Goal: Task Accomplishment & Management: Manage account settings

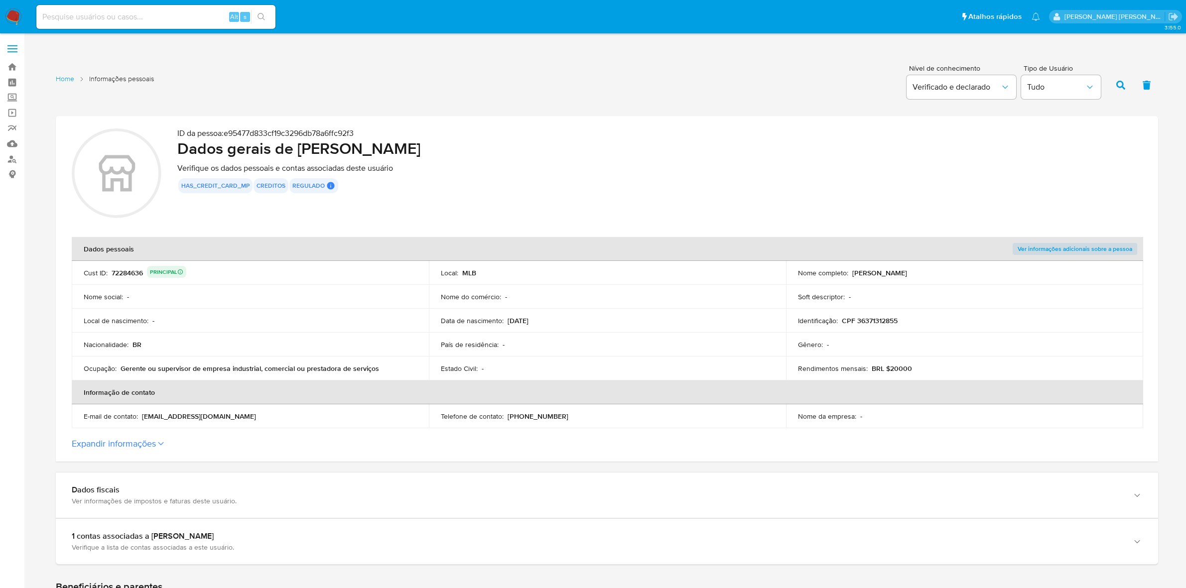
scroll to position [1183, 0]
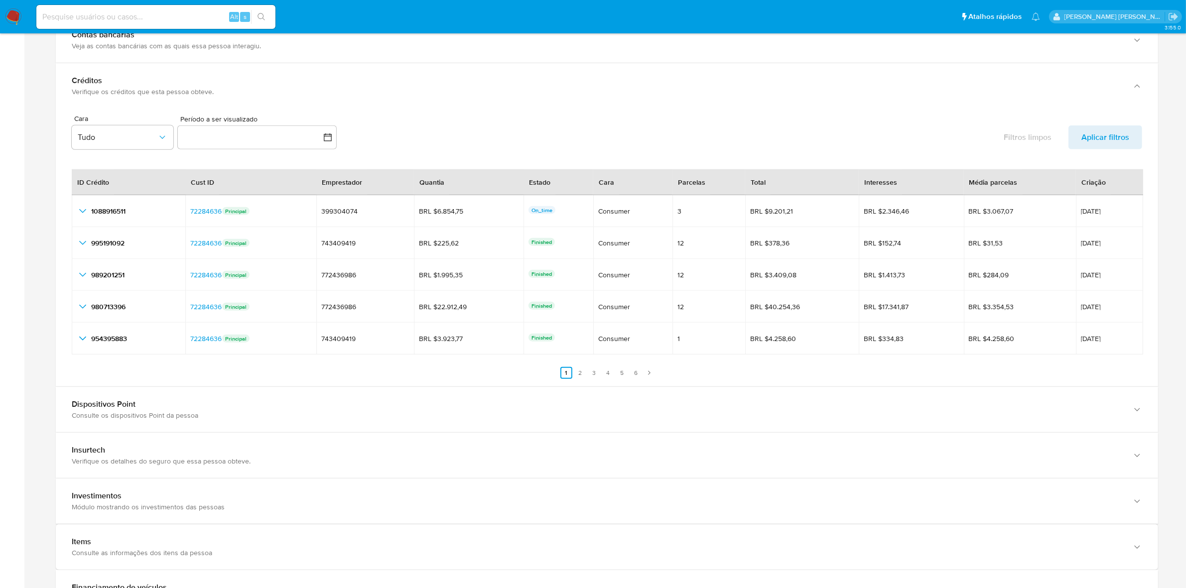
click at [165, 8] on div "Alt s" at bounding box center [155, 17] width 239 height 24
click at [160, 13] on input at bounding box center [155, 16] width 239 height 13
paste input "rkaREQNca0oqCReXnn4L4KOe"
type input "rkaREQNca0oqCReXnn4L4KOe"
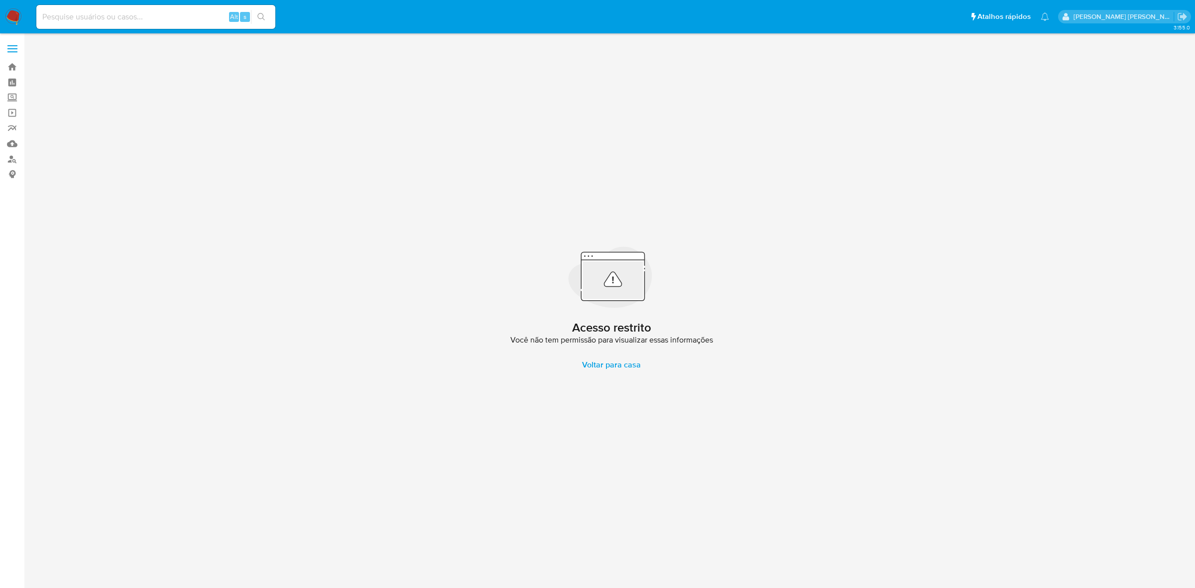
click at [16, 18] on img at bounding box center [13, 16] width 17 height 17
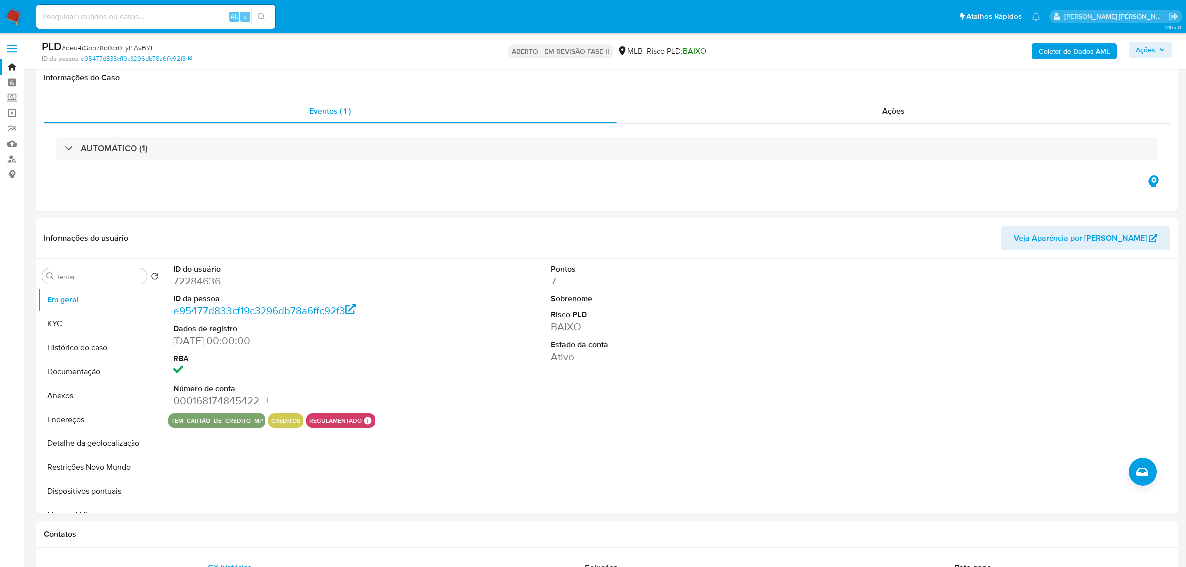
select select "10"
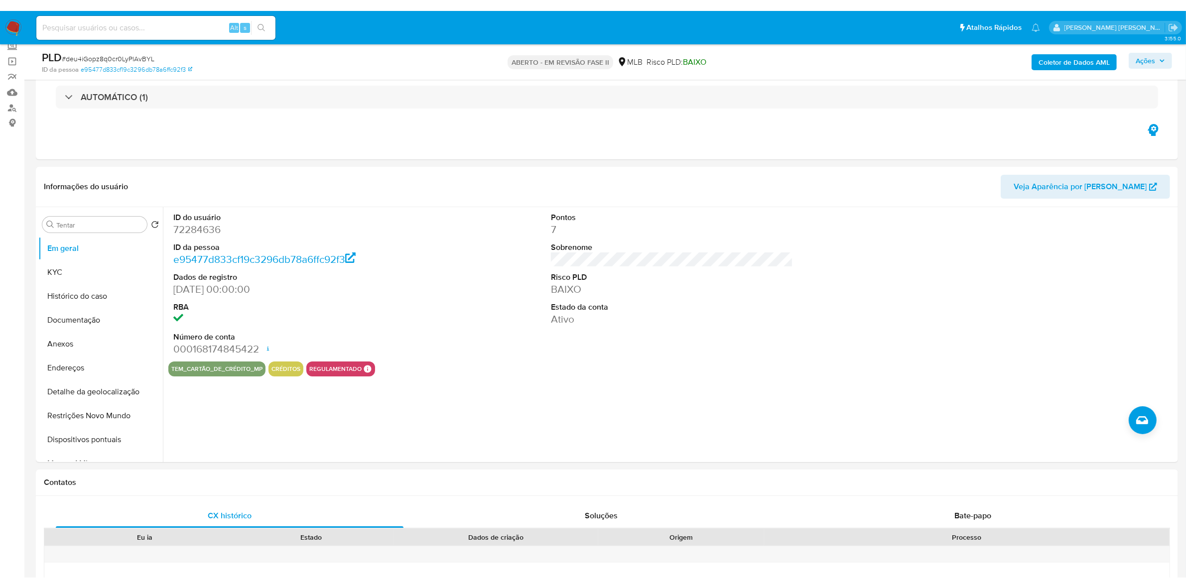
scroll to position [125, 0]
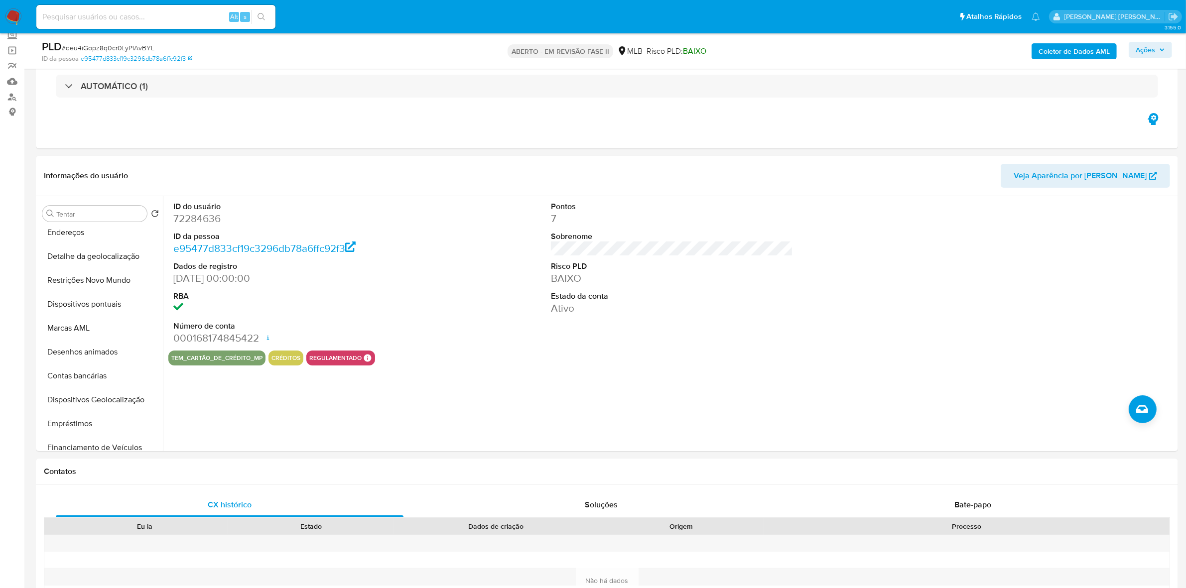
click at [186, 24] on div "Alt s" at bounding box center [155, 17] width 239 height 24
click at [190, 21] on input at bounding box center [155, 16] width 239 height 13
paste input "rkaREQNca0oqCReXnn4L4KOe"
type input "rkaREQNca0oqCReXnn4L4KOe"
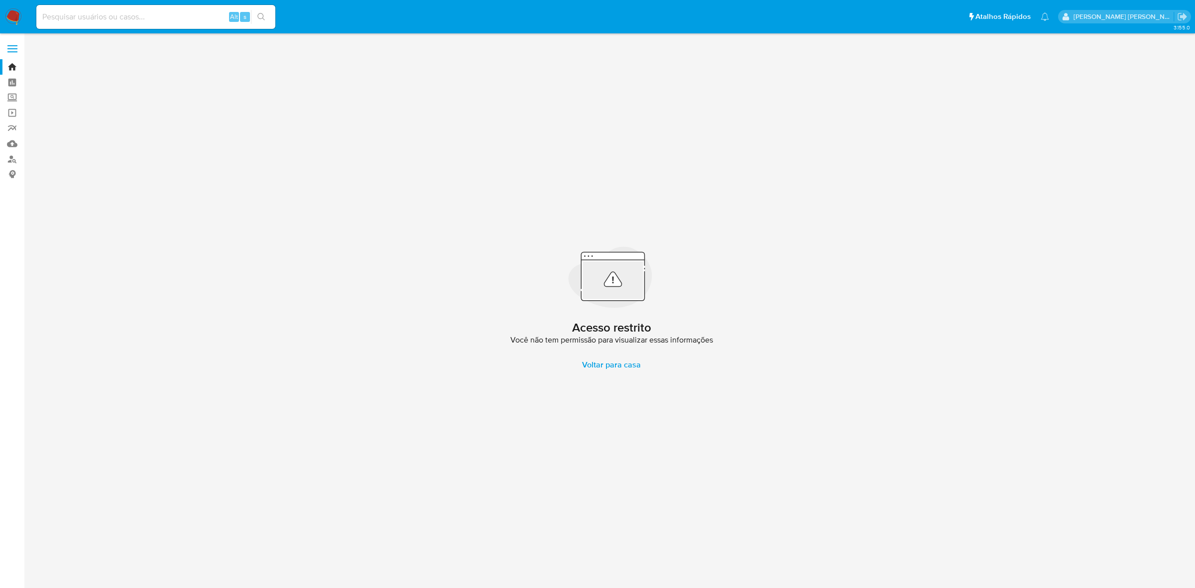
click at [101, 24] on div "Alt s" at bounding box center [155, 17] width 239 height 24
click at [106, 19] on input at bounding box center [155, 16] width 239 height 13
paste input "rkaREQNca0oqCReXnn4L4KOe"
type input "rkaREQNca0oqCReXnn4L4KOe"
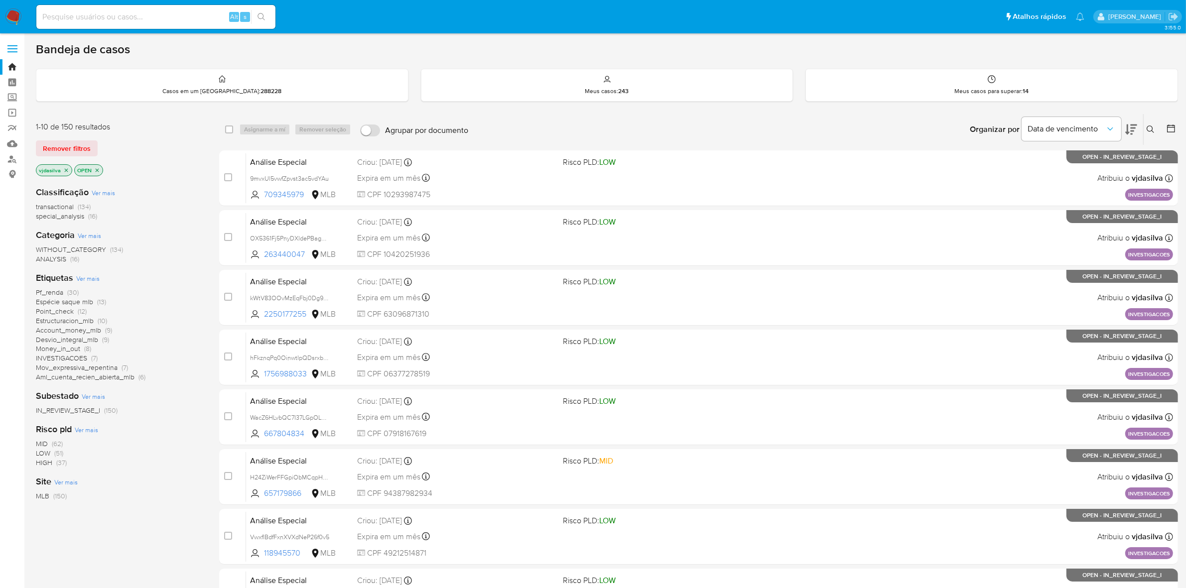
click at [95, 11] on input at bounding box center [155, 16] width 239 height 13
paste input "rkaREQNca0oqCReXnn4L4KOe"
type input "rkaREQNca0oqCReXnn4L4KOe"
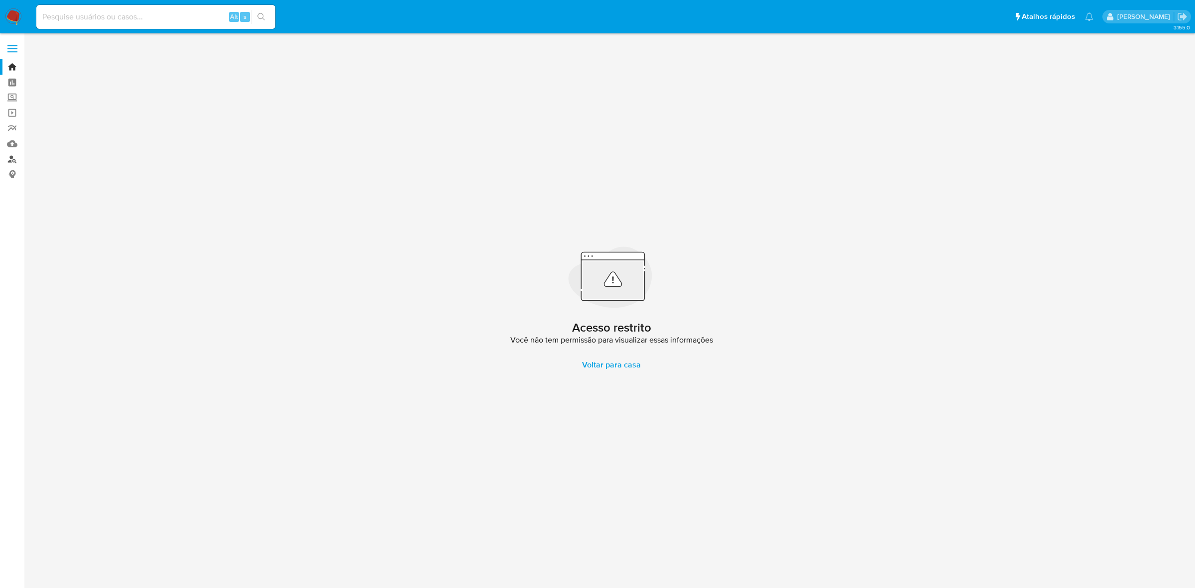
click at [13, 153] on link "Localizador de pessoas" at bounding box center [59, 158] width 119 height 15
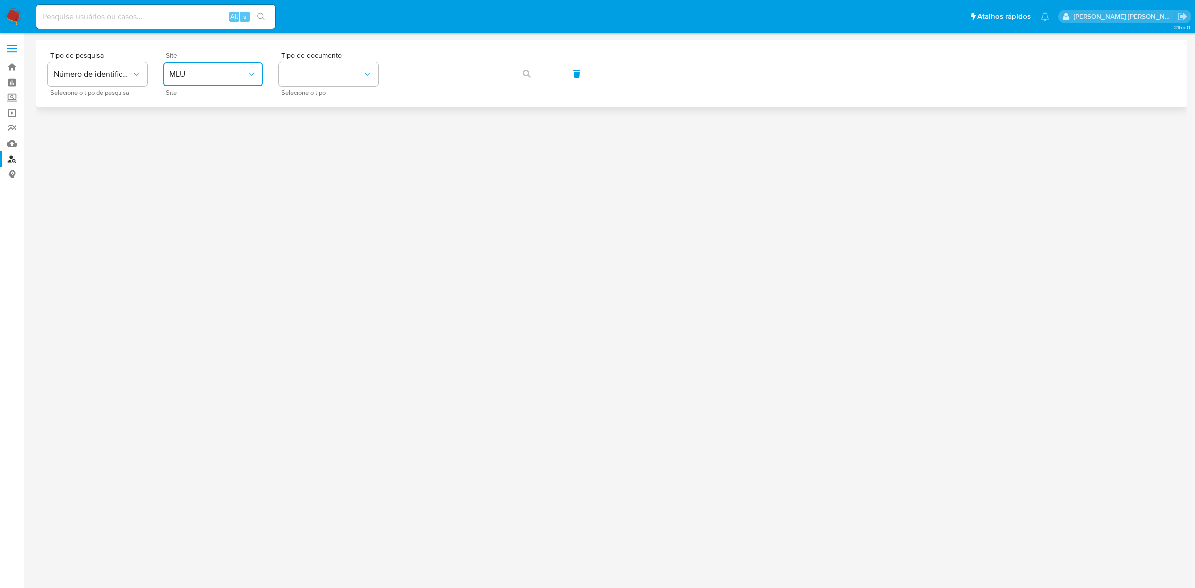
click at [205, 77] on span "MLU" at bounding box center [208, 74] width 78 height 10
click at [215, 158] on div "MLB" at bounding box center [210, 149] width 82 height 24
click at [307, 72] on button "identificationType" at bounding box center [329, 74] width 100 height 24
click at [302, 142] on div "CPF CPF" at bounding box center [326, 140] width 82 height 34
click at [523, 73] on icon "button" at bounding box center [527, 74] width 8 height 8
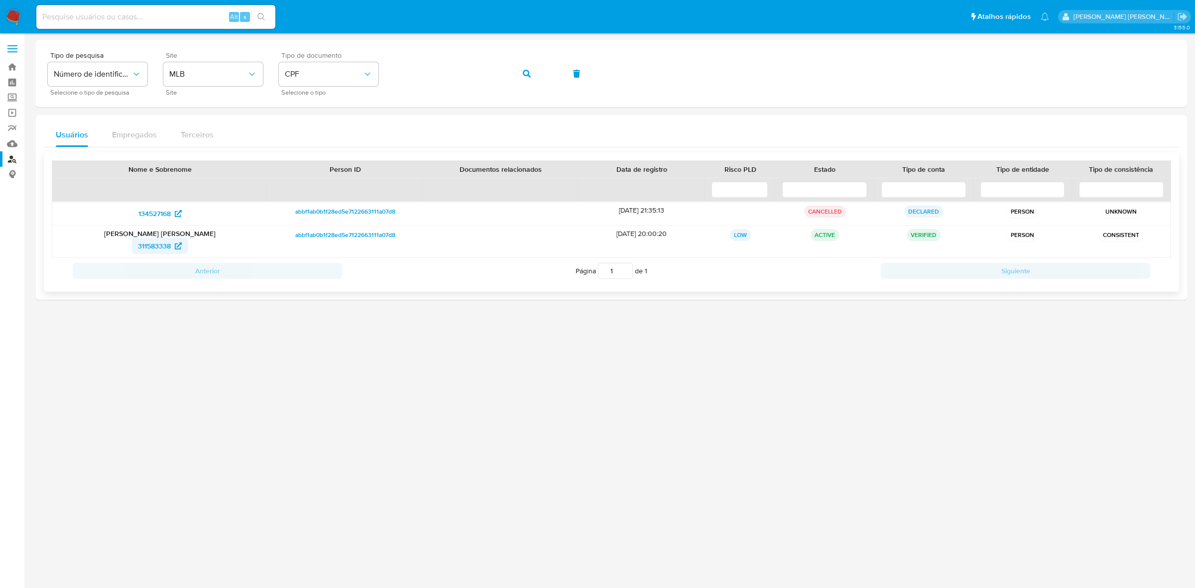
click at [153, 247] on span "311583338" at bounding box center [154, 246] width 33 height 16
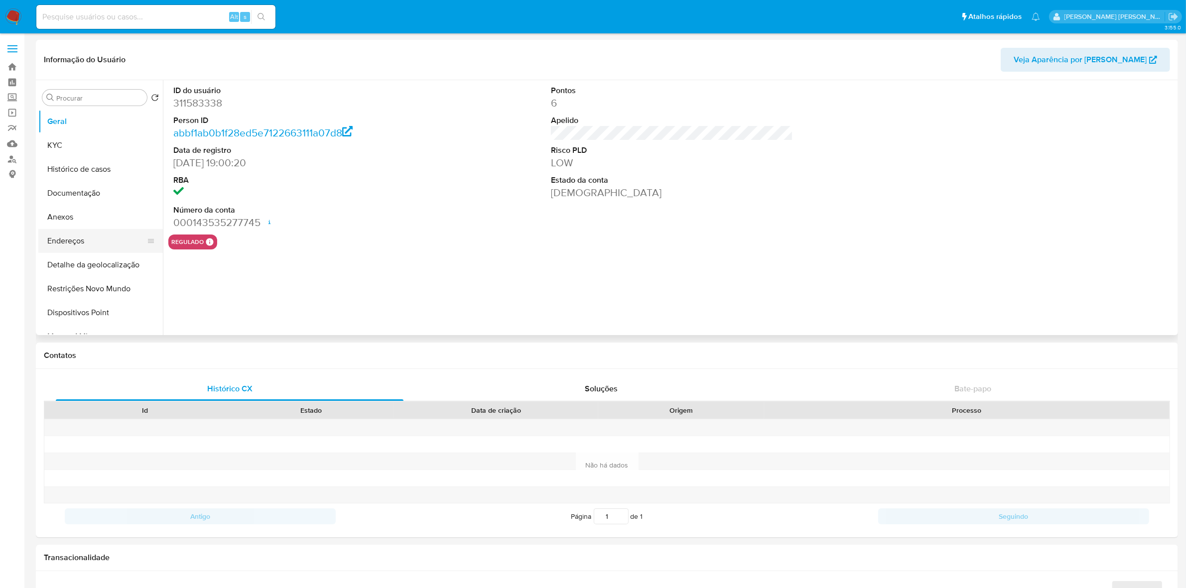
select select "10"
click at [125, 171] on button "Histórico de casos" at bounding box center [96, 169] width 117 height 24
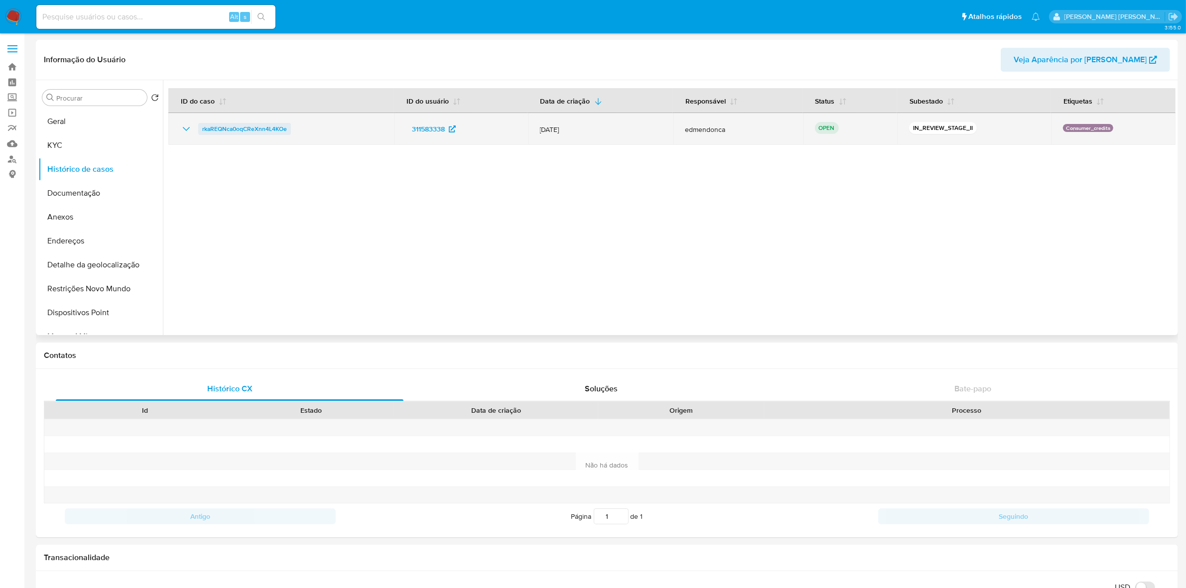
click at [266, 124] on span "rkaREQNca0oqCReXnn4L4KOe" at bounding box center [244, 129] width 85 height 12
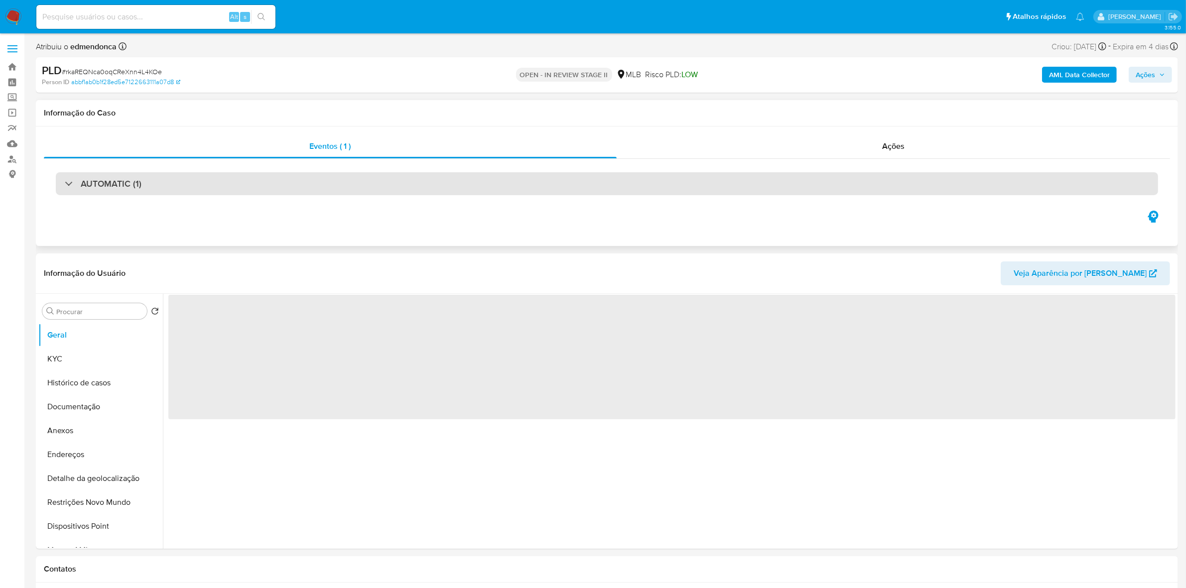
click at [193, 188] on div "AUTOMATIC (1)" at bounding box center [607, 183] width 1102 height 23
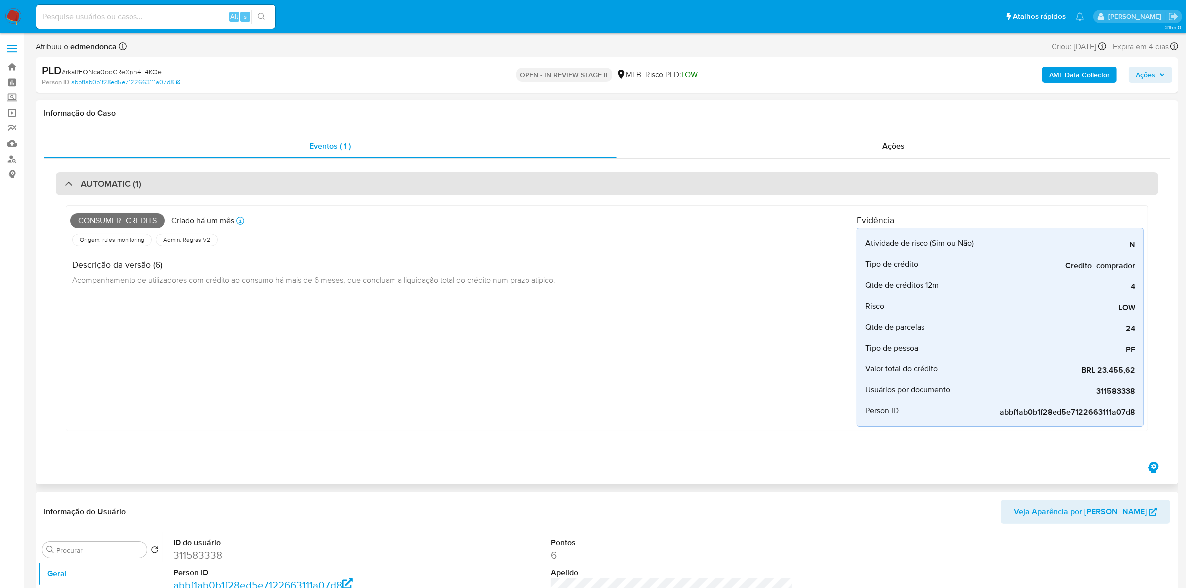
select select "10"
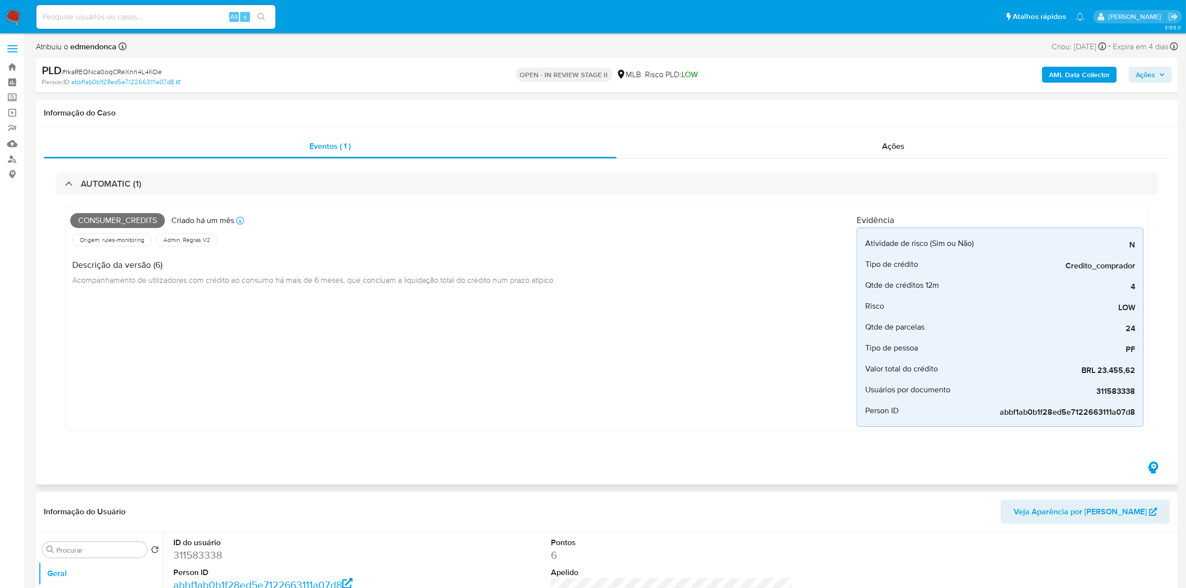
click at [351, 280] on span "Acompanhamento de utilizadores com crédito ao consumo há mais de 6 meses, que c…" at bounding box center [313, 279] width 483 height 11
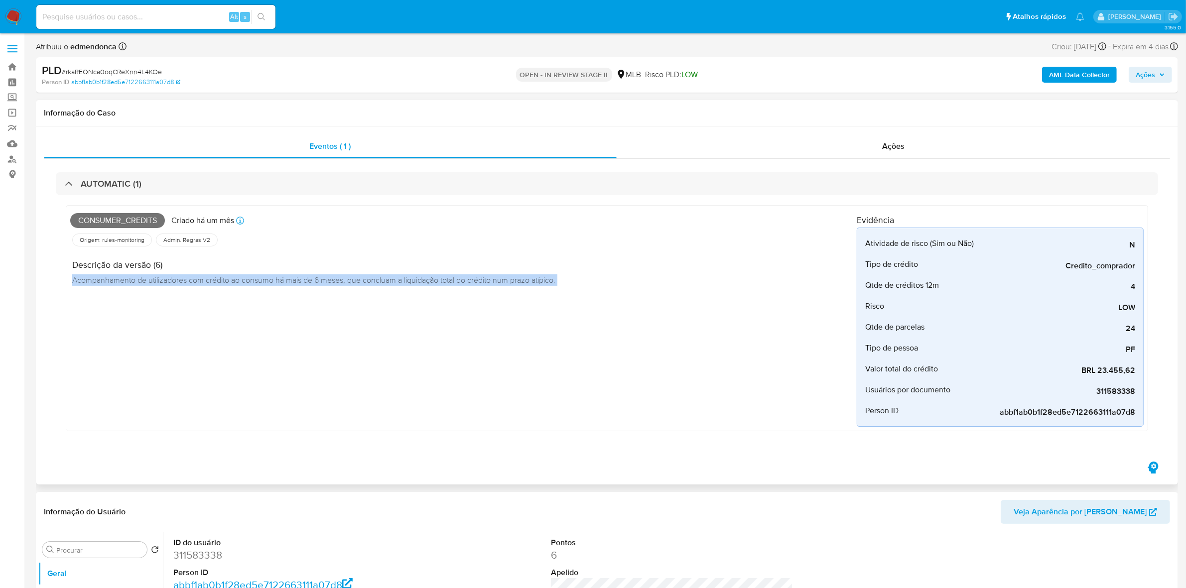
click at [351, 280] on span "Acompanhamento de utilizadores com crédito ao consumo há mais de 6 meses, que c…" at bounding box center [313, 279] width 483 height 11
click at [142, 81] on link "abbf1ab0b1f28ed5e7122663111a07d8" at bounding box center [125, 82] width 109 height 9
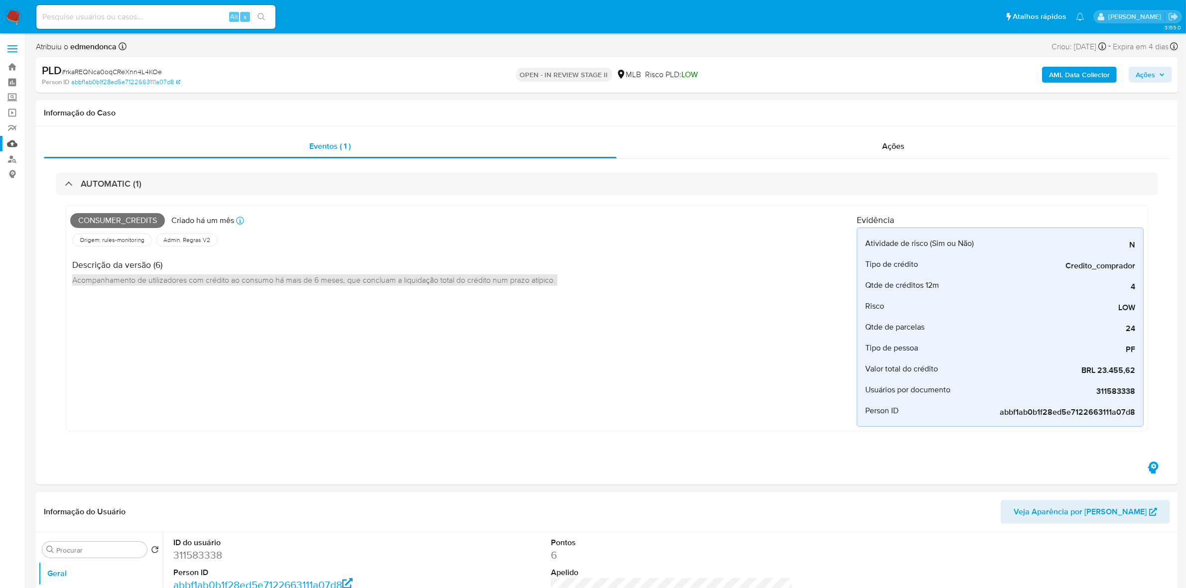
click at [11, 142] on link "Mulan" at bounding box center [59, 143] width 119 height 15
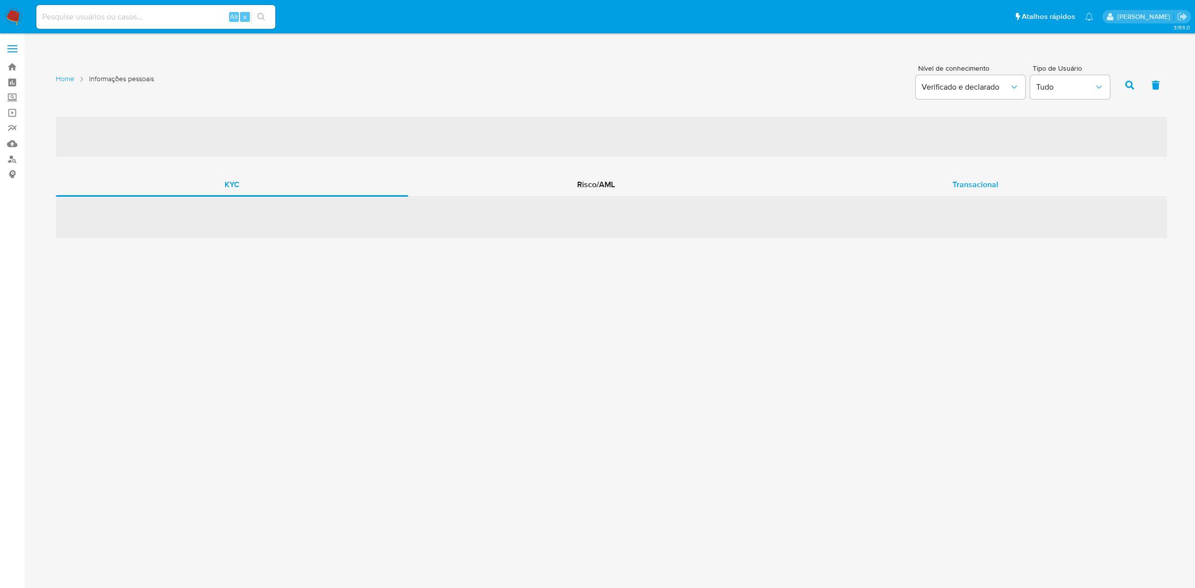
click at [959, 188] on span "Transacional" at bounding box center [976, 184] width 46 height 11
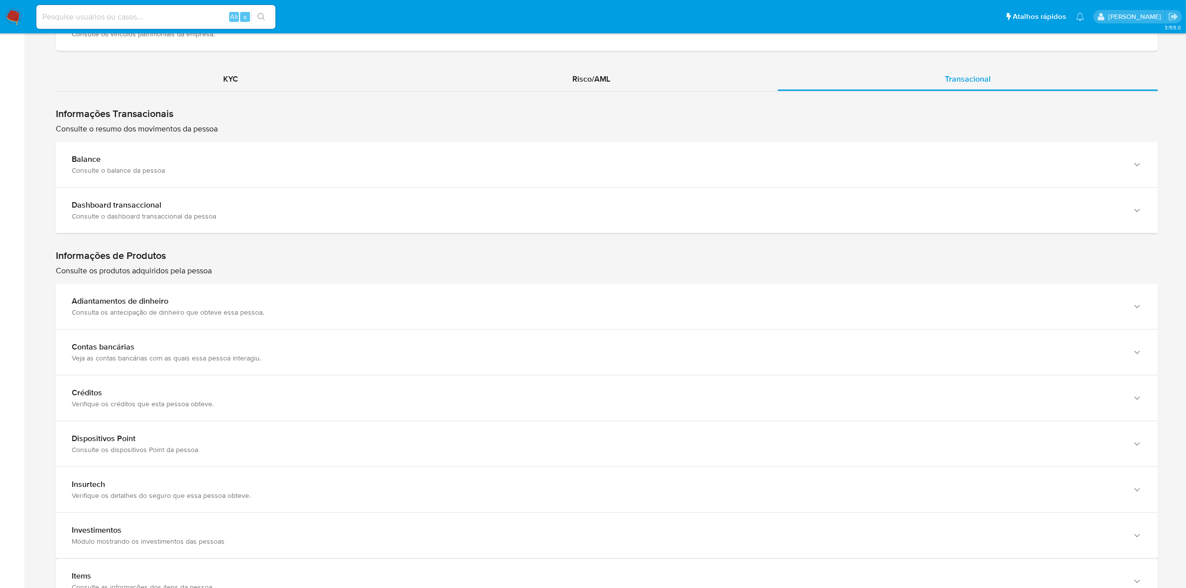
scroll to position [872, 0]
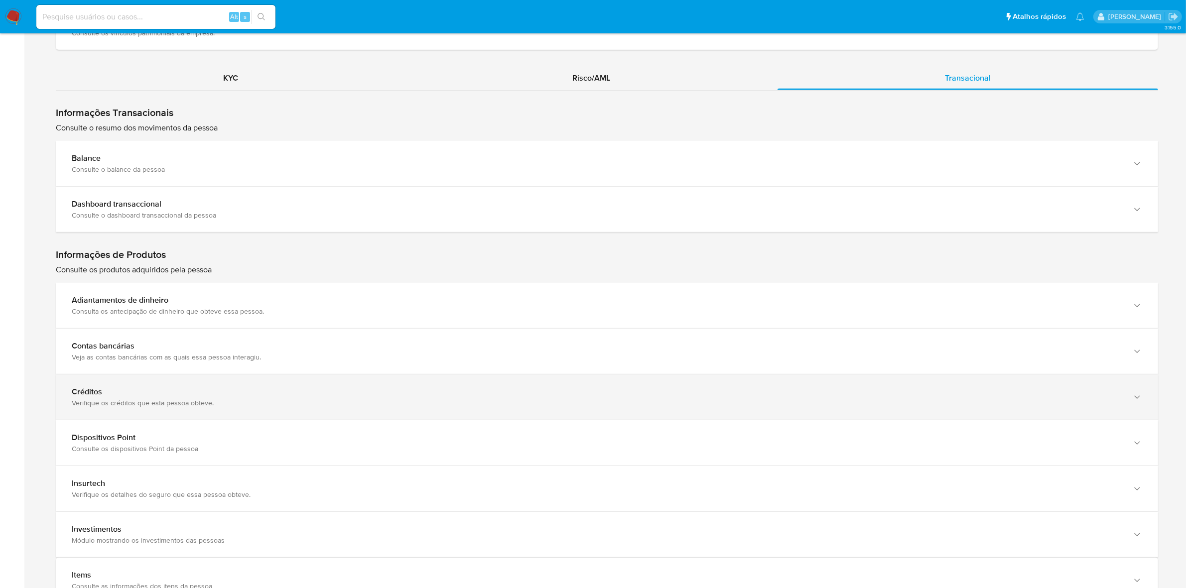
click at [228, 395] on div "Créditos" at bounding box center [597, 392] width 1050 height 10
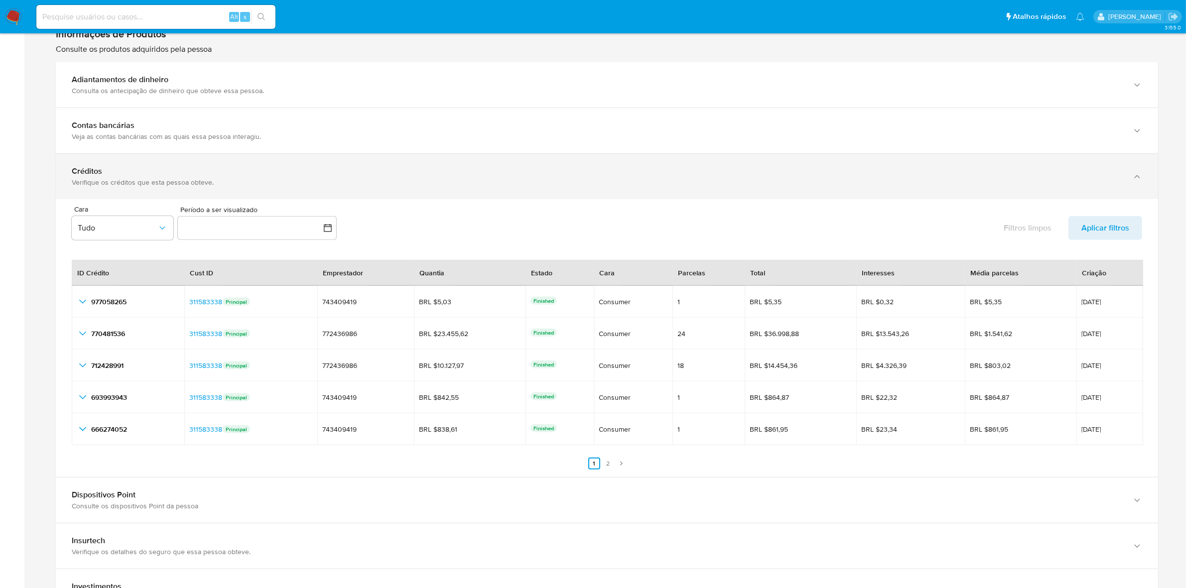
scroll to position [1121, 0]
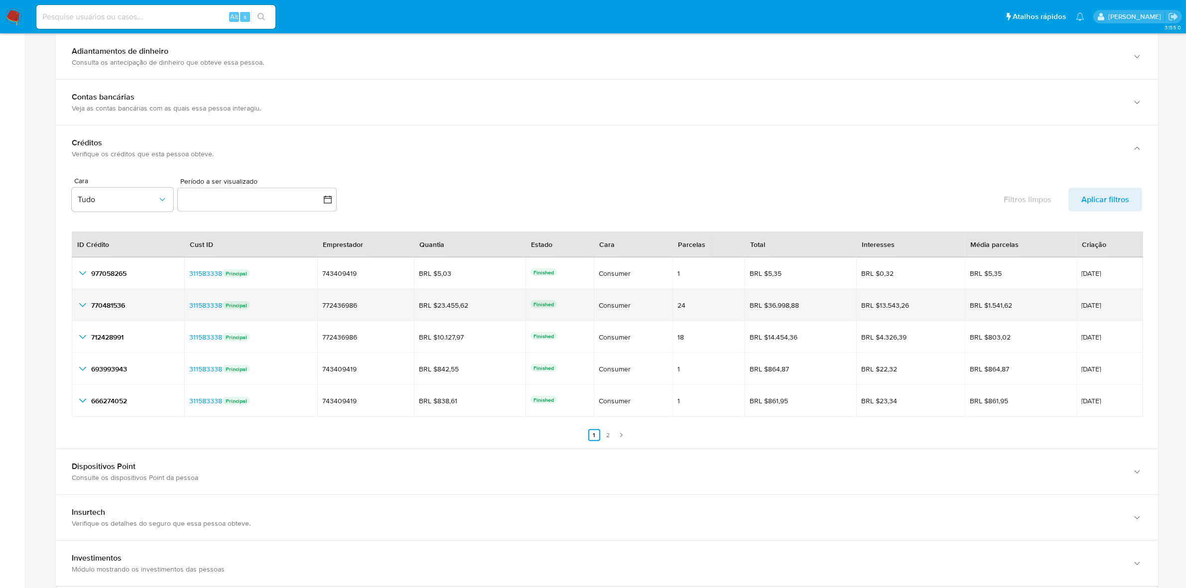
click at [86, 304] on icon "button_show_hidden_detail_by_id_1" at bounding box center [83, 305] width 12 height 12
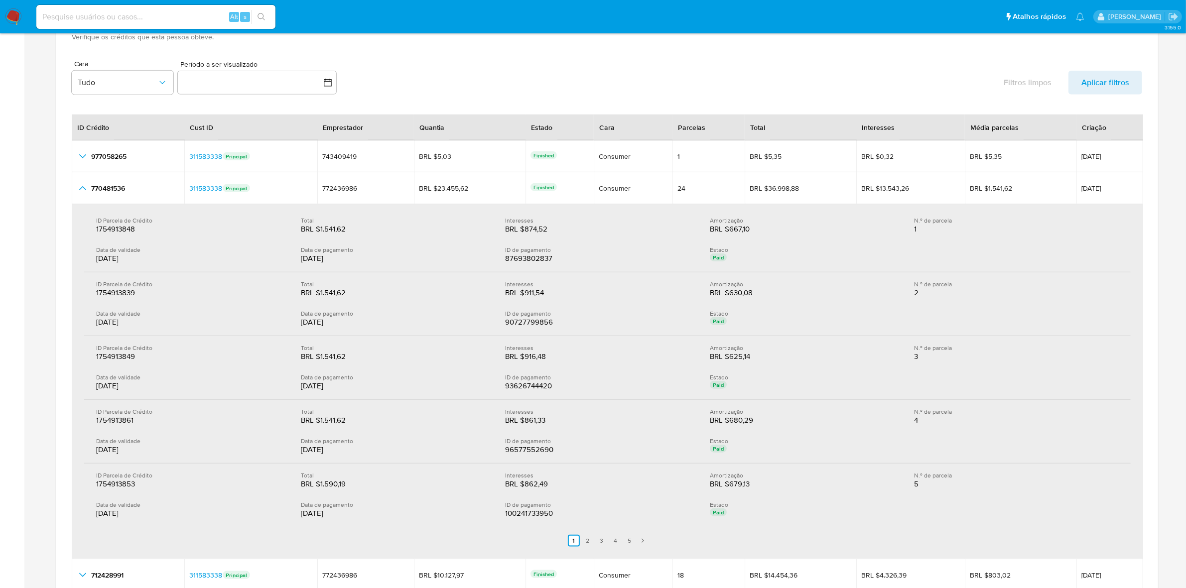
scroll to position [1307, 0]
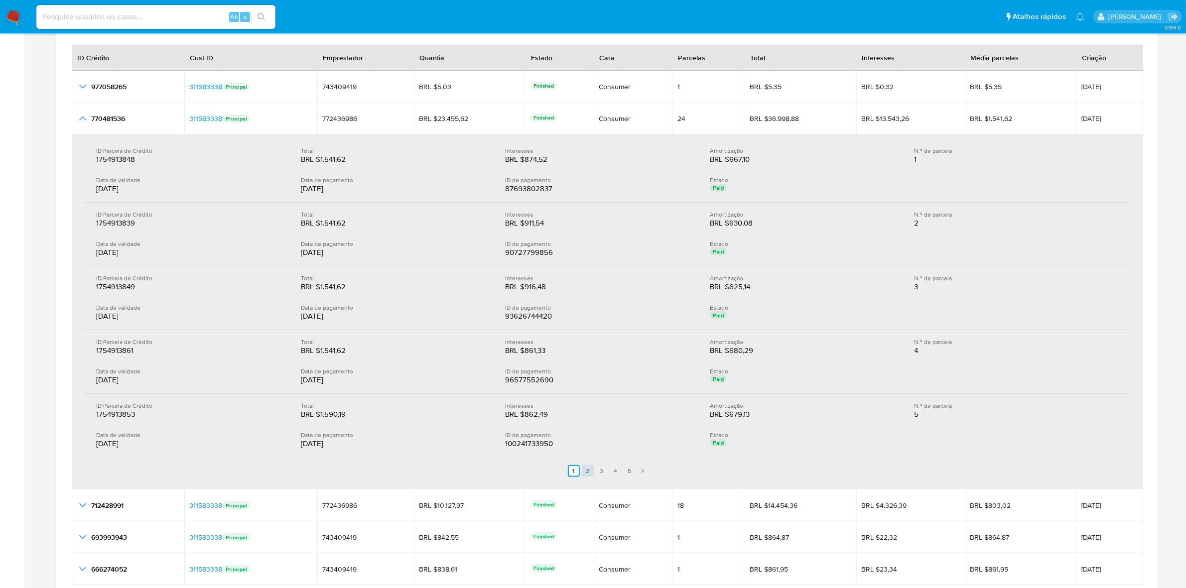
click at [588, 471] on link "2" at bounding box center [588, 471] width 12 height 12
drag, startPoint x: 330, startPoint y: 416, endPoint x: 320, endPoint y: 416, distance: 10.0
click at [320, 416] on div "BRL $1.521,50" at bounding box center [333, 414] width 64 height 10
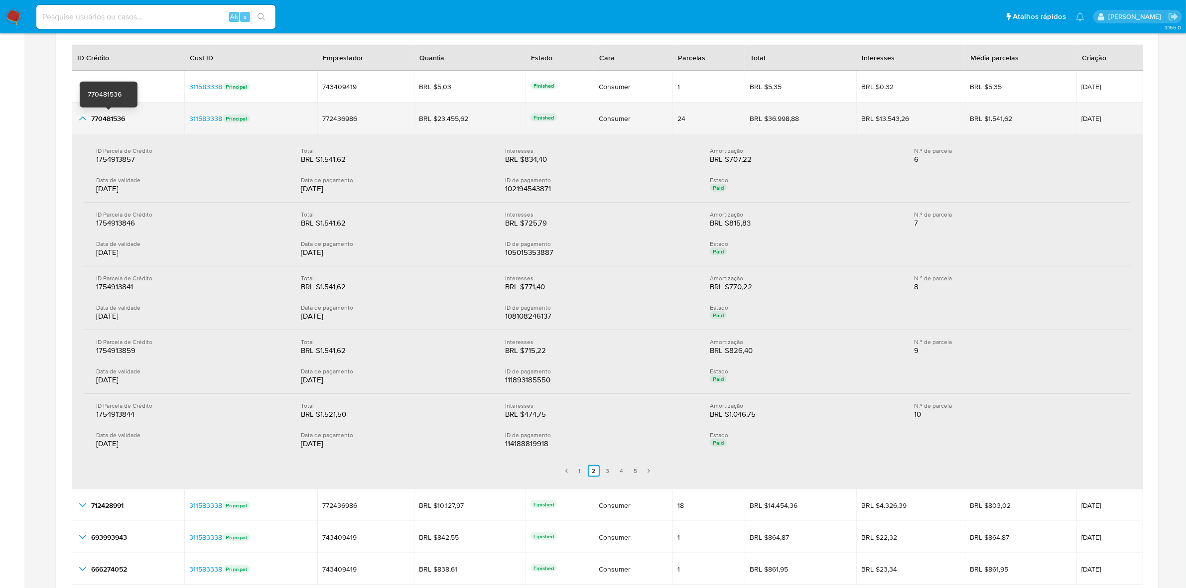
click at [104, 123] on span "770481536" at bounding box center [108, 119] width 34 height 10
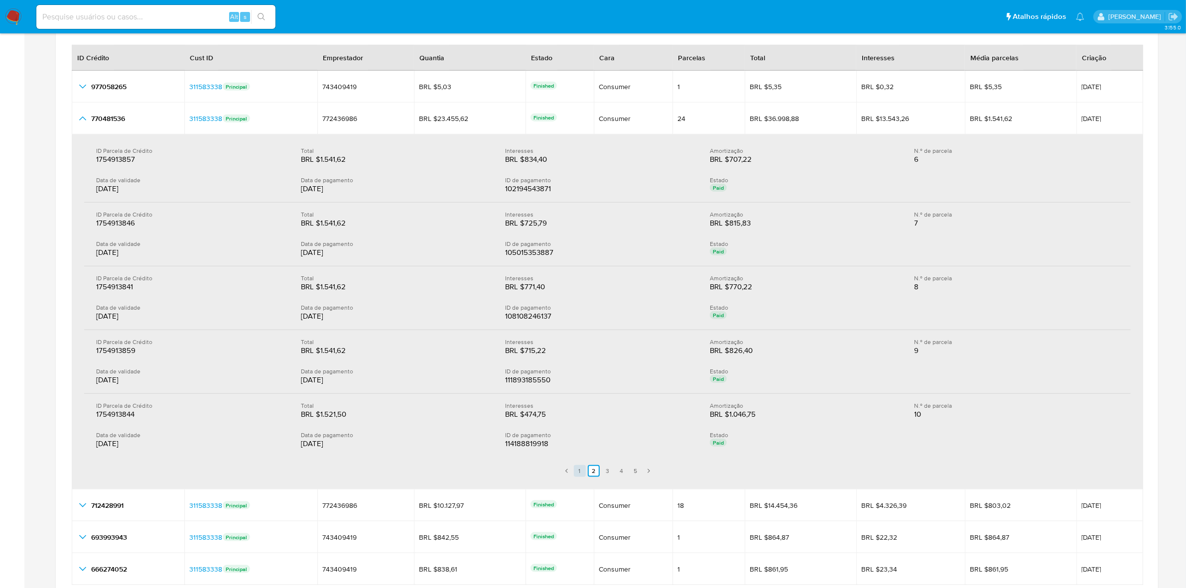
click at [583, 474] on link "1" at bounding box center [580, 471] width 12 height 12
click at [585, 476] on link "2" at bounding box center [588, 471] width 12 height 12
click at [608, 475] on link "3" at bounding box center [608, 471] width 12 height 12
click at [621, 475] on link "4" at bounding box center [622, 471] width 12 height 12
click at [637, 474] on link "5" at bounding box center [635, 471] width 12 height 12
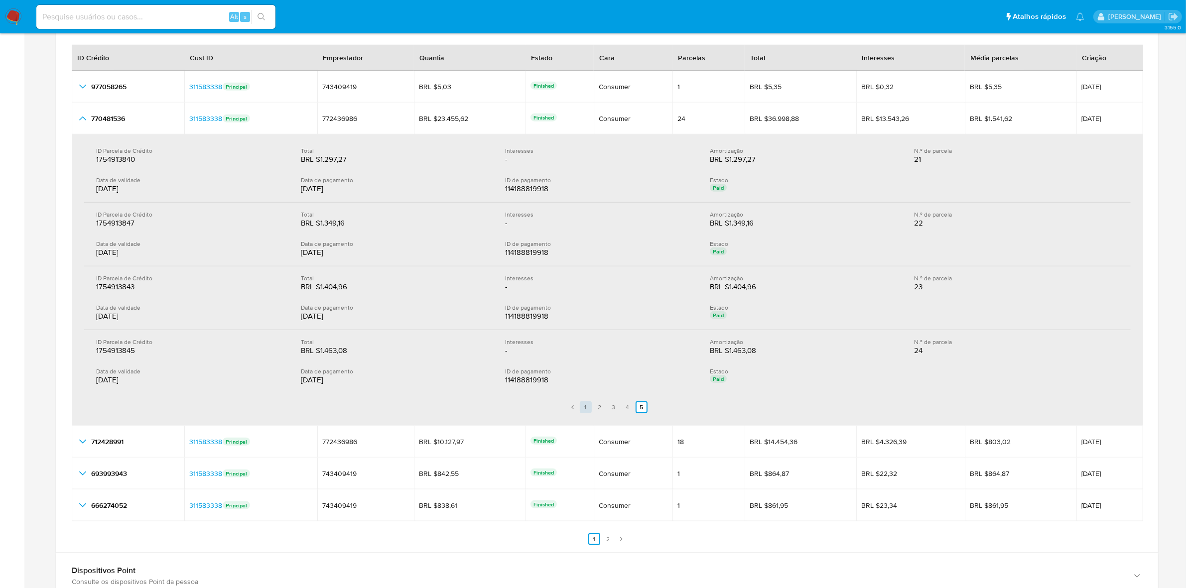
click at [584, 411] on link "1" at bounding box center [586, 407] width 12 height 12
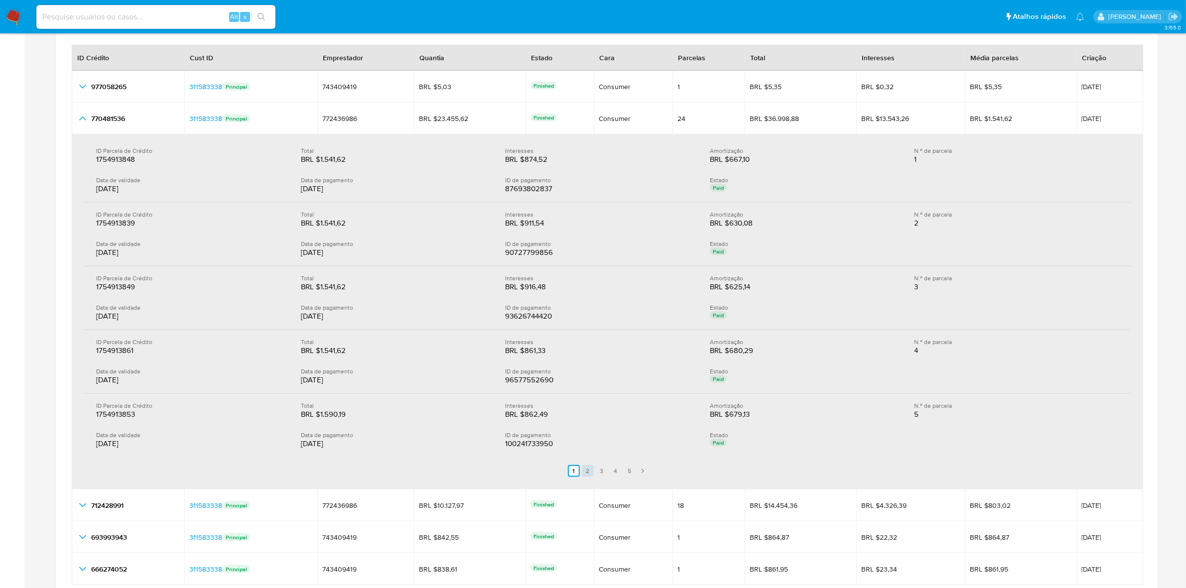
click at [588, 476] on link "2" at bounding box center [588, 471] width 12 height 12
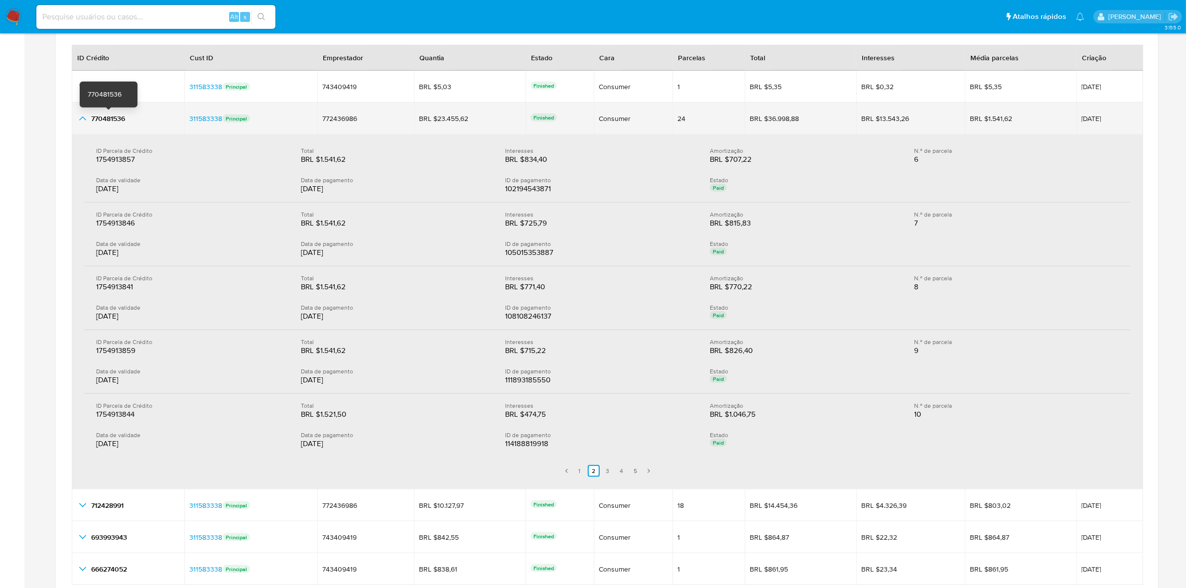
click at [103, 120] on span "770481536" at bounding box center [108, 119] width 34 height 10
click at [1086, 121] on span "19/08/2024" at bounding box center [1109, 118] width 57 height 7
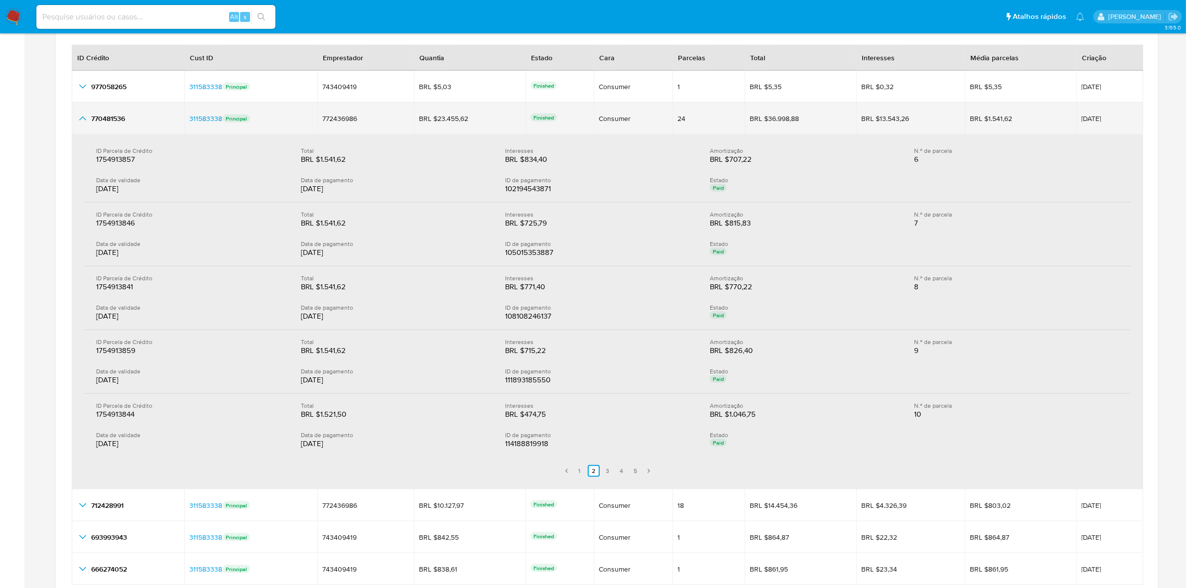
click at [1086, 121] on span "19/08/2024" at bounding box center [1109, 118] width 57 height 7
click at [777, 121] on div "BRL $36.998,88" at bounding box center [778, 118] width 56 height 9
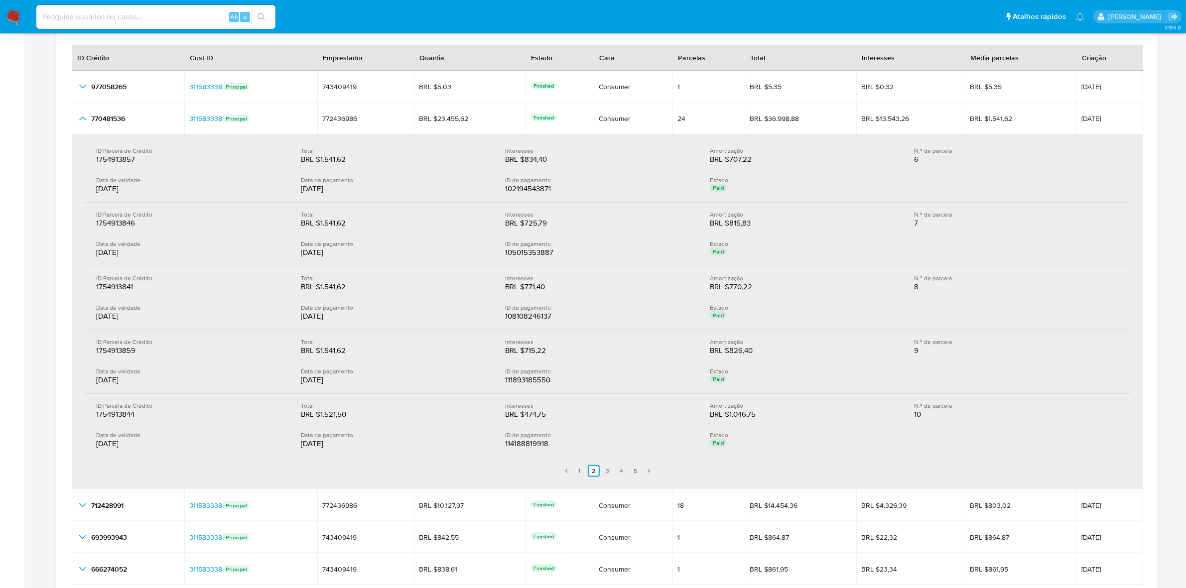
click at [108, 449] on div "06/06/2025" at bounding box center [190, 444] width 189 height 10
click at [107, 449] on div "06/06/2025" at bounding box center [190, 444] width 189 height 10
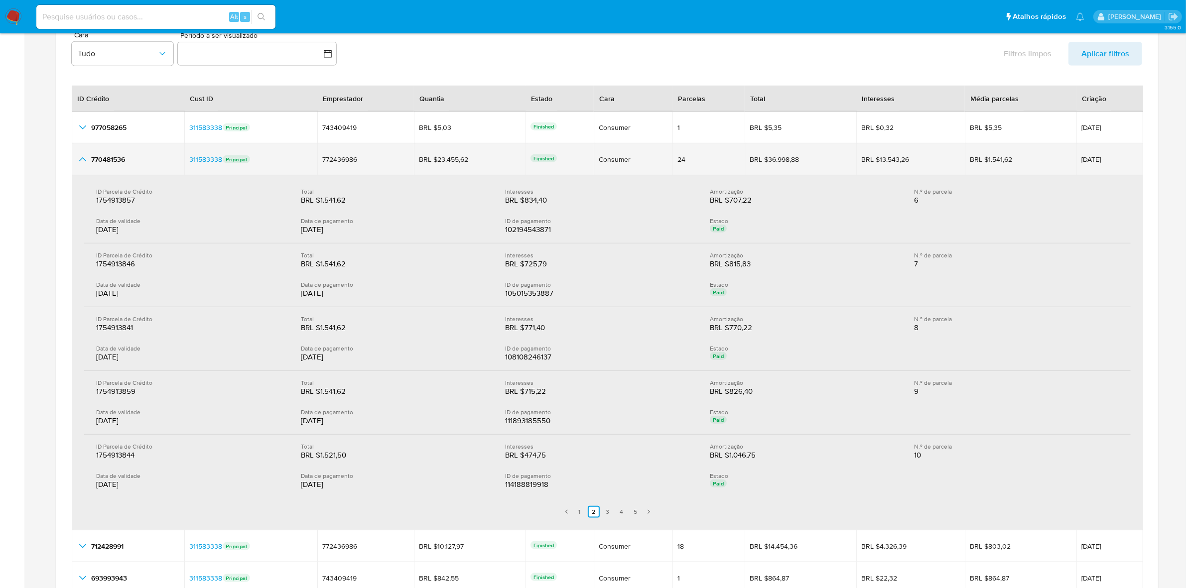
scroll to position [1245, 0]
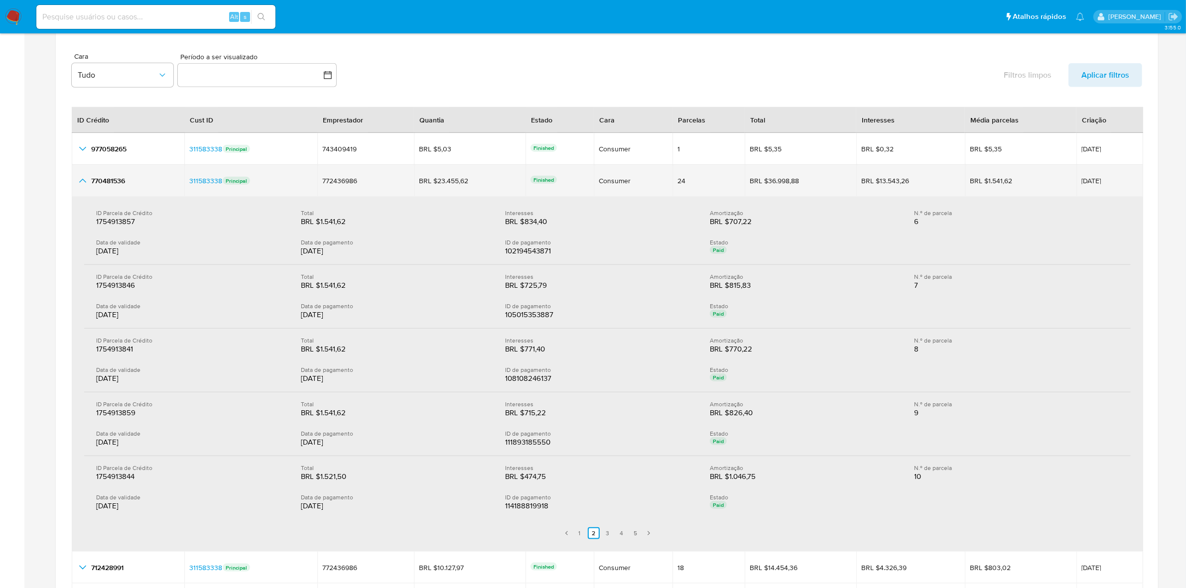
click at [77, 185] on icon "button_show_hidden_detail_by_id_1" at bounding box center [83, 181] width 12 height 12
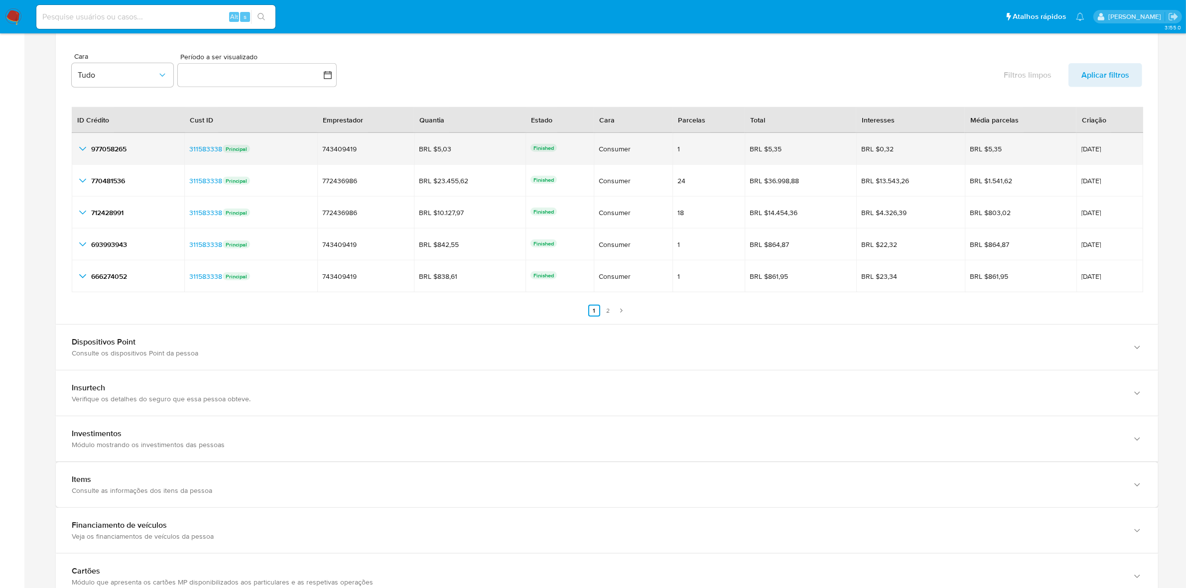
click at [78, 150] on icon "button_show_hidden_detail_by_id_0" at bounding box center [83, 149] width 12 height 12
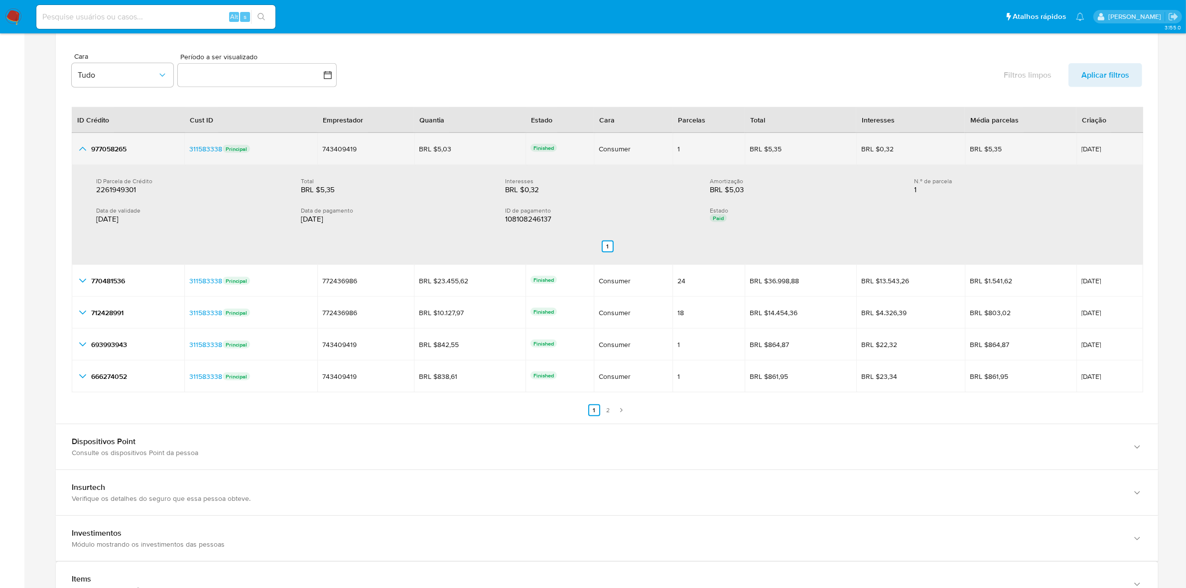
click at [78, 150] on icon "button_show_hidden_detail_by_id_0" at bounding box center [83, 149] width 12 height 12
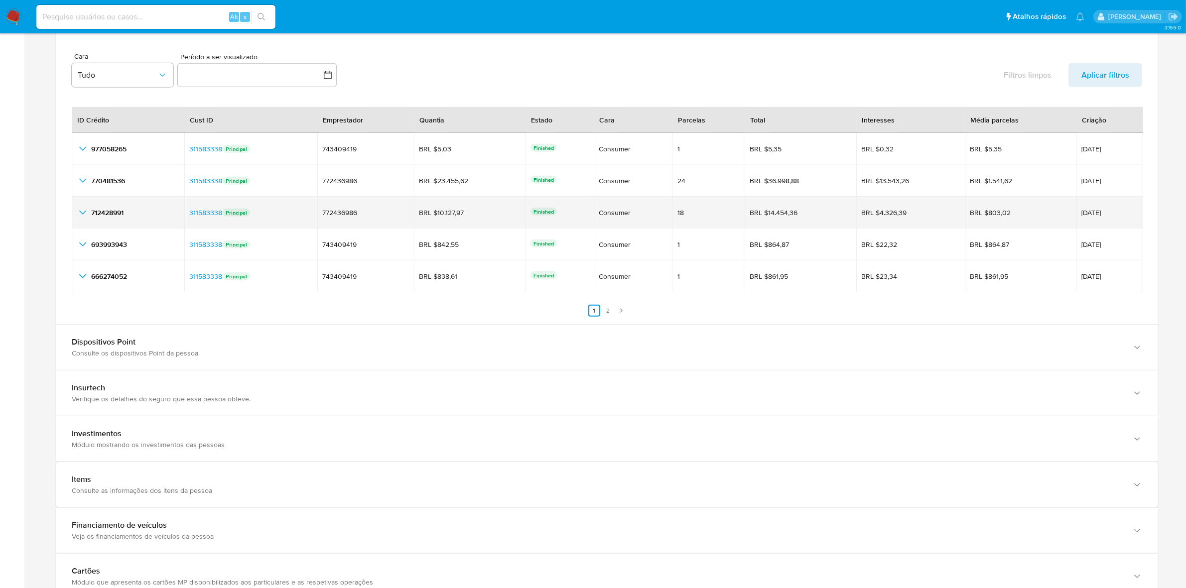
click at [83, 215] on icon "button_show_hidden_detail_by_id_2" at bounding box center [82, 213] width 7 height 4
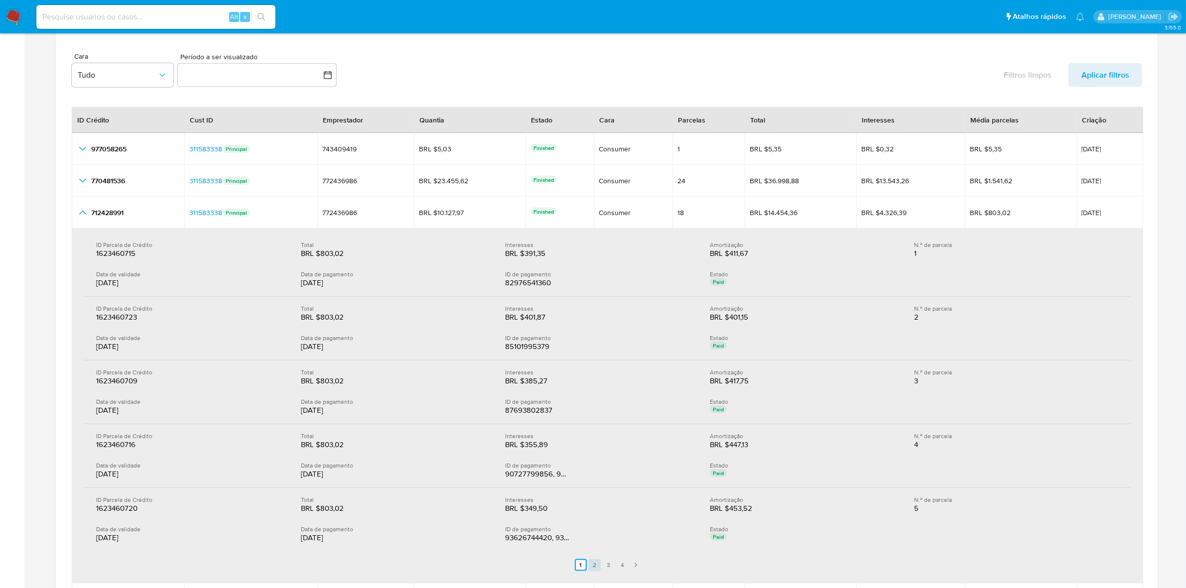
click at [599, 564] on link "2" at bounding box center [595, 565] width 12 height 12
click at [601, 569] on link "2" at bounding box center [601, 565] width 12 height 12
click at [616, 568] on link "3" at bounding box center [615, 565] width 12 height 12
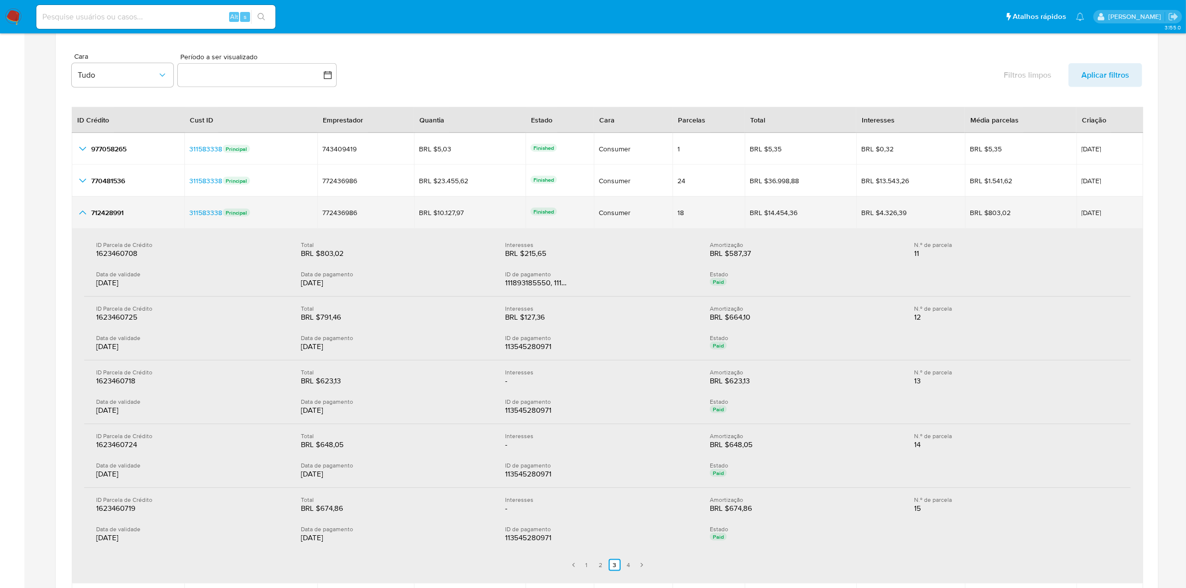
click at [116, 213] on span "712428991" at bounding box center [107, 213] width 32 height 10
click at [1092, 215] on span "17/06/2024" at bounding box center [1109, 212] width 57 height 7
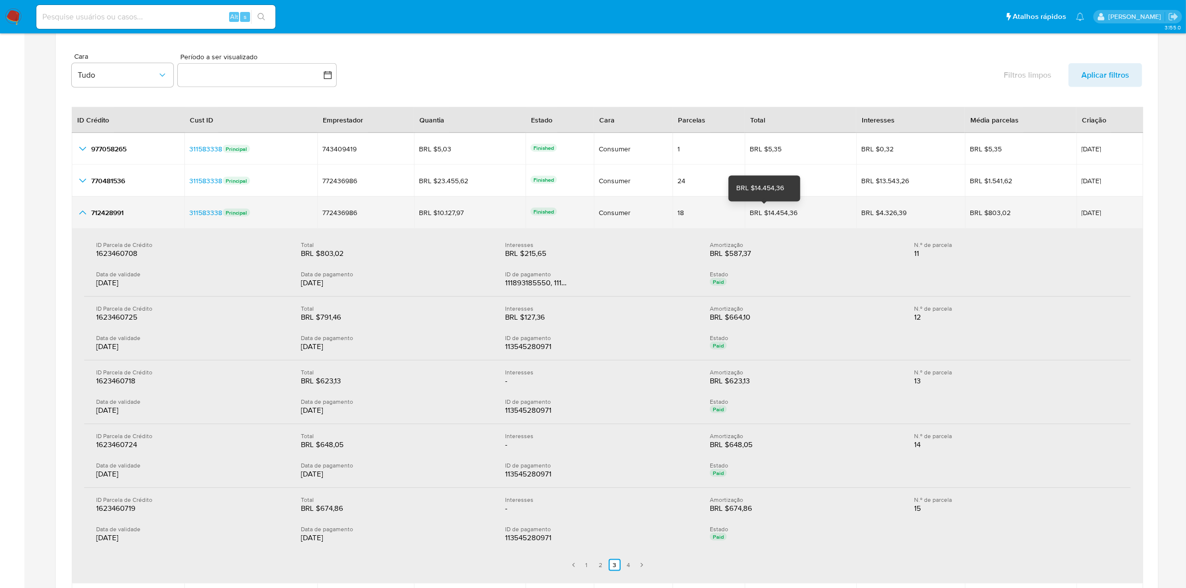
click at [778, 217] on div "BRL $14.454,36" at bounding box center [778, 212] width 56 height 9
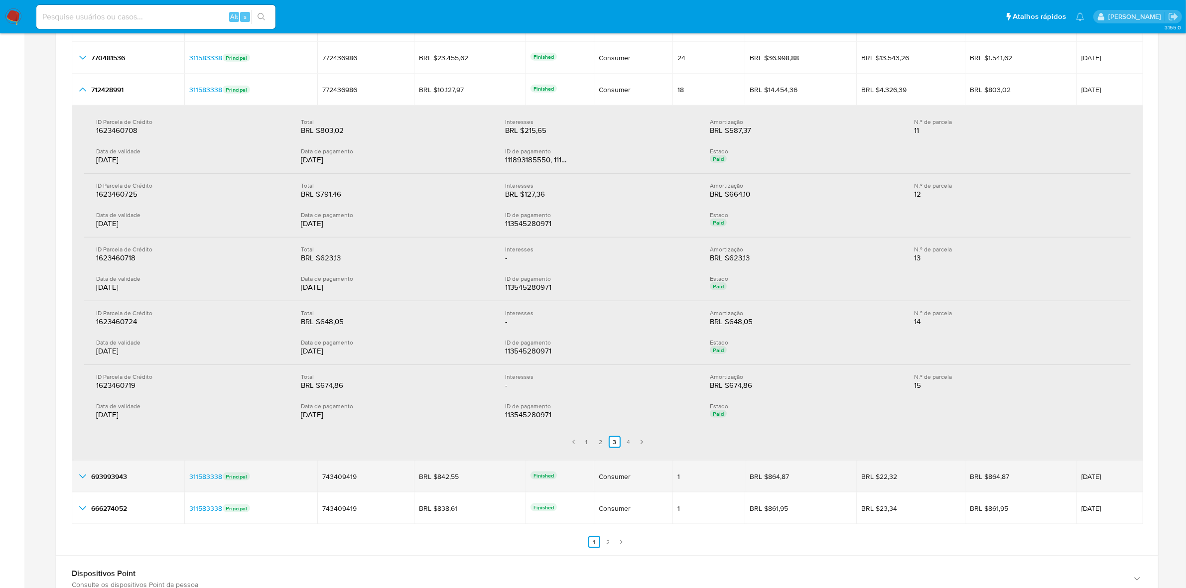
scroll to position [1370, 0]
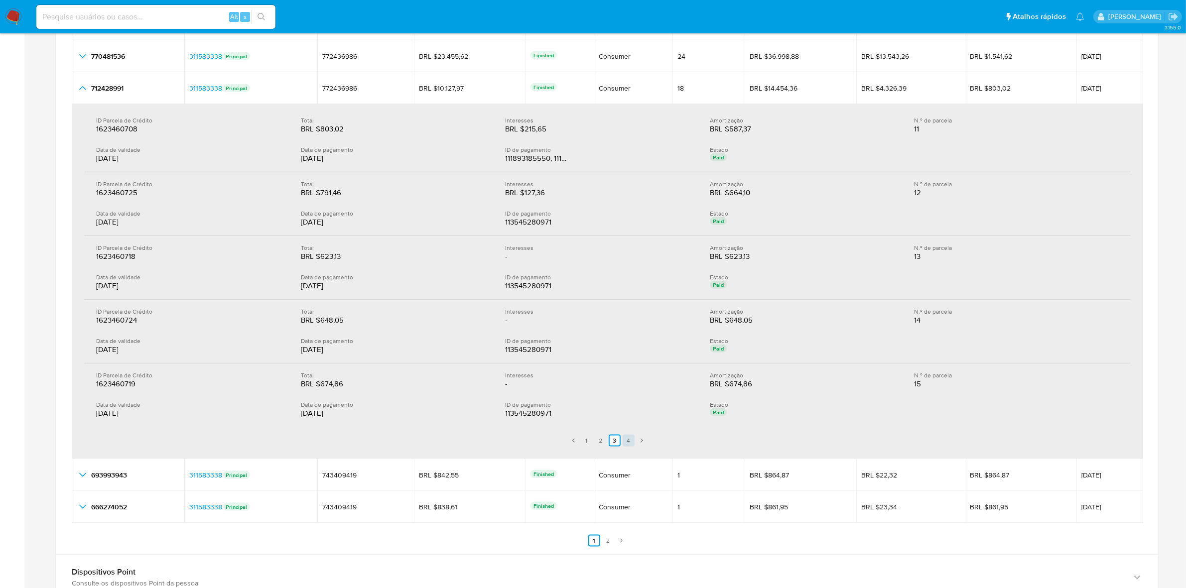
click at [632, 445] on link "4" at bounding box center [629, 441] width 12 height 12
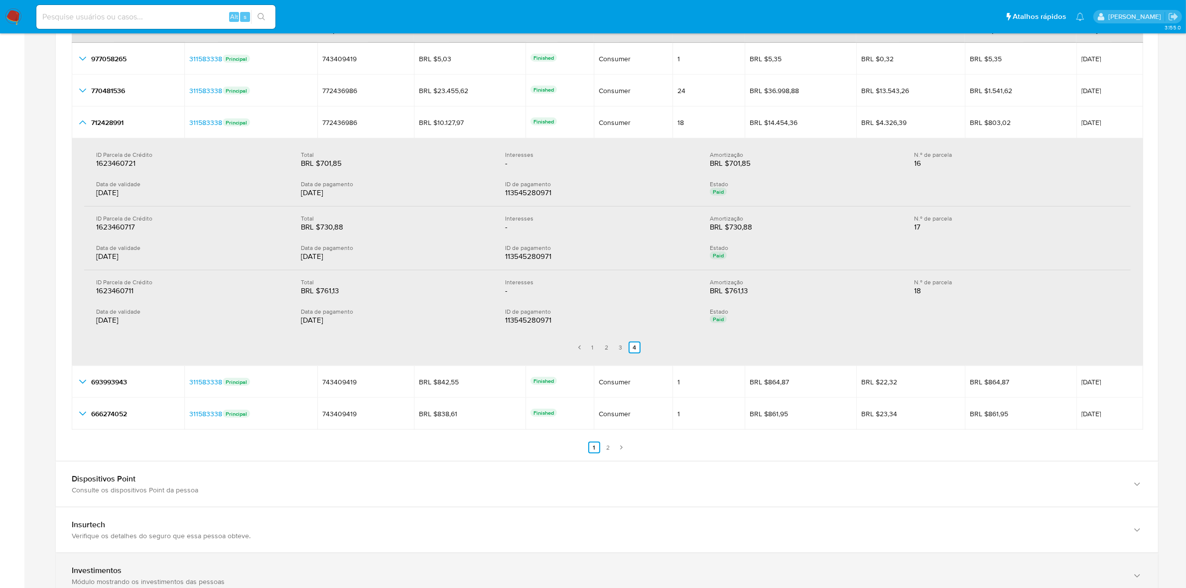
scroll to position [1307, 0]
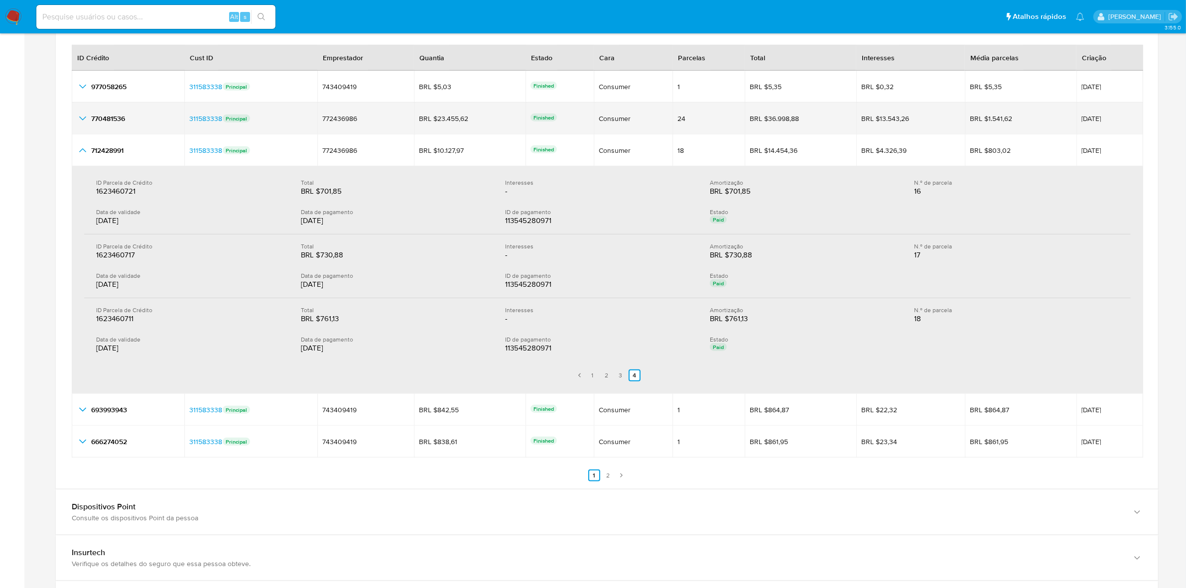
click at [84, 126] on td "770481536 770481536" at bounding box center [128, 119] width 113 height 32
click at [85, 123] on icon "button_show_hidden_detail_by_id_1" at bounding box center [83, 119] width 12 height 12
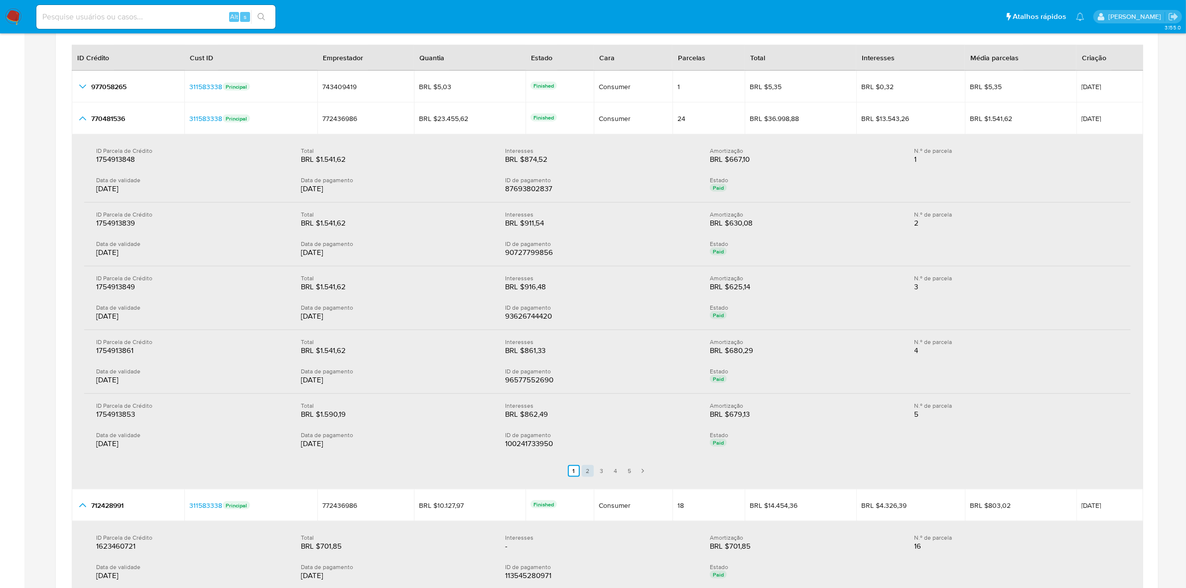
click at [586, 473] on link "2" at bounding box center [588, 471] width 12 height 12
drag, startPoint x: 320, startPoint y: 353, endPoint x: 352, endPoint y: 352, distance: 32.4
click at [352, 352] on div "BRL $1.541,62" at bounding box center [333, 351] width 64 height 10
click at [586, 475] on ul "Anterior 1 2 3 4 5 Siguiente" at bounding box center [607, 471] width 1046 height 28
click at [583, 475] on link "1" at bounding box center [580, 471] width 12 height 12
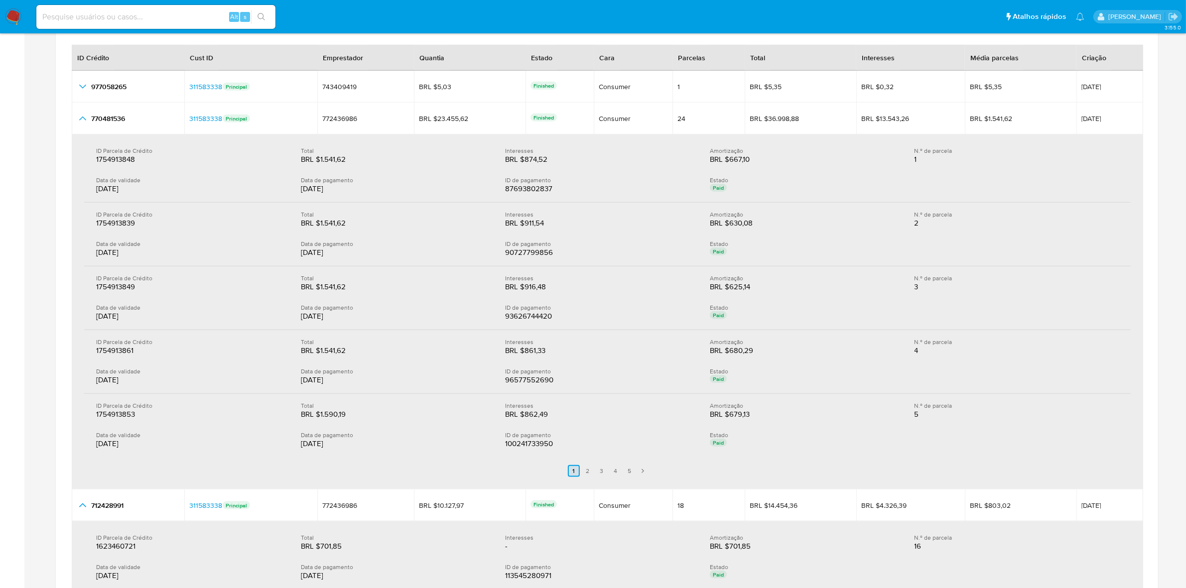
click at [583, 475] on link "2" at bounding box center [588, 471] width 12 height 12
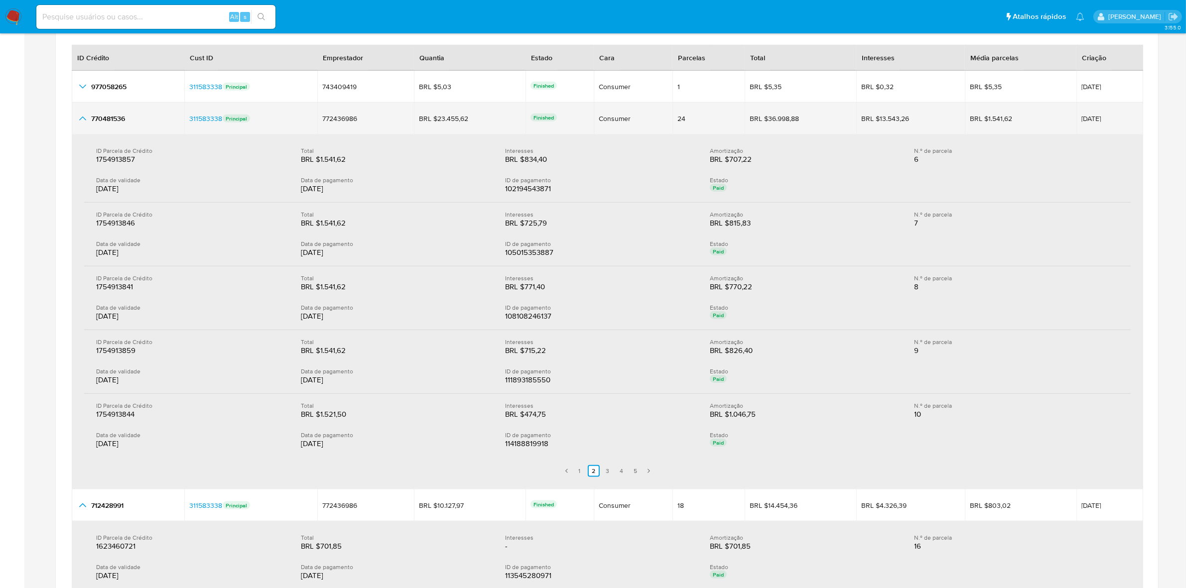
click at [78, 119] on icon "button_show_hidden_detail_by_id_1" at bounding box center [83, 119] width 12 height 12
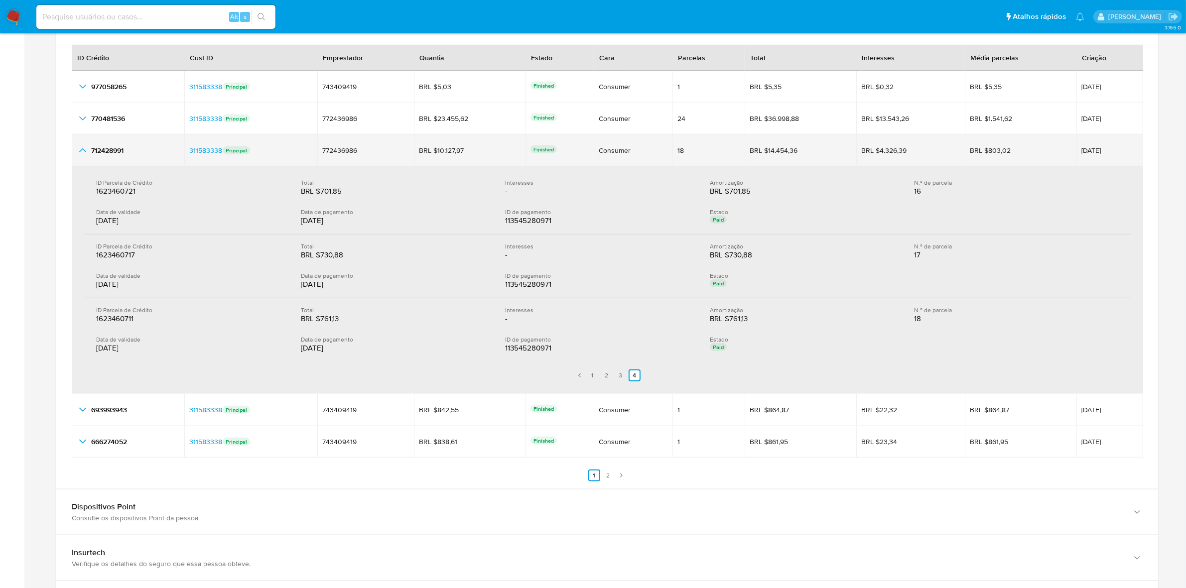
click at [83, 152] on icon "button_show_hidden_detail_by_id_2" at bounding box center [83, 150] width 12 height 12
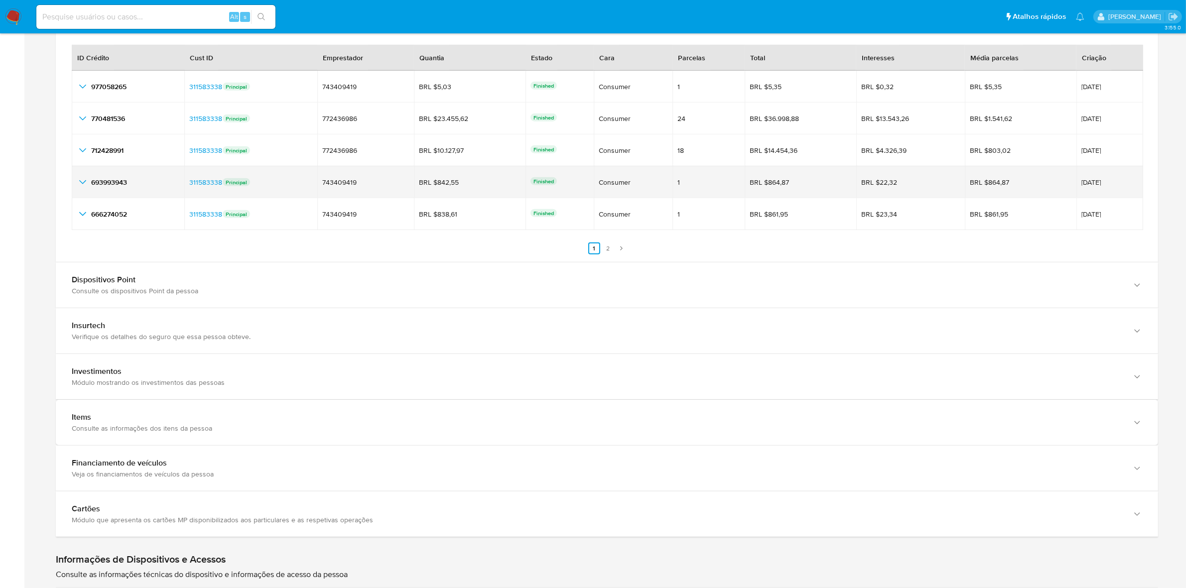
click at [79, 180] on icon "button_show_hidden_detail_by_id_3" at bounding box center [83, 182] width 12 height 12
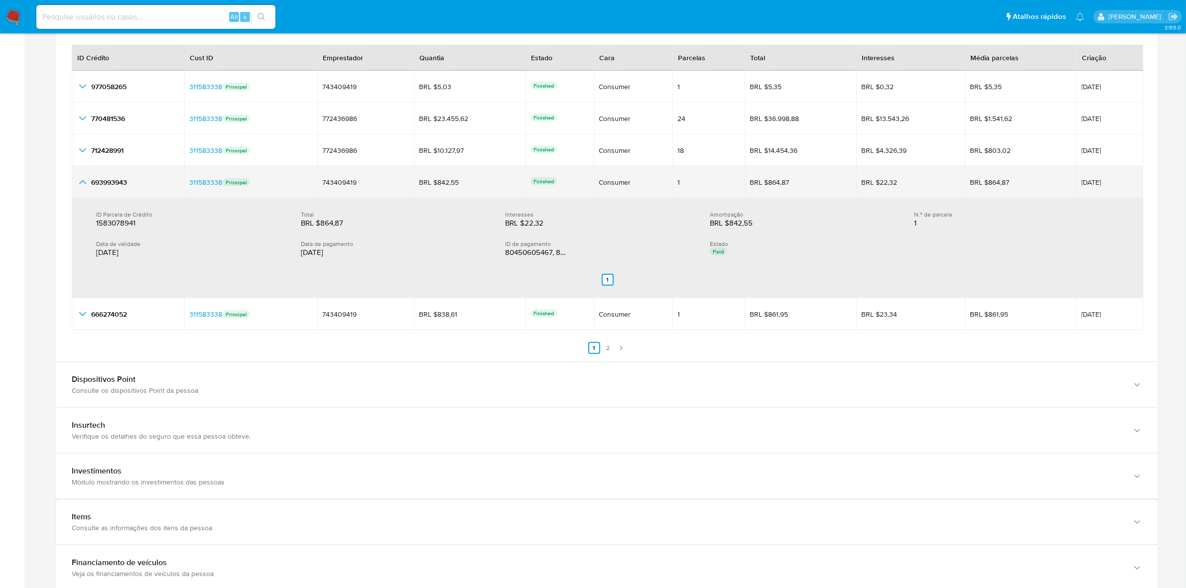
click at [79, 180] on icon "button_show_hidden_detail_by_id_3" at bounding box center [83, 182] width 12 height 12
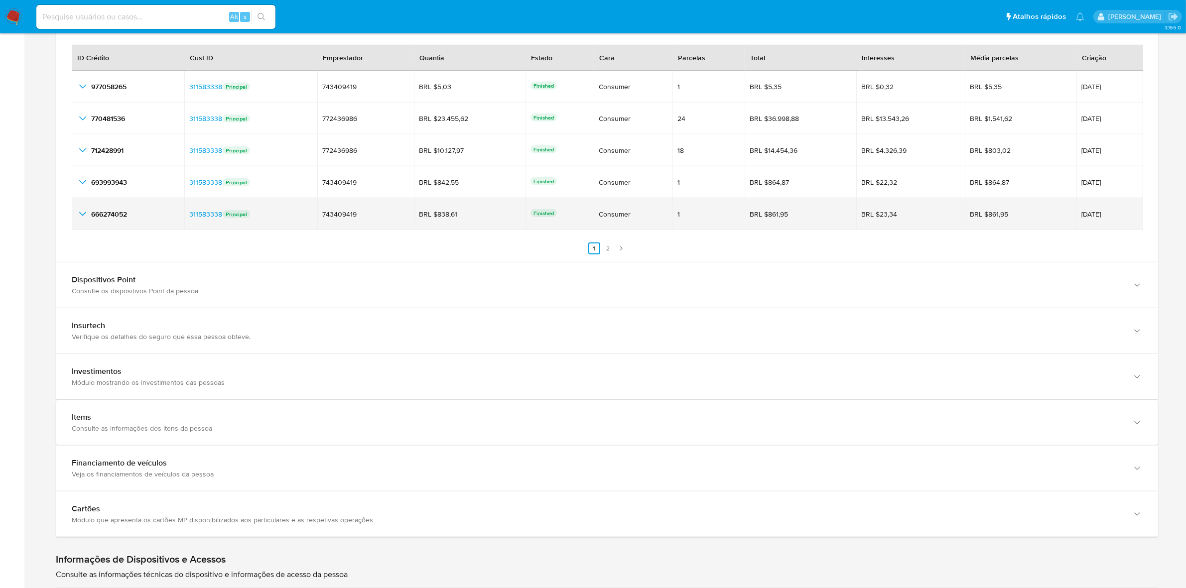
click at [82, 220] on icon "button_show_hidden_detail_by_id_4" at bounding box center [83, 214] width 12 height 12
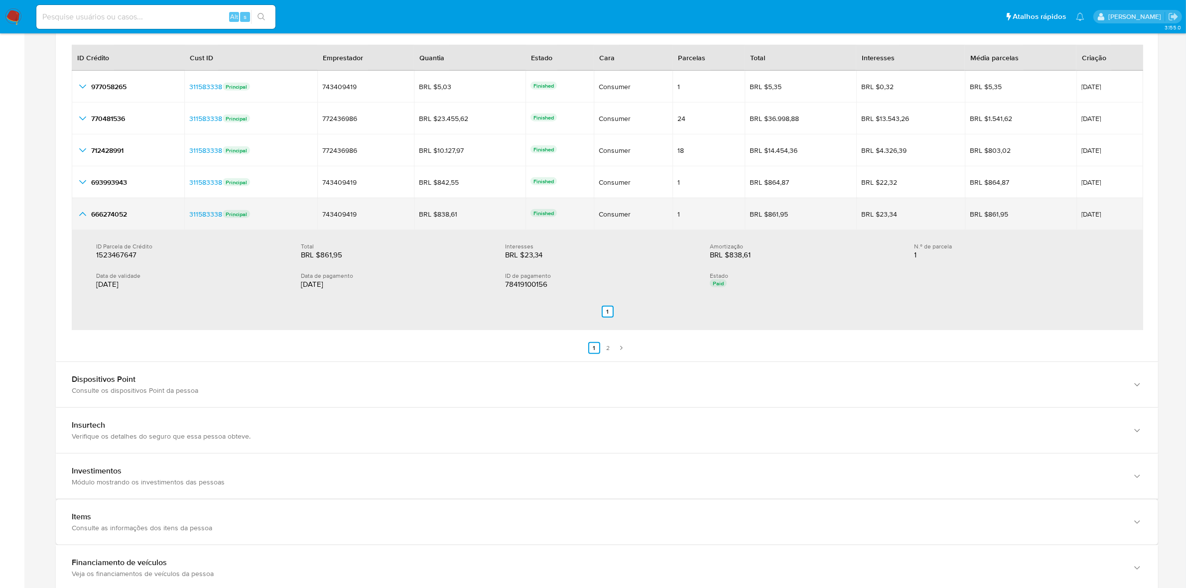
click at [82, 220] on icon "button_show_hidden_detail_by_id_4" at bounding box center [83, 214] width 12 height 12
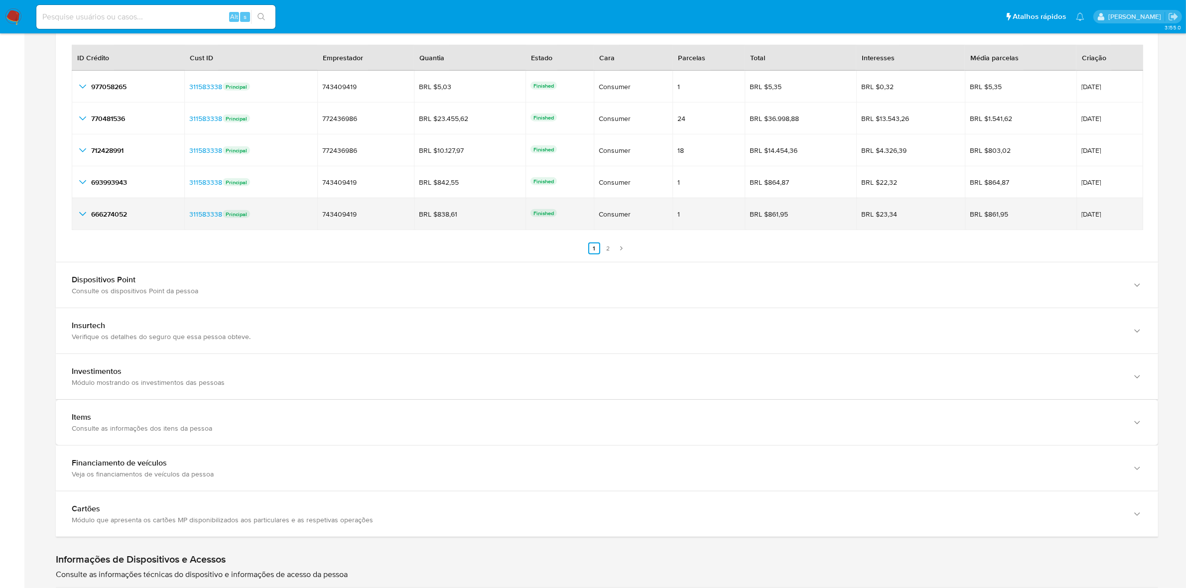
click at [82, 220] on icon "button_show_hidden_detail_by_id_4" at bounding box center [83, 214] width 12 height 12
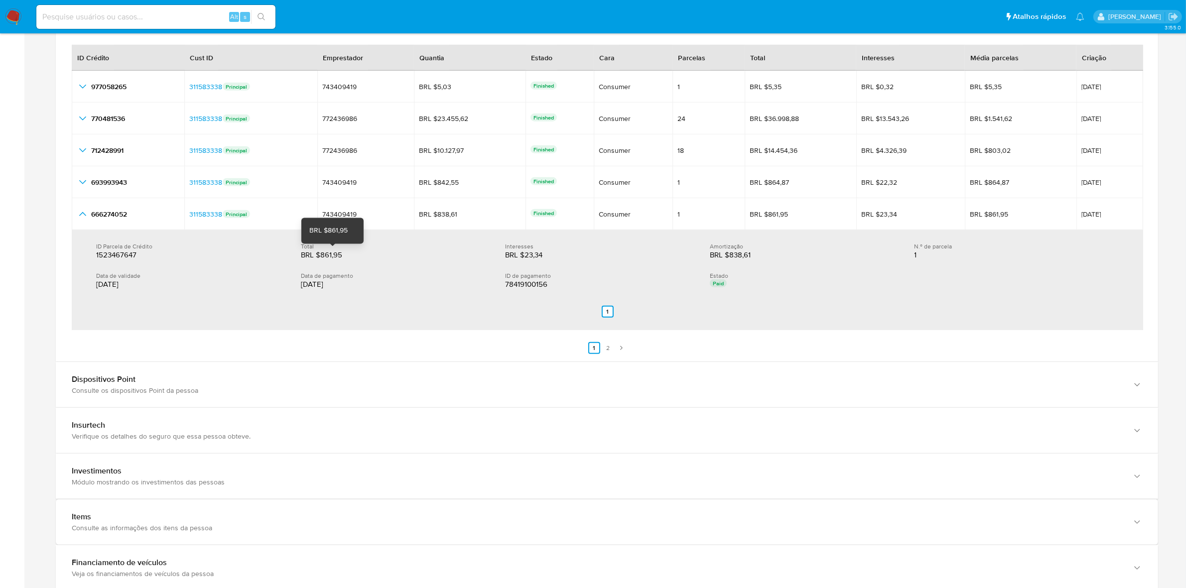
drag, startPoint x: 341, startPoint y: 258, endPoint x: 320, endPoint y: 258, distance: 21.4
click at [320, 258] on div "BRL $861,95" at bounding box center [333, 255] width 64 height 10
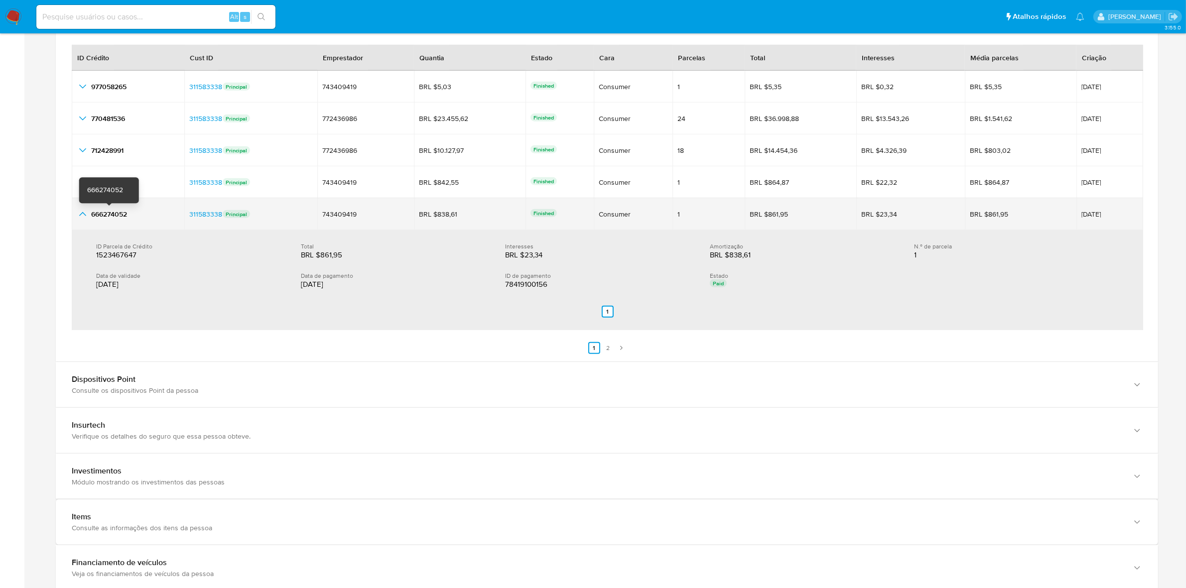
click at [111, 213] on span "666274052" at bounding box center [109, 214] width 36 height 10
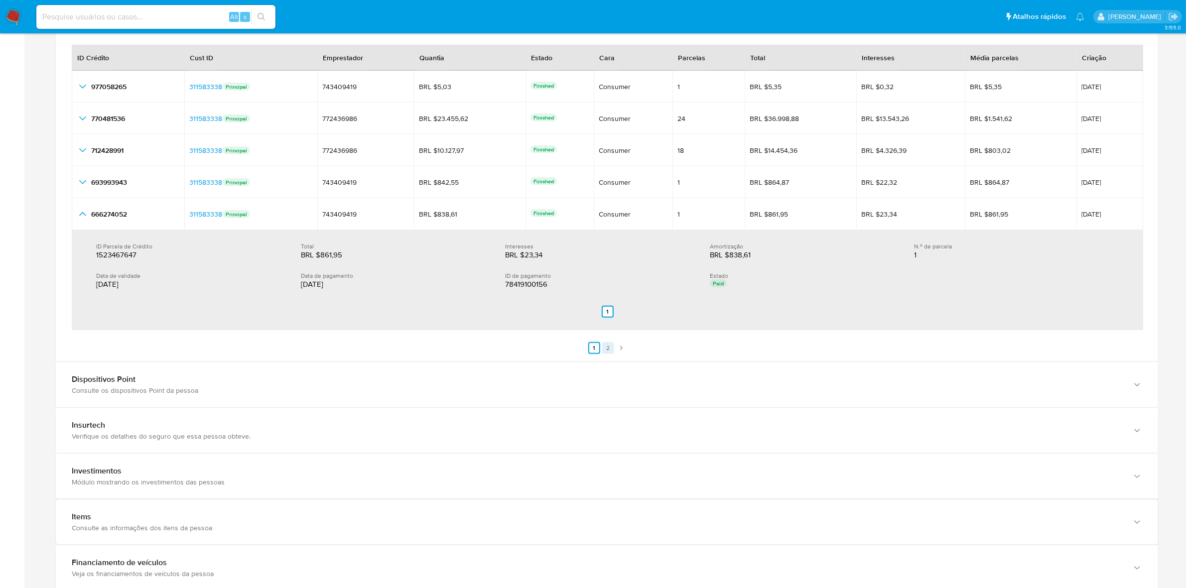
click at [606, 353] on link "2" at bounding box center [608, 348] width 12 height 12
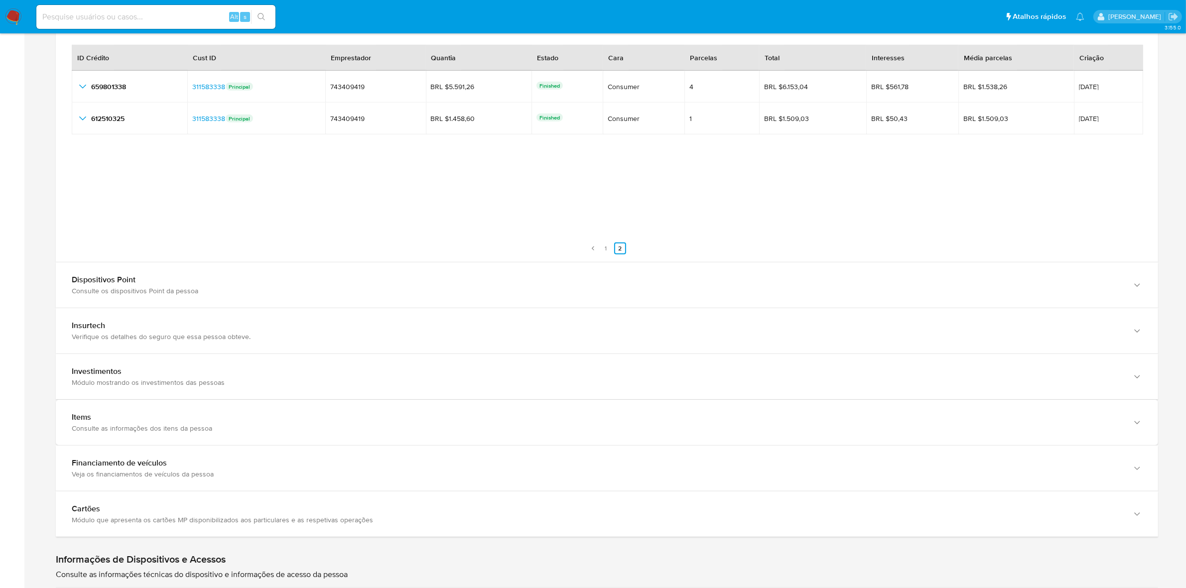
click at [69, 83] on div "Cara Tudo Período a ser visualizado inputDatePicker Filtros limpos Aplicar filt…" at bounding box center [607, 123] width 1102 height 278
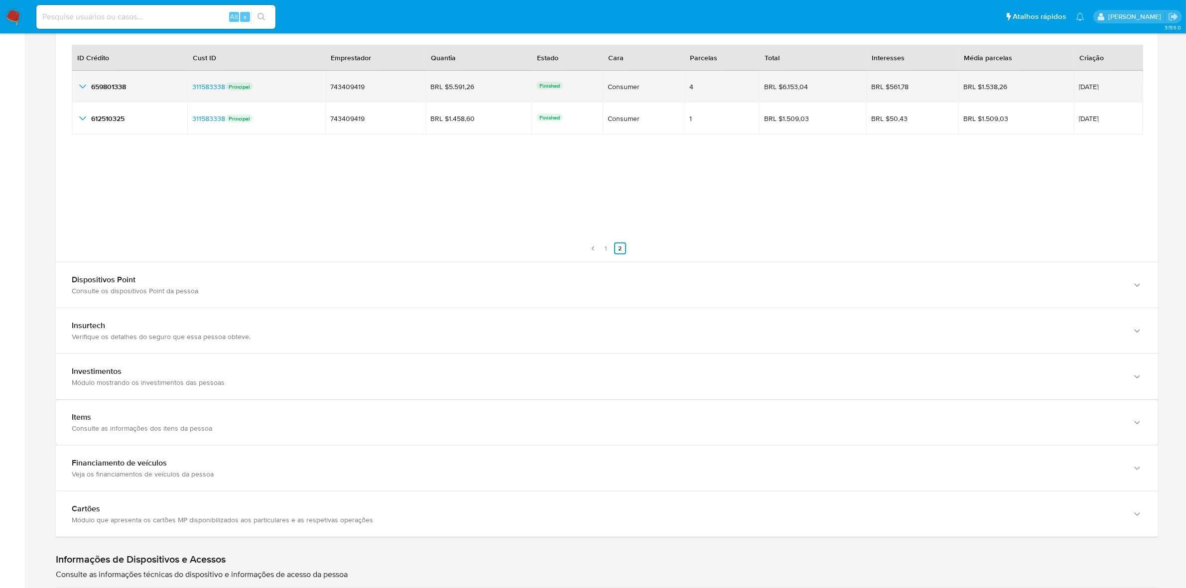
click at [78, 87] on icon "button_show_hidden_detail_by_id_0" at bounding box center [83, 87] width 12 height 12
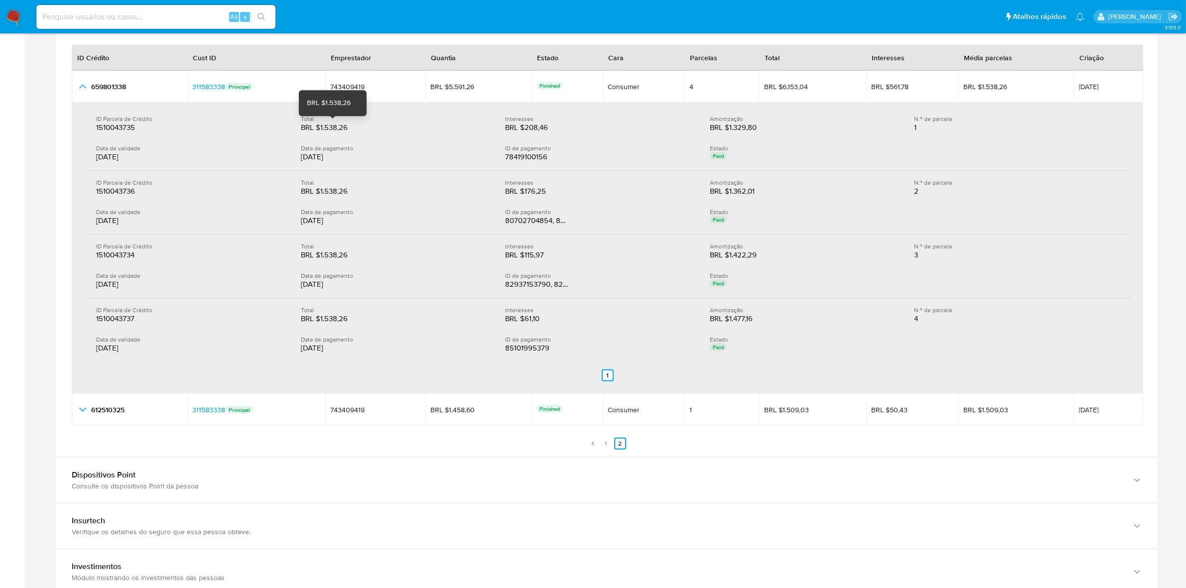
drag, startPoint x: 351, startPoint y: 131, endPoint x: 319, endPoint y: 130, distance: 32.4
click at [319, 130] on div "BRL $1.538,26" at bounding box center [333, 128] width 64 height 10
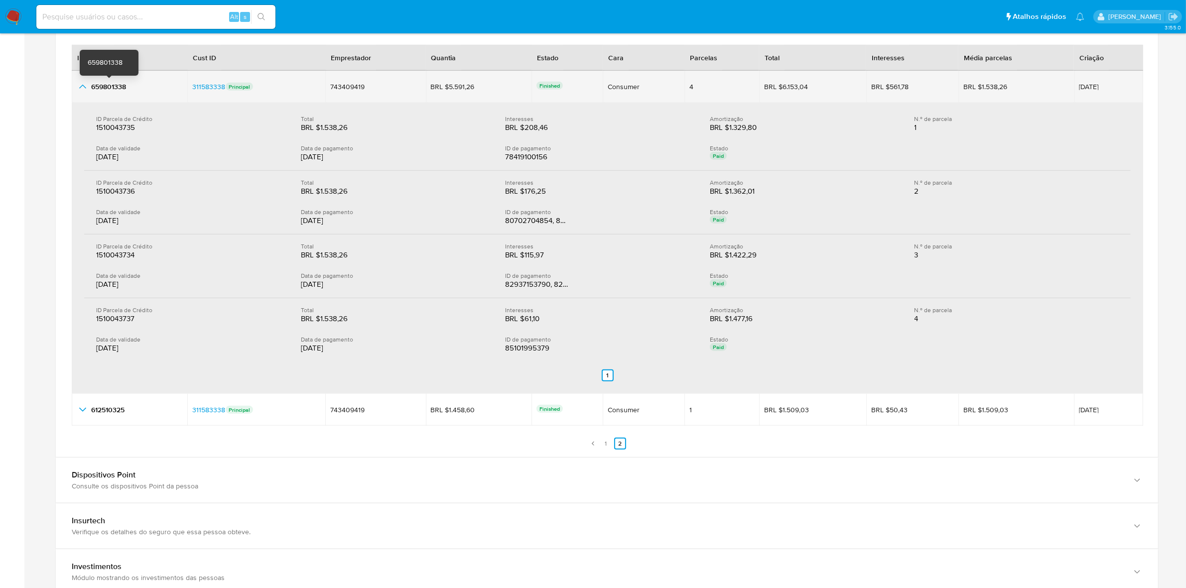
click at [108, 88] on span "659801338" at bounding box center [108, 87] width 35 height 10
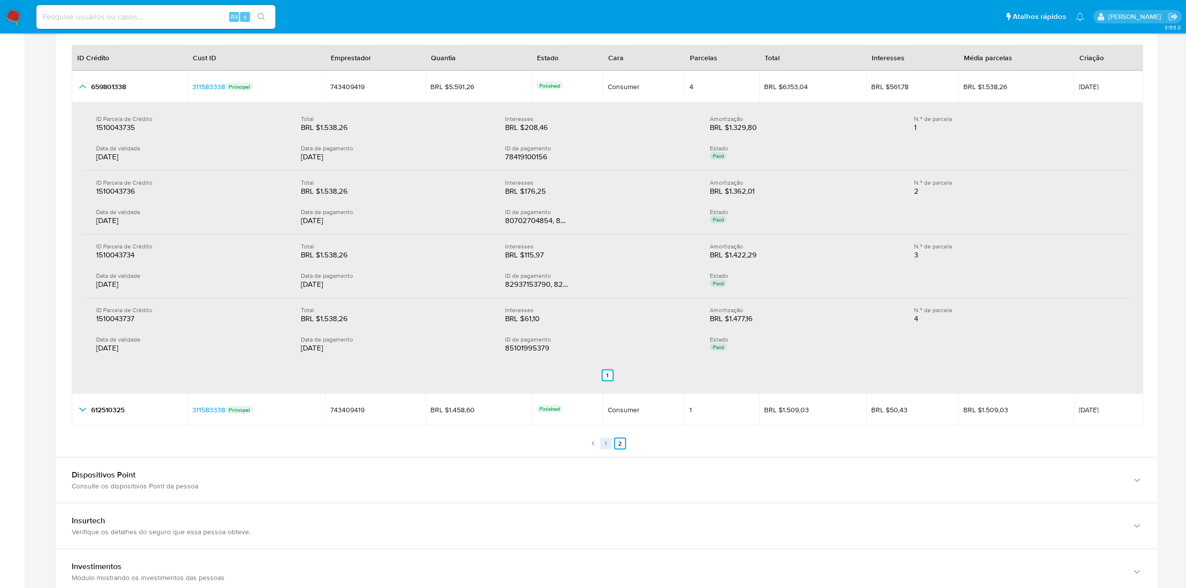
click at [608, 441] on link "1" at bounding box center [606, 444] width 12 height 12
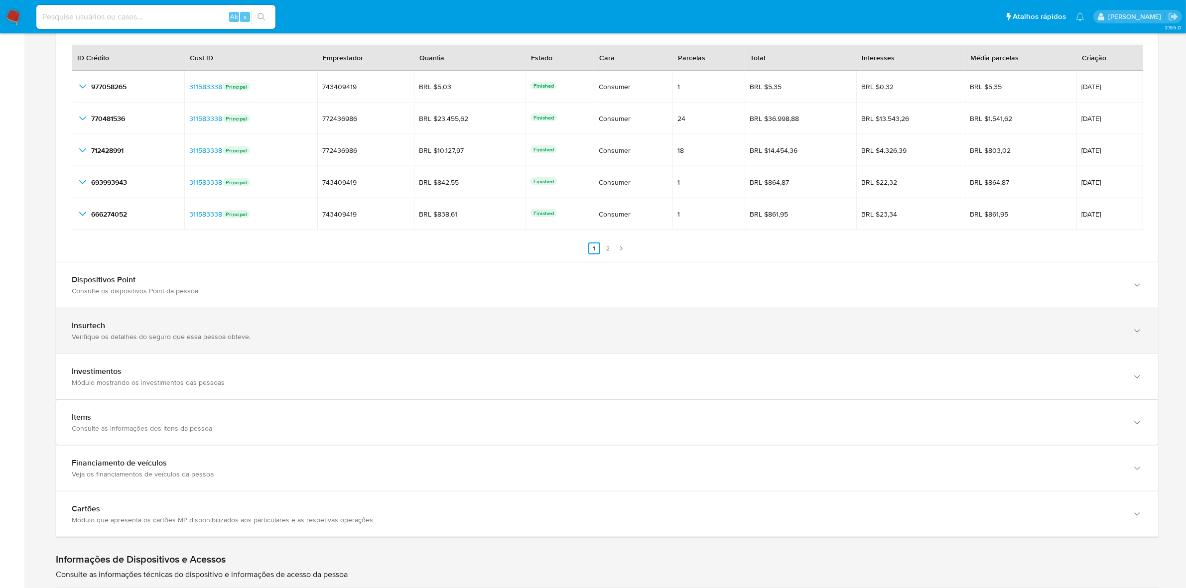
scroll to position [1245, 0]
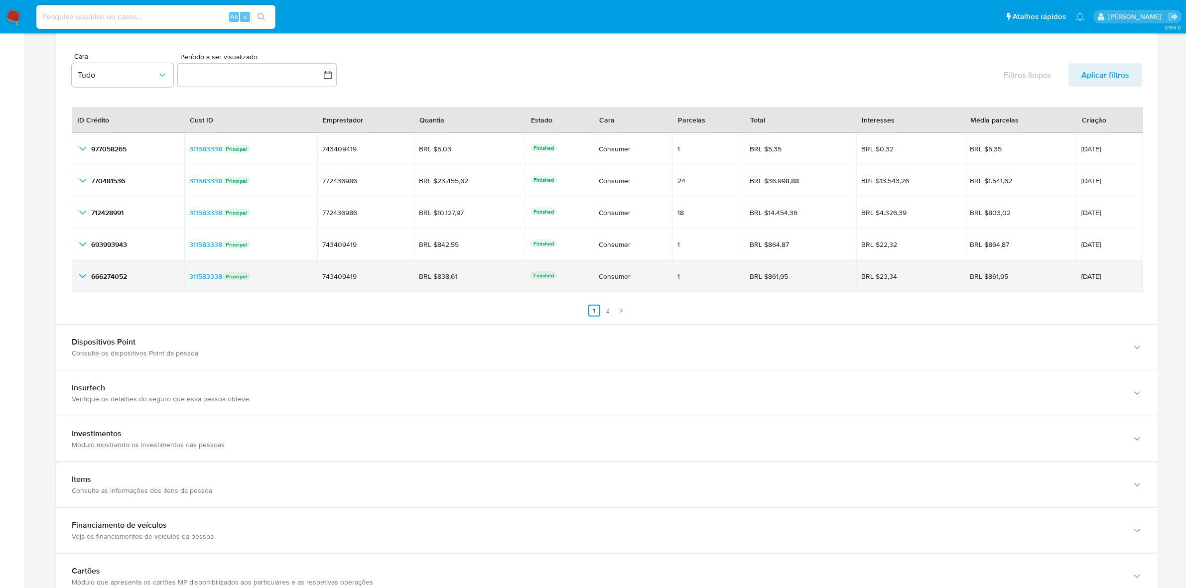
click at [77, 279] on icon "button_show_hidden_detail_by_id_4" at bounding box center [83, 276] width 12 height 12
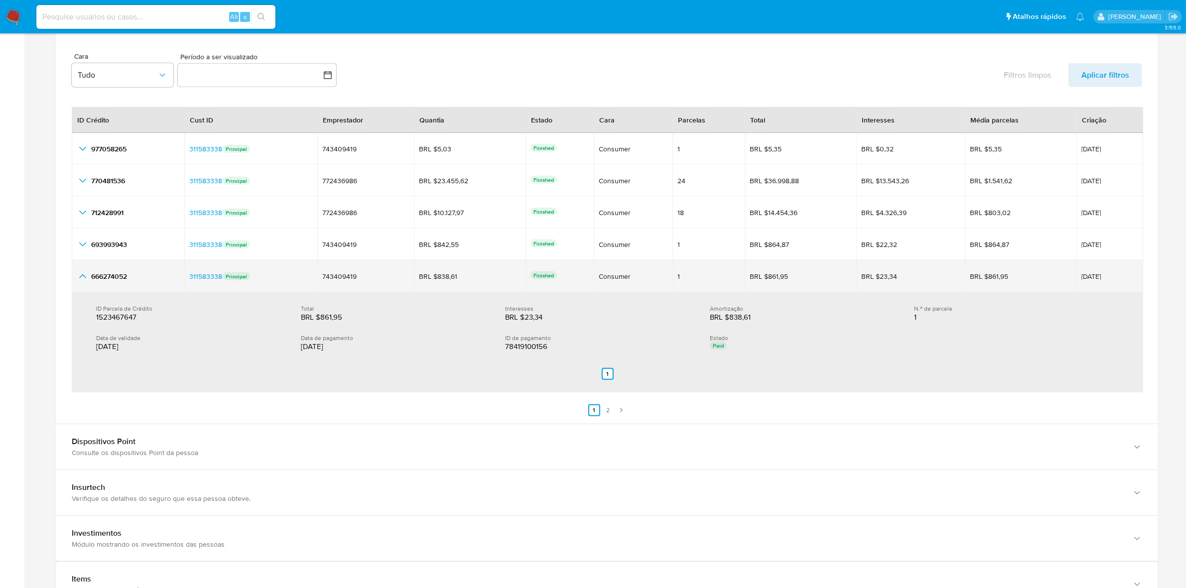
click at [83, 276] on icon "button_show_hidden_detail_by_id_4" at bounding box center [83, 276] width 12 height 12
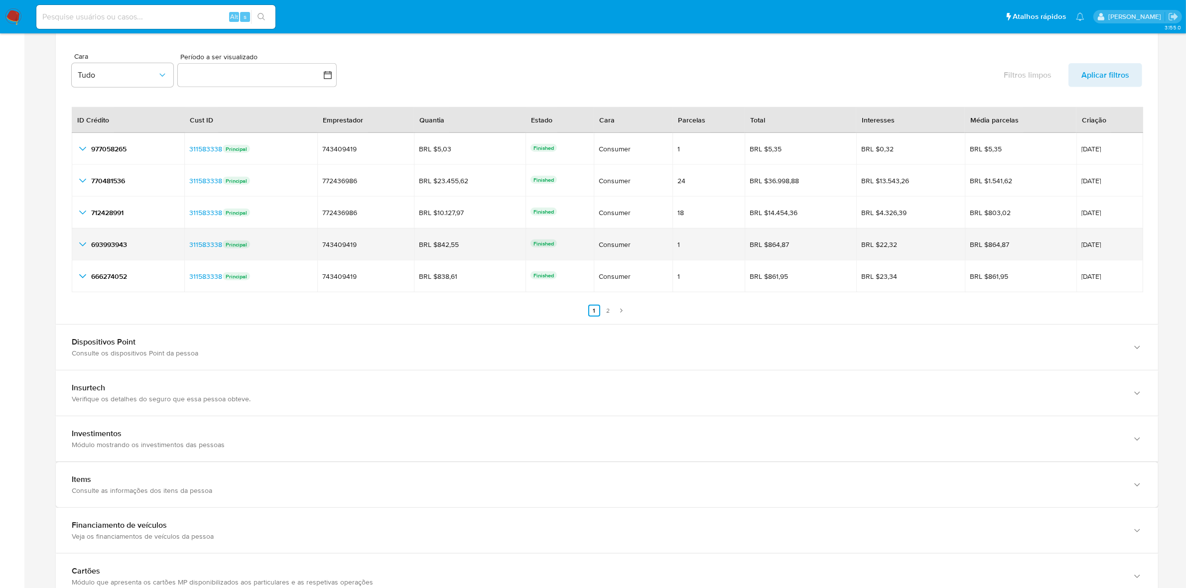
click at [86, 250] on icon "button_show_hidden_detail_by_id_3" at bounding box center [83, 245] width 12 height 12
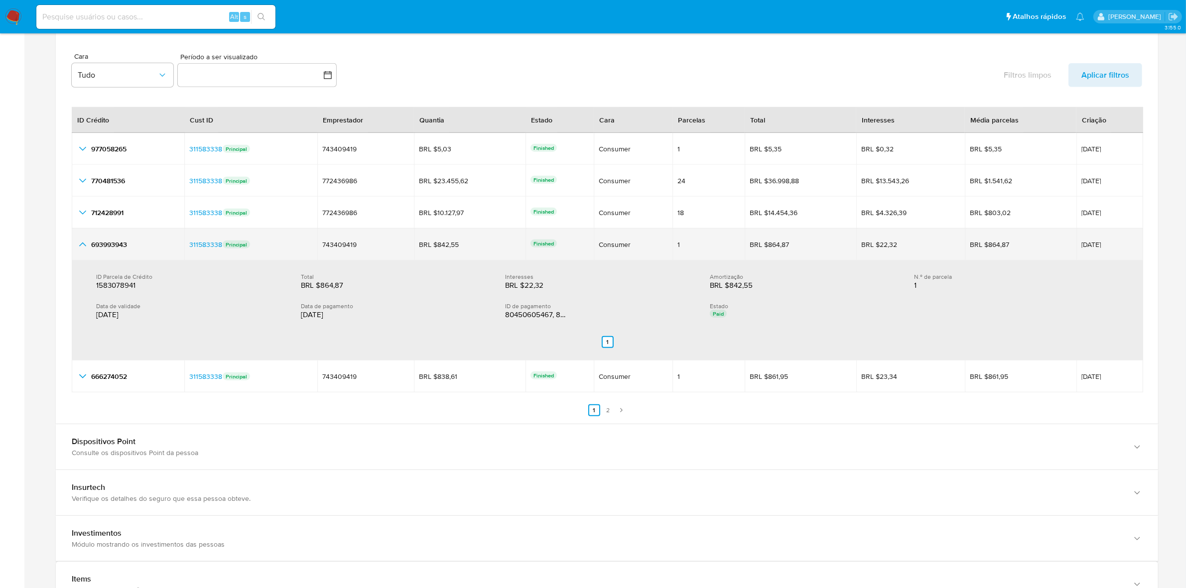
click at [86, 250] on icon "button_show_hidden_detail_by_id_3" at bounding box center [83, 245] width 12 height 12
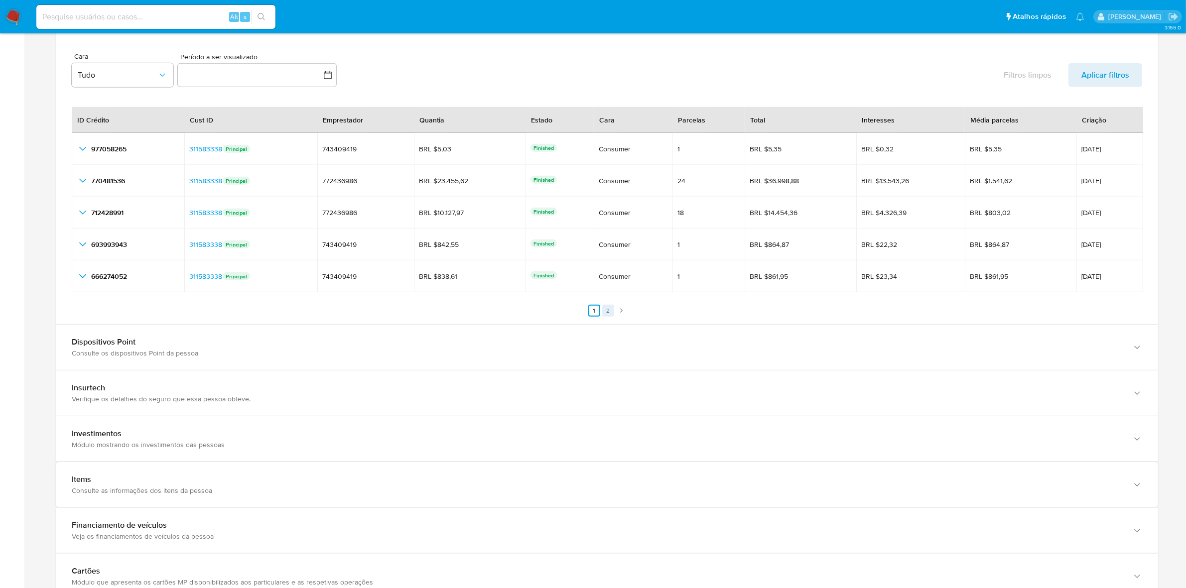
click at [605, 311] on link "2" at bounding box center [608, 311] width 12 height 12
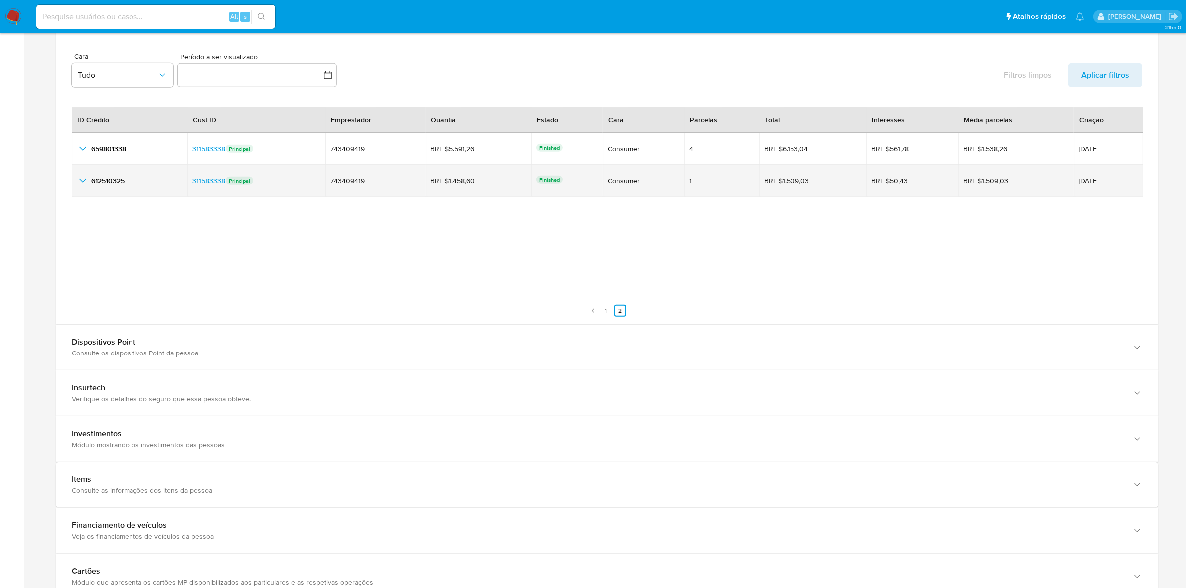
click at [81, 187] on icon "button_show_hidden_detail_by_id_1" at bounding box center [83, 181] width 12 height 12
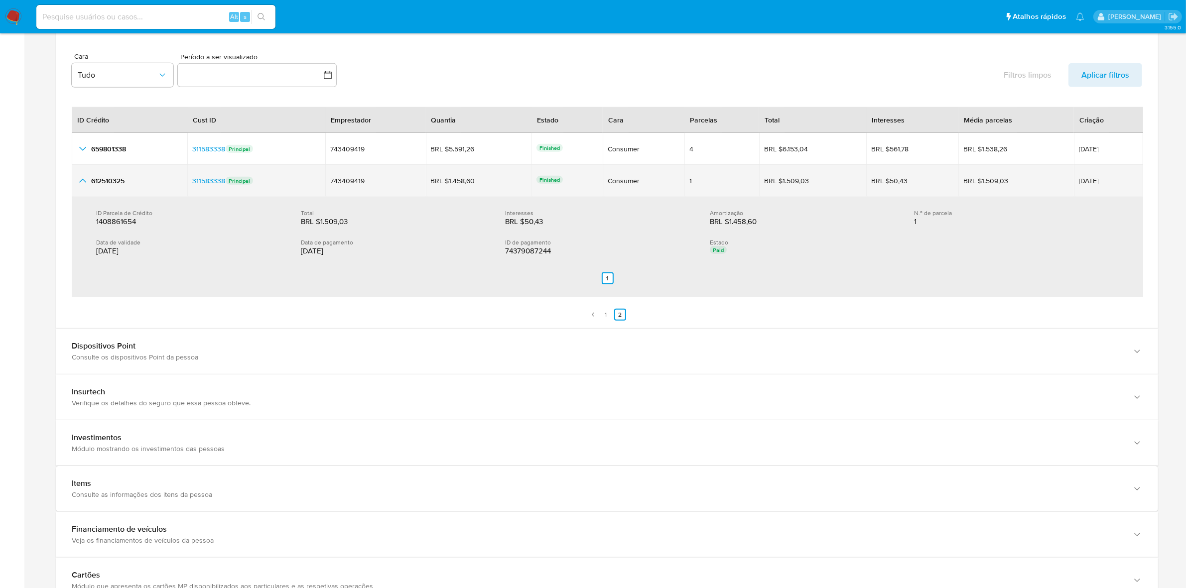
click at [79, 179] on icon "button_show_hidden_detail_by_id_1" at bounding box center [83, 181] width 12 height 12
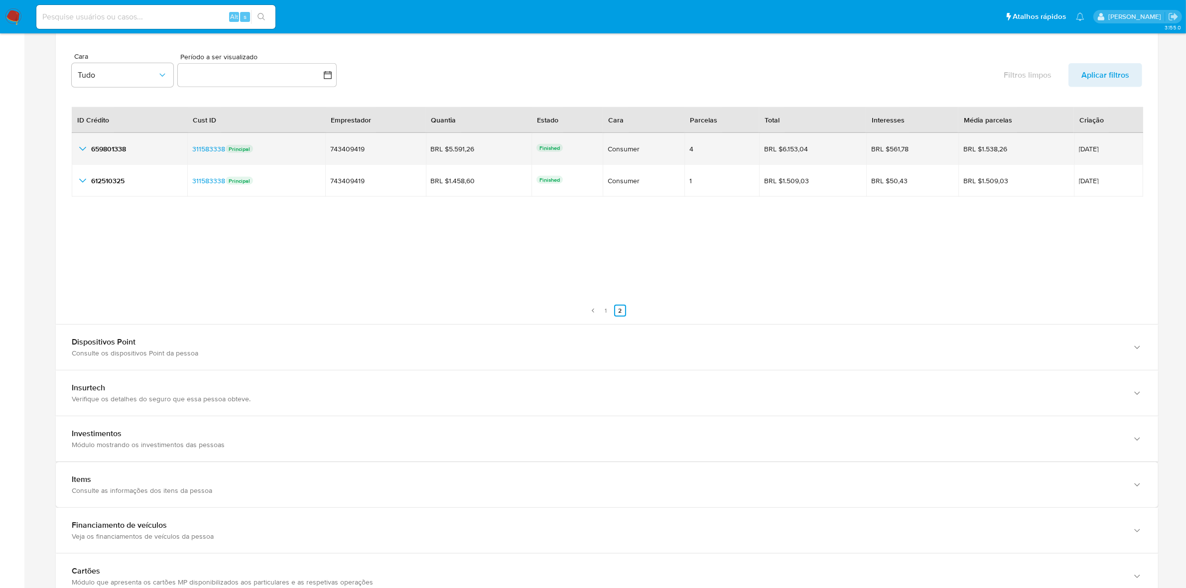
click at [87, 152] on icon "button_show_hidden_detail_by_id_0" at bounding box center [83, 149] width 12 height 12
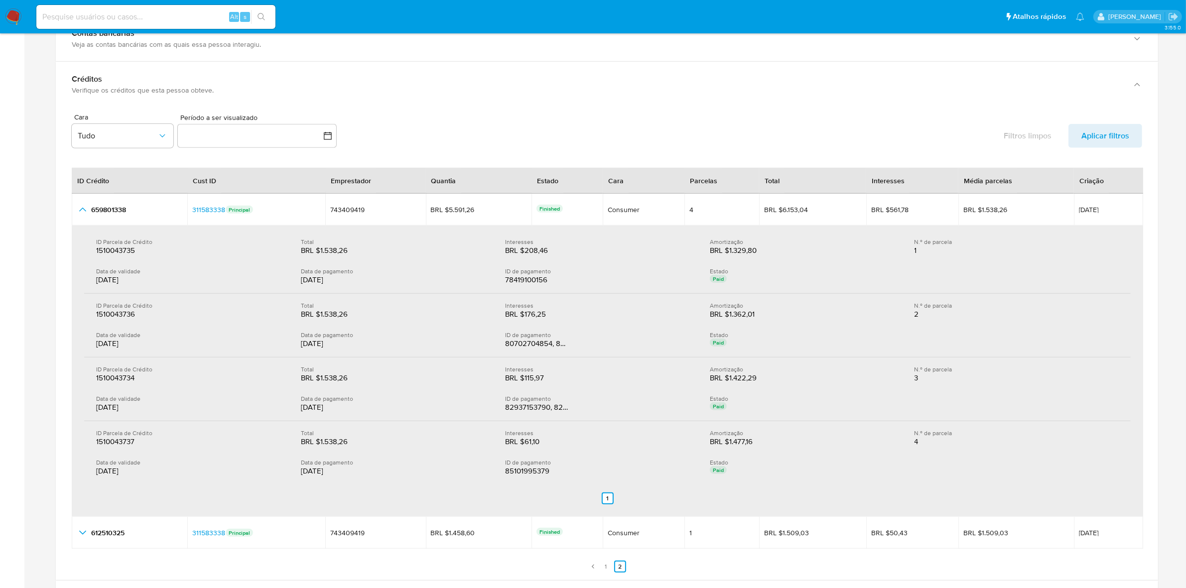
scroll to position [1183, 0]
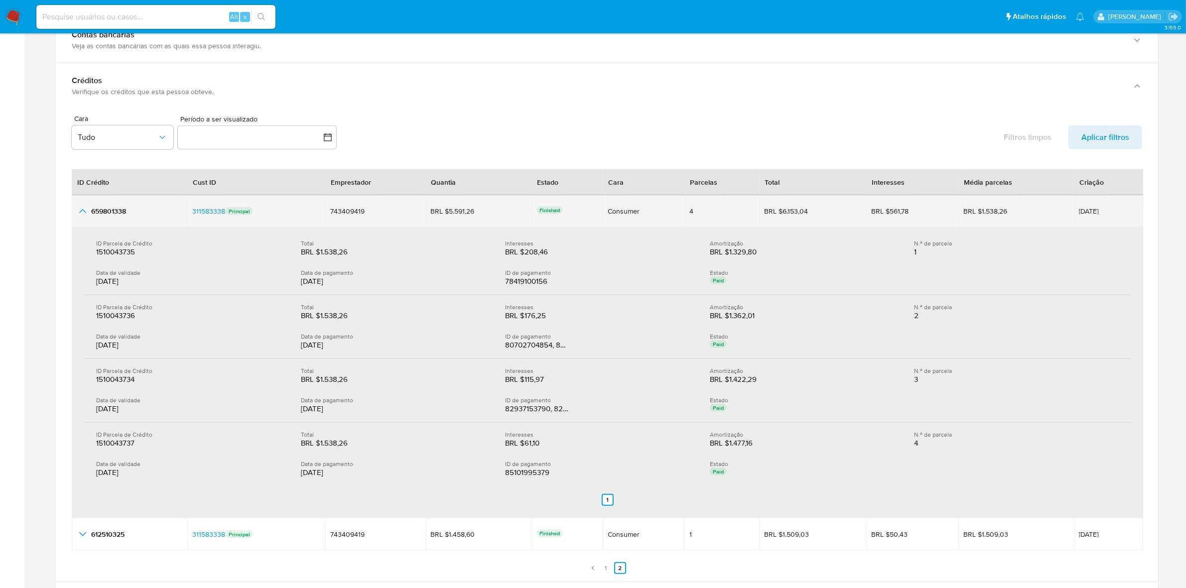
click at [77, 211] on icon "button_show_hidden_detail_by_id_0" at bounding box center [83, 211] width 12 height 12
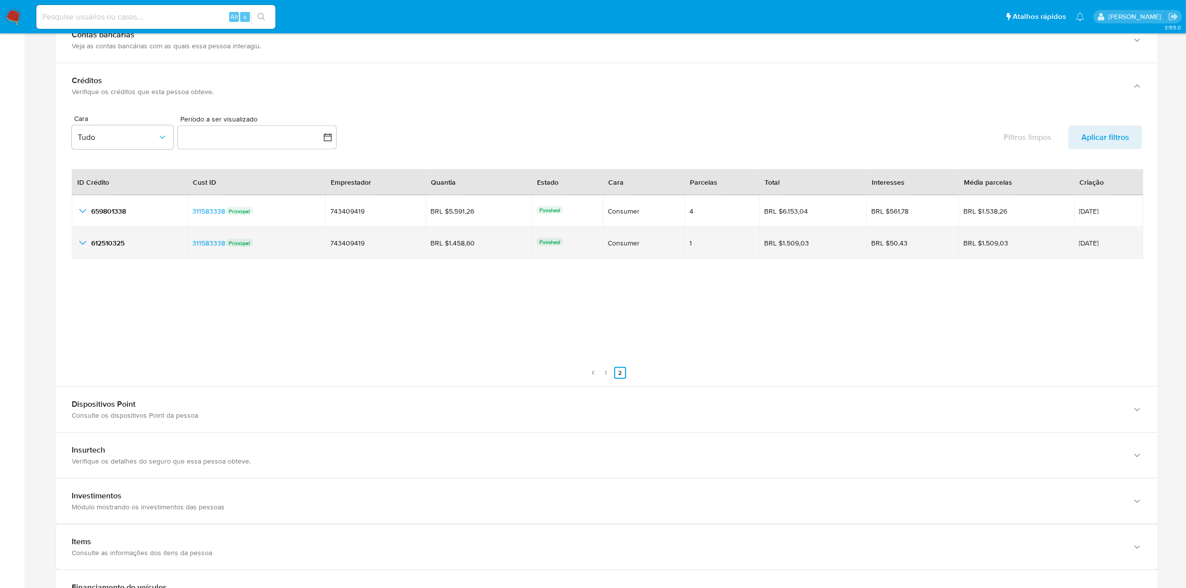
click at [80, 238] on td "612510325 612510325" at bounding box center [130, 243] width 116 height 32
click at [85, 243] on icon "button_show_hidden_detail_by_id_1" at bounding box center [82, 243] width 7 height 4
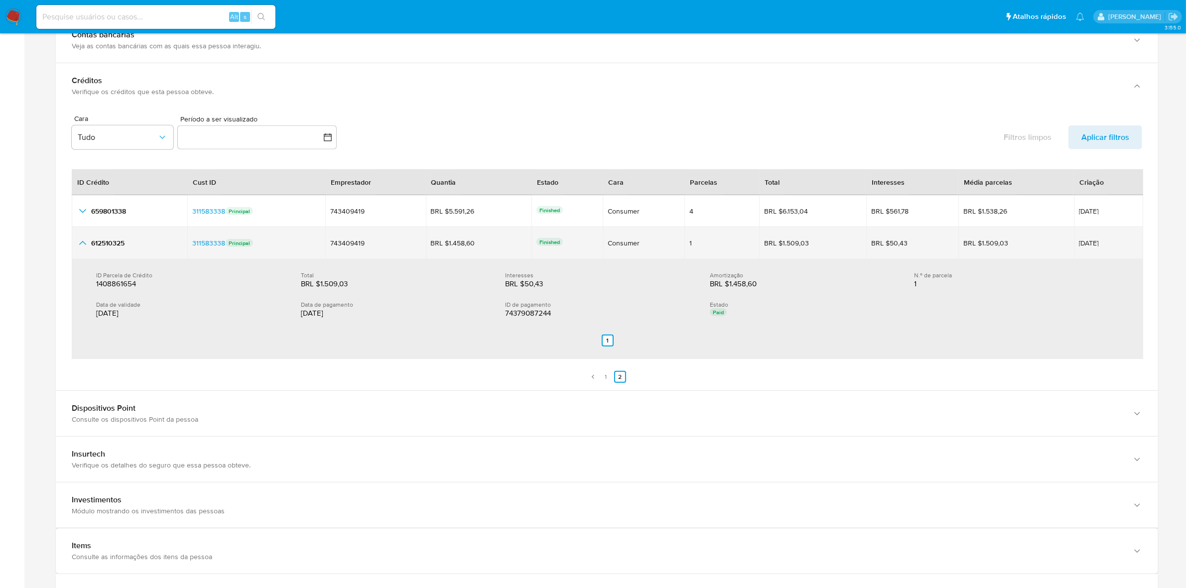
click at [85, 243] on icon "button_show_hidden_detail_by_id_1" at bounding box center [83, 243] width 12 height 12
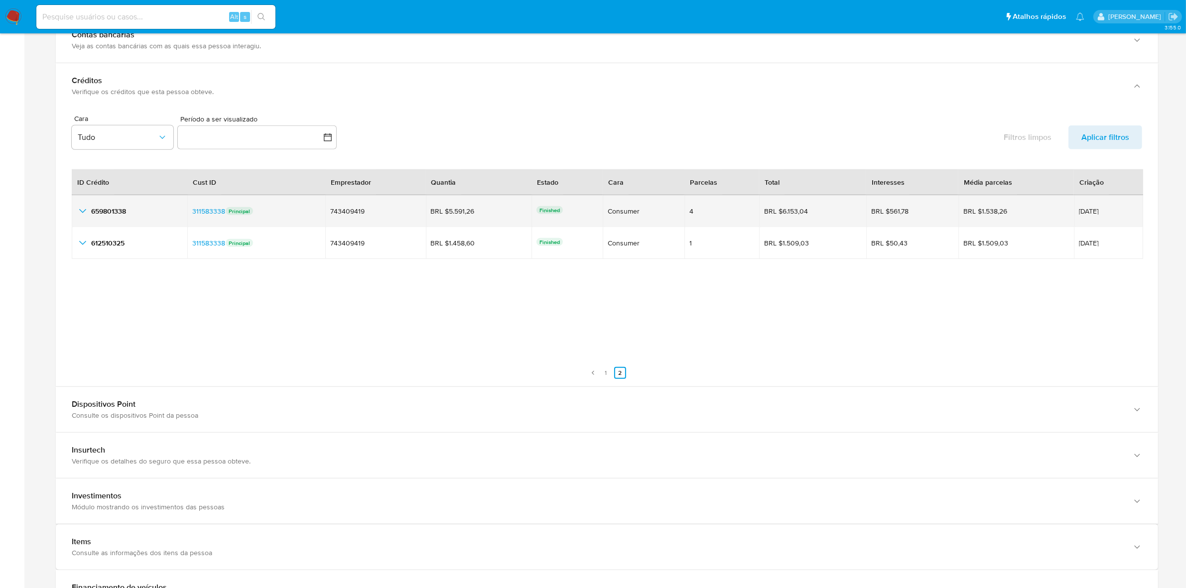
click at [80, 217] on icon "button_show_hidden_detail_by_id_0" at bounding box center [83, 211] width 12 height 12
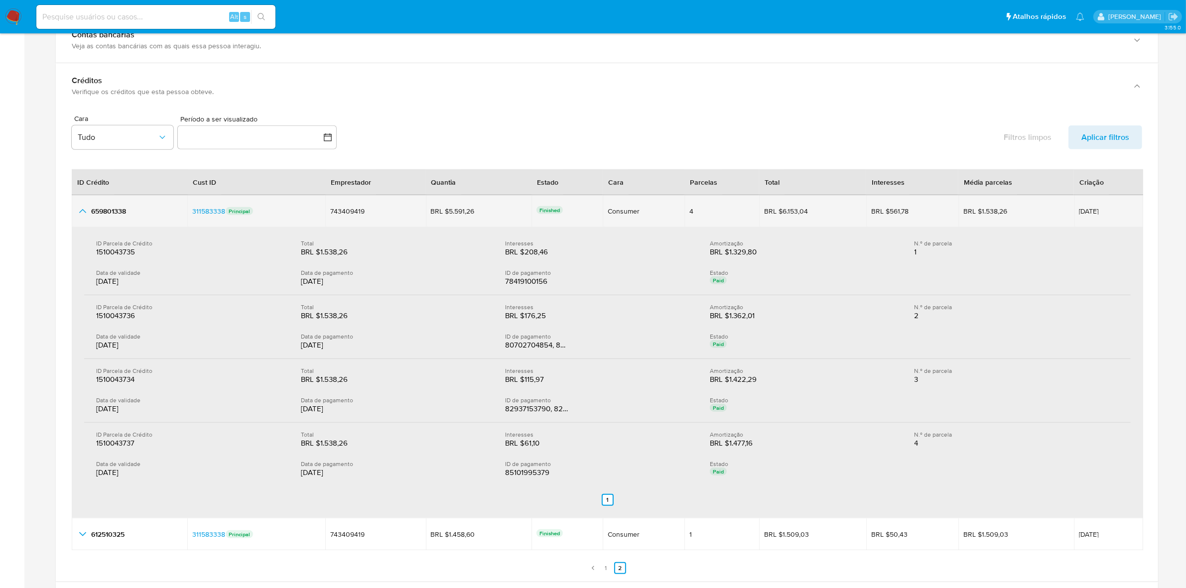
click at [79, 209] on icon "button_show_hidden_detail_by_id_0" at bounding box center [83, 211] width 12 height 12
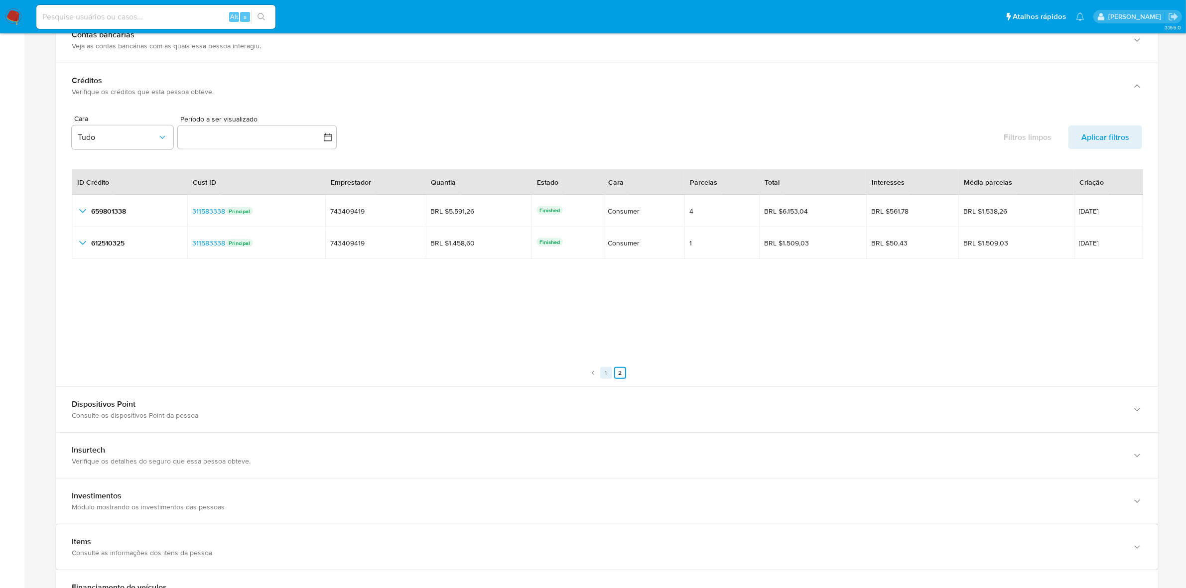
click at [604, 376] on link "1" at bounding box center [606, 373] width 12 height 12
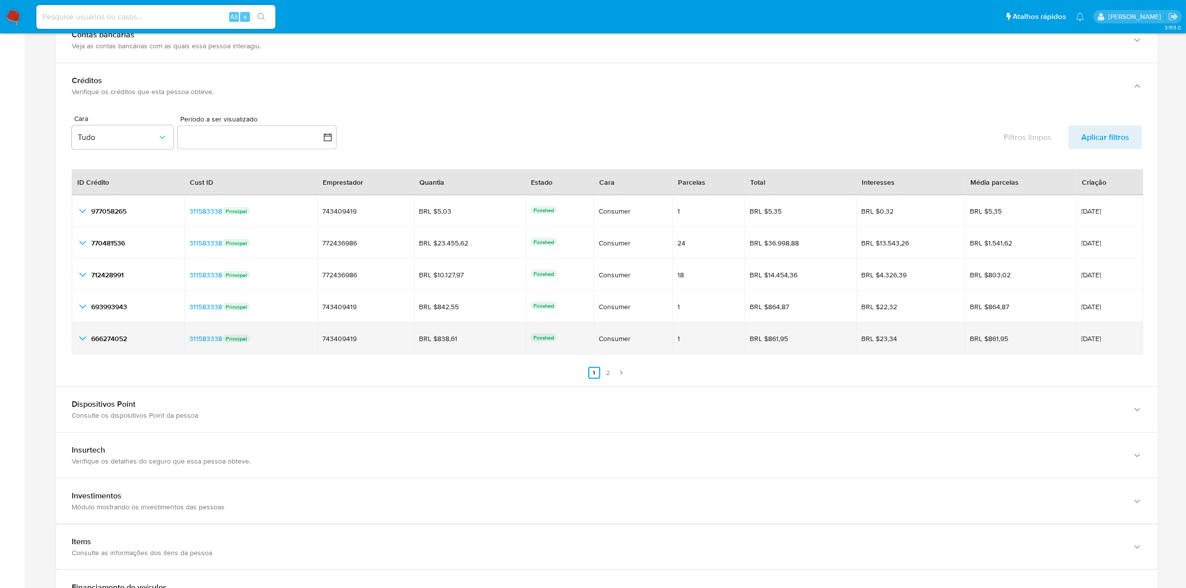
click at [85, 344] on icon "button_show_hidden_detail_by_id_4" at bounding box center [83, 339] width 12 height 12
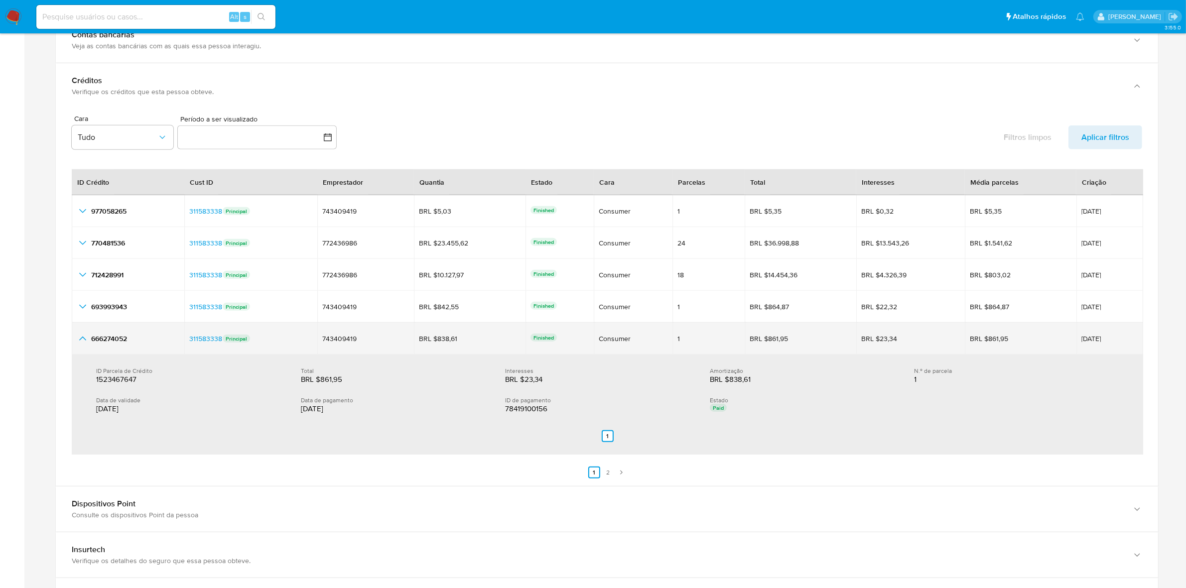
click at [81, 337] on icon "button_show_hidden_detail_by_id_4" at bounding box center [83, 339] width 12 height 12
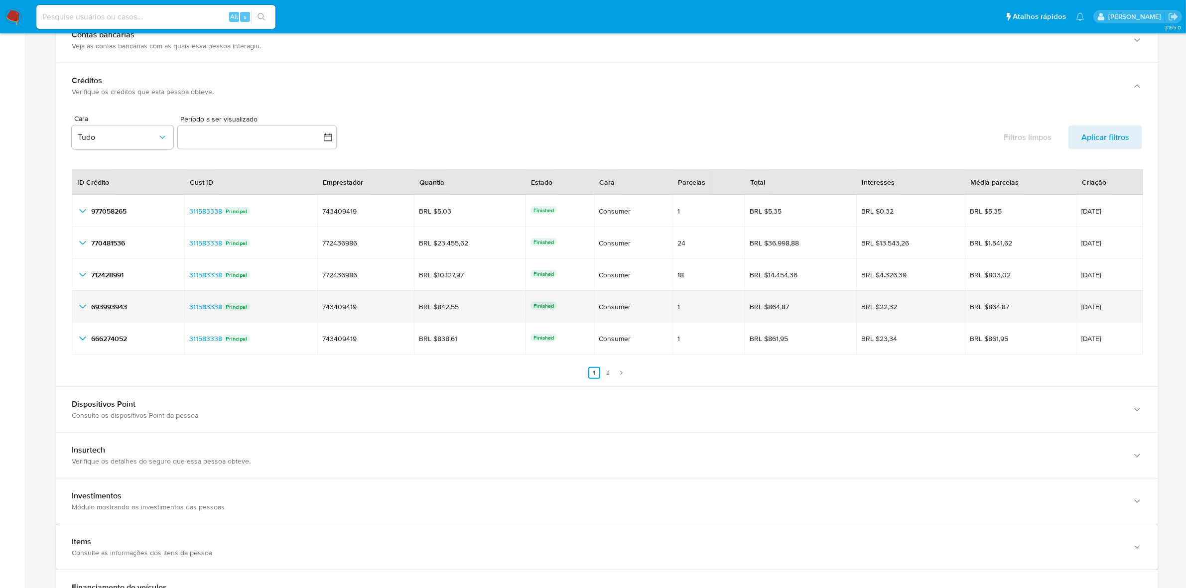
click at [81, 303] on icon "button_show_hidden_detail_by_id_3" at bounding box center [83, 307] width 12 height 12
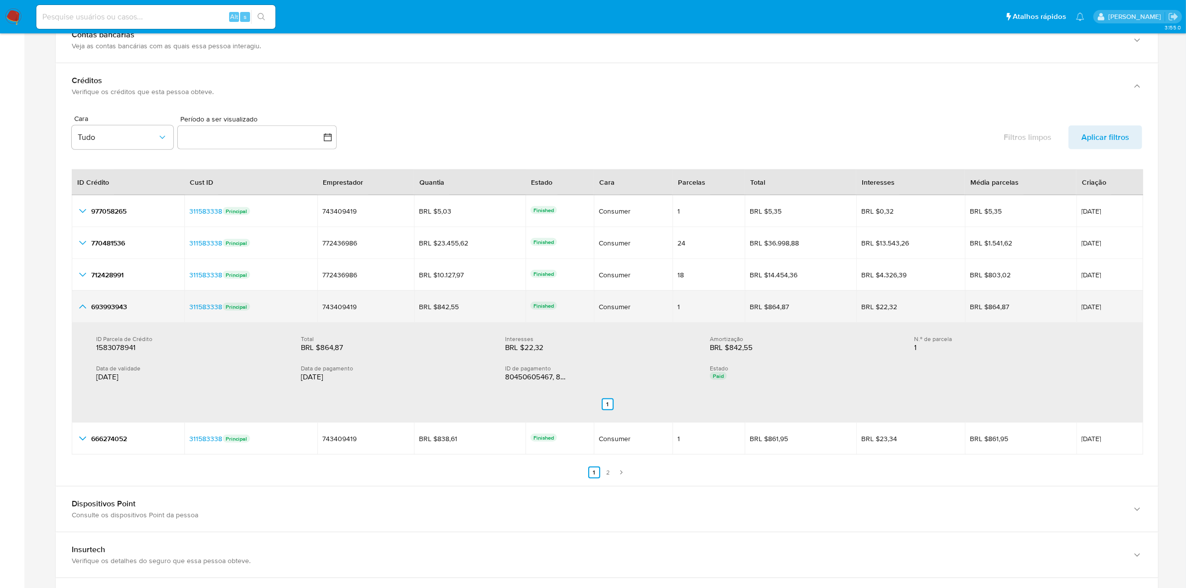
click at [81, 303] on icon "button_show_hidden_detail_by_id_3" at bounding box center [83, 307] width 12 height 12
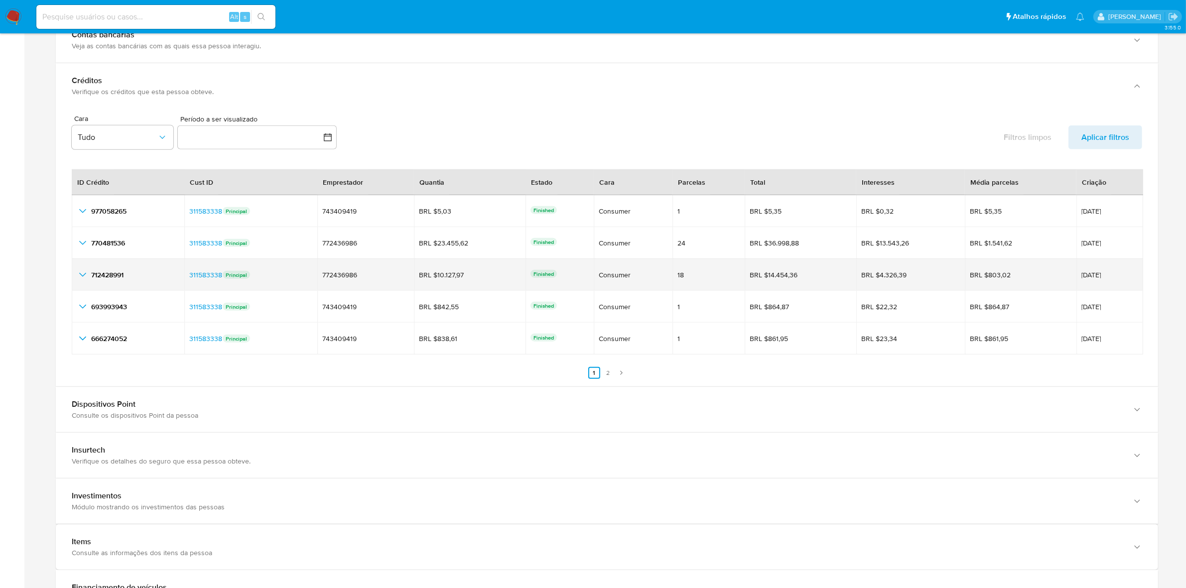
click at [86, 274] on icon "button_show_hidden_detail_by_id_2" at bounding box center [83, 275] width 12 height 12
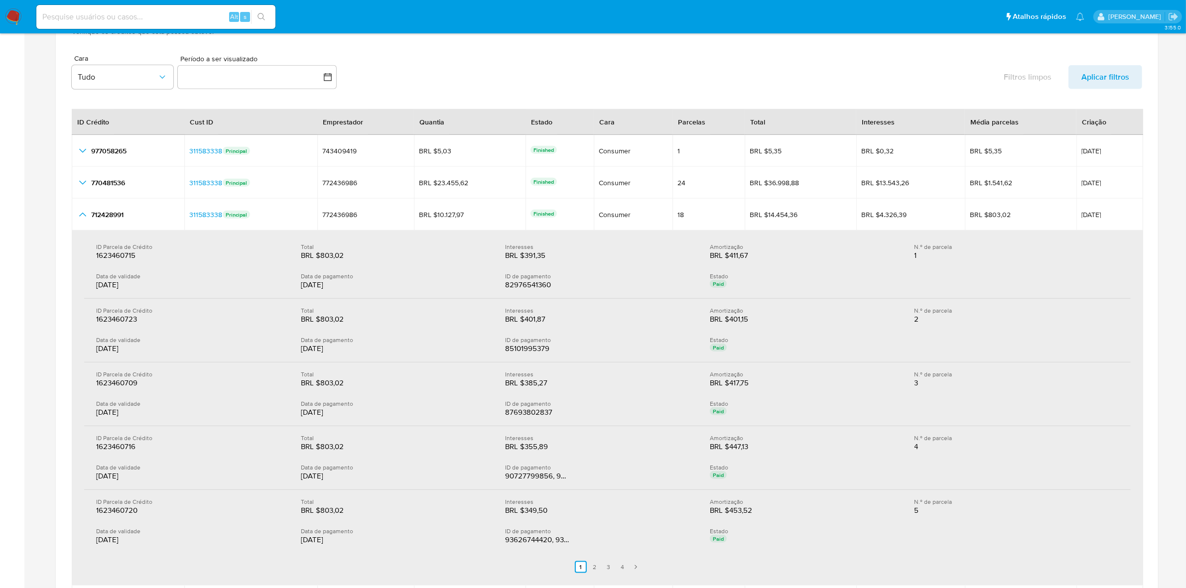
scroll to position [1307, 0]
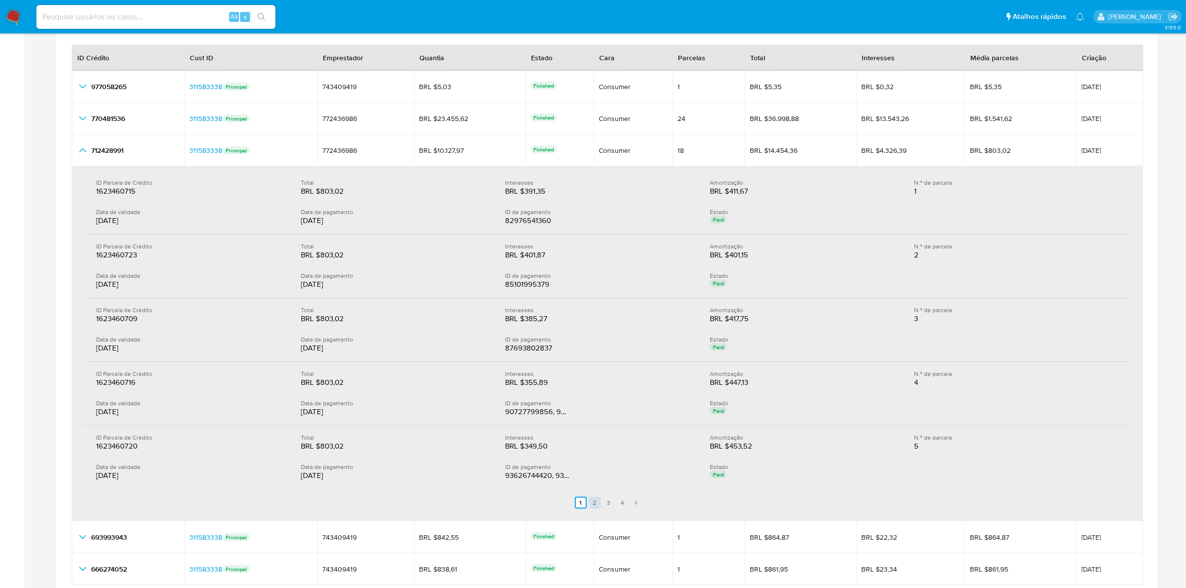
click at [592, 504] on link "2" at bounding box center [595, 503] width 12 height 12
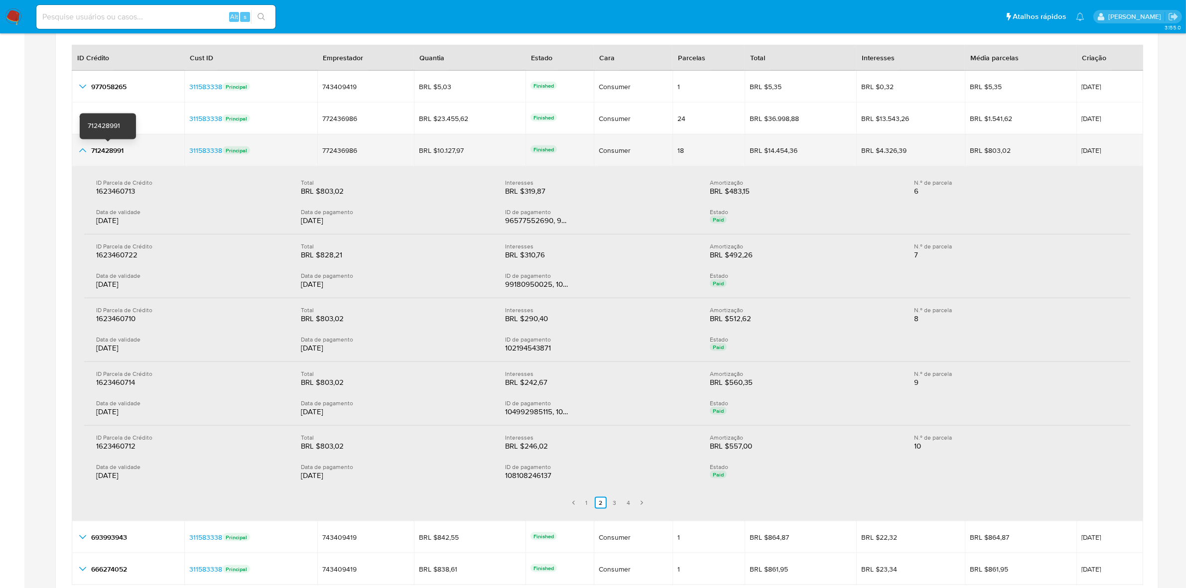
click at [118, 148] on span "712428991" at bounding box center [107, 150] width 32 height 10
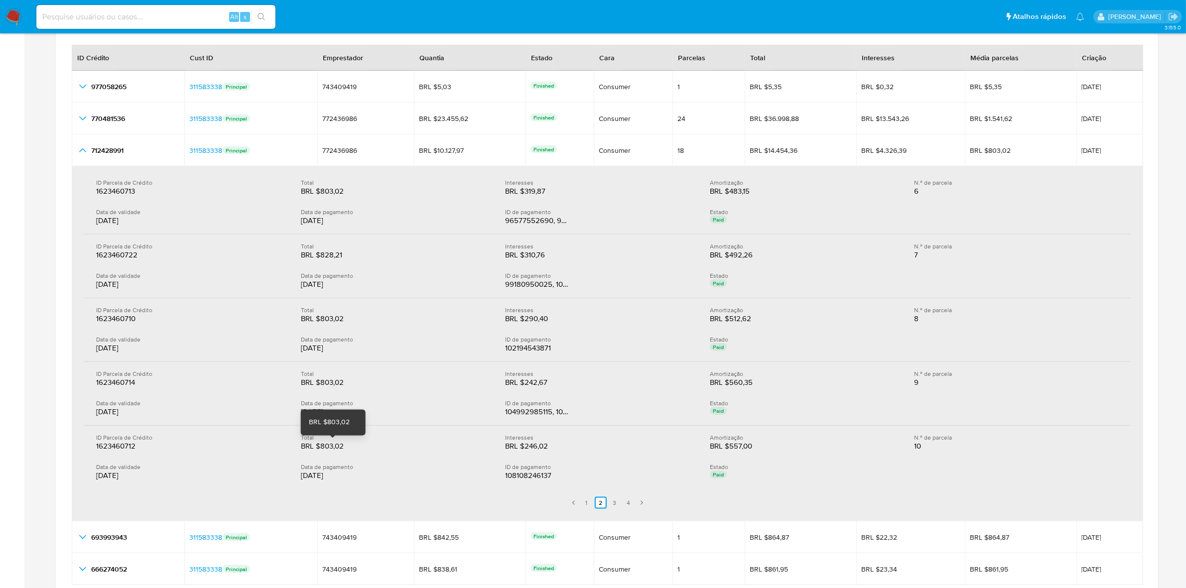
drag, startPoint x: 347, startPoint y: 445, endPoint x: 322, endPoint y: 446, distance: 25.4
click at [322, 446] on div "BRL $803,02" at bounding box center [333, 446] width 64 height 10
click at [613, 504] on link "3" at bounding box center [615, 503] width 12 height 12
drag, startPoint x: 347, startPoint y: 192, endPoint x: 320, endPoint y: 193, distance: 26.4
click at [320, 193] on div "BRL $803,02" at bounding box center [333, 191] width 64 height 10
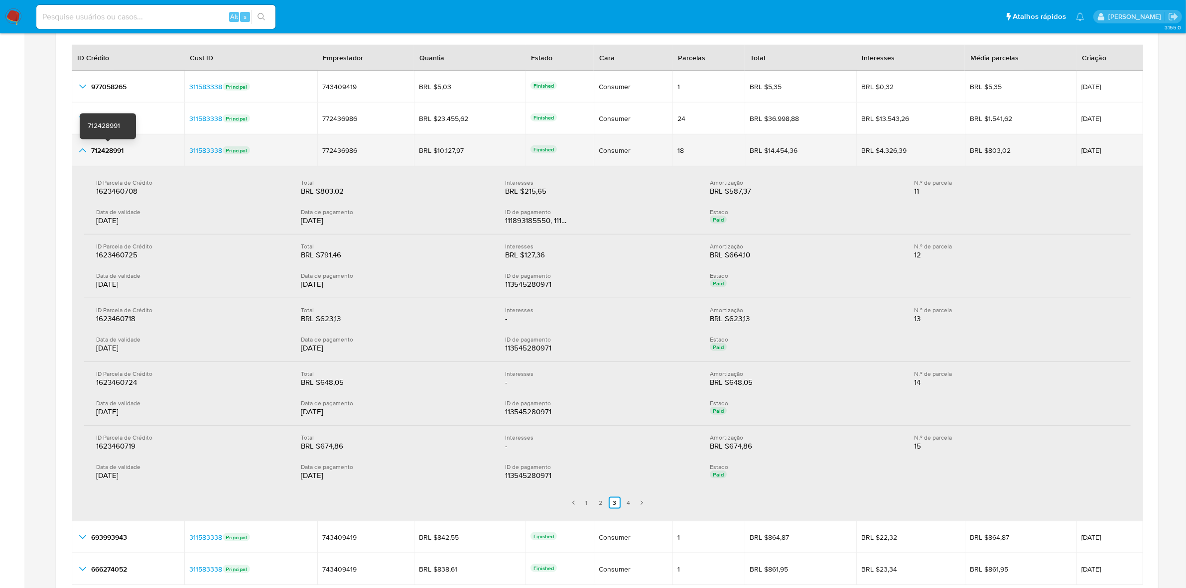
click at [115, 153] on span "712428991" at bounding box center [107, 150] width 32 height 10
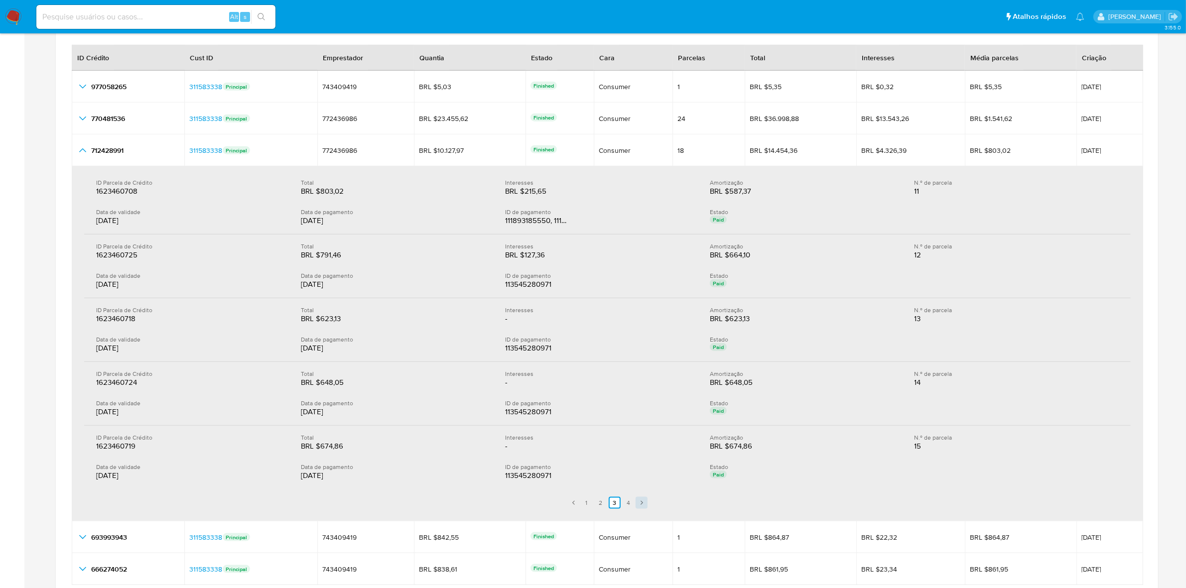
click at [636, 508] on link "Siguiente" at bounding box center [641, 503] width 12 height 12
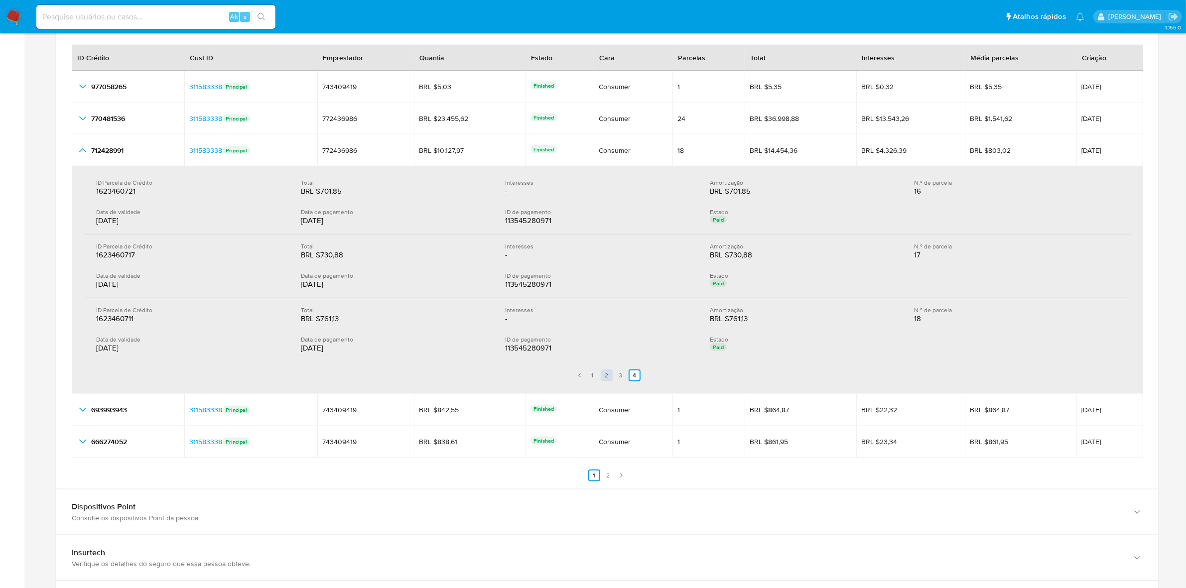
click at [608, 377] on link "2" at bounding box center [607, 376] width 12 height 12
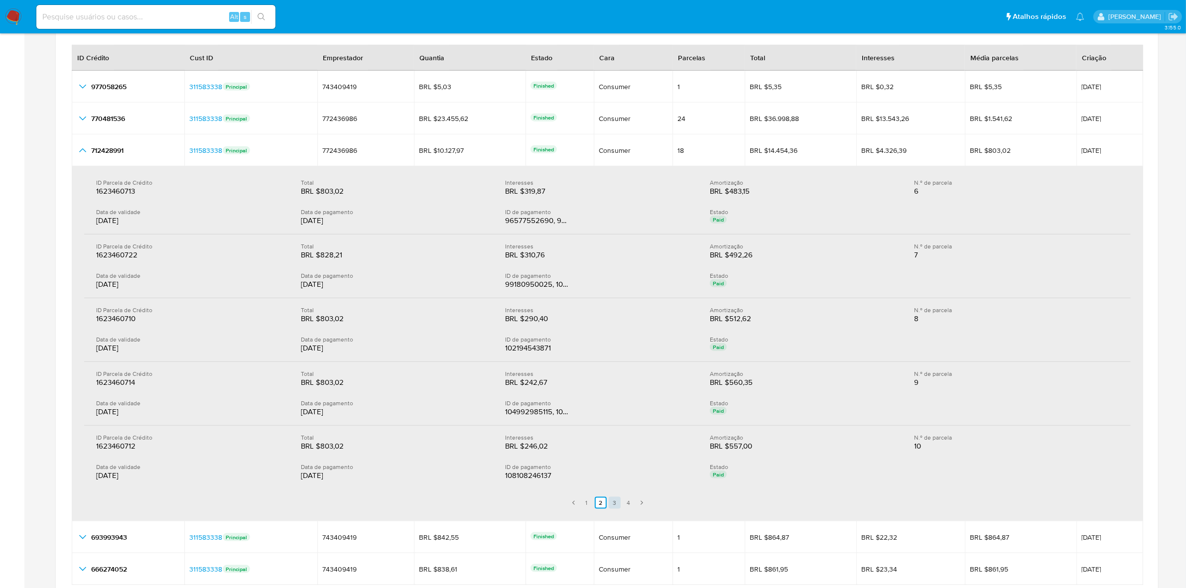
click at [614, 504] on link "3" at bounding box center [615, 503] width 12 height 12
click at [601, 505] on link "2" at bounding box center [601, 503] width 12 height 12
click at [586, 506] on link "1" at bounding box center [587, 503] width 12 height 12
click at [593, 505] on link "2" at bounding box center [595, 503] width 12 height 12
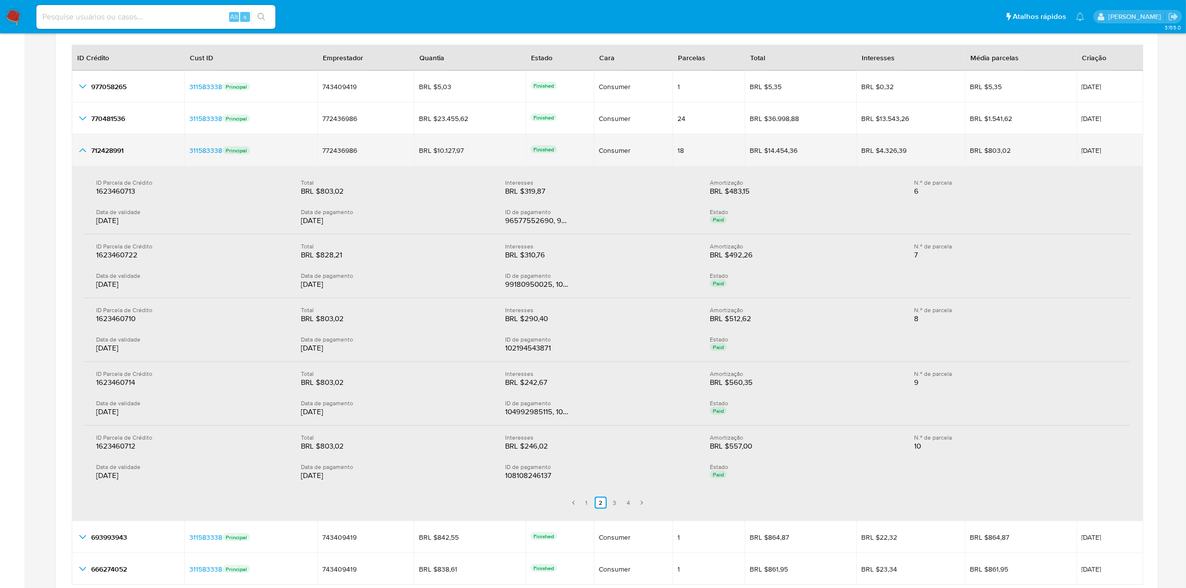
click at [78, 151] on icon "button_show_hidden_detail_by_id_2" at bounding box center [83, 150] width 12 height 12
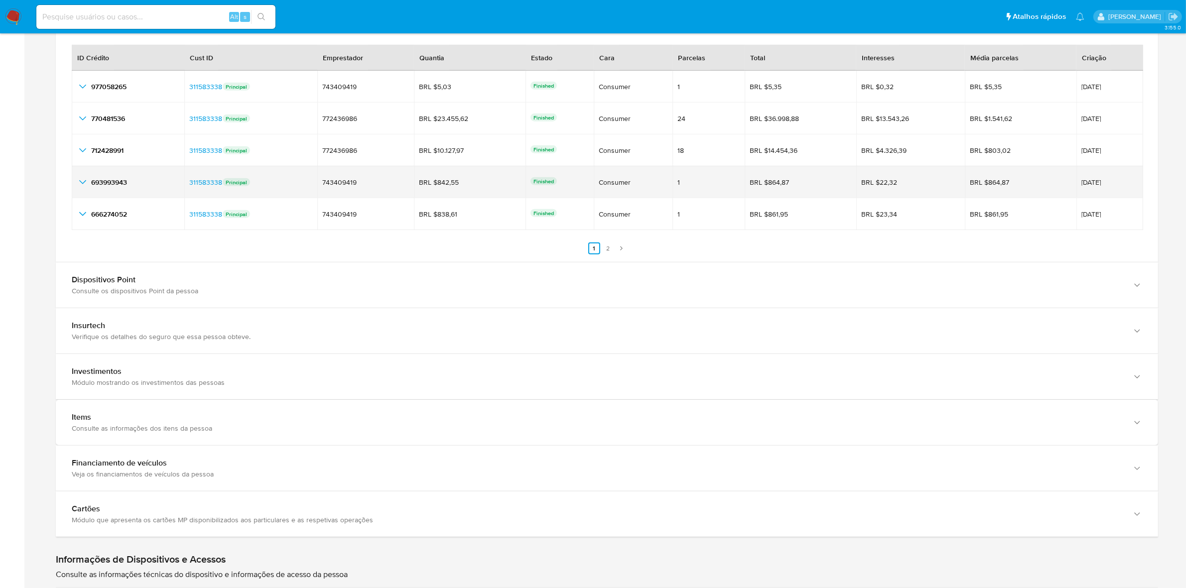
click at [84, 185] on icon "button_show_hidden_detail_by_id_3" at bounding box center [83, 182] width 12 height 12
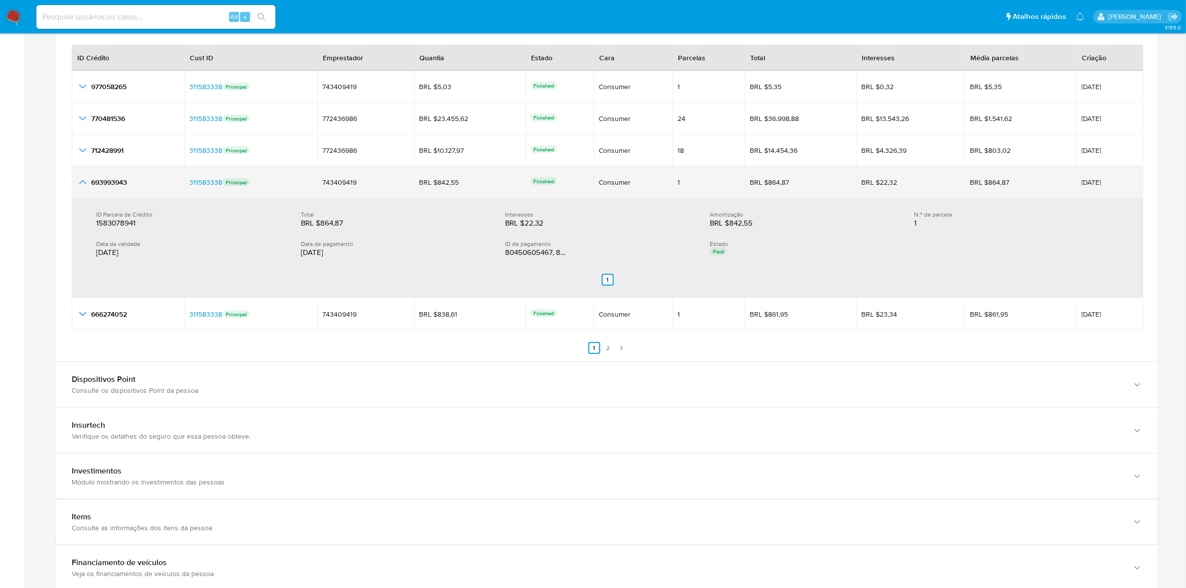
click at [84, 185] on icon "button_show_hidden_detail_by_id_3" at bounding box center [83, 182] width 12 height 12
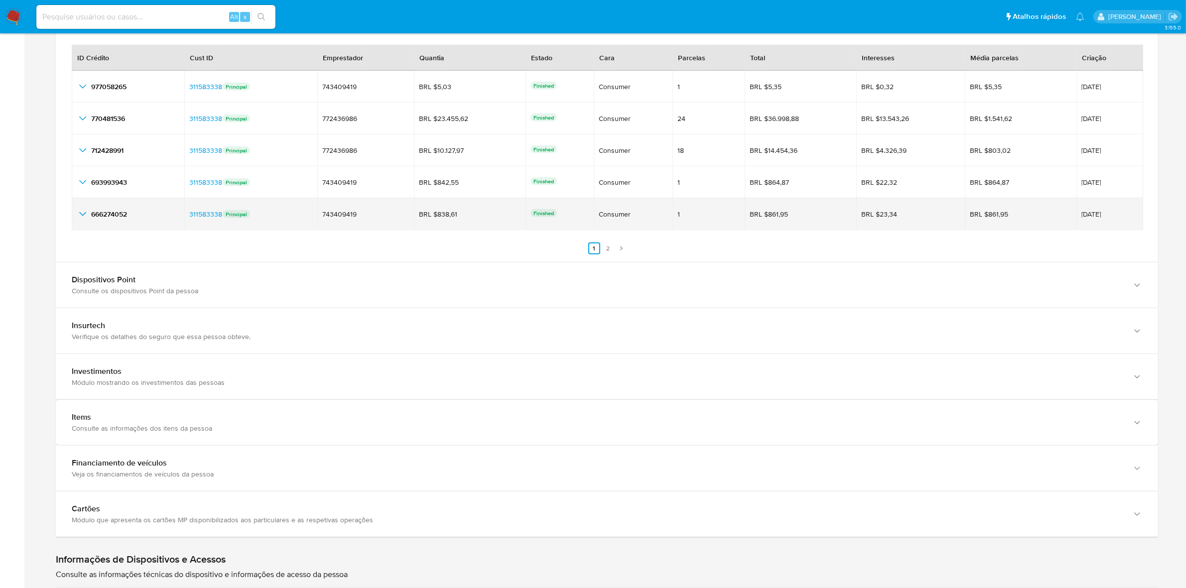
click at [82, 215] on icon "button_show_hidden_detail_by_id_4" at bounding box center [83, 214] width 12 height 12
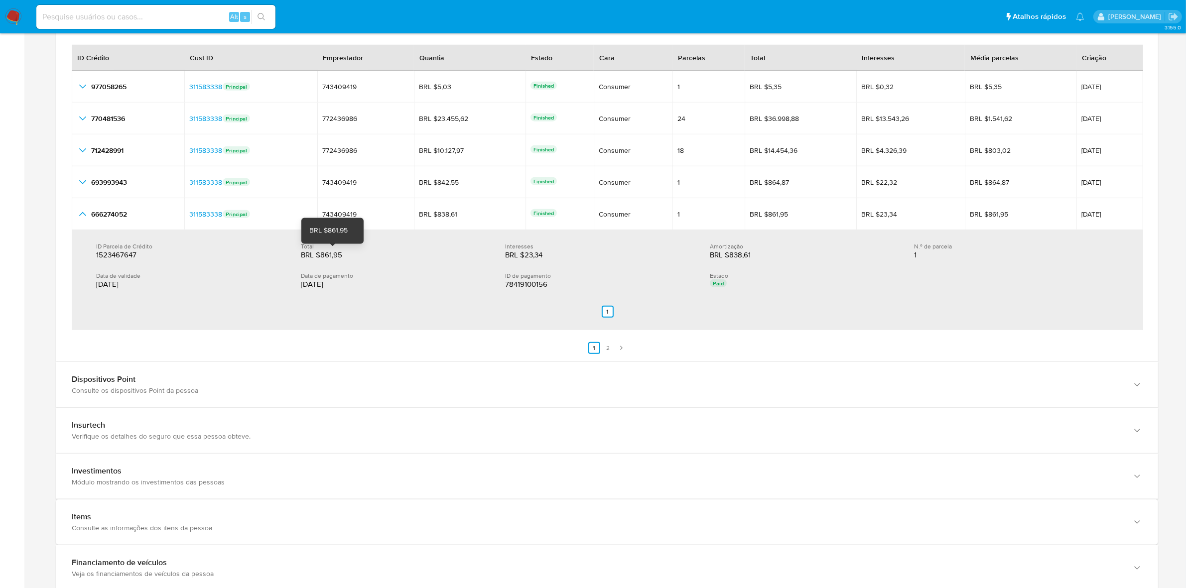
drag, startPoint x: 342, startPoint y: 255, endPoint x: 319, endPoint y: 256, distance: 22.4
click at [319, 256] on div "BRL $861,95" at bounding box center [333, 255] width 64 height 10
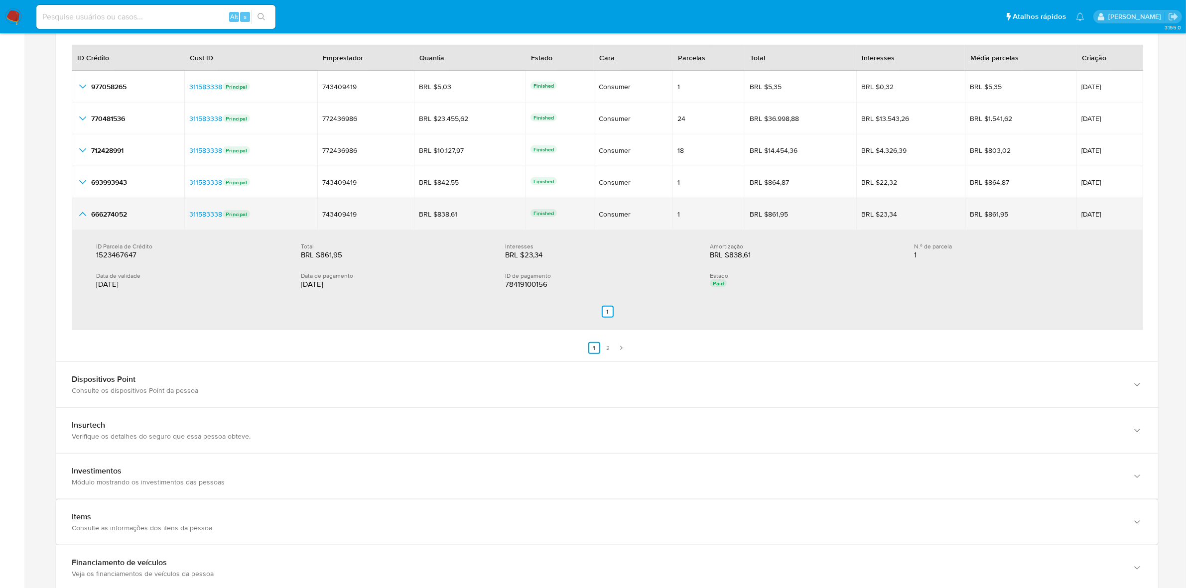
click at [85, 216] on icon "button_show_hidden_detail_by_id_4" at bounding box center [82, 214] width 7 height 4
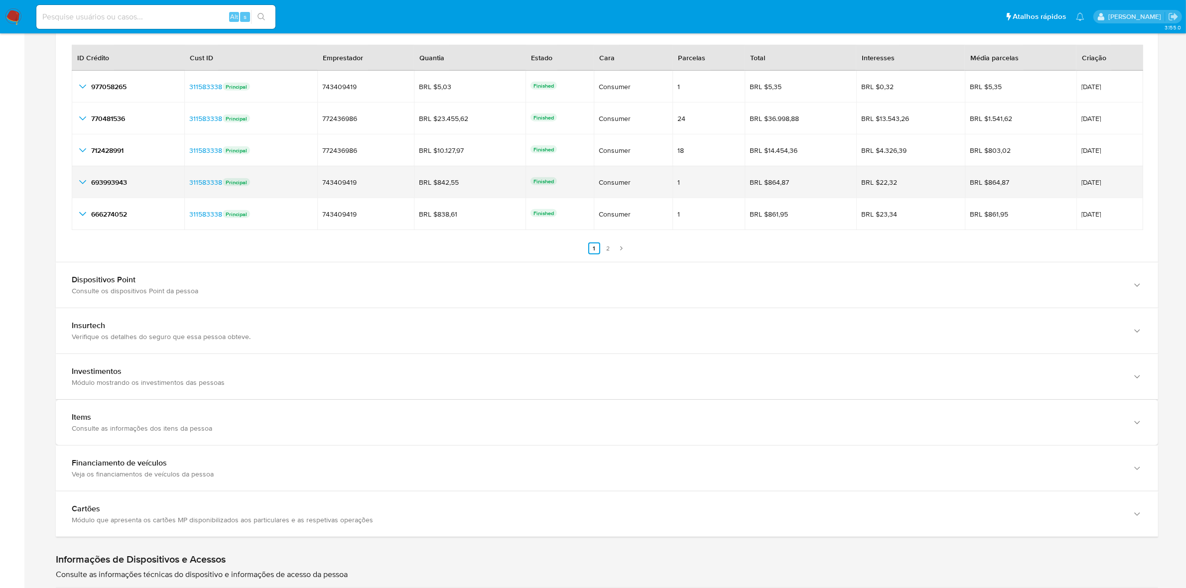
click at [83, 184] on icon "button_show_hidden_detail_by_id_3" at bounding box center [82, 182] width 7 height 4
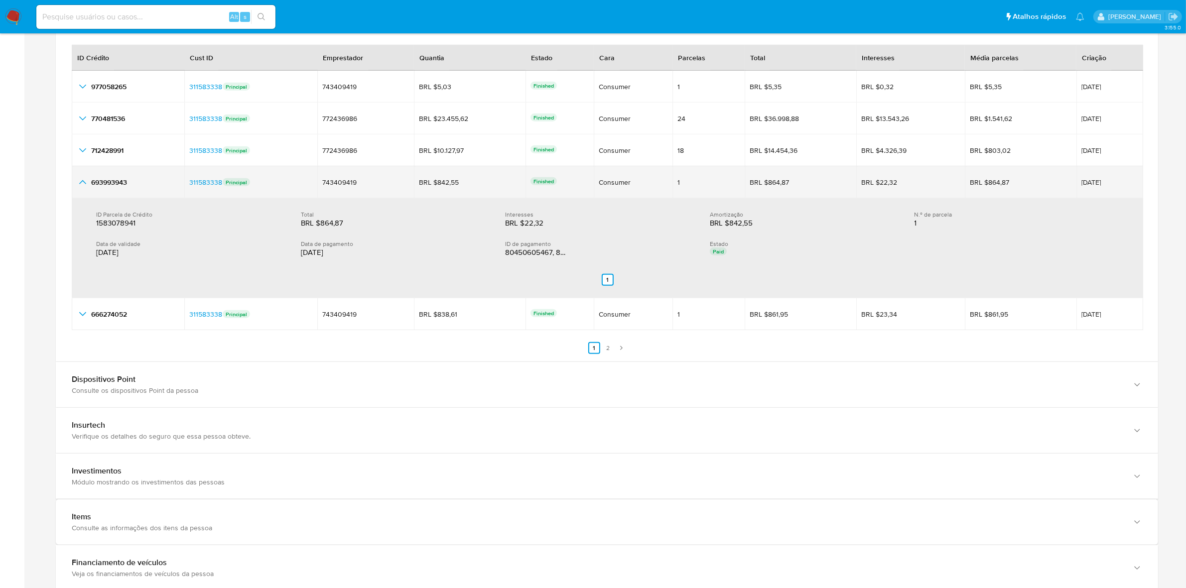
click at [81, 177] on button "button_show_hidden_detail_by_id_3" at bounding box center [83, 182] width 12 height 12
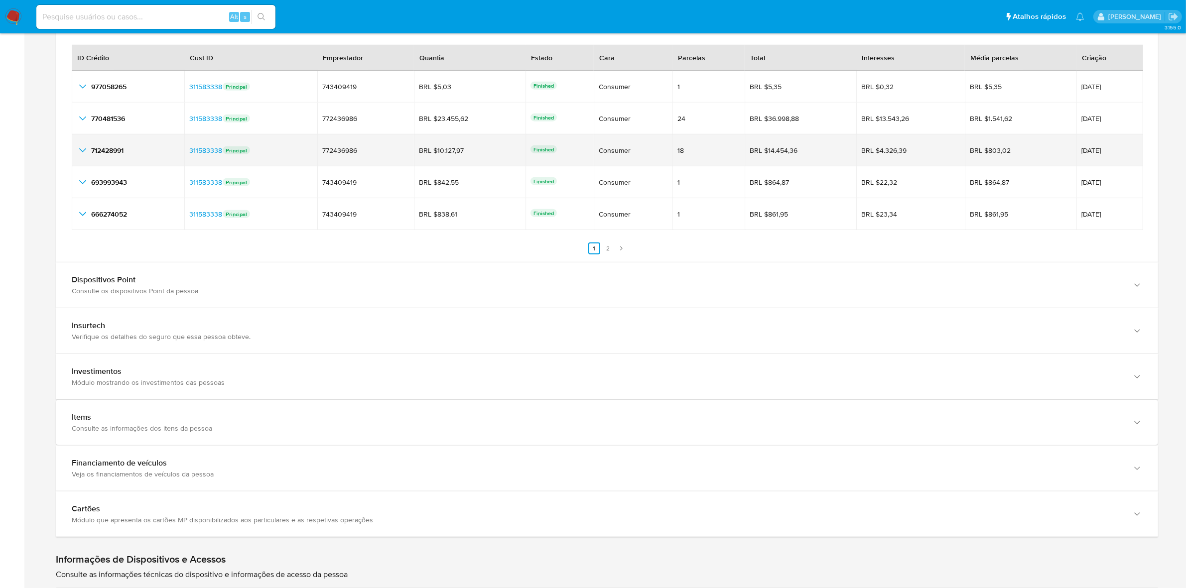
click at [85, 153] on icon "button_show_hidden_detail_by_id_2" at bounding box center [83, 150] width 12 height 12
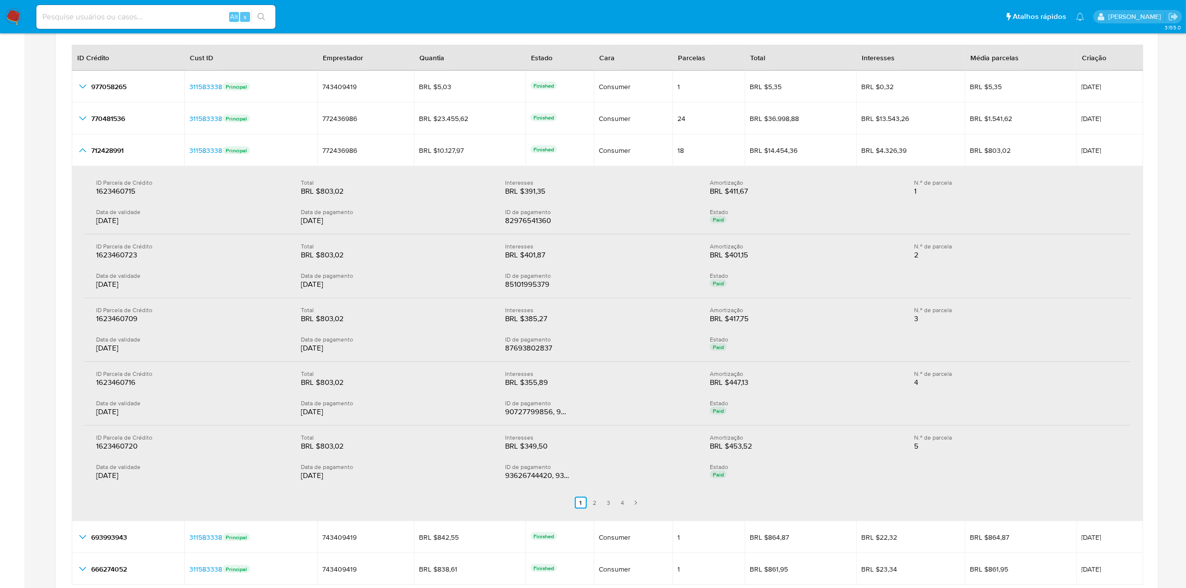
click at [591, 504] on link "2" at bounding box center [595, 503] width 12 height 12
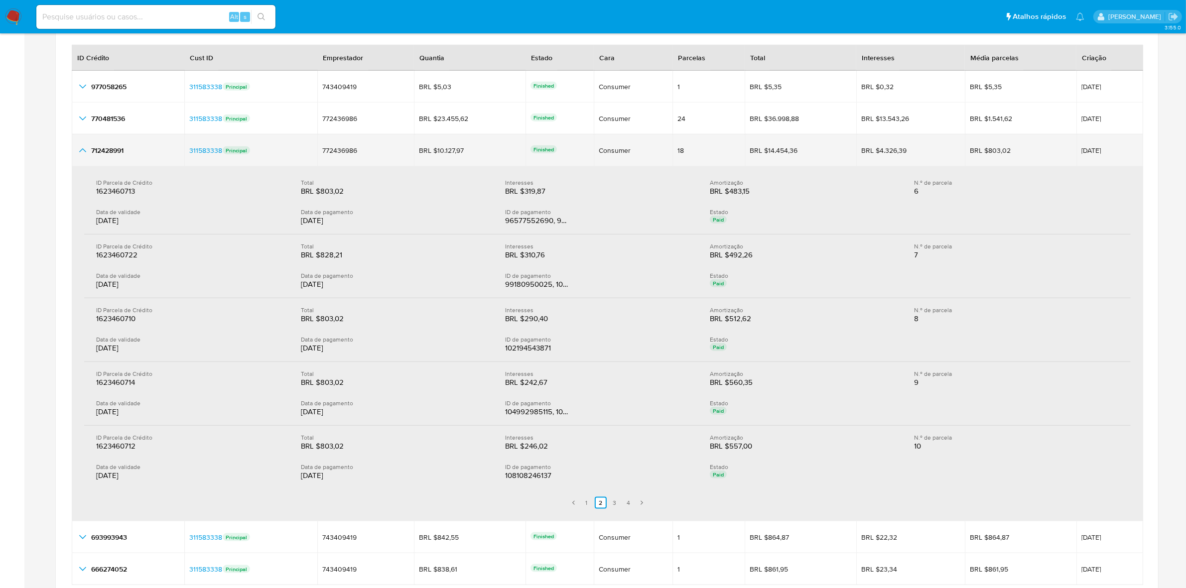
click at [80, 153] on icon "button_show_hidden_detail_by_id_2" at bounding box center [83, 150] width 12 height 12
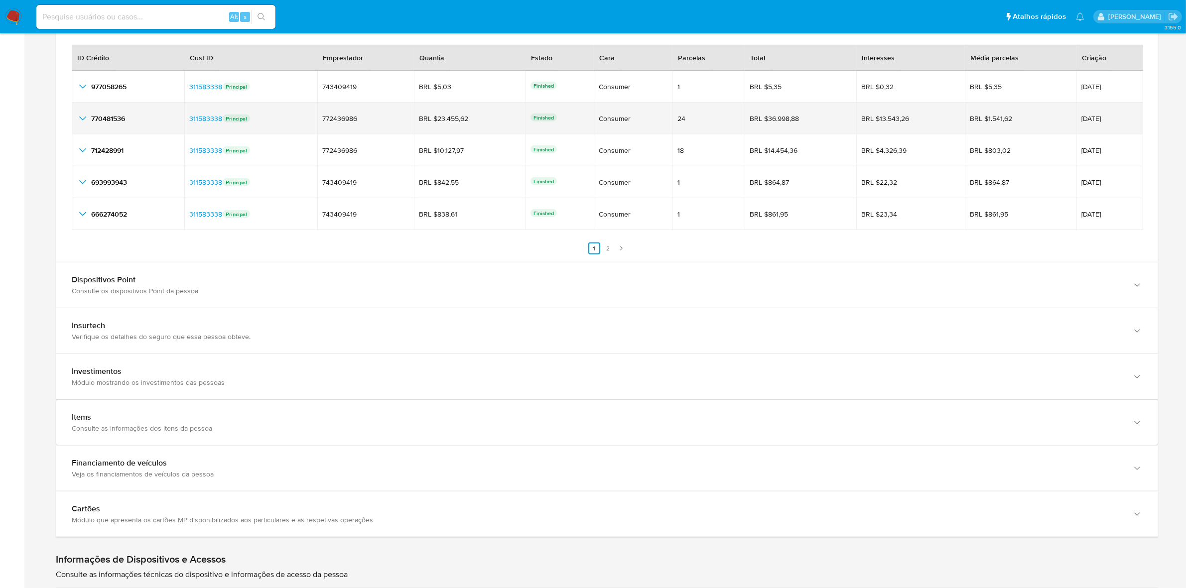
click at [83, 119] on icon "button_show_hidden_detail_by_id_1" at bounding box center [83, 119] width 12 height 12
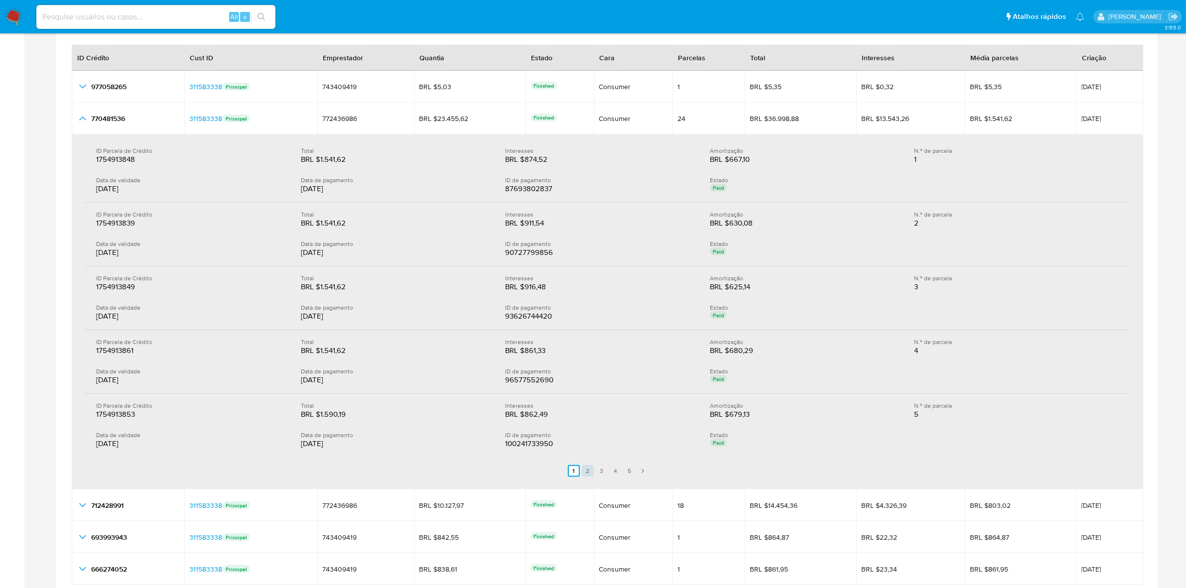
click at [584, 469] on link "2" at bounding box center [588, 471] width 12 height 12
drag, startPoint x: 347, startPoint y: 289, endPoint x: 319, endPoint y: 289, distance: 27.9
click at [319, 289] on div "BRL $1.541,62" at bounding box center [333, 287] width 64 height 10
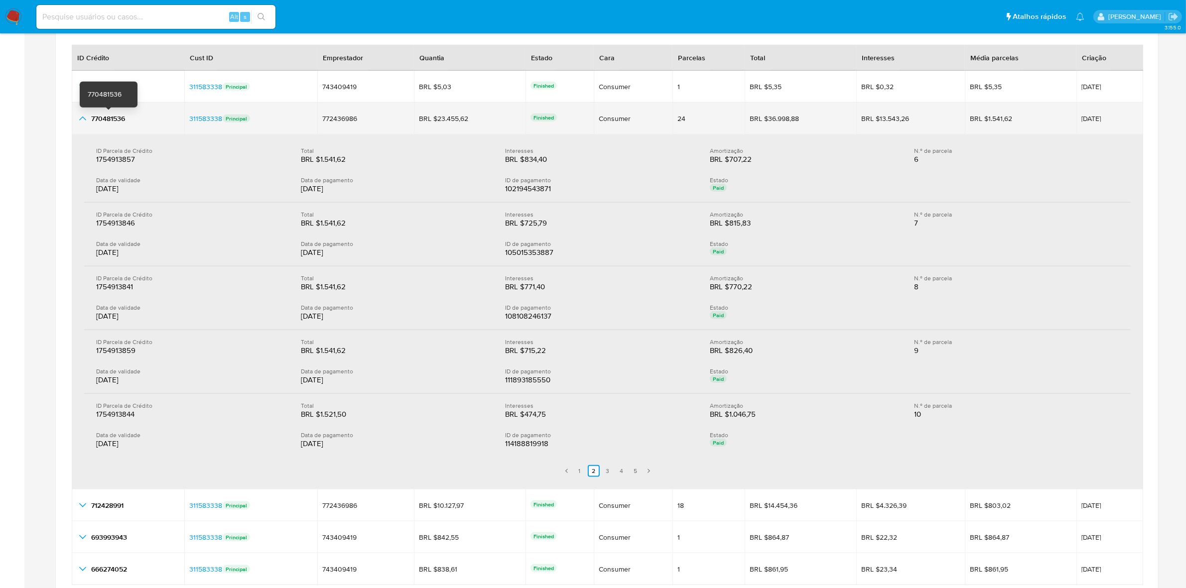
click at [111, 119] on span "770481536" at bounding box center [108, 119] width 34 height 10
click at [78, 123] on icon "button_show_hidden_detail_by_id_1" at bounding box center [83, 119] width 12 height 12
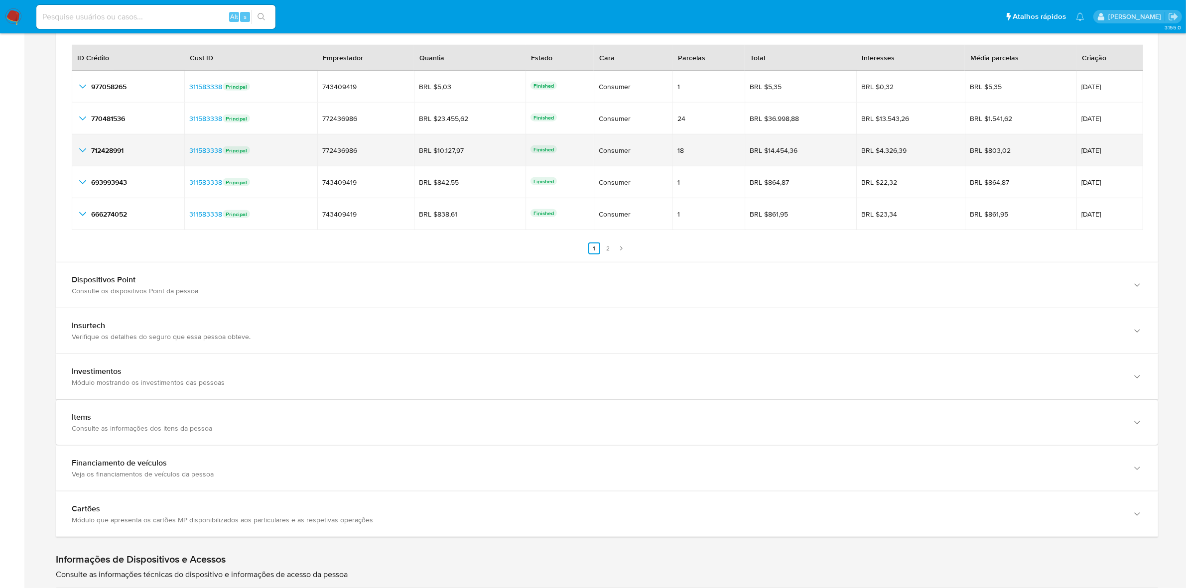
click at [81, 149] on icon "button_show_hidden_detail_by_id_2" at bounding box center [83, 150] width 12 height 12
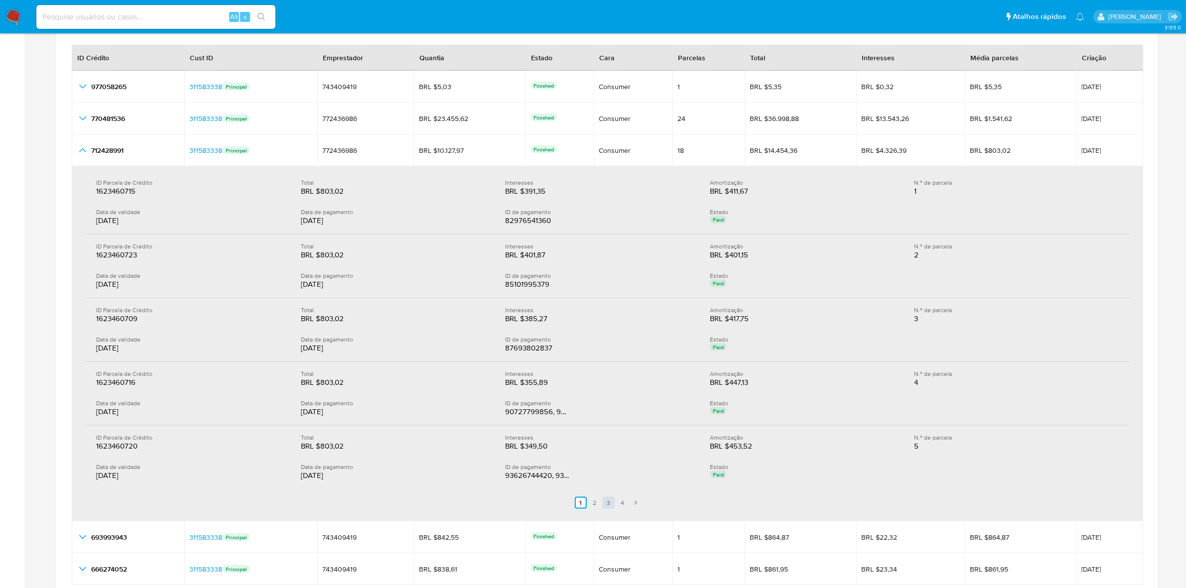
click at [603, 501] on link "3" at bounding box center [609, 503] width 12 height 12
click at [597, 506] on link "2" at bounding box center [601, 503] width 12 height 12
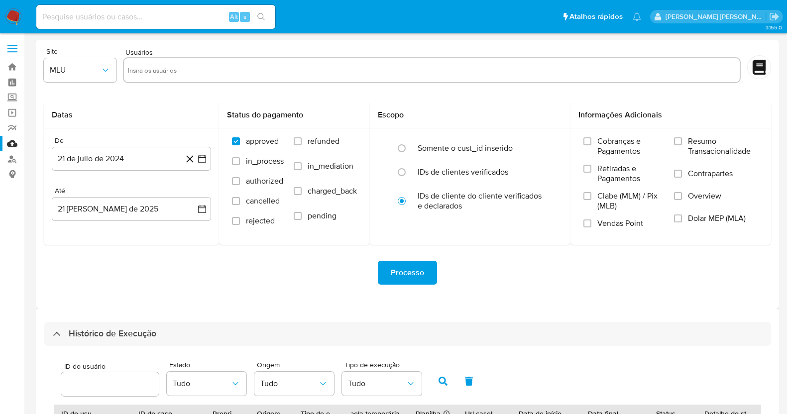
select select "10"
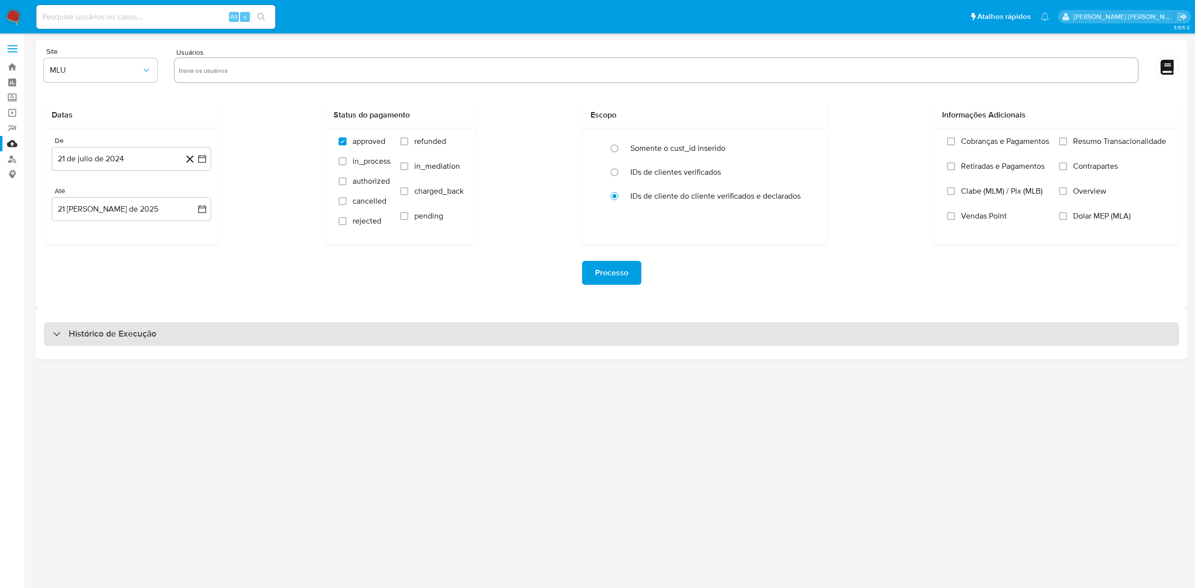
click at [213, 342] on div "Histórico de Execução" at bounding box center [611, 334] width 1135 height 24
select select "10"
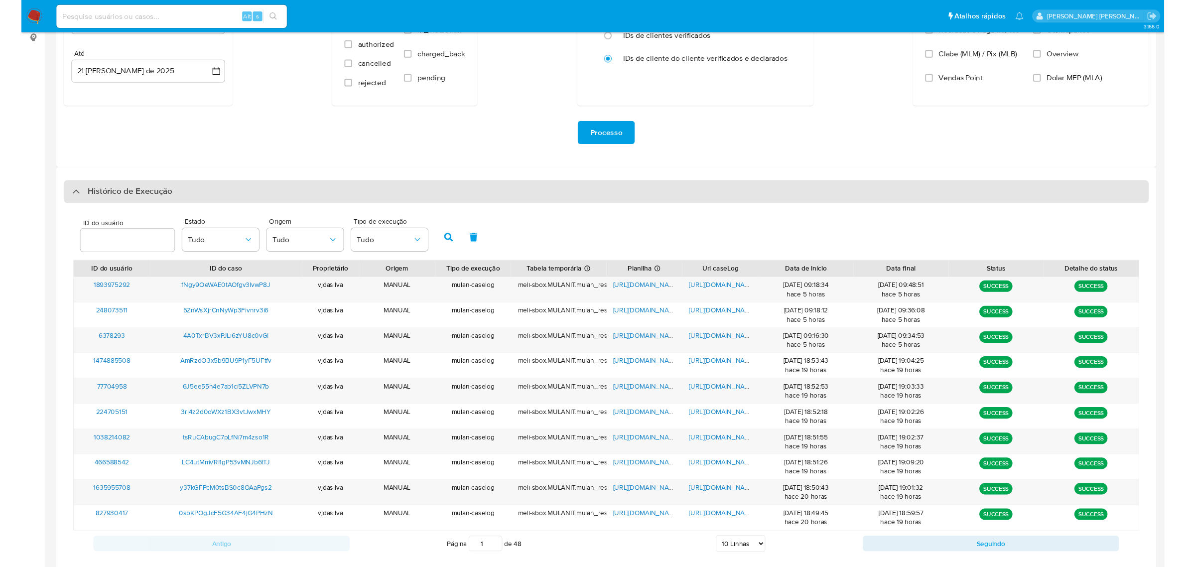
scroll to position [154, 0]
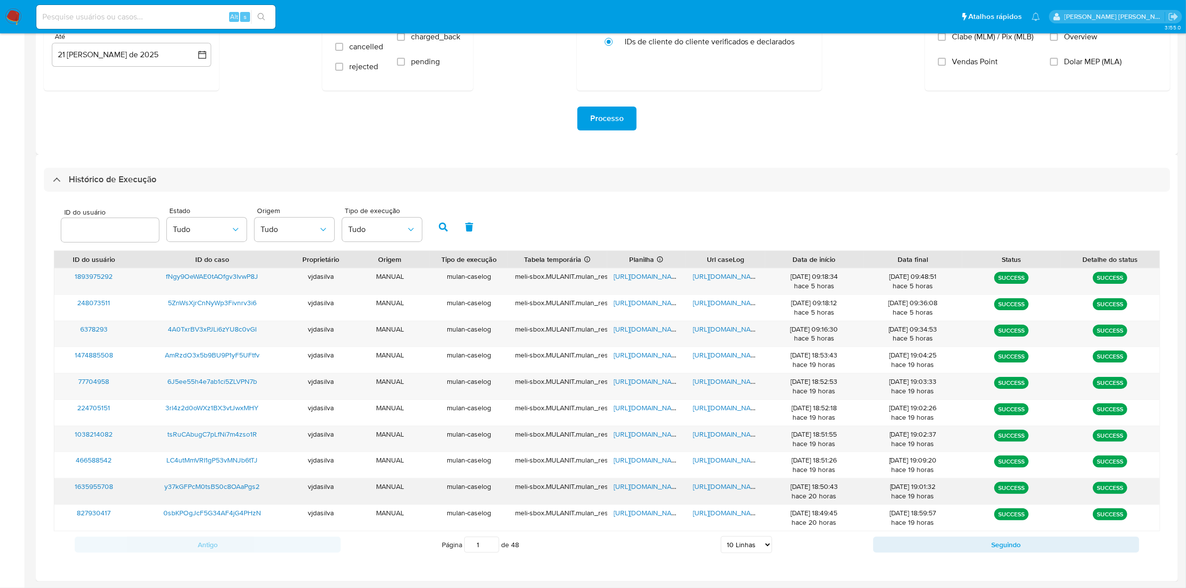
click at [725, 489] on span "[URL][DOMAIN_NAME]" at bounding box center [727, 487] width 69 height 10
click at [638, 490] on span "https://docs.google.com/spreadsheets/d/1ew4qkLOWI7RS-a0Ae1WhYV08lCe8Eza16TvsJB1…" at bounding box center [648, 487] width 69 height 10
click at [242, 490] on span "y37kGFPcM0tsBS0c8OAaPgs2" at bounding box center [212, 487] width 95 height 10
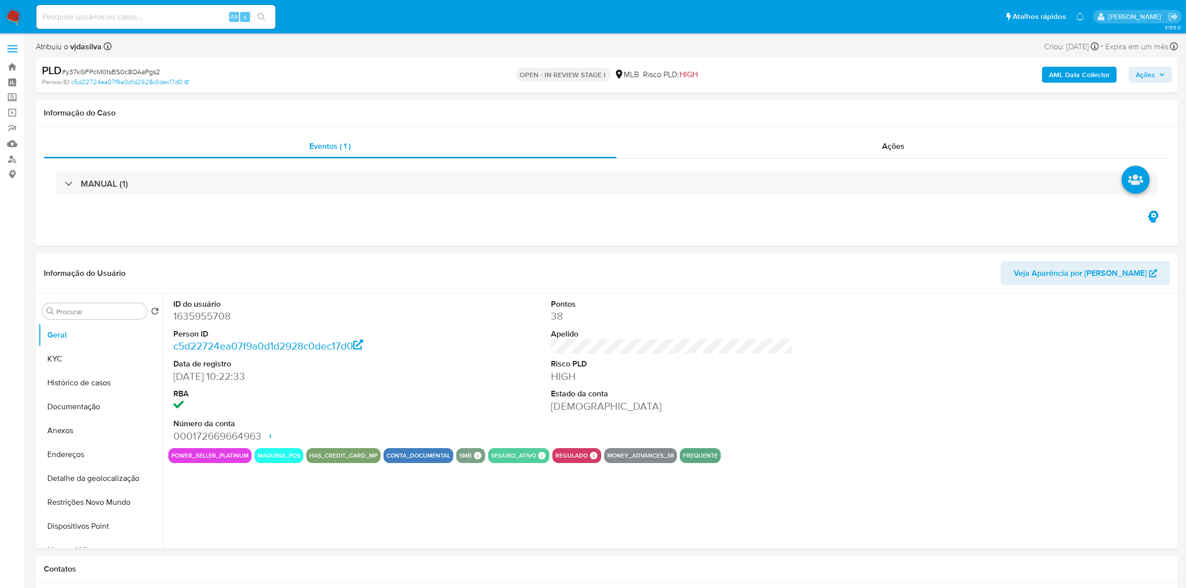
select select "10"
click at [109, 405] on button "Documentação" at bounding box center [96, 407] width 117 height 24
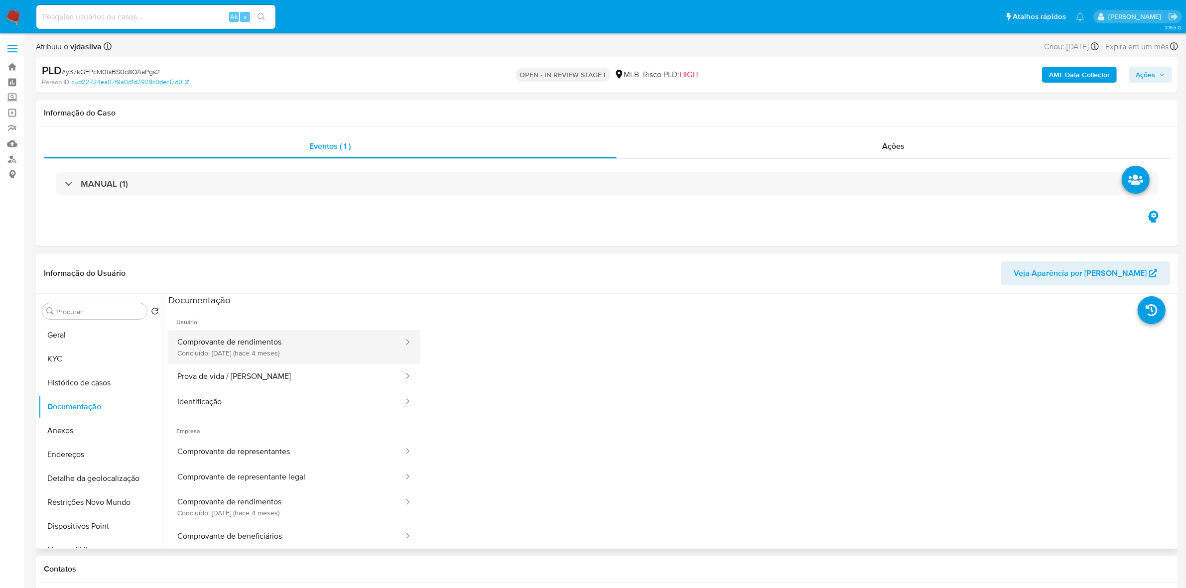
click at [339, 342] on button "Comprovante de rendimentos Concluído: 29/04/2025 (hace 4 meses)" at bounding box center [286, 347] width 236 height 34
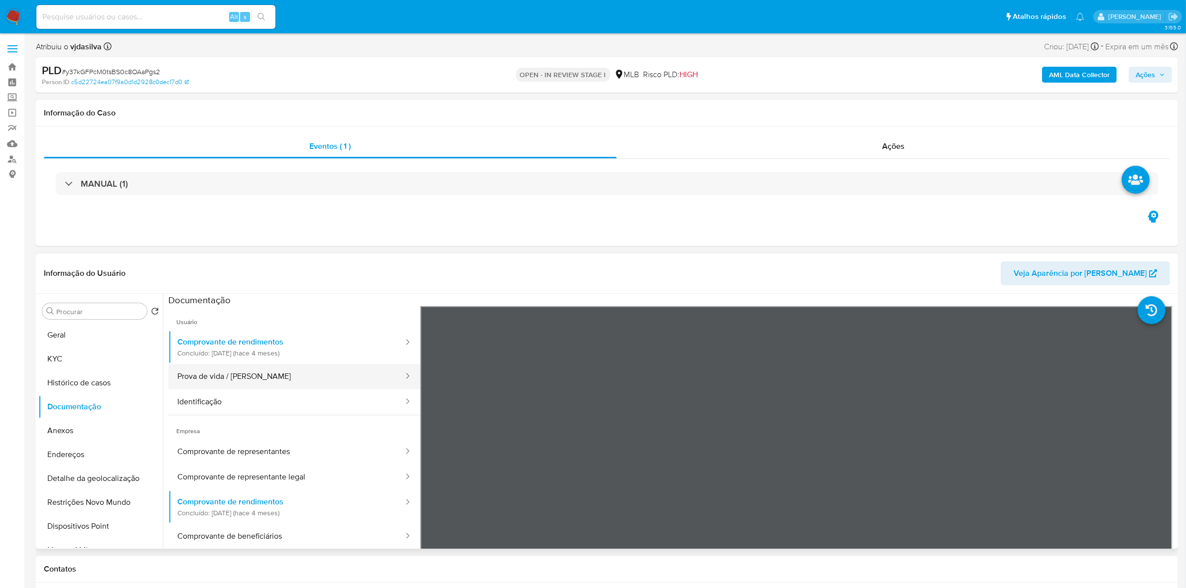
click at [251, 379] on button "Prova de vida / Selfie" at bounding box center [286, 376] width 236 height 25
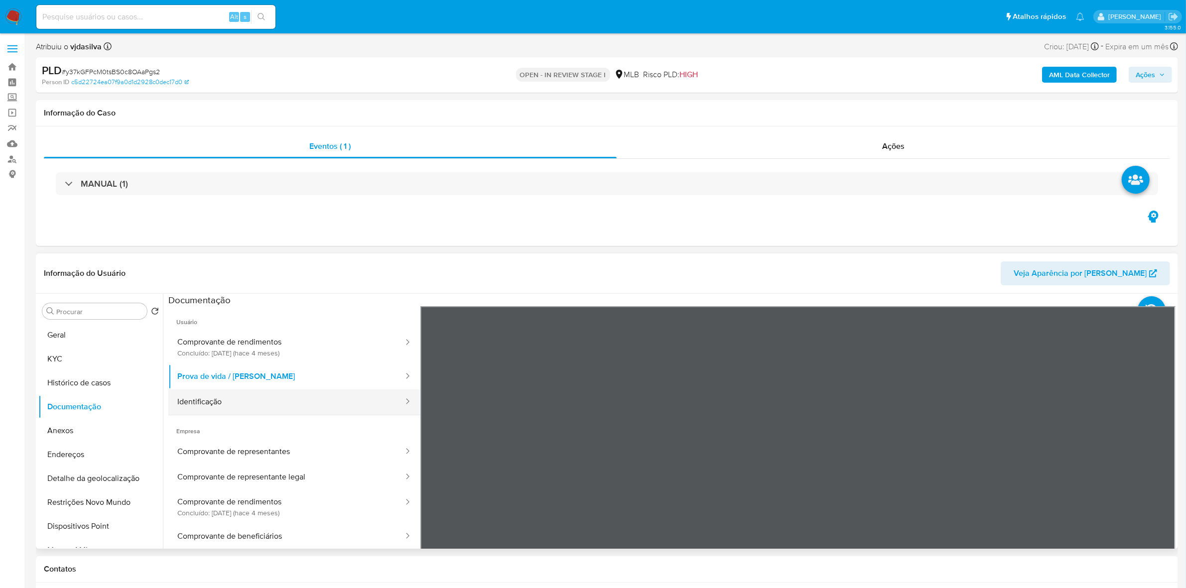
click at [262, 397] on button "Identificação" at bounding box center [286, 401] width 236 height 25
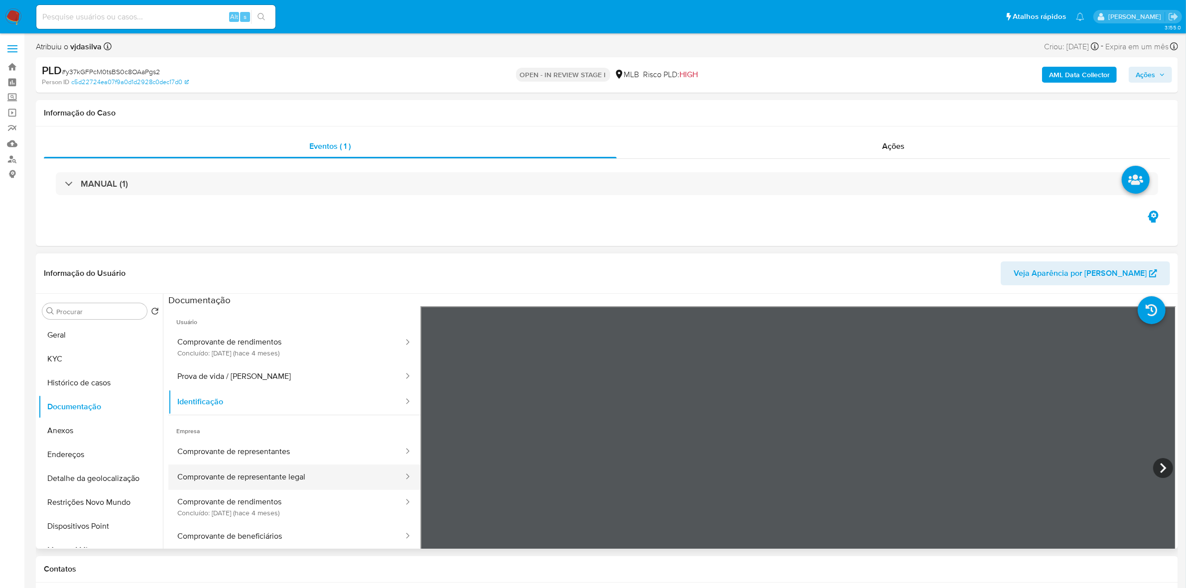
scroll to position [62, 0]
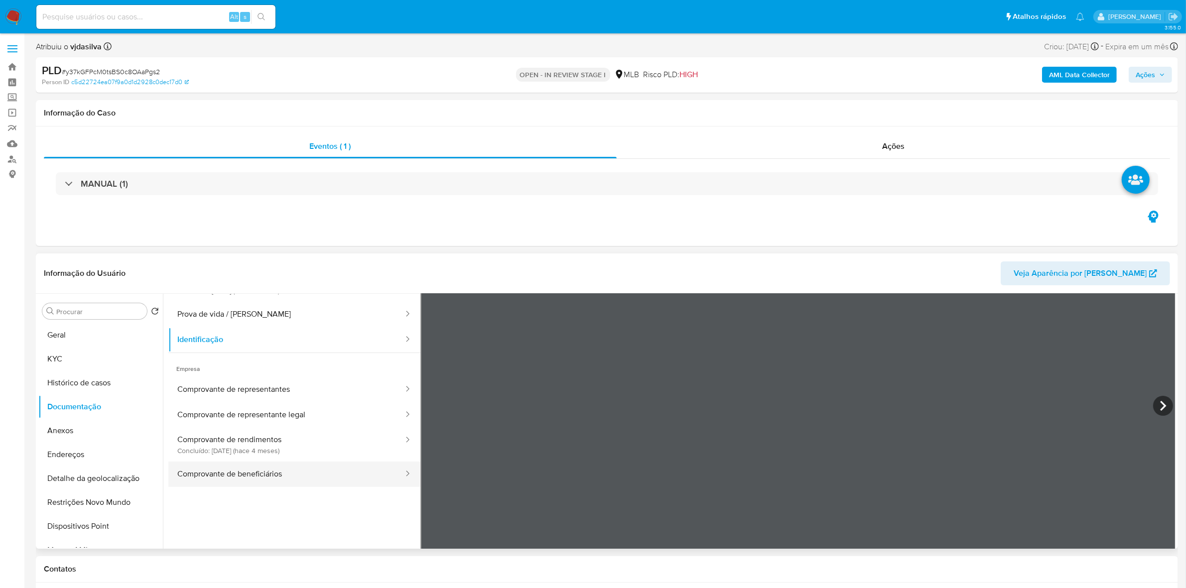
click at [243, 477] on button "Comprovante de beneficiários" at bounding box center [286, 474] width 236 height 25
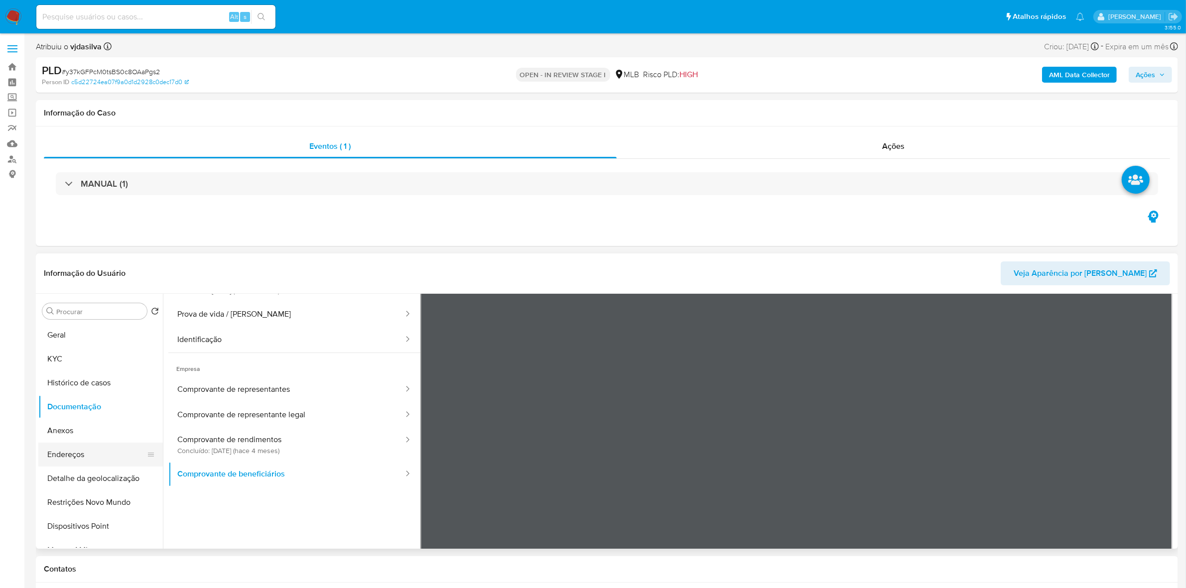
click at [84, 462] on button "Endereços" at bounding box center [96, 455] width 117 height 24
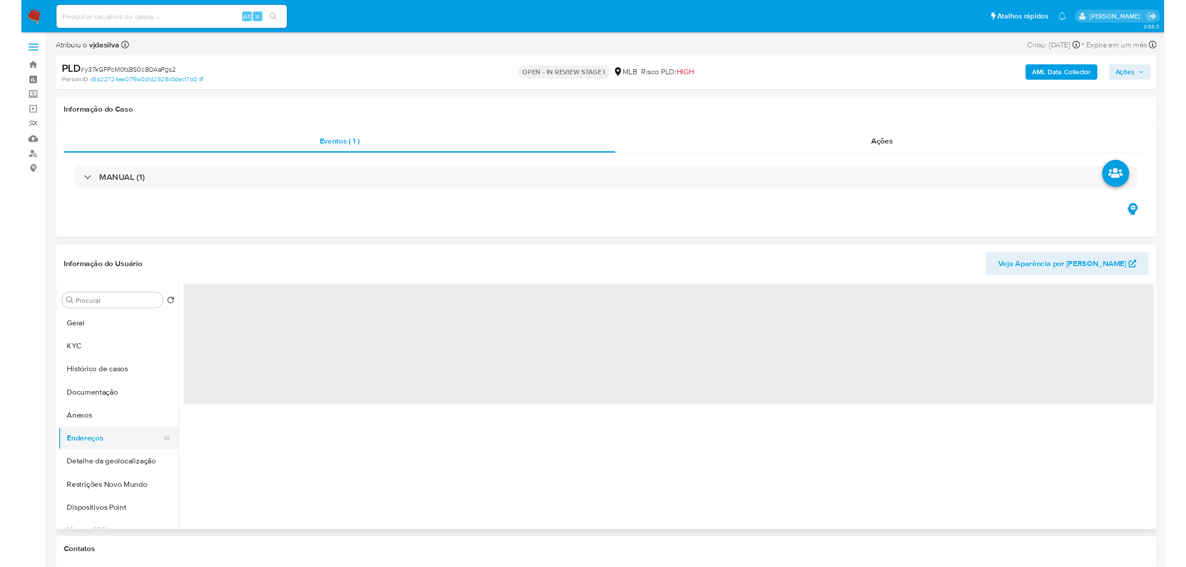
scroll to position [0, 0]
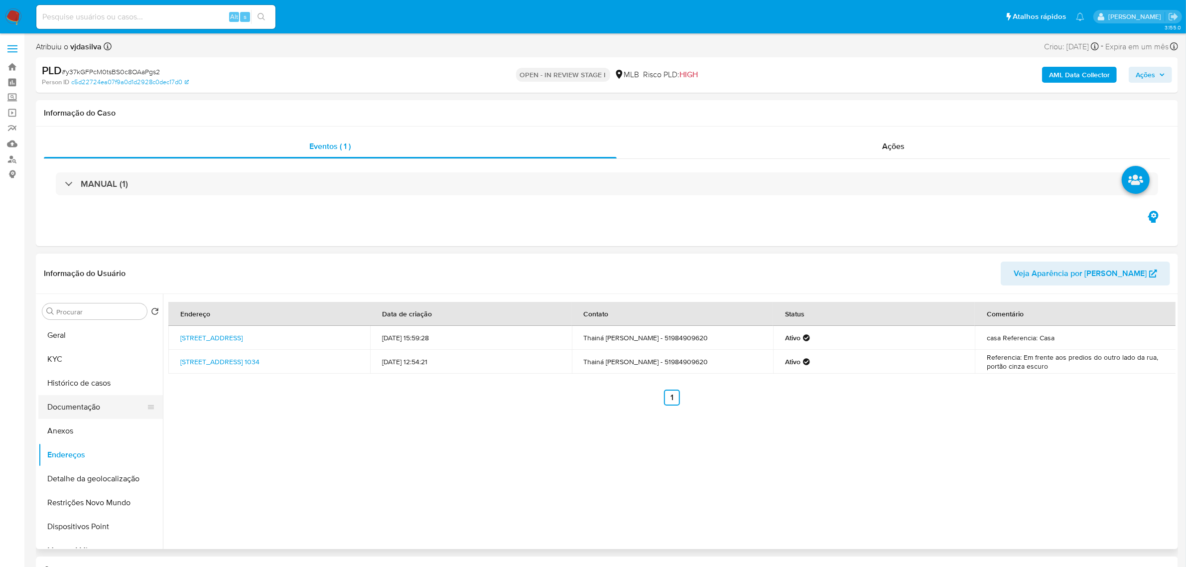
click at [106, 404] on button "Documentação" at bounding box center [96, 407] width 117 height 24
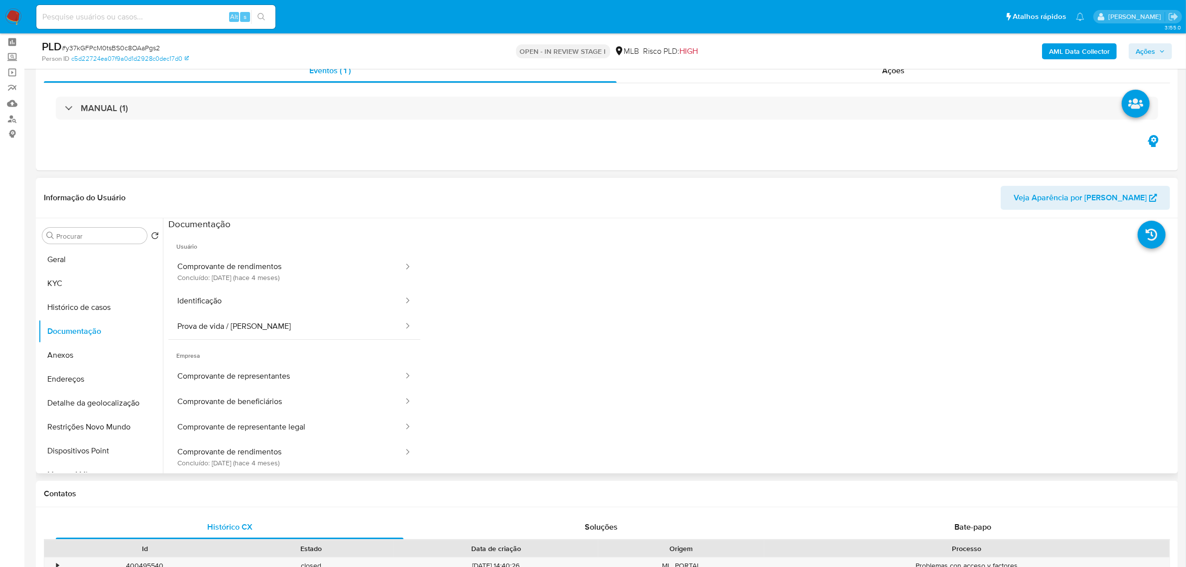
scroll to position [62, 0]
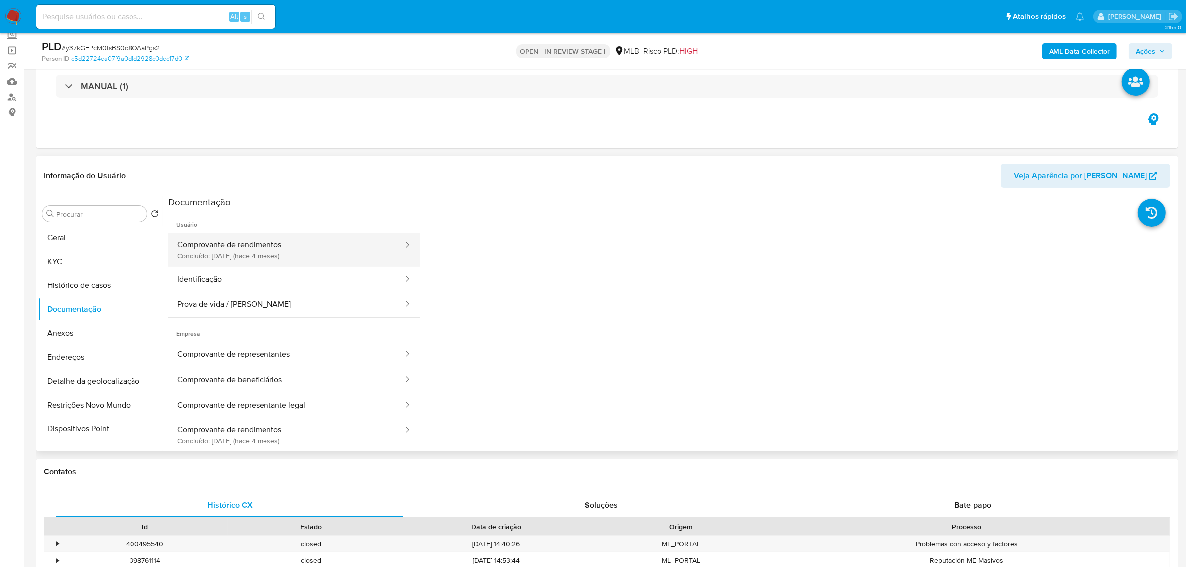
click at [228, 248] on button "Comprovante de rendimentos Concluído: 29/04/2025 (hace 4 meses)" at bounding box center [286, 250] width 236 height 34
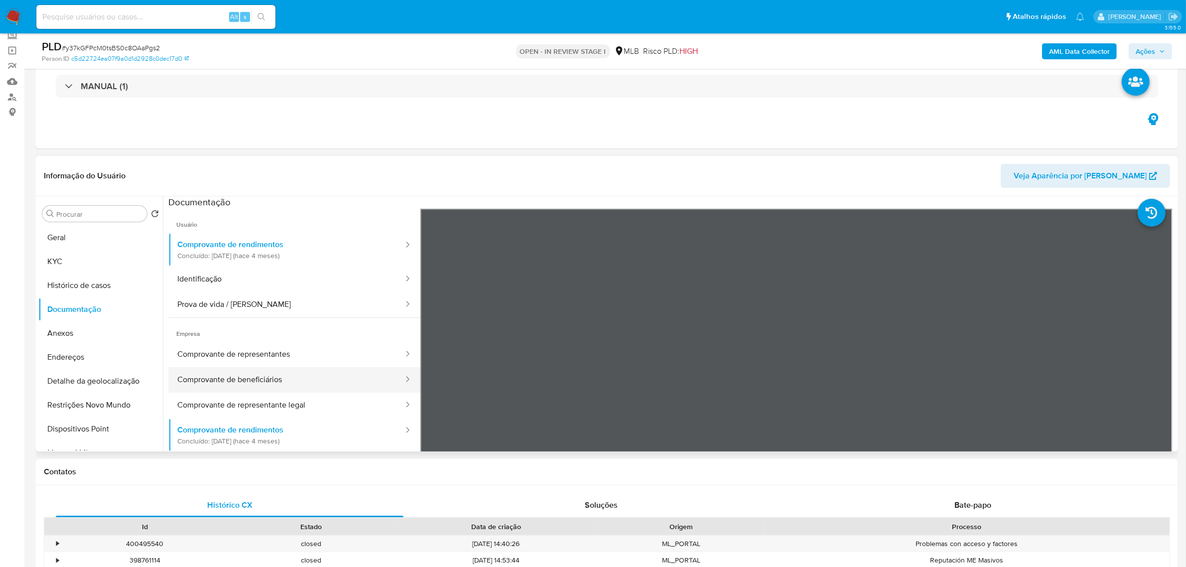
click at [235, 384] on button "Comprovante de beneficiários" at bounding box center [286, 379] width 236 height 25
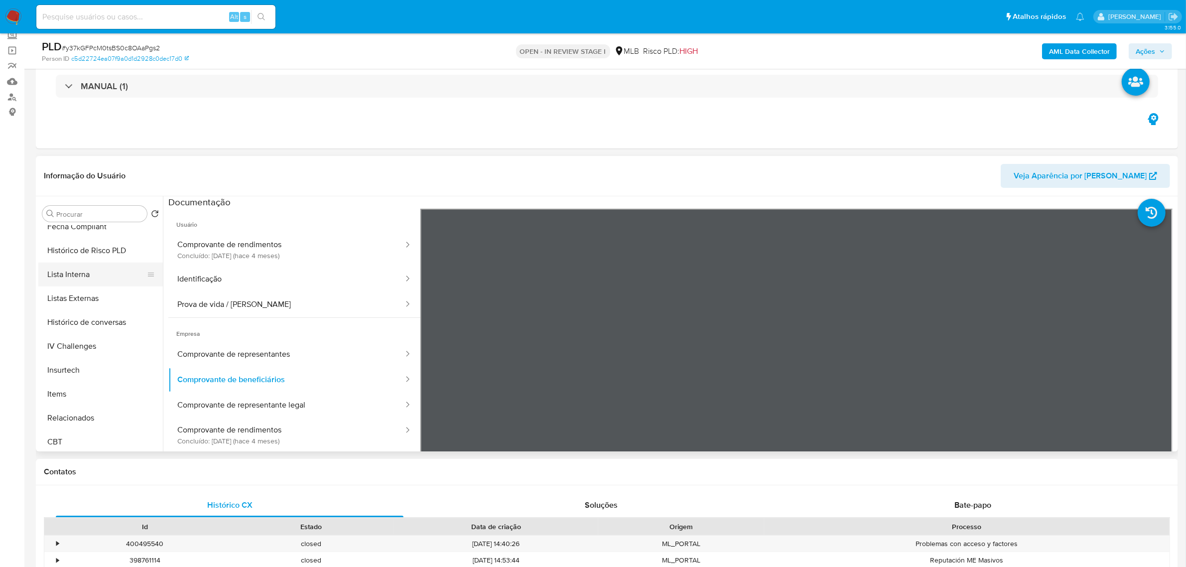
scroll to position [444, 0]
click at [90, 382] on button "Items" at bounding box center [96, 391] width 117 height 24
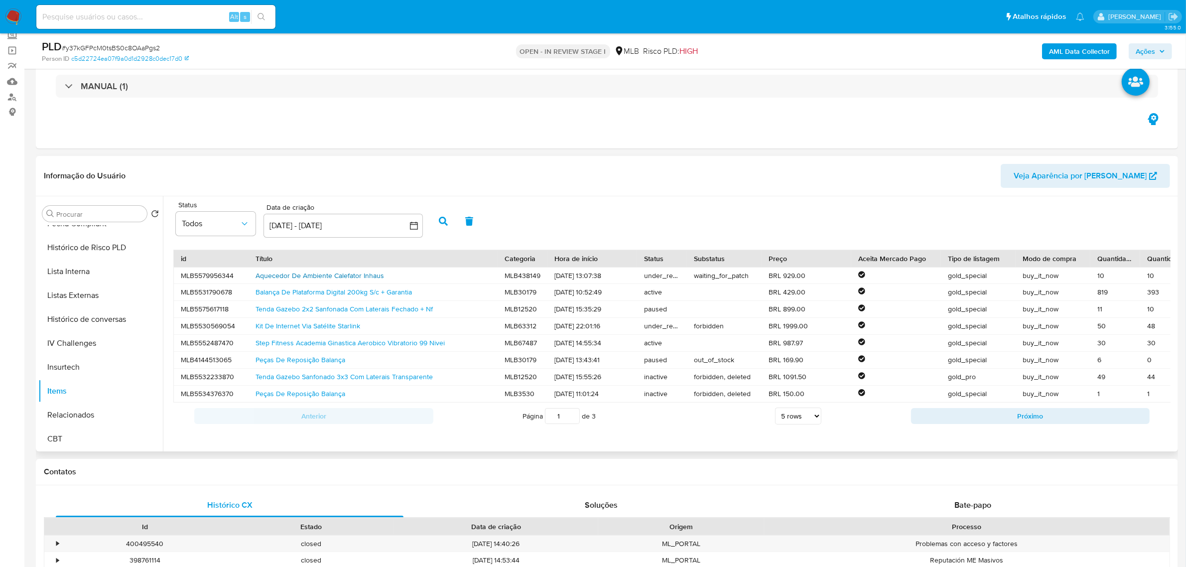
click at [264, 277] on link "Aquecedor De Ambiente Calefator Inhaus" at bounding box center [319, 275] width 128 height 10
click at [312, 328] on link "Kit De Internet Via Satélite Starlink" at bounding box center [307, 326] width 105 height 10
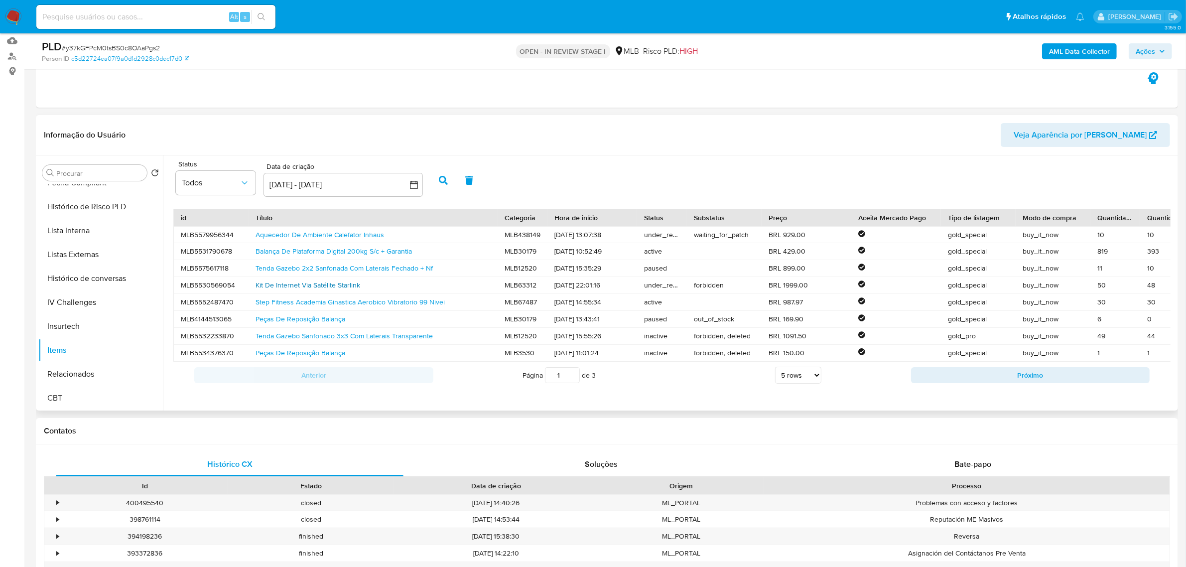
scroll to position [125, 0]
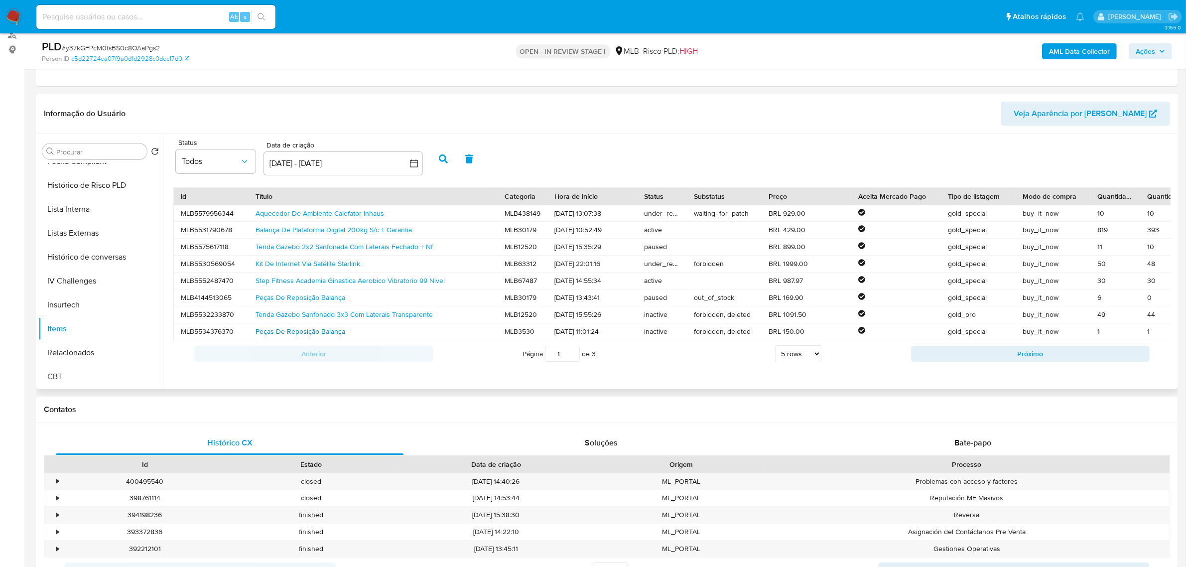
click at [309, 327] on link "Peças De Reposição Balança" at bounding box center [300, 331] width 90 height 10
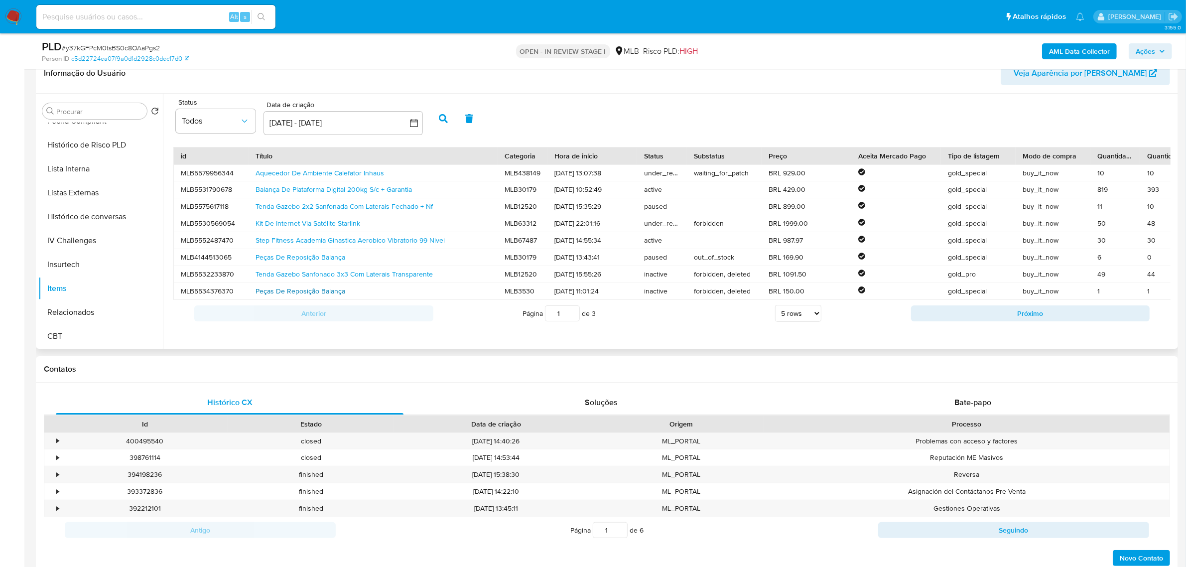
scroll to position [187, 0]
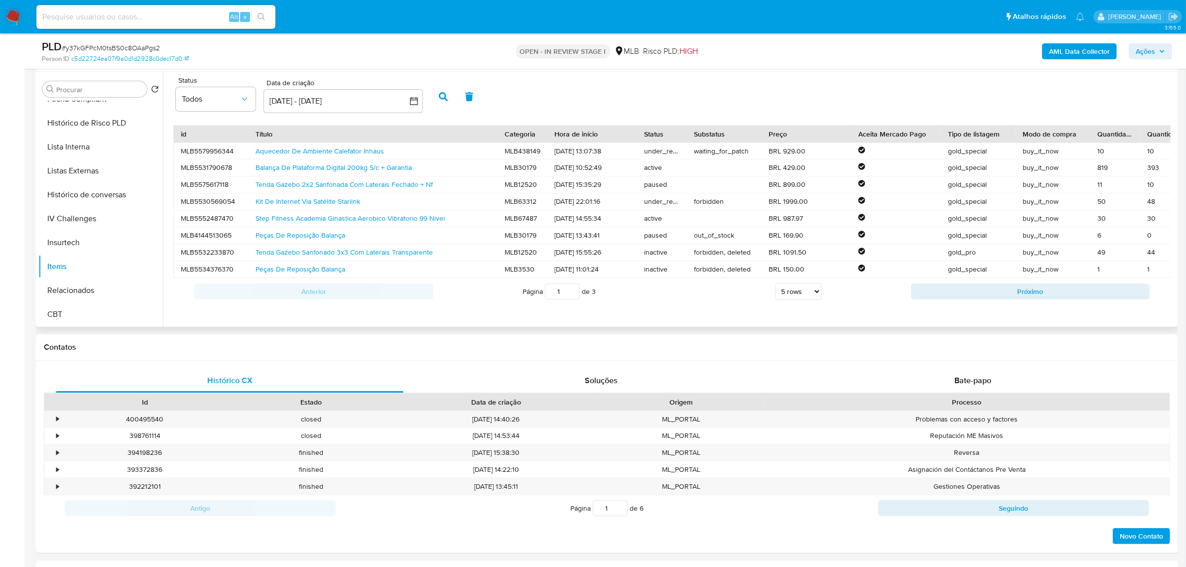
click at [807, 297] on select "5 rows 10 rows 20 rows 25 rows 50 rows 100 rows" at bounding box center [798, 291] width 46 height 17
click at [775, 290] on select "5 rows 10 rows 20 rows 25 rows 50 rows 100 rows" at bounding box center [798, 291] width 46 height 17
select select "5"
click at [997, 298] on button "Próximo" at bounding box center [1030, 291] width 239 height 16
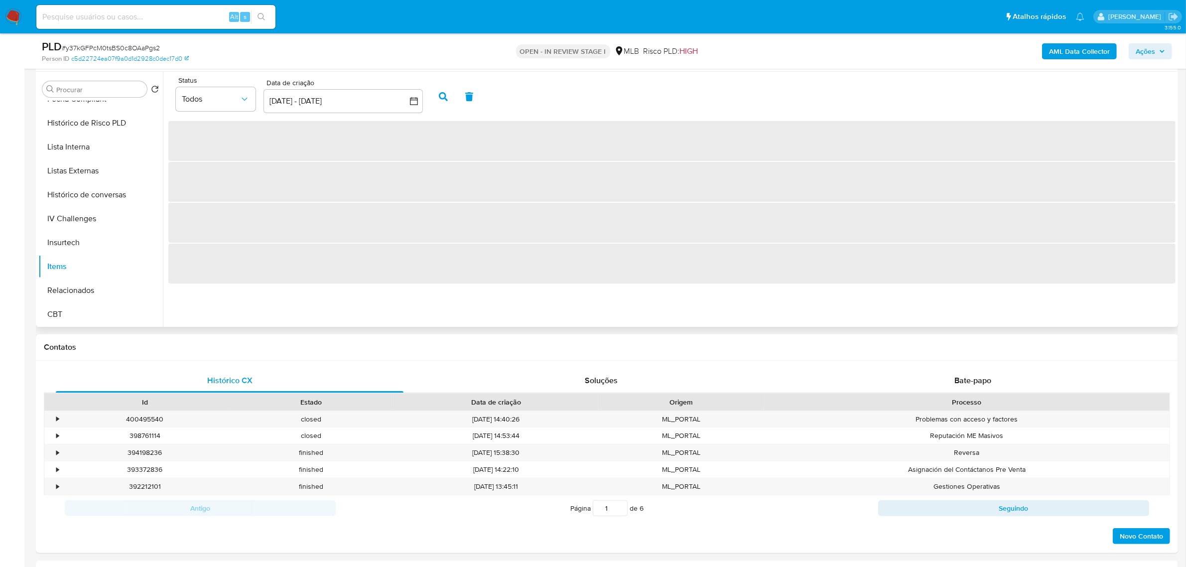
scroll to position [0, 0]
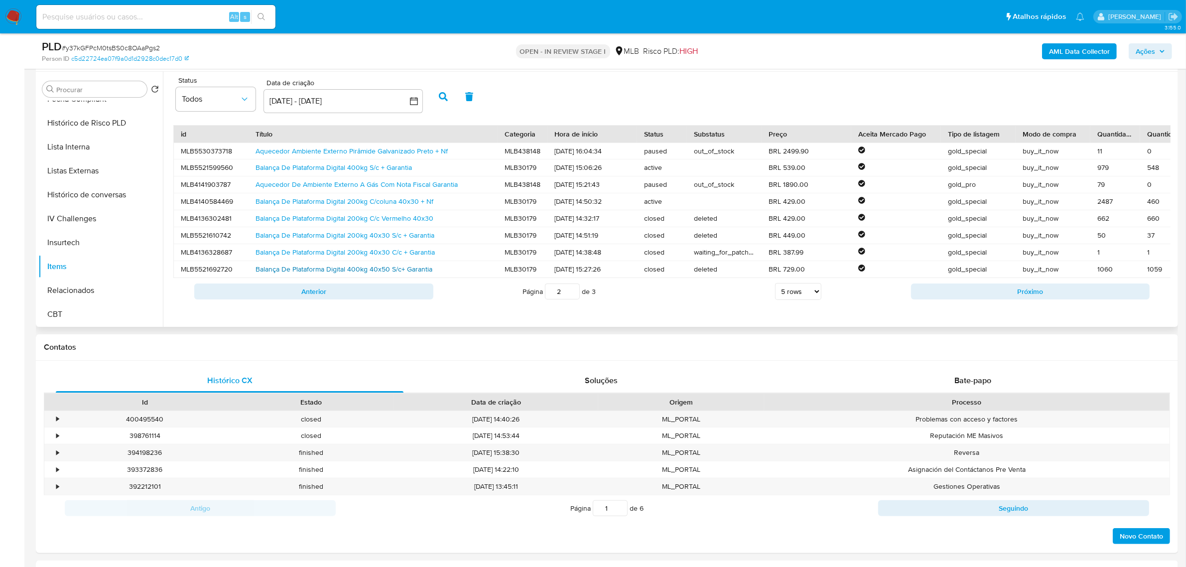
click at [274, 267] on link "Balança De Plataforma Digital 400kg 40x50 S/c+ Garantia" at bounding box center [343, 269] width 177 height 10
click at [1018, 299] on button "Próximo" at bounding box center [1030, 291] width 239 height 16
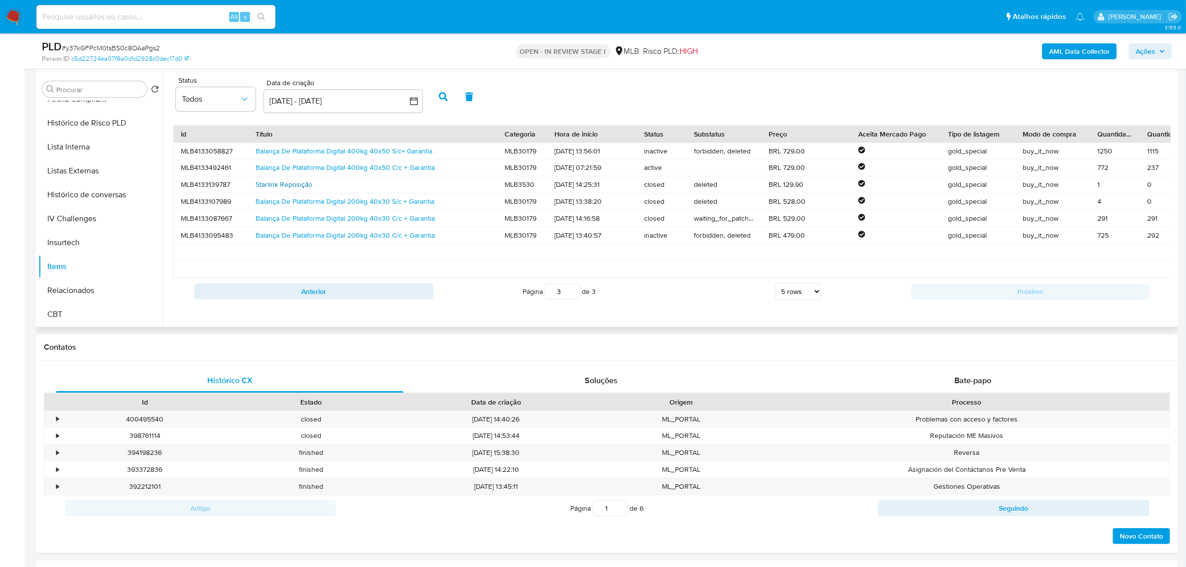
click at [269, 182] on link "Starlink Reposição" at bounding box center [283, 184] width 57 height 10
click at [284, 299] on button "Anterior" at bounding box center [313, 291] width 239 height 16
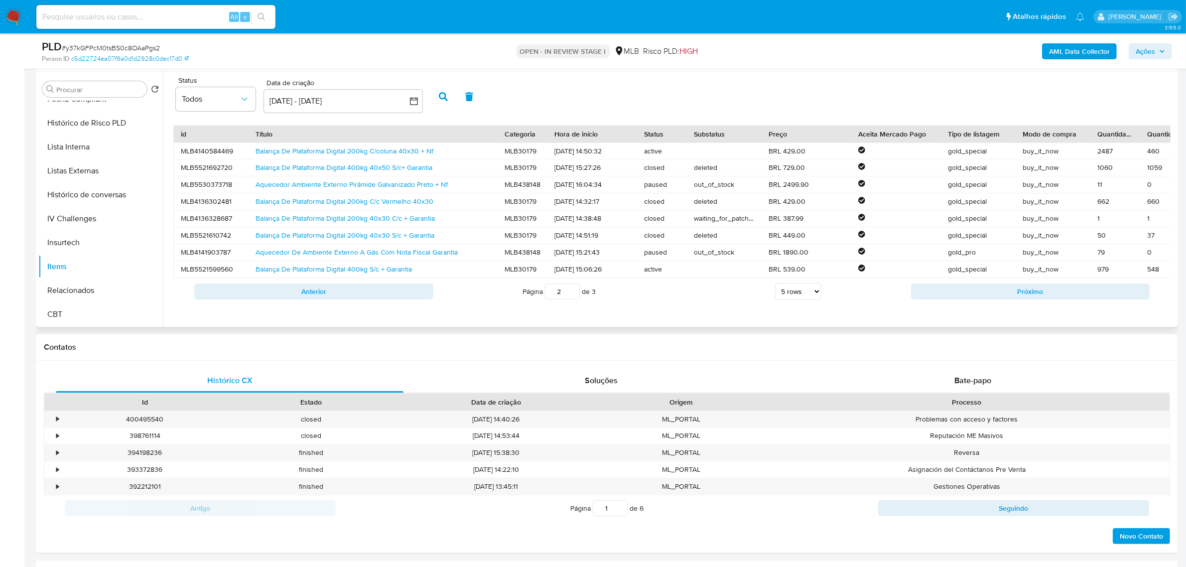
click at [284, 299] on button "Anterior" at bounding box center [313, 291] width 239 height 16
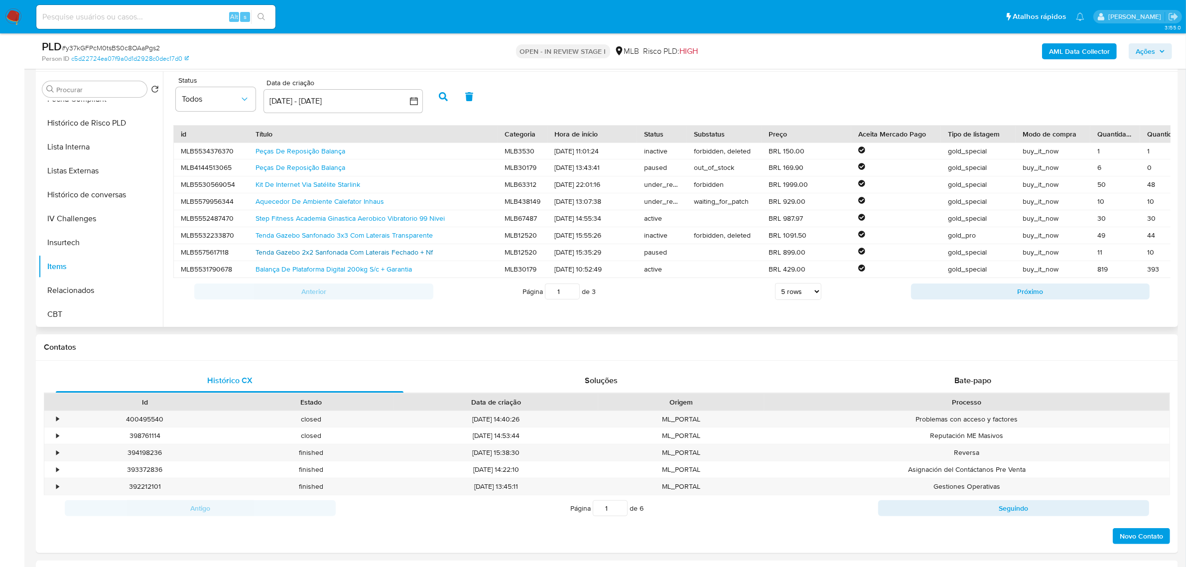
click at [298, 252] on link "Tenda Gazebo 2x2 Sanfonada Com Laterais Fechado + Nf" at bounding box center [343, 252] width 177 height 10
click at [320, 187] on link "Kit De Internet Via Satélite Starlink" at bounding box center [307, 184] width 105 height 10
click at [985, 299] on button "Próximo" at bounding box center [1030, 291] width 239 height 16
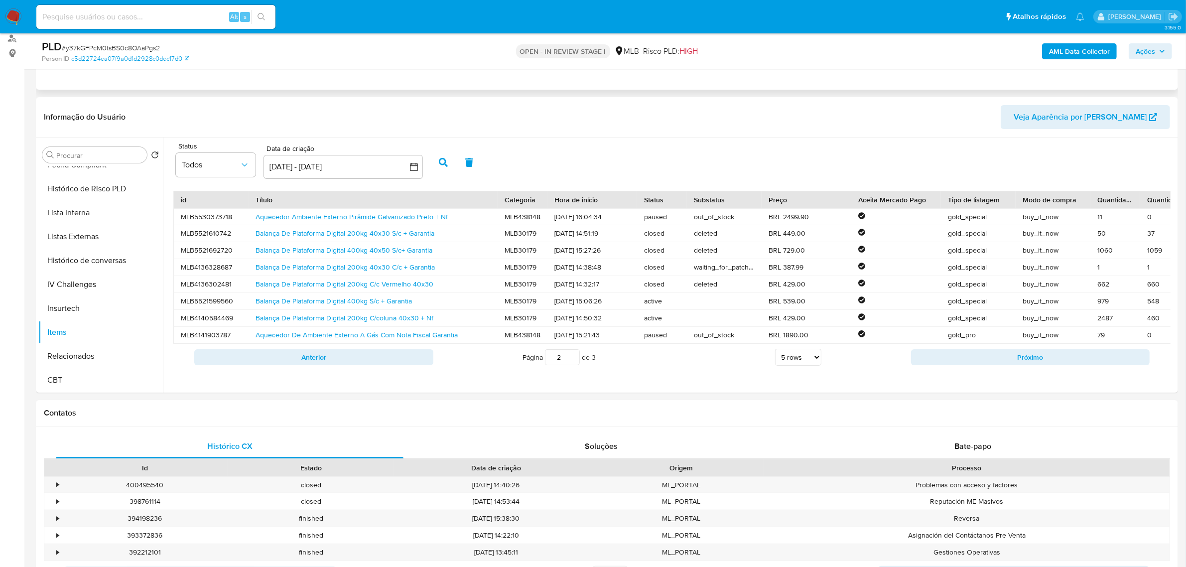
scroll to position [62, 0]
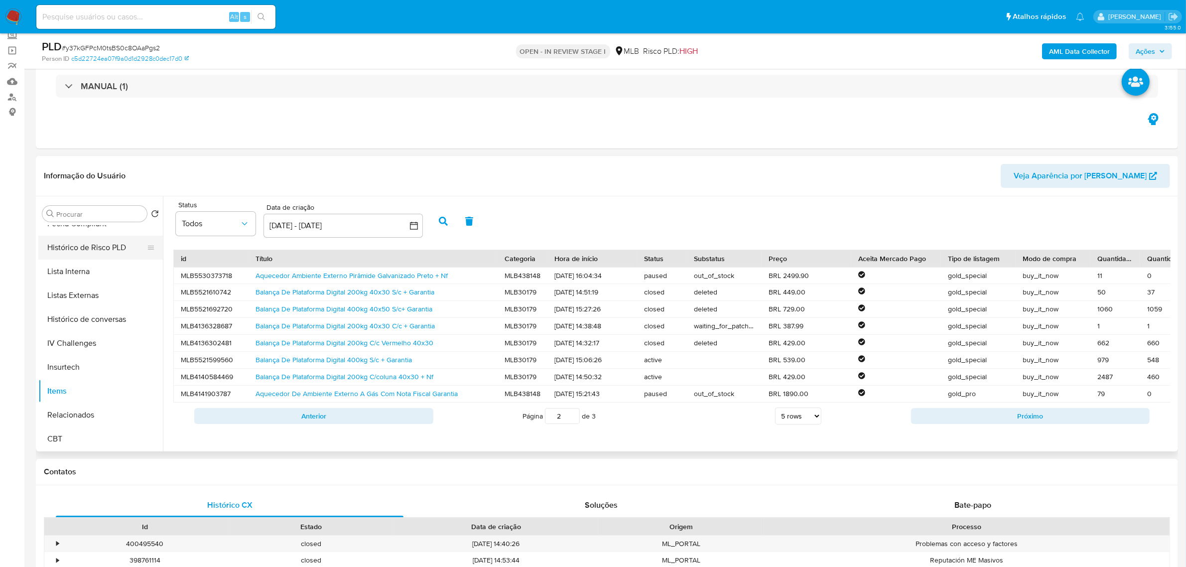
click at [90, 251] on button "Histórico de Risco PLD" at bounding box center [96, 248] width 117 height 24
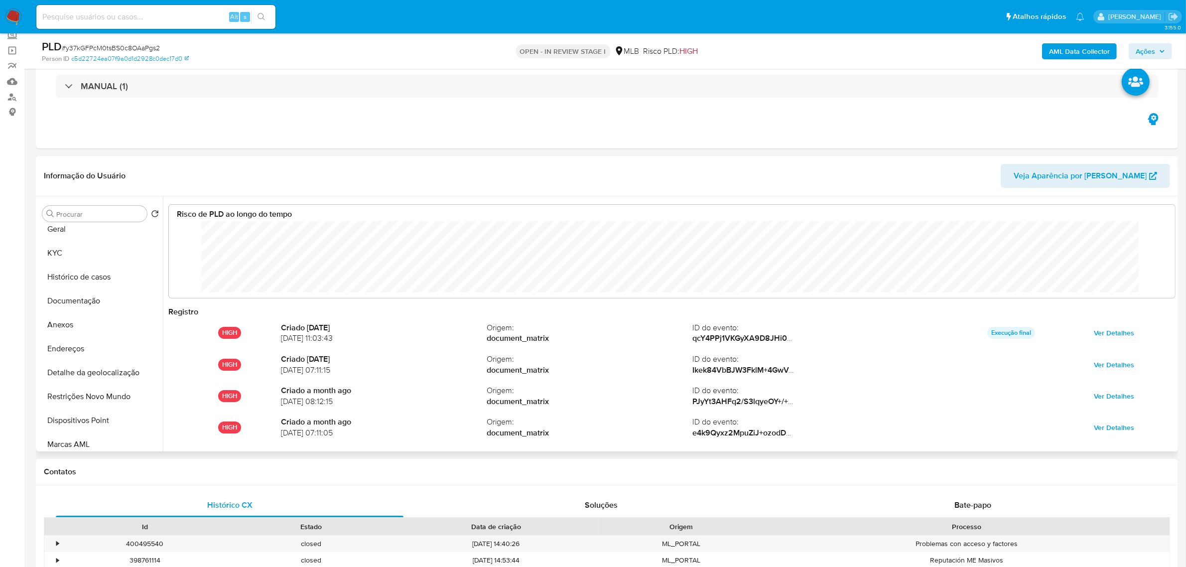
scroll to position [0, 0]
click at [71, 235] on button "Geral" at bounding box center [96, 238] width 117 height 24
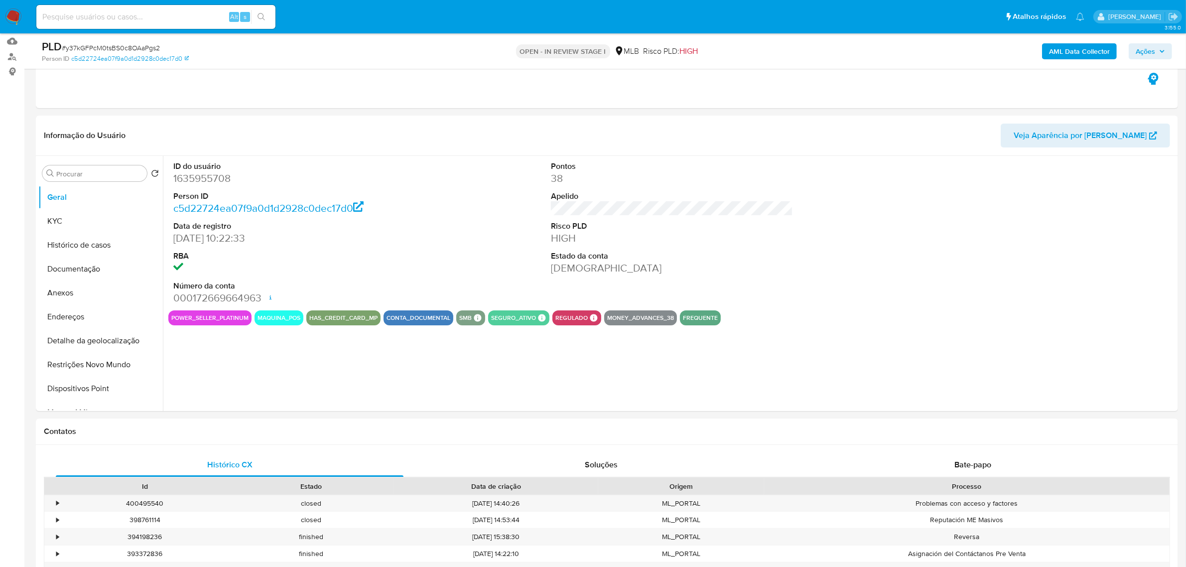
scroll to position [125, 0]
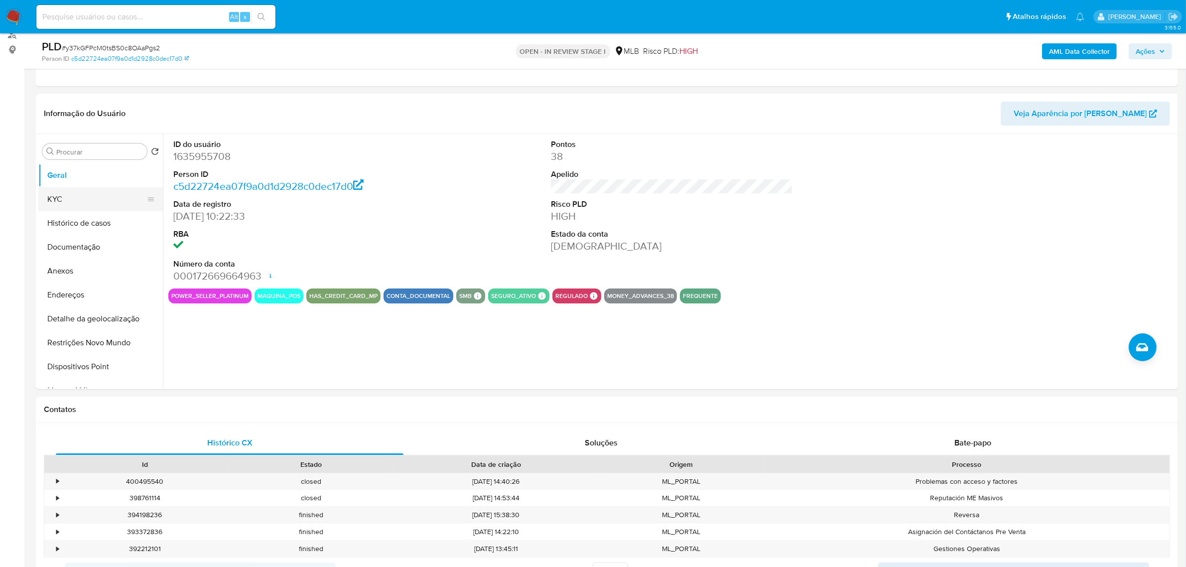
click at [60, 195] on button "KYC" at bounding box center [96, 199] width 117 height 24
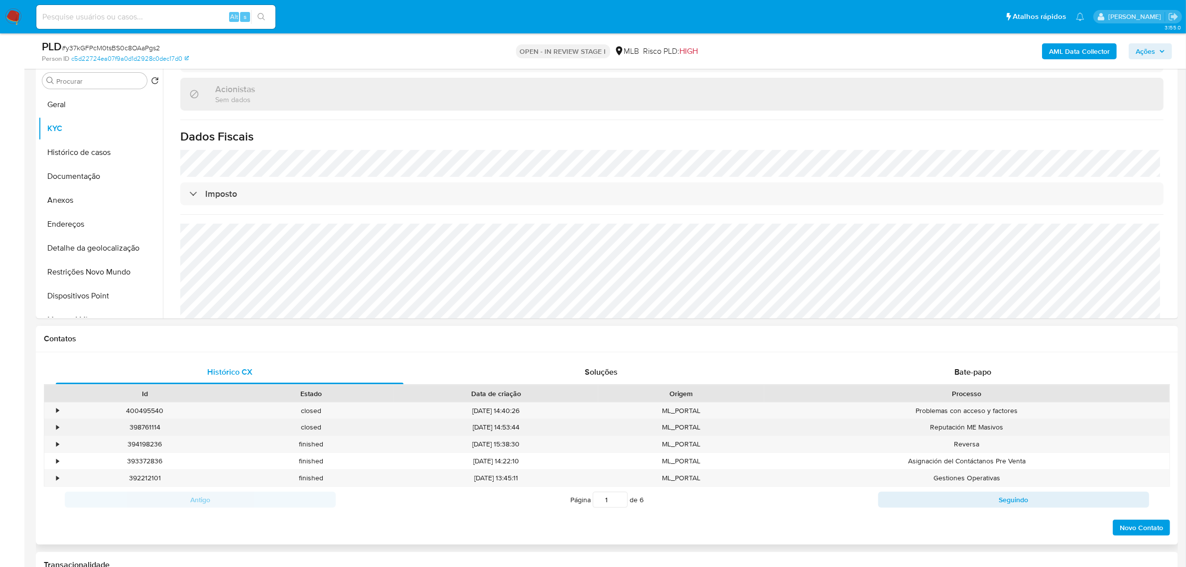
scroll to position [110, 0]
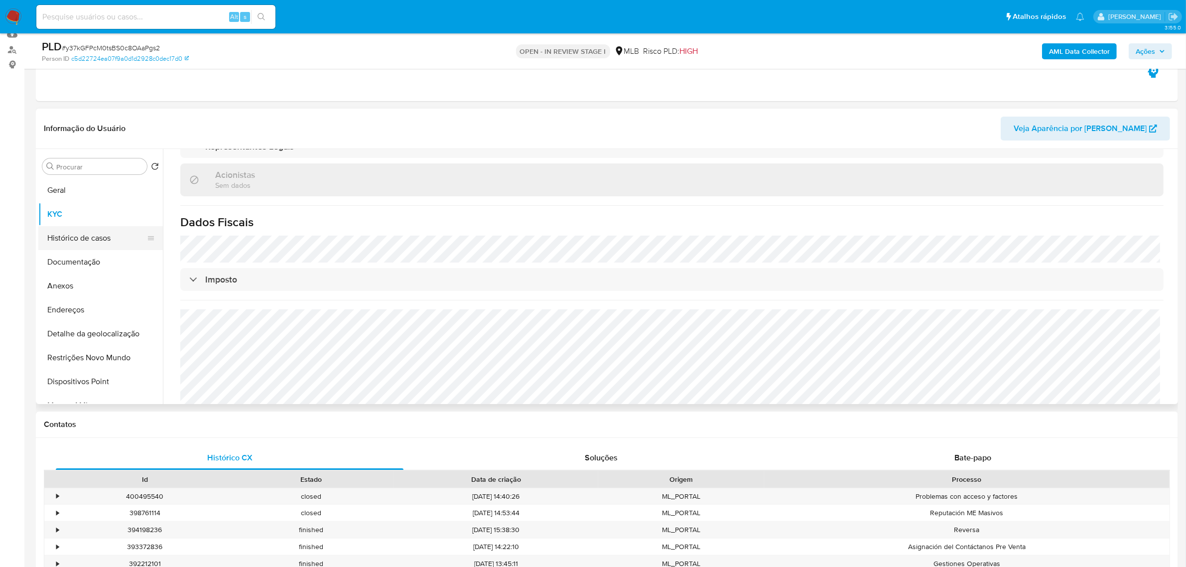
click at [87, 235] on button "Histórico de casos" at bounding box center [96, 238] width 117 height 24
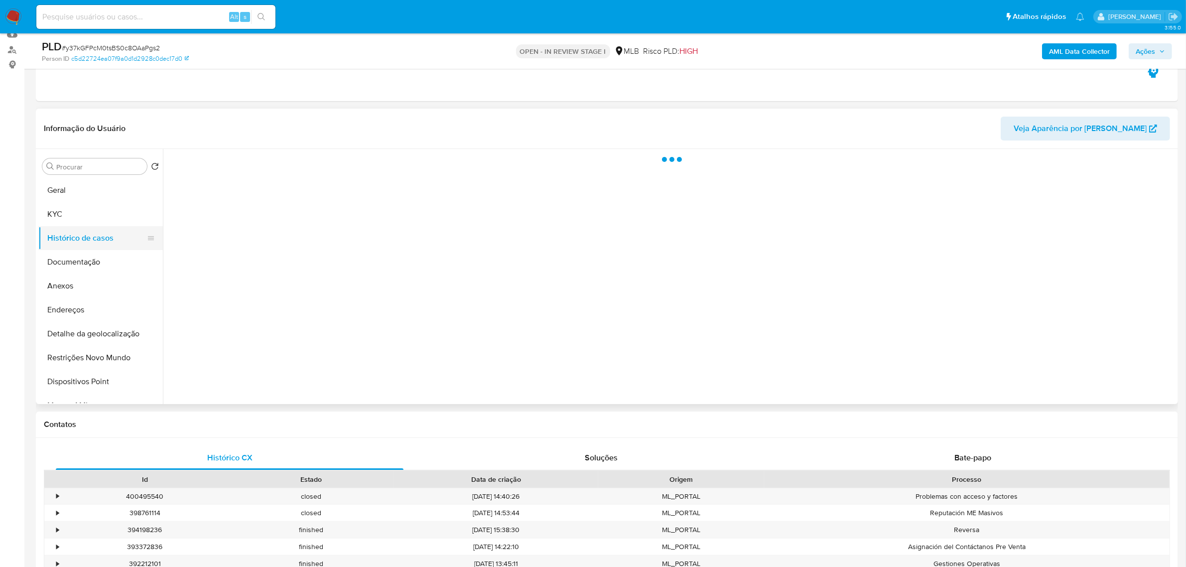
scroll to position [0, 0]
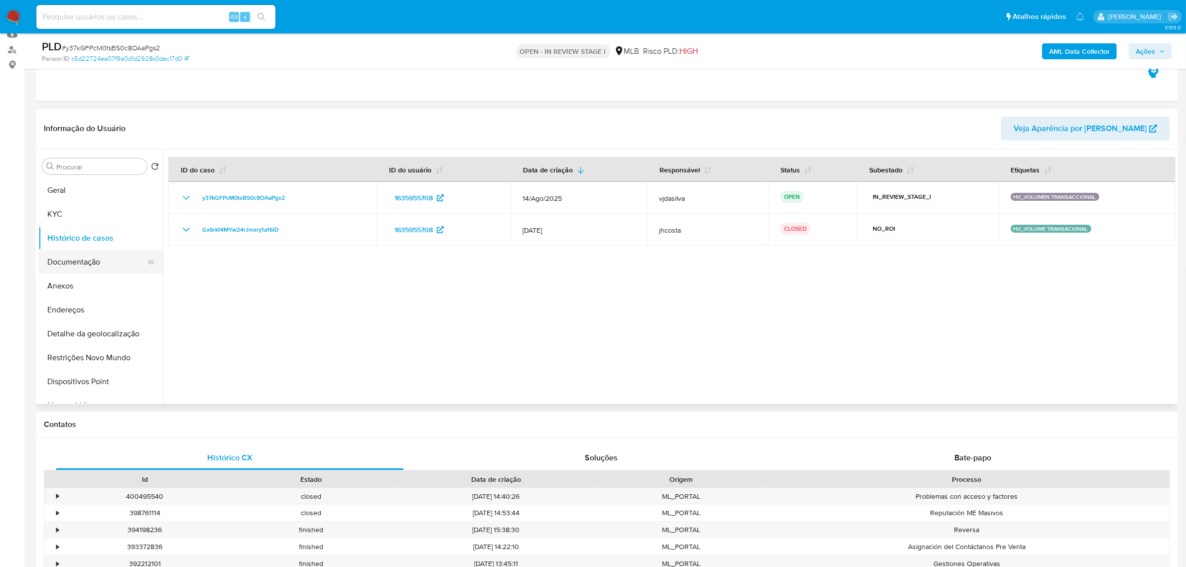
click at [92, 260] on button "Documentação" at bounding box center [96, 262] width 117 height 24
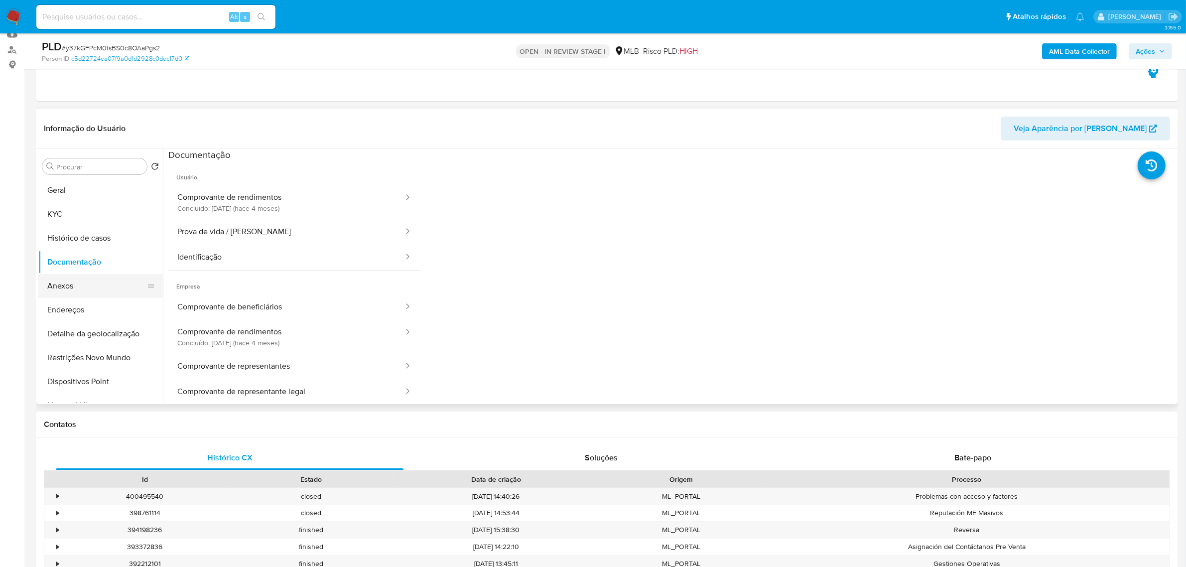
click at [104, 292] on button "Anexos" at bounding box center [96, 286] width 117 height 24
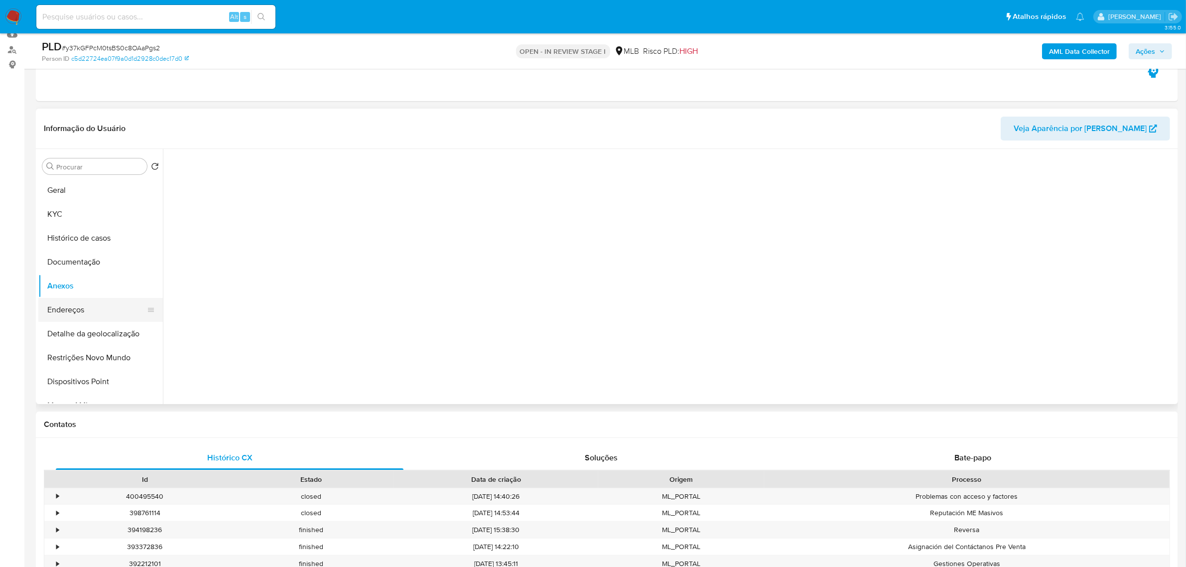
click at [92, 312] on button "Endereços" at bounding box center [96, 310] width 117 height 24
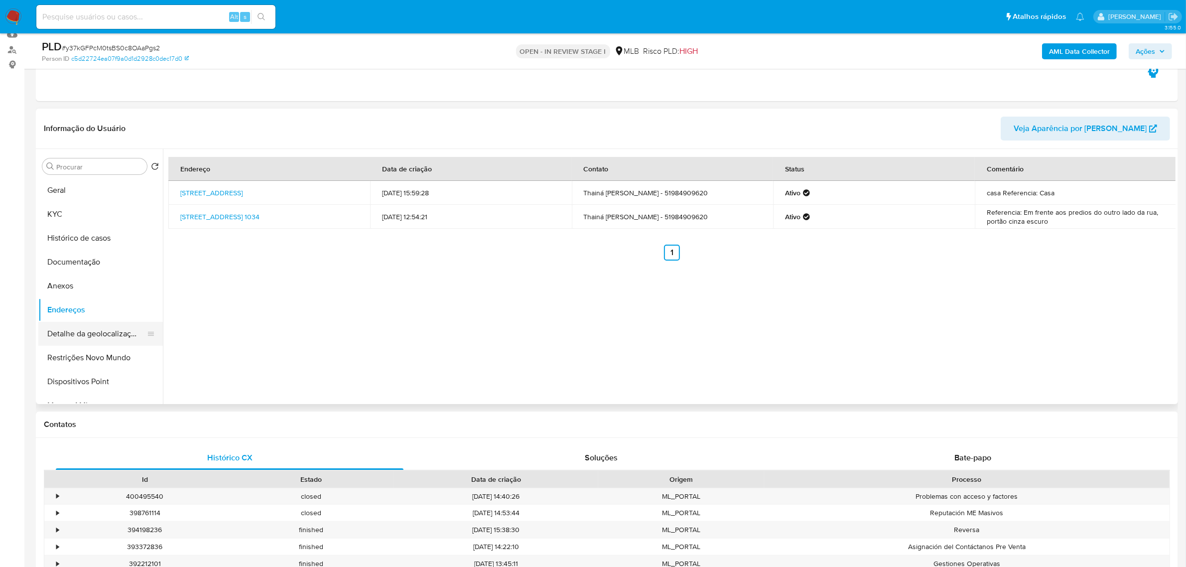
click at [99, 330] on button "Detalhe da geolocalização" at bounding box center [96, 334] width 117 height 24
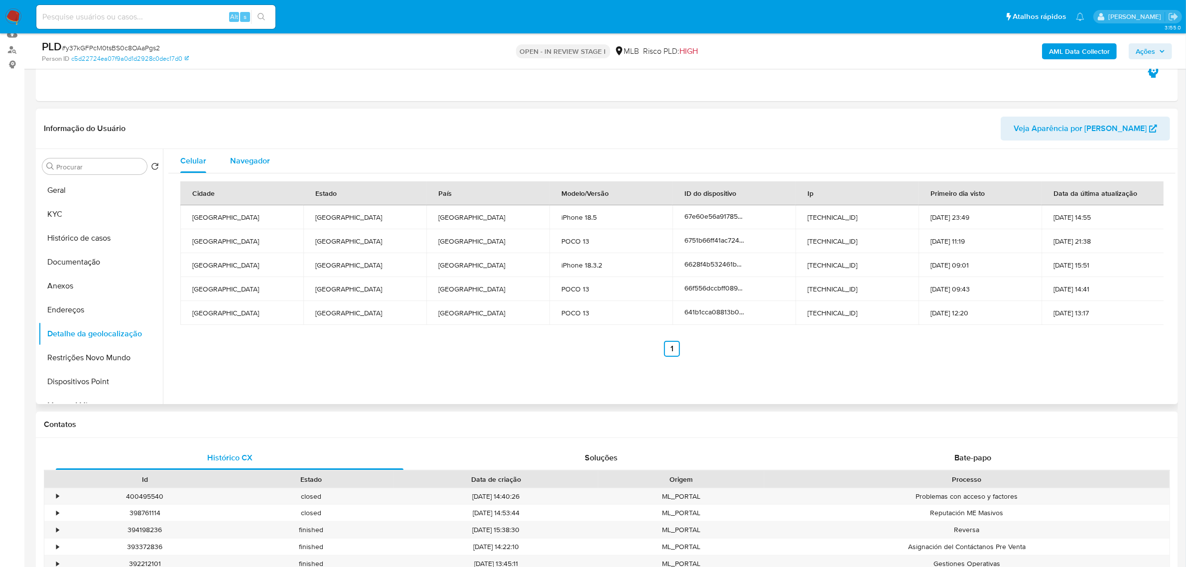
click at [260, 157] on span "Navegador" at bounding box center [250, 160] width 40 height 11
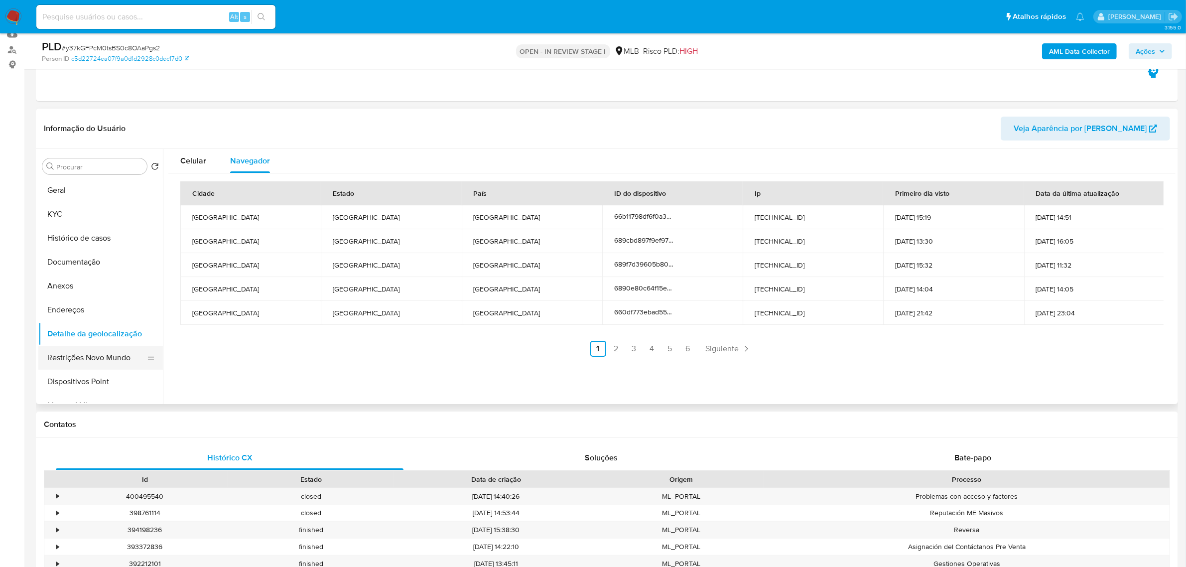
click at [88, 354] on button "Restrições Novo Mundo" at bounding box center [96, 358] width 117 height 24
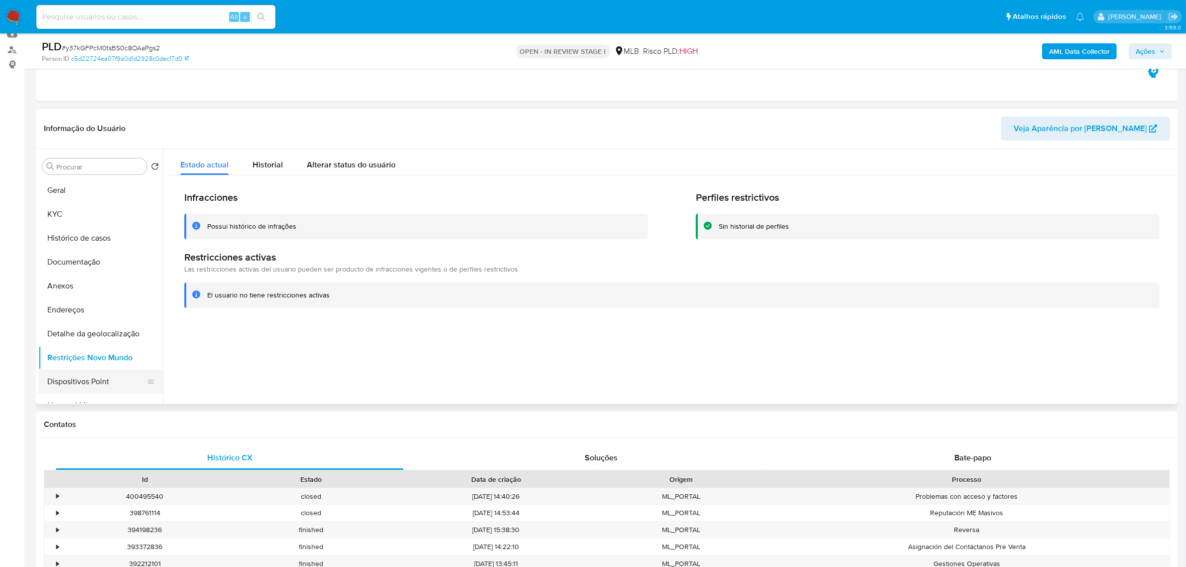
click at [101, 379] on button "Dispositivos Point" at bounding box center [96, 382] width 117 height 24
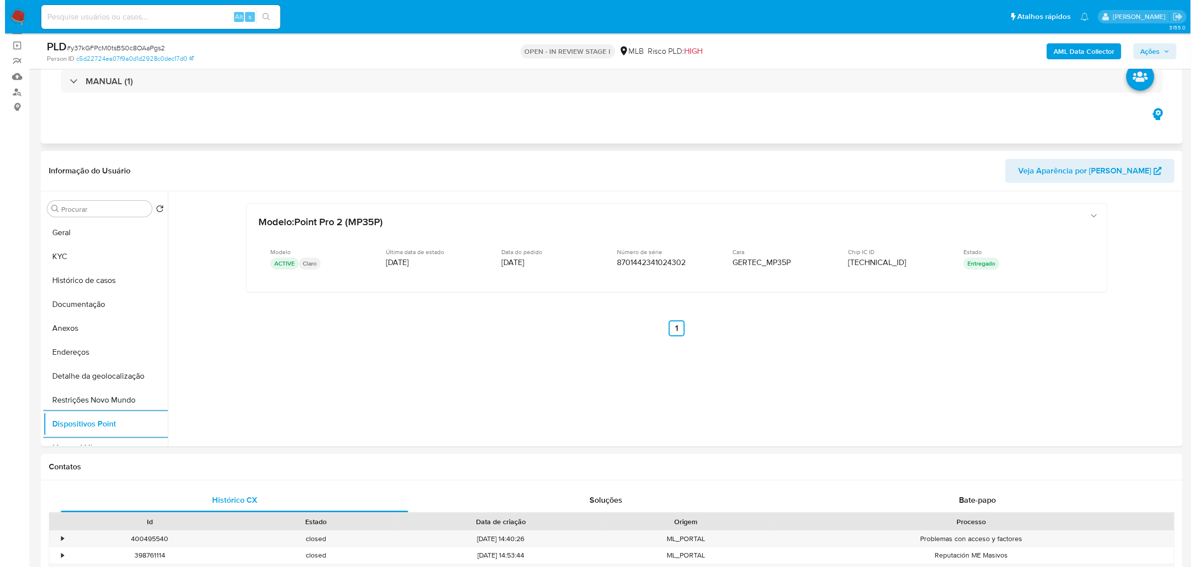
scroll to position [47, 0]
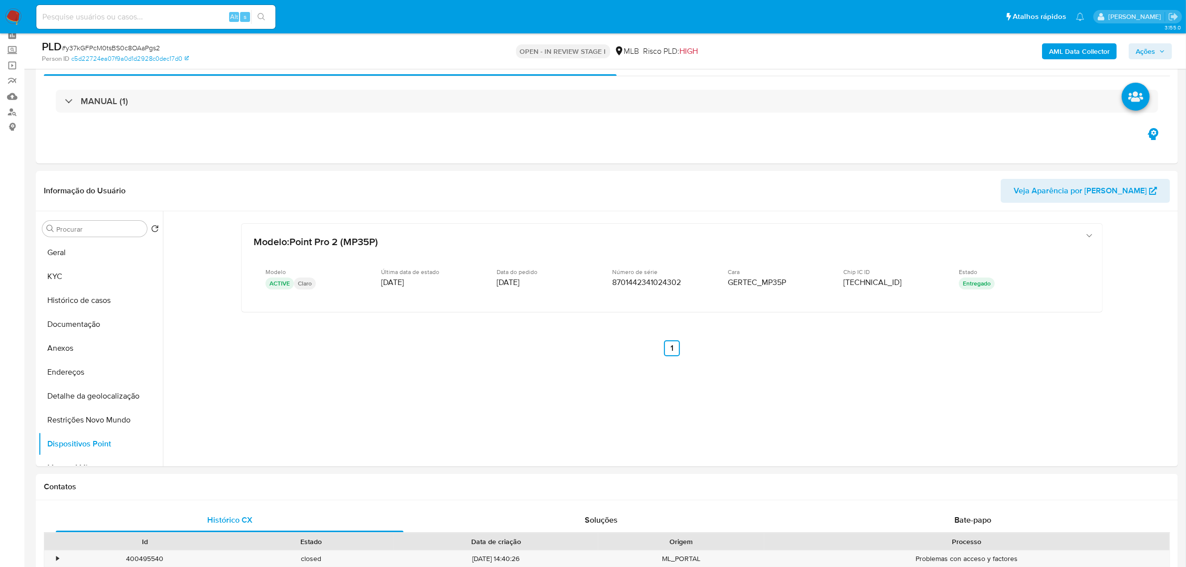
click at [1087, 53] on b "AML Data Collector" at bounding box center [1079, 51] width 61 height 16
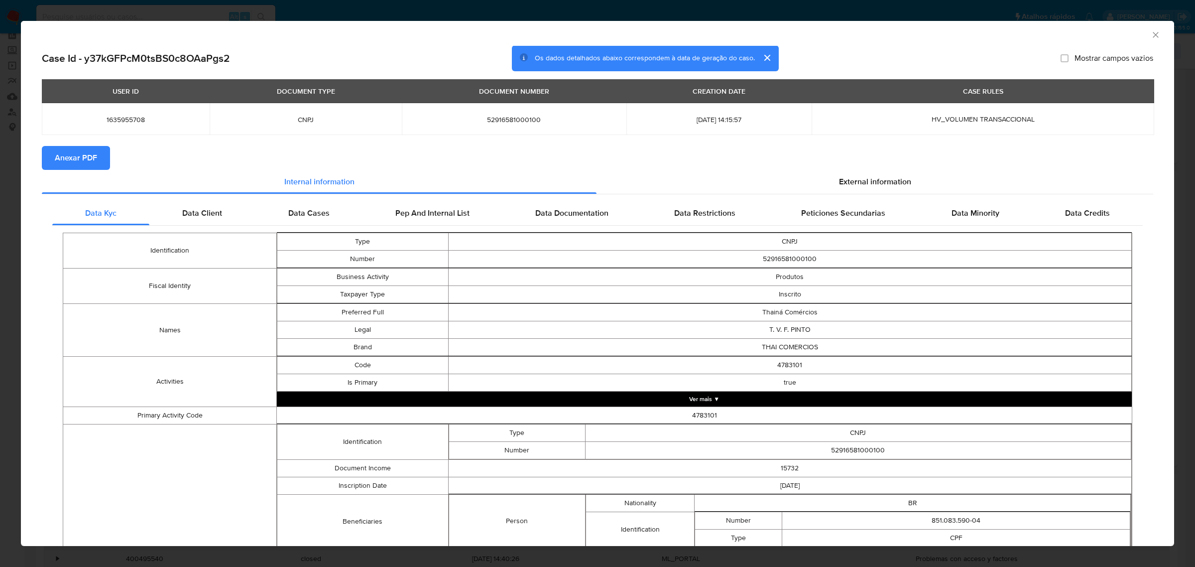
click at [93, 153] on span "Anexar PDF" at bounding box center [76, 158] width 42 height 22
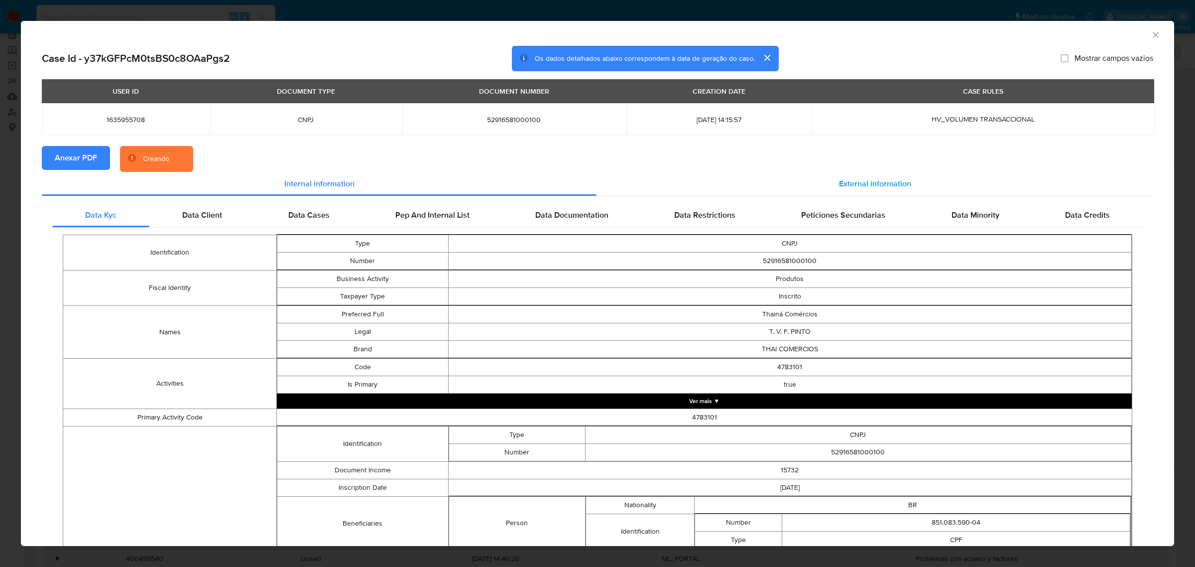
click at [872, 180] on span "External information" at bounding box center [875, 183] width 72 height 11
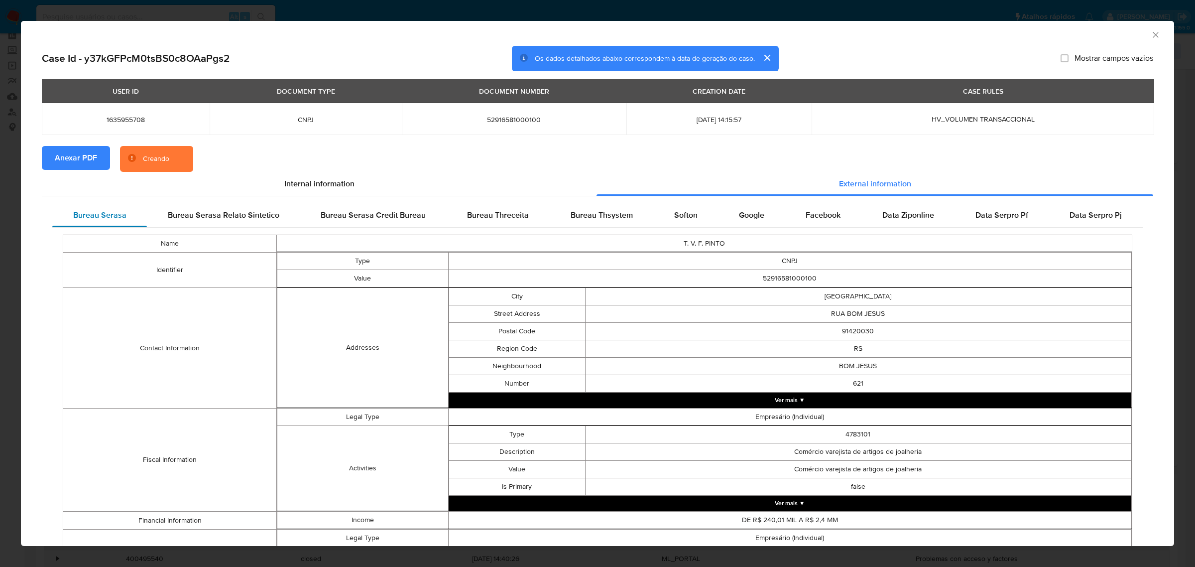
click at [125, 212] on div "Bureau Serasa" at bounding box center [99, 215] width 95 height 24
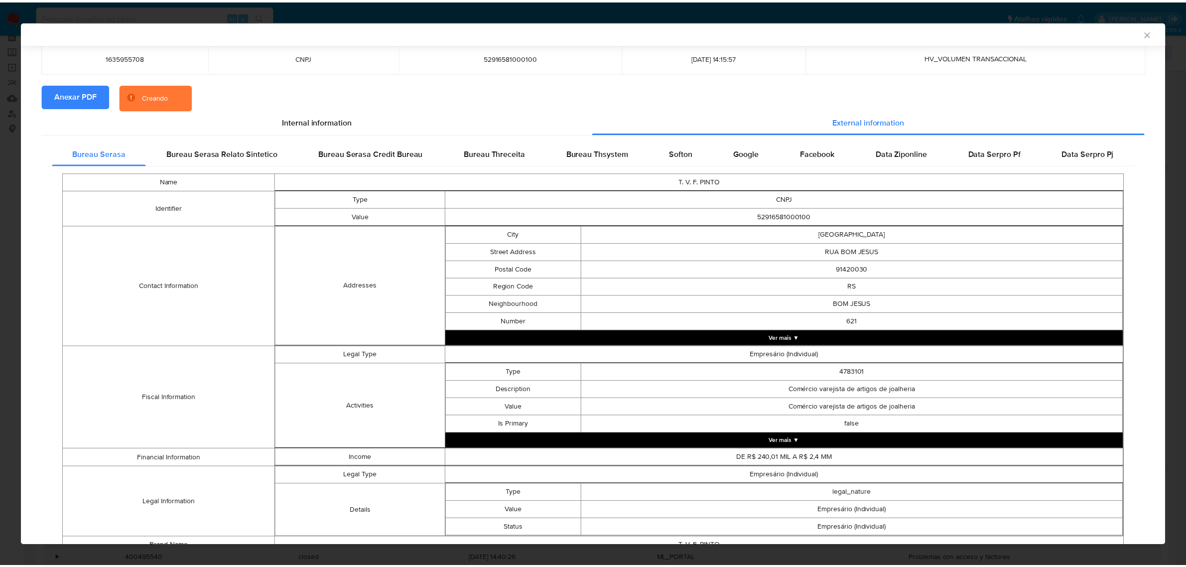
scroll to position [123, 0]
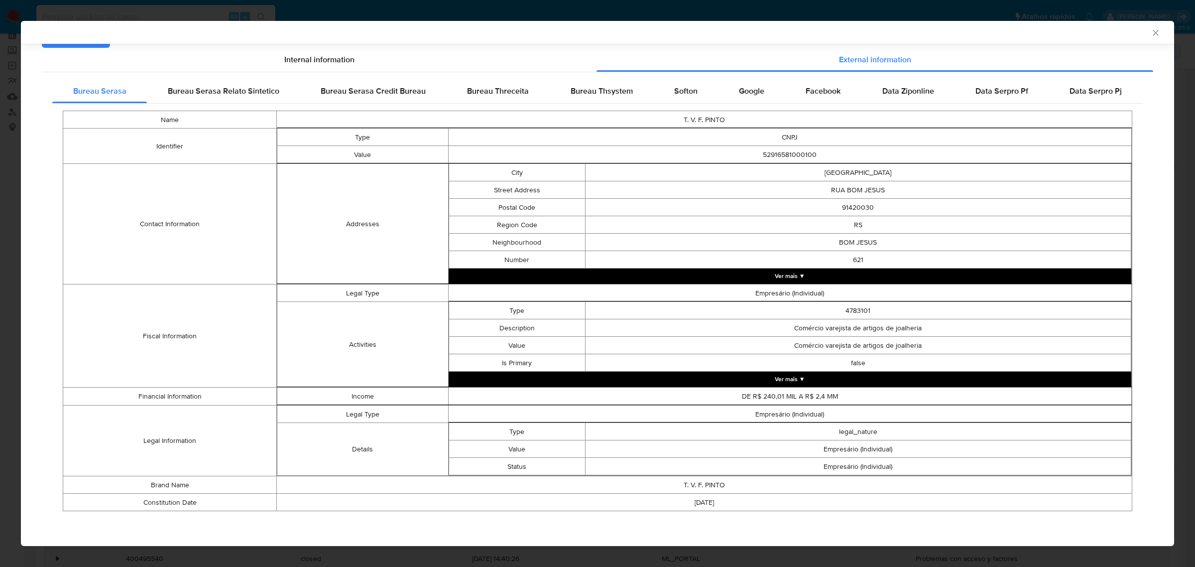
click at [930, 216] on td "RS" at bounding box center [858, 224] width 546 height 17
click at [1151, 26] on div "AML Data Collector" at bounding box center [597, 32] width 1153 height 23
click at [1151, 32] on icon "Fechar a janela" at bounding box center [1156, 33] width 10 height 10
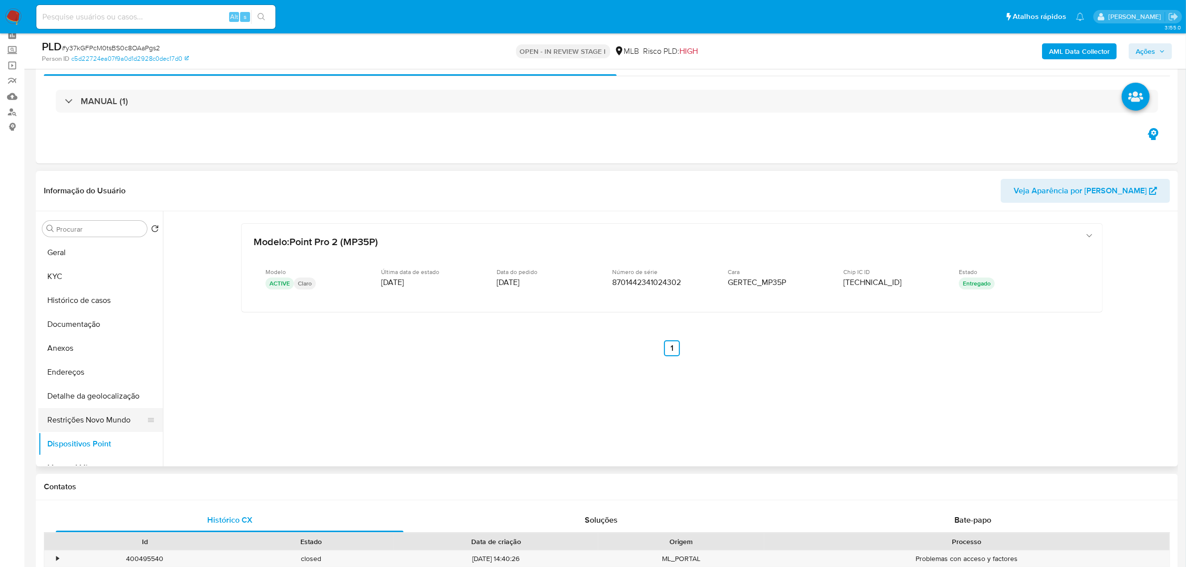
click at [96, 421] on button "Restrições Novo Mundo" at bounding box center [96, 420] width 117 height 24
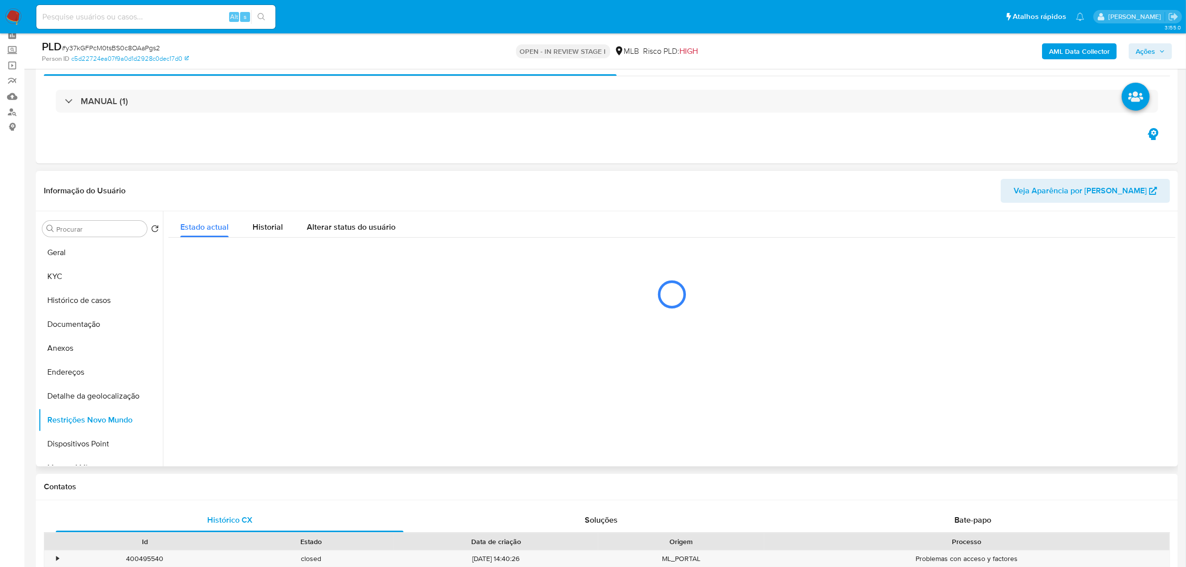
scroll to position [110, 0]
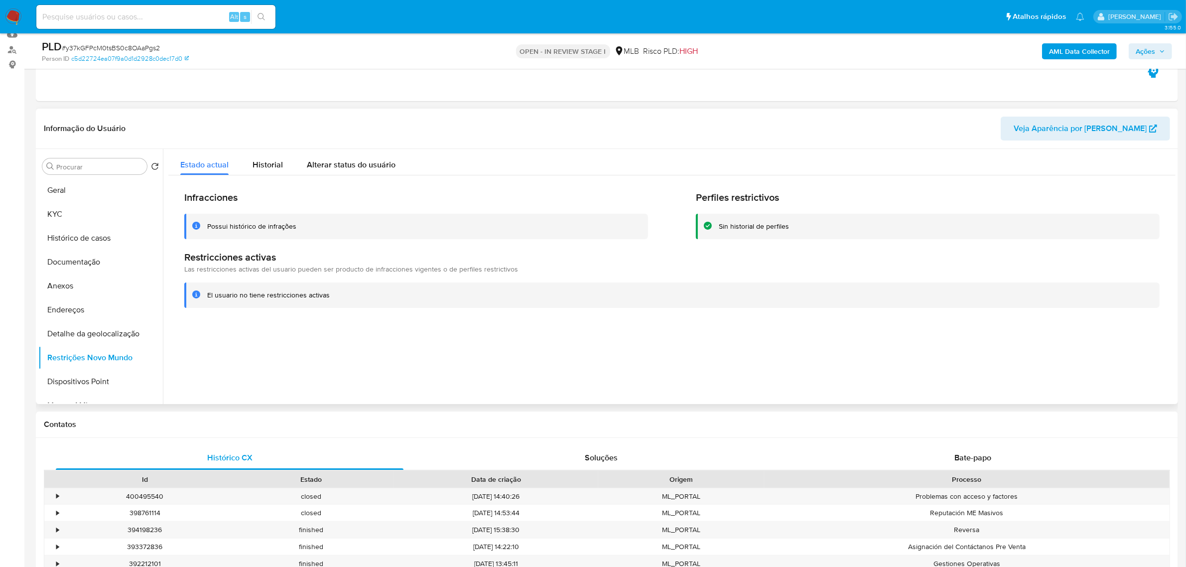
click at [262, 147] on div "Informação do Usuário Veja Aparência por Pessoa" at bounding box center [607, 129] width 1142 height 40
click at [262, 161] on span "Historial" at bounding box center [267, 164] width 30 height 11
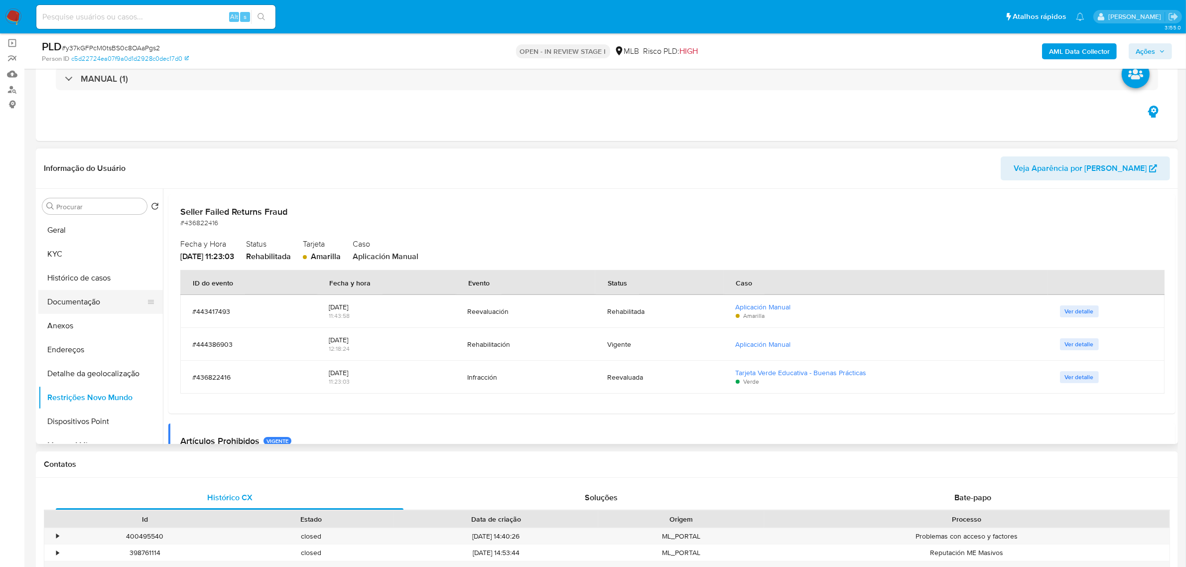
scroll to position [47, 0]
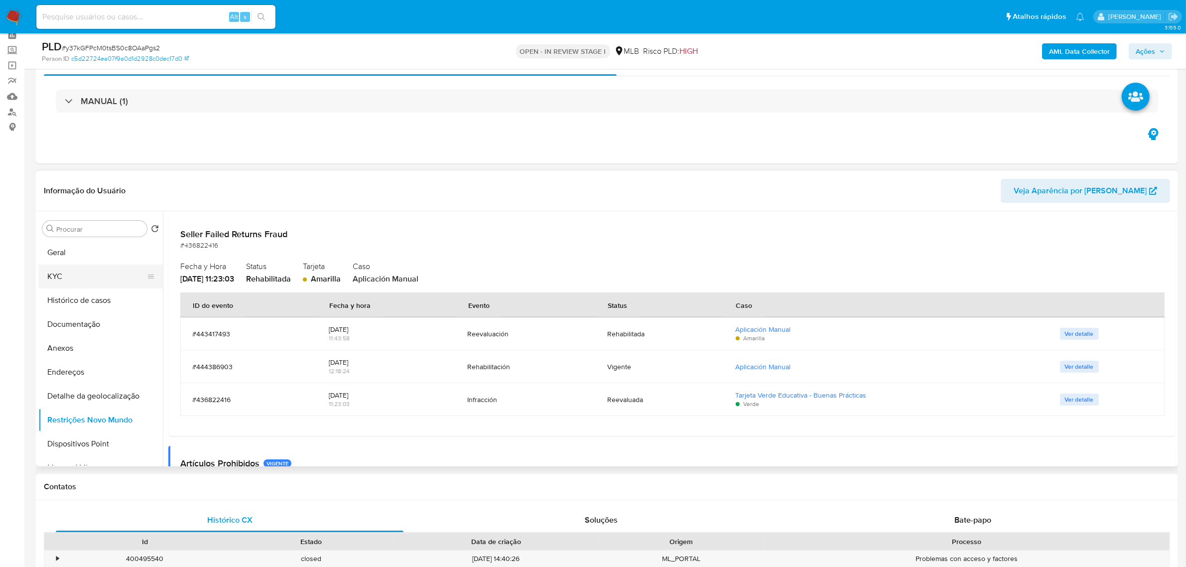
click at [84, 280] on button "KYC" at bounding box center [96, 276] width 117 height 24
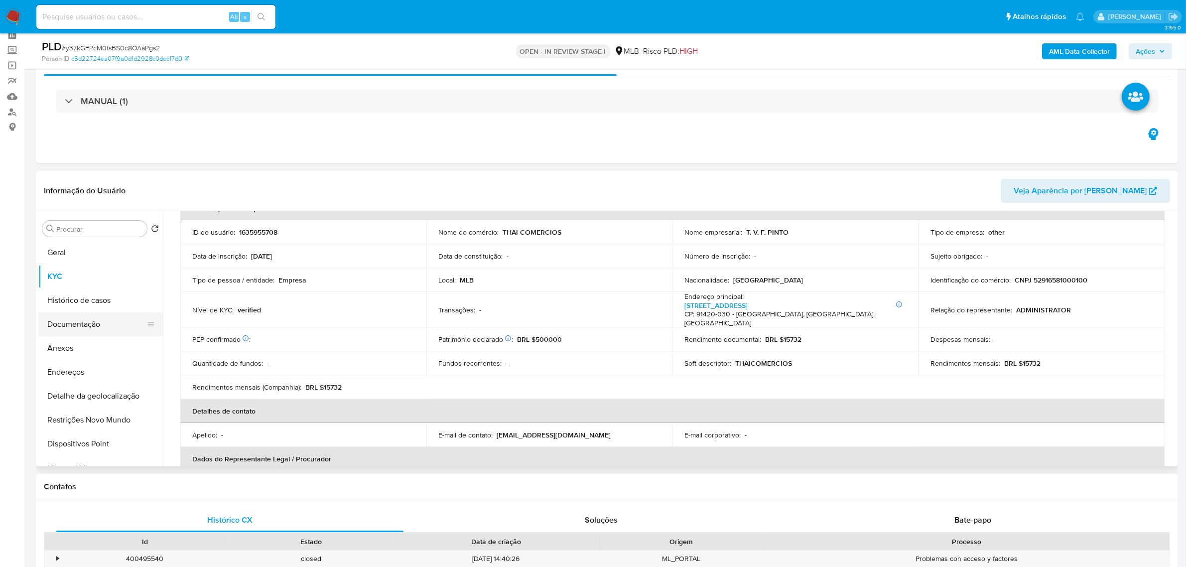
scroll to position [62, 0]
click at [95, 320] on button "Documentação" at bounding box center [96, 324] width 117 height 24
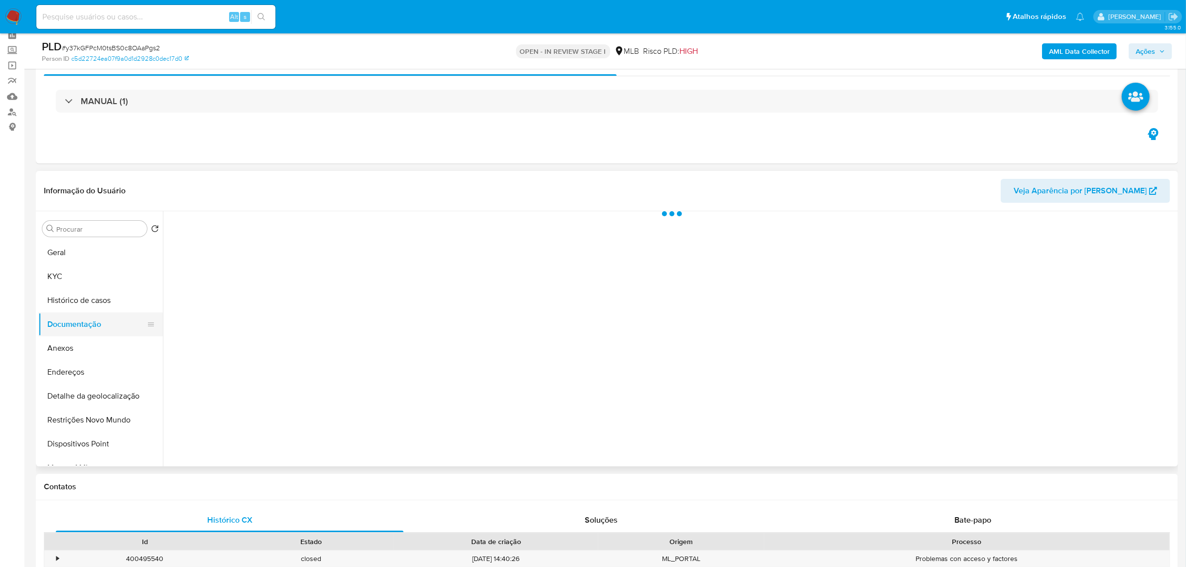
scroll to position [0, 0]
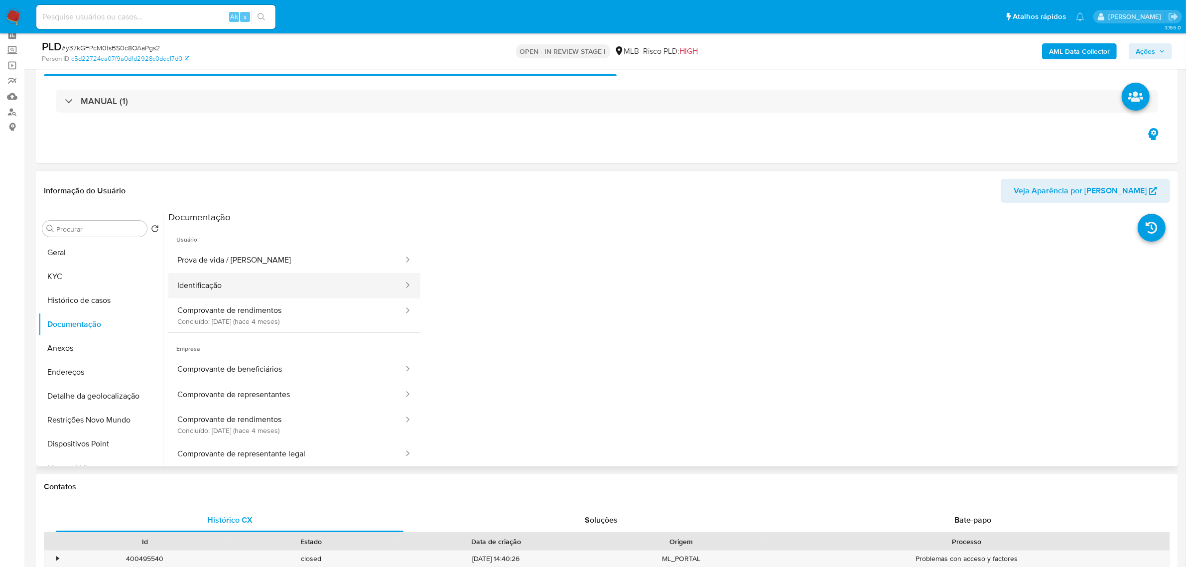
click at [297, 273] on button "Identificação" at bounding box center [286, 285] width 236 height 25
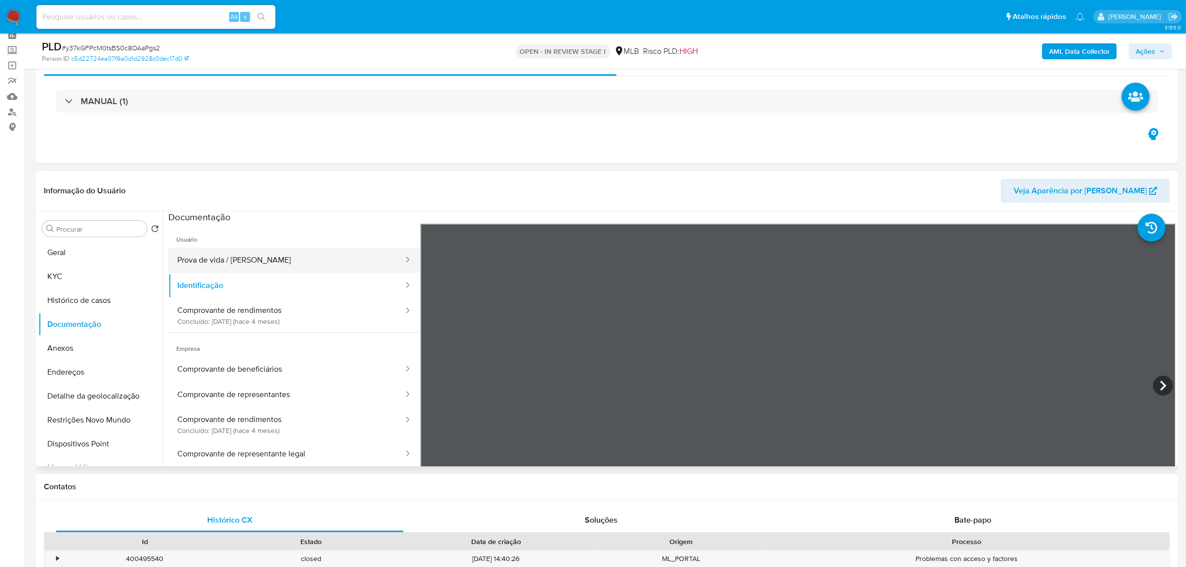
click at [285, 258] on button "Prova de vida / Selfie" at bounding box center [286, 260] width 236 height 25
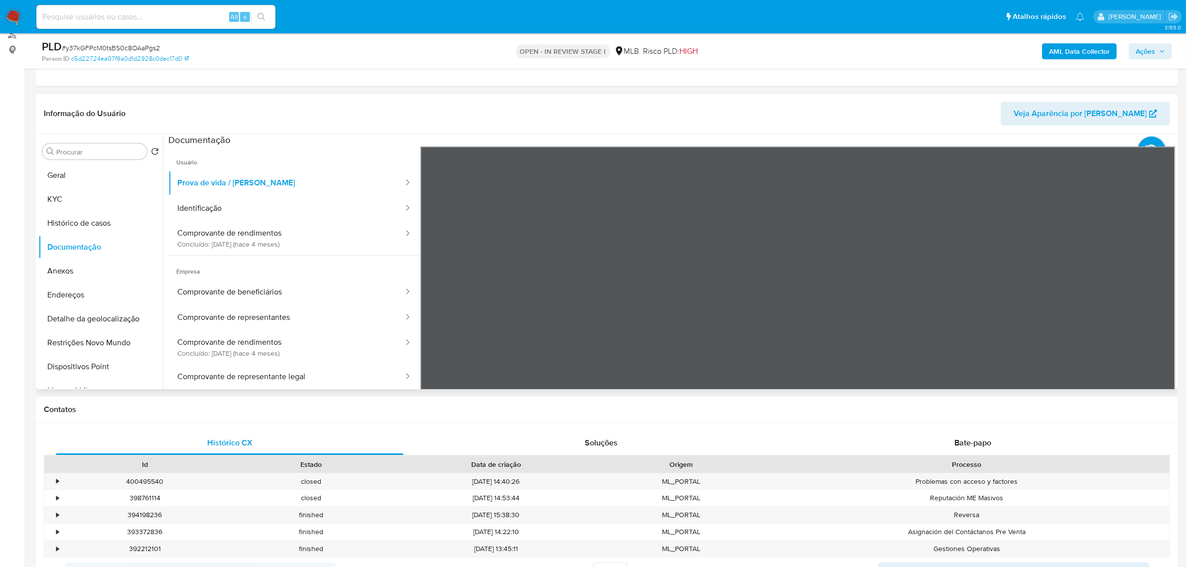
scroll to position [62, 0]
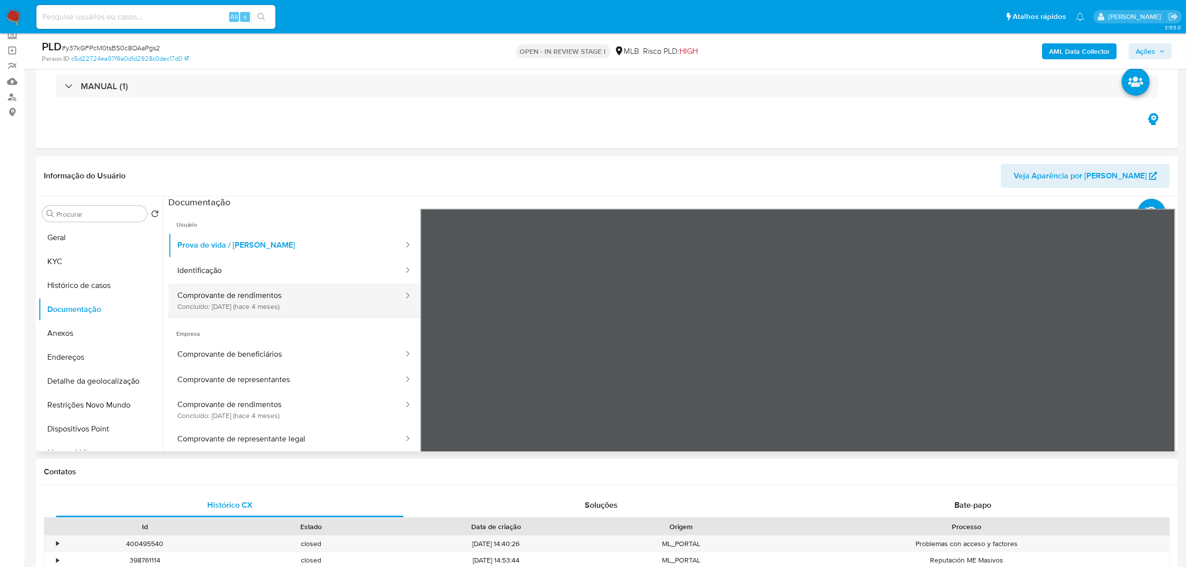
click at [239, 297] on button "Comprovante de rendimentos Concluído: 29/04/2025 (hace 4 meses)" at bounding box center [286, 300] width 236 height 34
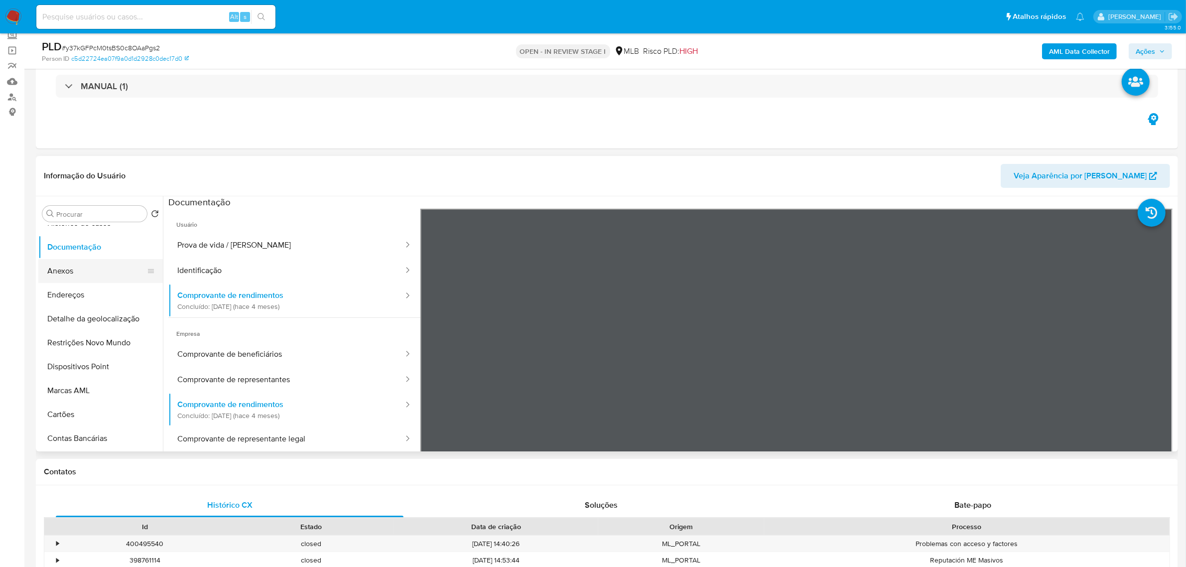
click at [88, 279] on button "Anexos" at bounding box center [96, 271] width 117 height 24
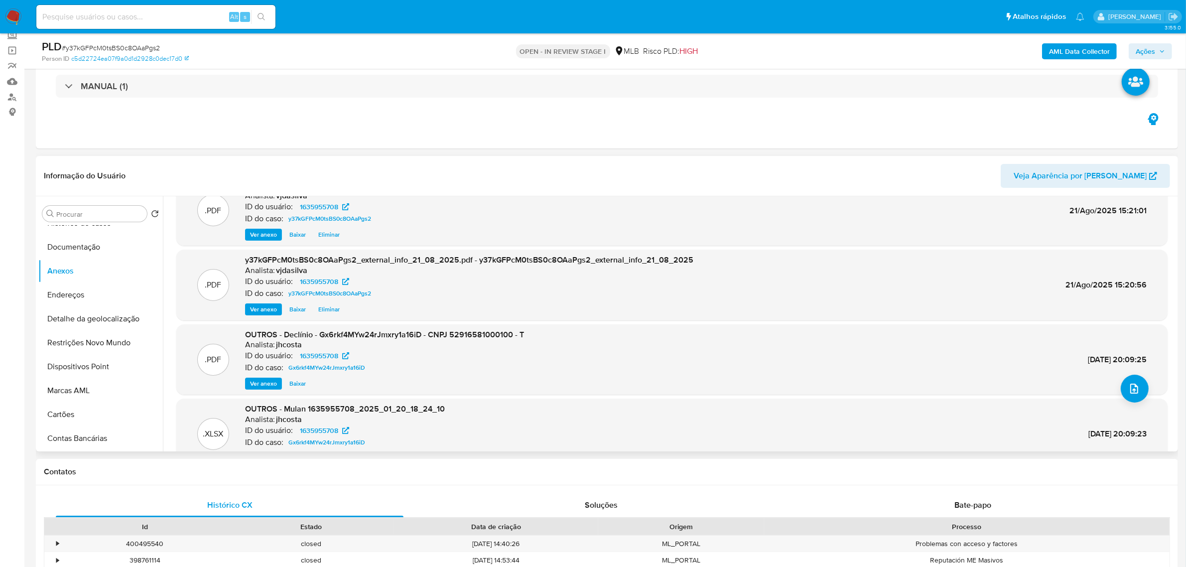
scroll to position [55, 0]
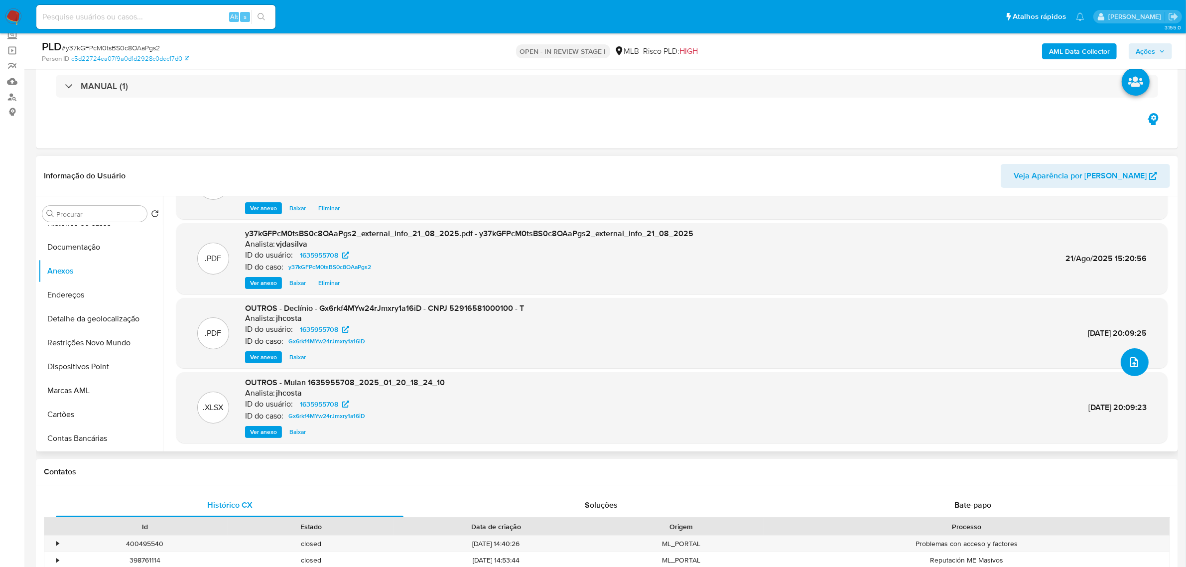
click at [1133, 367] on icon "upload-file" at bounding box center [1134, 362] width 12 height 12
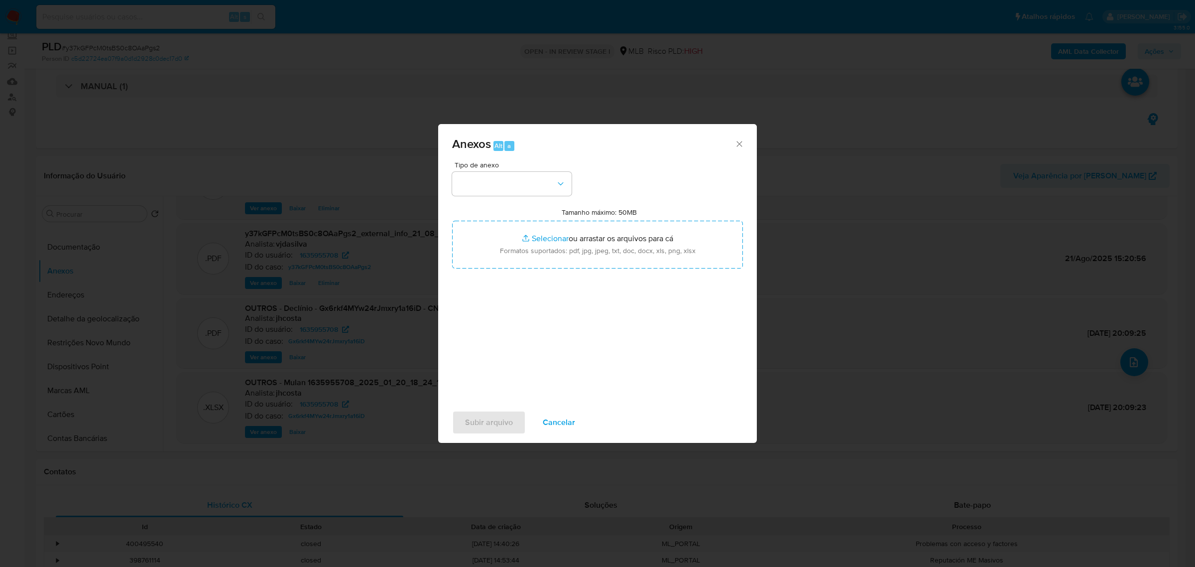
click at [741, 144] on icon "Fechar" at bounding box center [740, 144] width 10 height 10
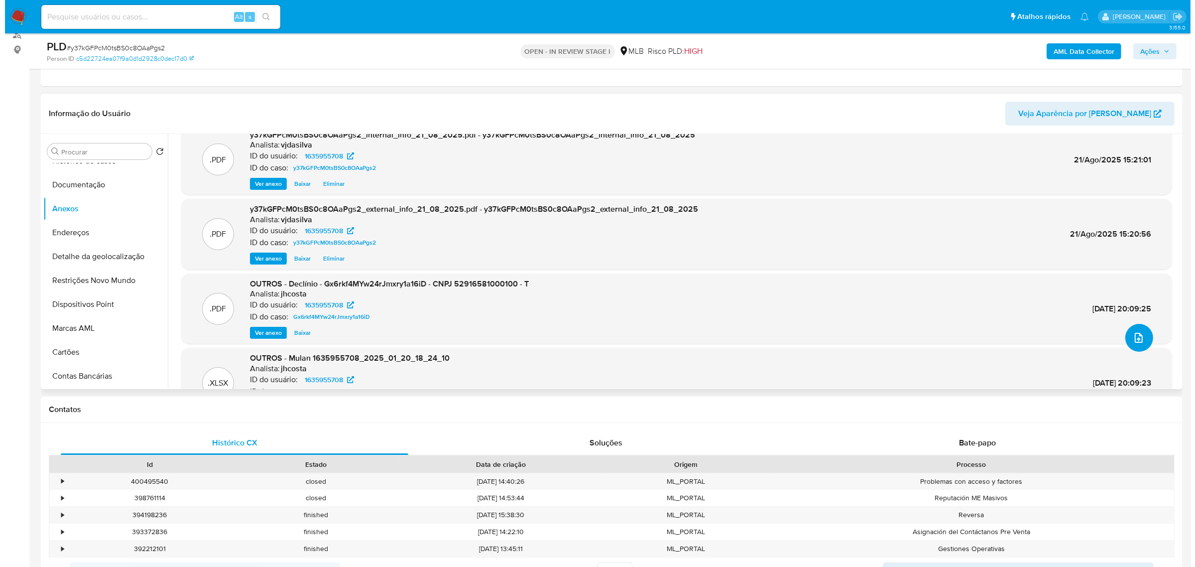
scroll to position [0, 0]
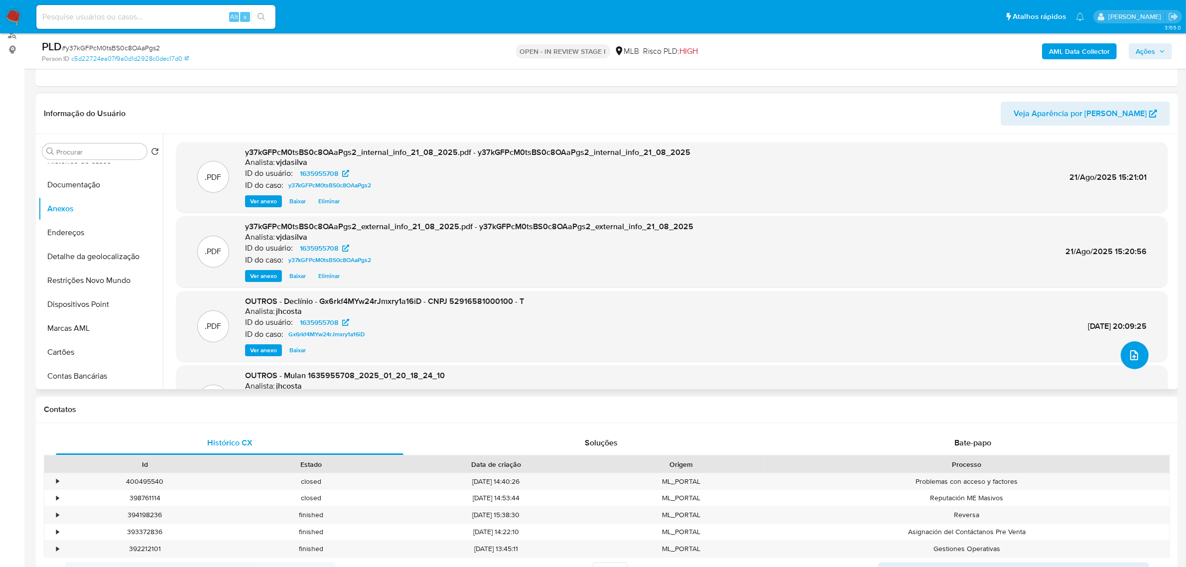
click at [1133, 350] on icon "upload-file" at bounding box center [1134, 355] width 12 height 12
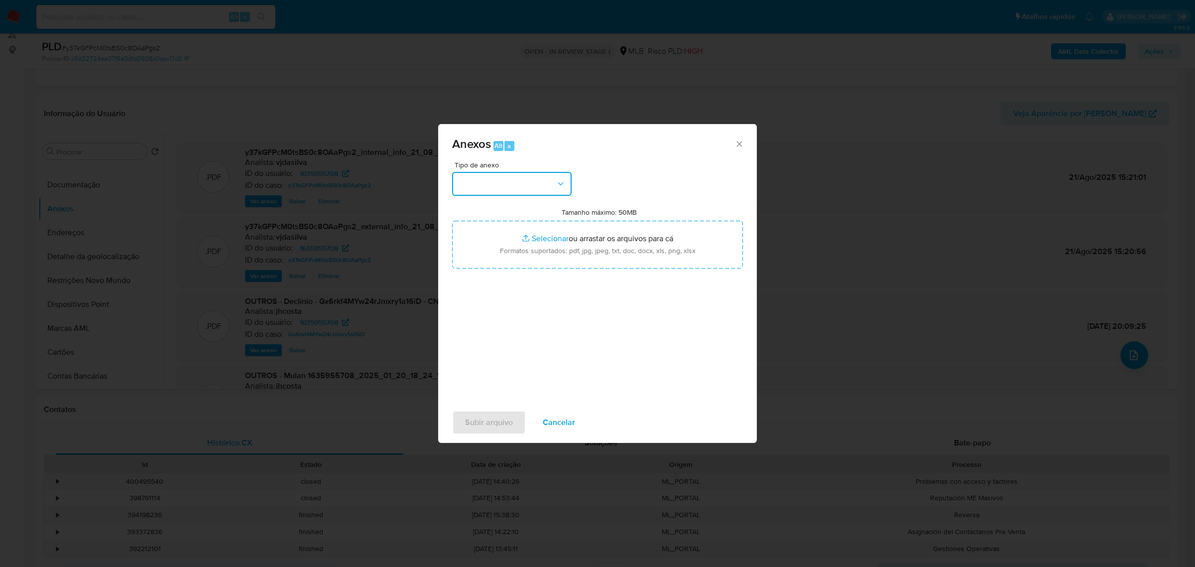
click at [561, 182] on icon "button" at bounding box center [561, 184] width 10 height 10
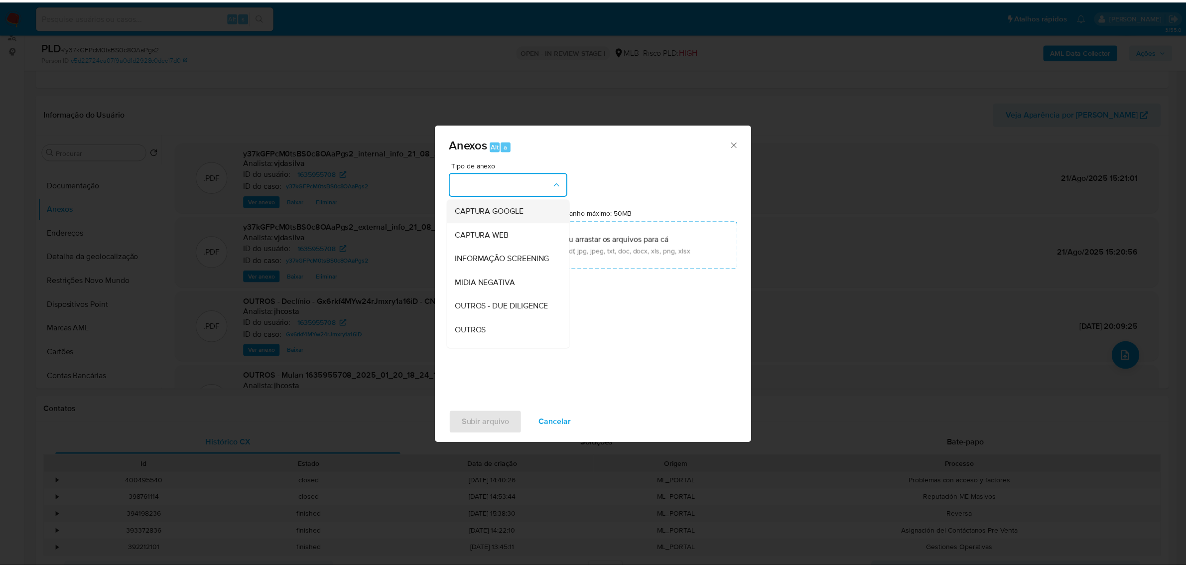
scroll to position [153, 0]
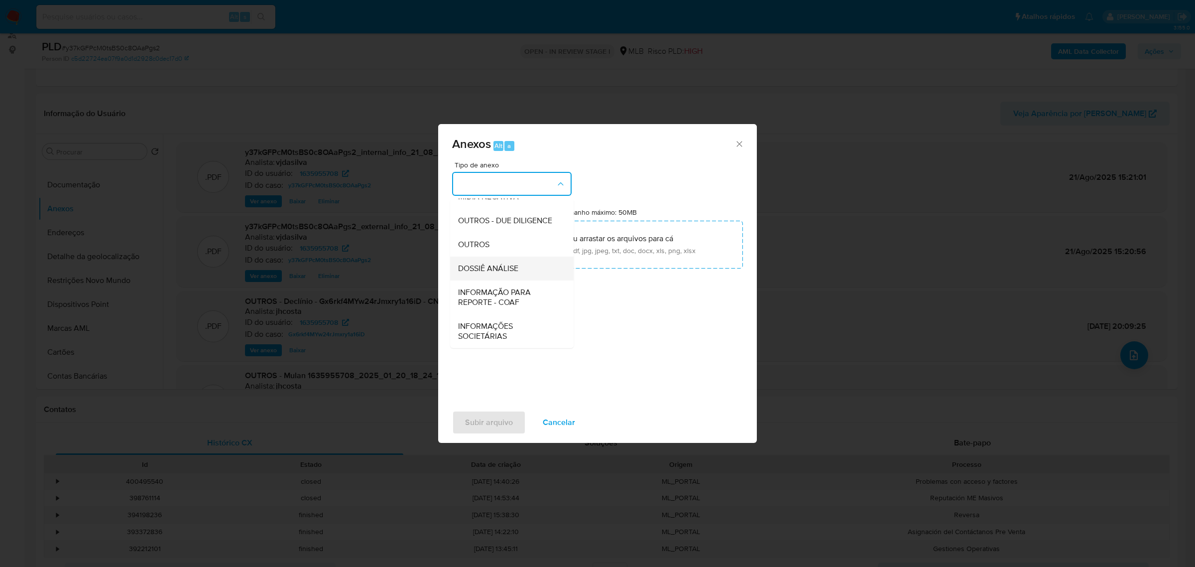
click at [497, 265] on span "DOSSIÊ ANÁLISE" at bounding box center [488, 268] width 60 height 10
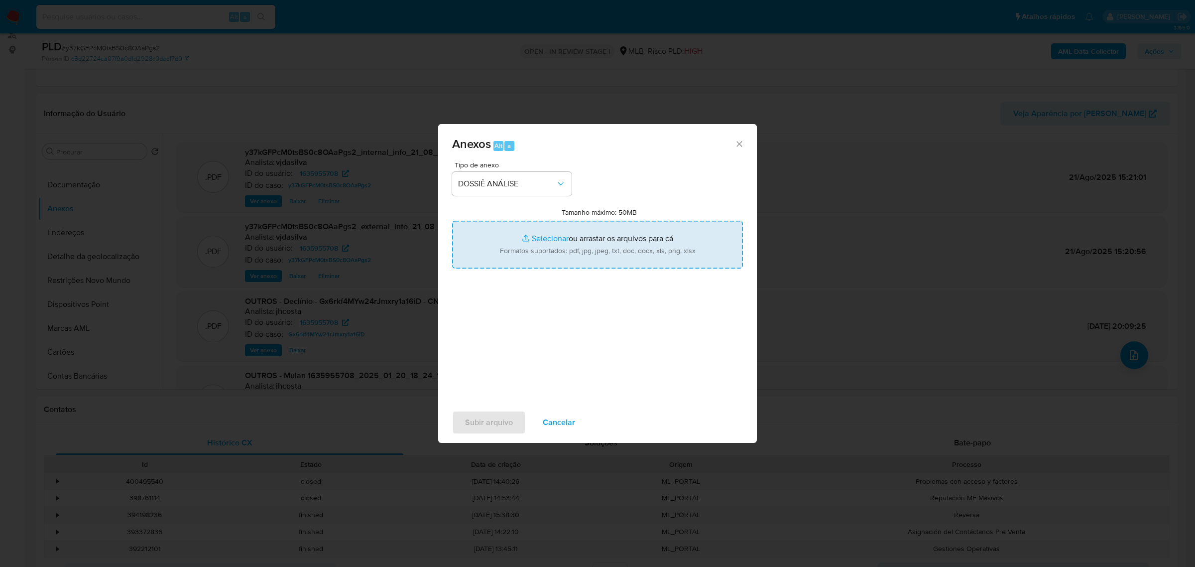
type input "C:\fakepath\SAR - XXXX - CNPJ 52916581000100 - T. V. F. PINTO.pdf"
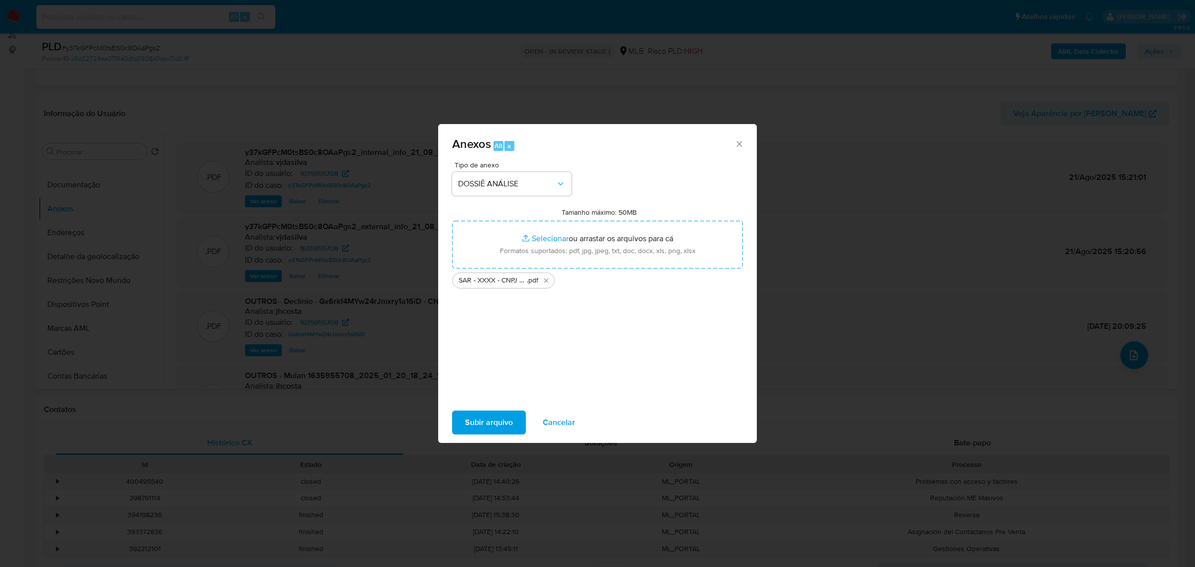
click at [469, 437] on div "Subir arquivo Cancelar" at bounding box center [597, 422] width 319 height 38
click at [486, 426] on span "Subir arquivo" at bounding box center [489, 422] width 48 height 22
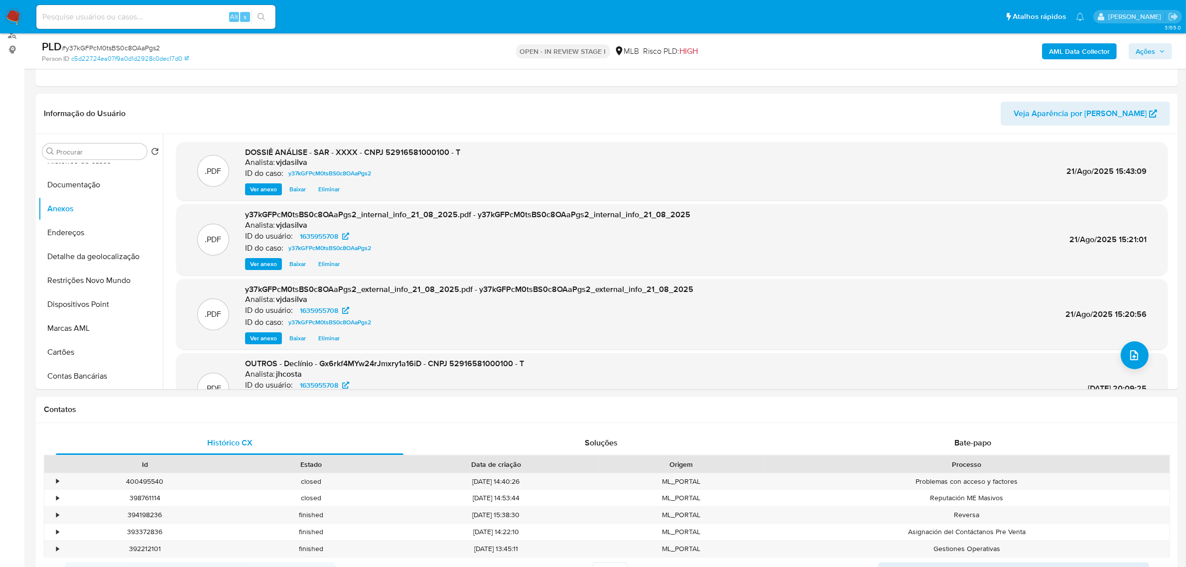
click at [1159, 54] on icon "button" at bounding box center [1162, 51] width 6 height 6
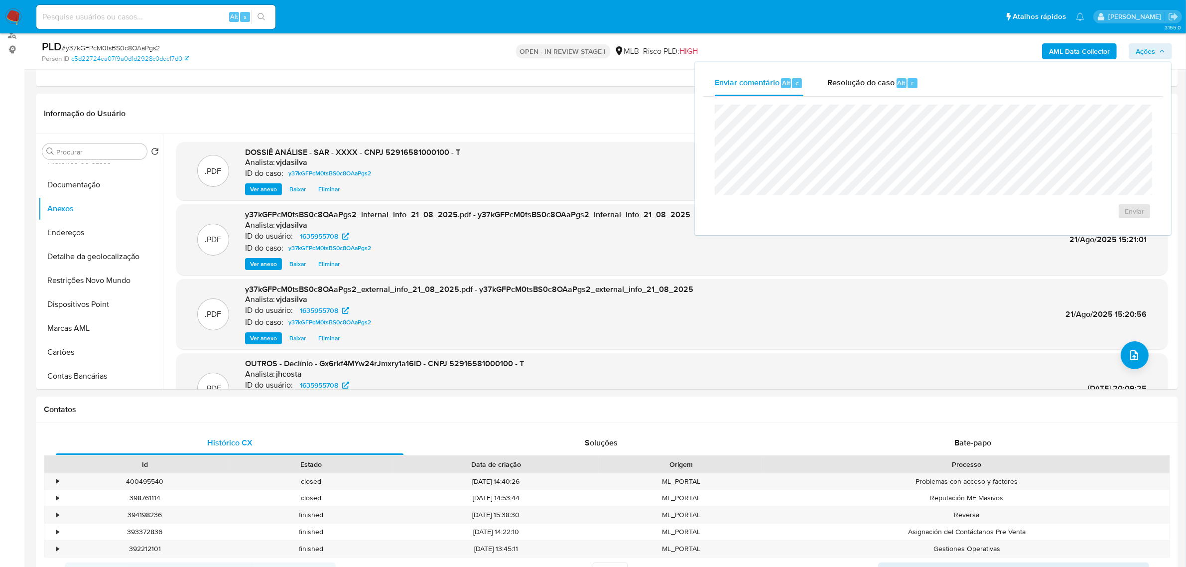
drag, startPoint x: 850, startPoint y: 85, endPoint x: 839, endPoint y: 103, distance: 20.8
click at [850, 84] on span "Resolução do caso" at bounding box center [860, 82] width 67 height 11
click at [1117, 230] on span "ROI Proposal" at bounding box center [1110, 227] width 52 height 14
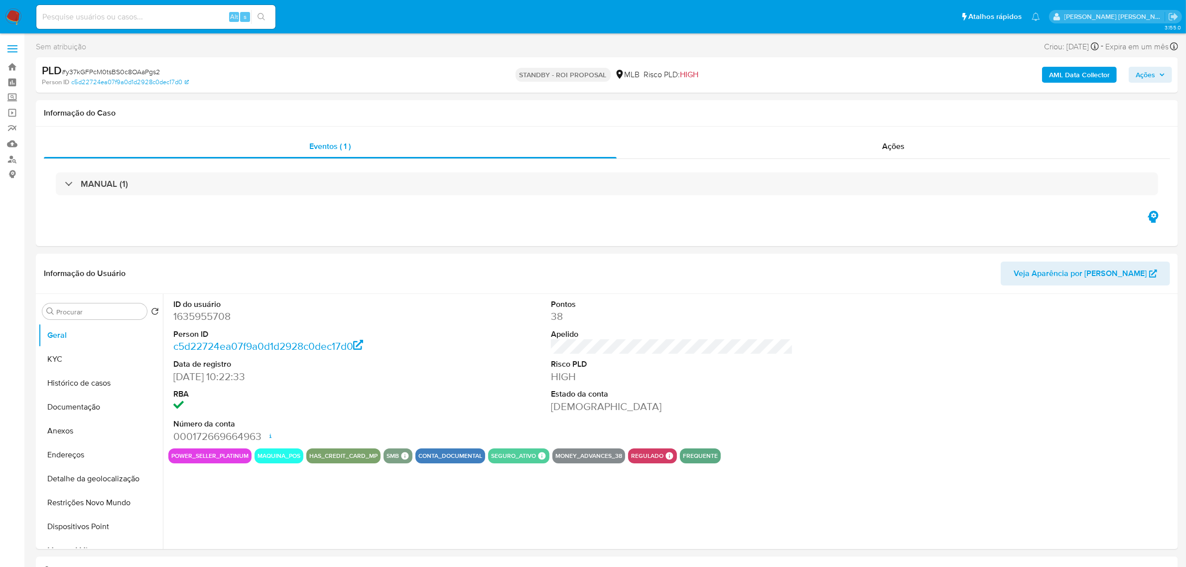
select select "10"
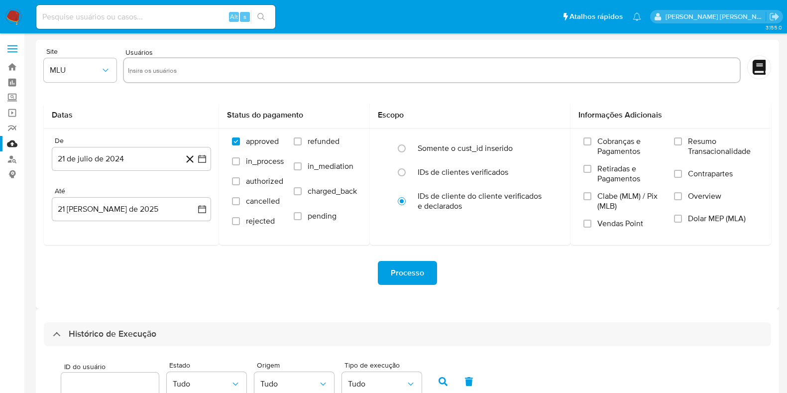
select select "10"
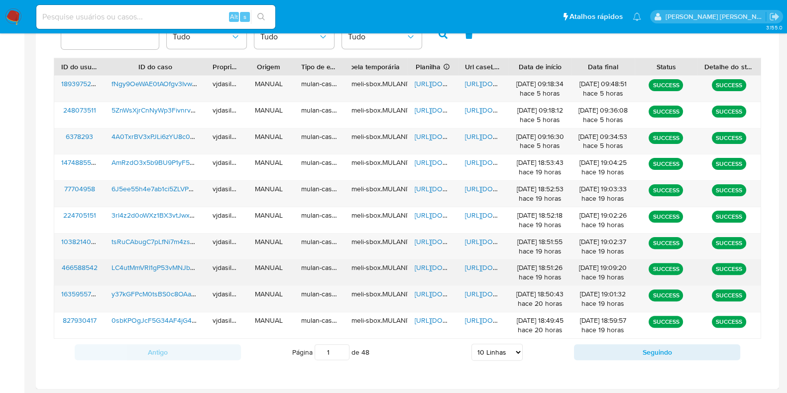
click at [470, 262] on span "[URL][DOMAIN_NAME]" at bounding box center [499, 267] width 69 height 10
click at [424, 264] on span "https://docs.google.com/spreadsheets/d/1qMgTQ7t7otB3Kg1mOPmC7XJW-Yc-yqHKsf0XCrO…" at bounding box center [449, 267] width 69 height 10
click at [150, 269] on span "LC4utMmVRI1gP53vMNJb6tTJ" at bounding box center [157, 267] width 91 height 10
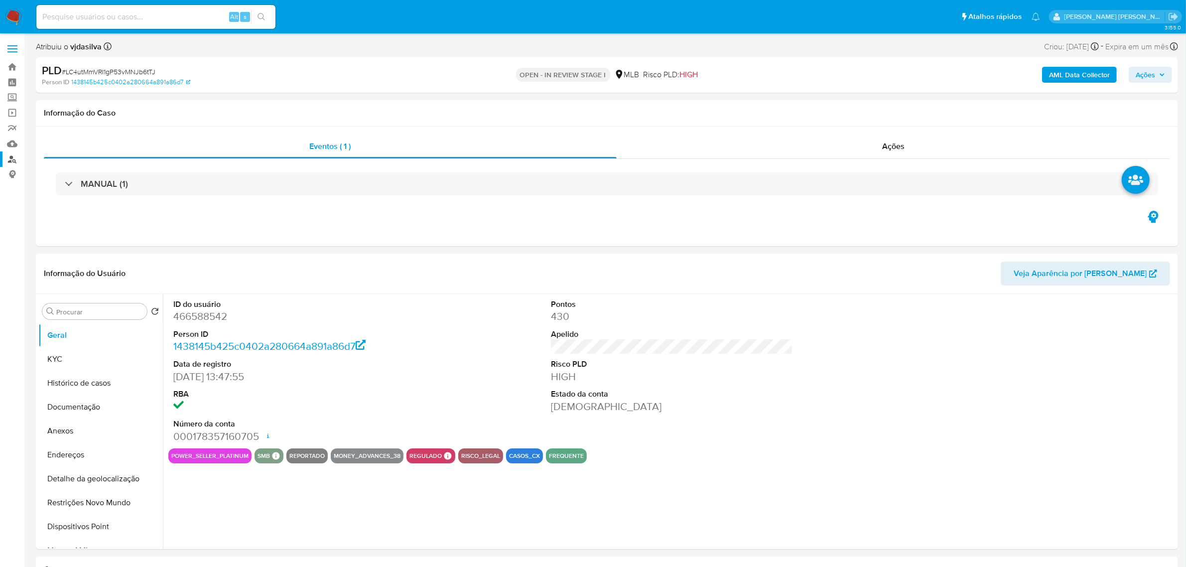
select select "10"
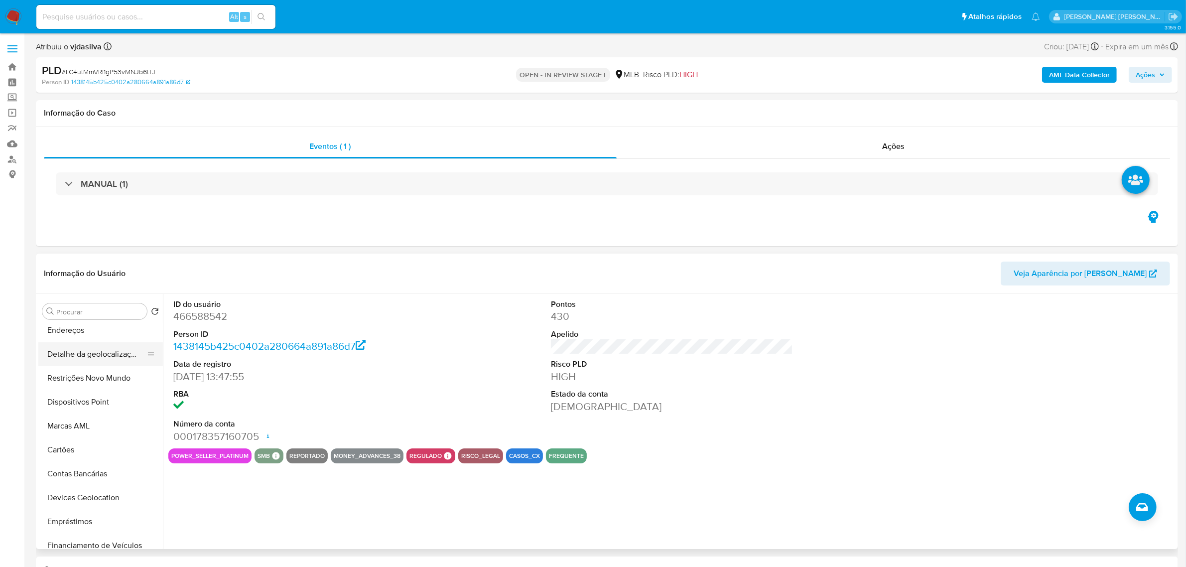
scroll to position [62, 0]
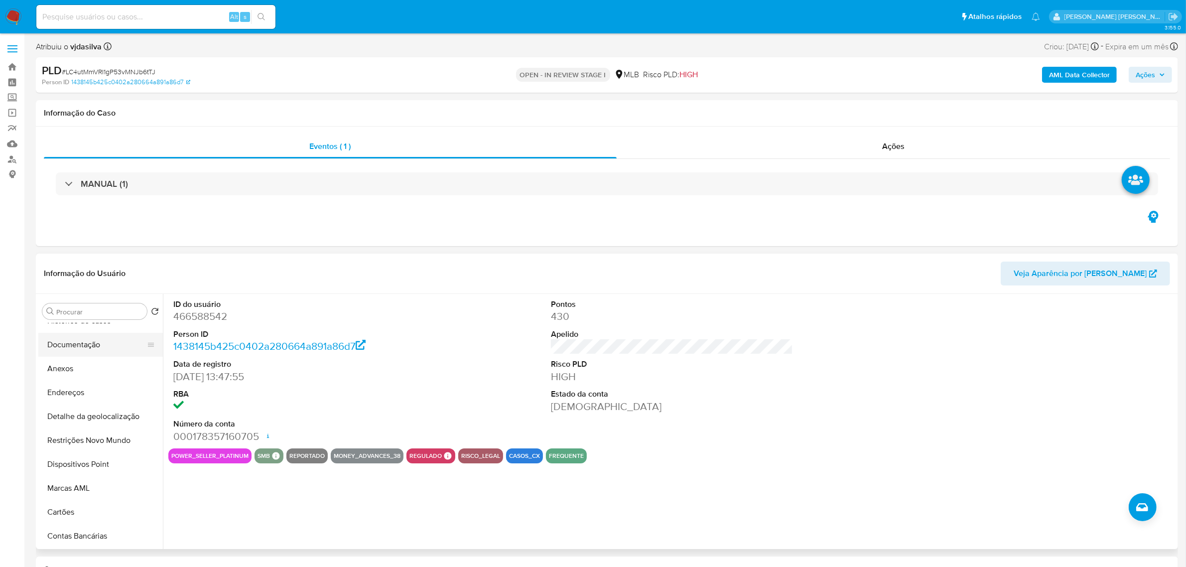
click at [115, 349] on button "Documentação" at bounding box center [96, 345] width 117 height 24
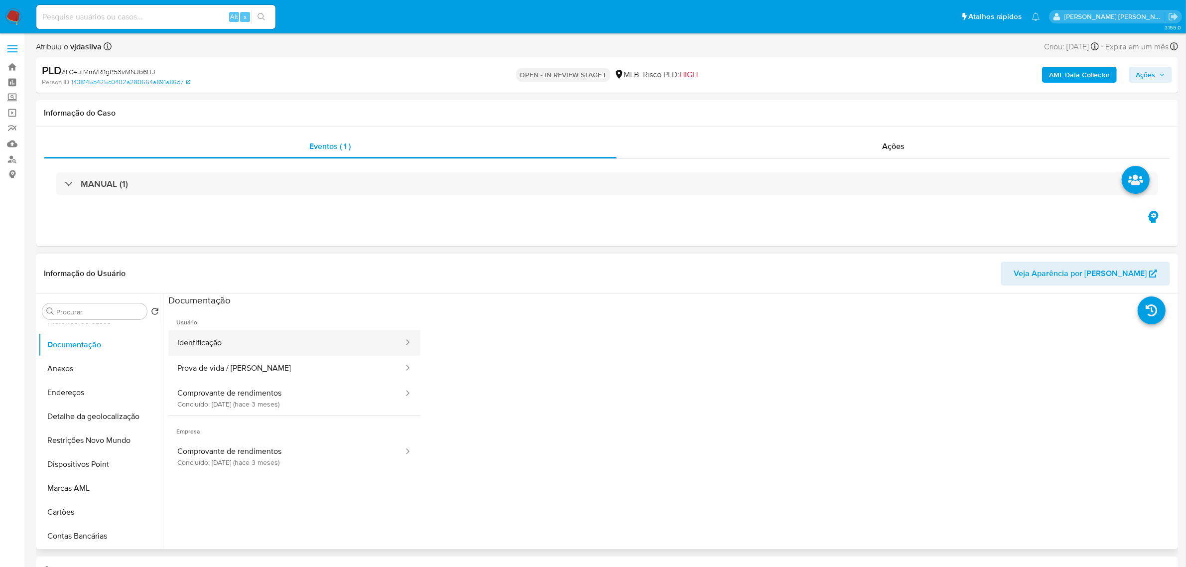
click at [319, 349] on button "Identificação" at bounding box center [286, 342] width 236 height 25
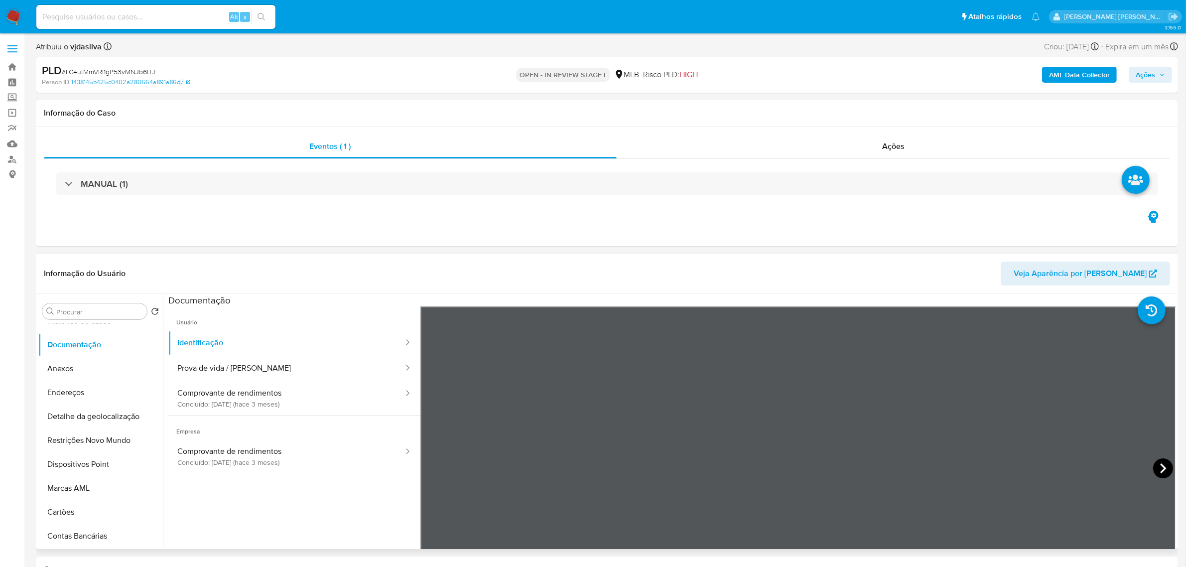
click at [796, 392] on icon at bounding box center [1163, 468] width 20 height 20
click at [434, 392] on icon at bounding box center [432, 468] width 6 height 10
click at [267, 376] on button "Prova de vida / [PERSON_NAME]" at bounding box center [286, 368] width 236 height 25
click at [258, 392] on button "Comprovante de rendimentos Concluído: [DATE] (hace 3 meses)" at bounding box center [286, 398] width 236 height 34
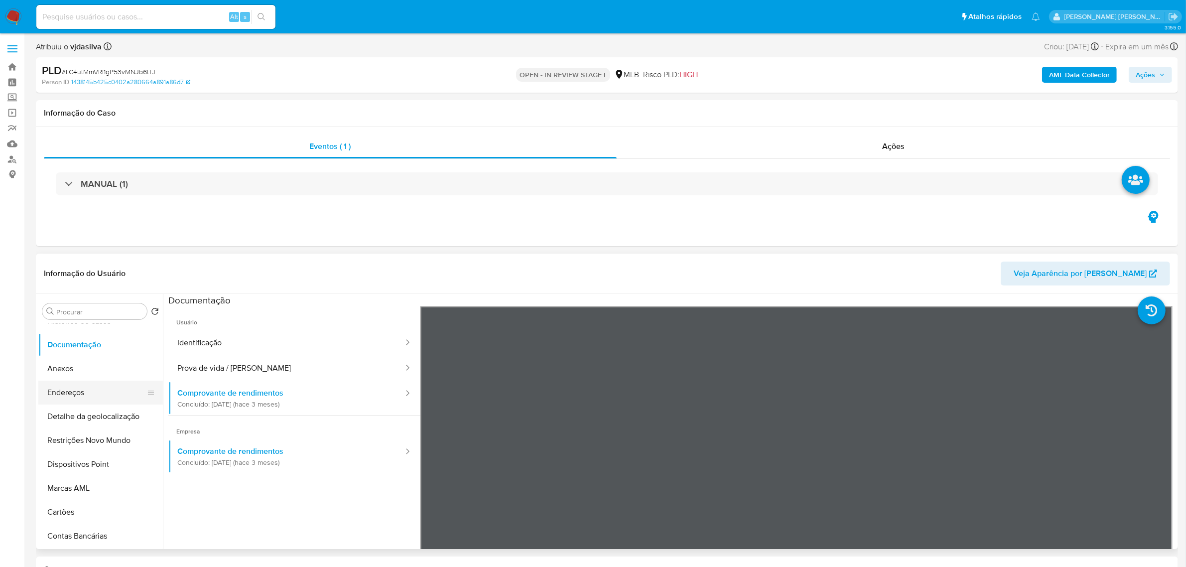
click at [93, 392] on button "Endereços" at bounding box center [96, 392] width 117 height 24
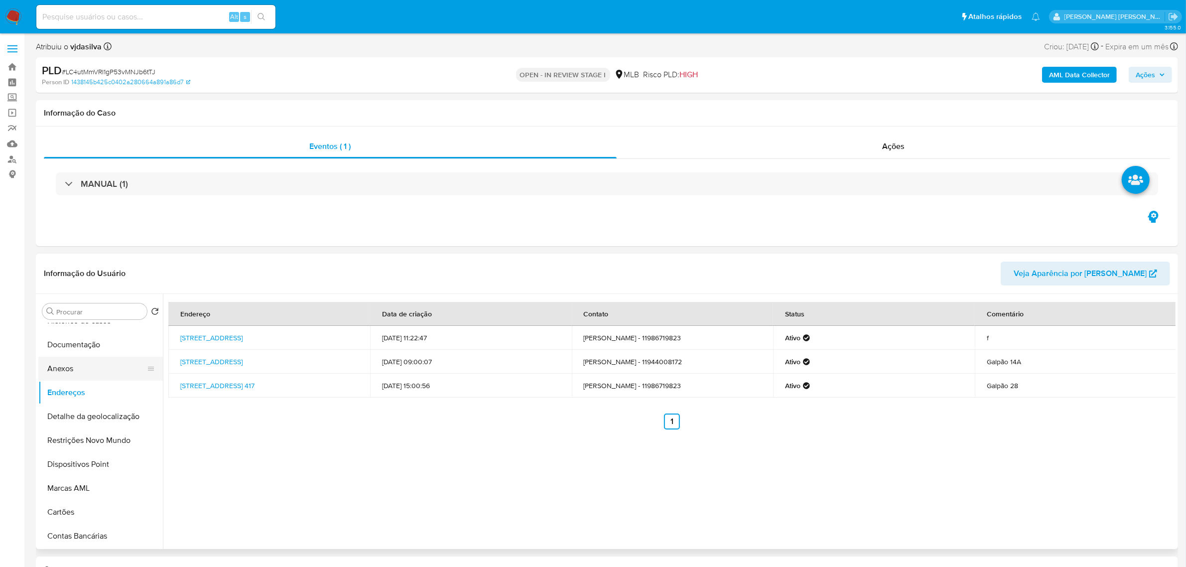
scroll to position [0, 0]
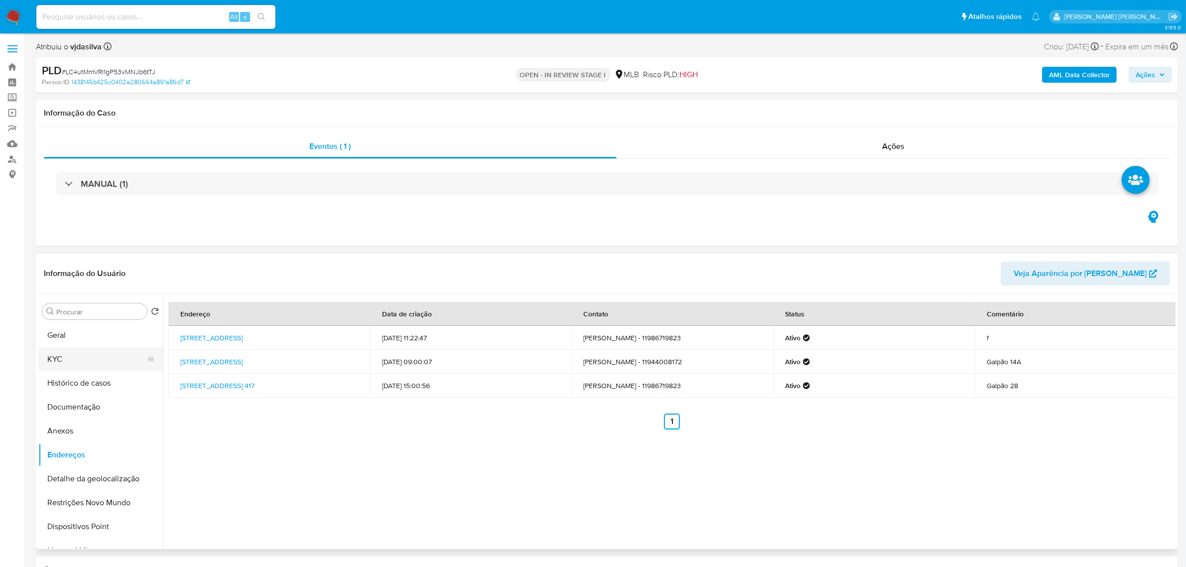
click at [101, 367] on button "KYC" at bounding box center [96, 359] width 117 height 24
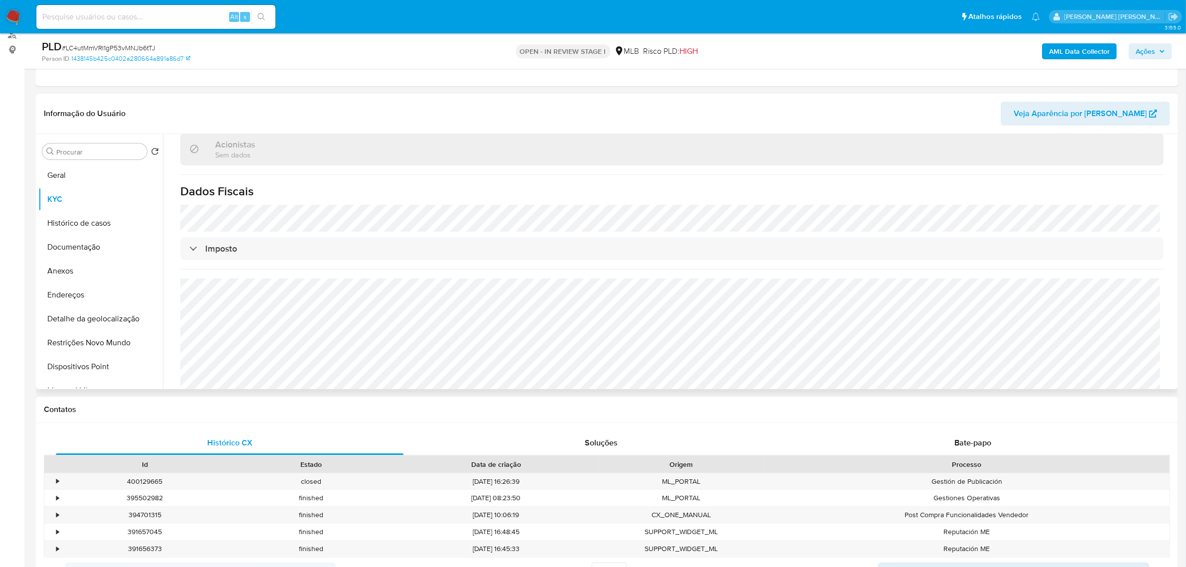
scroll to position [571, 0]
click at [84, 355] on button "Dispositivos Point" at bounding box center [96, 367] width 117 height 24
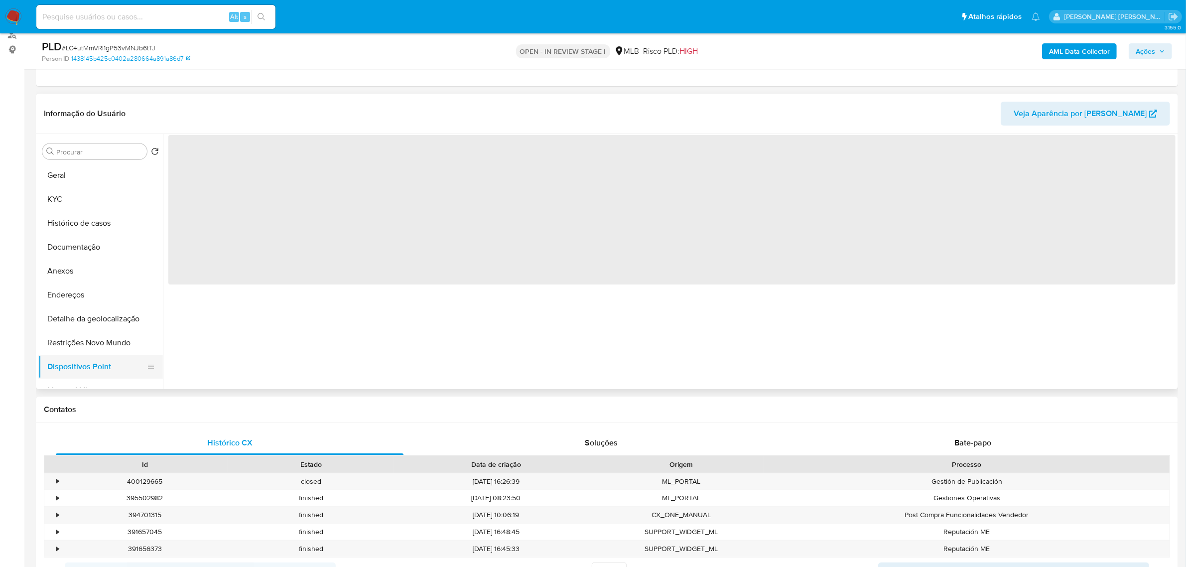
scroll to position [0, 0]
click at [85, 349] on button "Restrições Novo Mundo" at bounding box center [96, 343] width 117 height 24
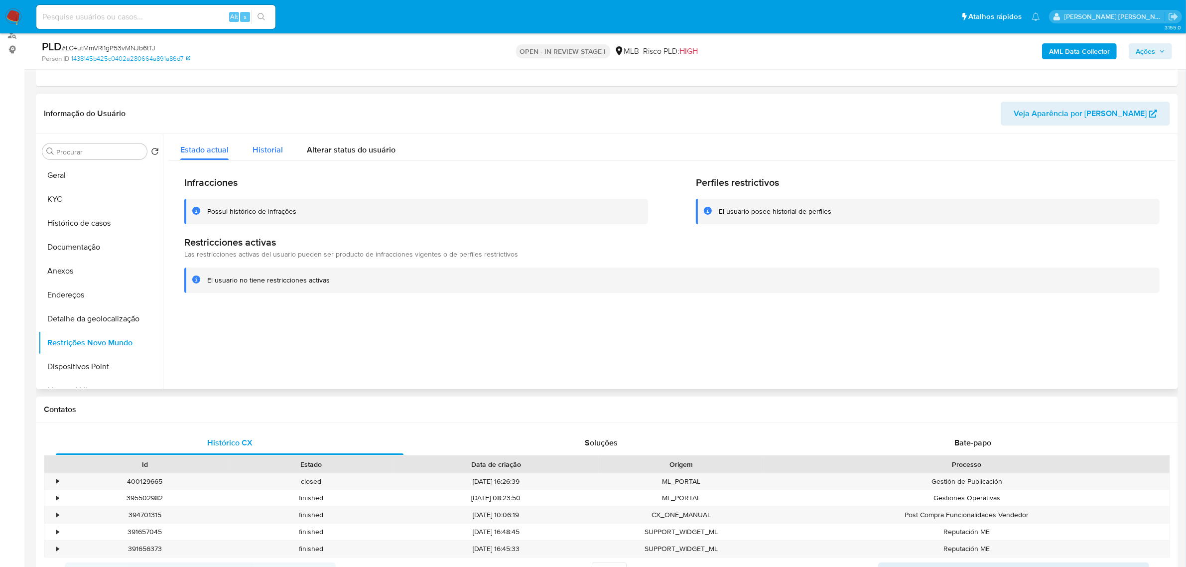
click at [262, 150] on span "Historial" at bounding box center [267, 149] width 30 height 11
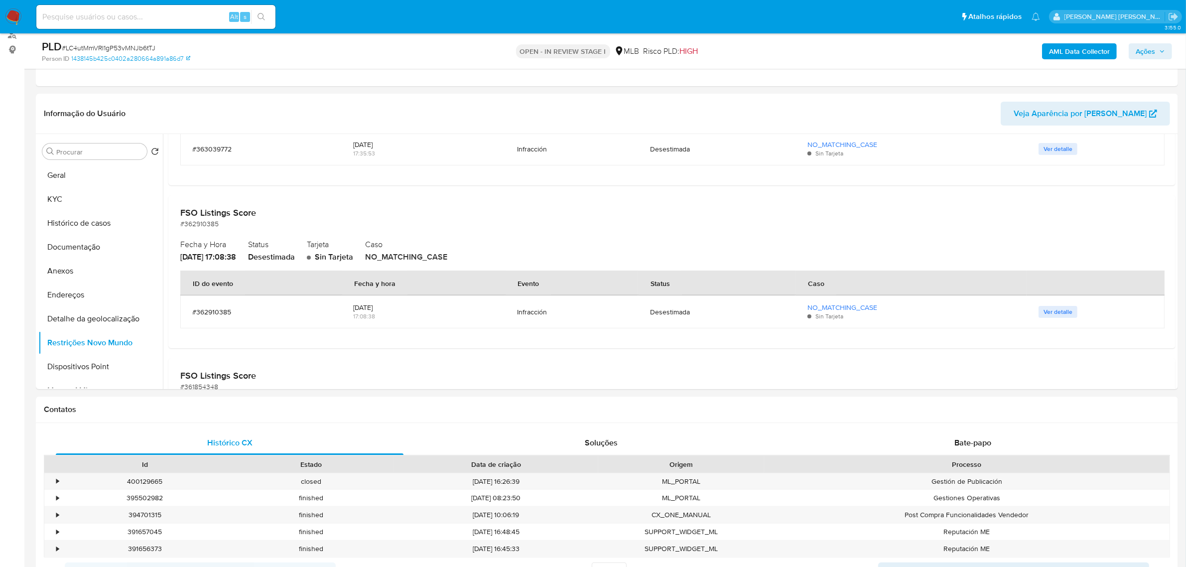
scroll to position [1432, 0]
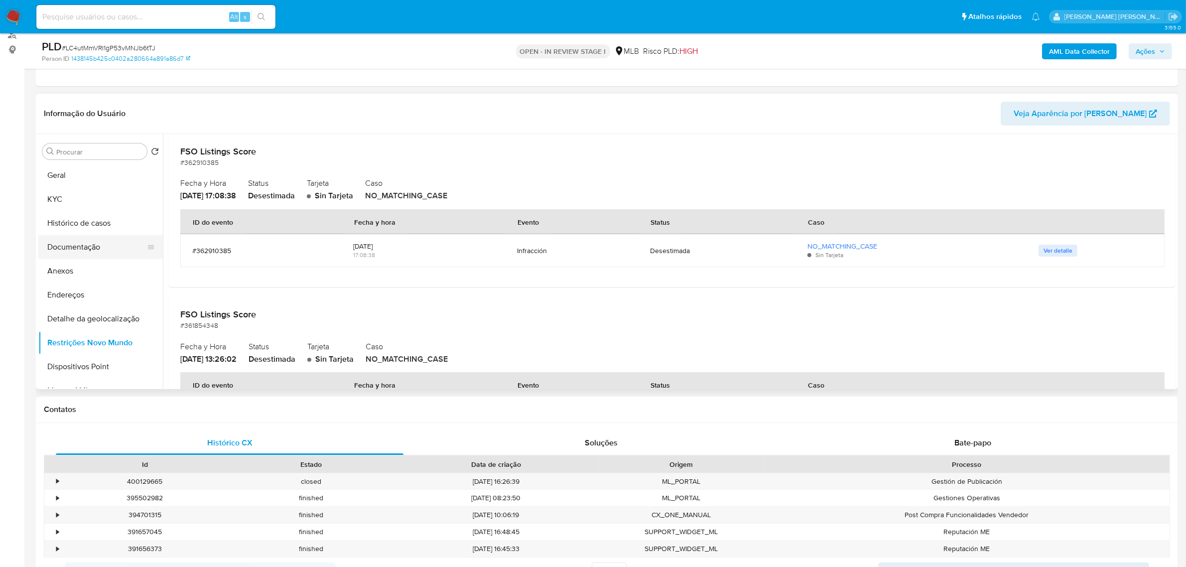
click at [82, 248] on button "Documentação" at bounding box center [96, 247] width 117 height 24
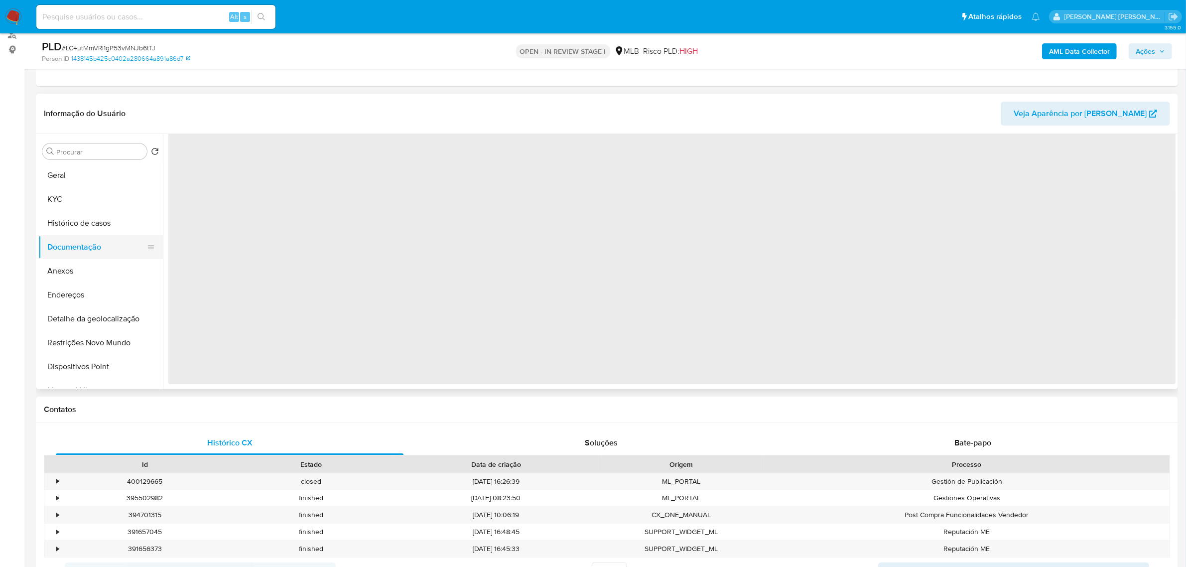
scroll to position [0, 0]
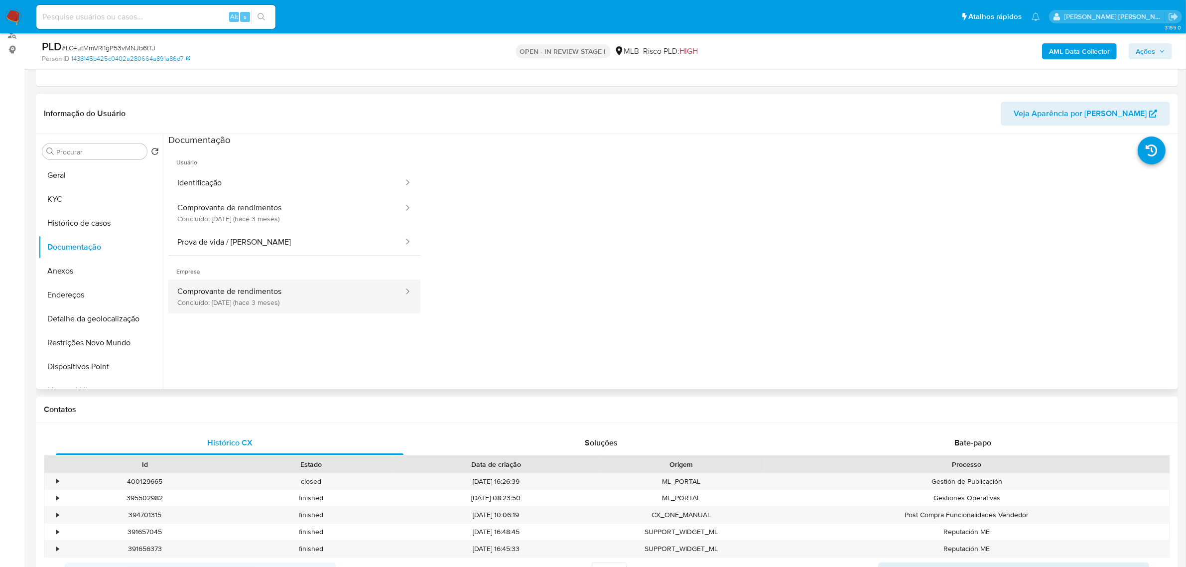
click at [291, 287] on button "Comprovante de rendimentos Concluído: 02/06/2025 (hace 3 meses)" at bounding box center [286, 296] width 236 height 34
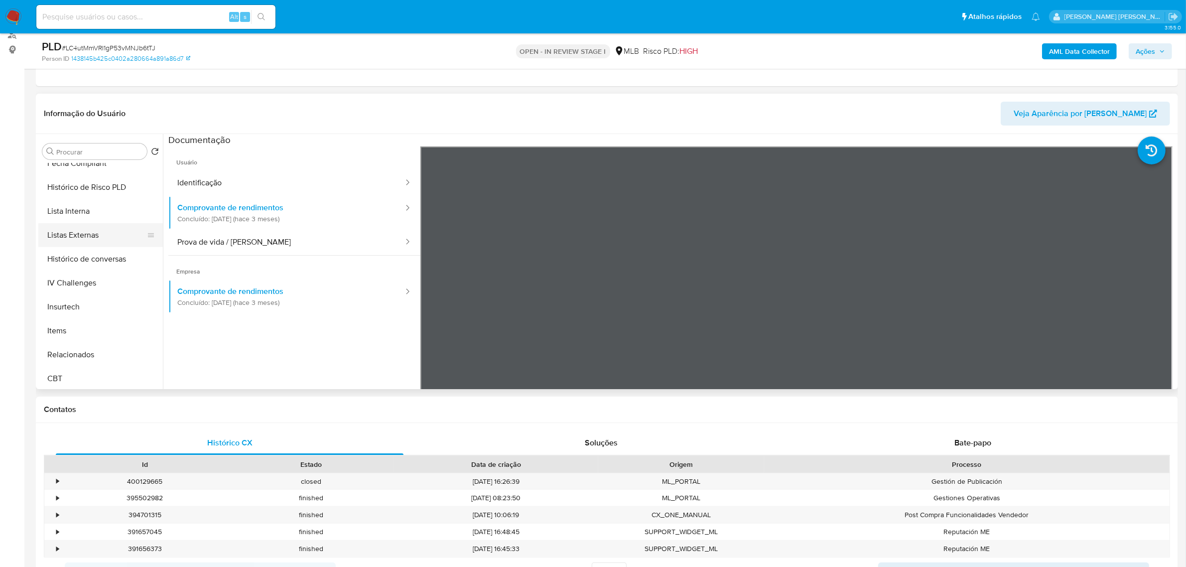
scroll to position [444, 0]
click at [83, 318] on button "Items" at bounding box center [96, 329] width 117 height 24
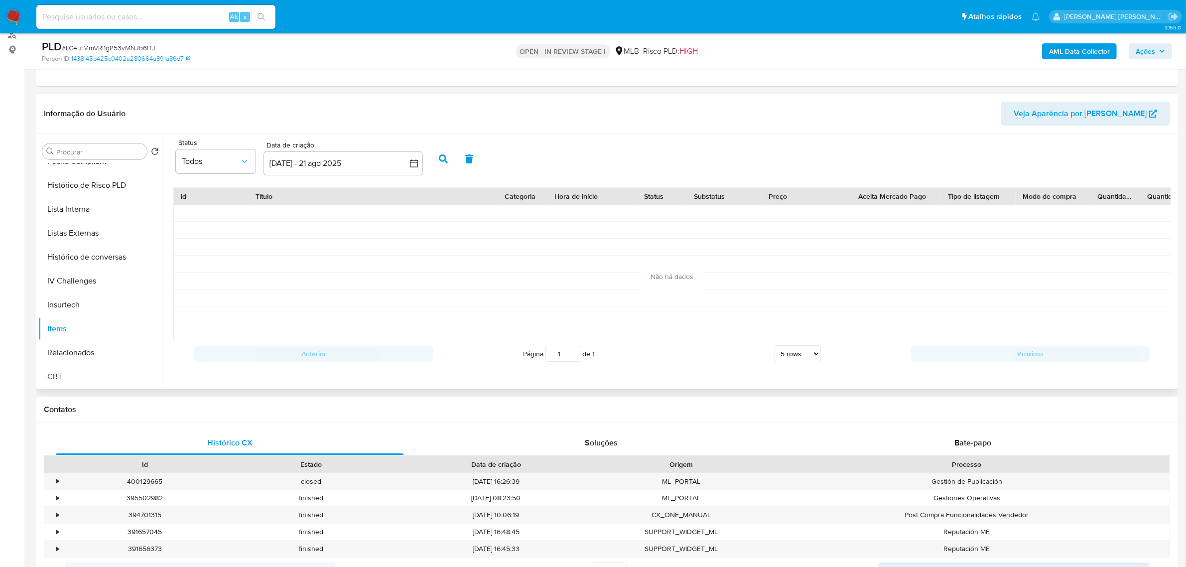
scroll to position [2, 0]
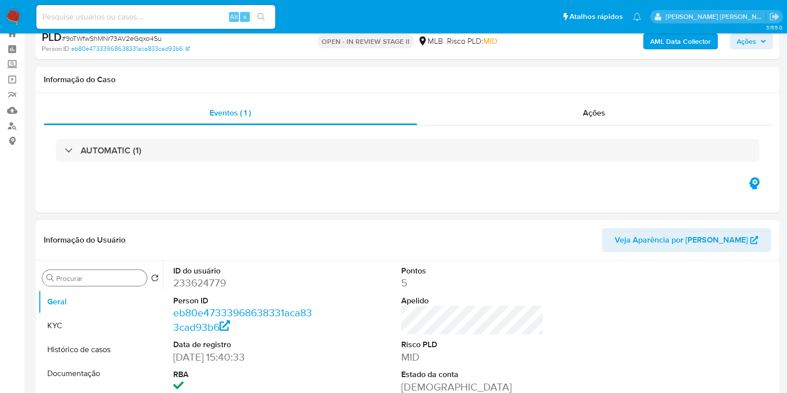
scroll to position [62, 0]
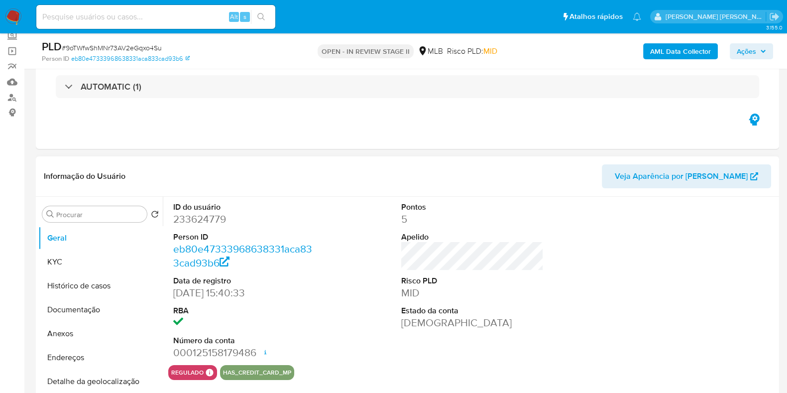
select select "10"
click at [206, 218] on dd "233624779" at bounding box center [244, 219] width 142 height 14
copy dd "233624779"
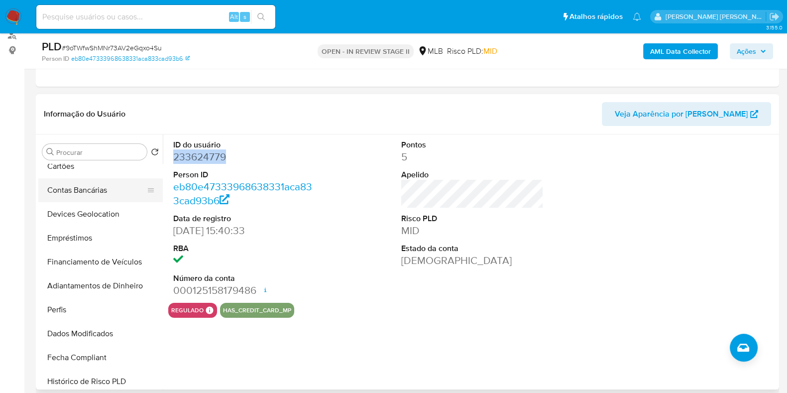
scroll to position [310, 0]
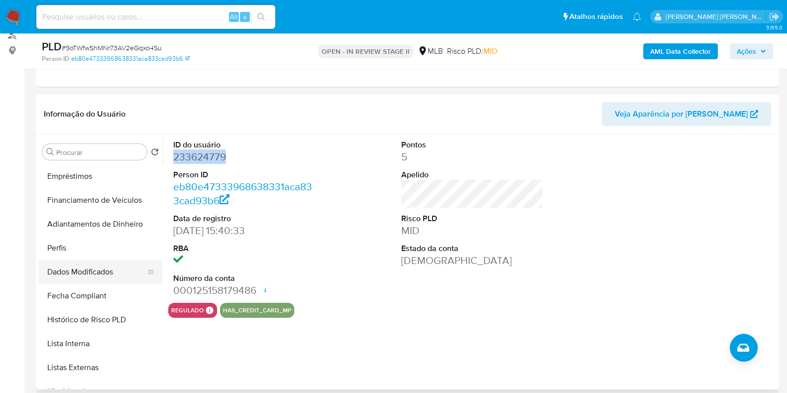
click at [92, 277] on button "Dados Modificados" at bounding box center [96, 272] width 117 height 24
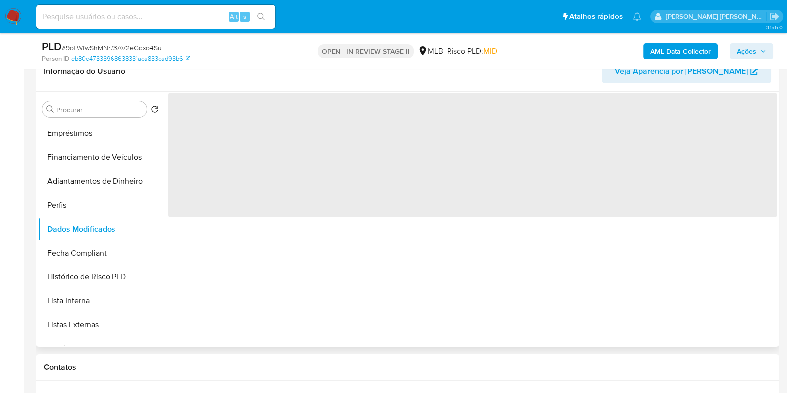
scroll to position [187, 0]
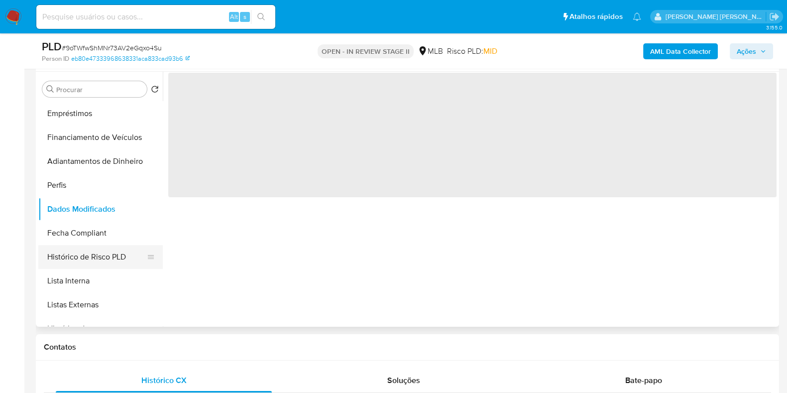
click at [88, 253] on button "Histórico de Risco PLD" at bounding box center [96, 257] width 117 height 24
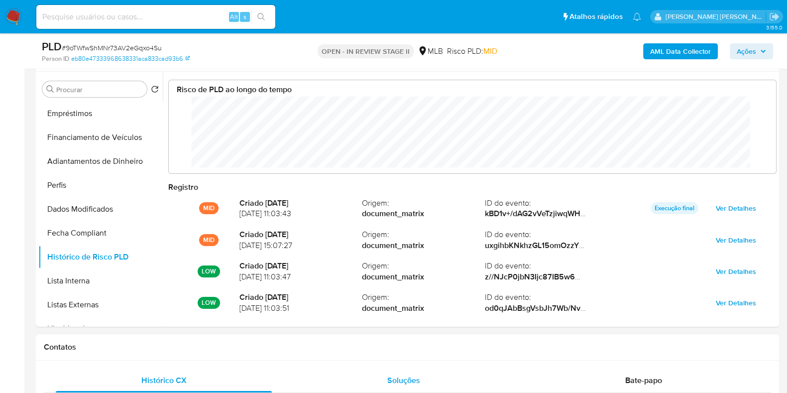
scroll to position [75, 588]
click at [89, 276] on button "Lista Interna" at bounding box center [96, 281] width 117 height 24
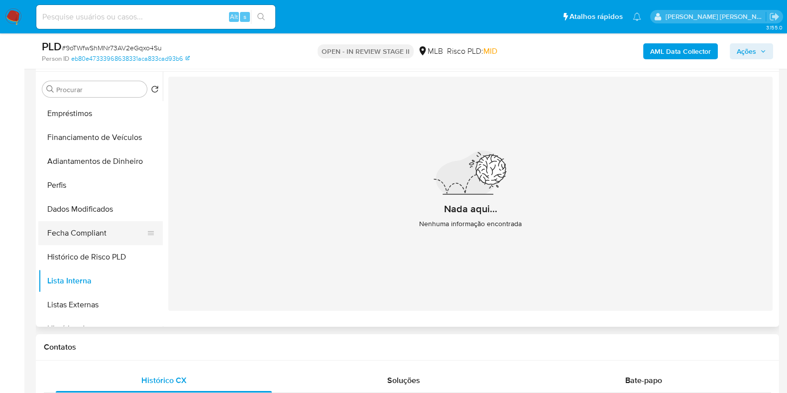
click at [104, 235] on button "Fecha Compliant" at bounding box center [96, 233] width 117 height 24
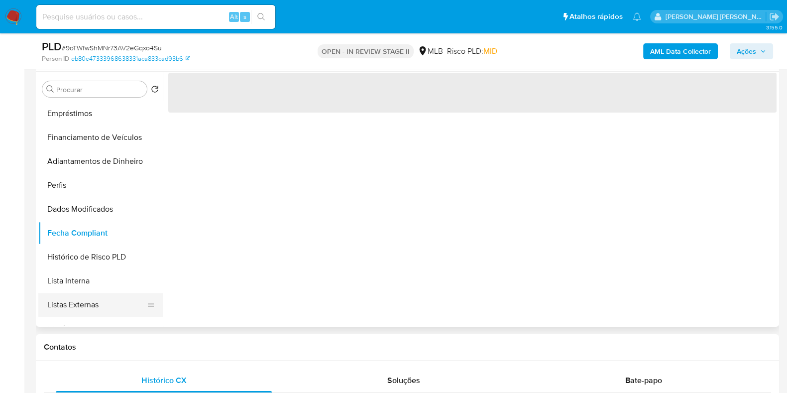
click at [91, 301] on button "Listas Externas" at bounding box center [96, 305] width 117 height 24
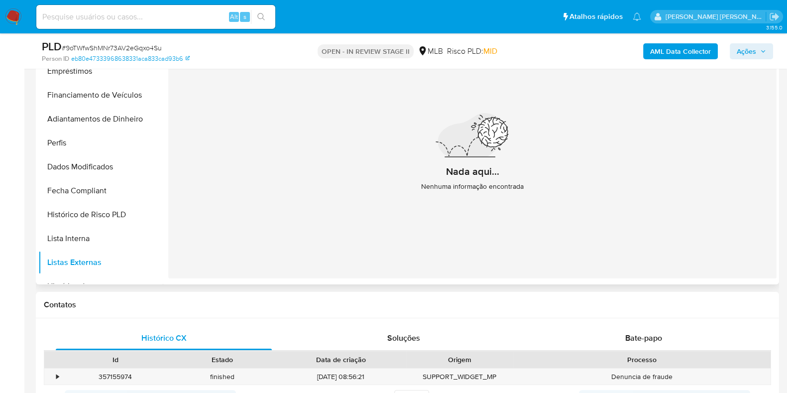
scroll to position [249, 0]
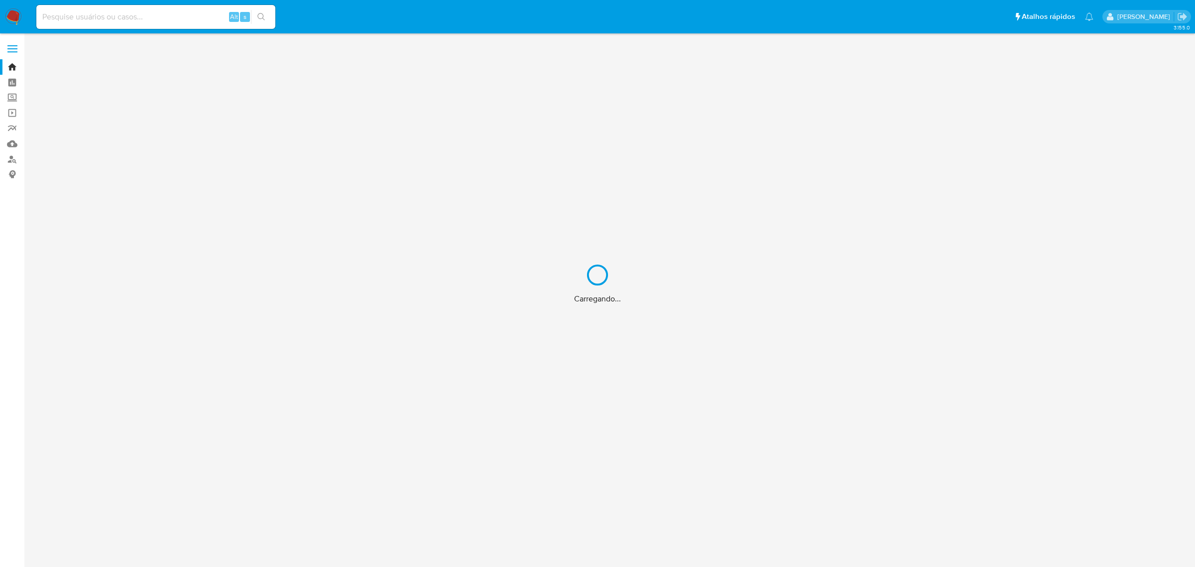
click at [70, 20] on div "Carregando..." at bounding box center [597, 283] width 1195 height 567
click at [71, 15] on div "Carregando..." at bounding box center [597, 283] width 1195 height 567
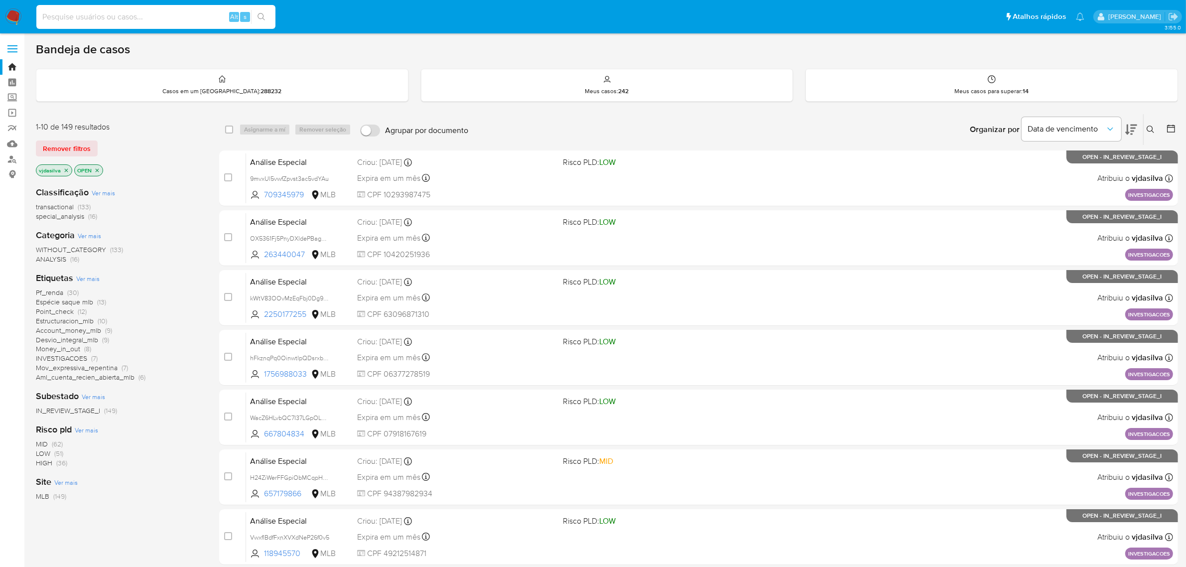
click at [66, 13] on input at bounding box center [155, 16] width 239 height 13
paste input "icjoZFNvwbP7UYDciorBz095"
type input "icjoZFNvwbP7UYDciorBz095"
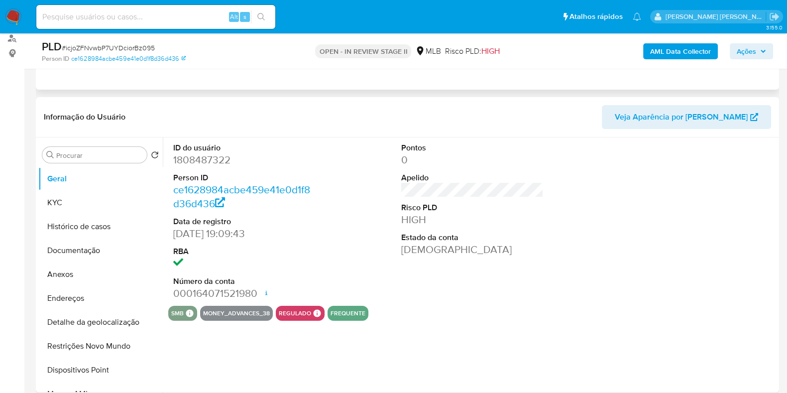
scroll to position [124, 0]
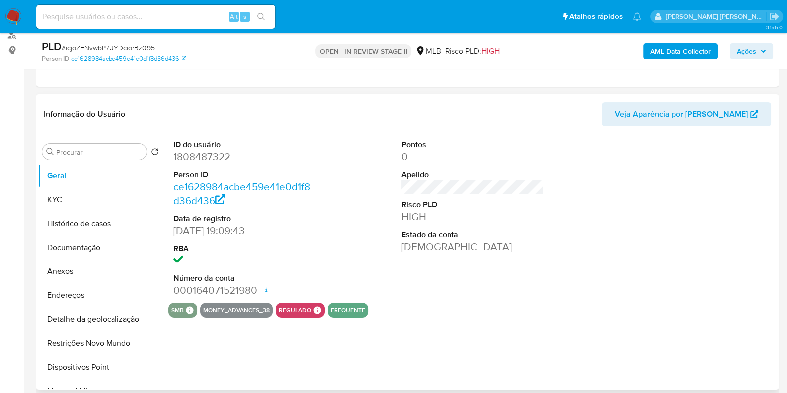
select select "10"
click at [72, 252] on button "Documentação" at bounding box center [96, 248] width 117 height 24
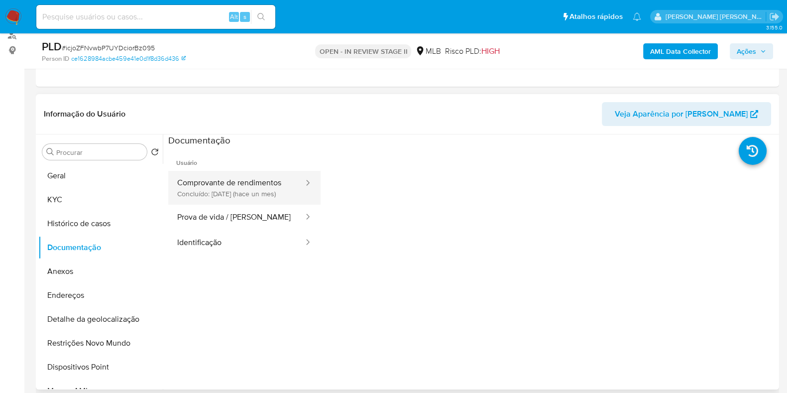
click at [257, 180] on button "Comprovante de rendimentos Concluído: [DATE] ([DATE])" at bounding box center [236, 188] width 136 height 34
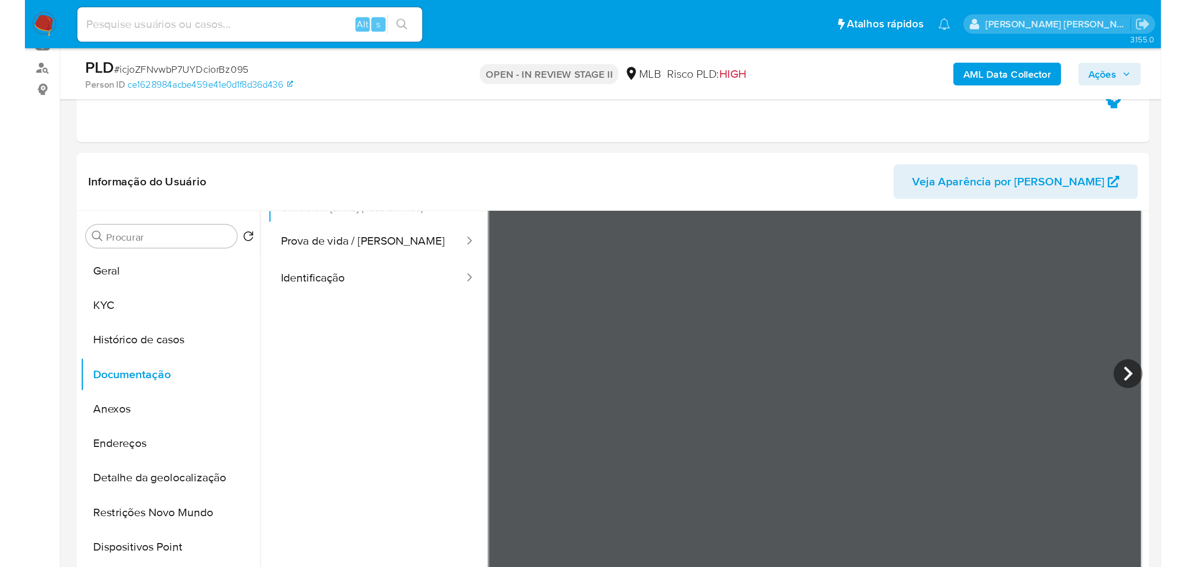
scroll to position [187, 0]
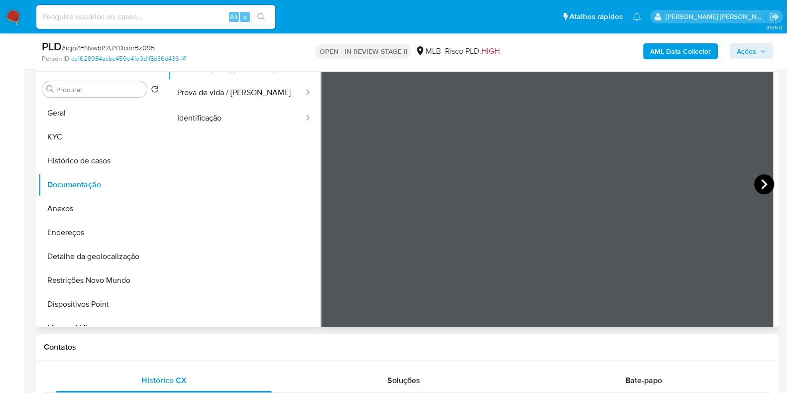
click at [765, 186] on icon at bounding box center [764, 184] width 20 height 20
click at [334, 181] on icon at bounding box center [333, 184] width 20 height 20
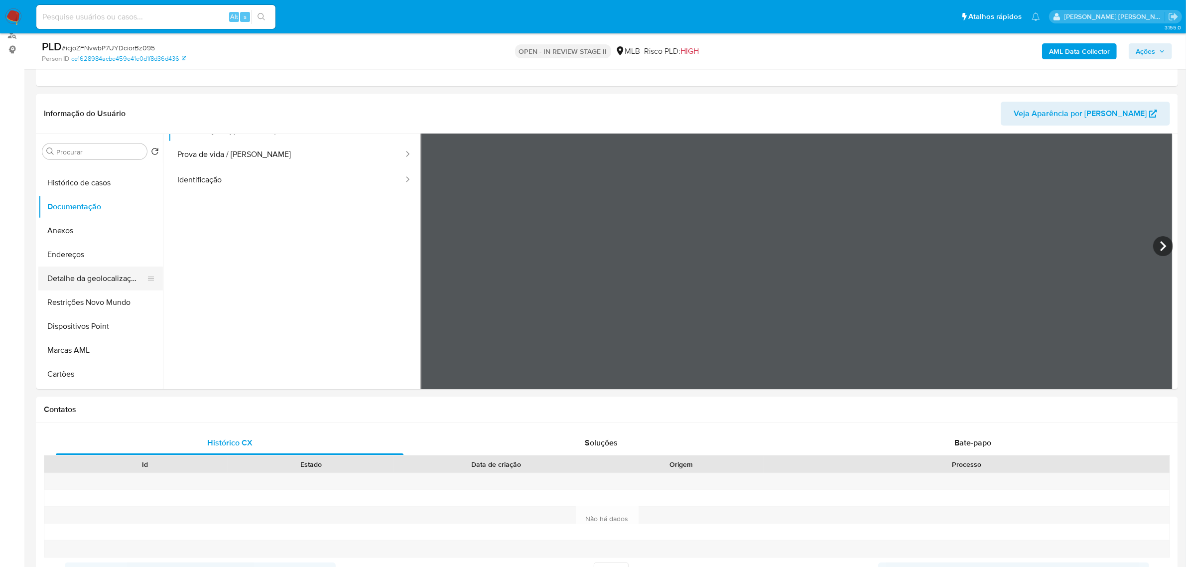
scroll to position [62, 0]
click at [117, 287] on button "Restrições Novo Mundo" at bounding box center [96, 280] width 117 height 24
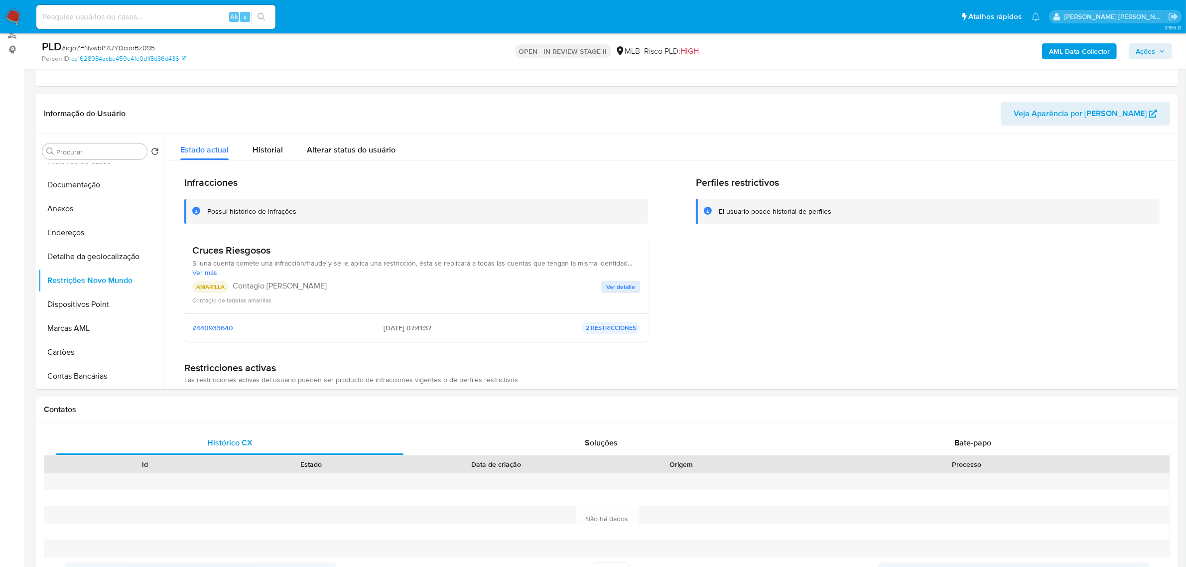
click at [611, 285] on span "Ver detalle" at bounding box center [620, 287] width 29 height 10
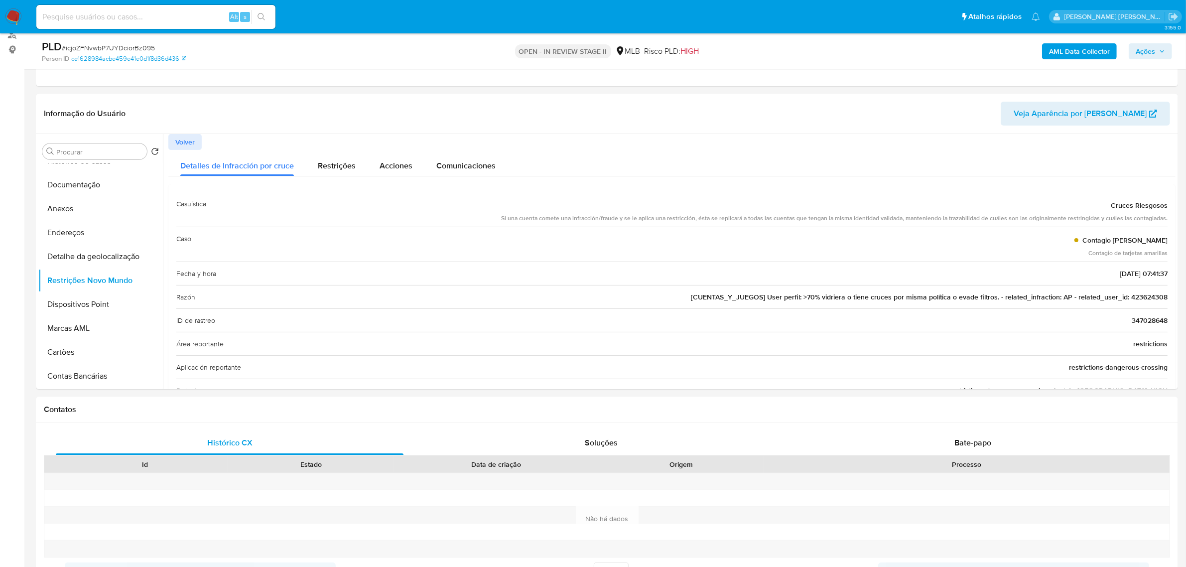
click at [796, 321] on span "347028648" at bounding box center [1149, 320] width 36 height 10
click at [324, 161] on span "Restrições" at bounding box center [337, 165] width 38 height 11
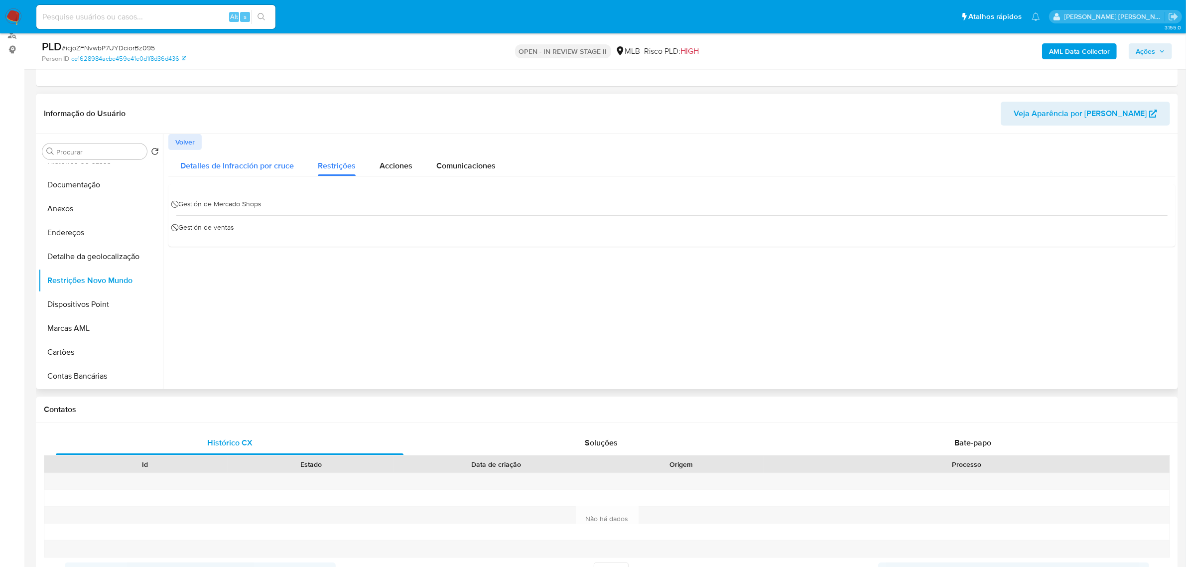
click at [275, 161] on span "Detalles de Infracción por cruce" at bounding box center [237, 165] width 114 height 11
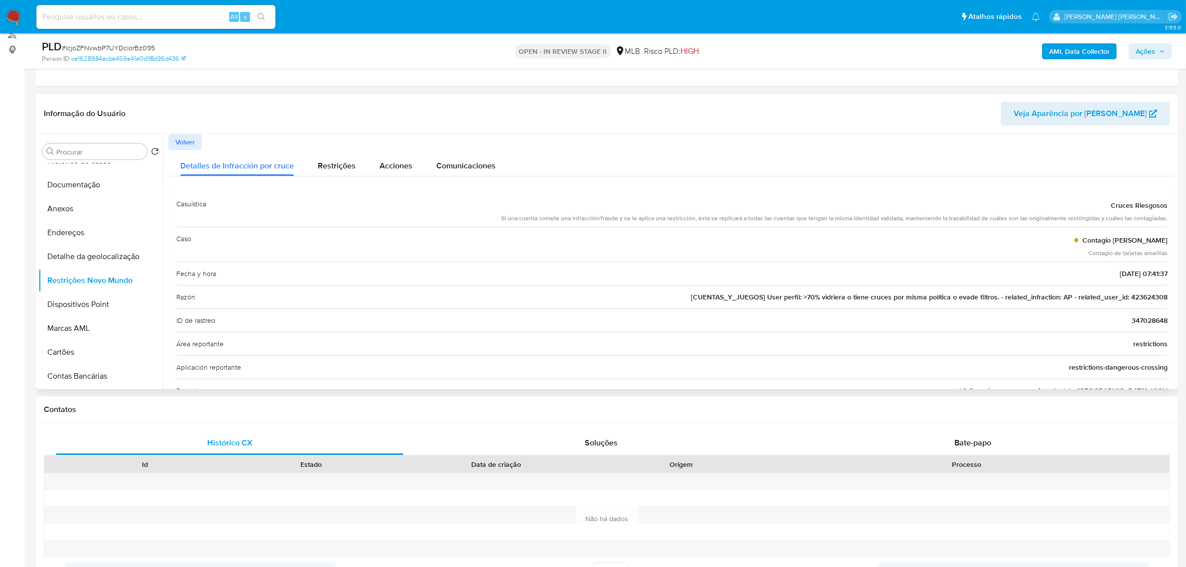
click at [796, 323] on span "347028648" at bounding box center [1149, 320] width 36 height 10
drag, startPoint x: 1126, startPoint y: 296, endPoint x: 1167, endPoint y: 295, distance: 41.4
click at [796, 295] on div "Casuística Cruces Riesgosos Si una cuenta comete una infracción/fraude y se le …" at bounding box center [671, 460] width 1007 height 553
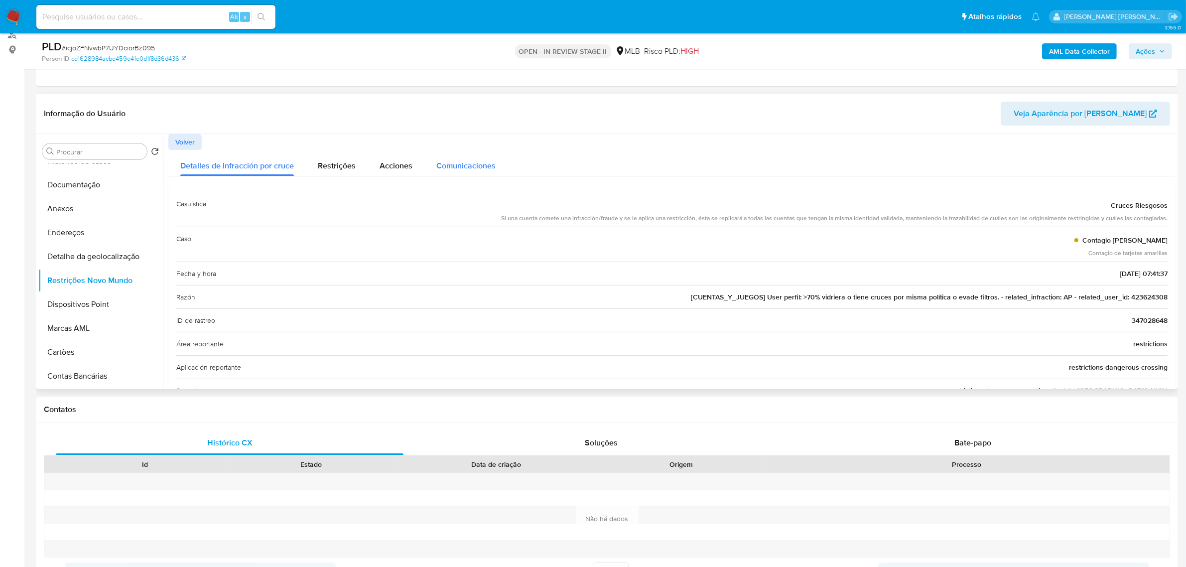
click at [477, 170] on span "Comunicaciones" at bounding box center [465, 165] width 59 height 11
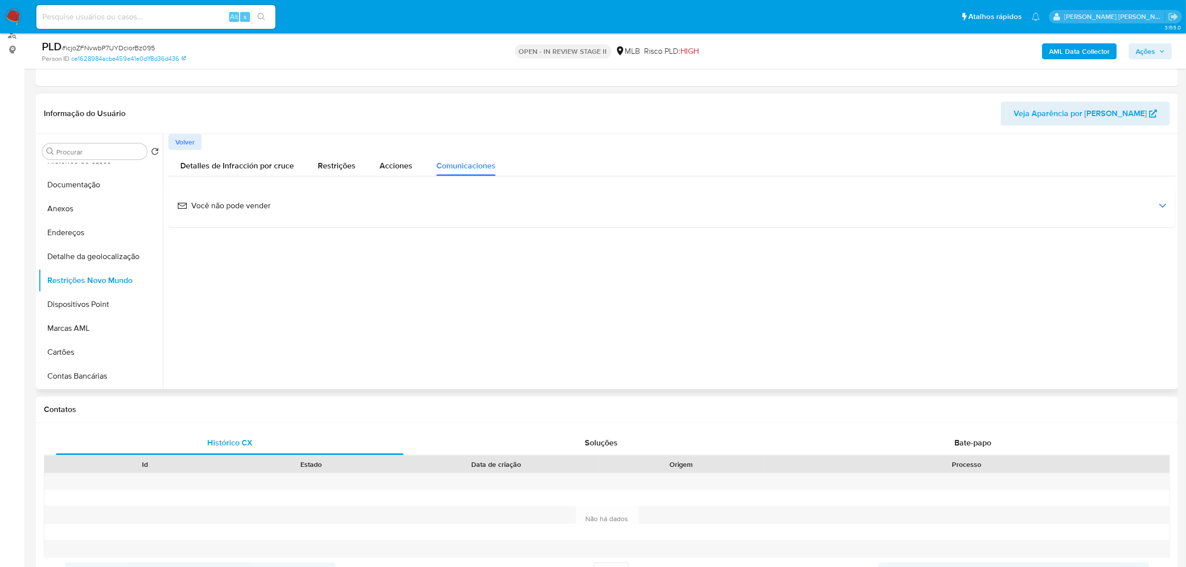
click at [271, 202] on div "Você não pode vender" at bounding box center [671, 205] width 991 height 27
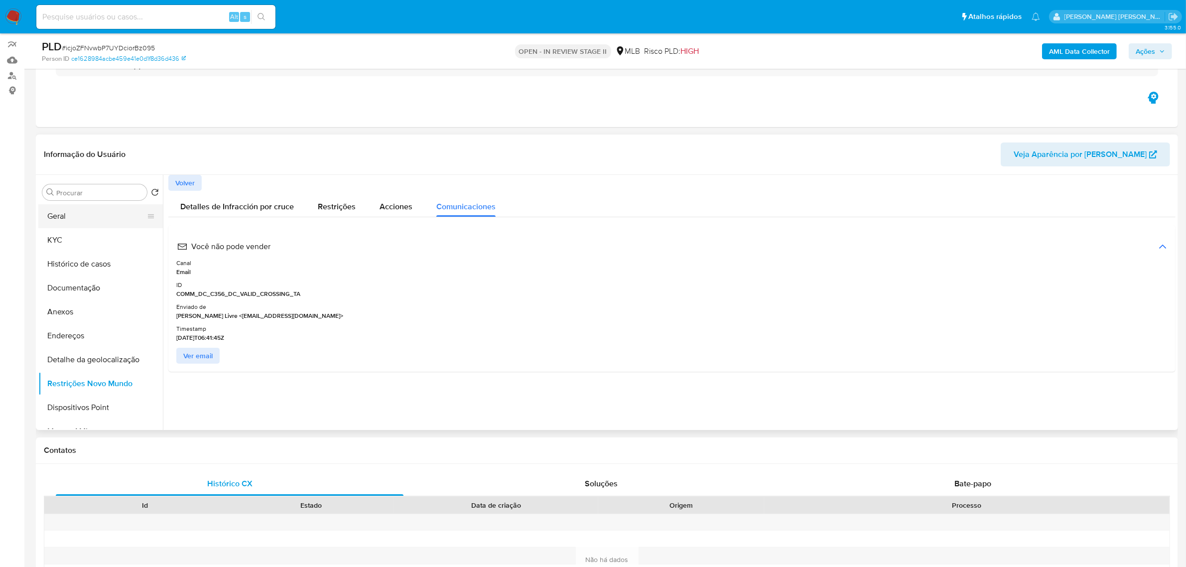
scroll to position [62, 0]
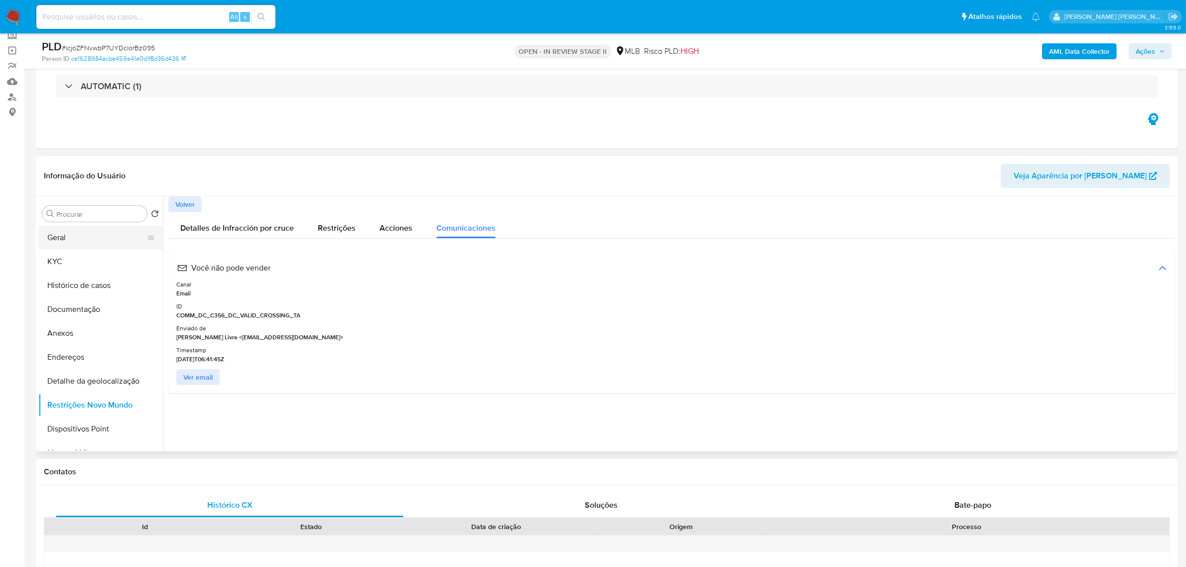
click at [80, 179] on h1 "Informação do Usuário" at bounding box center [85, 176] width 82 height 10
click at [82, 236] on button "Geral" at bounding box center [96, 238] width 117 height 24
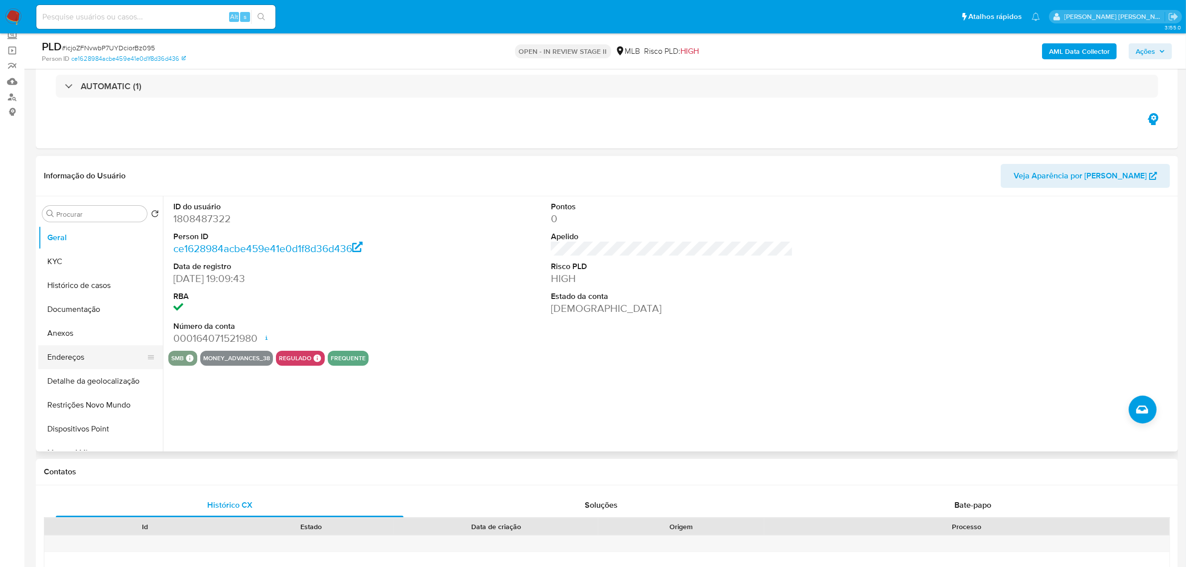
click at [108, 357] on button "Endereços" at bounding box center [96, 357] width 117 height 24
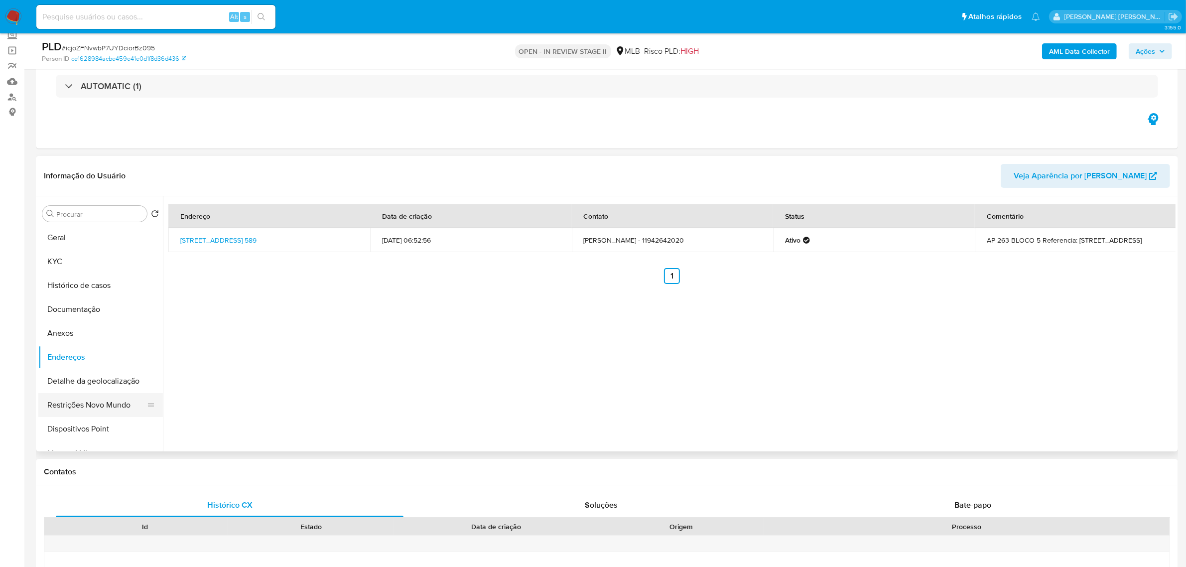
click at [88, 392] on button "Restrições Novo Mundo" at bounding box center [96, 405] width 117 height 24
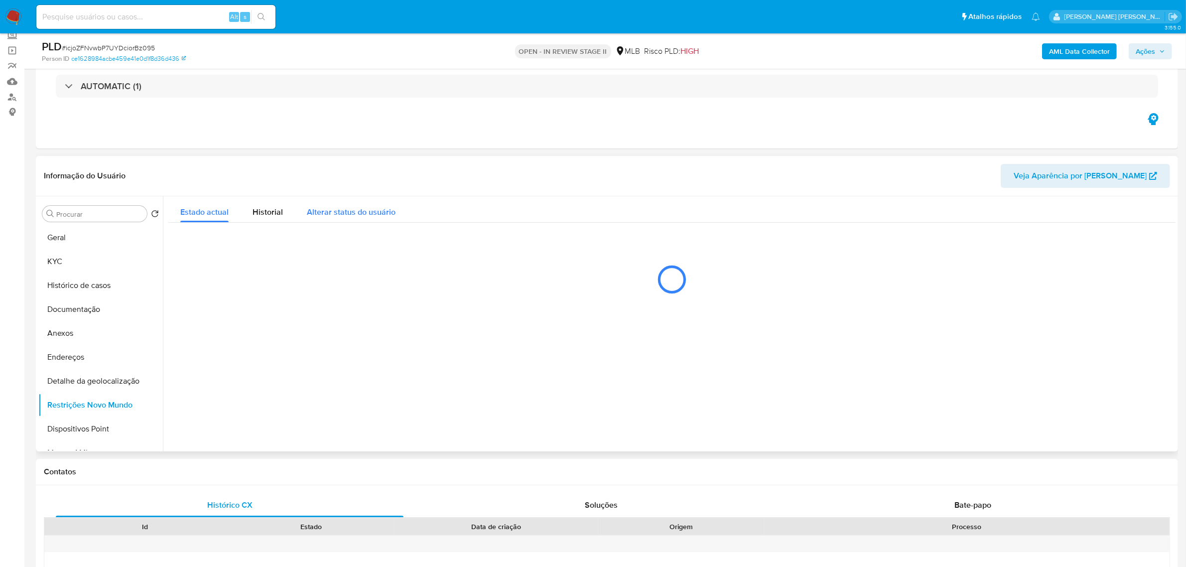
click at [332, 212] on span "Alterar status do usuário" at bounding box center [351, 211] width 89 height 11
click at [262, 214] on span "Historial" at bounding box center [267, 211] width 30 height 11
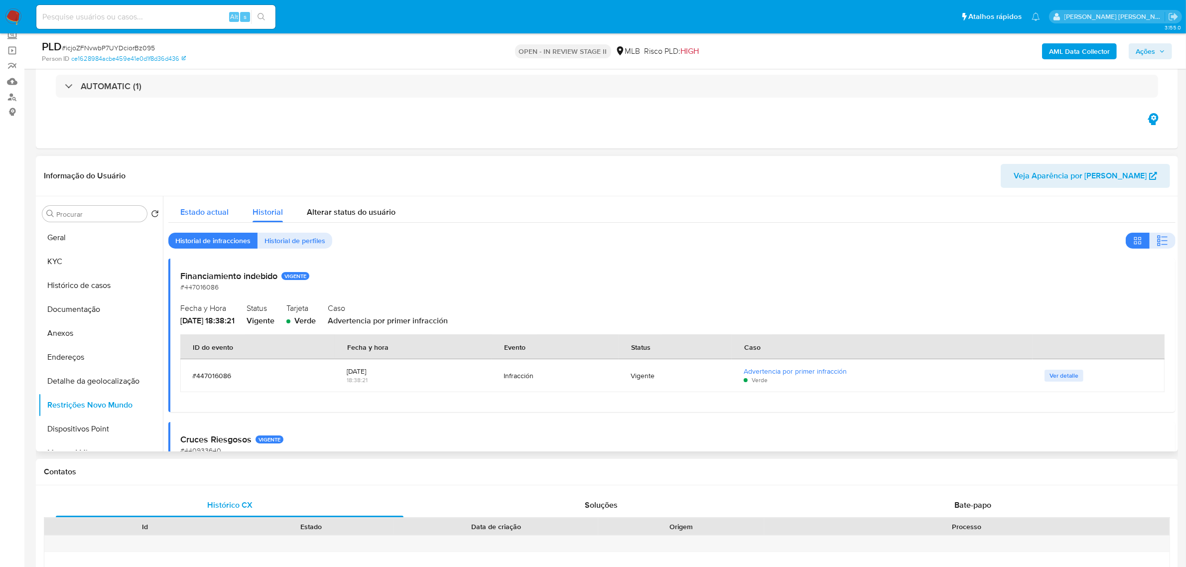
click at [219, 220] on div "Estado actual" at bounding box center [204, 209] width 48 height 26
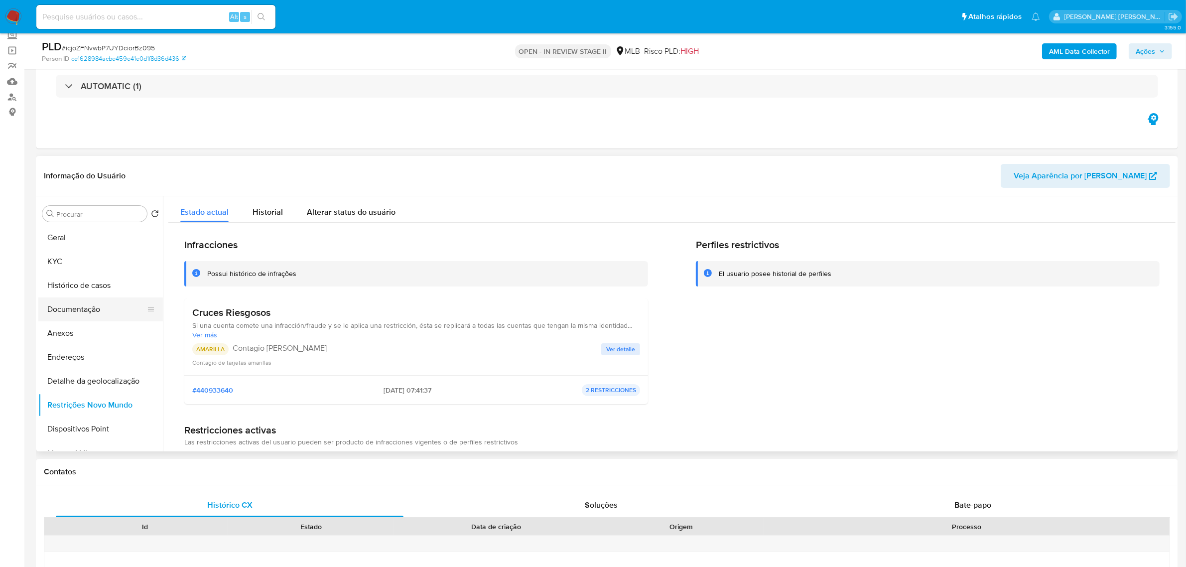
click at [71, 305] on button "Documentação" at bounding box center [96, 309] width 117 height 24
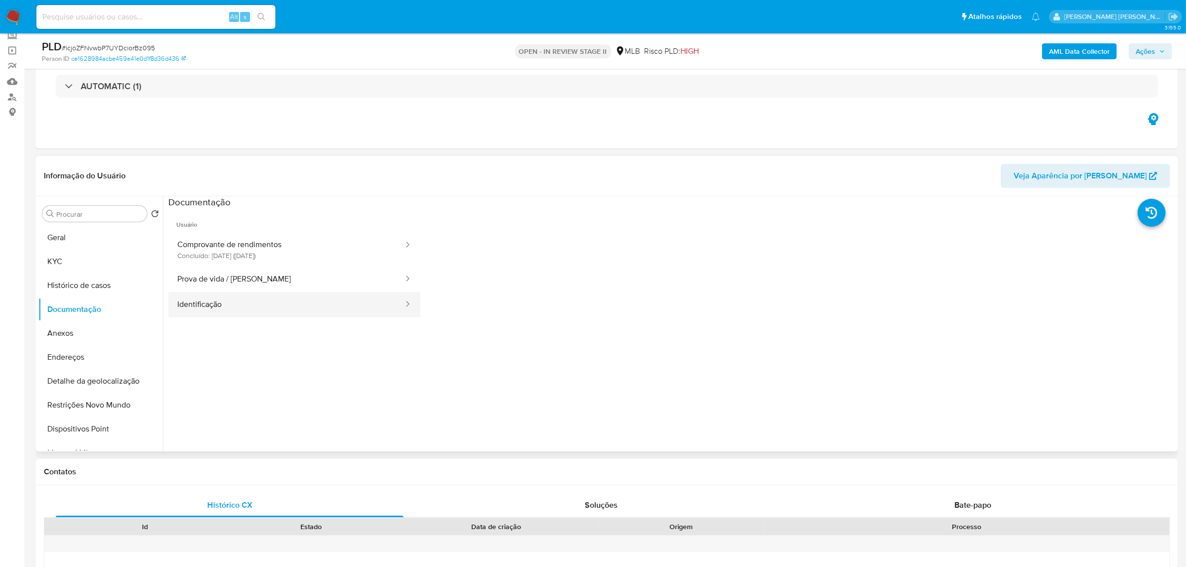
click at [241, 313] on button "Identificação" at bounding box center [286, 304] width 236 height 25
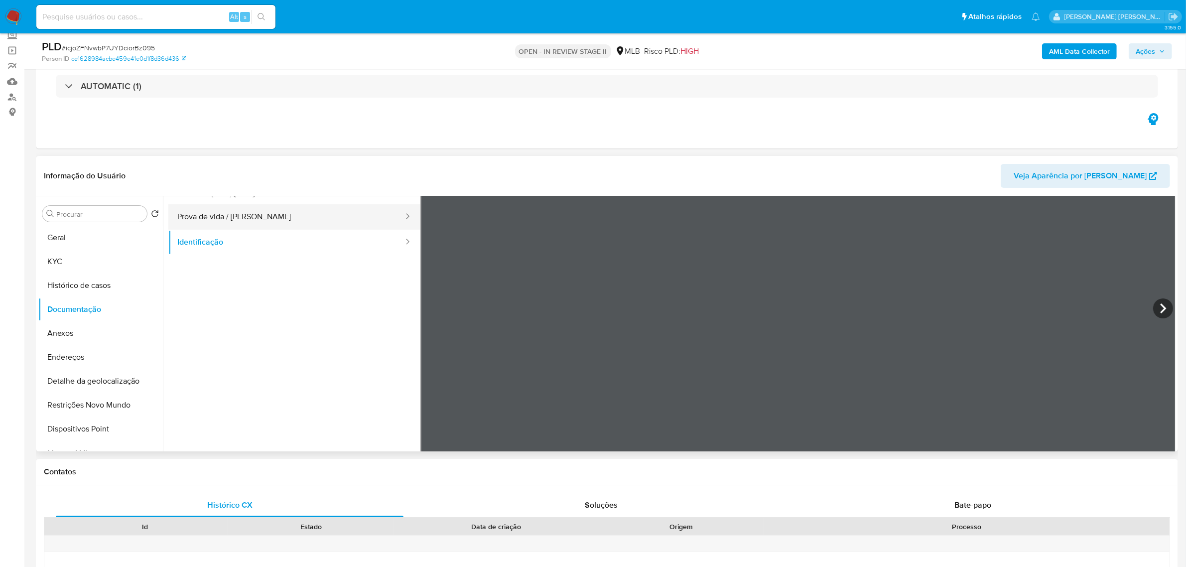
click at [216, 217] on button "Prova de vida / Selfie" at bounding box center [286, 216] width 236 height 25
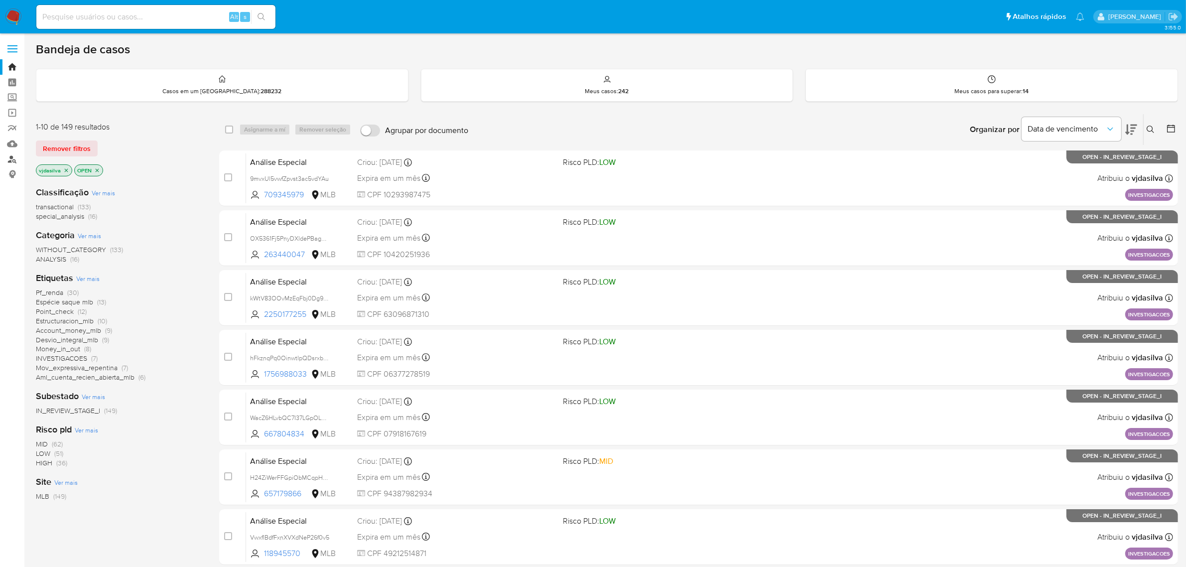
click at [13, 157] on link "Localizador de pessoas" at bounding box center [59, 158] width 119 height 15
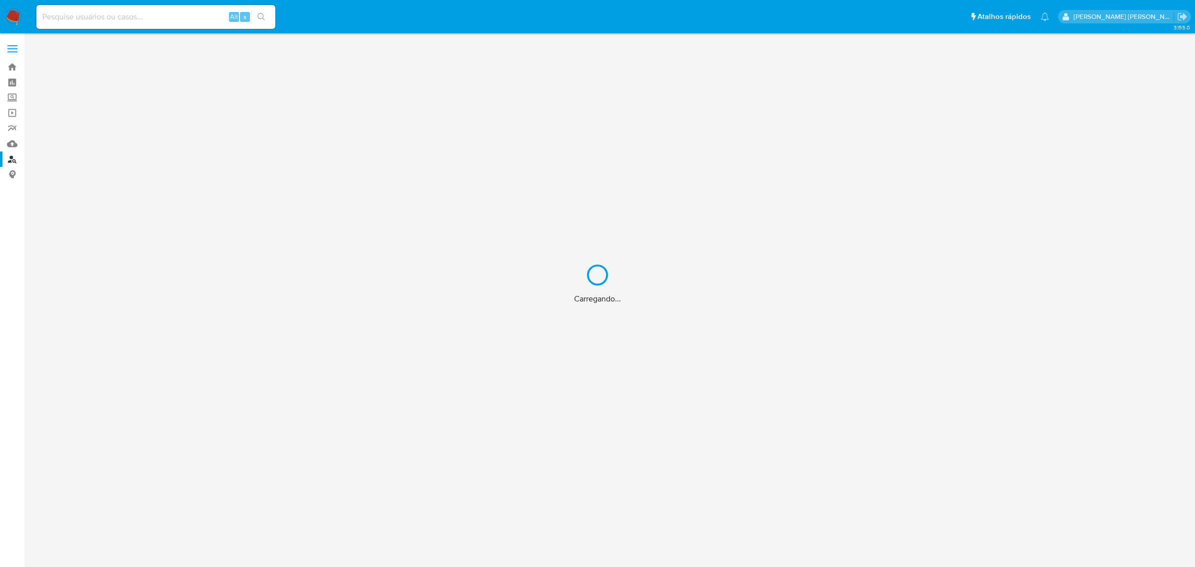
click at [158, 15] on div "Carregando..." at bounding box center [597, 283] width 1195 height 567
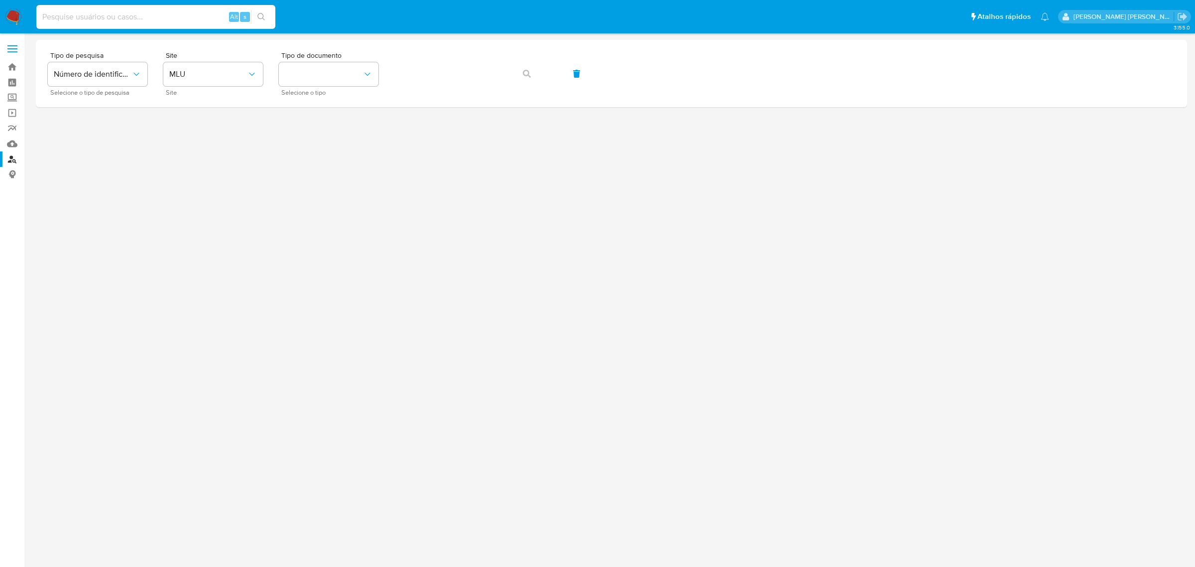
click at [145, 20] on input at bounding box center [155, 16] width 239 height 13
click at [168, 67] on button "MLU" at bounding box center [213, 74] width 100 height 24
click at [182, 74] on span "MLU" at bounding box center [208, 74] width 78 height 10
click at [177, 81] on button "MLU" at bounding box center [213, 74] width 100 height 24
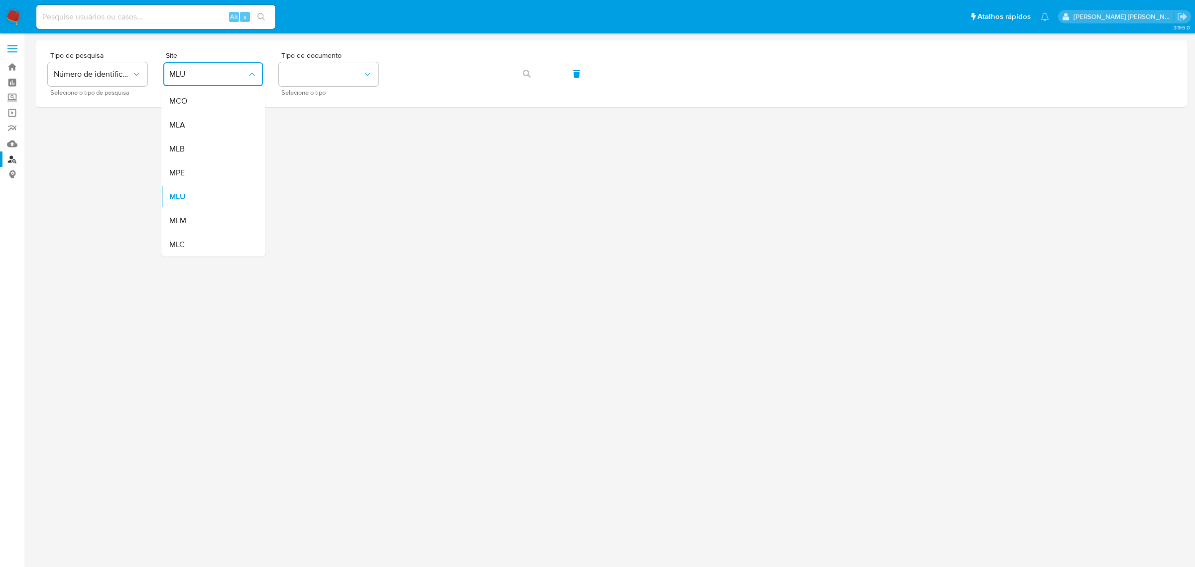
click at [186, 147] on div "MLB" at bounding box center [210, 149] width 82 height 24
click at [127, 75] on span "Número de identificação" at bounding box center [93, 74] width 78 height 10
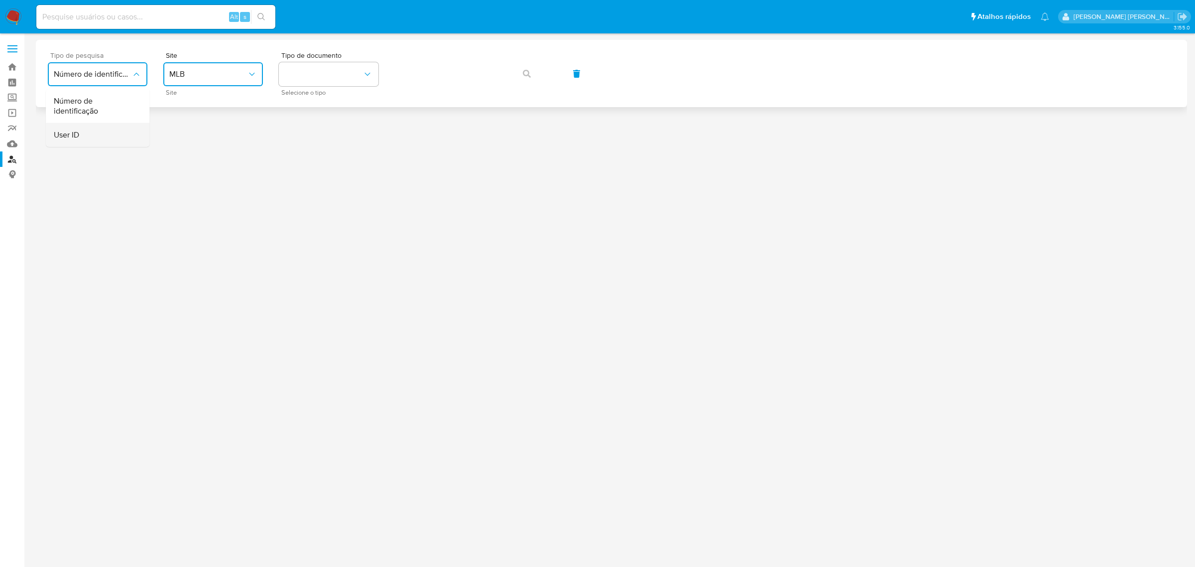
click at [105, 132] on div "User ID" at bounding box center [95, 135] width 82 height 24
click at [110, 21] on input at bounding box center [155, 16] width 239 height 13
paste input "347028648"
type input "347028648"
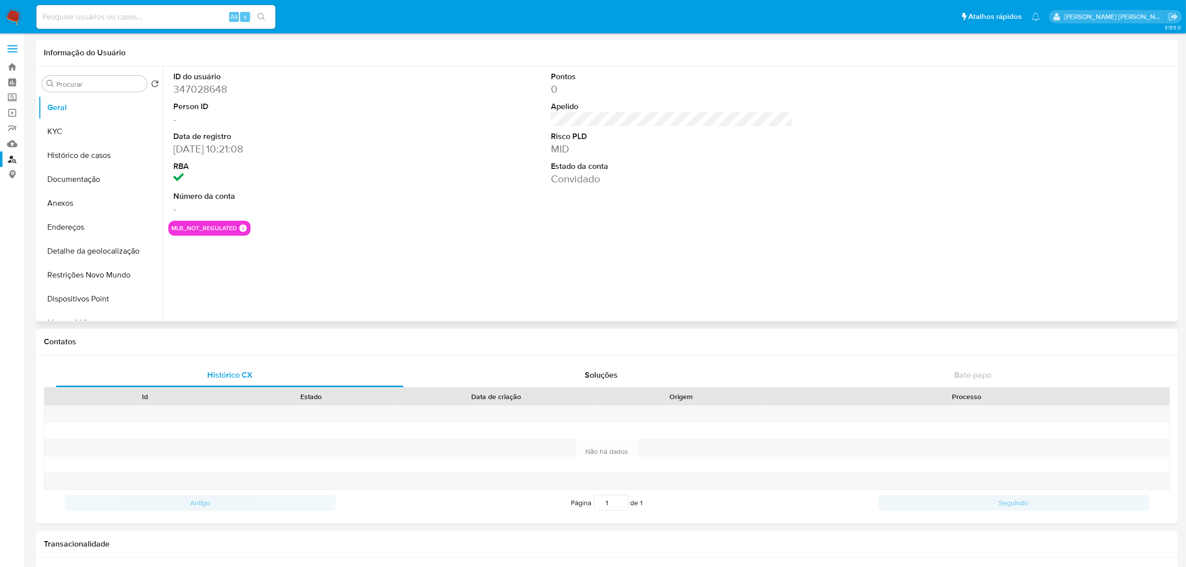
select select "10"
click at [81, 279] on button "Restrições Novo Mundo" at bounding box center [96, 275] width 117 height 24
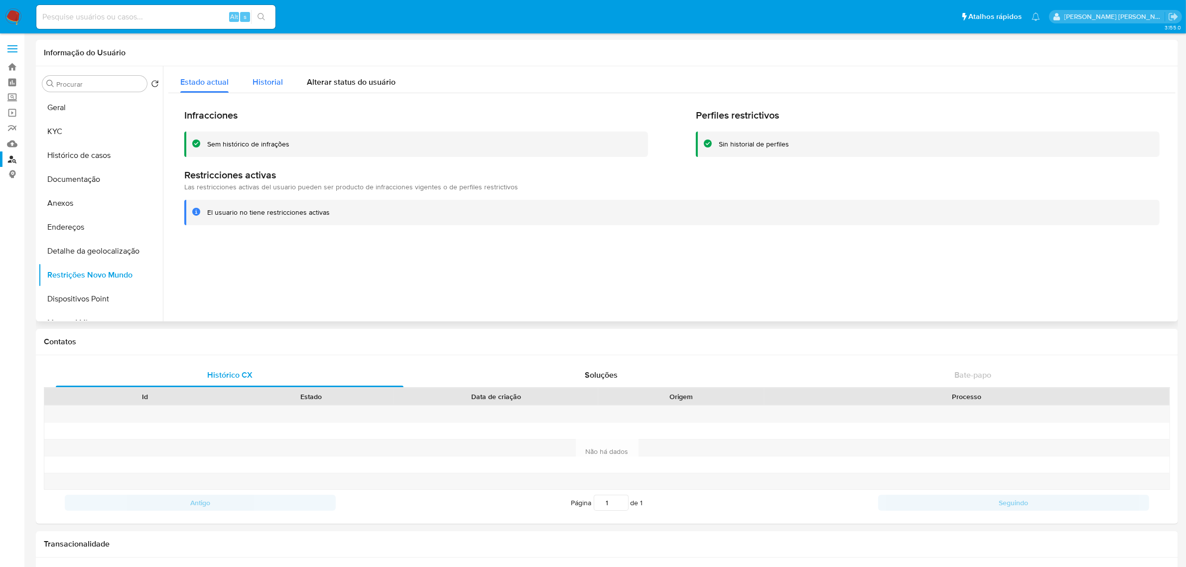
click at [267, 86] on span "Historial" at bounding box center [267, 81] width 30 height 11
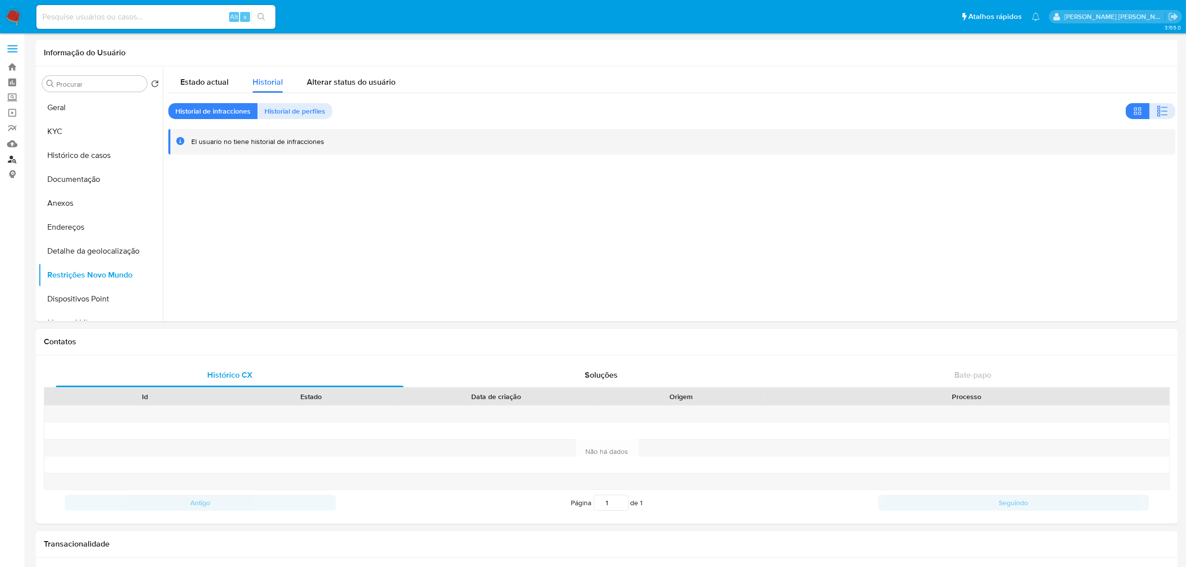
click at [16, 160] on link "Localizador de pessoas" at bounding box center [59, 158] width 119 height 15
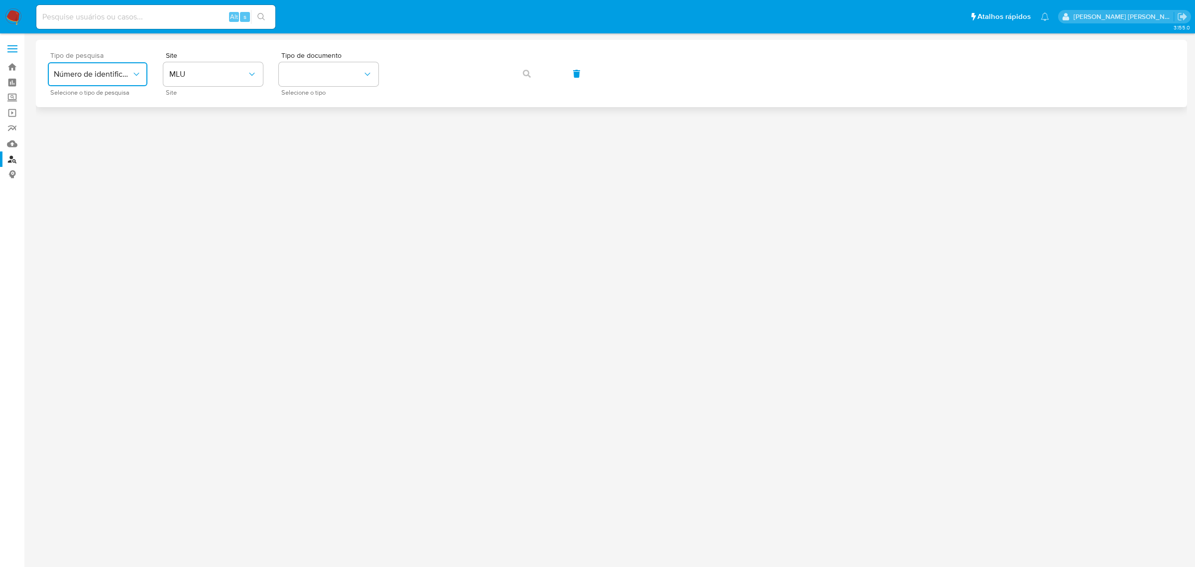
click at [97, 73] on span "Número de identificação" at bounding box center [93, 74] width 78 height 10
click at [96, 128] on div "User ID" at bounding box center [95, 135] width 82 height 24
click at [152, 11] on input at bounding box center [155, 16] width 239 height 13
paste input "347028648"
type input "347028648"
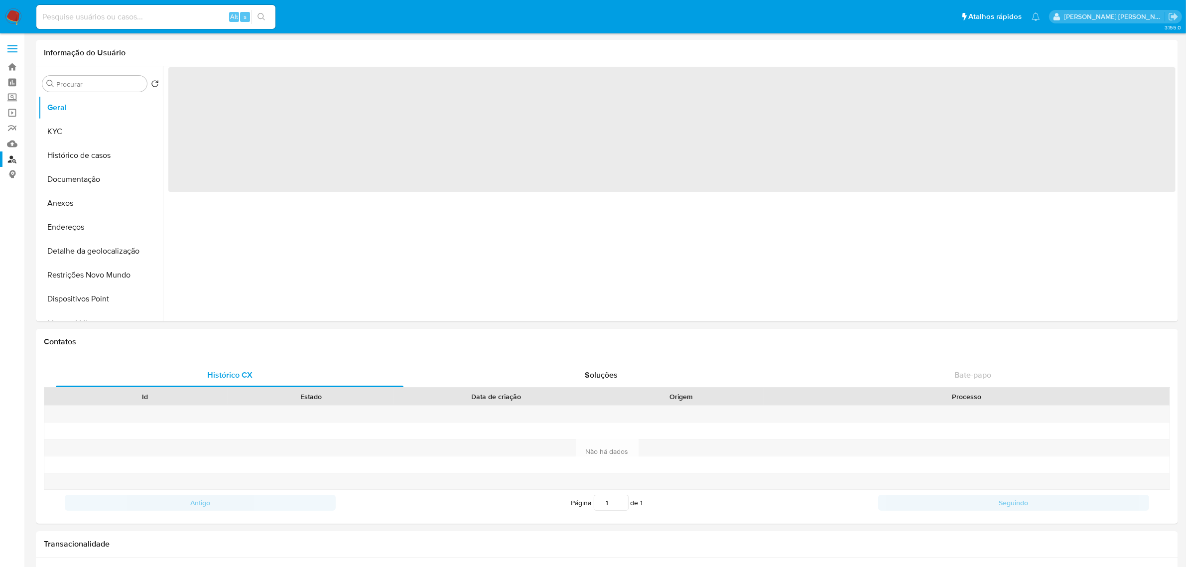
select select "10"
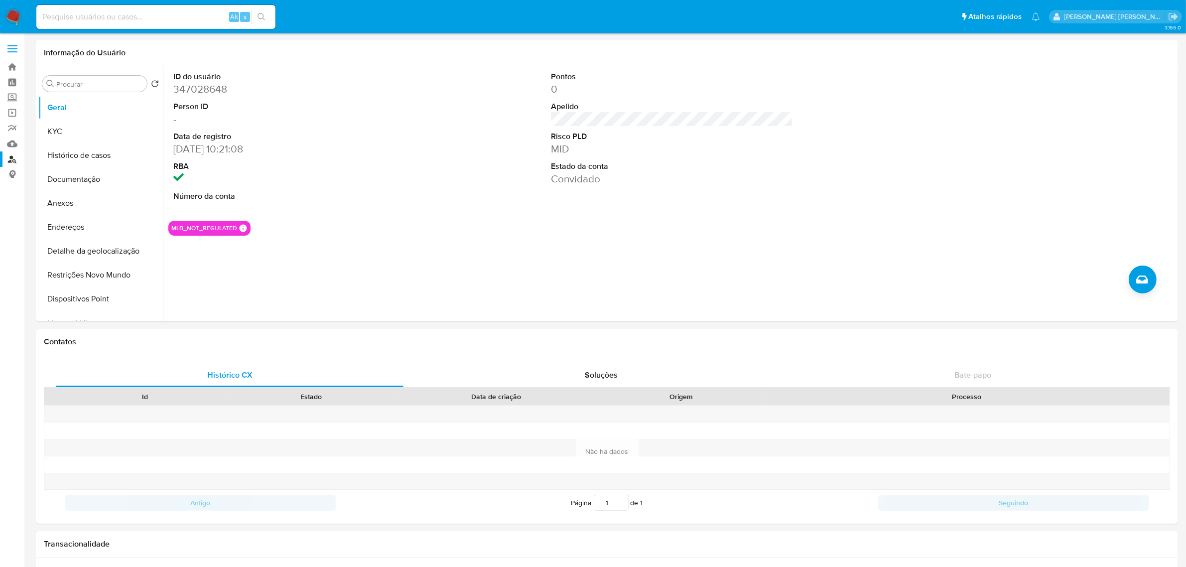
click at [95, 13] on input at bounding box center [155, 16] width 239 height 13
paste input "423624308"
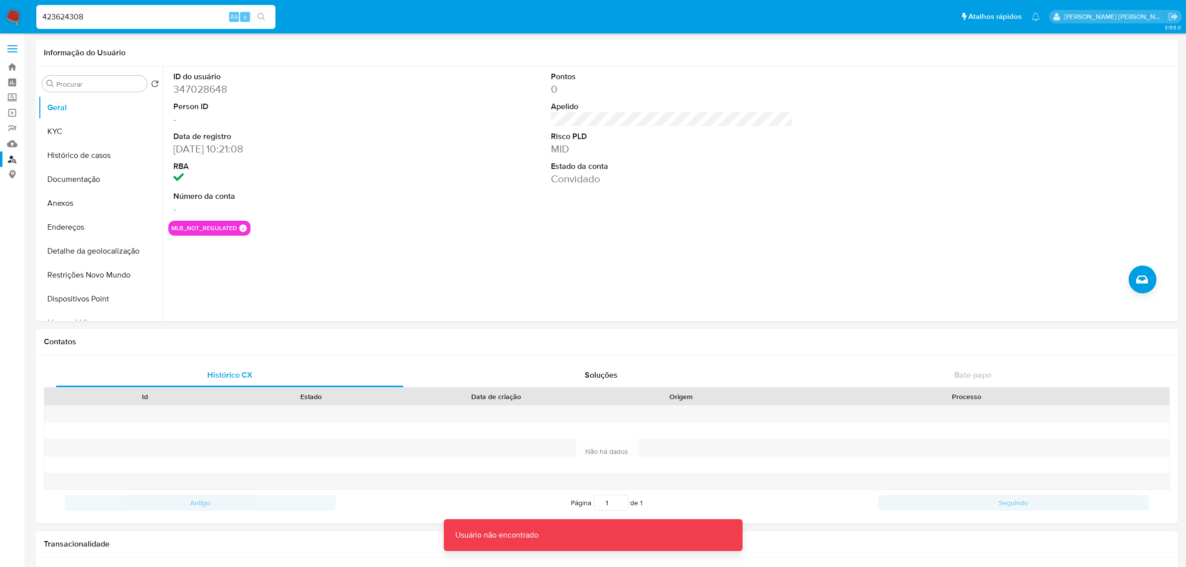
click at [49, 11] on input "423624308" at bounding box center [155, 16] width 239 height 13
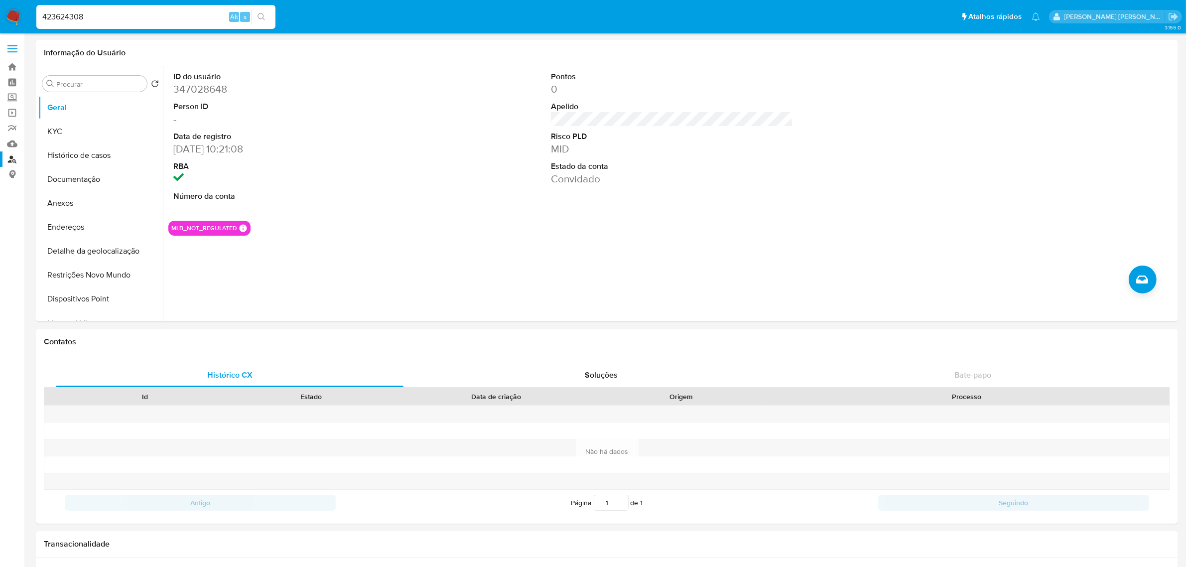
click at [45, 15] on input "423624308" at bounding box center [155, 16] width 239 height 13
type input "423624308"
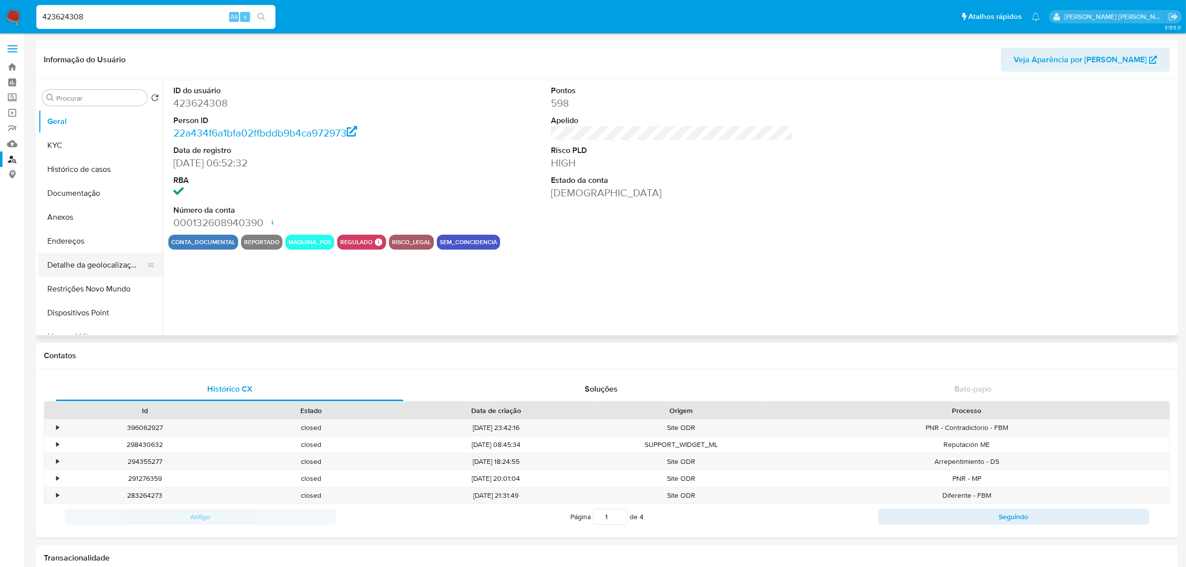
select select "10"
click at [106, 287] on button "Restrições Novo Mundo" at bounding box center [96, 289] width 117 height 24
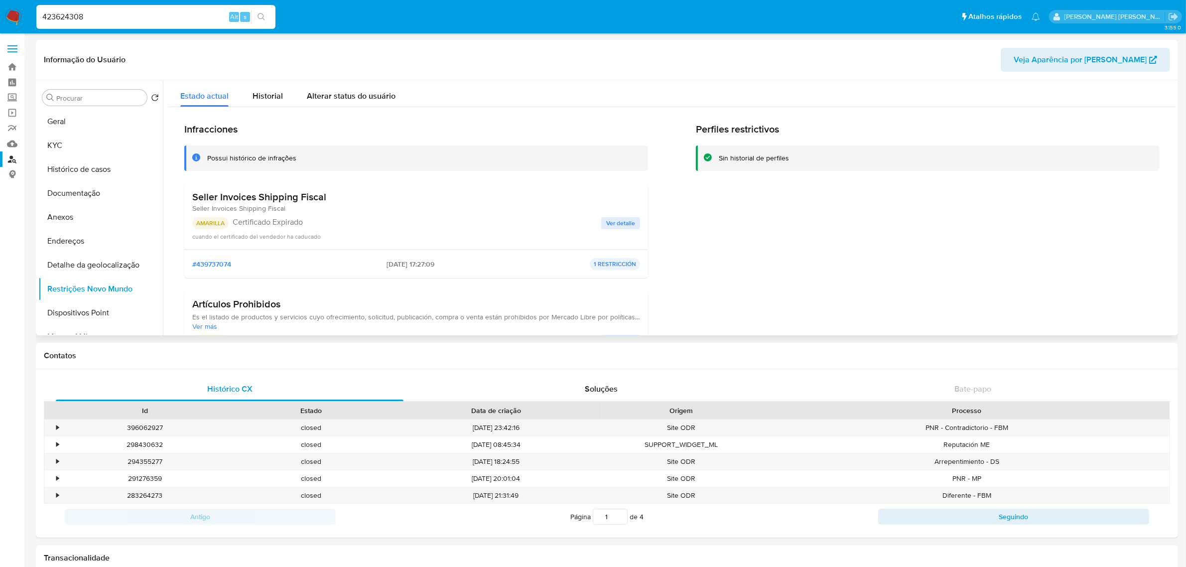
scroll to position [62, 0]
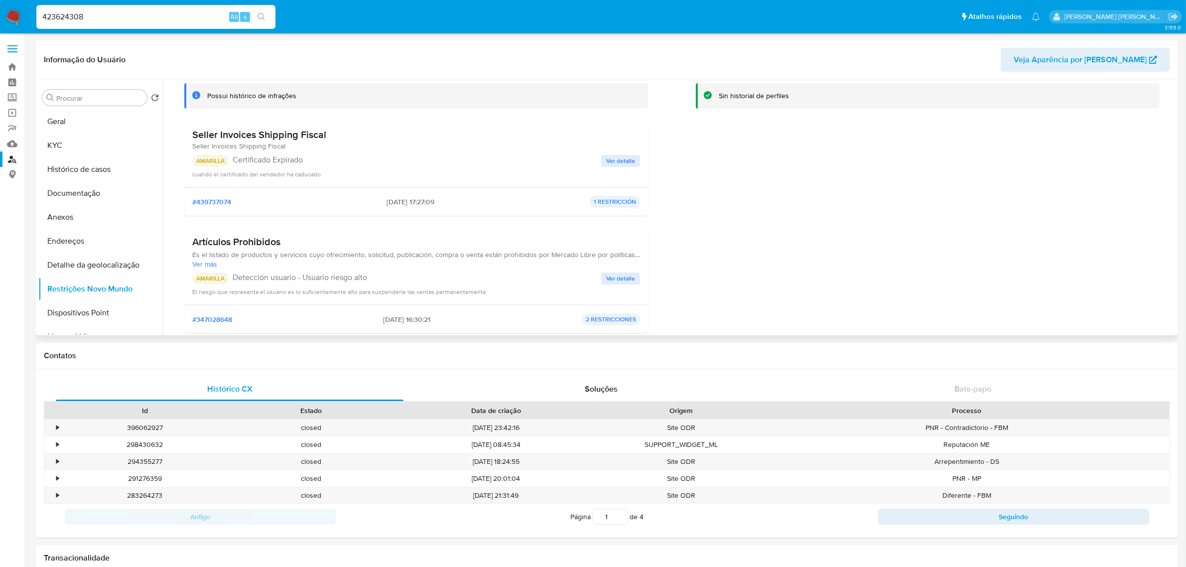
click at [606, 279] on span "Ver detalle" at bounding box center [620, 278] width 29 height 10
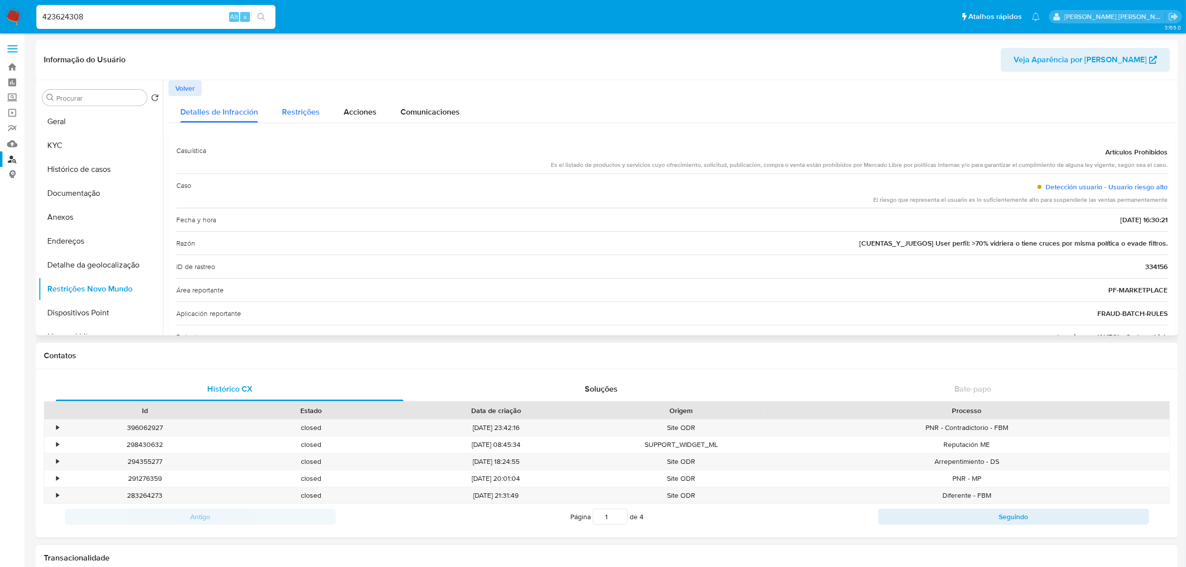
click at [305, 121] on div "Restrições" at bounding box center [301, 109] width 38 height 26
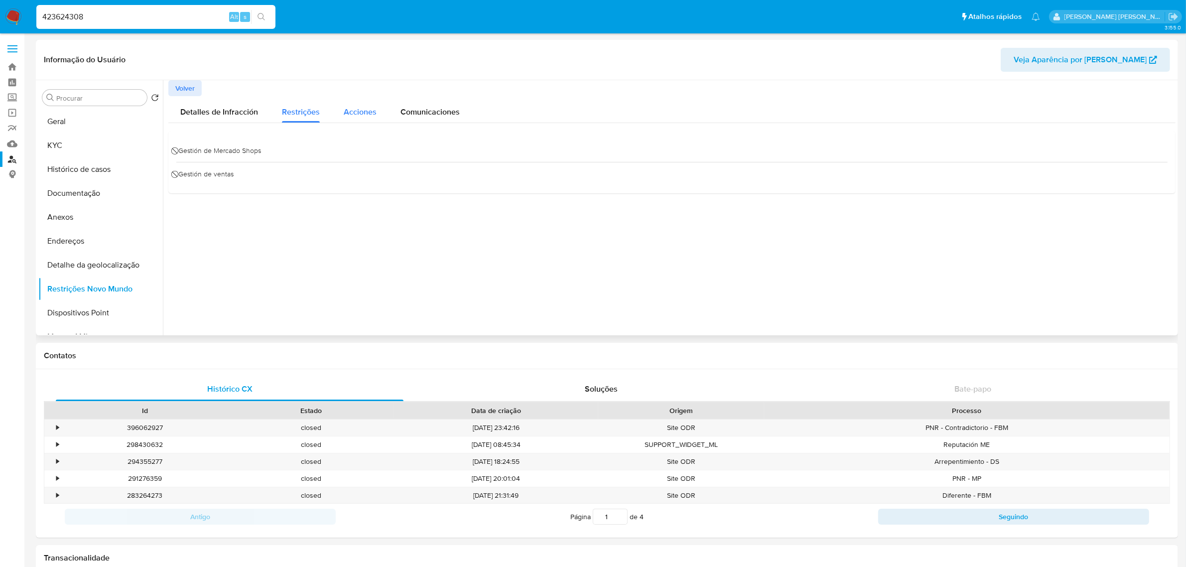
click at [340, 111] on button "Acciones" at bounding box center [360, 109] width 57 height 26
click at [424, 118] on div "Comunicaciones" at bounding box center [429, 109] width 59 height 26
click at [325, 150] on span "Suspendemos sua conta permanentemente para vendas" at bounding box center [281, 152] width 209 height 11
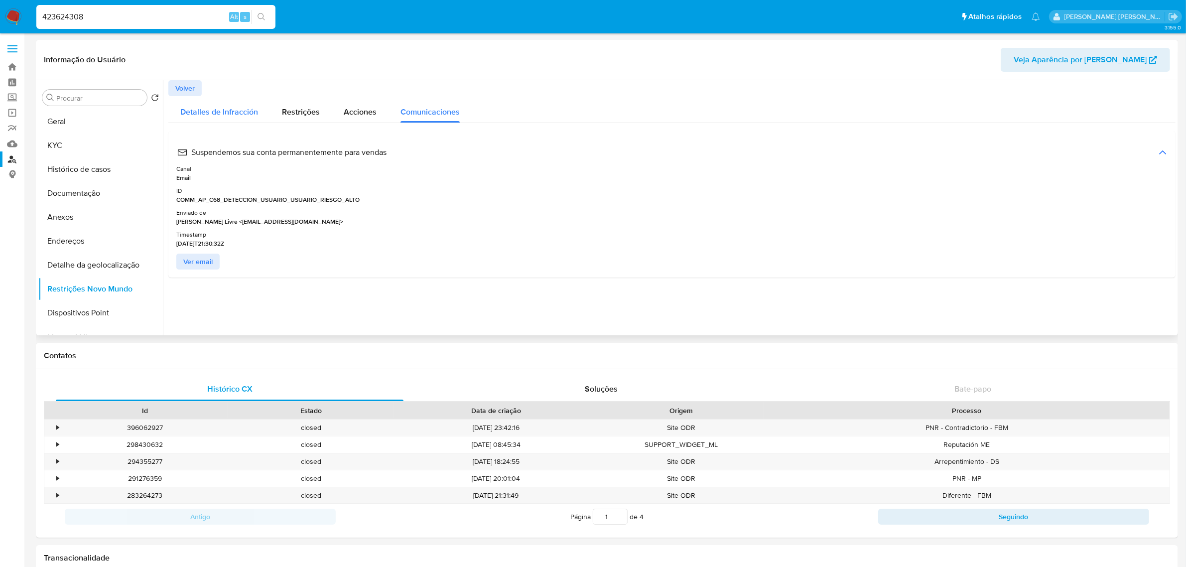
click at [225, 112] on span "Detalles de Infracción" at bounding box center [219, 111] width 78 height 11
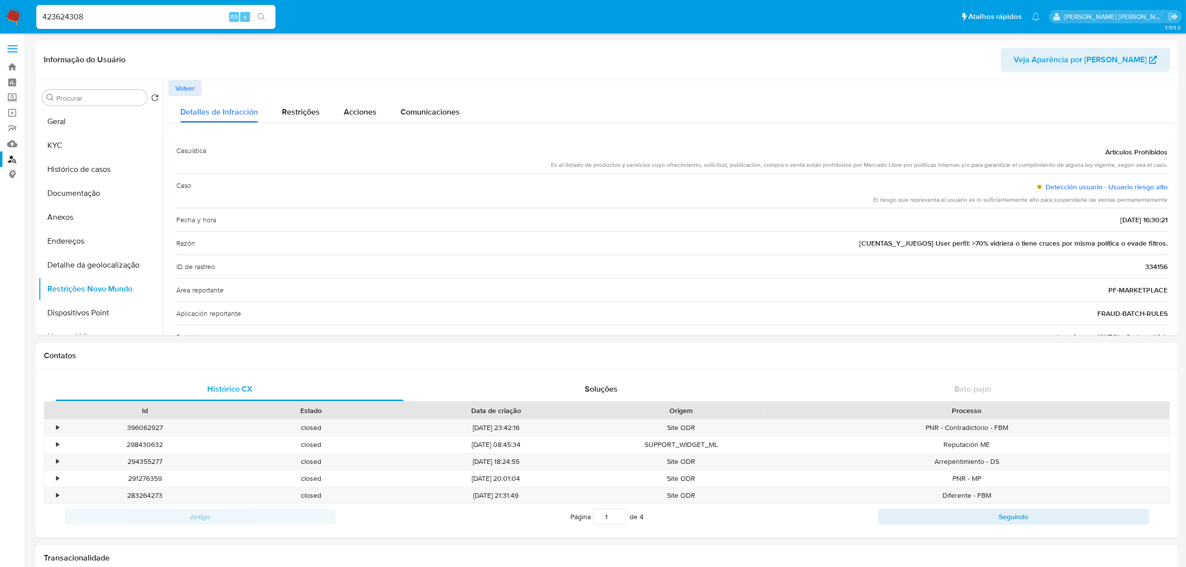
click at [136, 15] on input "423624308" at bounding box center [155, 16] width 239 height 13
click at [291, 117] on span "Restrições" at bounding box center [301, 111] width 38 height 11
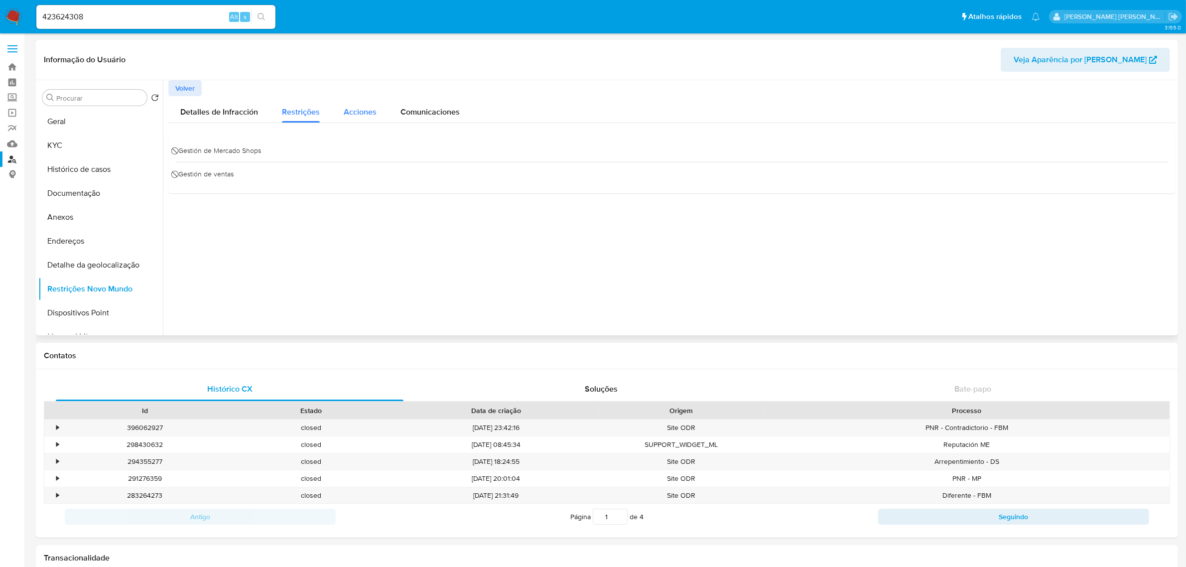
click at [334, 116] on button "Acciones" at bounding box center [360, 109] width 57 height 26
click at [404, 118] on div "Comunicaciones" at bounding box center [429, 109] width 59 height 26
click at [228, 151] on span "Suspendemos sua conta permanentemente para vendas" at bounding box center [281, 152] width 209 height 11
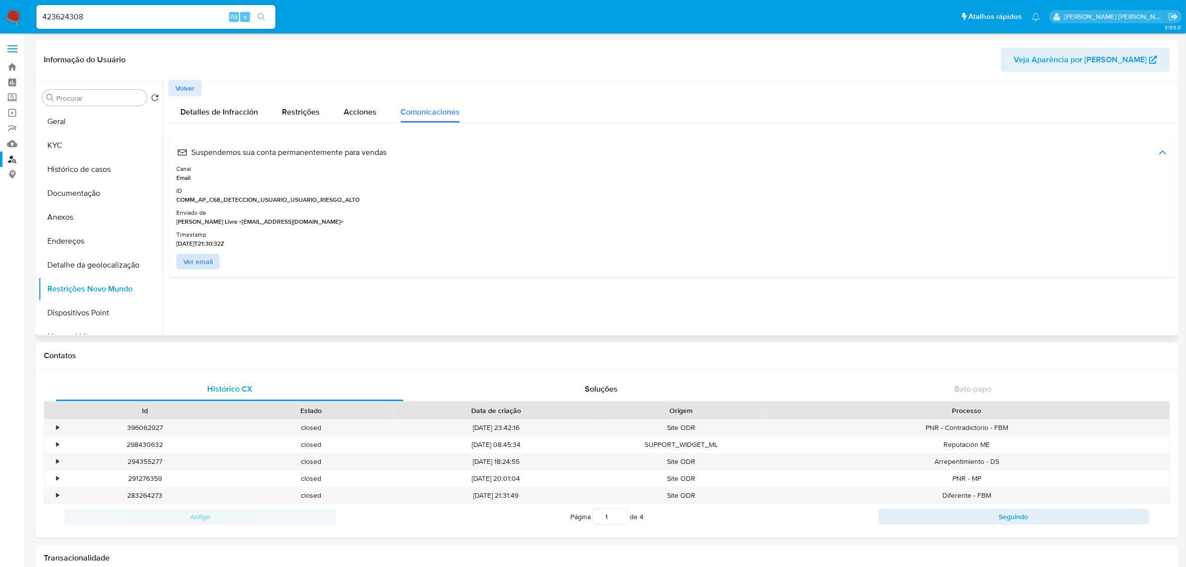
click at [198, 265] on span "Ver email" at bounding box center [197, 261] width 29 height 14
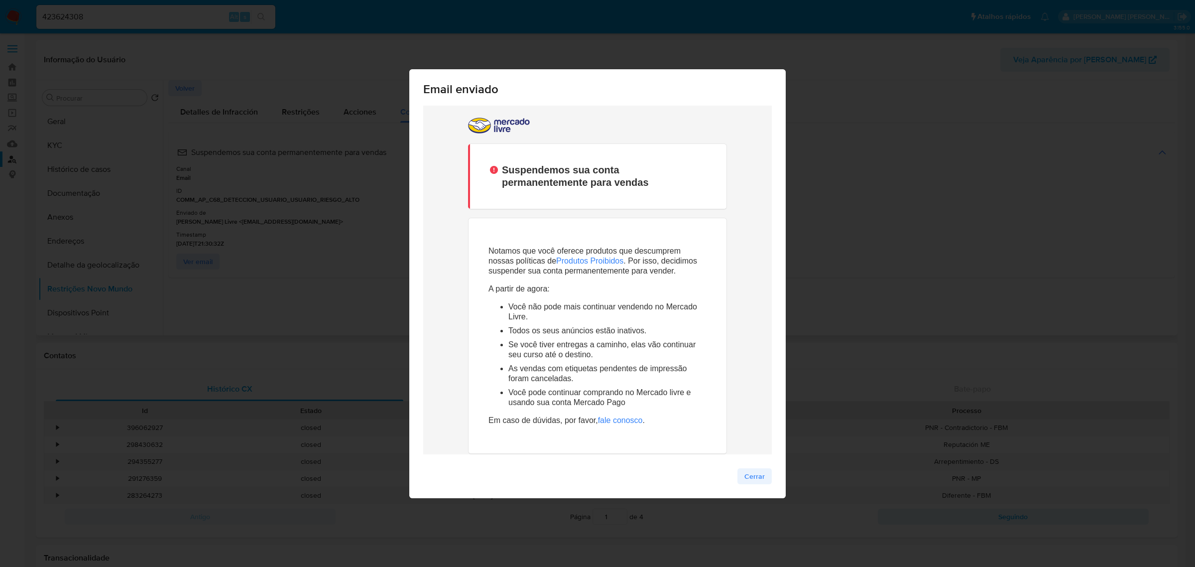
click at [762, 469] on span "Cerrar" at bounding box center [755, 476] width 20 height 14
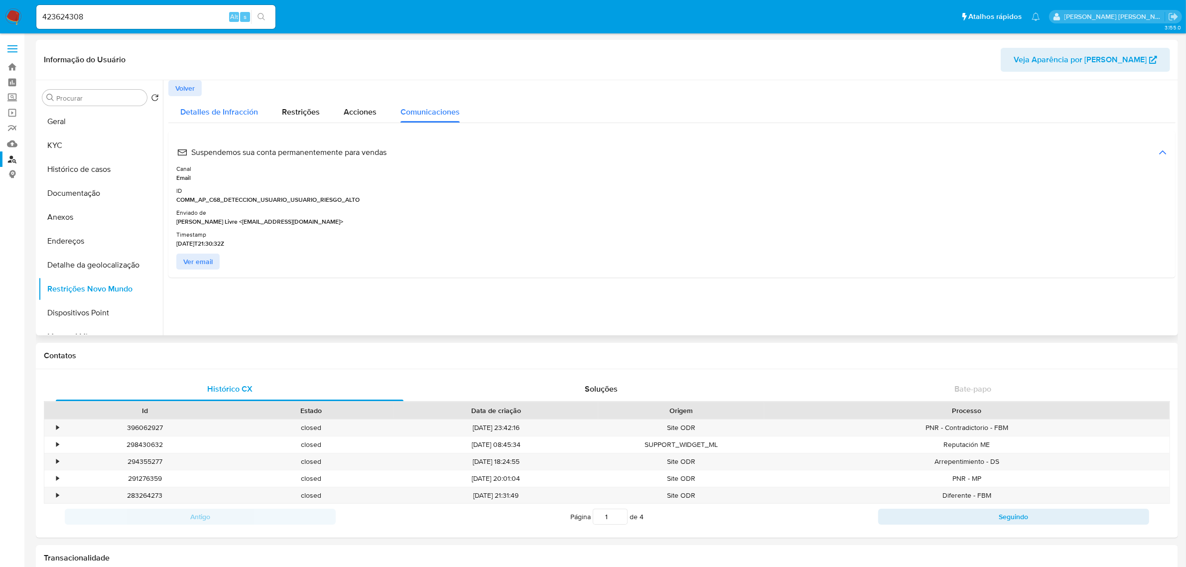
click at [202, 106] on span "Detalles de Infracción" at bounding box center [219, 111] width 78 height 11
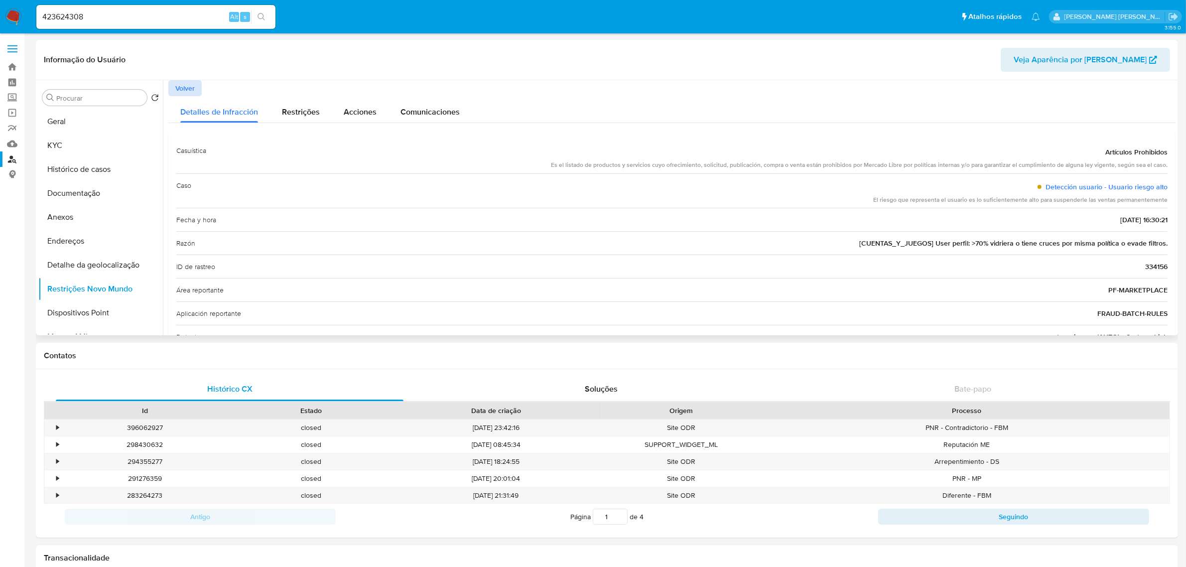
click at [191, 88] on span "Volver" at bounding box center [184, 88] width 19 height 14
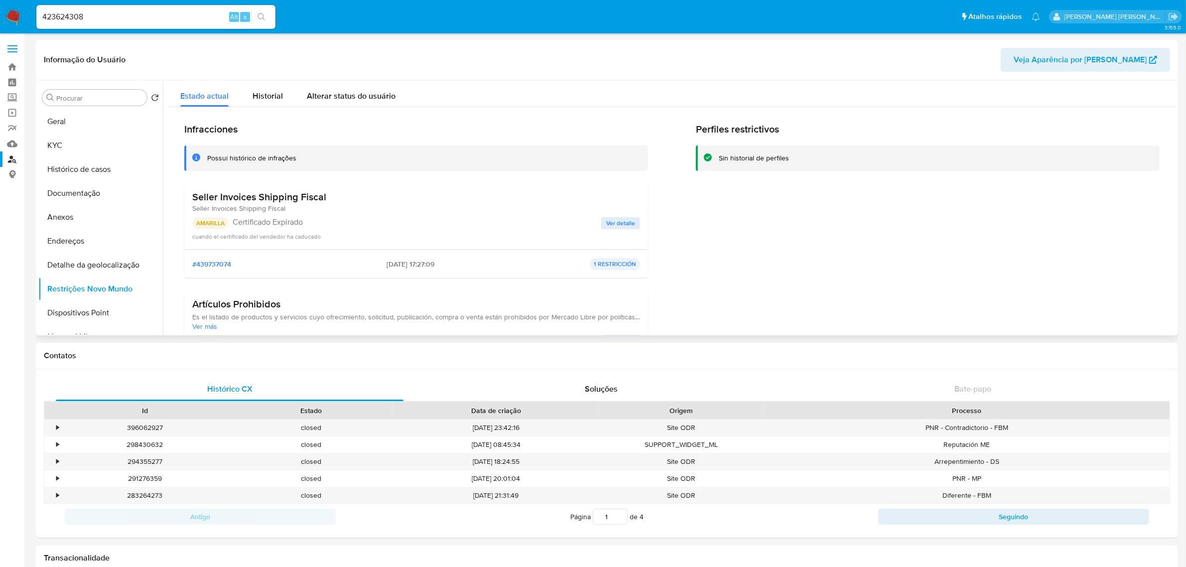
click at [624, 221] on span "Ver detalle" at bounding box center [620, 223] width 29 height 10
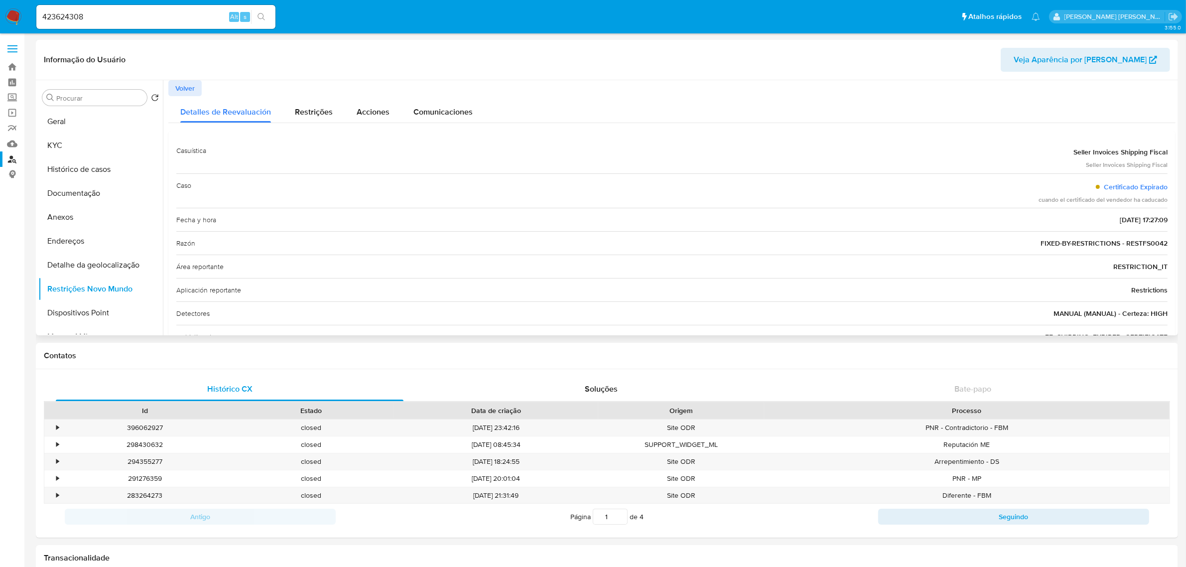
scroll to position [34, 0]
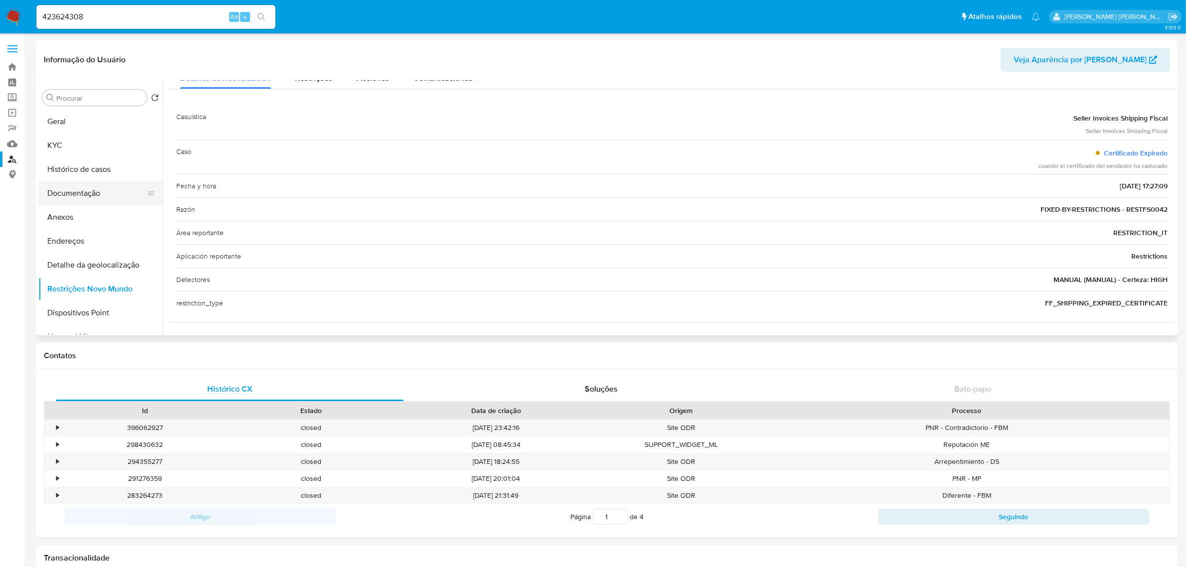
click at [97, 192] on button "Documentação" at bounding box center [96, 193] width 117 height 24
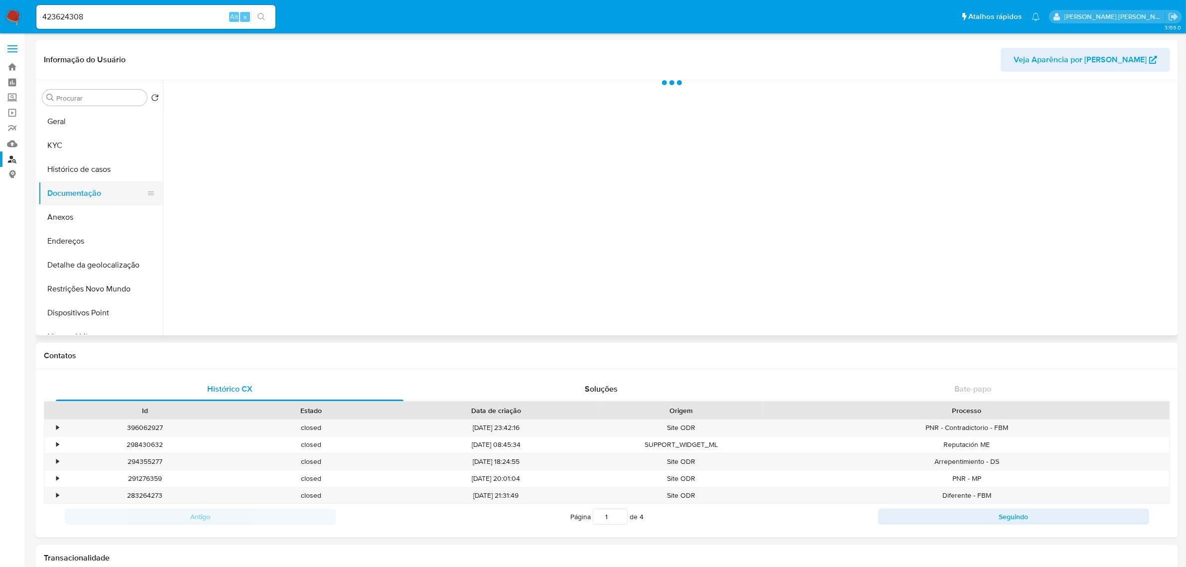
scroll to position [0, 0]
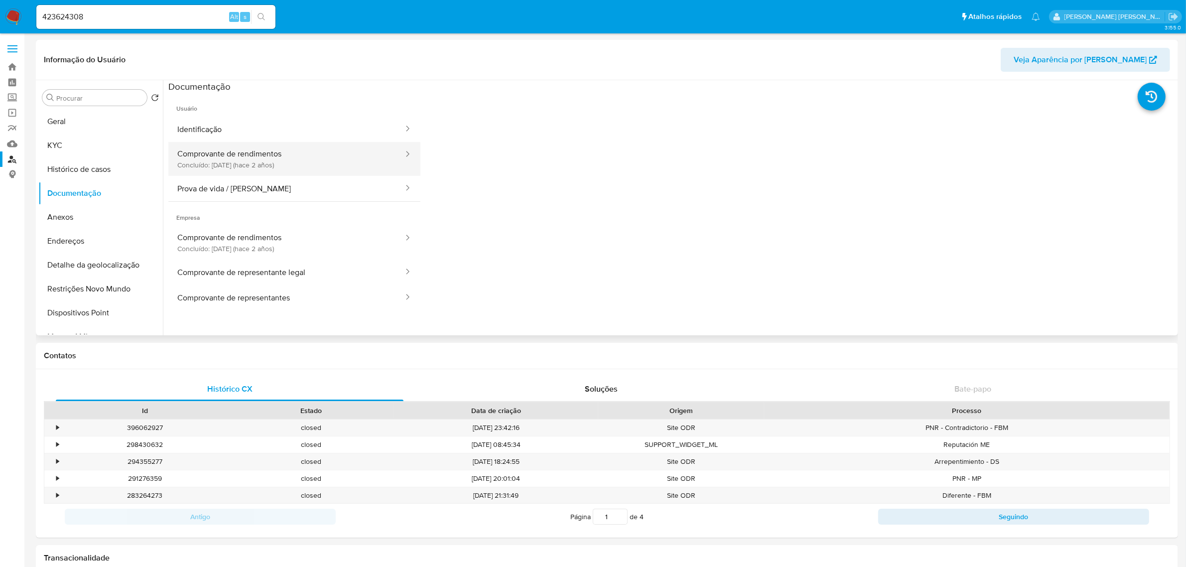
click at [269, 156] on button "Comprovante de rendimentos Concluído: 04/05/2023 (hace 2 años)" at bounding box center [286, 159] width 236 height 34
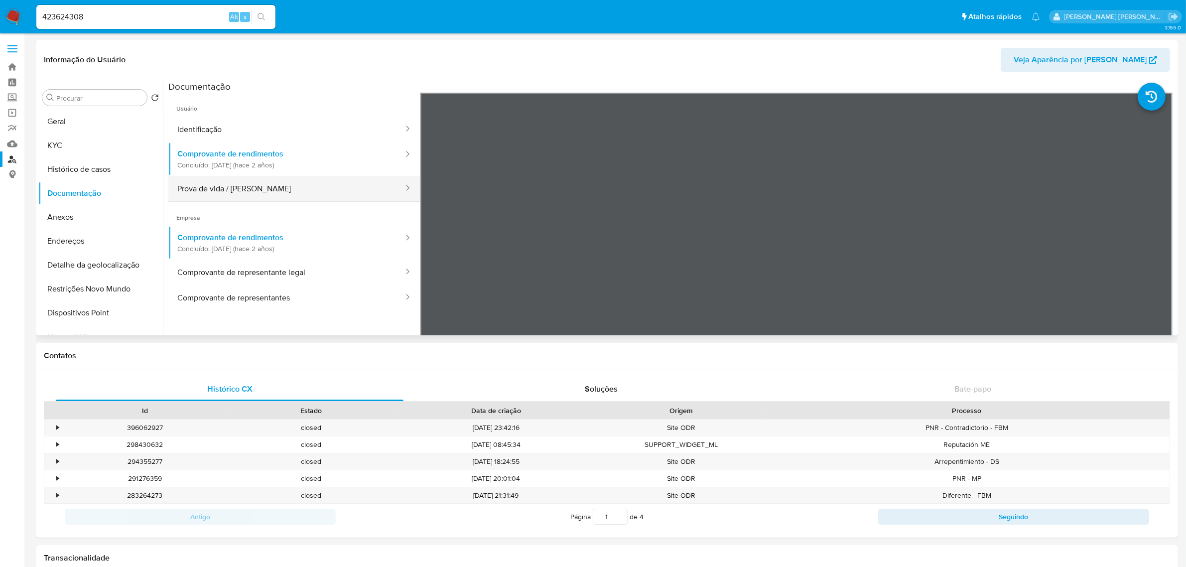
click at [223, 187] on button "Prova de vida / [PERSON_NAME]" at bounding box center [286, 188] width 236 height 25
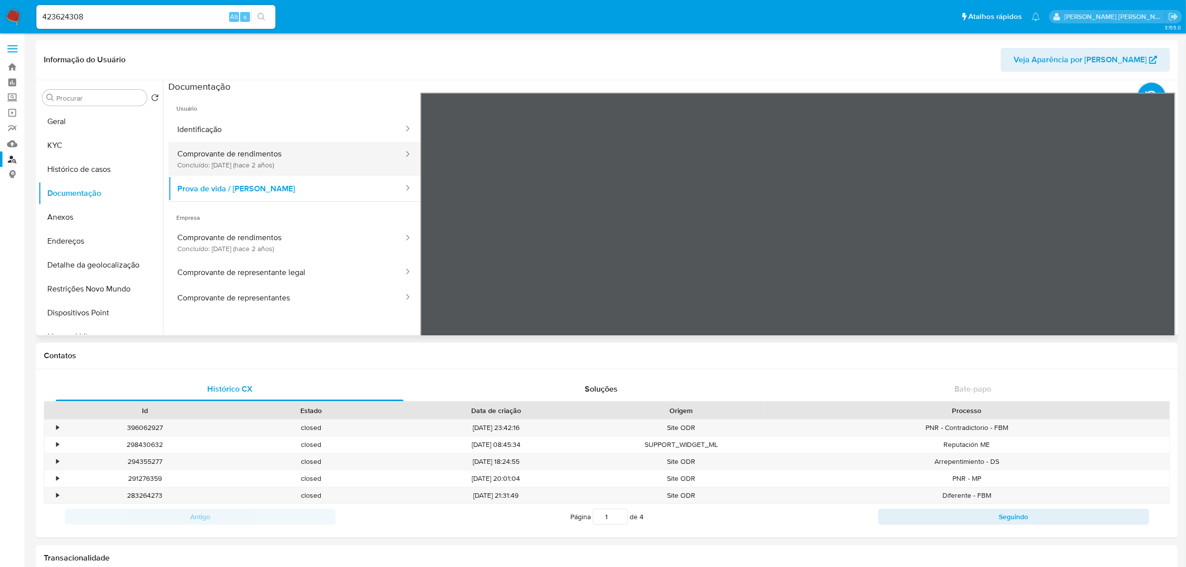
click at [271, 167] on button "Comprovante de rendimentos Concluído: 04/05/2023 (hace 2 años)" at bounding box center [286, 159] width 236 height 34
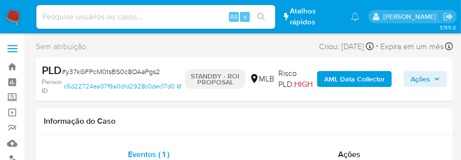
select select "10"
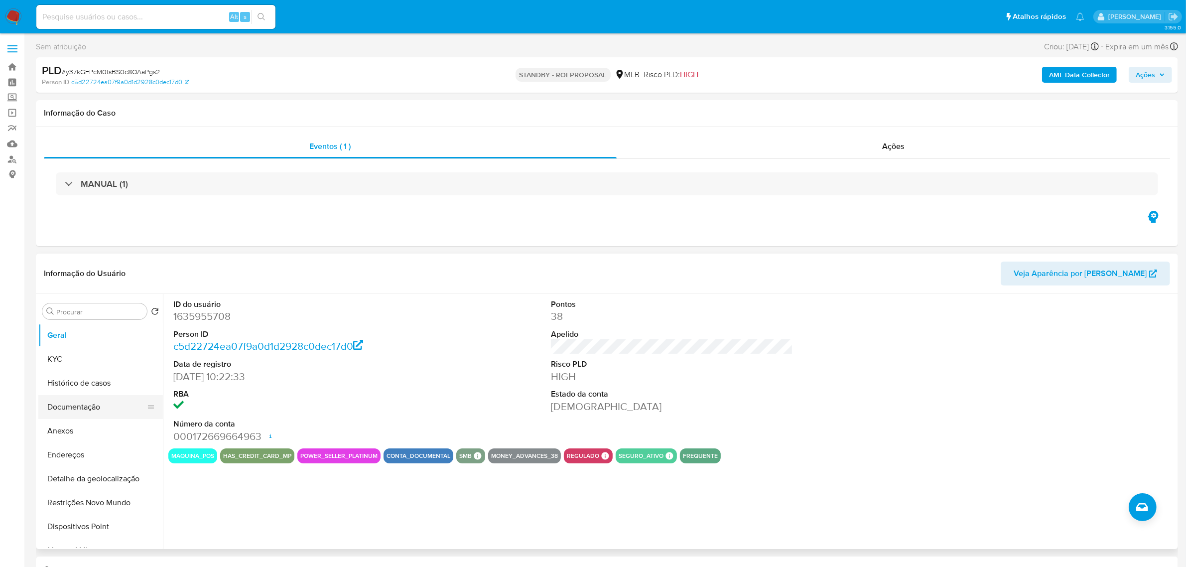
click at [114, 392] on button "Documentação" at bounding box center [96, 407] width 117 height 24
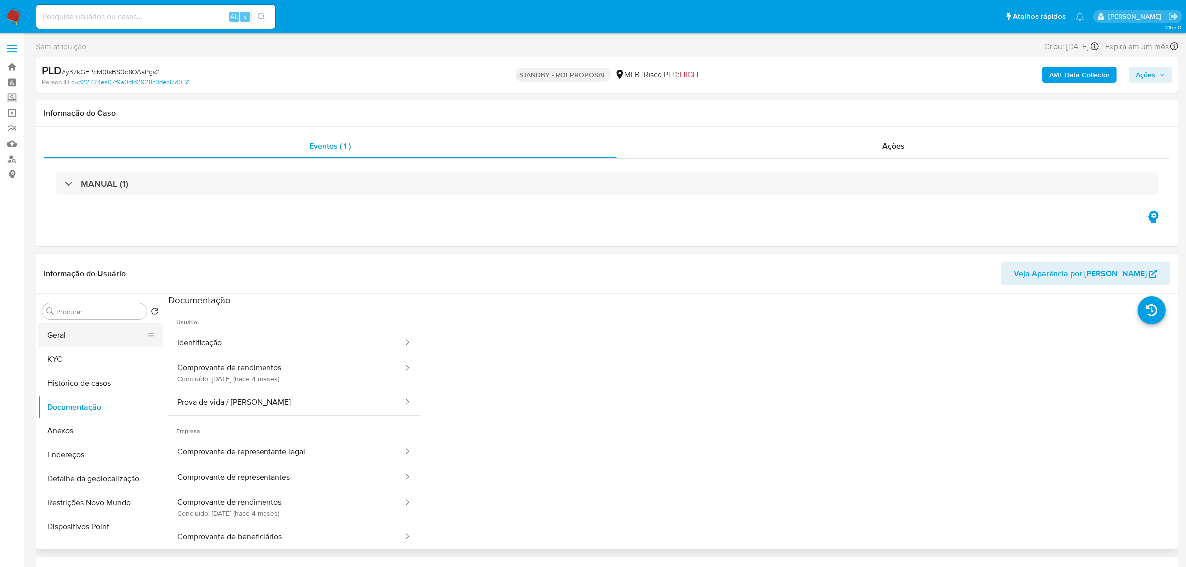
click at [80, 340] on button "Geral" at bounding box center [96, 335] width 117 height 24
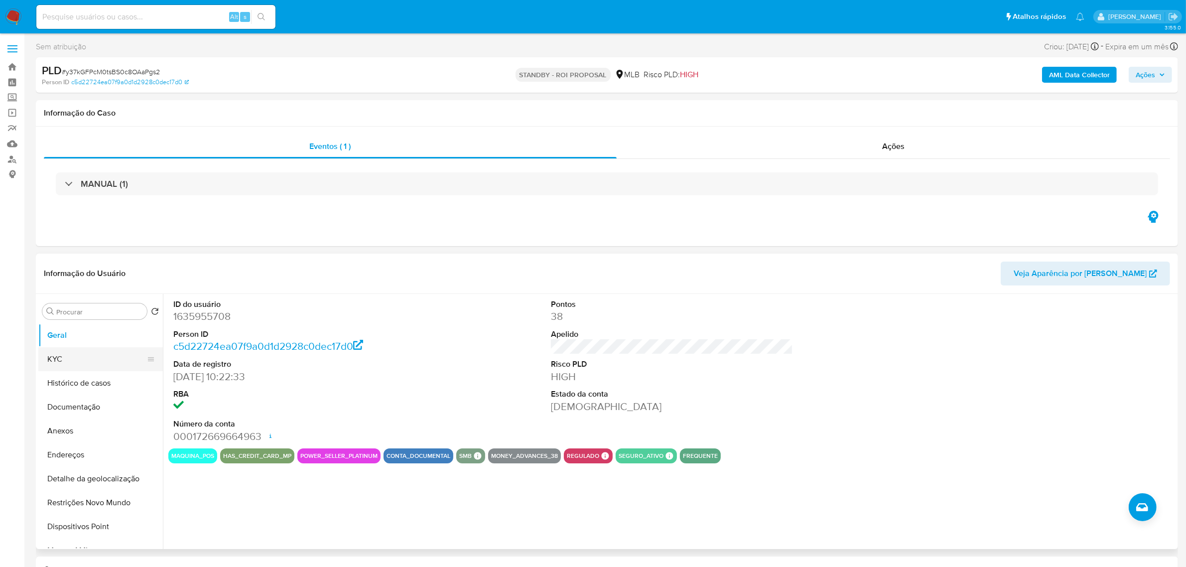
click at [90, 365] on button "KYC" at bounding box center [96, 359] width 117 height 24
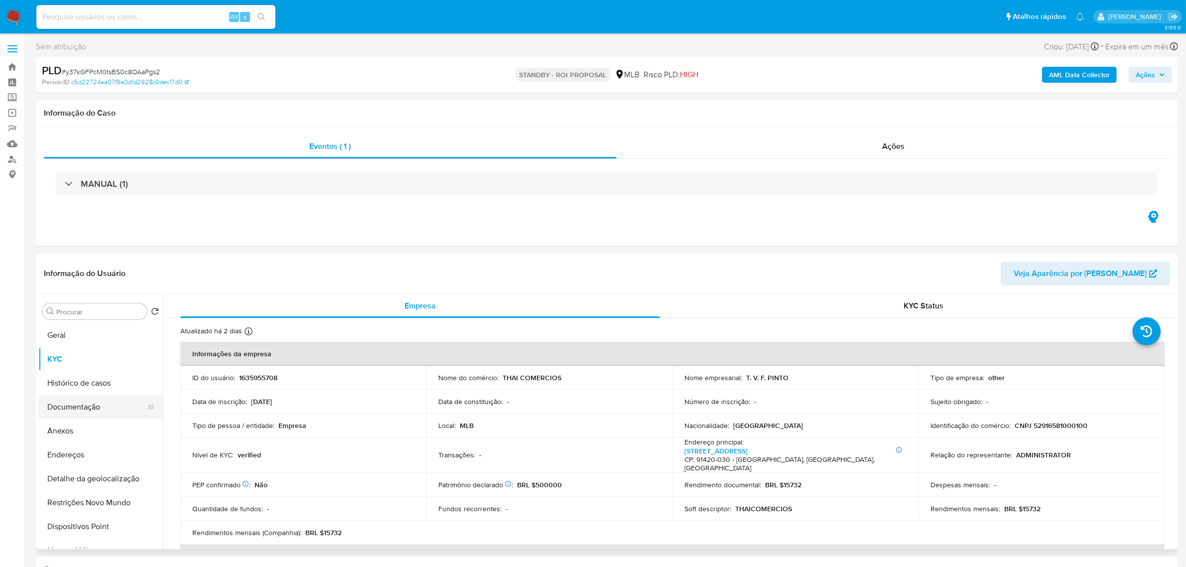
click at [99, 392] on button "Documentação" at bounding box center [96, 407] width 117 height 24
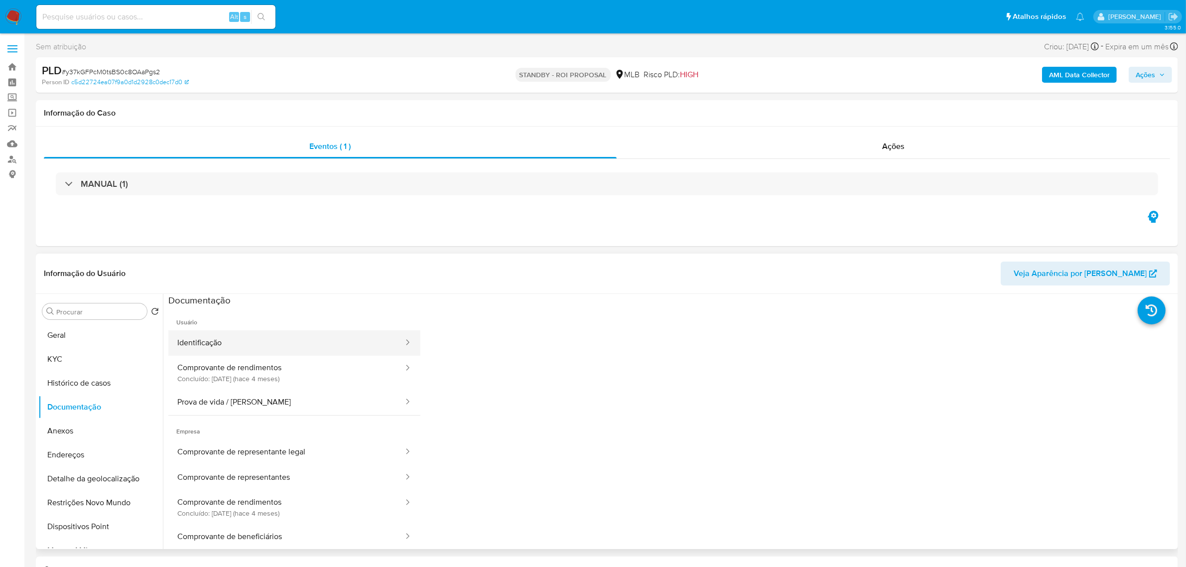
click at [252, 345] on button "Identificação" at bounding box center [286, 342] width 236 height 25
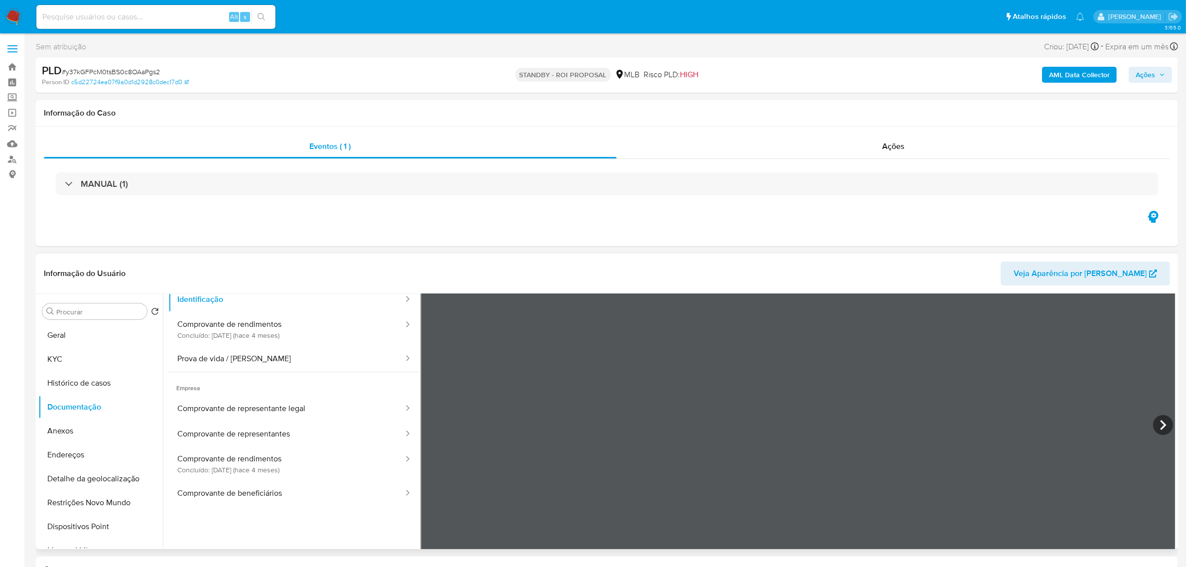
scroll to position [62, 0]
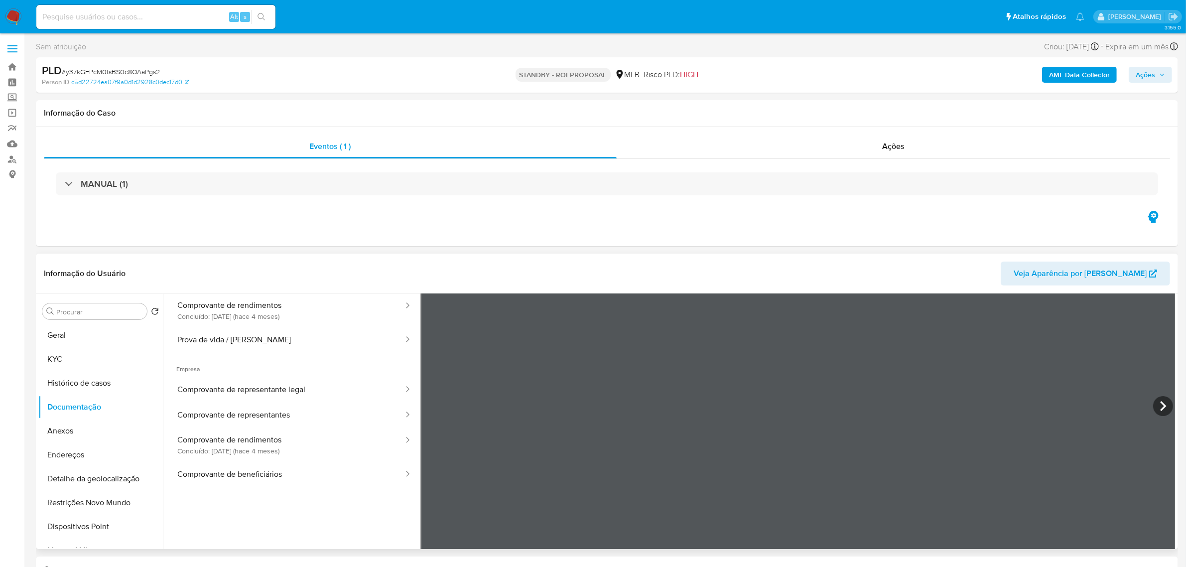
click at [232, 376] on span "Empresa" at bounding box center [294, 365] width 252 height 24
click at [237, 332] on button "Prova de vida / [PERSON_NAME]" at bounding box center [286, 339] width 236 height 25
click at [90, 340] on button "Geral" at bounding box center [96, 335] width 117 height 24
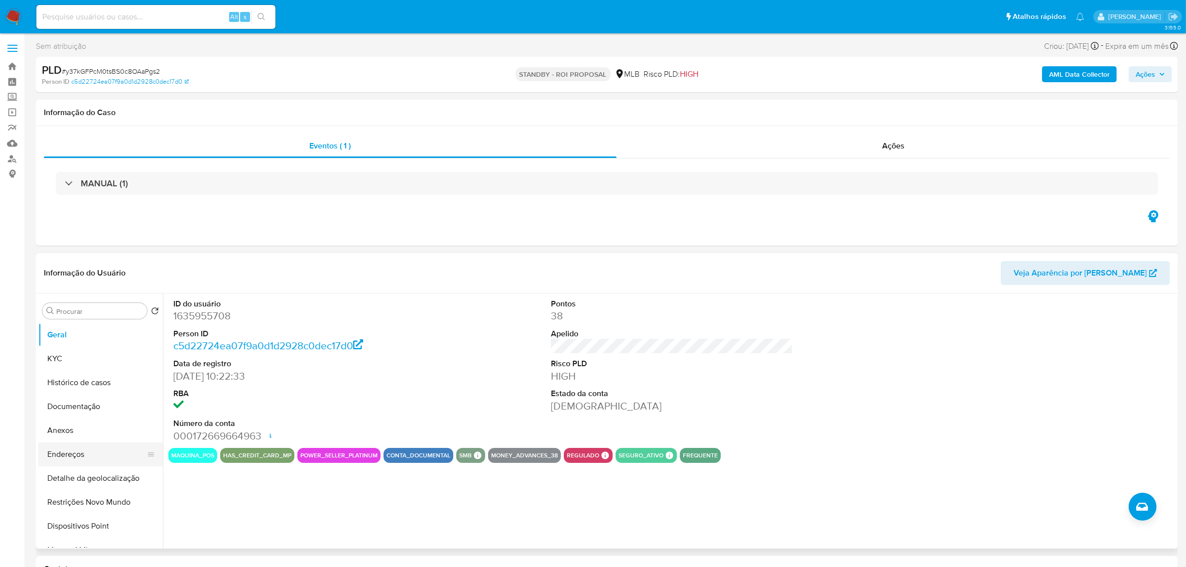
scroll to position [0, 0]
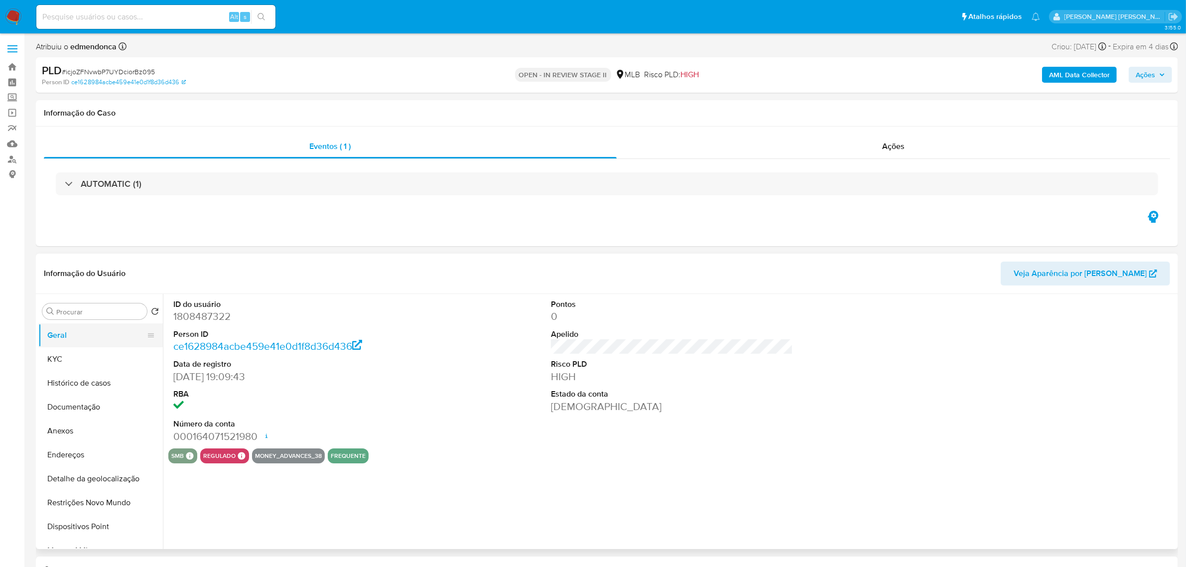
select select "10"
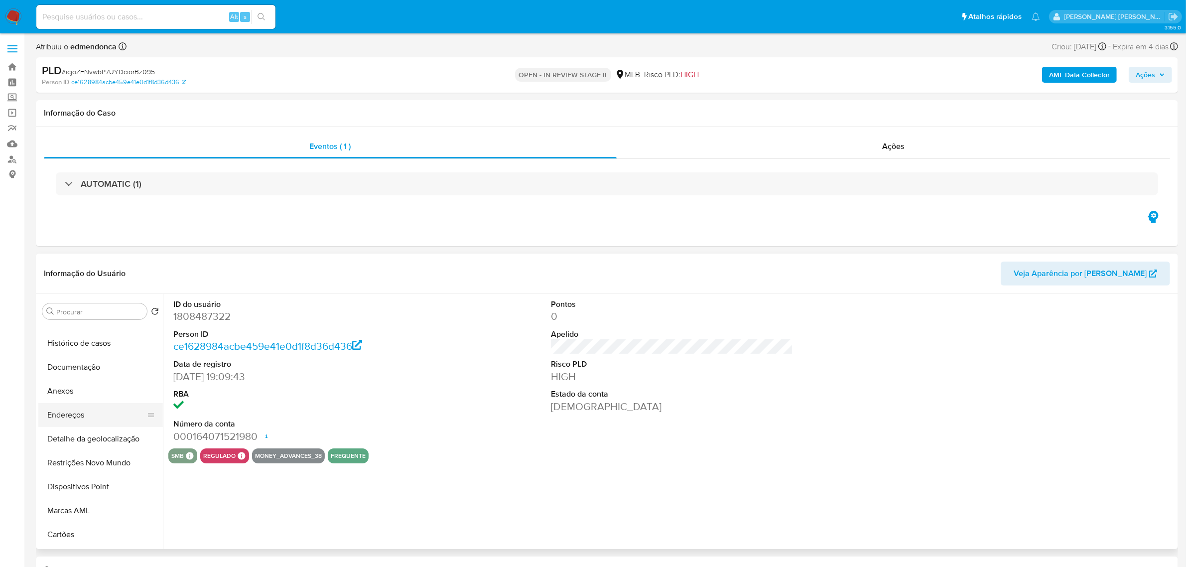
scroll to position [62, 0]
click at [108, 392] on button "Restrições Novo Mundo" at bounding box center [96, 440] width 117 height 24
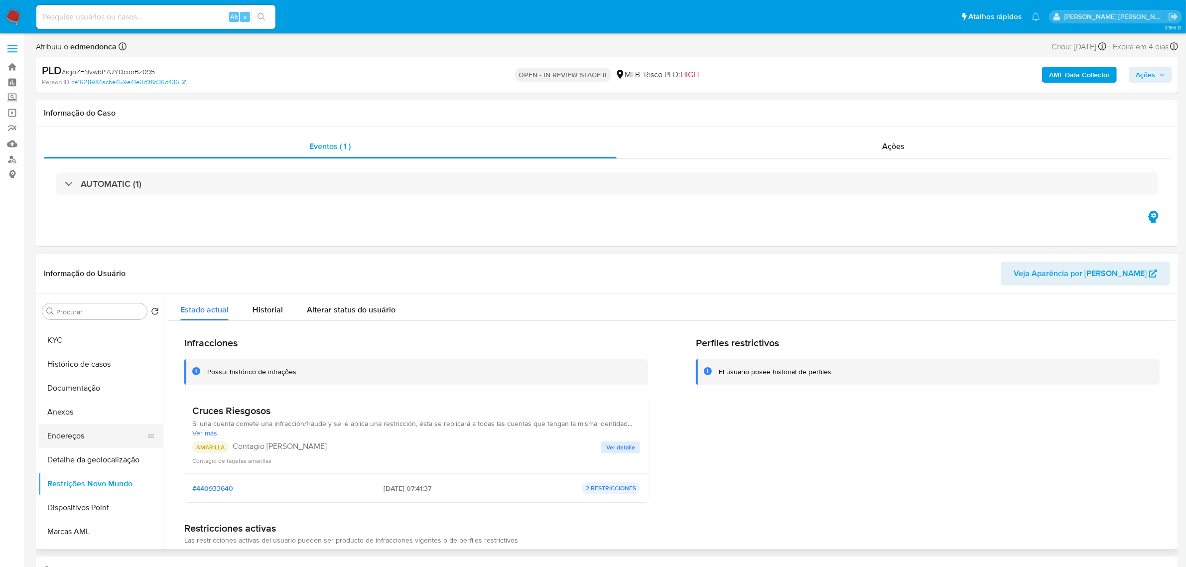
scroll to position [0, 0]
click at [85, 358] on button "KYC" at bounding box center [96, 359] width 117 height 24
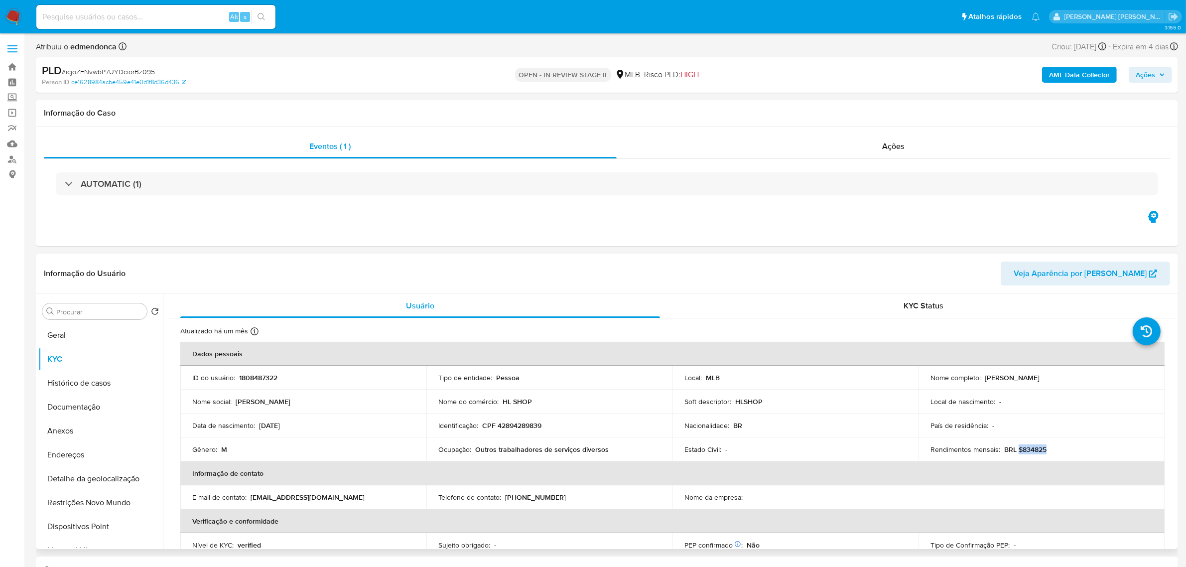
drag, startPoint x: 1015, startPoint y: 451, endPoint x: 1049, endPoint y: 451, distance: 33.9
click at [796, 392] on div "Rendimentos mensais : BRL $834825" at bounding box center [1041, 449] width 222 height 9
copy p "$834825"
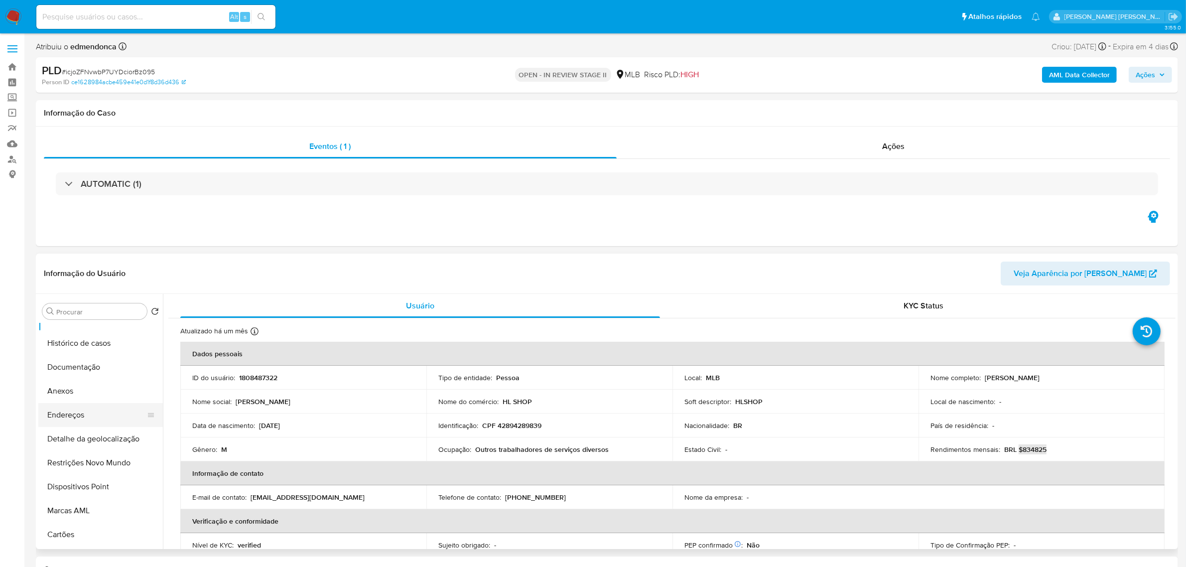
scroll to position [62, 0]
click at [110, 392] on button "Restrições Novo Mundo" at bounding box center [96, 440] width 117 height 24
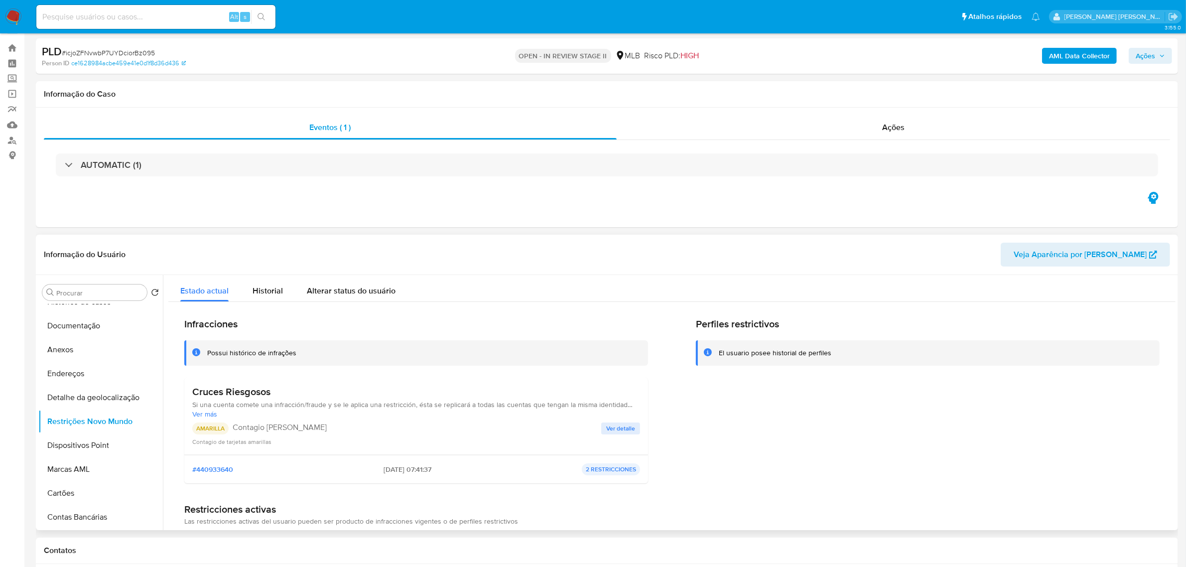
scroll to position [0, 0]
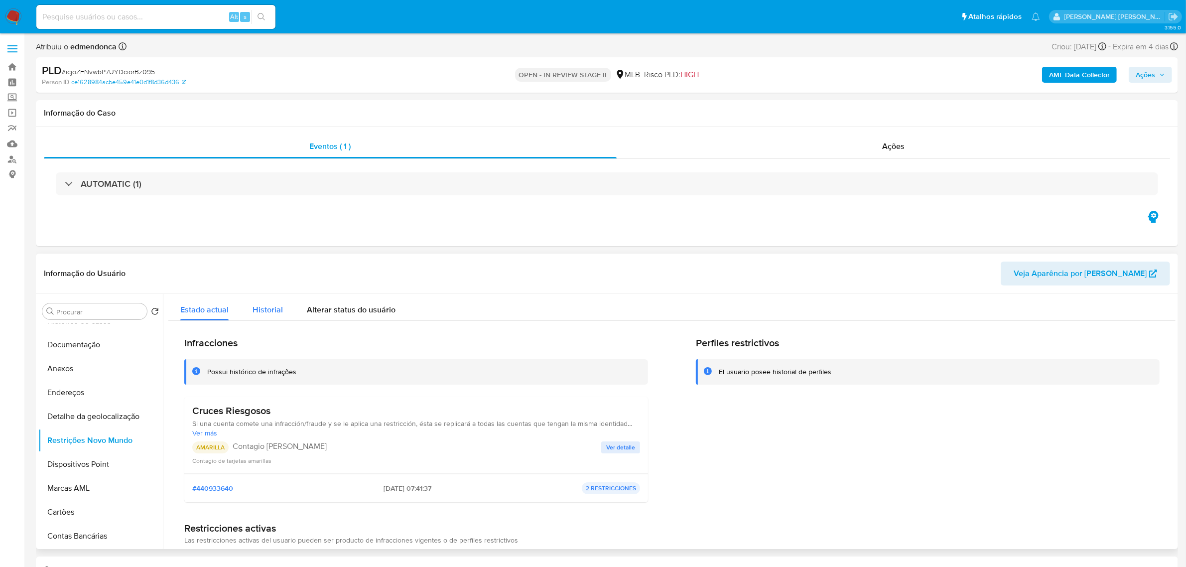
click at [277, 311] on span "Historial" at bounding box center [267, 309] width 30 height 11
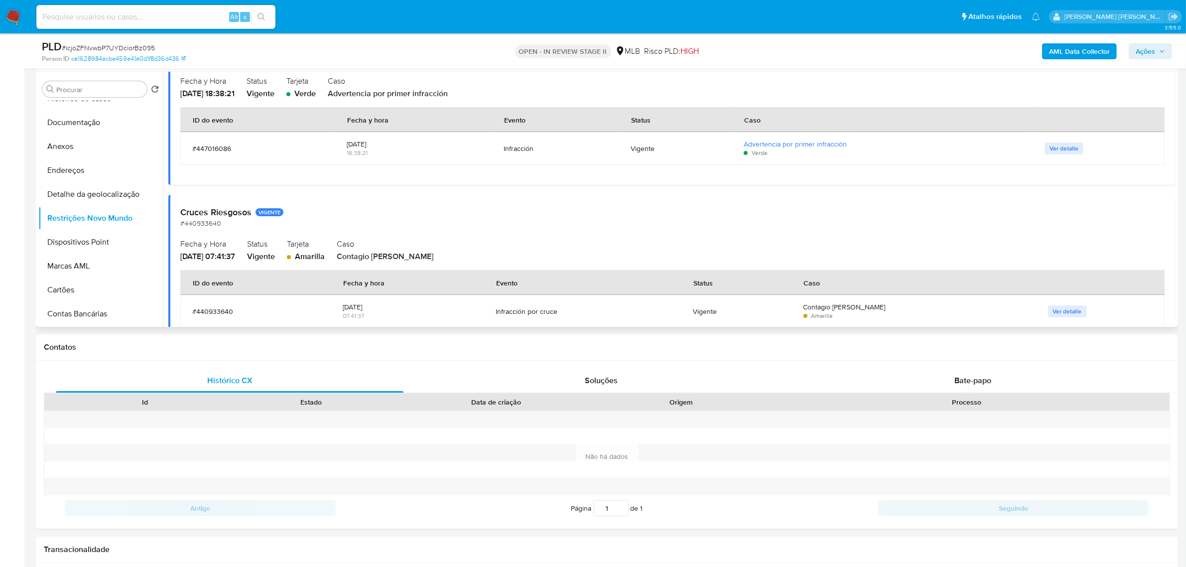
scroll to position [125, 0]
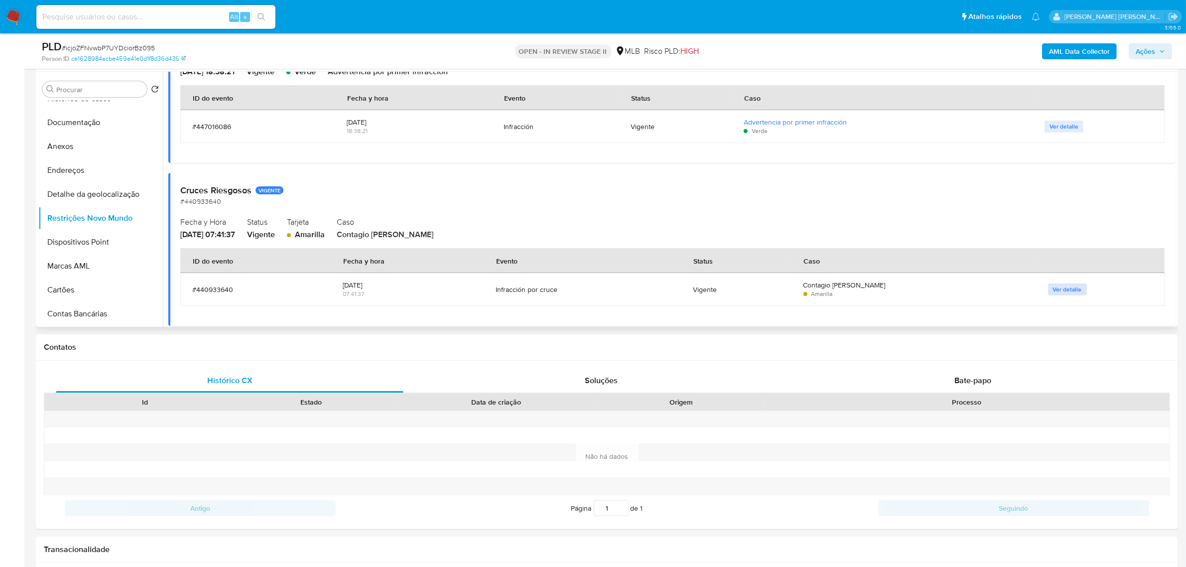
click at [796, 287] on span "Ver detalle" at bounding box center [1067, 289] width 29 height 10
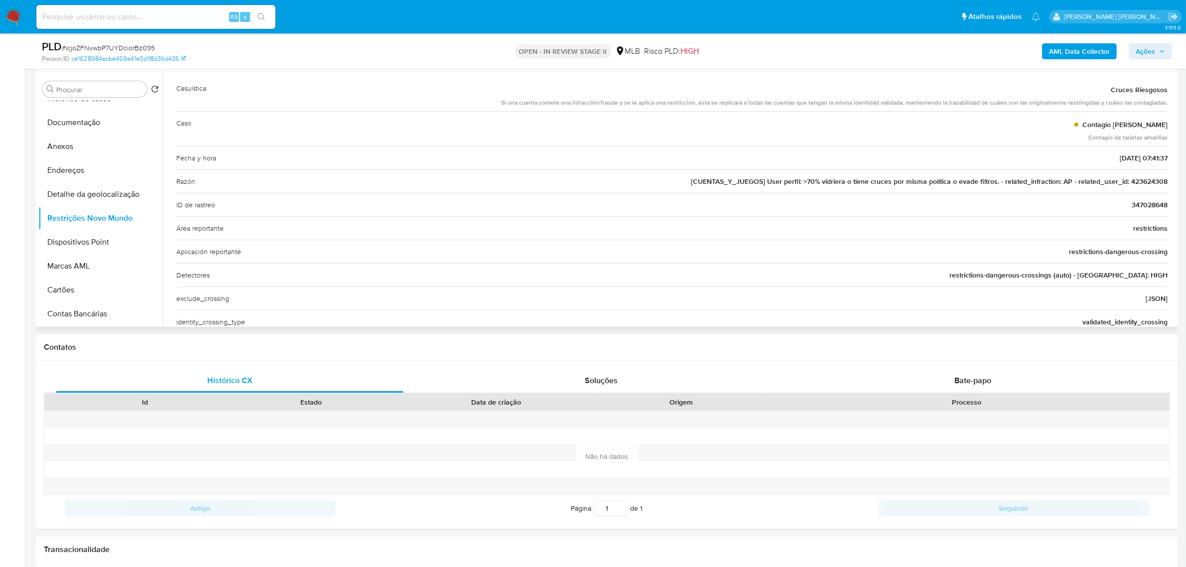
scroll to position [53, 0]
drag, startPoint x: 1127, startPoint y: 182, endPoint x: 1170, endPoint y: 183, distance: 43.8
click at [796, 183] on div "Casuística Cruces Riesgosos Si una cuenta comete una infracción/fraude y se le …" at bounding box center [671, 345] width 1007 height 553
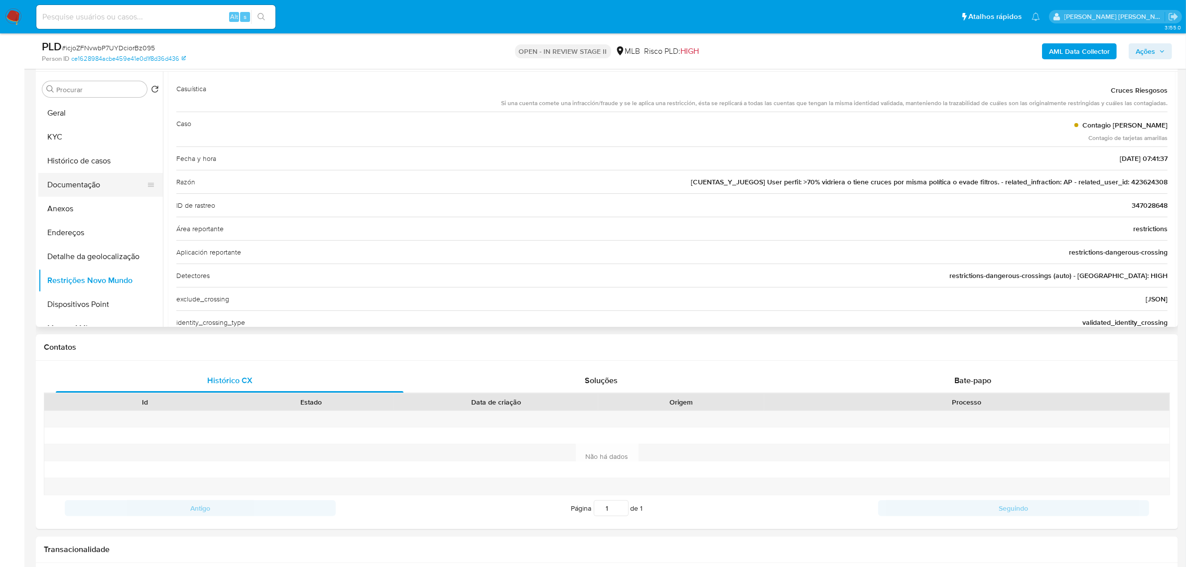
click at [96, 181] on button "Documentação" at bounding box center [96, 185] width 117 height 24
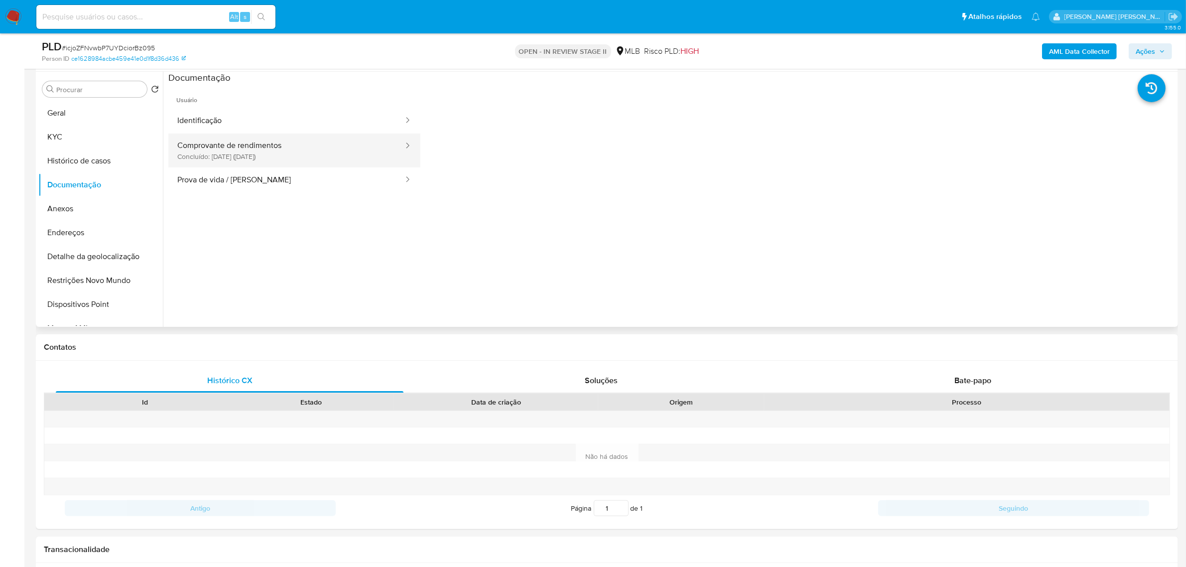
click at [237, 149] on button "Comprovante de rendimentos Concluído: [DATE] (hace un mes)" at bounding box center [286, 150] width 236 height 34
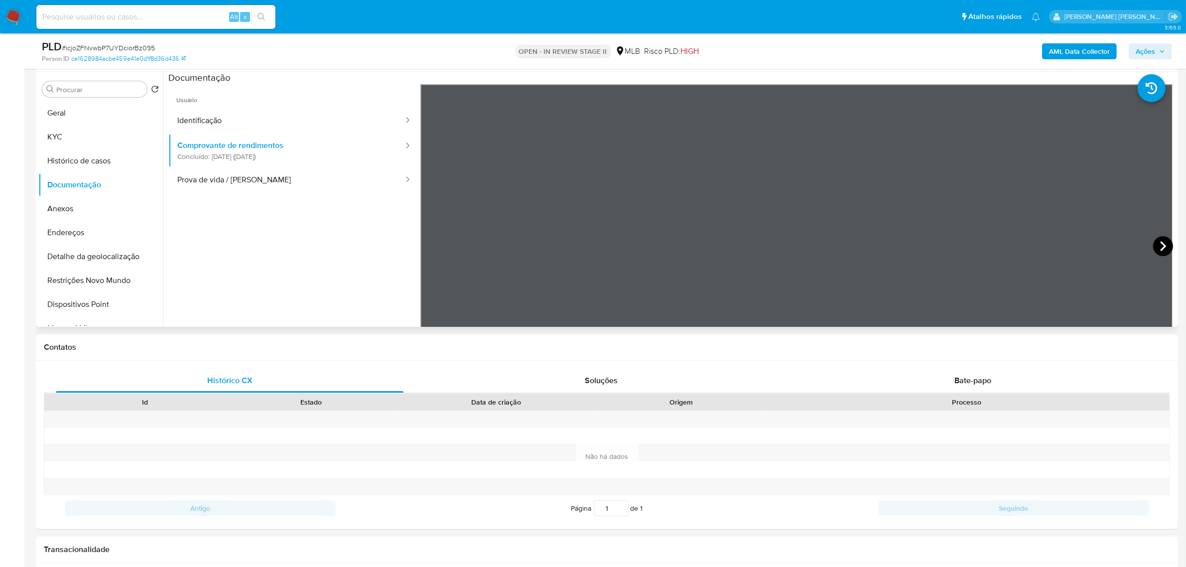
click at [796, 244] on icon at bounding box center [1163, 246] width 6 height 10
click at [796, 247] on icon at bounding box center [1163, 246] width 20 height 20
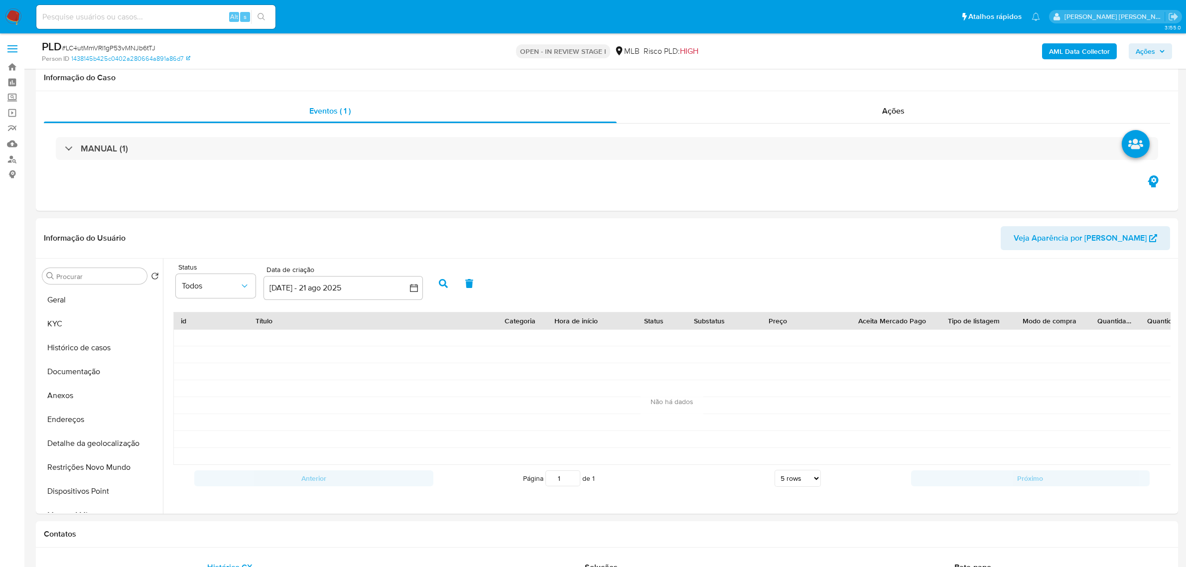
select select "10"
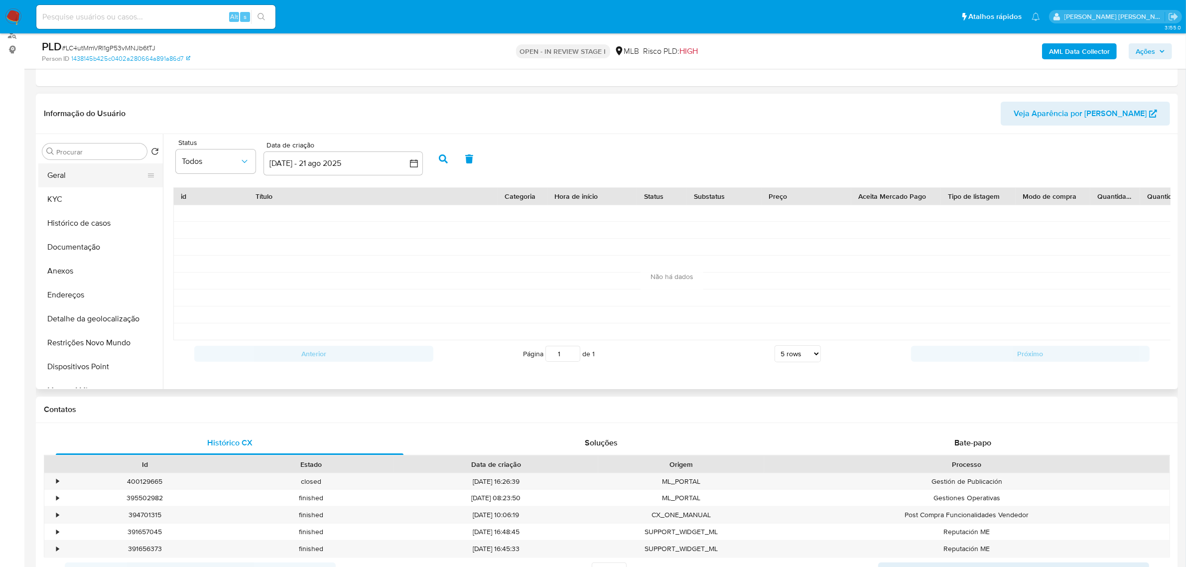
click at [71, 179] on button "Geral" at bounding box center [96, 175] width 117 height 24
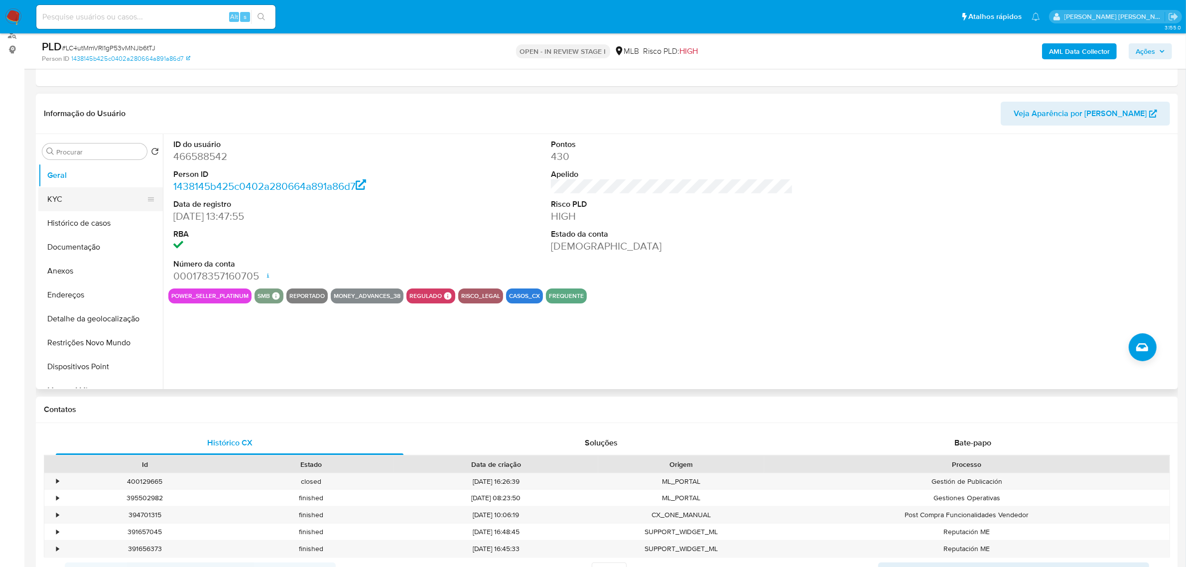
click at [96, 202] on button "KYC" at bounding box center [96, 199] width 117 height 24
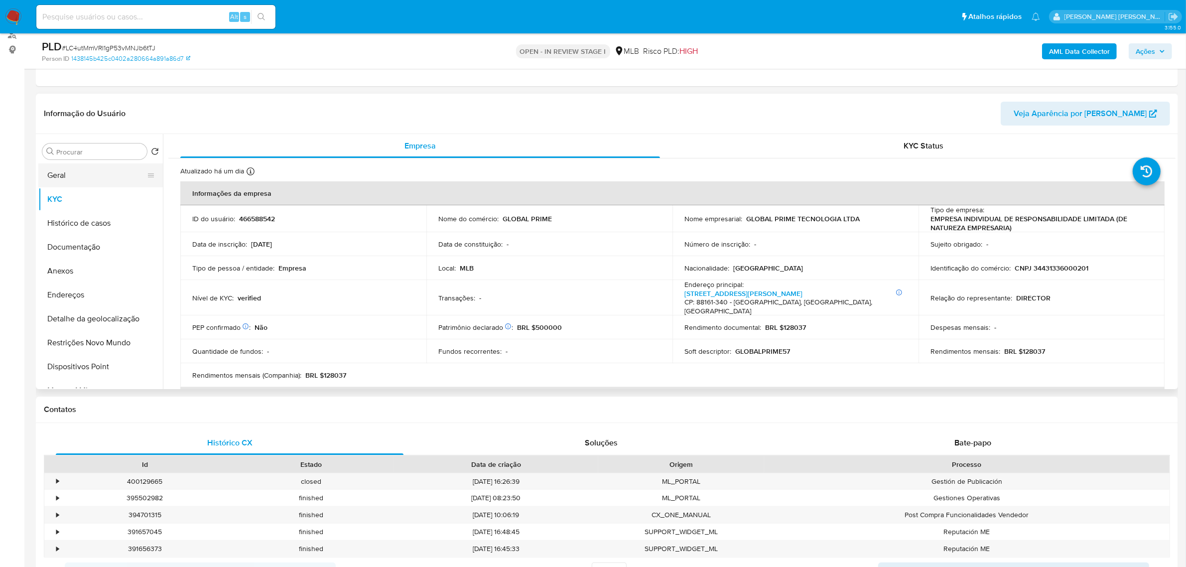
click at [86, 170] on button "Geral" at bounding box center [96, 175] width 117 height 24
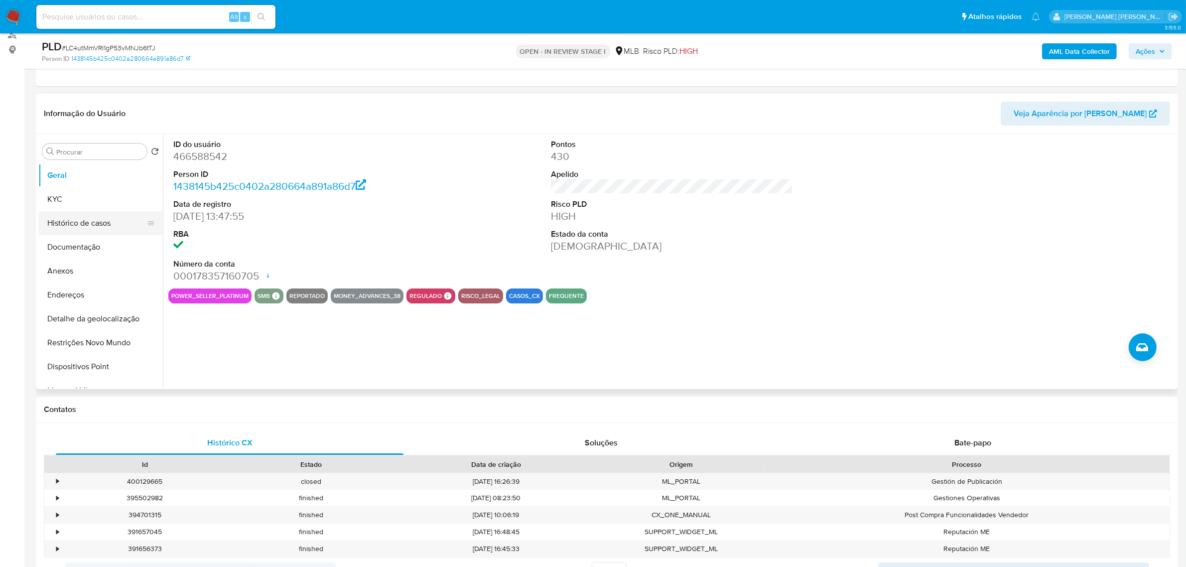
click at [97, 223] on button "Histórico de casos" at bounding box center [96, 223] width 117 height 24
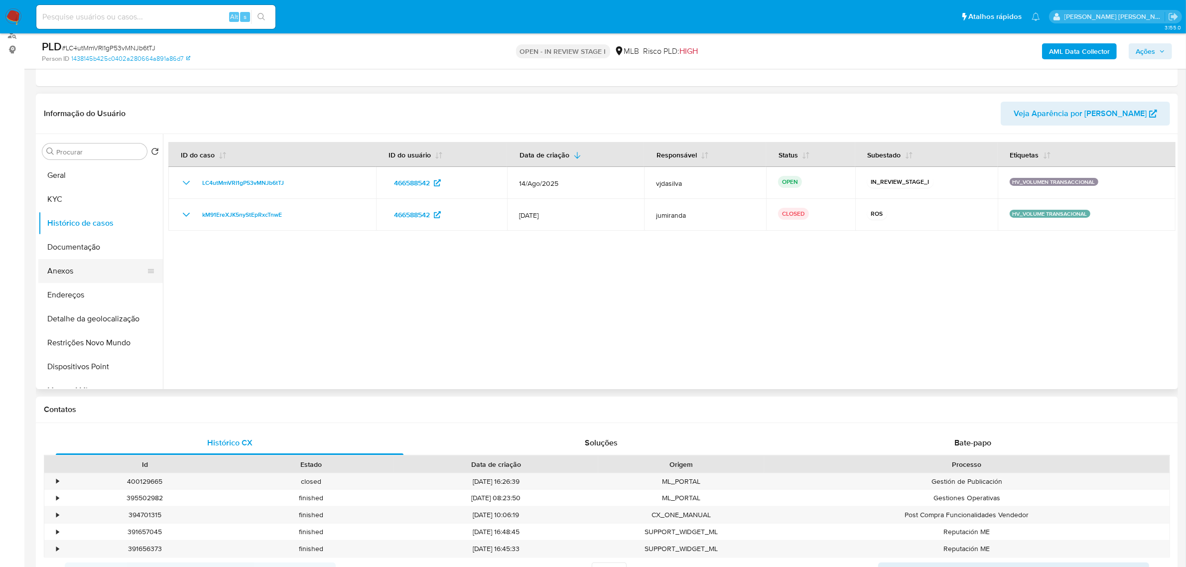
click at [86, 269] on button "Anexos" at bounding box center [96, 271] width 117 height 24
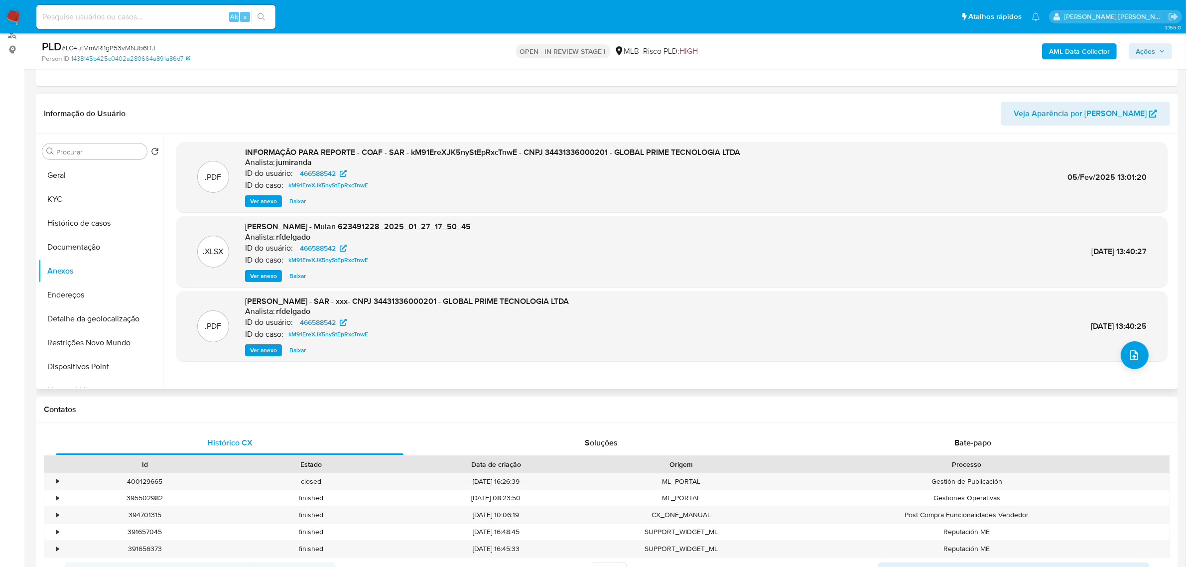
click at [261, 205] on span "Ver anexo" at bounding box center [263, 201] width 27 height 10
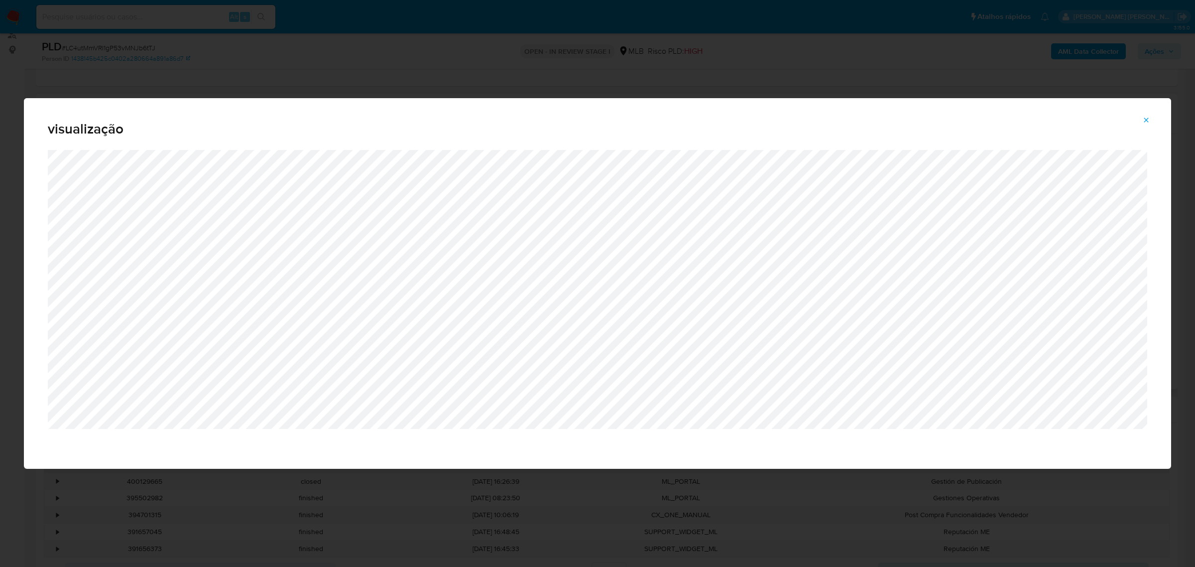
click at [1144, 113] on span "Attachment preview" at bounding box center [1146, 120] width 8 height 14
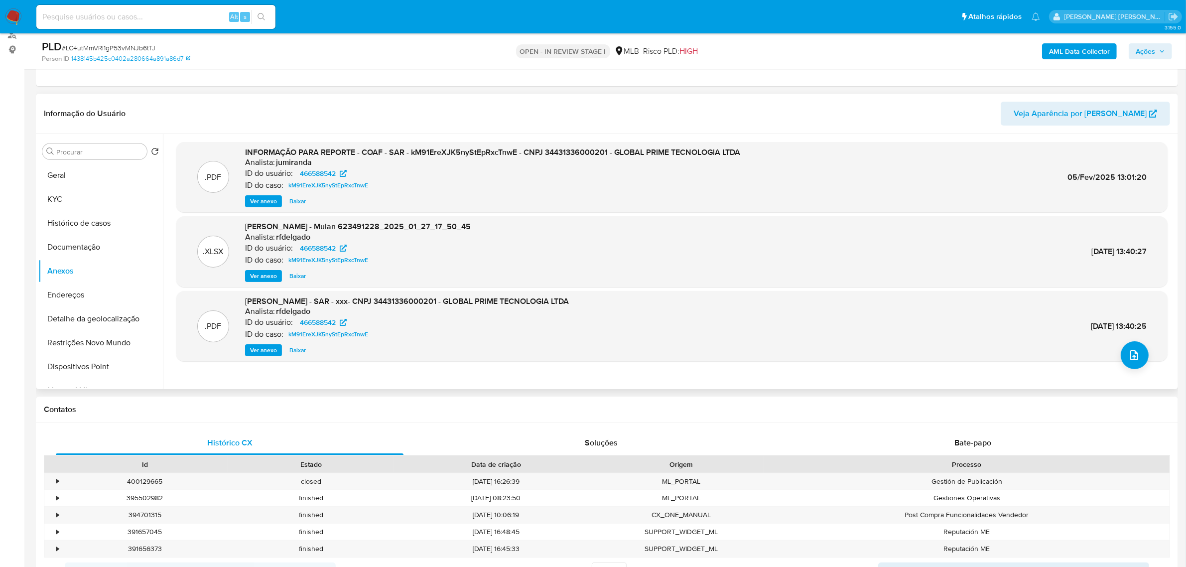
click at [257, 196] on span "Ver anexo" at bounding box center [263, 201] width 27 height 10
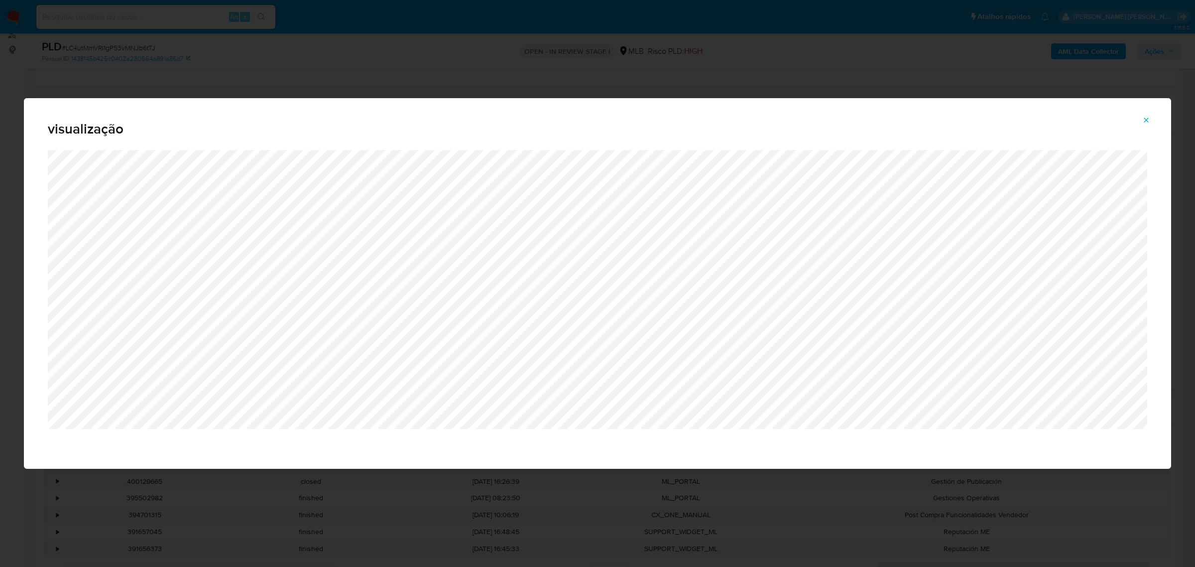
click at [1150, 118] on icon "Attachment preview" at bounding box center [1146, 120] width 8 height 8
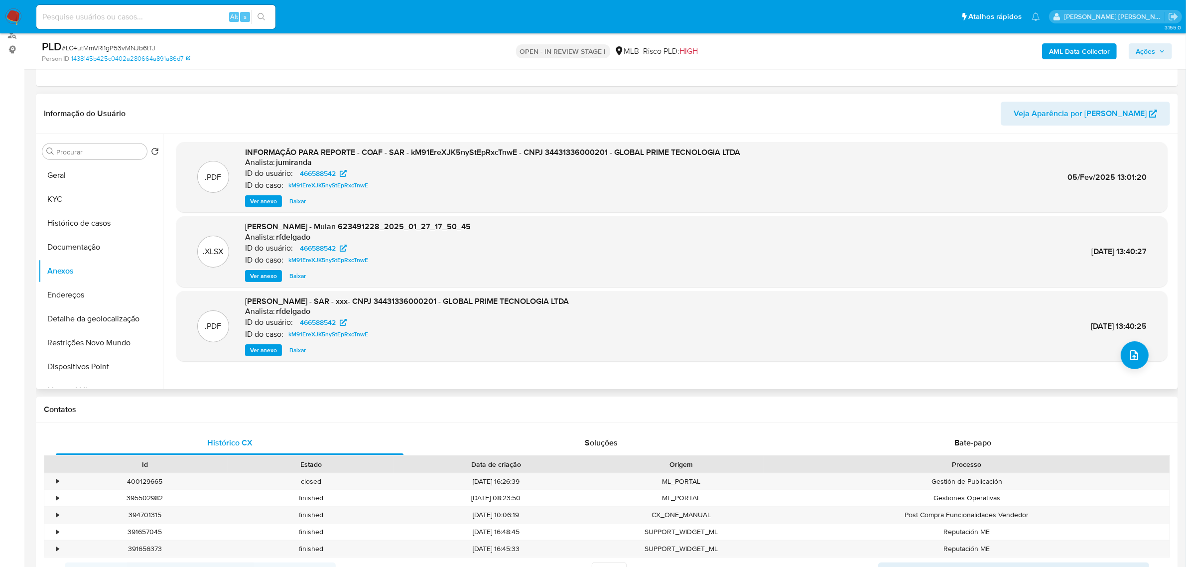
click at [259, 196] on span "Ver anexo" at bounding box center [263, 201] width 27 height 10
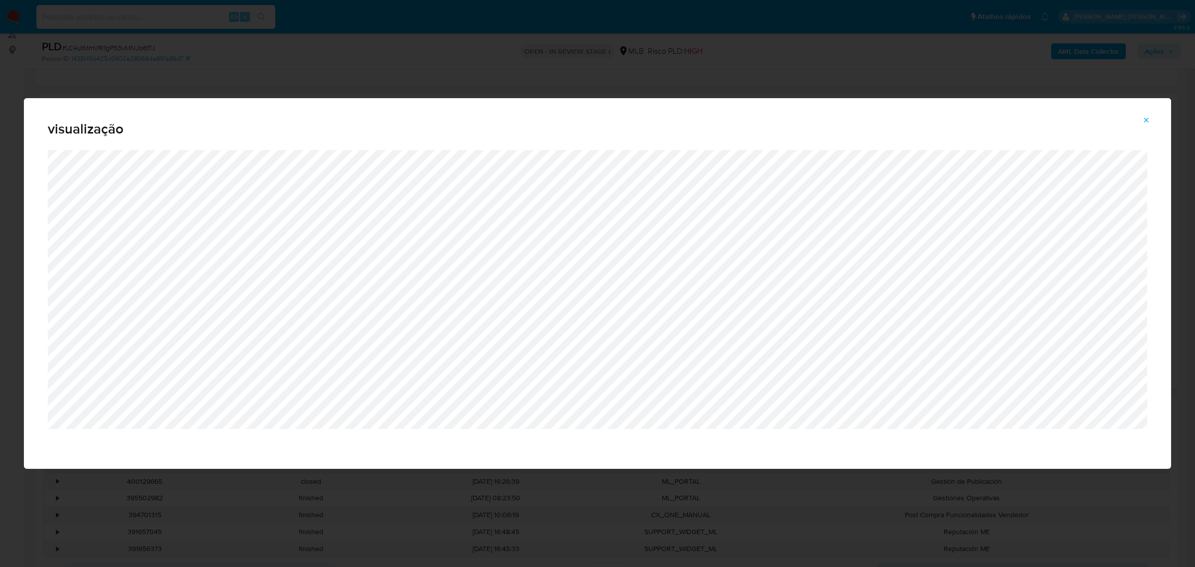
click at [1144, 121] on icon "Attachment preview" at bounding box center [1146, 120] width 8 height 8
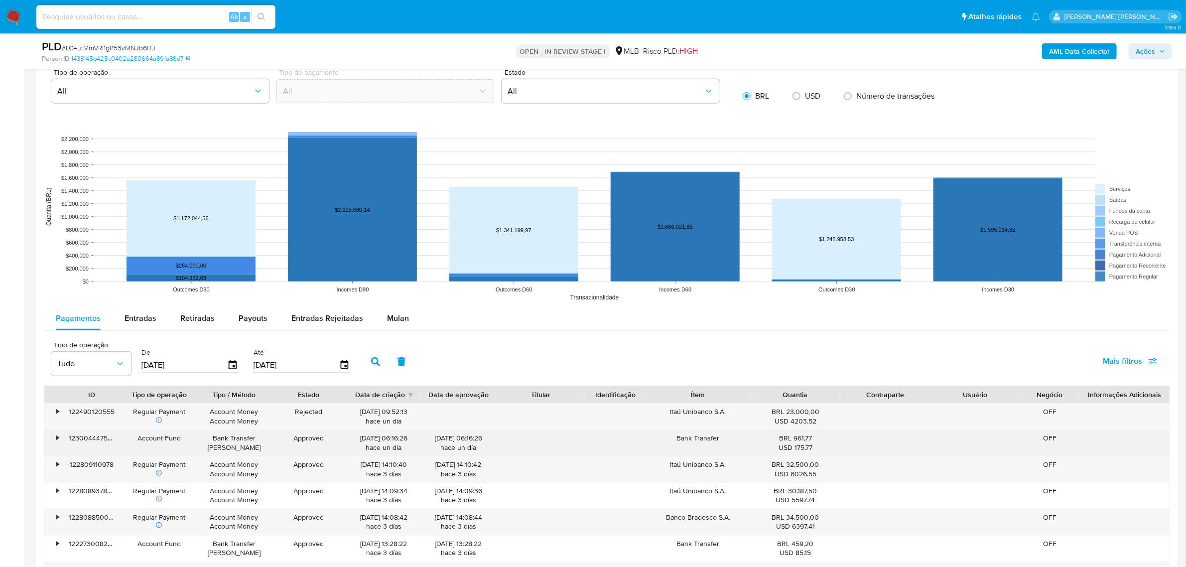
scroll to position [1121, 0]
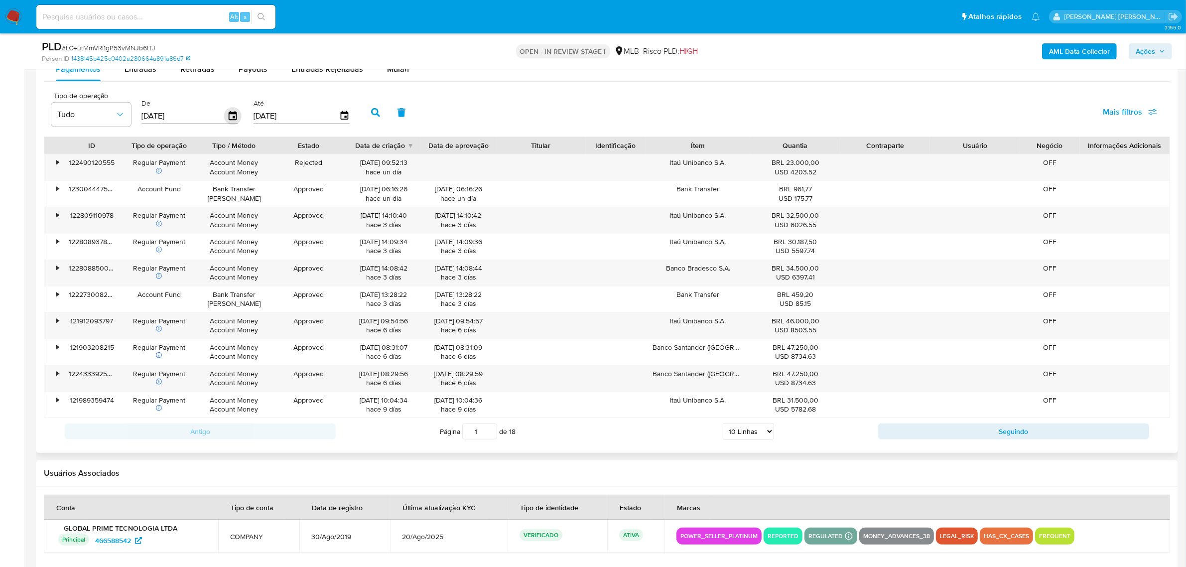
click at [232, 118] on icon "button" at bounding box center [233, 115] width 8 height 9
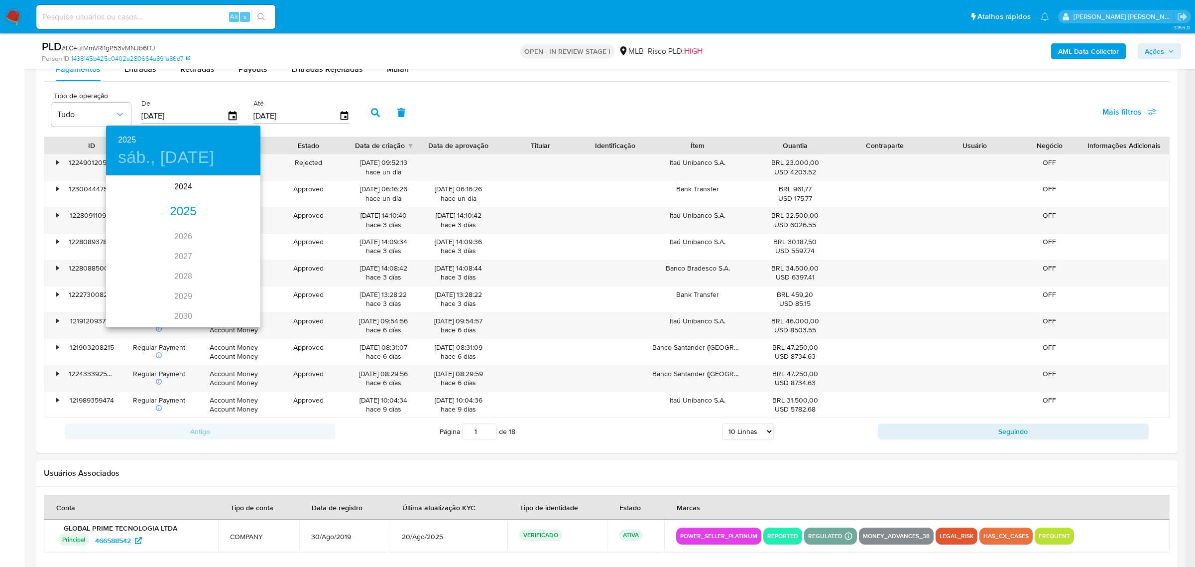
click at [173, 214] on div "2025" at bounding box center [183, 212] width 154 height 20
click at [178, 266] on div "ago." at bounding box center [182, 269] width 51 height 37
click at [123, 285] on p "18" at bounding box center [124, 282] width 8 height 10
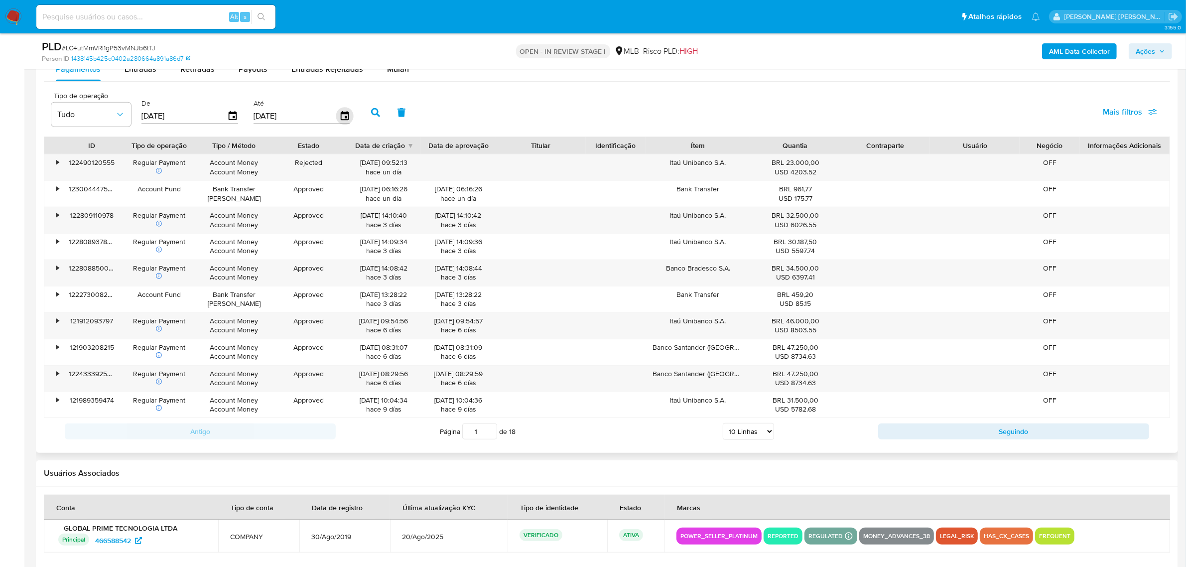
click at [340, 119] on icon "button" at bounding box center [344, 116] width 17 height 17
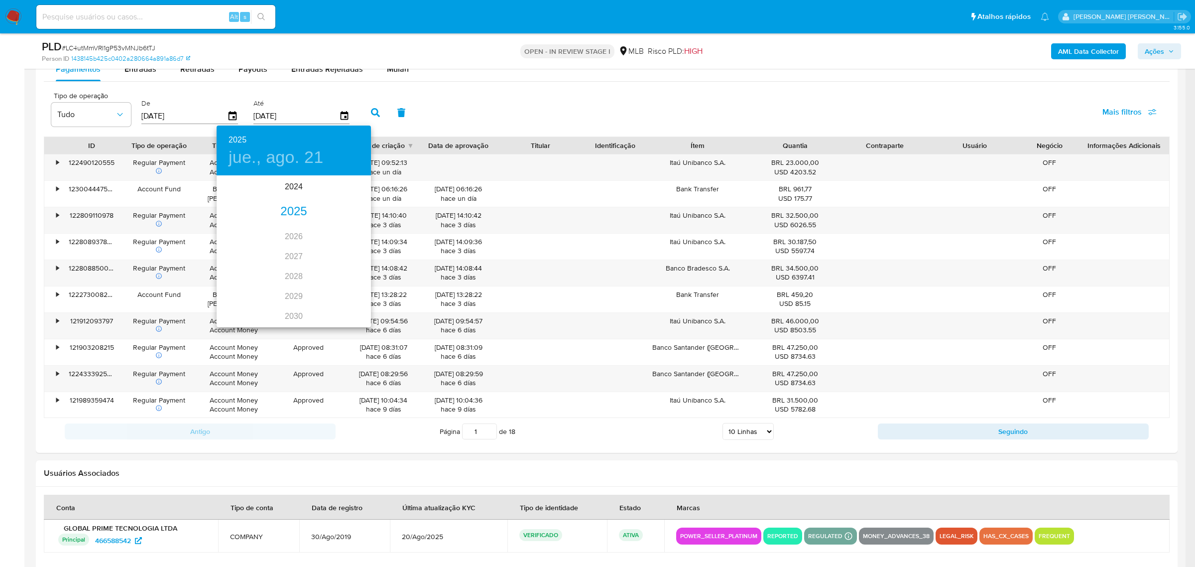
click at [299, 214] on div "2025" at bounding box center [294, 212] width 154 height 20
click at [292, 267] on div "ago." at bounding box center [293, 269] width 51 height 37
click at [236, 279] on p "18" at bounding box center [234, 282] width 8 height 10
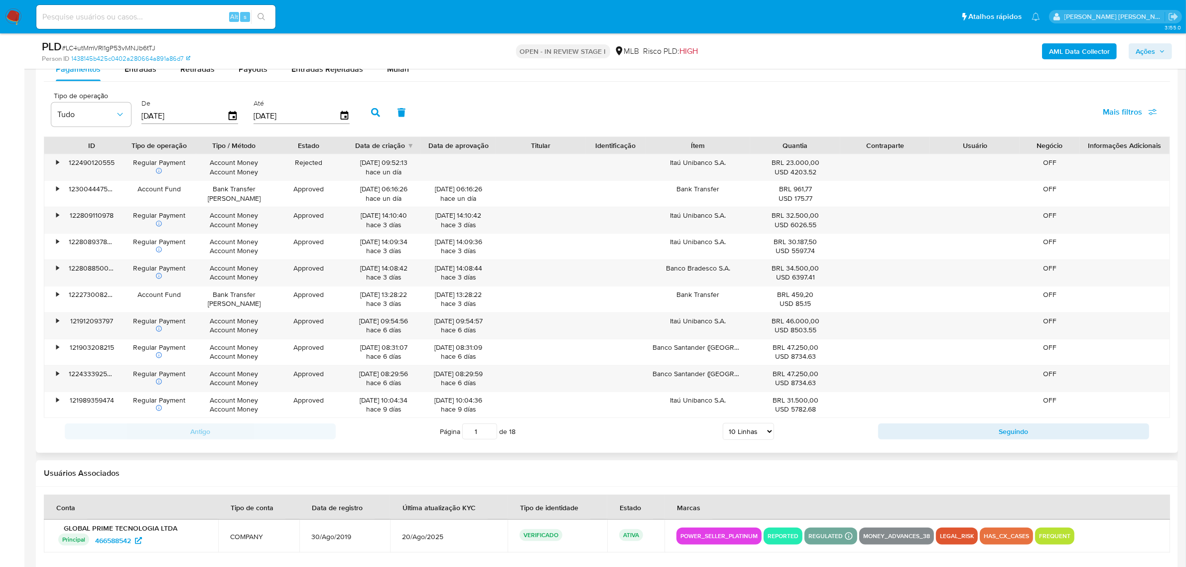
click at [379, 116] on button "button" at bounding box center [376, 113] width 26 height 24
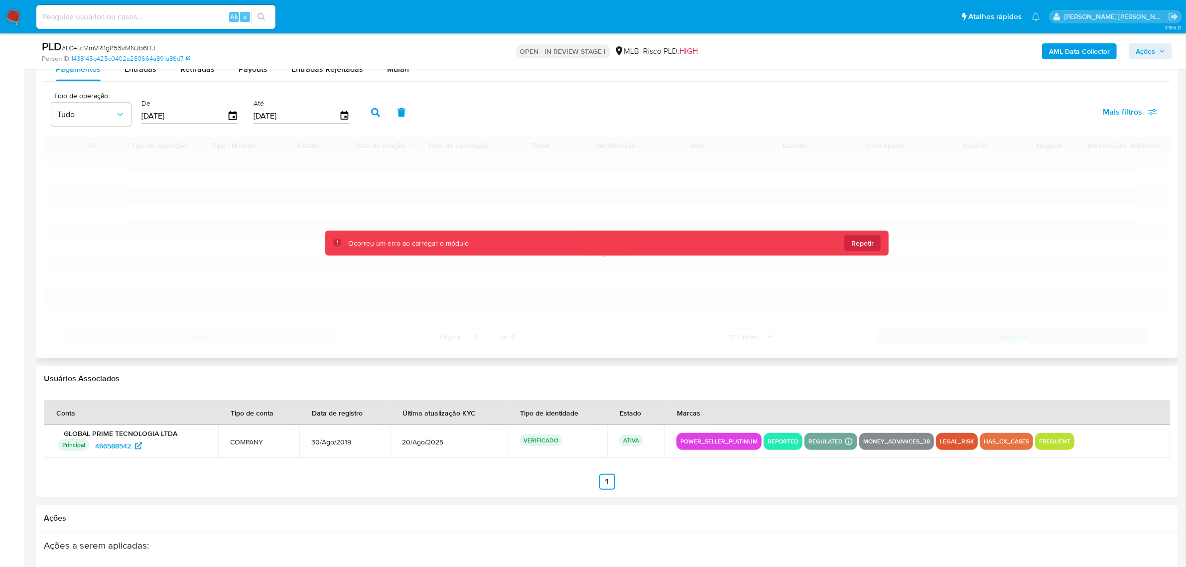
click at [372, 120] on button "button" at bounding box center [376, 113] width 26 height 24
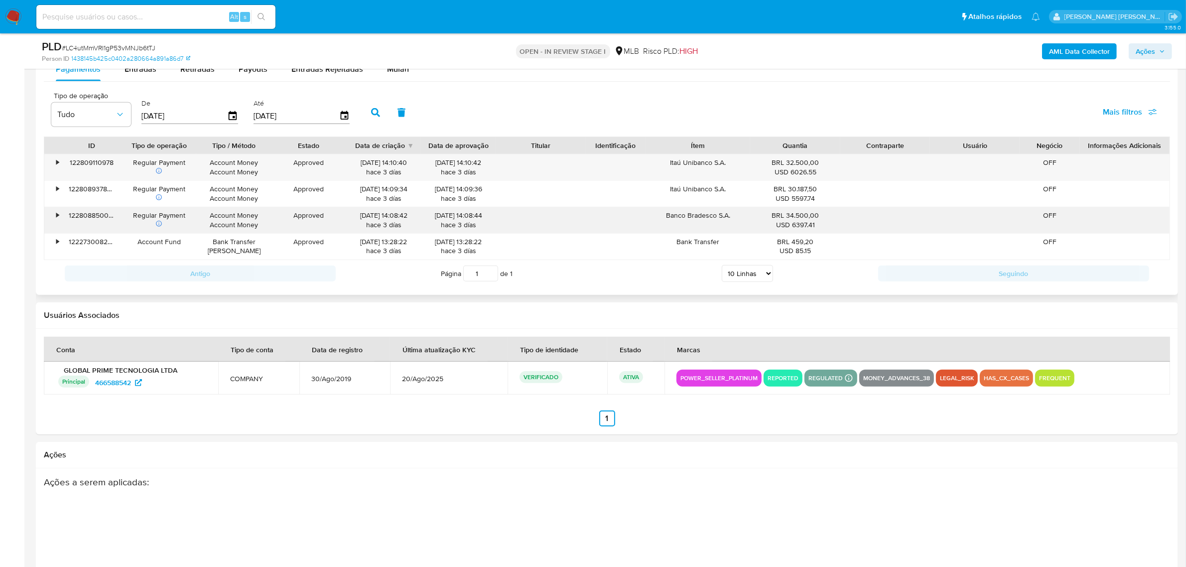
click at [57, 222] on div "•" at bounding box center [52, 220] width 17 height 26
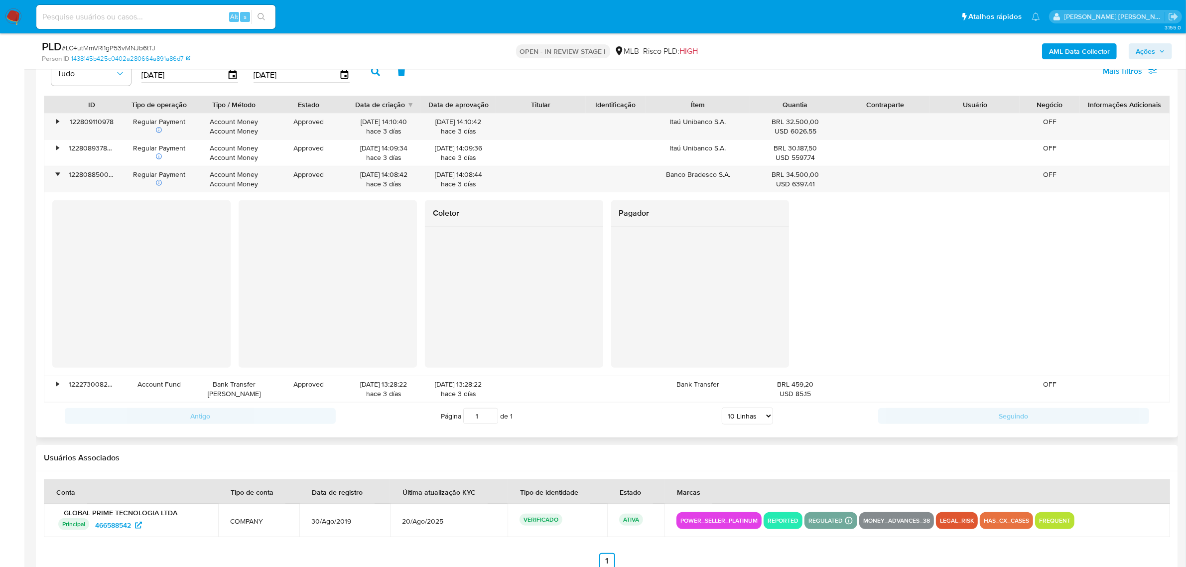
scroll to position [1183, 0]
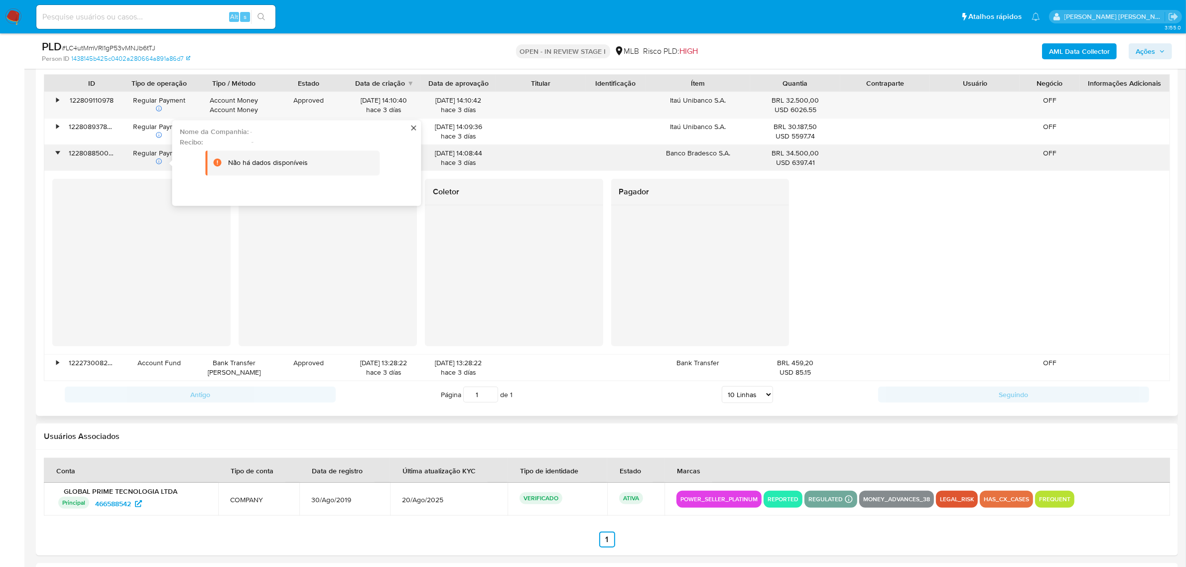
click at [157, 163] on icon at bounding box center [158, 161] width 7 height 7
click at [248, 167] on div "Não há dados disponíveis" at bounding box center [268, 162] width 80 height 9
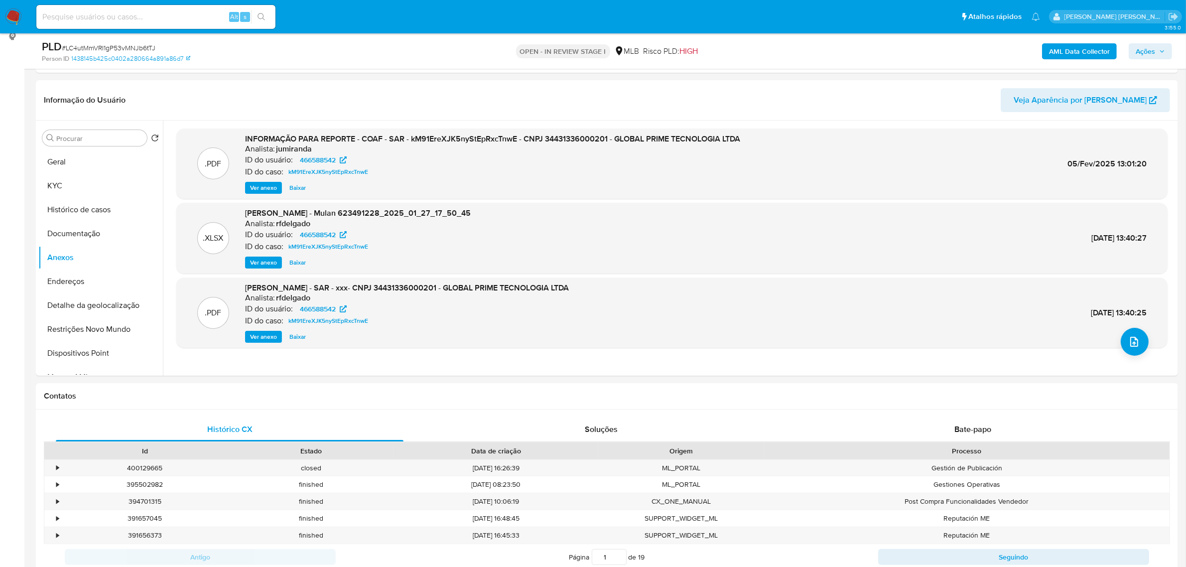
scroll to position [0, 0]
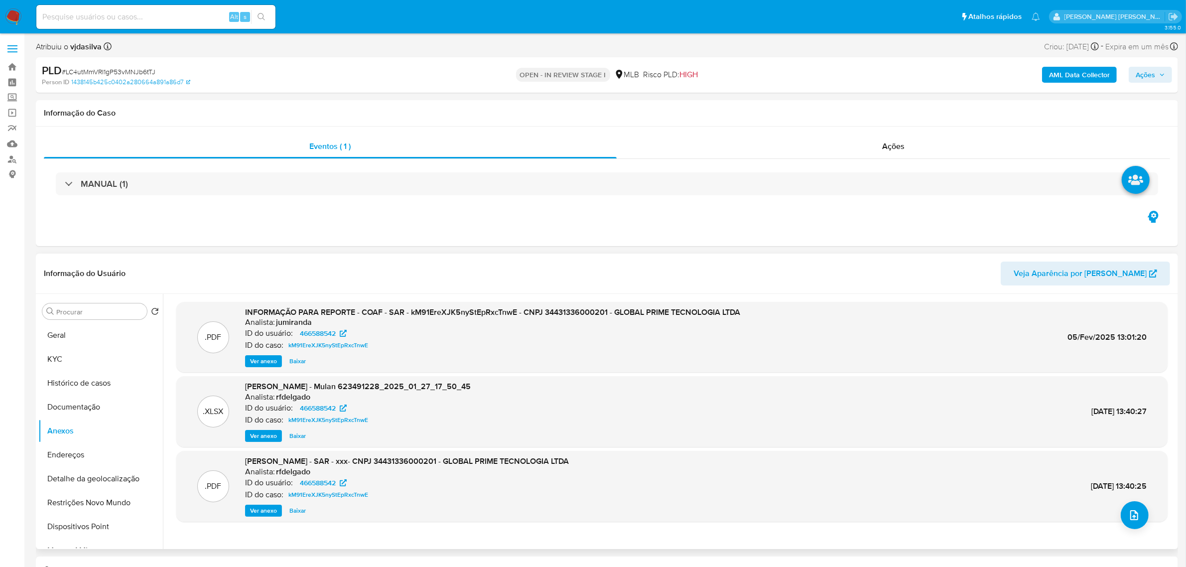
click at [265, 362] on span "Ver anexo" at bounding box center [263, 361] width 27 height 10
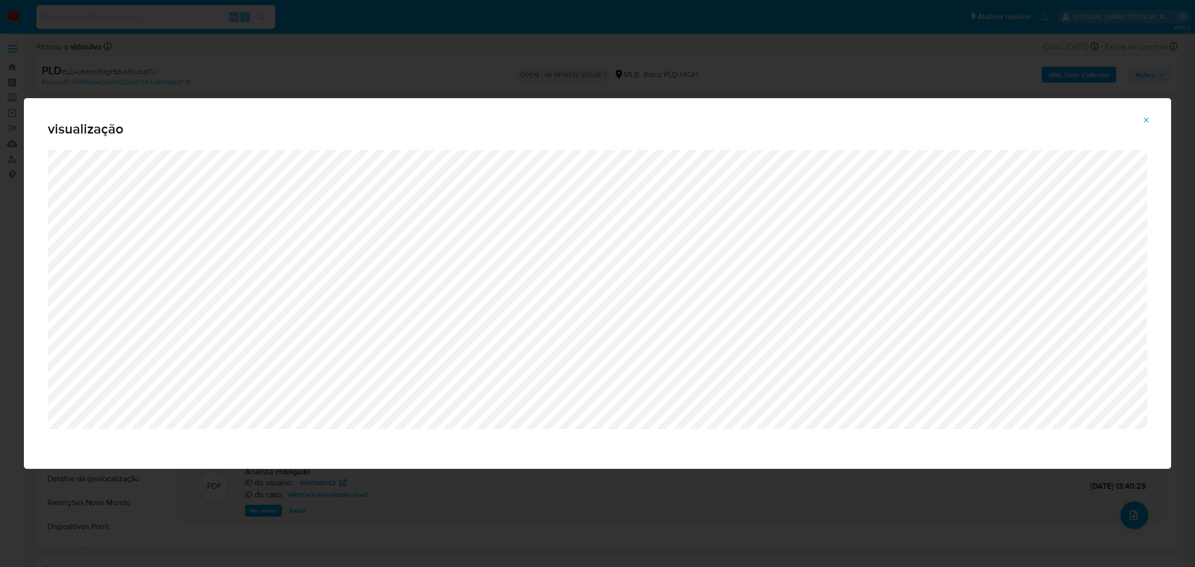
drag, startPoint x: 1149, startPoint y: 122, endPoint x: 909, endPoint y: 150, distance: 241.7
click at [1148, 122] on icon "Attachment preview" at bounding box center [1146, 120] width 8 height 8
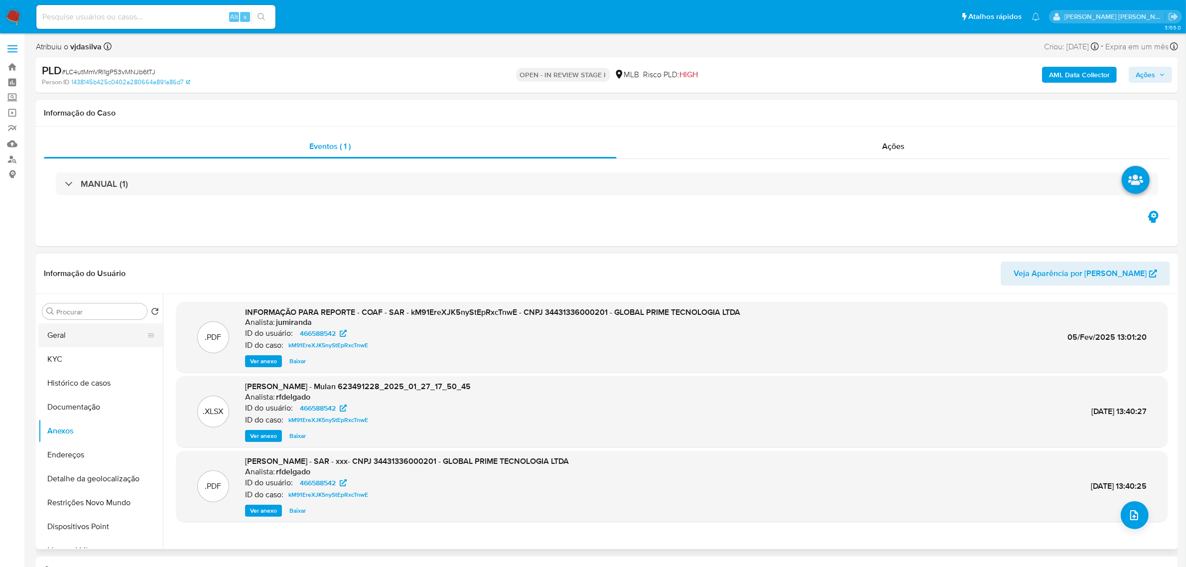
click at [94, 337] on button "Geral" at bounding box center [96, 335] width 117 height 24
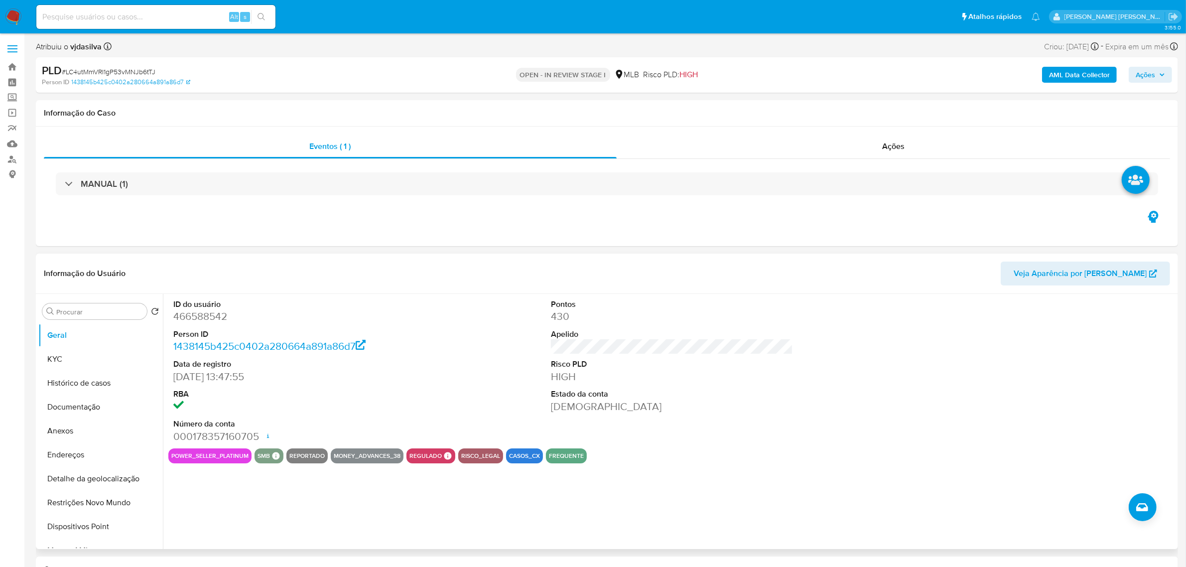
scroll to position [62, 0]
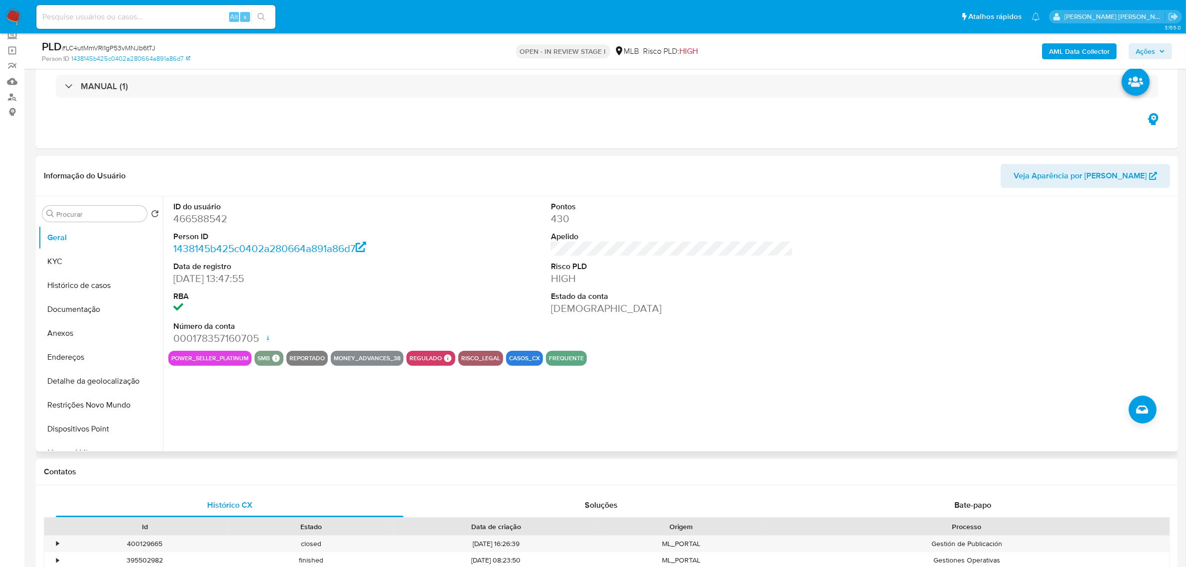
click at [423, 188] on div "Informação do Usuário Veja Aparência por Pessoa" at bounding box center [607, 176] width 1142 height 40
click at [103, 256] on button "KYC" at bounding box center [96, 262] width 117 height 24
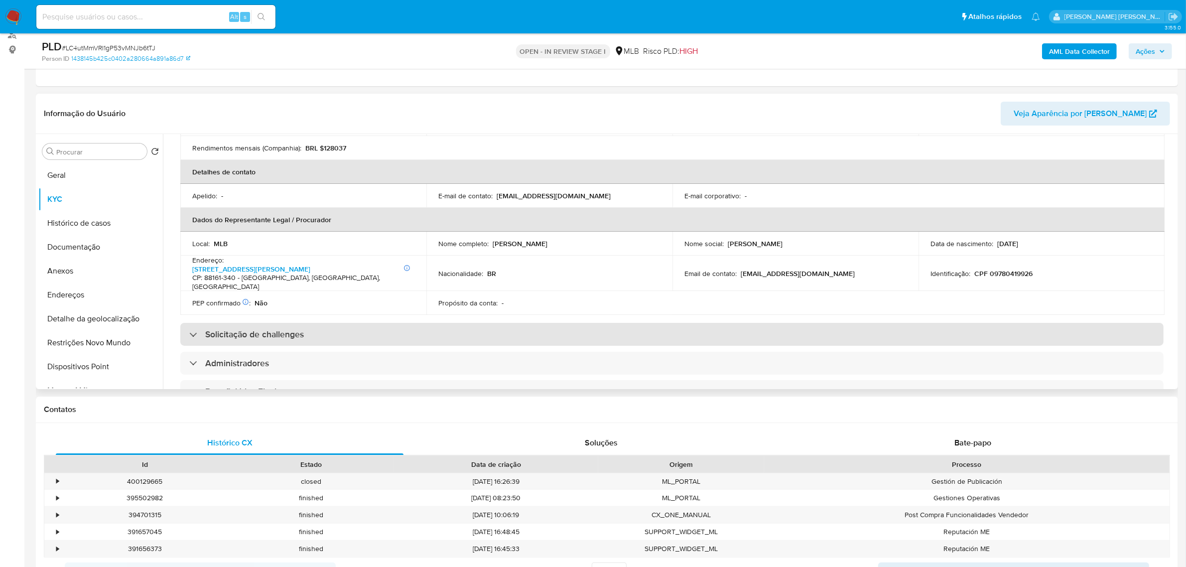
scroll to position [249, 0]
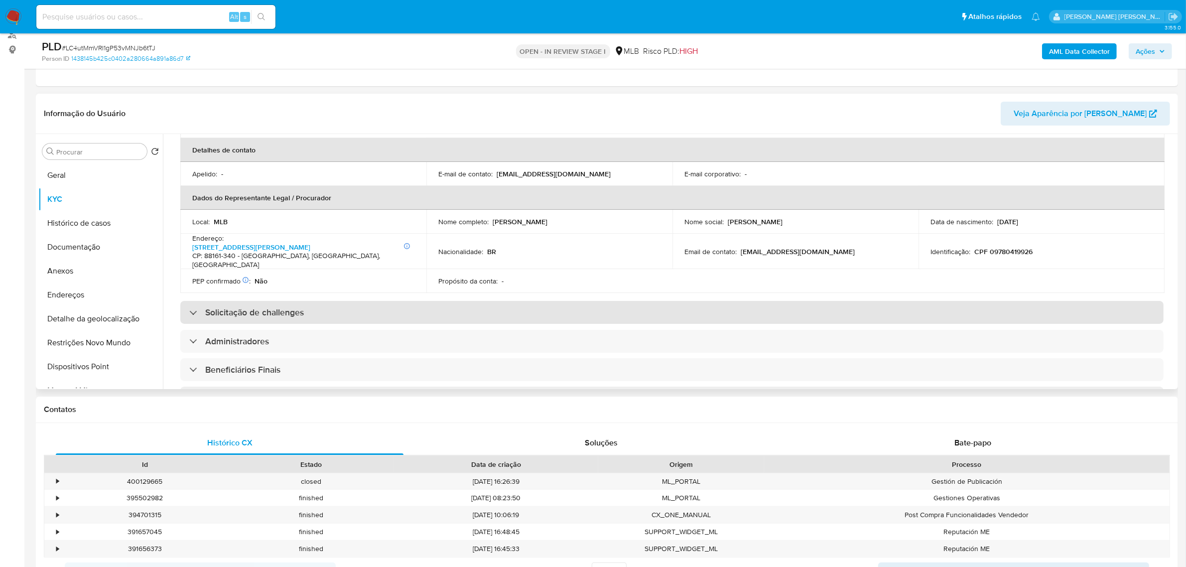
click at [661, 301] on div "Solicitação de challenges" at bounding box center [671, 312] width 983 height 23
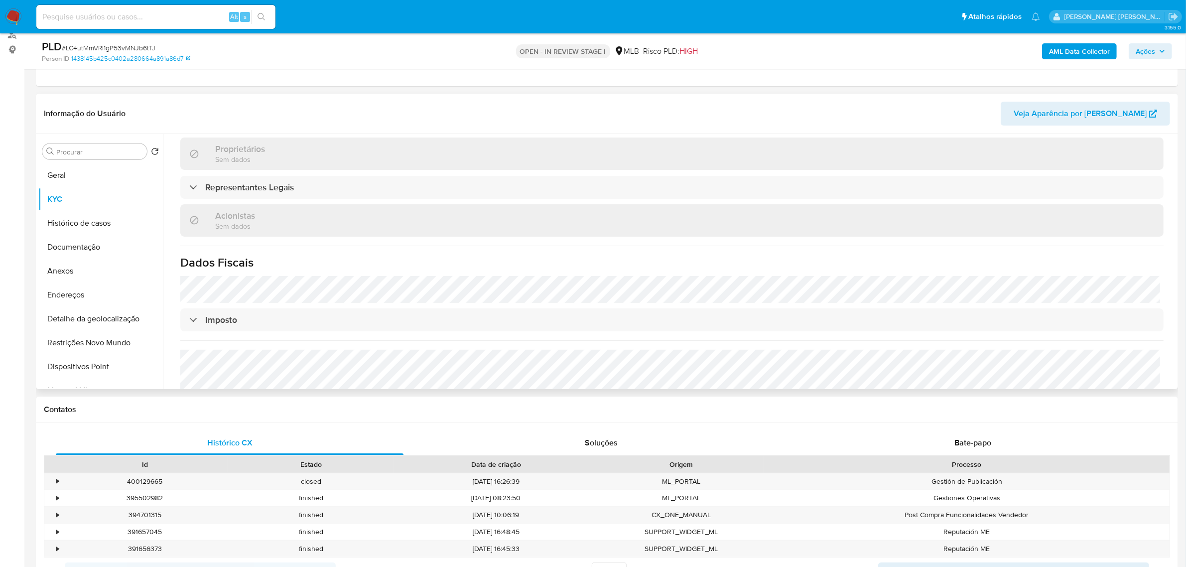
scroll to position [571, 0]
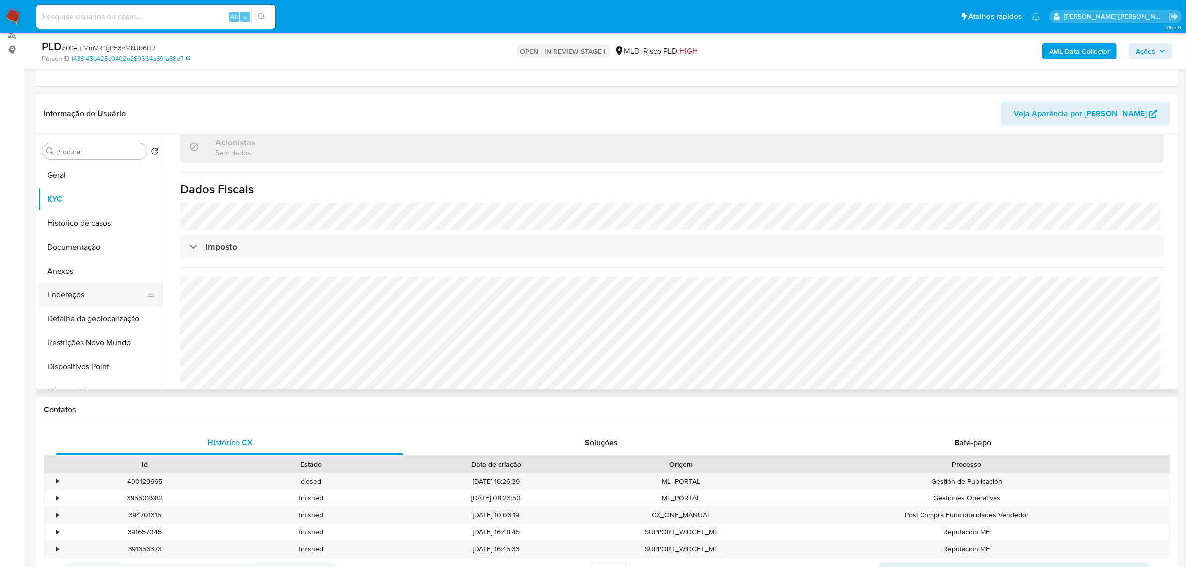
click at [79, 295] on button "Endereços" at bounding box center [96, 295] width 117 height 24
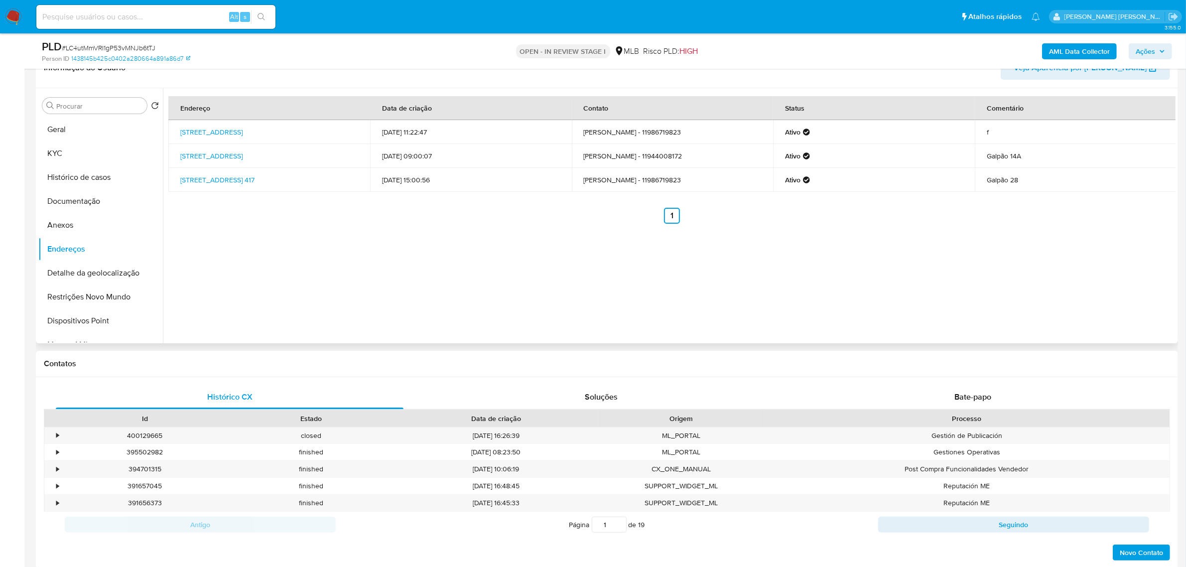
scroll to position [187, 0]
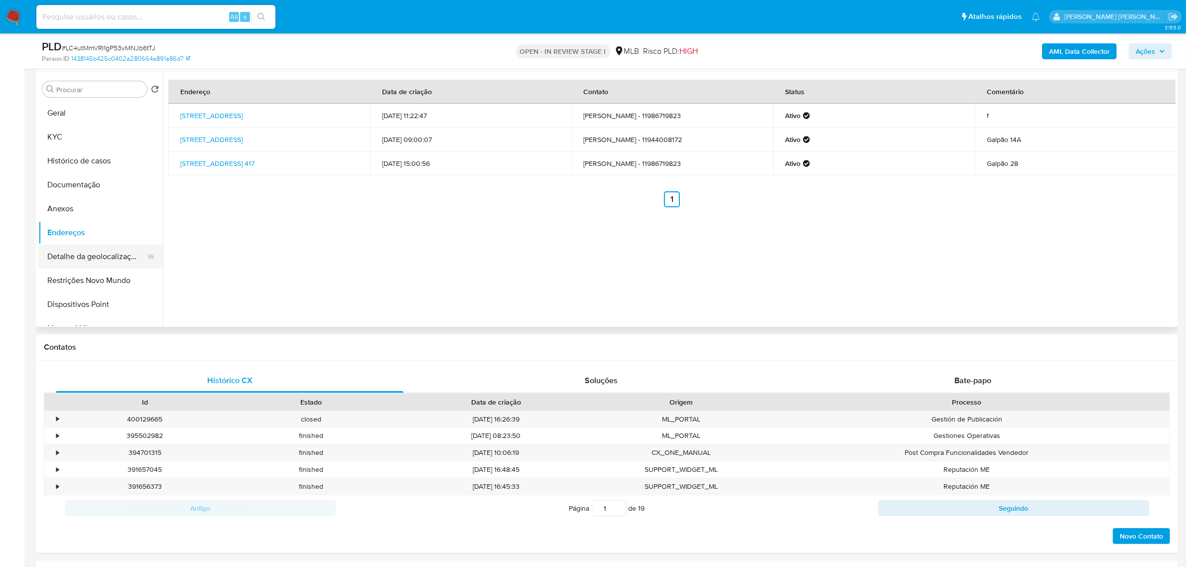
click at [78, 264] on button "Detalhe da geolocalização" at bounding box center [96, 257] width 117 height 24
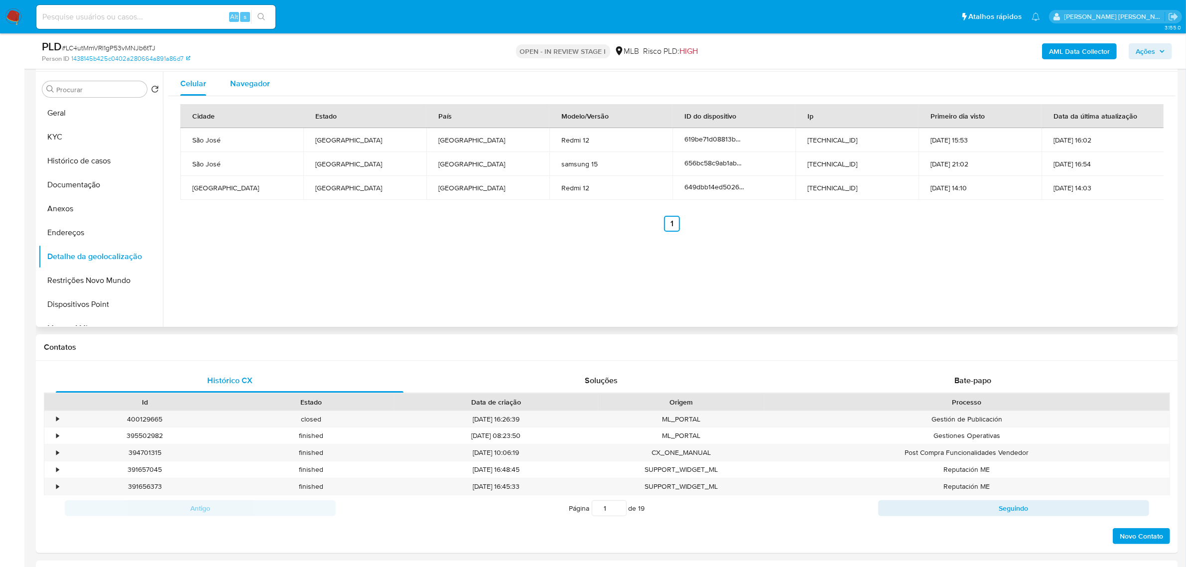
click at [260, 82] on span "Navegador" at bounding box center [250, 83] width 40 height 11
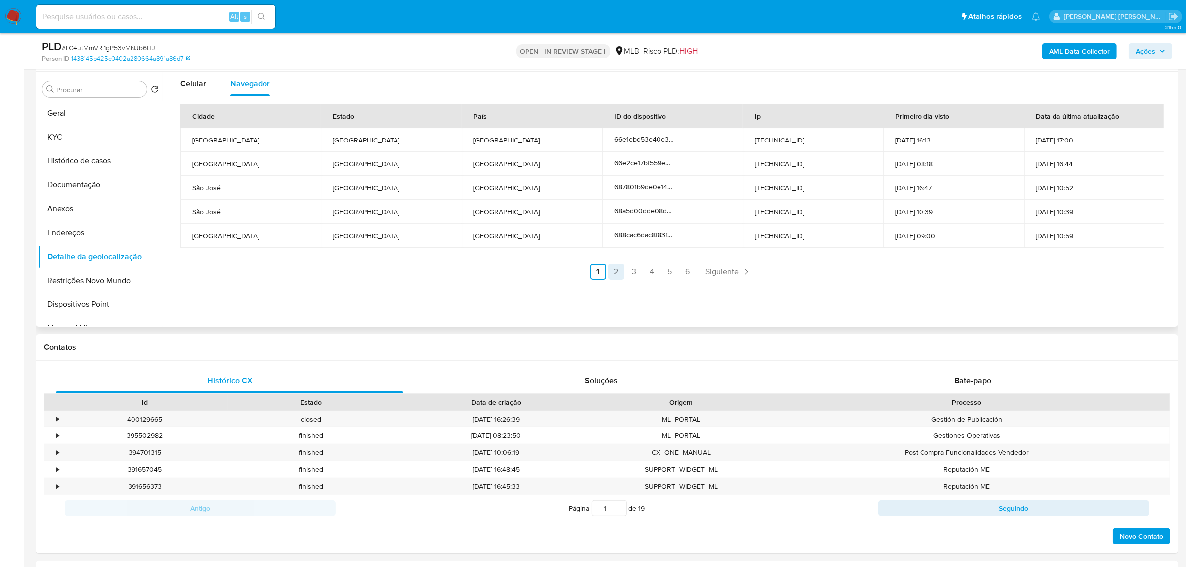
click at [611, 277] on link "2" at bounding box center [616, 271] width 16 height 16
click at [673, 274] on link "4" at bounding box center [678, 271] width 16 height 16
click at [694, 271] on link "5" at bounding box center [696, 271] width 16 height 16
click at [718, 272] on link "6" at bounding box center [714, 271] width 16 height 16
click at [719, 270] on link "5" at bounding box center [726, 271] width 16 height 16
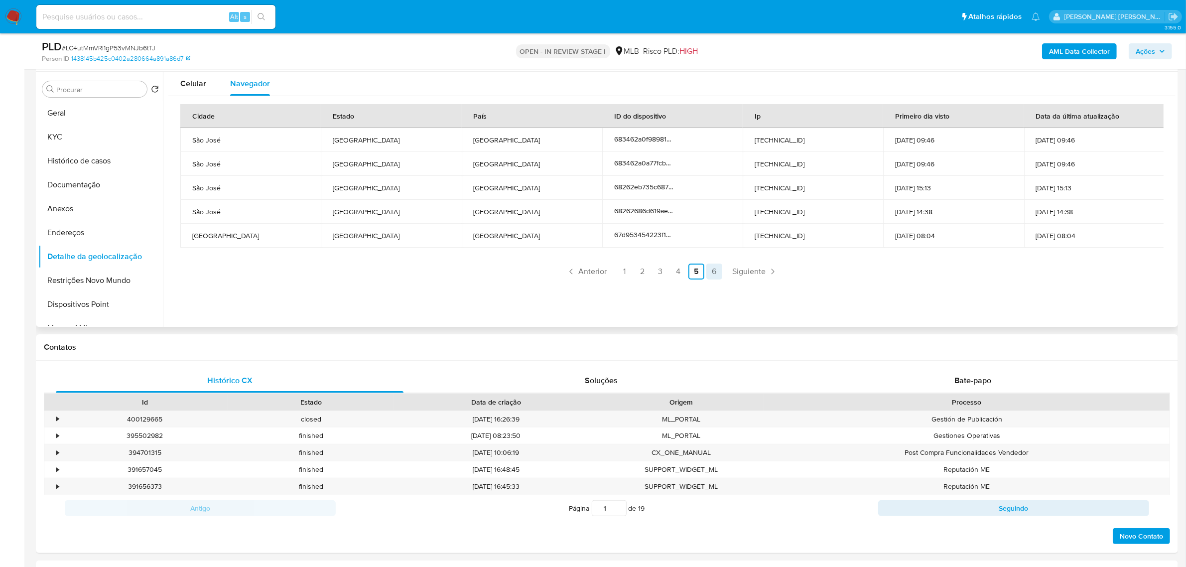
click at [711, 270] on link "6" at bounding box center [714, 271] width 16 height 16
click at [690, 272] on link "3" at bounding box center [690, 271] width 16 height 16
click at [652, 274] on link "3" at bounding box center [660, 271] width 16 height 16
click at [655, 272] on link "3" at bounding box center [660, 271] width 16 height 16
click at [634, 273] on link "2" at bounding box center [642, 271] width 16 height 16
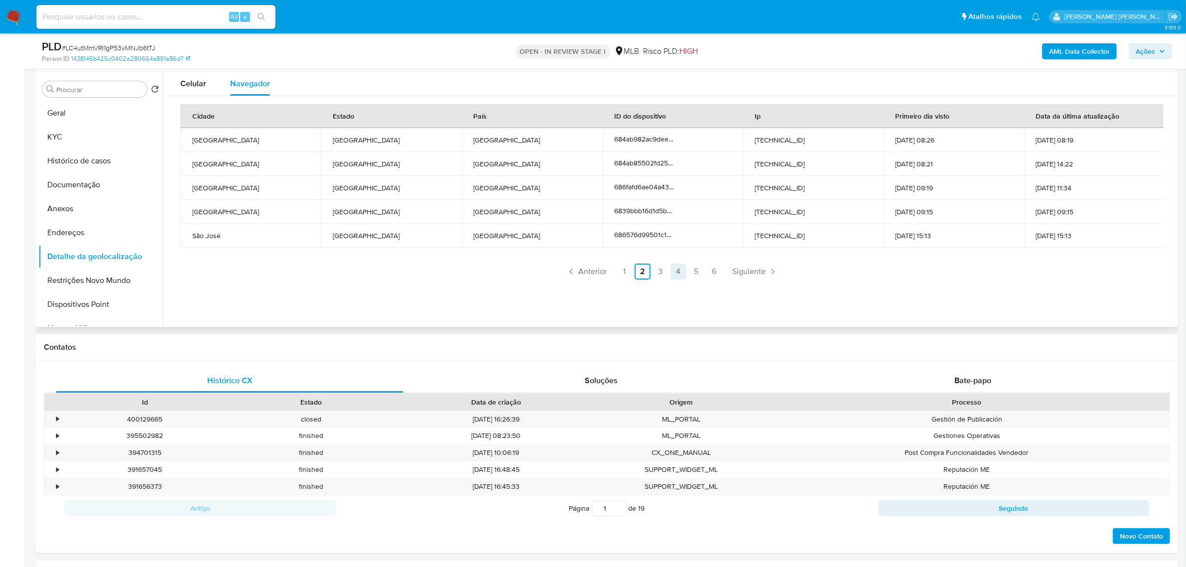
click at [681, 274] on link "4" at bounding box center [678, 271] width 16 height 16
click at [91, 287] on button "Restrições Novo Mundo" at bounding box center [96, 280] width 117 height 24
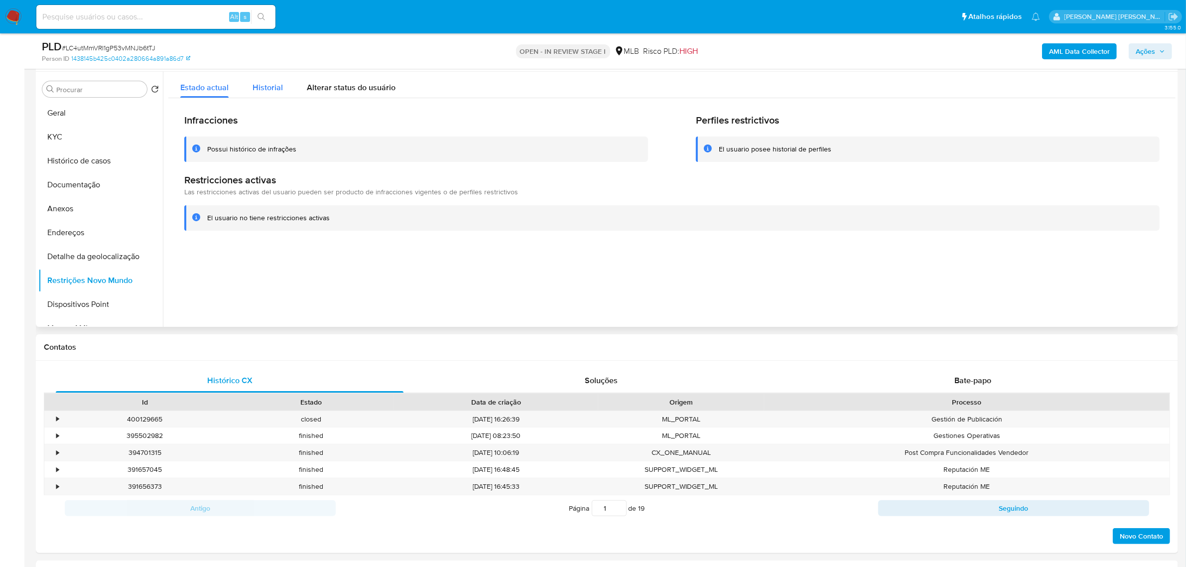
click at [260, 82] on span "Historial" at bounding box center [267, 87] width 30 height 11
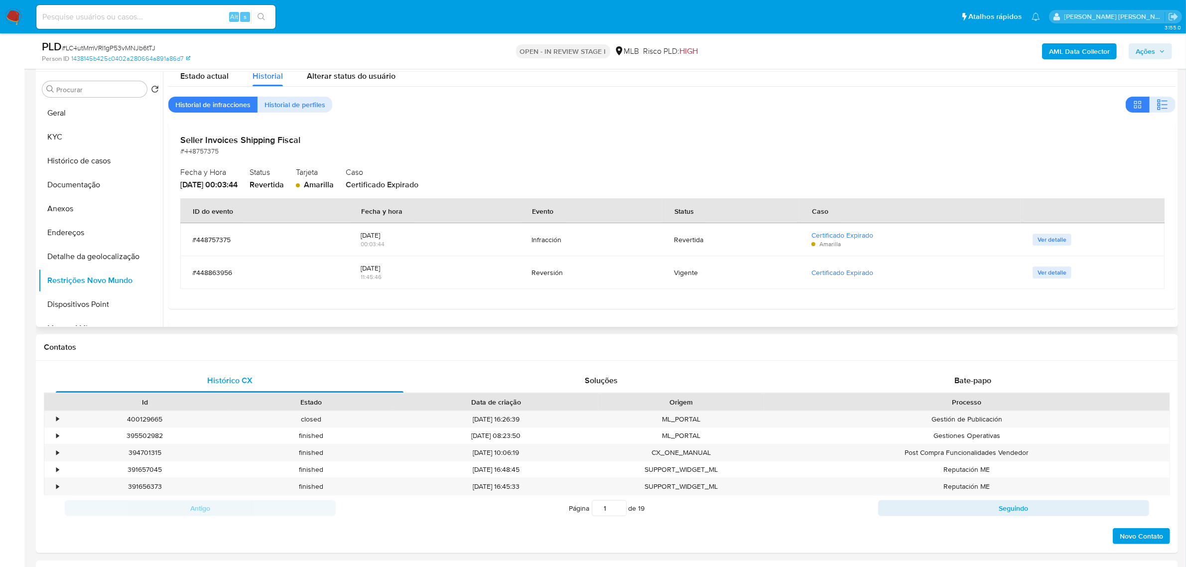
scroll to position [0, 0]
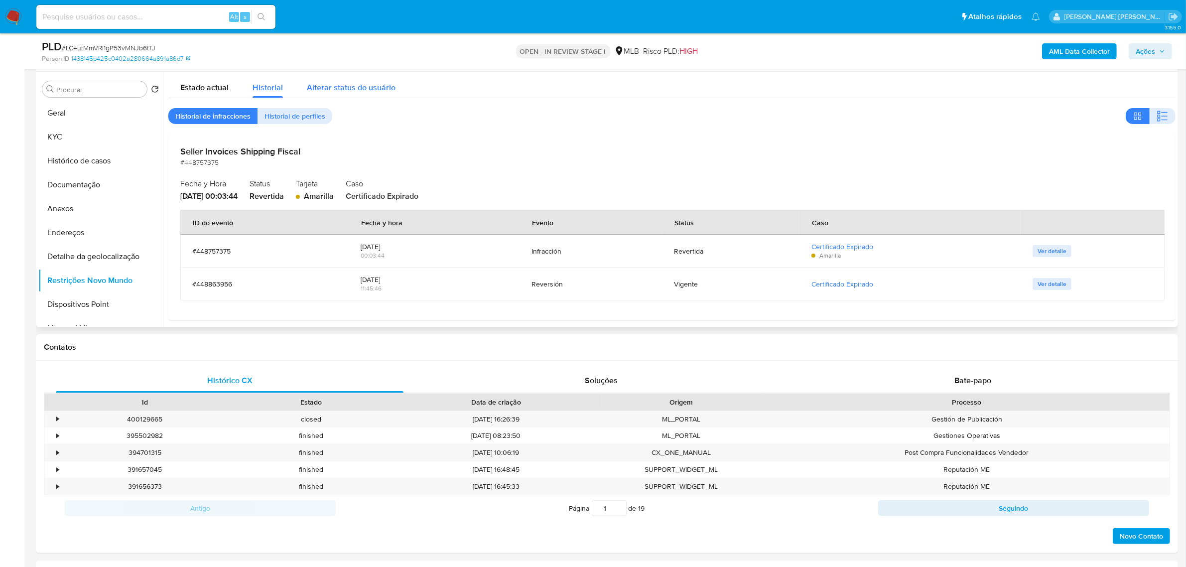
click at [345, 80] on div "Alterar status do usuário" at bounding box center [351, 85] width 89 height 26
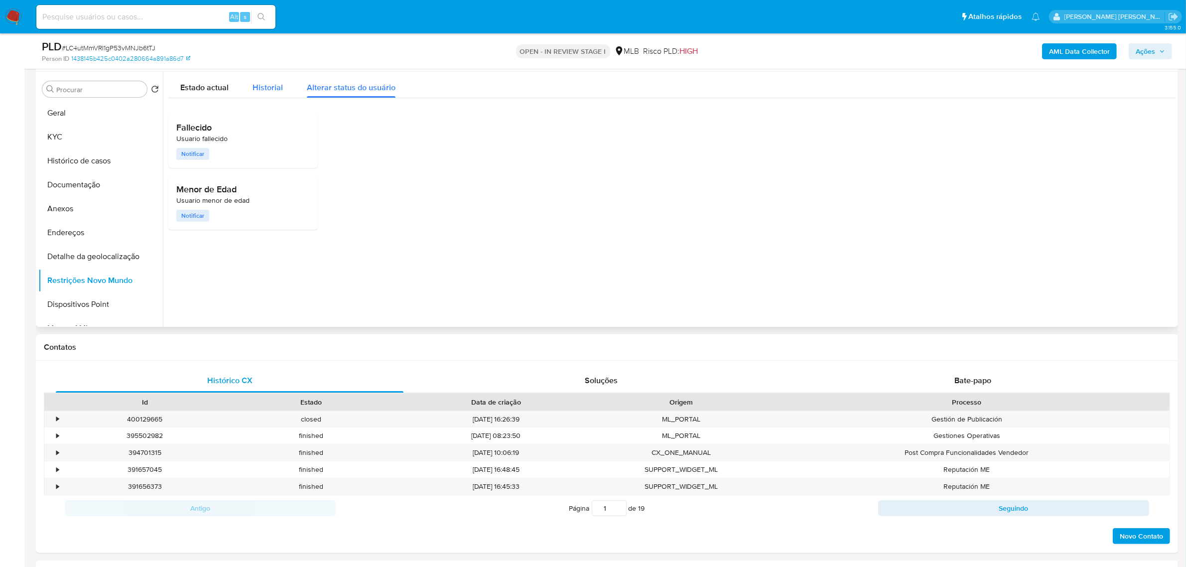
click at [270, 80] on div "Historial" at bounding box center [267, 85] width 30 height 26
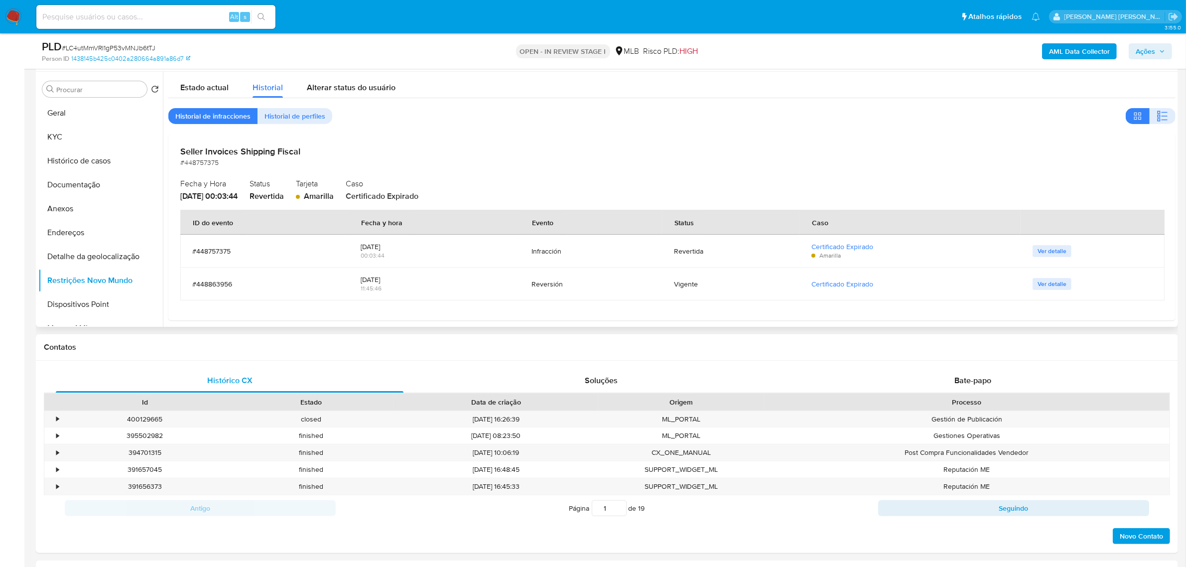
scroll to position [125, 0]
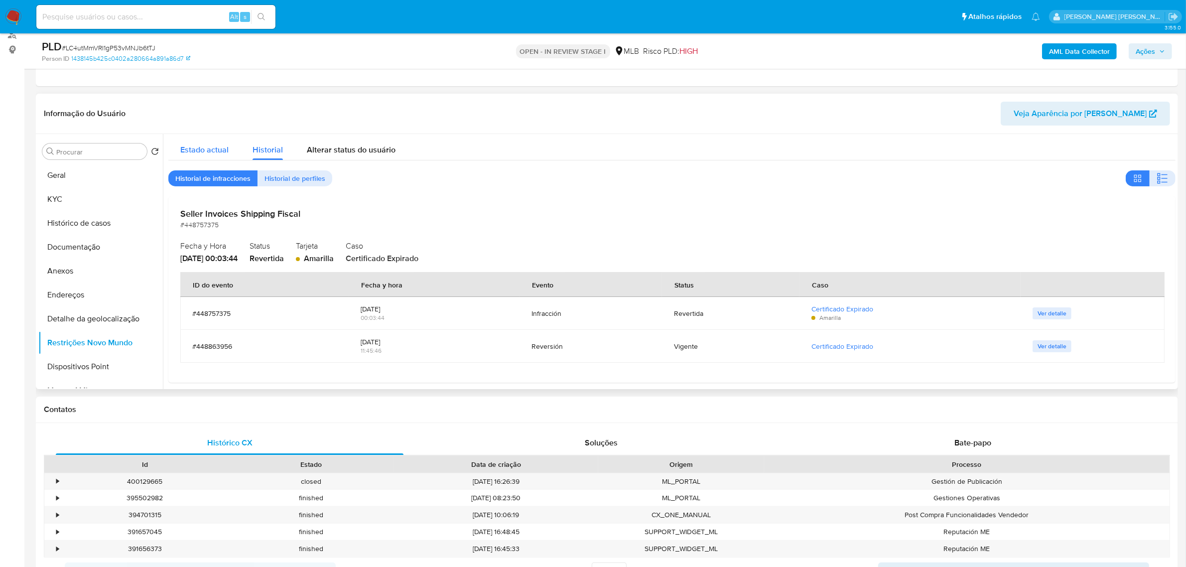
click at [219, 147] on span "Estado actual" at bounding box center [204, 149] width 48 height 11
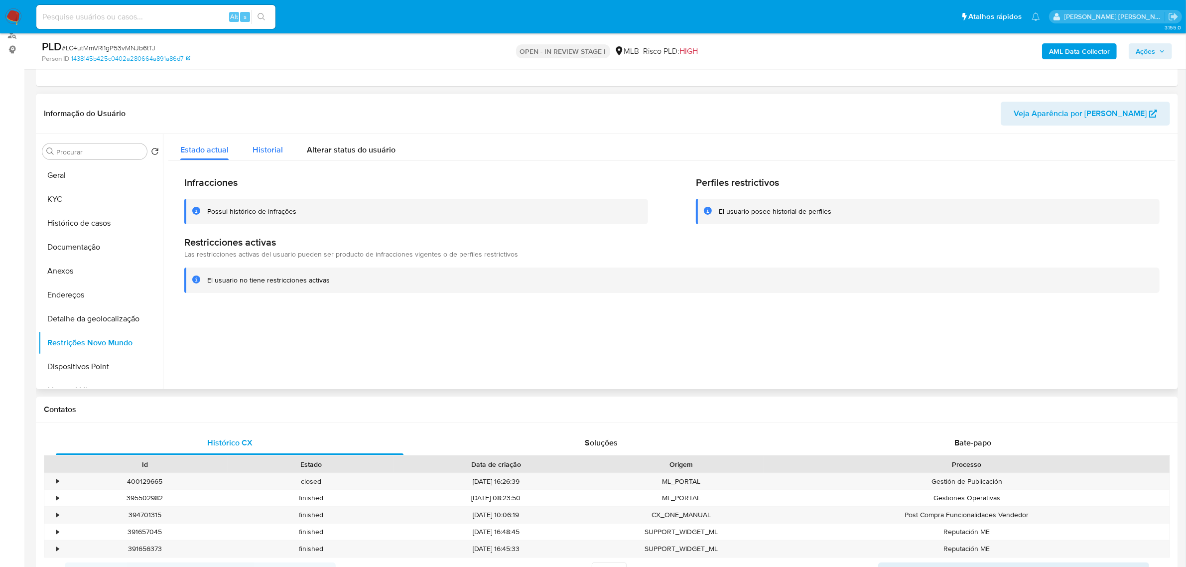
click at [268, 146] on span "Historial" at bounding box center [267, 149] width 30 height 11
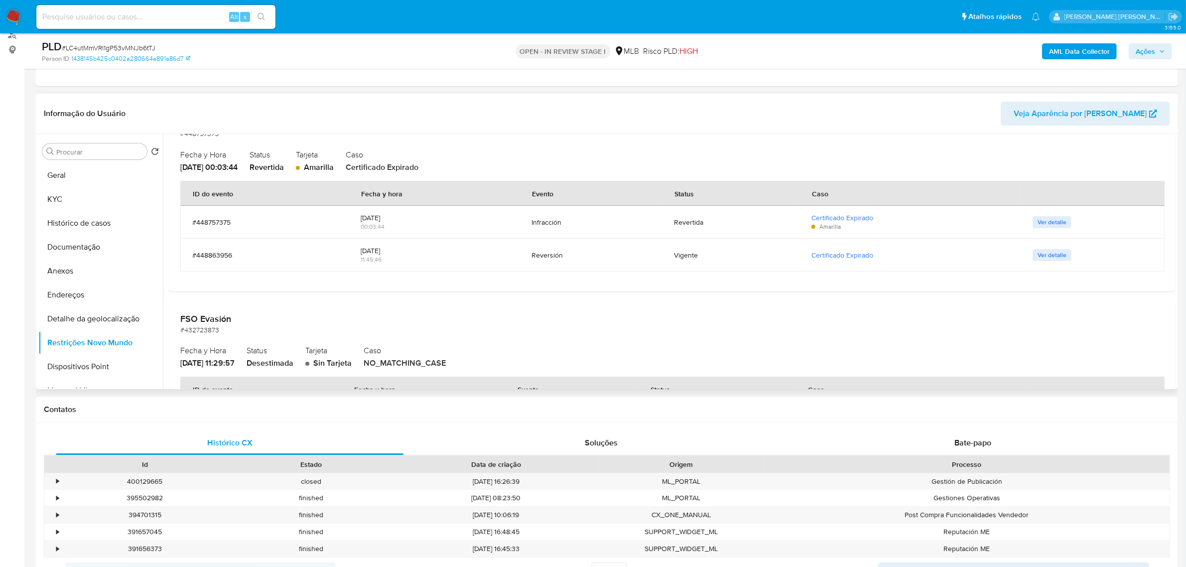
scroll to position [62, 0]
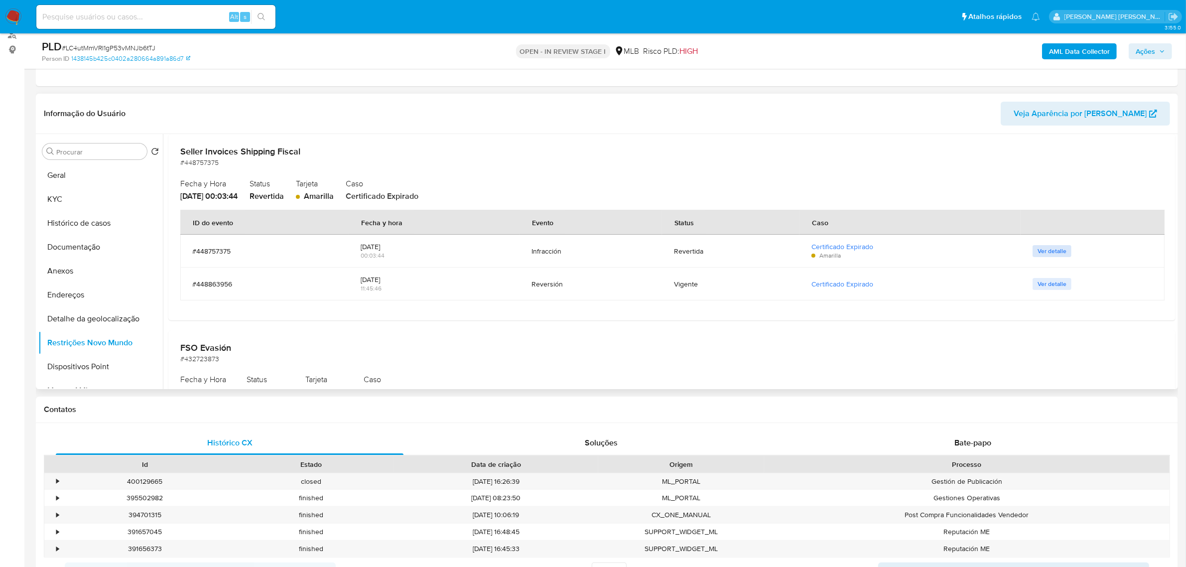
click at [1051, 246] on span "Ver detalle" at bounding box center [1051, 251] width 29 height 10
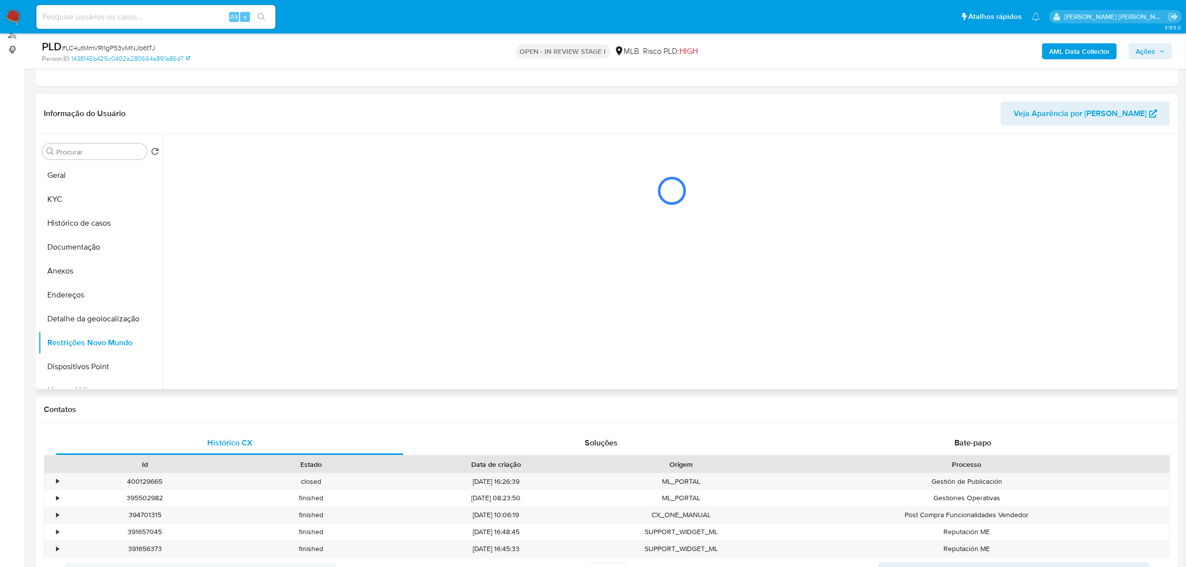
scroll to position [0, 0]
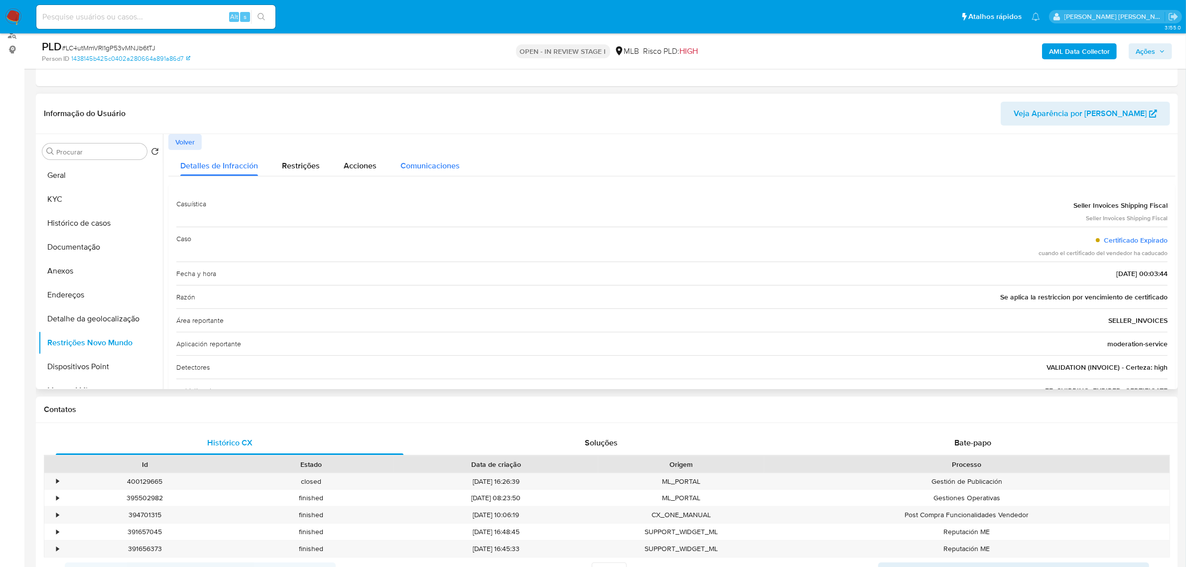
drag, startPoint x: 356, startPoint y: 163, endPoint x: 392, endPoint y: 163, distance: 36.4
click at [365, 163] on span "Acciones" at bounding box center [360, 165] width 33 height 11
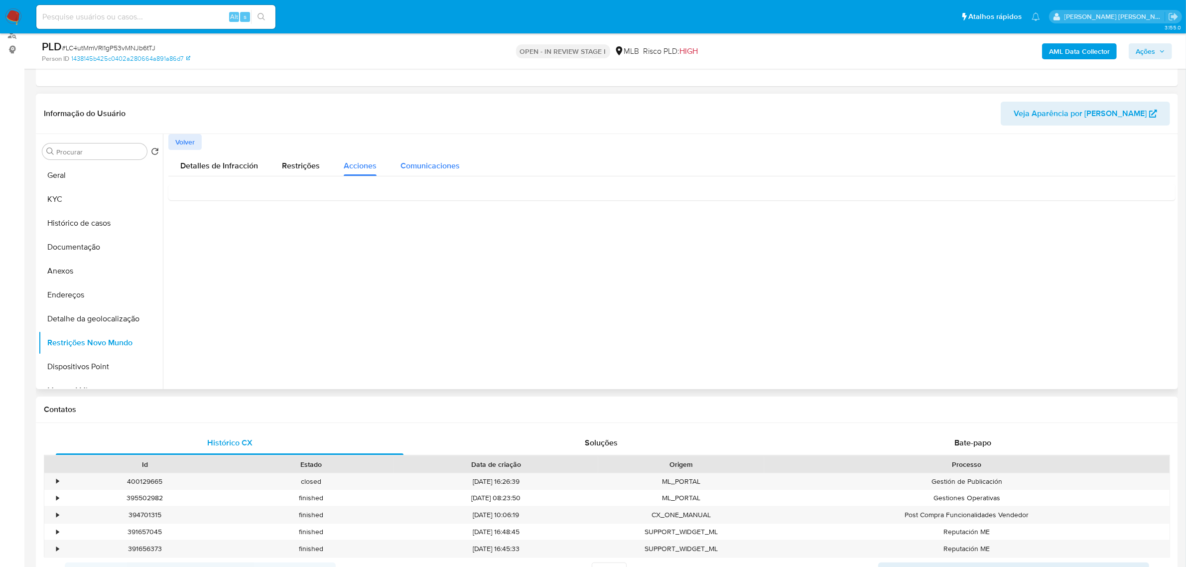
click at [410, 163] on span "Comunicaciones" at bounding box center [429, 165] width 59 height 11
click at [316, 161] on span "Restrições" at bounding box center [301, 165] width 38 height 11
click at [83, 371] on button "Dispositivos Point" at bounding box center [96, 367] width 117 height 24
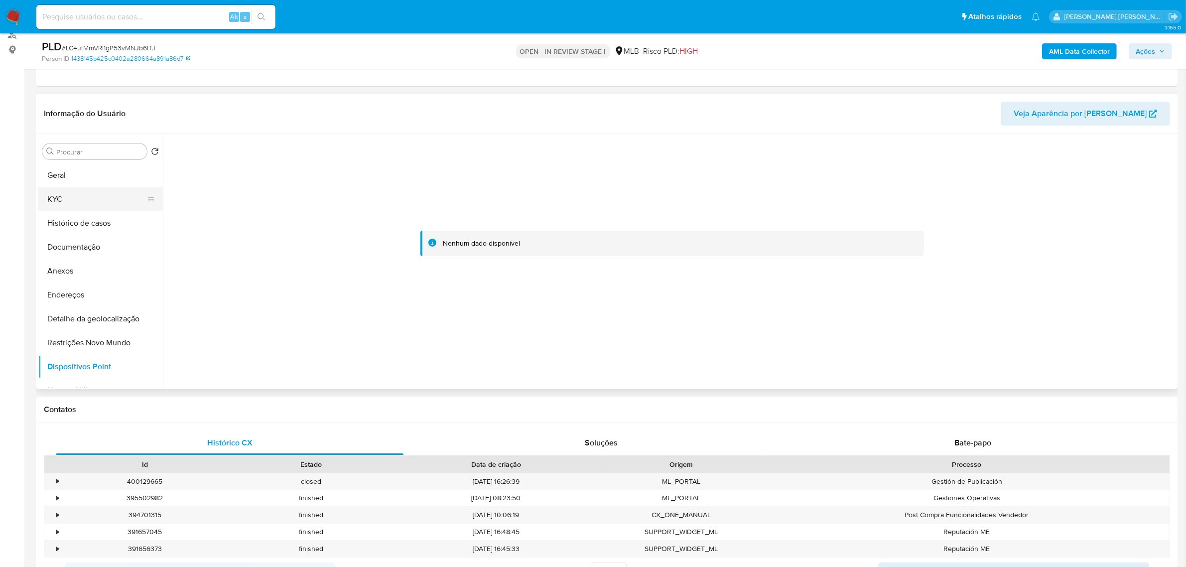
click at [78, 198] on button "KYC" at bounding box center [96, 199] width 117 height 24
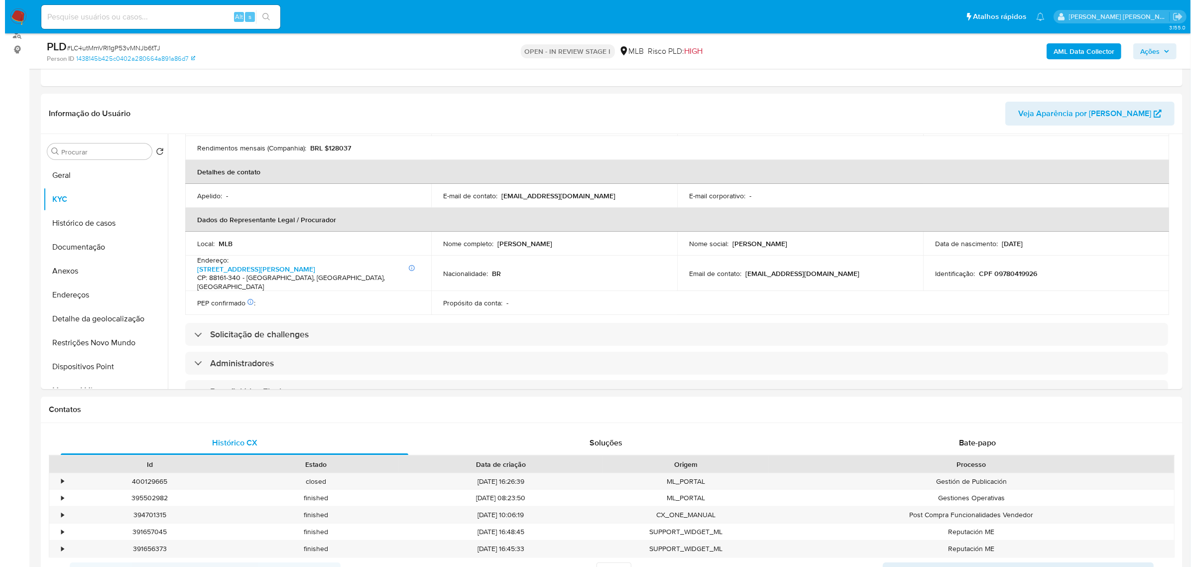
scroll to position [531, 0]
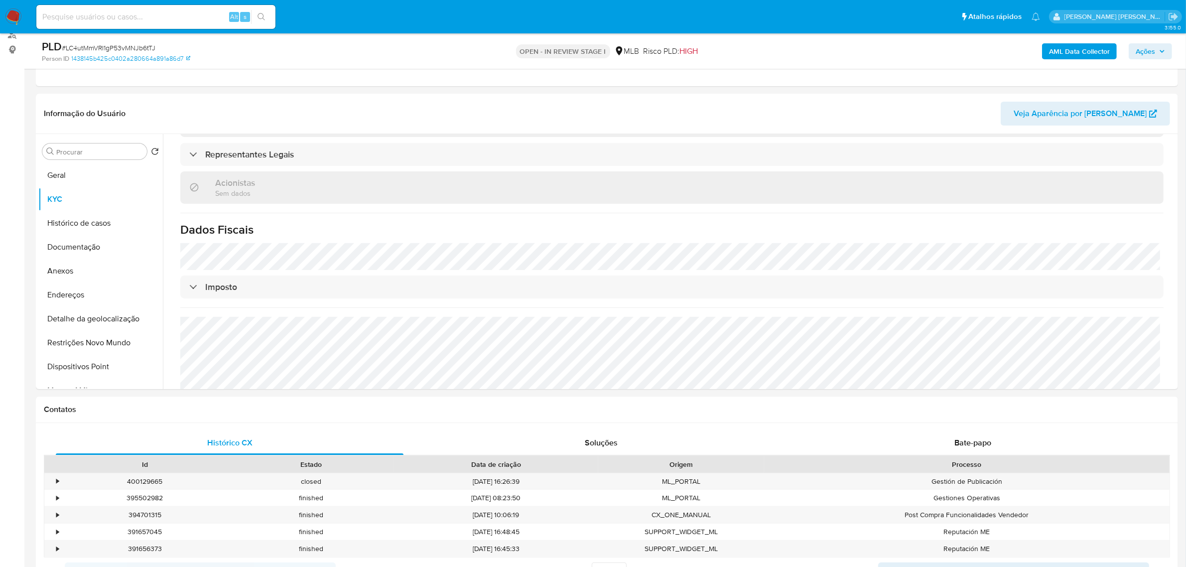
click at [1061, 55] on b "AML Data Collector" at bounding box center [1079, 51] width 61 height 16
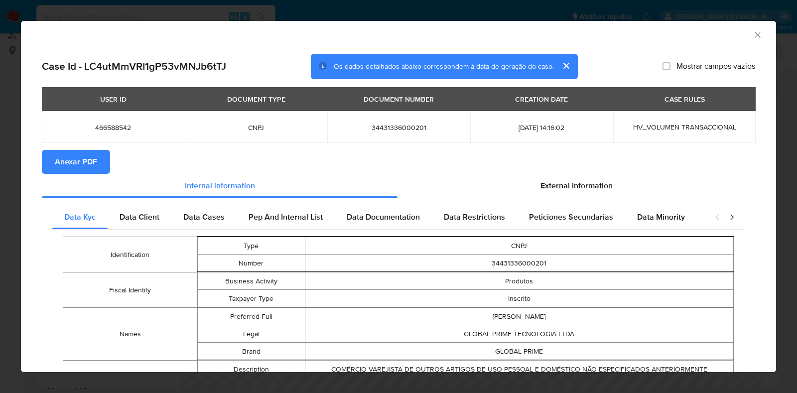
scroll to position [60, 0]
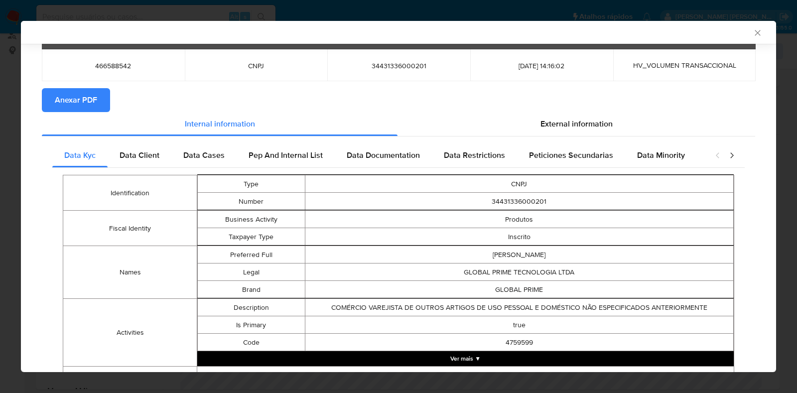
drag, startPoint x: 84, startPoint y: 97, endPoint x: 107, endPoint y: 111, distance: 26.8
click at [84, 96] on span "Anexar PDF" at bounding box center [76, 100] width 42 height 22
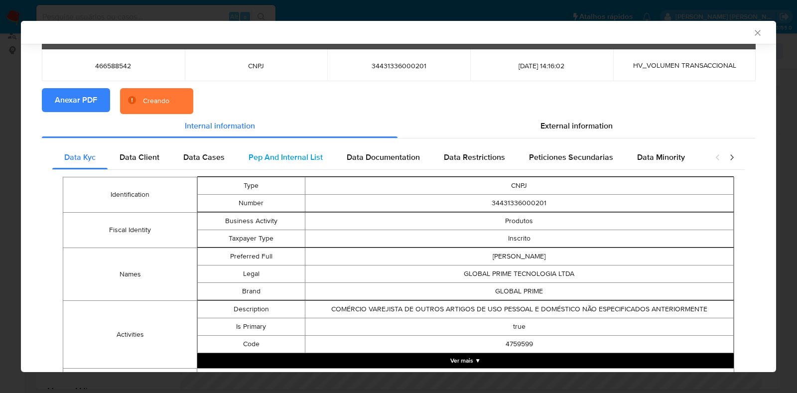
scroll to position [122, 0]
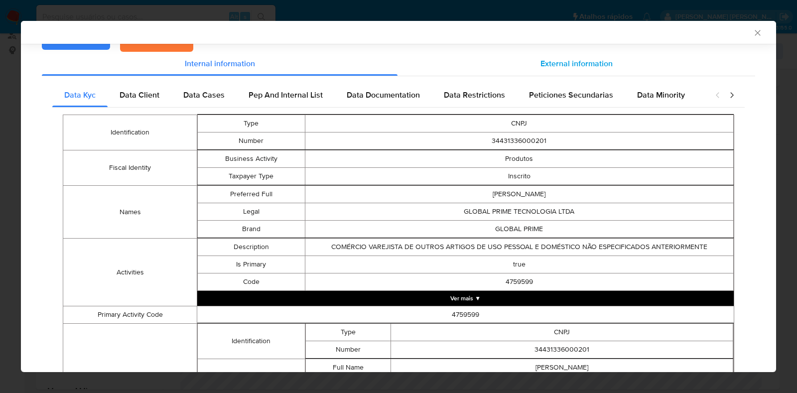
click at [596, 63] on span "External information" at bounding box center [576, 63] width 72 height 11
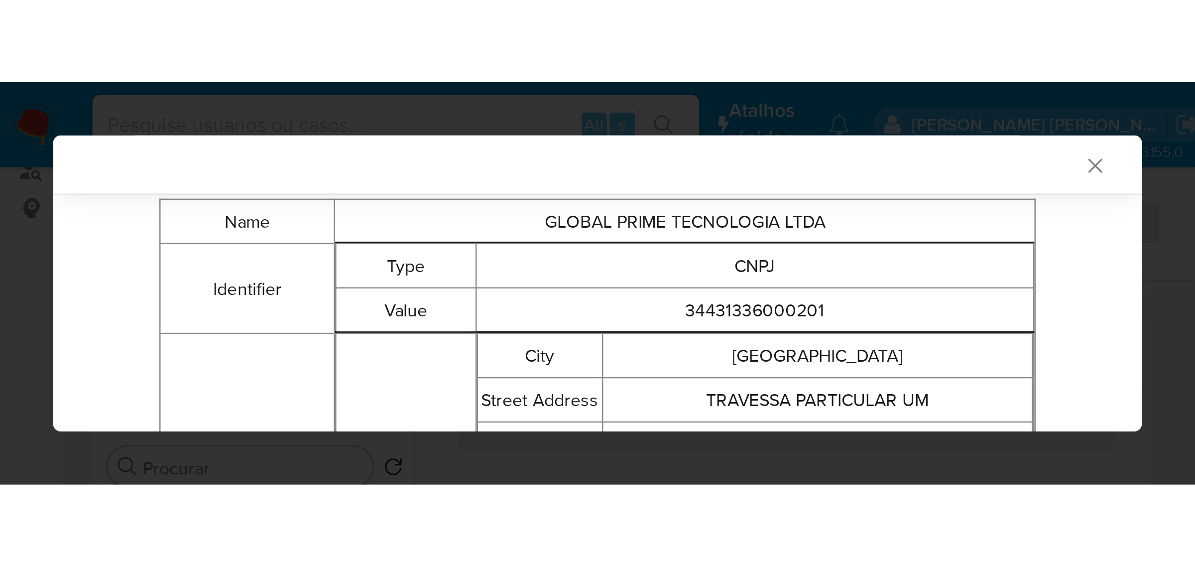
scroll to position [183, 0]
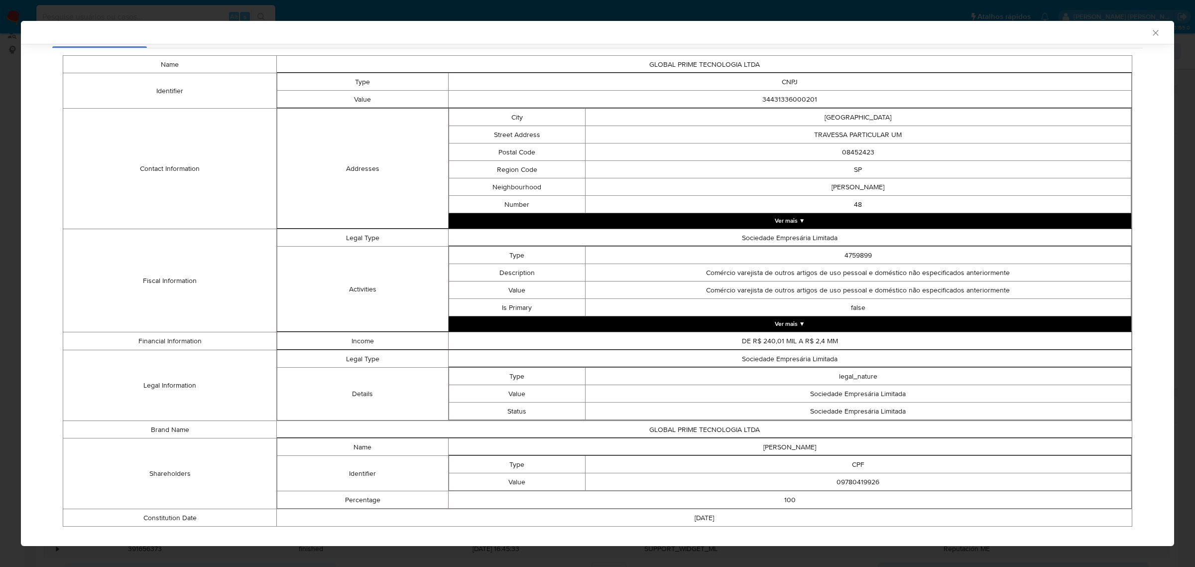
drag, startPoint x: 690, startPoint y: 208, endPoint x: 690, endPoint y: 217, distance: 9.0
click at [690, 208] on td "48" at bounding box center [858, 204] width 546 height 17
click at [695, 230] on td "Sociedade Empresária Limitada" at bounding box center [790, 237] width 684 height 17
click at [703, 228] on button "Ver mais ▼" at bounding box center [790, 220] width 683 height 15
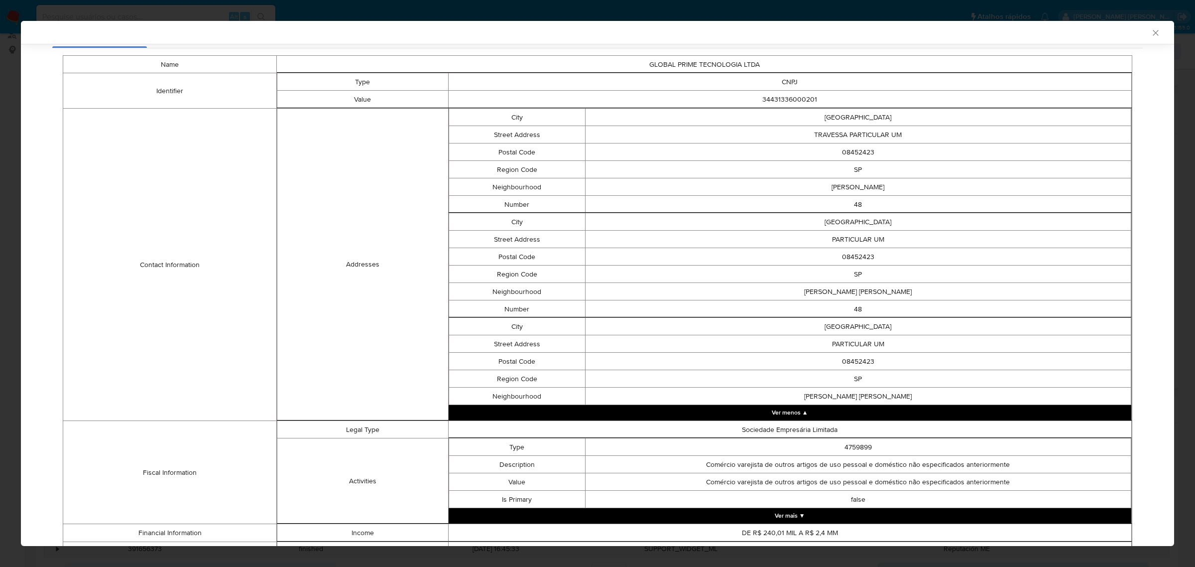
drag, startPoint x: 736, startPoint y: 409, endPoint x: 656, endPoint y: 349, distance: 99.5
click at [669, 351] on div "City SAO PAULO Street Address TRAVESSA PARTICULAR UM Postal Code 08452423 Regio…" at bounding box center [790, 264] width 683 height 312
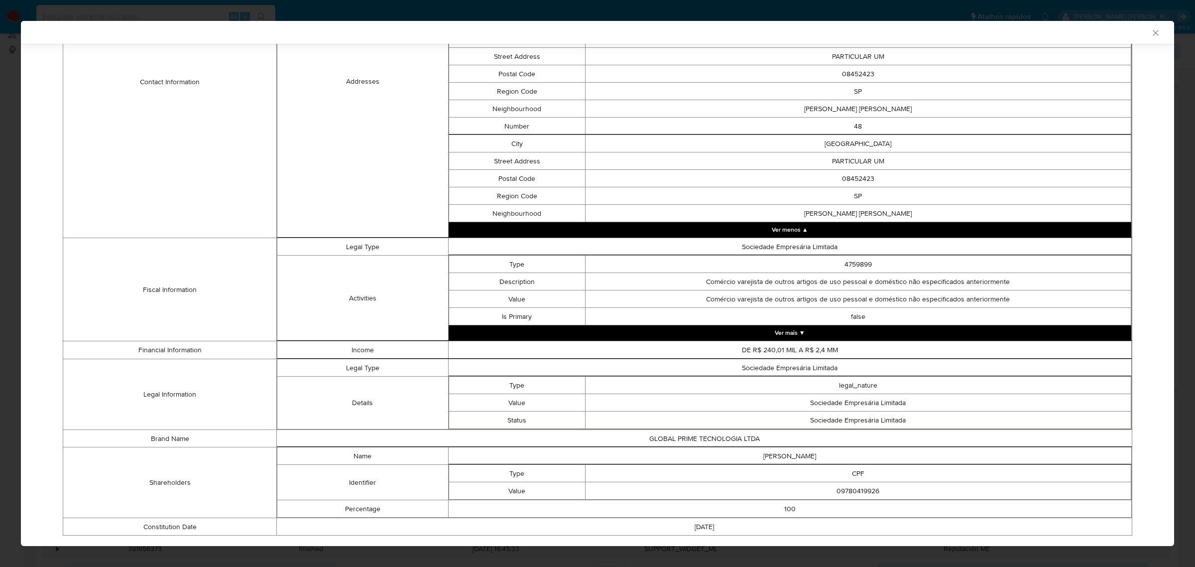
scroll to position [370, 0]
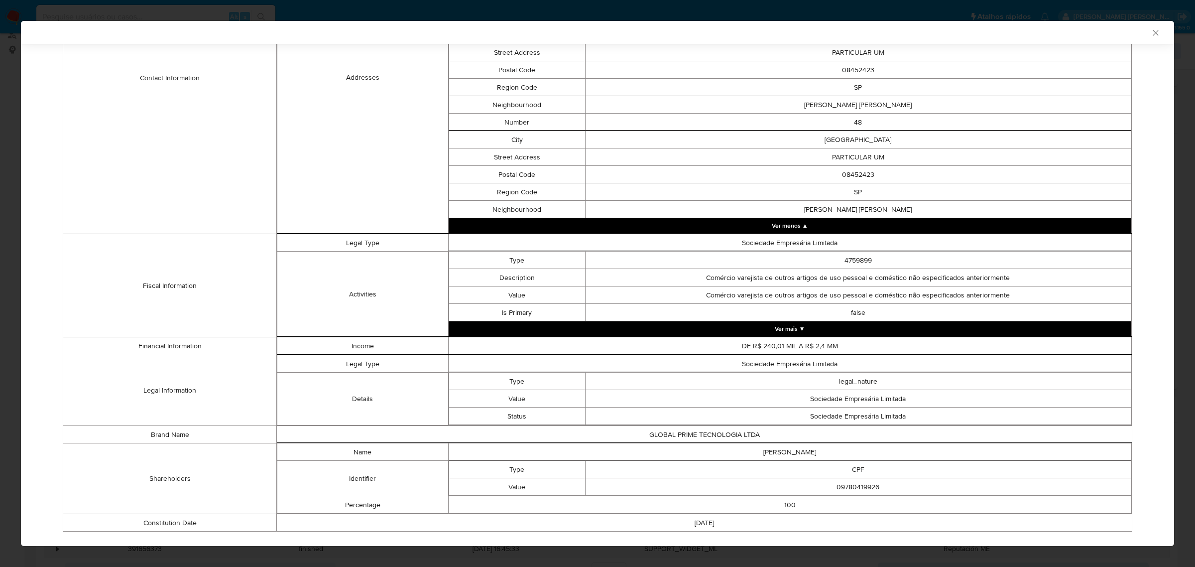
click at [655, 330] on button "Ver mais ▼" at bounding box center [790, 328] width 683 height 15
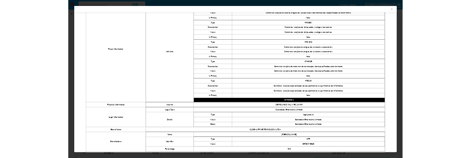
scroll to position [674, 0]
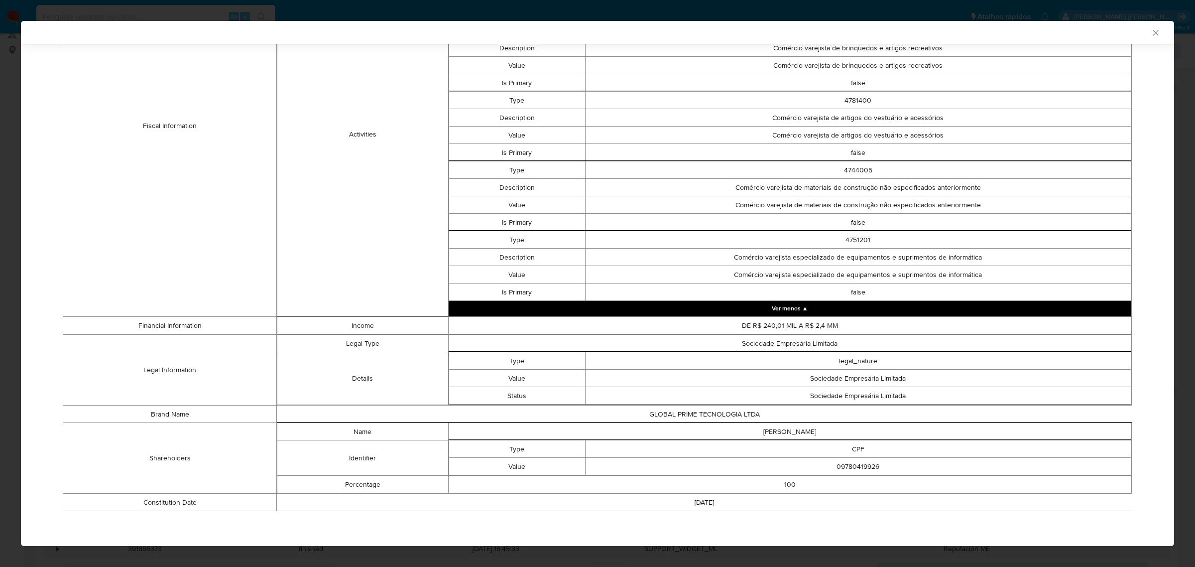
click at [635, 457] on td "CPF" at bounding box center [858, 448] width 546 height 17
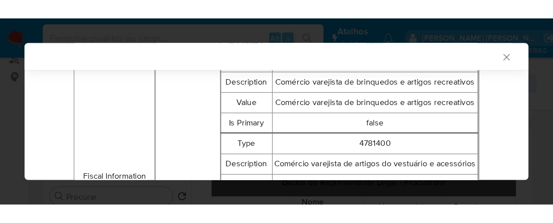
scroll to position [696, 0]
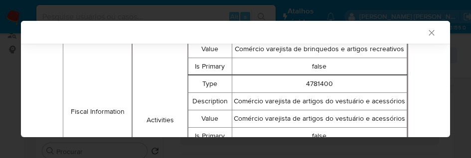
click at [467, 155] on div "AML Data Collector Case Id - LC4utMmVRI1gP53vMNJb6tTJ Os dados detalhados abaix…" at bounding box center [235, 79] width 471 height 158
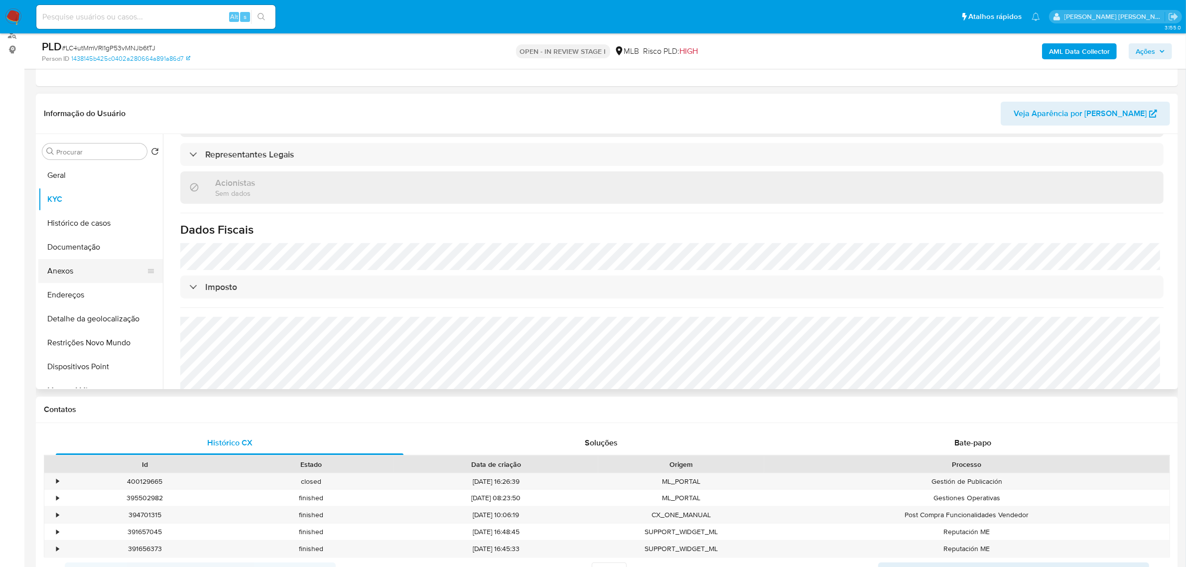
scroll to position [62, 0]
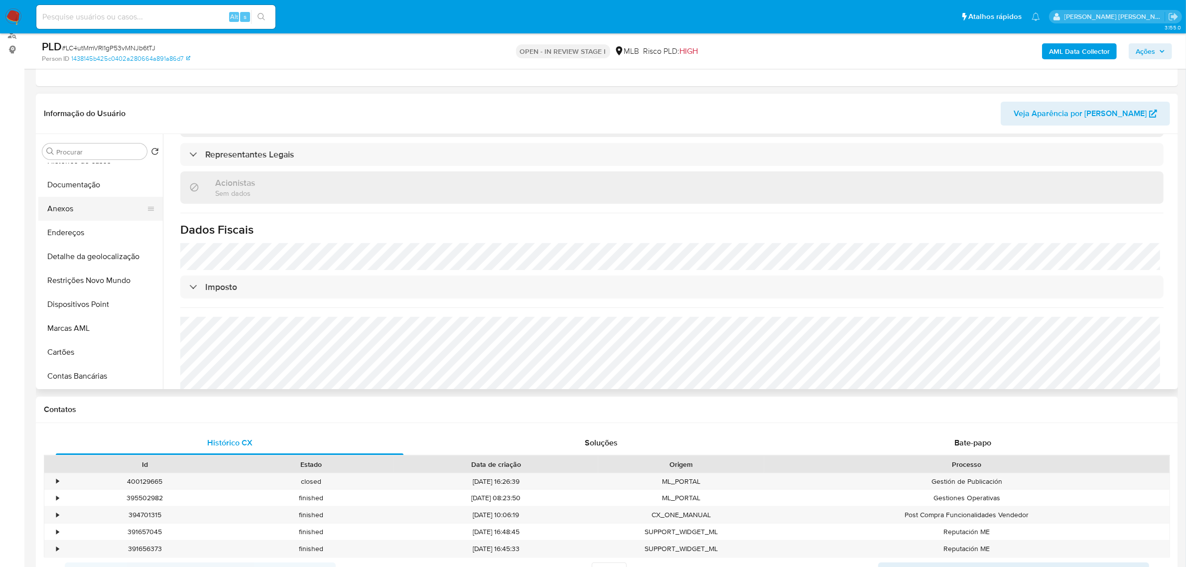
click at [90, 219] on button "Anexos" at bounding box center [96, 209] width 117 height 24
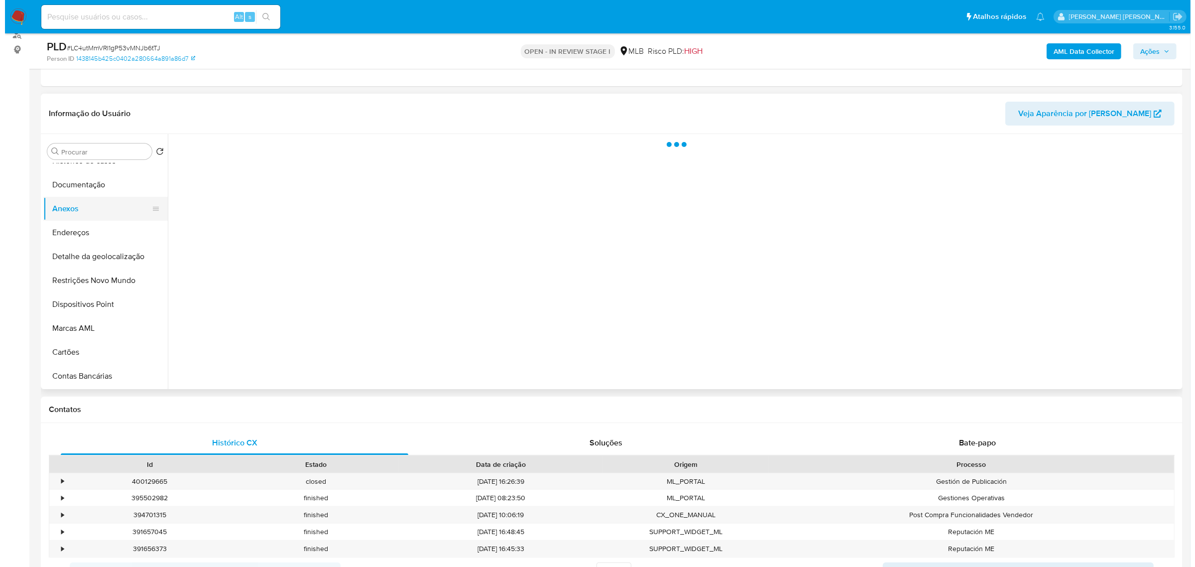
scroll to position [0, 0]
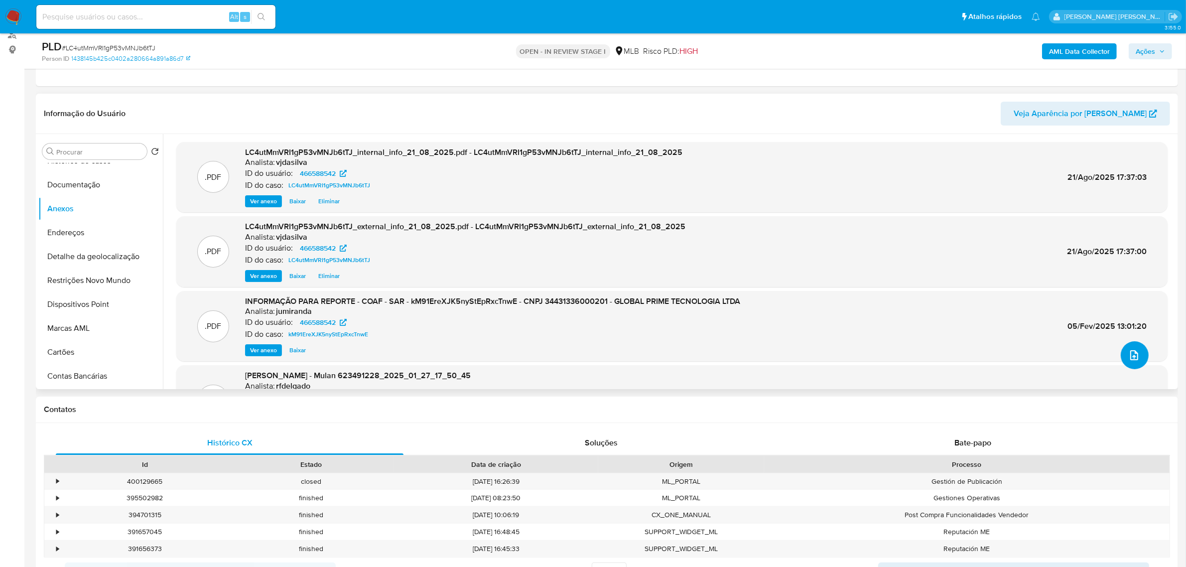
click at [1128, 357] on icon "upload-file" at bounding box center [1134, 355] width 12 height 12
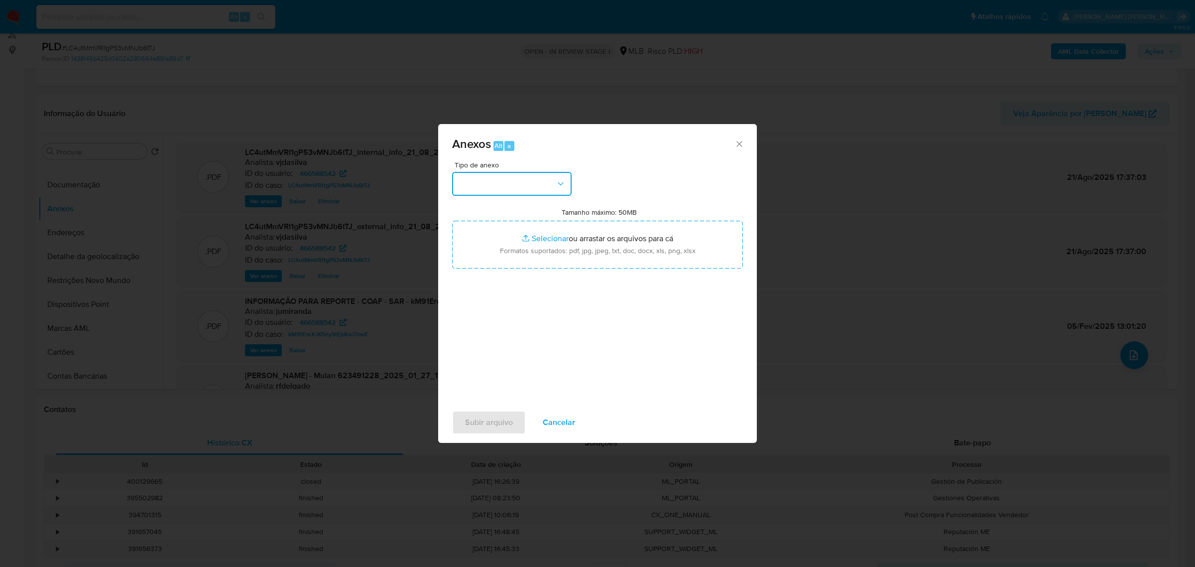
click at [559, 184] on icon "button" at bounding box center [561, 184] width 10 height 10
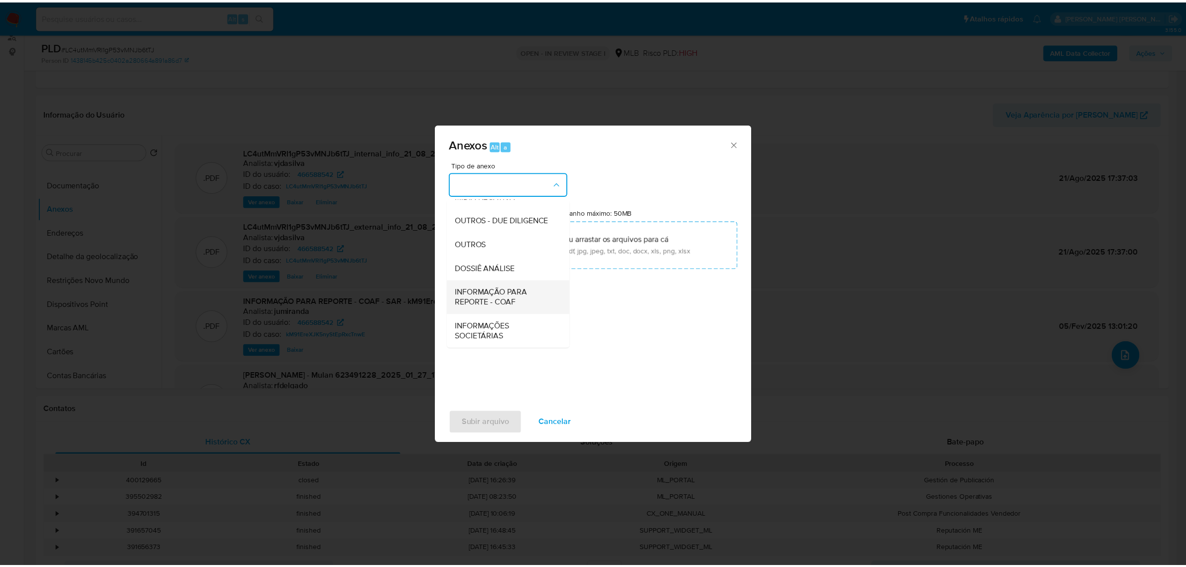
scroll to position [153, 0]
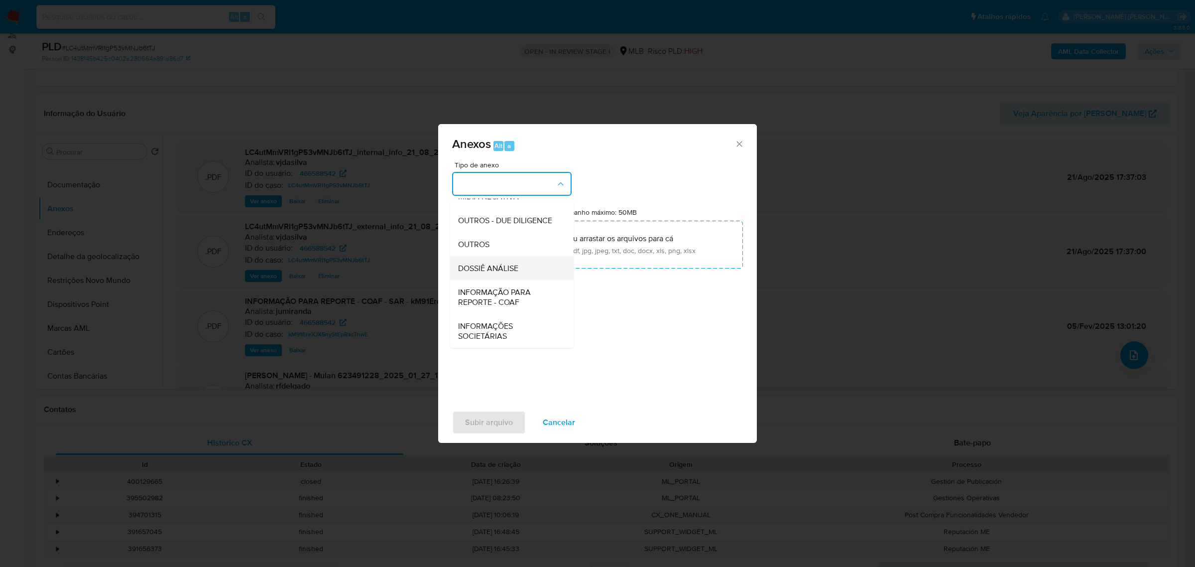
click at [501, 270] on span "DOSSIÊ ANÁLISE" at bounding box center [488, 268] width 60 height 10
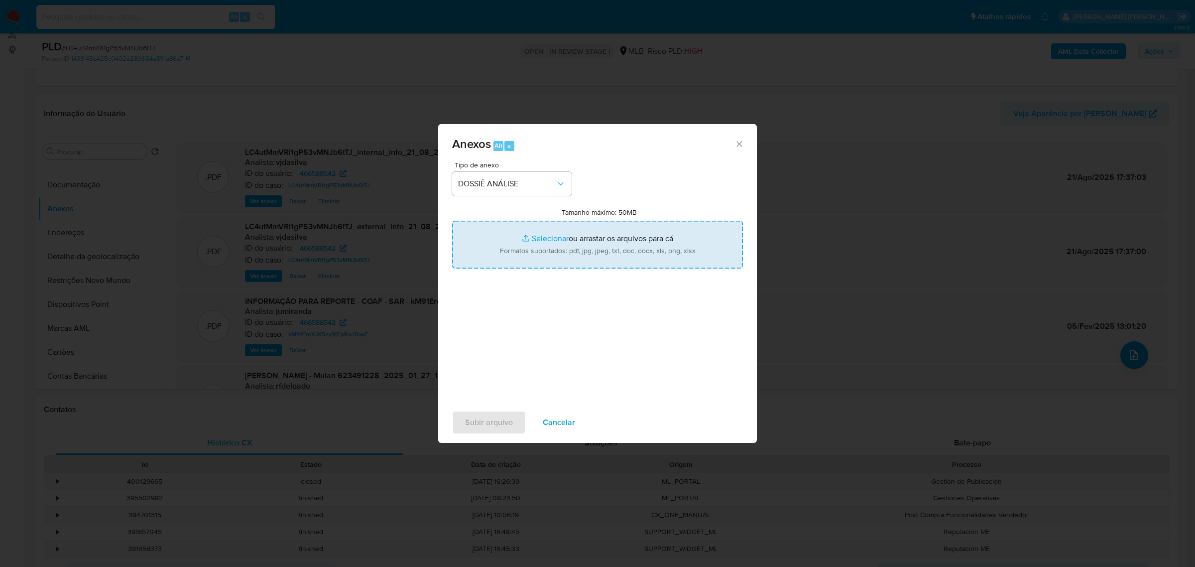
type input "C:\fakepath\SAR - XXXX - CNPJ 34431336000201 - GLOBAL PRIME TECNOLOGIA LTDA (1)…"
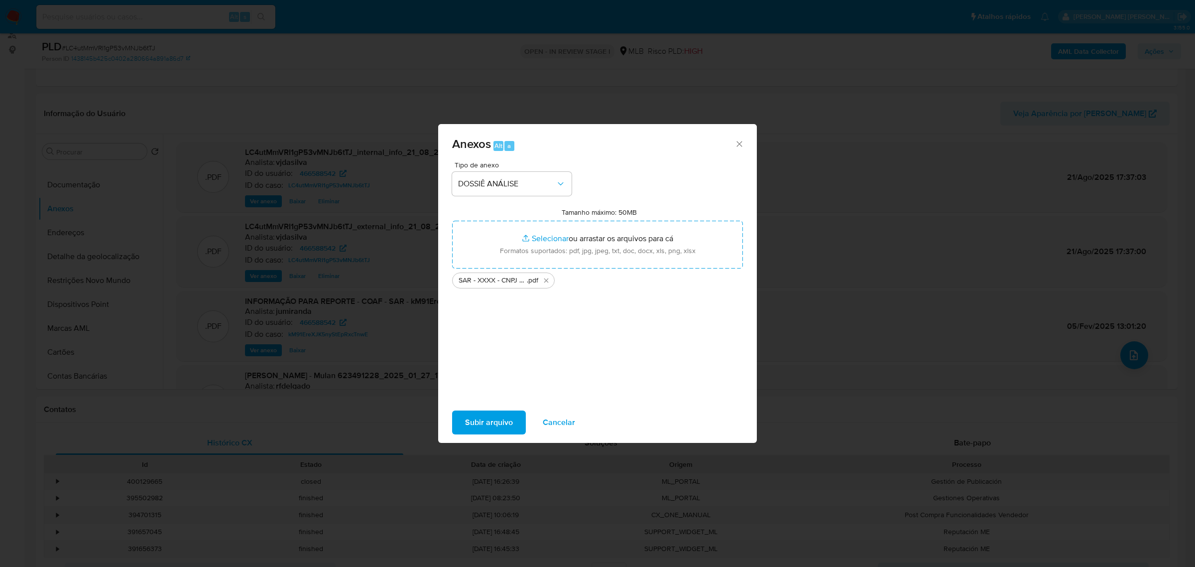
click at [484, 421] on span "Subir arquivo" at bounding box center [489, 422] width 48 height 22
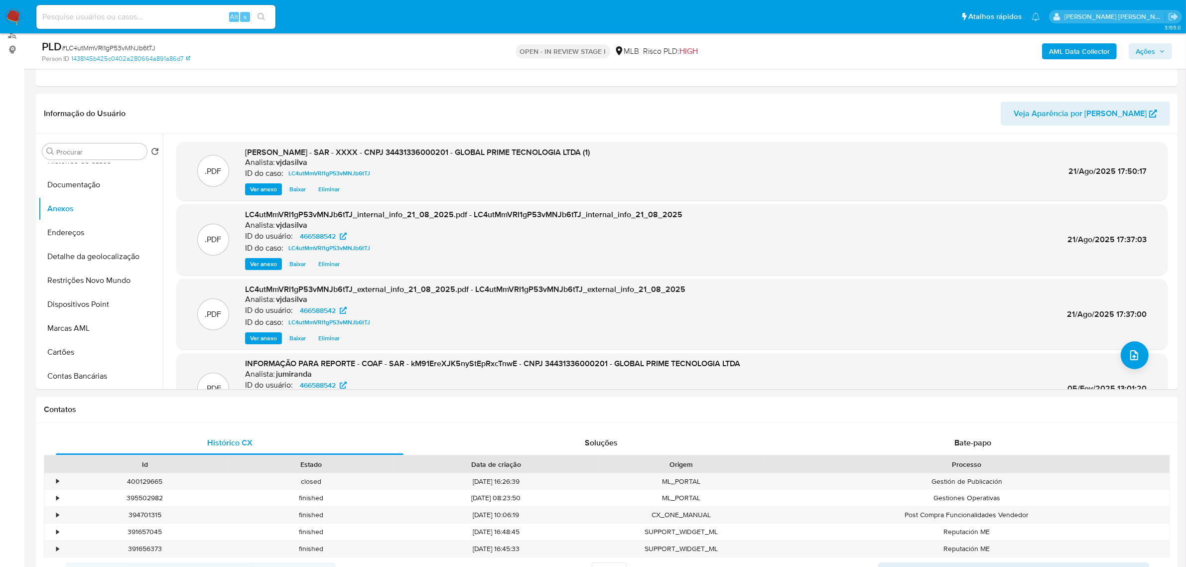
click at [1137, 49] on span "Ações" at bounding box center [1144, 51] width 19 height 16
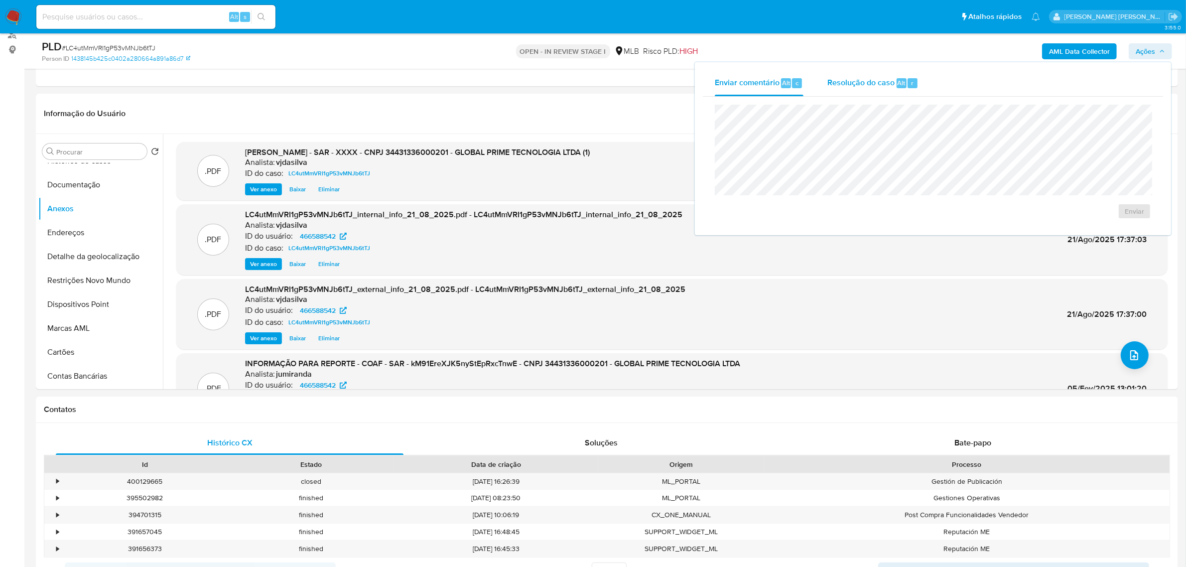
click at [847, 79] on span "Resolução do caso" at bounding box center [860, 82] width 67 height 11
click at [1104, 225] on span "ROI Proposal" at bounding box center [1110, 227] width 52 height 14
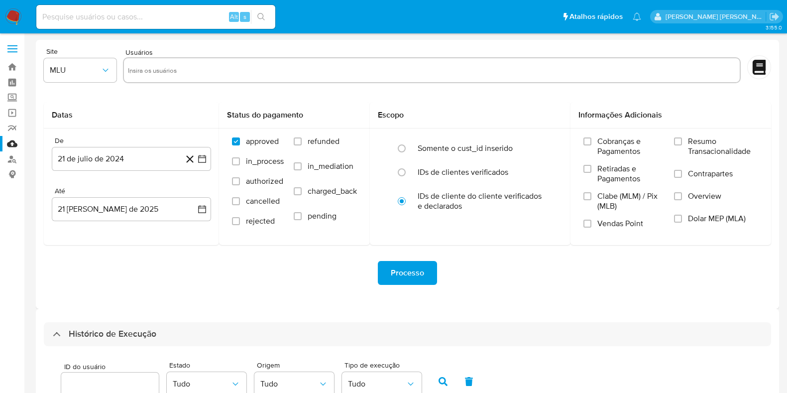
select select "10"
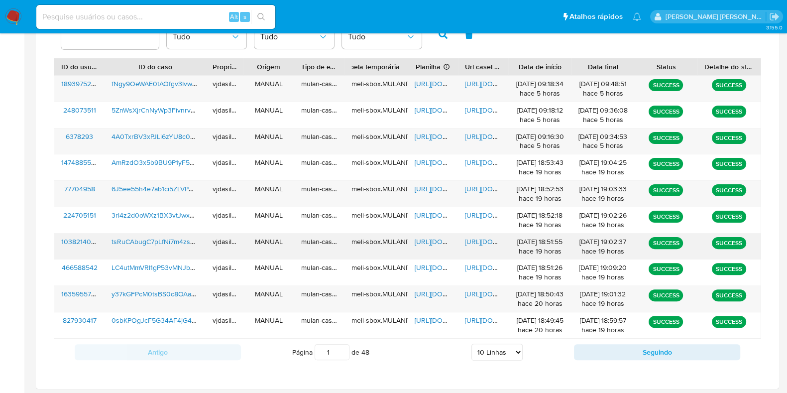
click at [490, 238] on span "[URL][DOMAIN_NAME]" at bounding box center [499, 242] width 69 height 10
click at [417, 238] on span "[URL][DOMAIN_NAME]" at bounding box center [449, 242] width 69 height 10
click at [116, 242] on span "tsRuCAbugC7pLfNi7m4zso1R" at bounding box center [157, 242] width 90 height 10
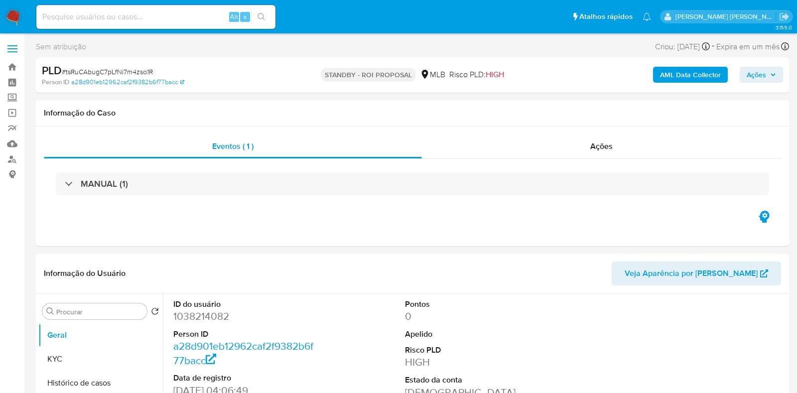
select select "10"
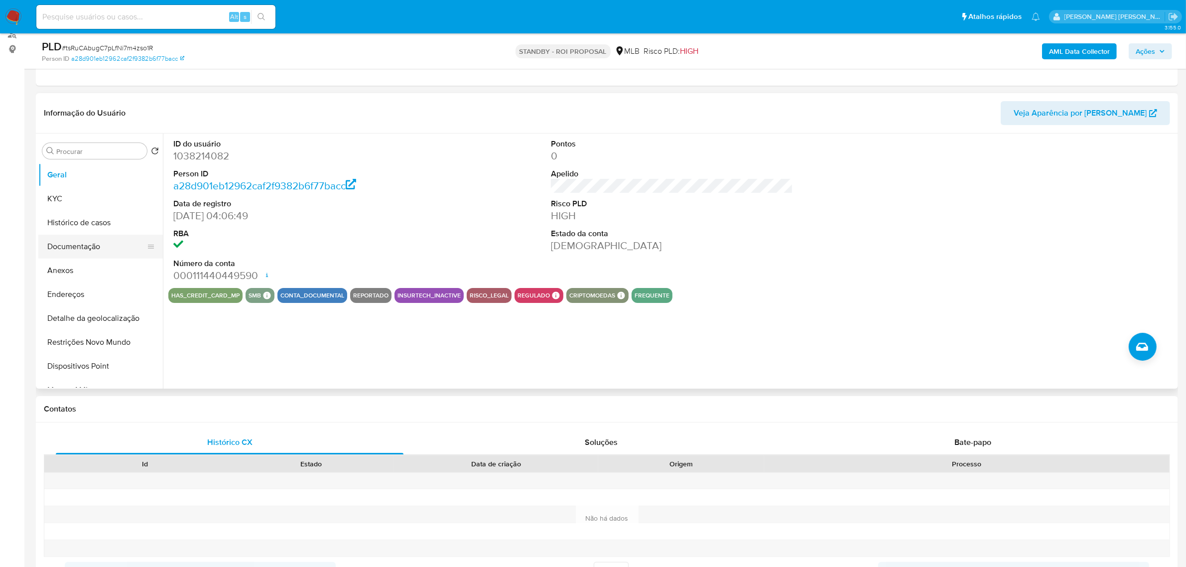
scroll to position [125, 0]
click at [88, 200] on button "KYC" at bounding box center [96, 199] width 117 height 24
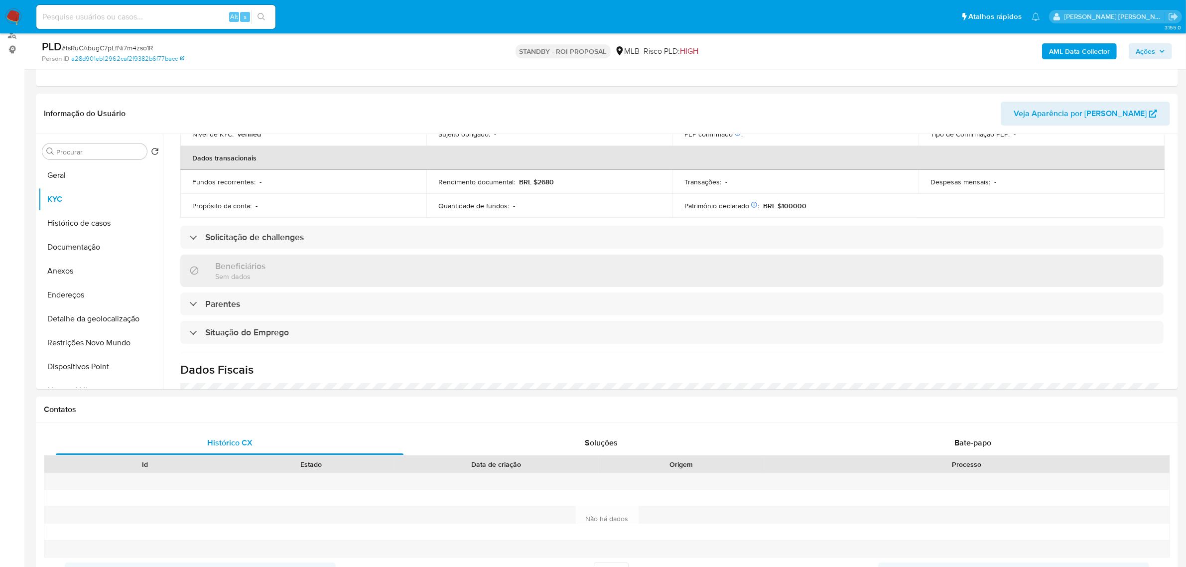
scroll to position [414, 0]
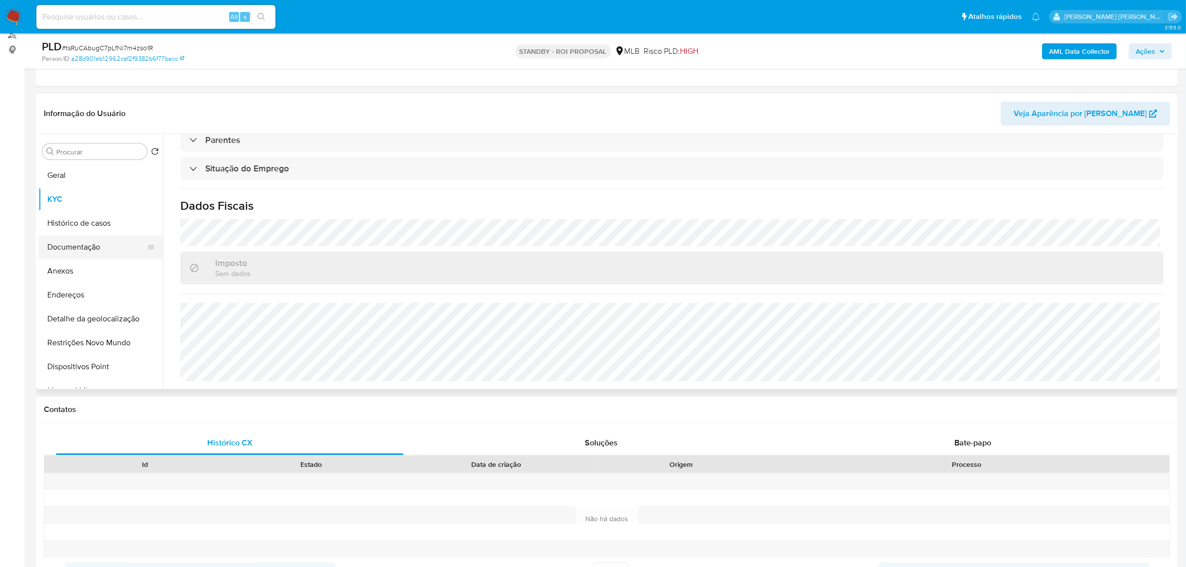
click at [70, 237] on button "Documentação" at bounding box center [96, 247] width 117 height 24
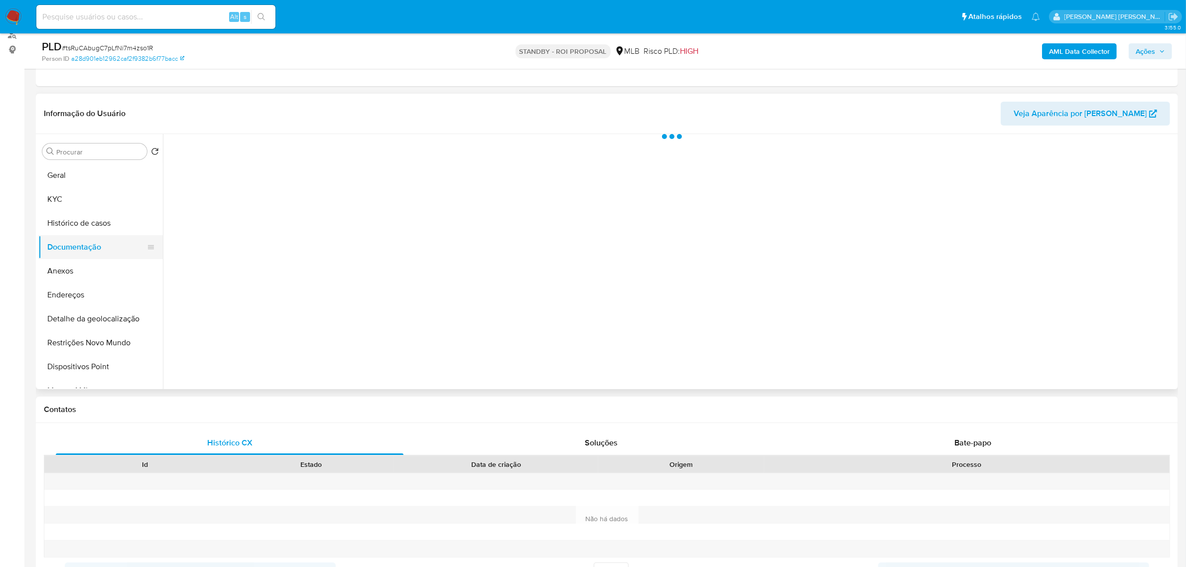
scroll to position [0, 0]
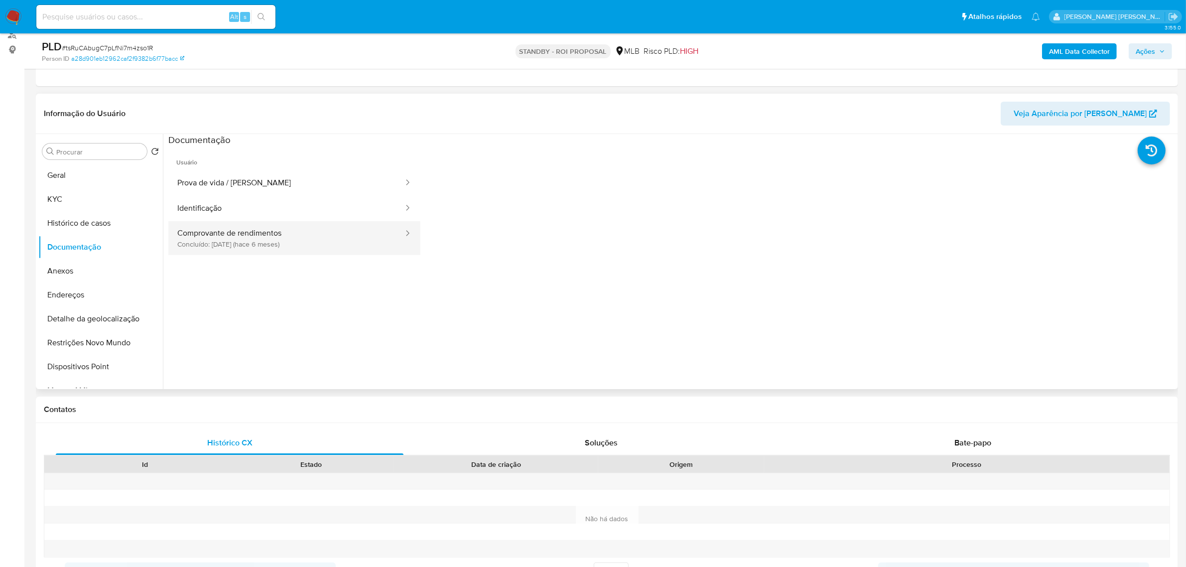
click at [318, 237] on button "Comprovante de rendimentos Concluído: [DATE] (hace 6 meses)" at bounding box center [286, 238] width 236 height 34
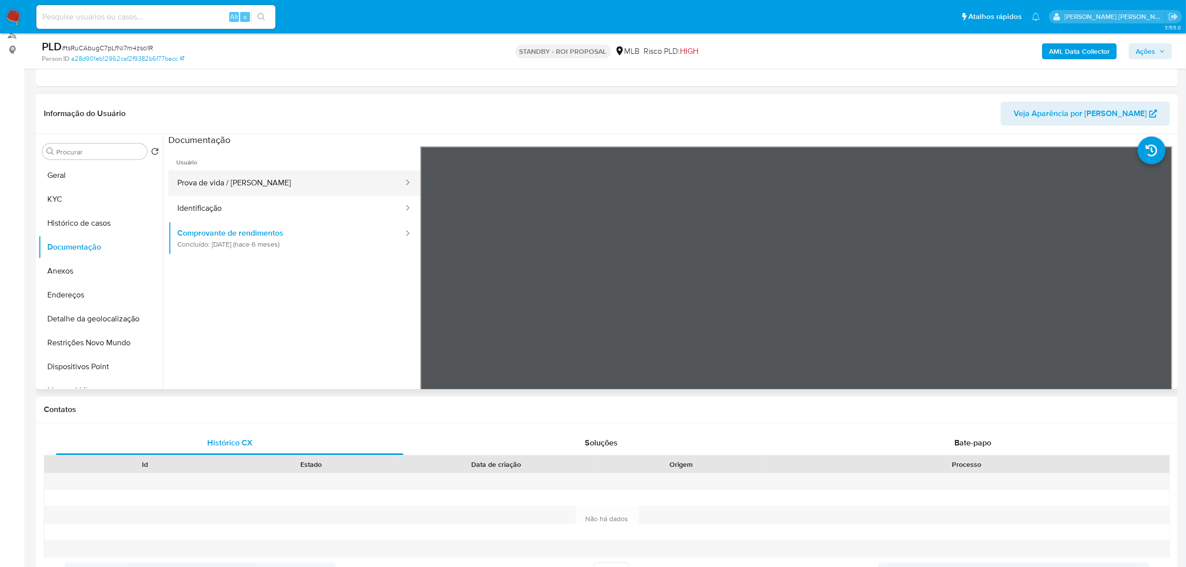
click at [315, 180] on button "Prova de vida / [PERSON_NAME]" at bounding box center [286, 182] width 236 height 25
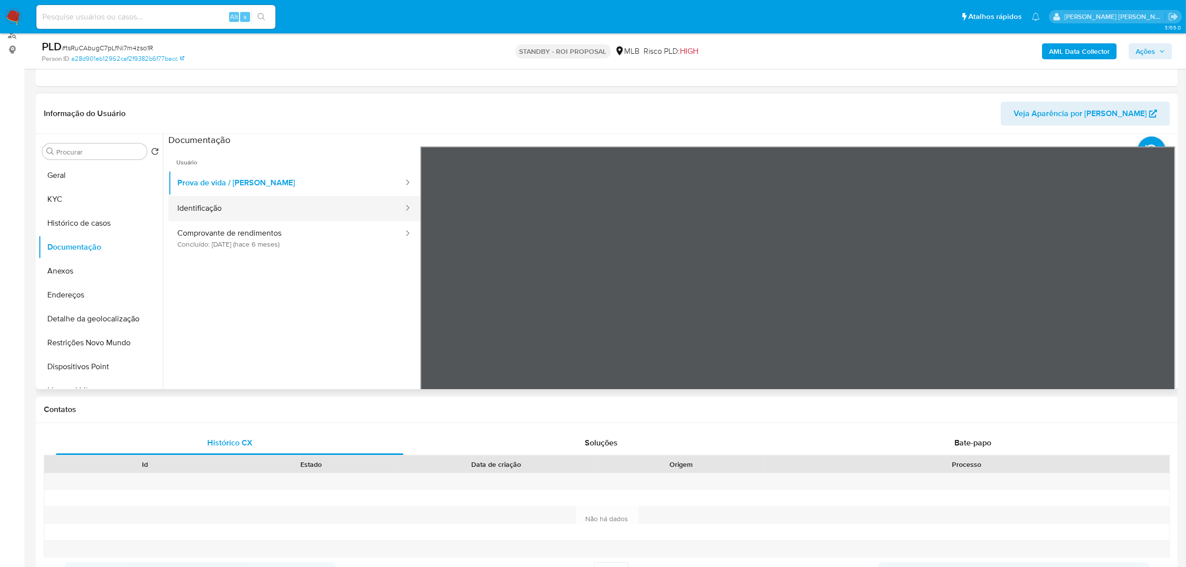
click at [230, 218] on button "Identificação" at bounding box center [286, 208] width 236 height 25
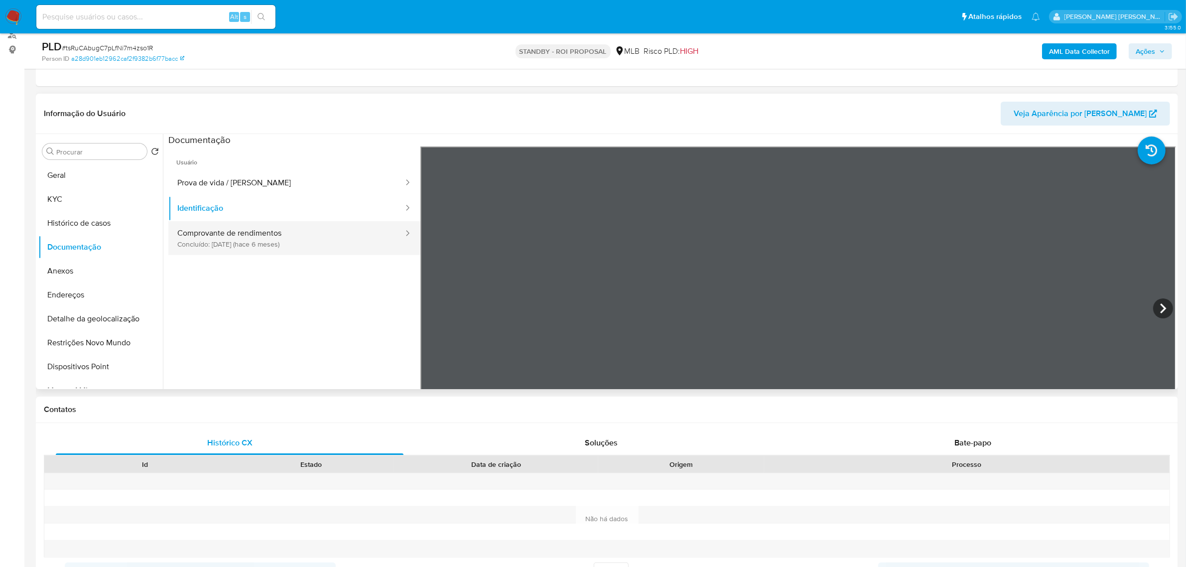
click at [210, 244] on button "Comprovante de rendimentos Concluído: 10/02/2025 (hace 6 meses)" at bounding box center [286, 238] width 236 height 34
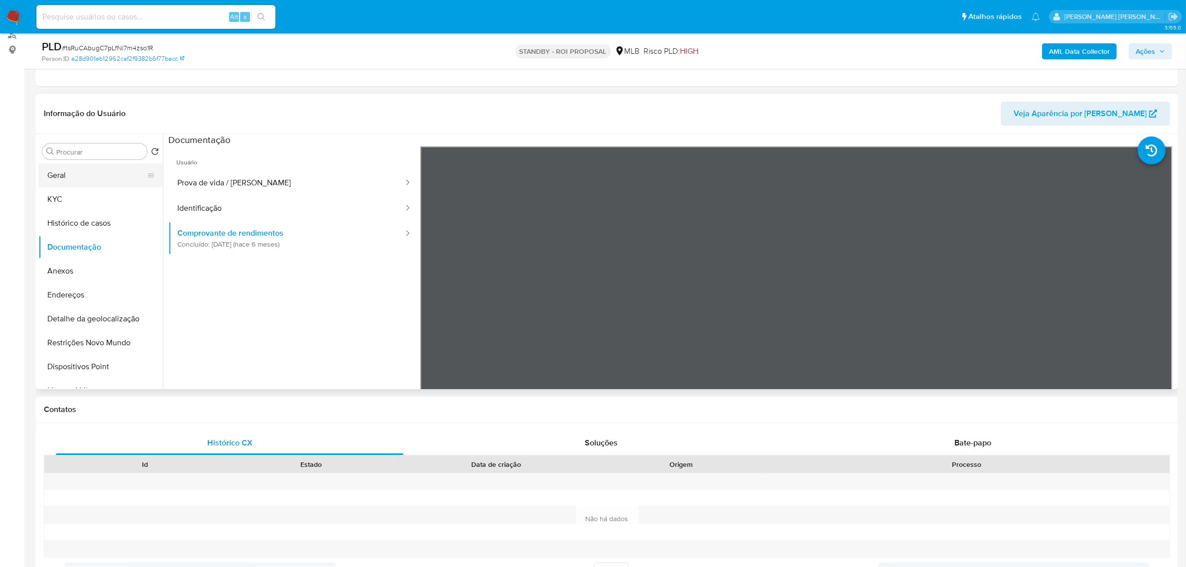
click at [105, 177] on button "Geral" at bounding box center [96, 175] width 117 height 24
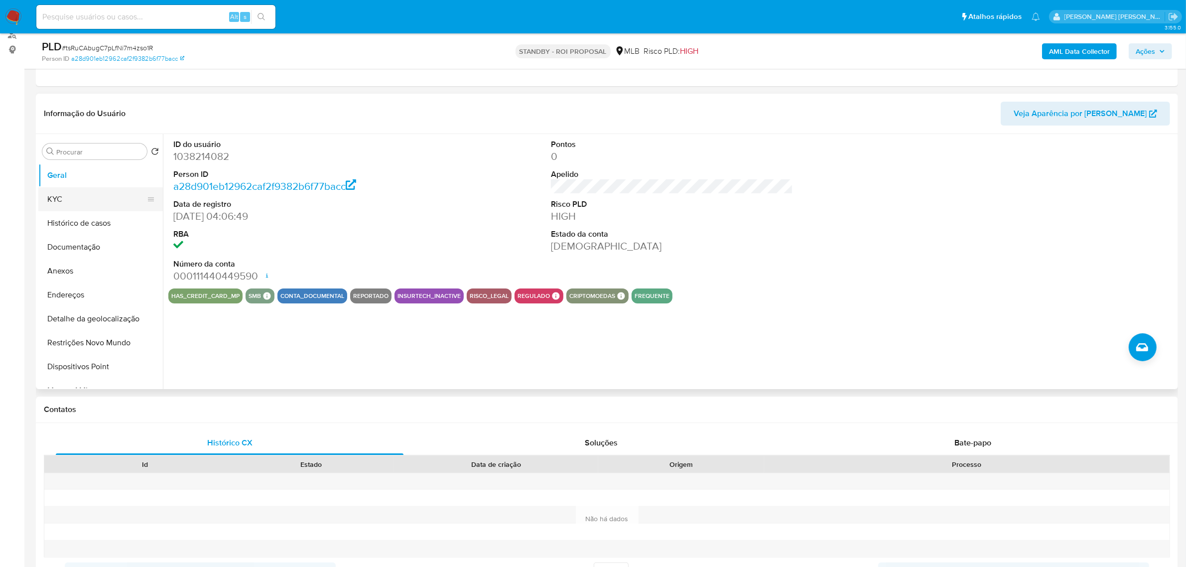
drag, startPoint x: 76, startPoint y: 192, endPoint x: 85, endPoint y: 195, distance: 9.2
click at [76, 192] on button "KYC" at bounding box center [96, 199] width 117 height 24
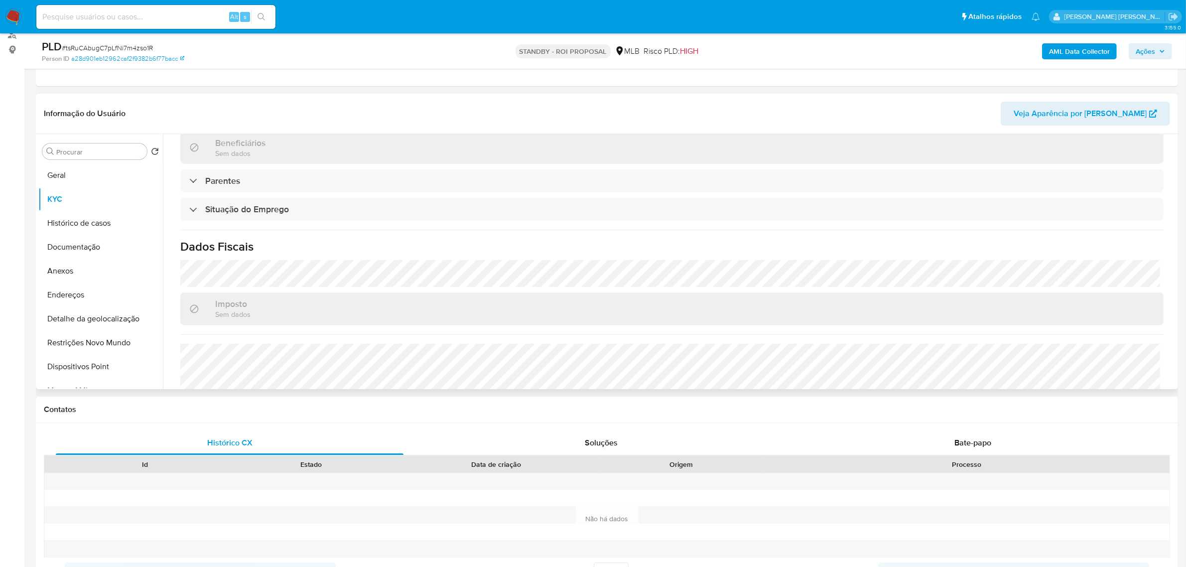
scroll to position [414, 0]
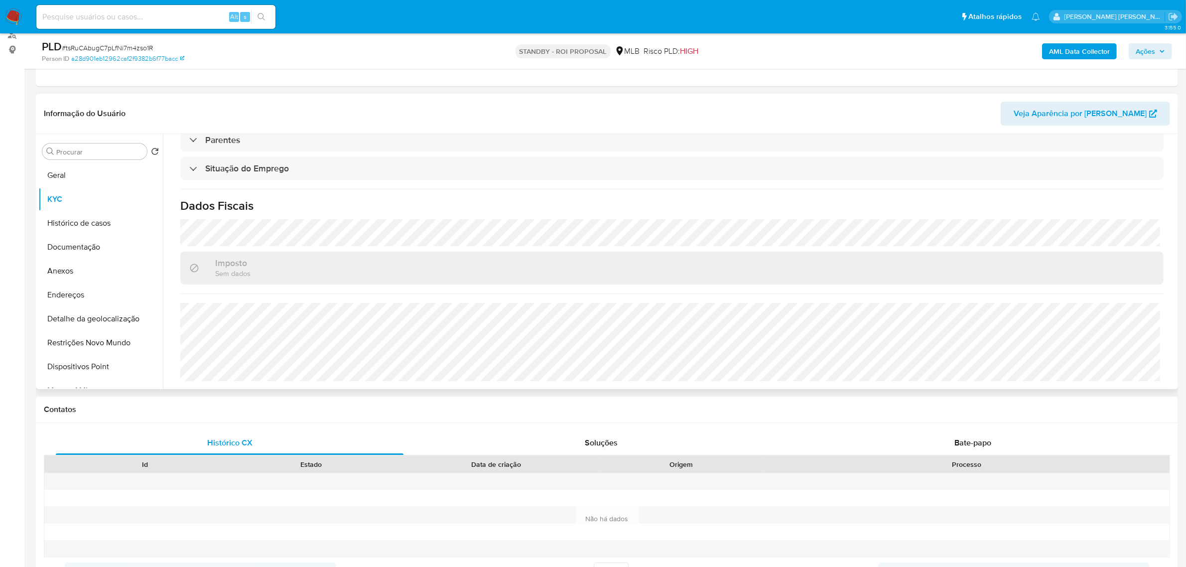
drag, startPoint x: 317, startPoint y: 270, endPoint x: 312, endPoint y: 275, distance: 7.4
click at [317, 270] on div "Imposto Sem dados" at bounding box center [671, 267] width 983 height 32
click at [101, 285] on button "Endereços" at bounding box center [96, 295] width 117 height 24
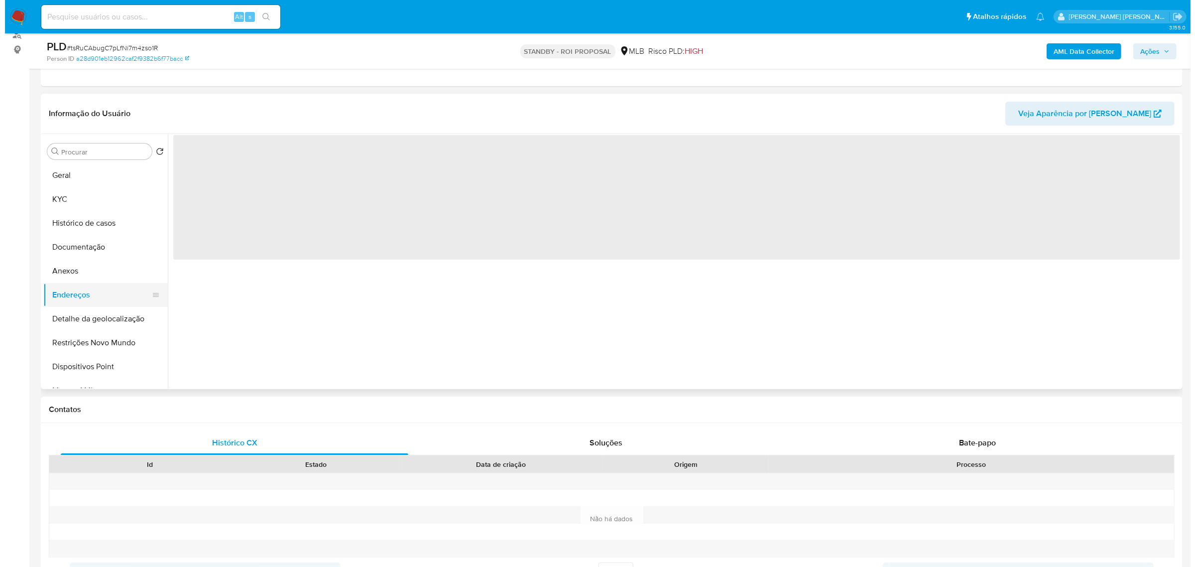
scroll to position [0, 0]
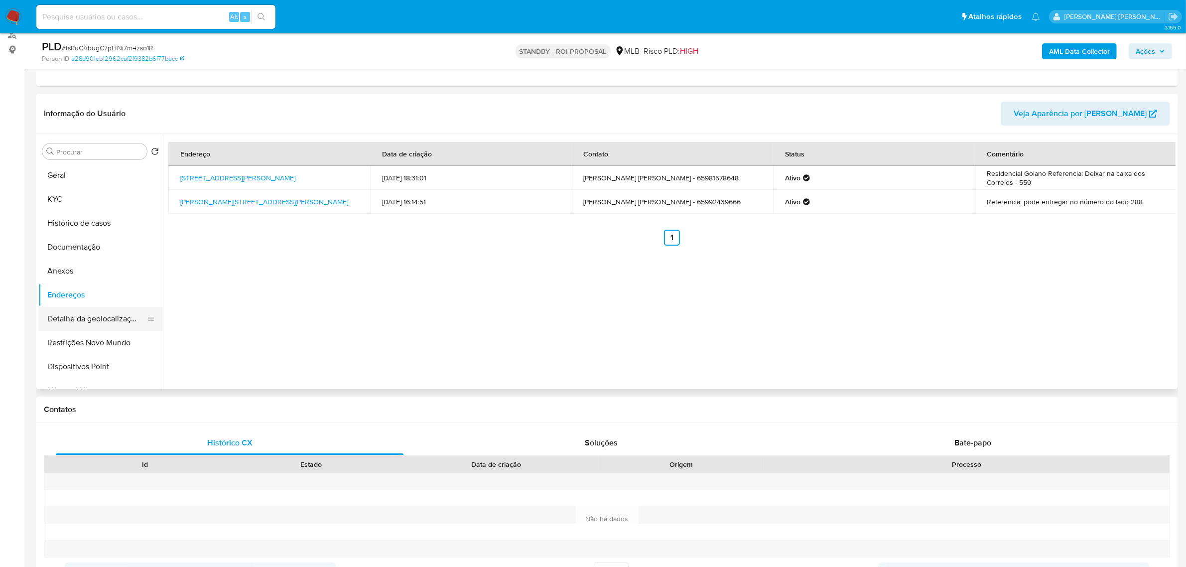
click at [114, 320] on button "Detalhe da geolocalização" at bounding box center [96, 319] width 117 height 24
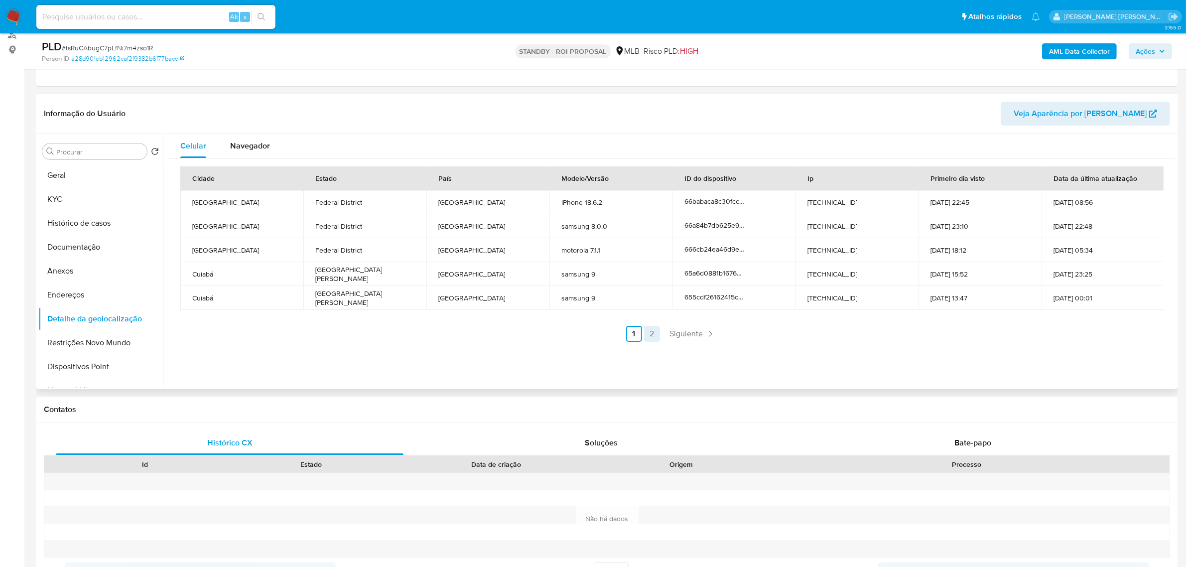
click at [651, 331] on link "2" at bounding box center [652, 334] width 16 height 16
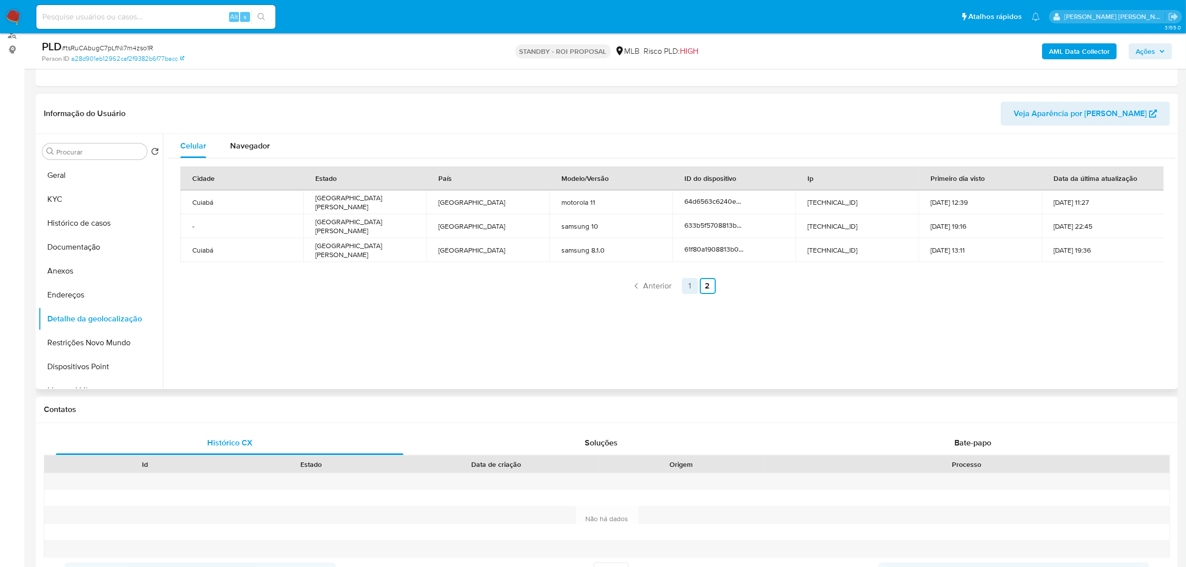
click at [684, 284] on link "1" at bounding box center [690, 286] width 16 height 16
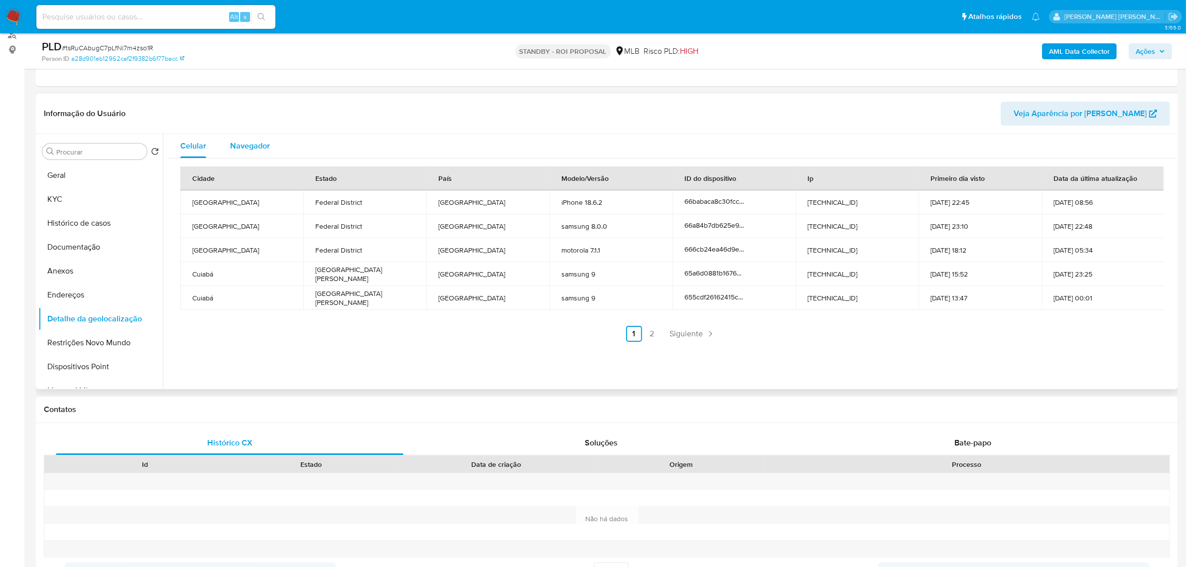
click at [243, 145] on span "Navegador" at bounding box center [250, 145] width 40 height 11
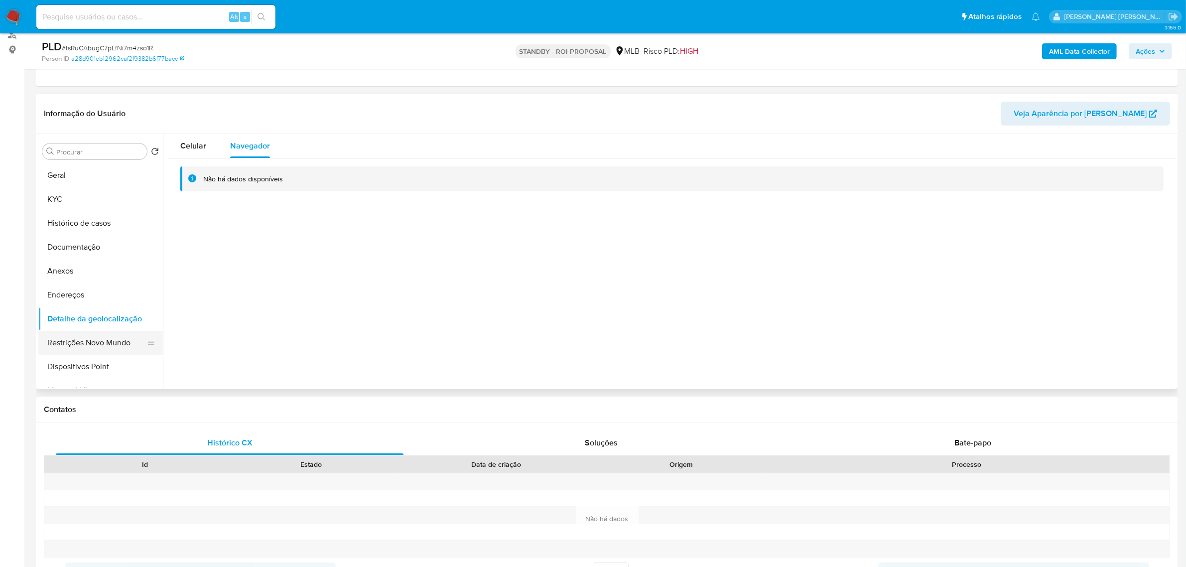
click at [110, 346] on button "Restrições Novo Mundo" at bounding box center [96, 343] width 117 height 24
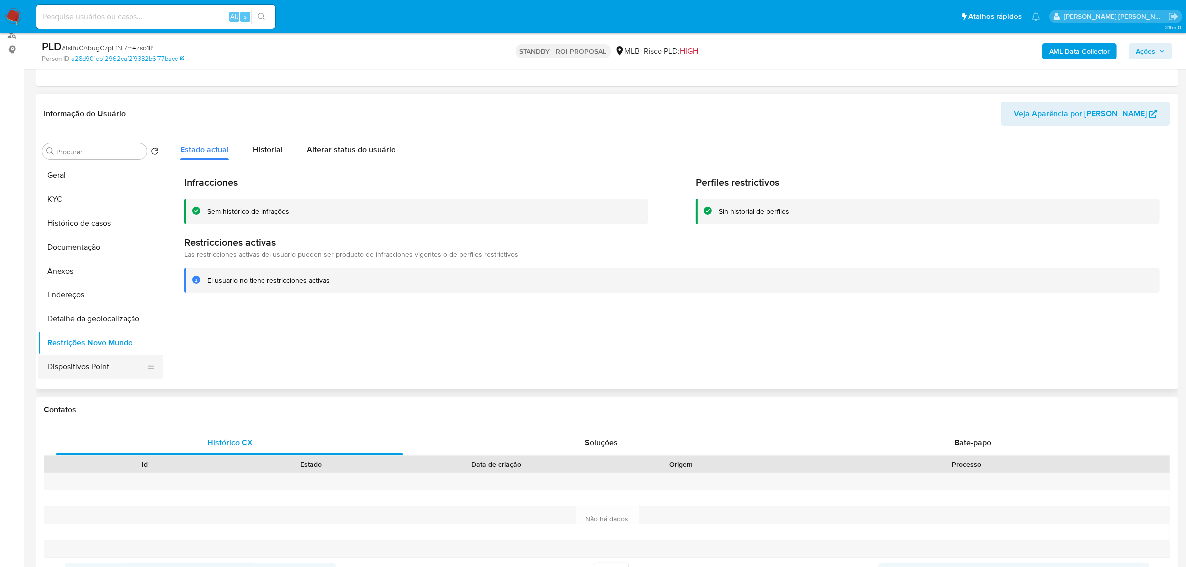
click at [82, 364] on button "Dispositivos Point" at bounding box center [96, 367] width 117 height 24
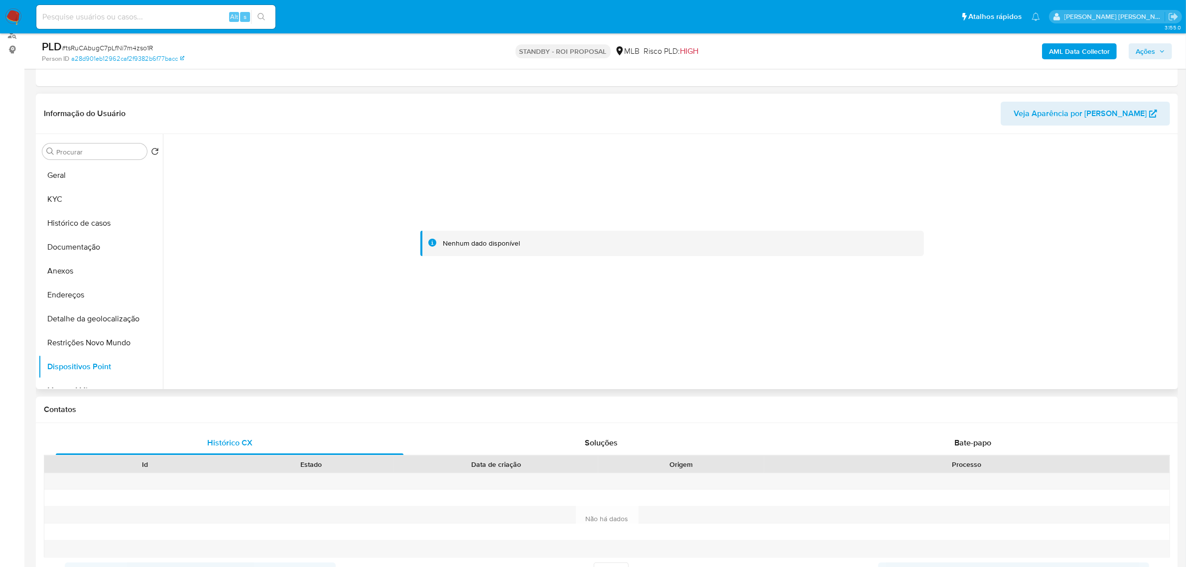
click at [250, 339] on div at bounding box center [671, 243] width 1007 height 219
click at [796, 55] on b "AML Data Collector" at bounding box center [1079, 51] width 61 height 16
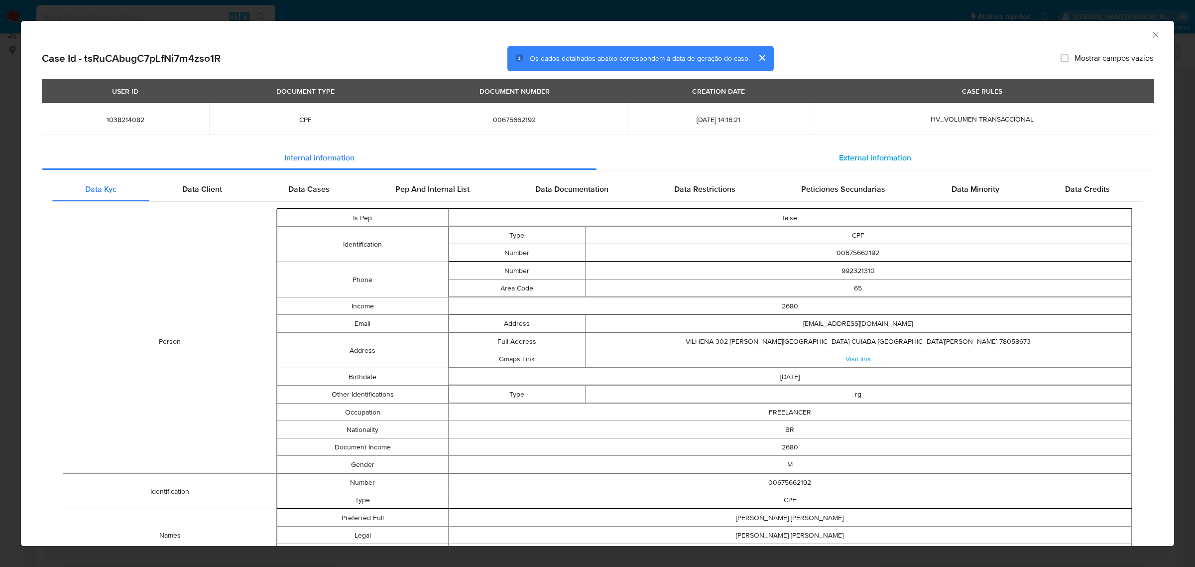
click at [796, 153] on span "External information" at bounding box center [875, 157] width 72 height 11
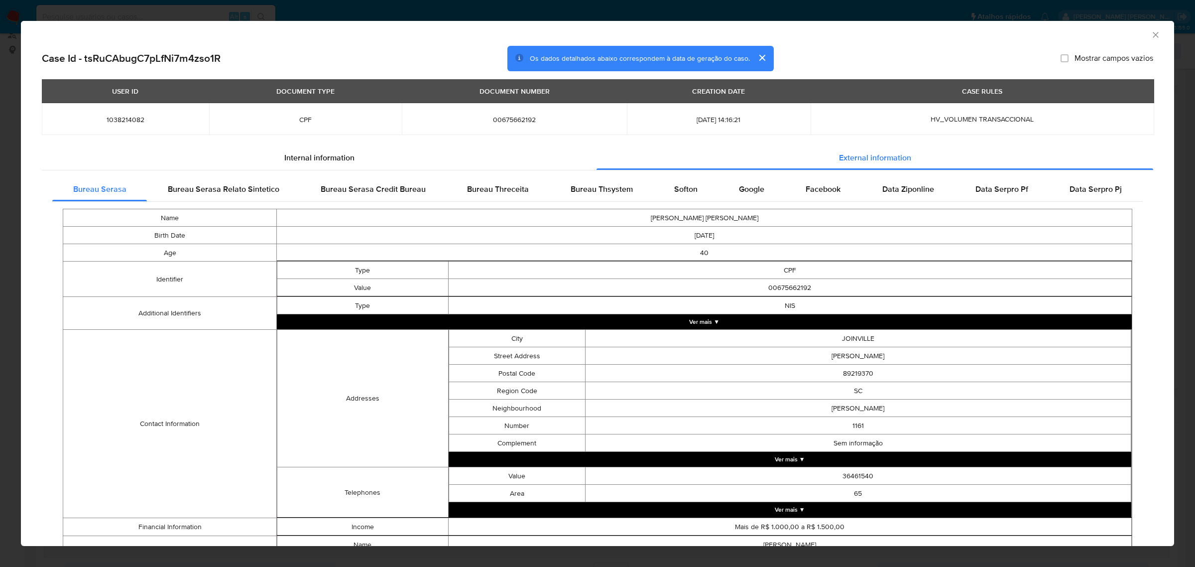
click at [796, 36] on div "AML Data Collector" at bounding box center [589, 33] width 1123 height 11
click at [796, 31] on icon "Fechar a janela" at bounding box center [1156, 35] width 10 height 10
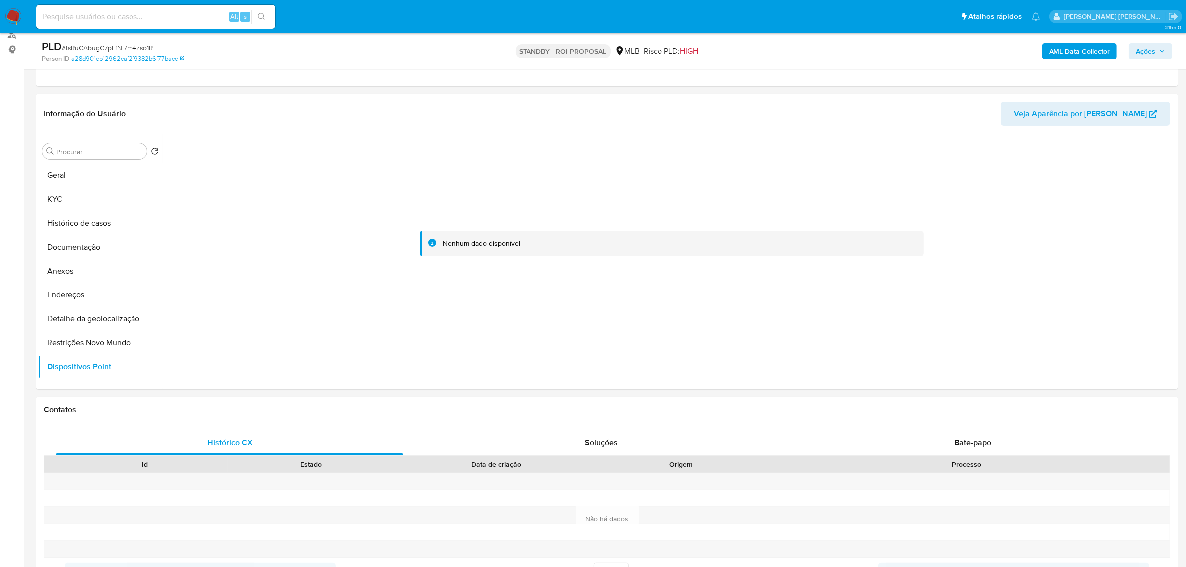
click at [796, 49] on b "AML Data Collector" at bounding box center [1079, 51] width 61 height 16
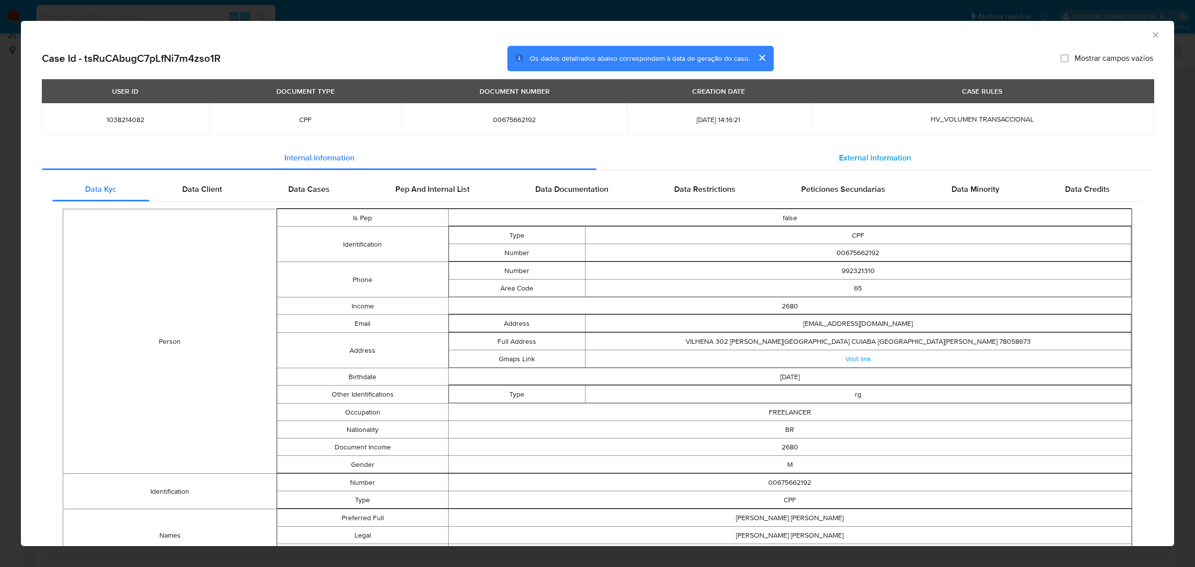
click at [796, 160] on span "External information" at bounding box center [875, 157] width 72 height 11
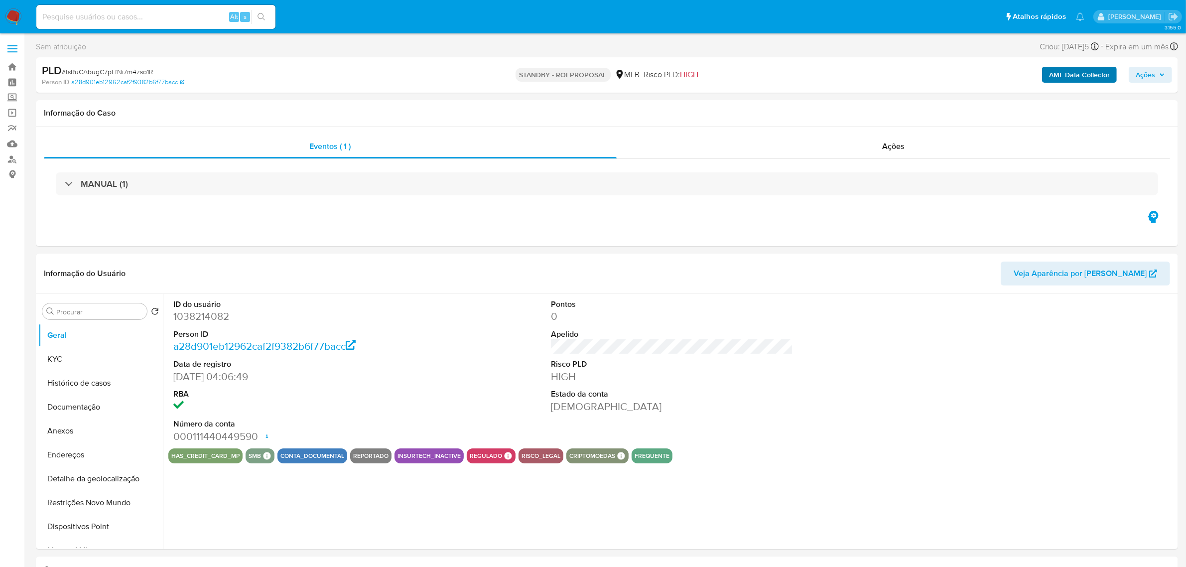
select select "10"
click at [1064, 70] on b "AML Data Collector" at bounding box center [1079, 75] width 61 height 16
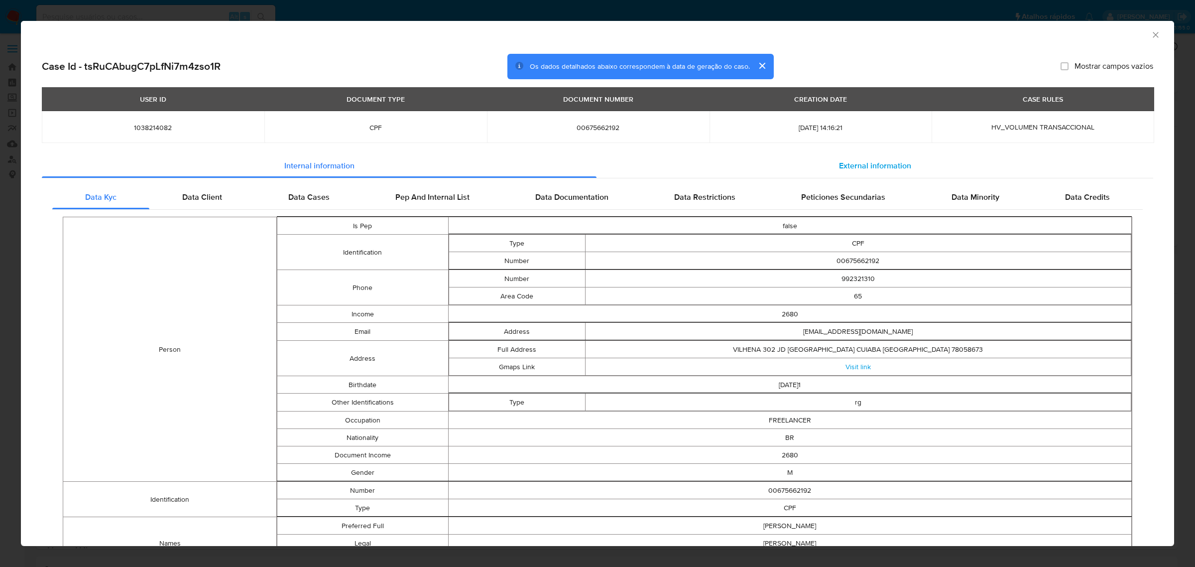
click at [873, 161] on span "External information" at bounding box center [875, 165] width 72 height 11
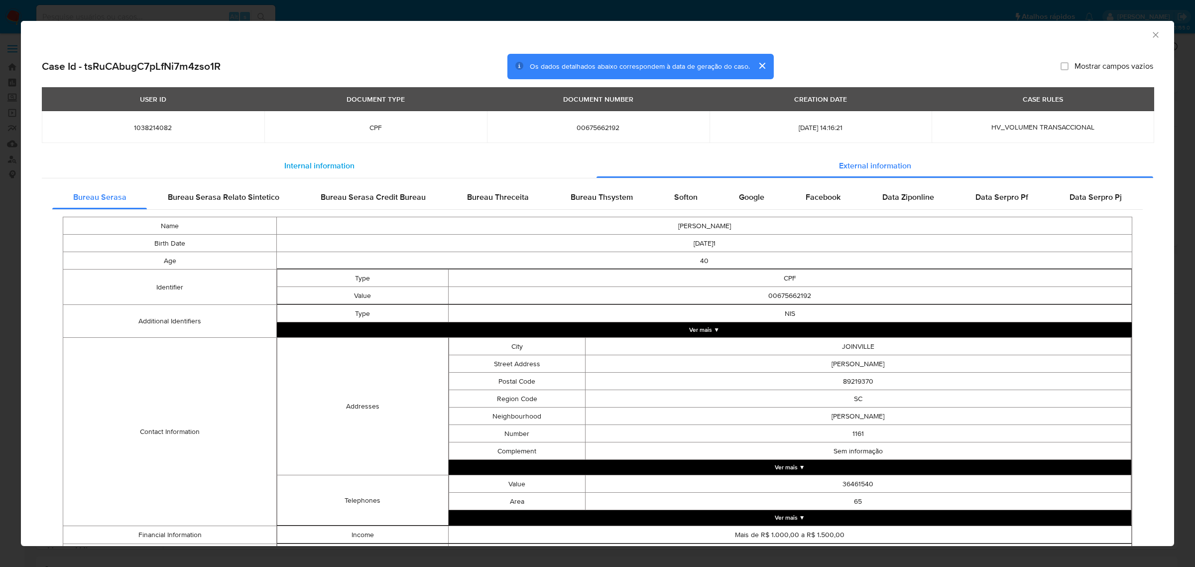
click at [143, 158] on div "Internal information" at bounding box center [319, 166] width 555 height 24
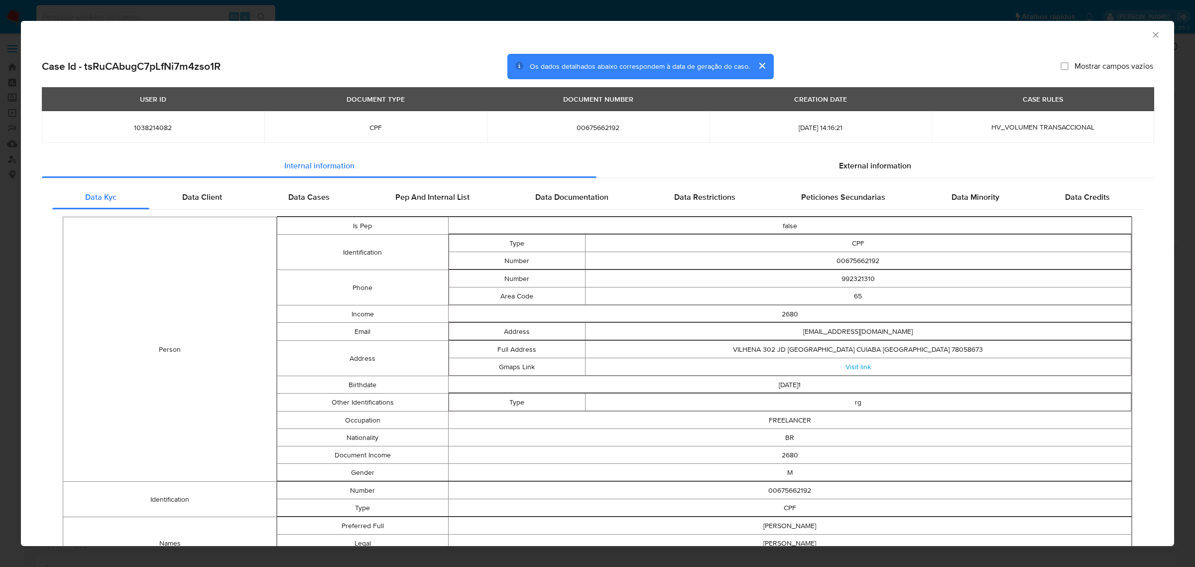
click at [1151, 37] on icon "Fechar a janela" at bounding box center [1156, 35] width 10 height 10
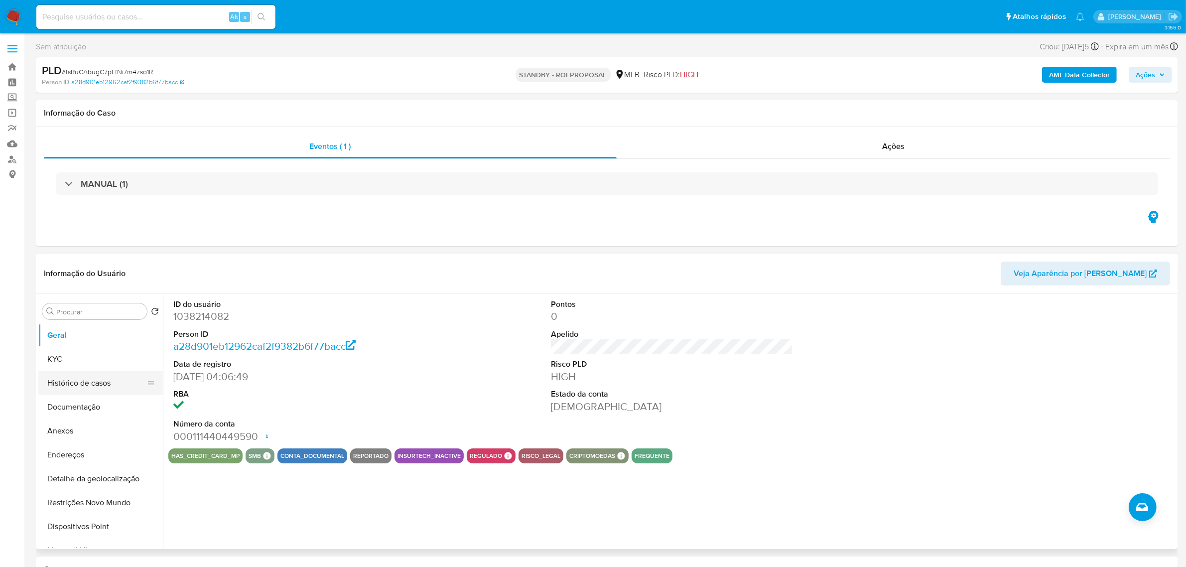
click at [84, 374] on button "Histórico de casos" at bounding box center [96, 383] width 117 height 24
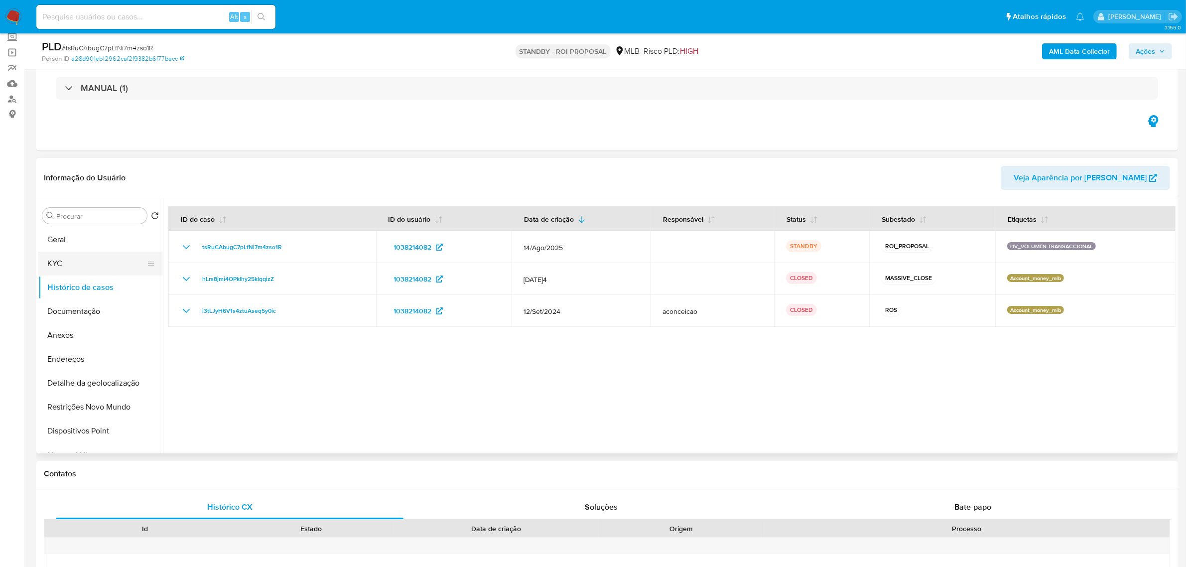
scroll to position [62, 0]
click at [93, 239] on button "Geral" at bounding box center [96, 238] width 117 height 24
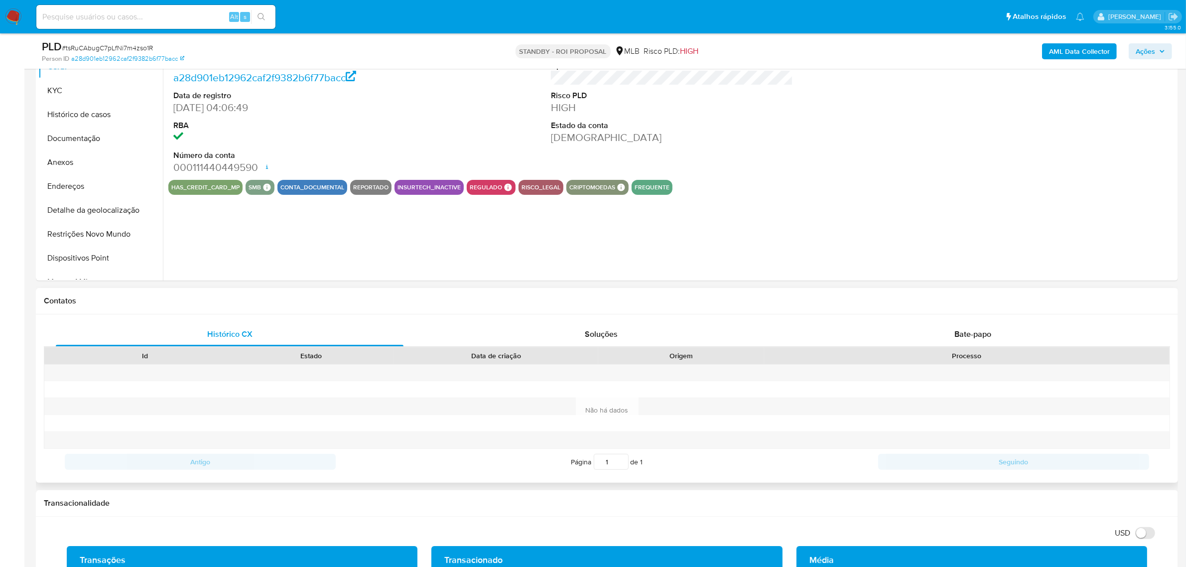
scroll to position [374, 0]
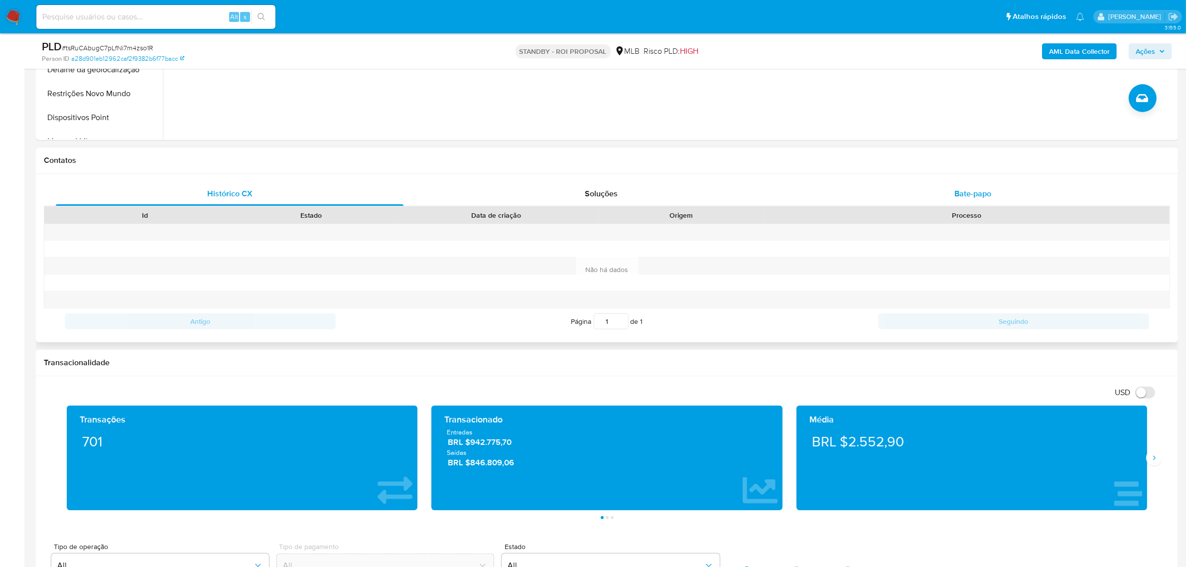
click at [939, 187] on div "Bate-papo" at bounding box center [973, 194] width 348 height 24
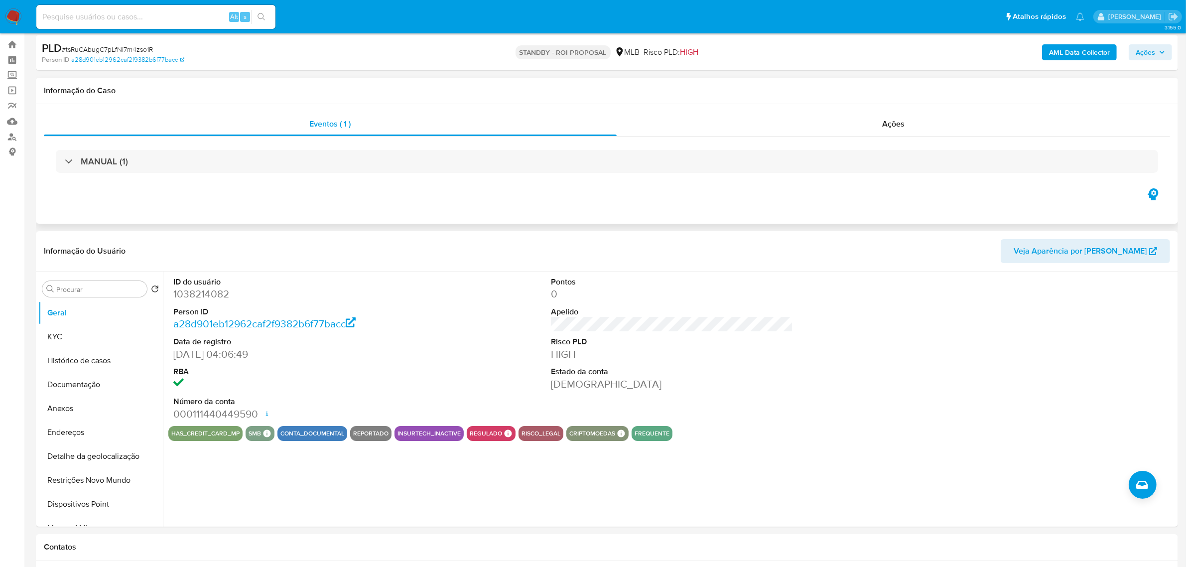
scroll to position [0, 0]
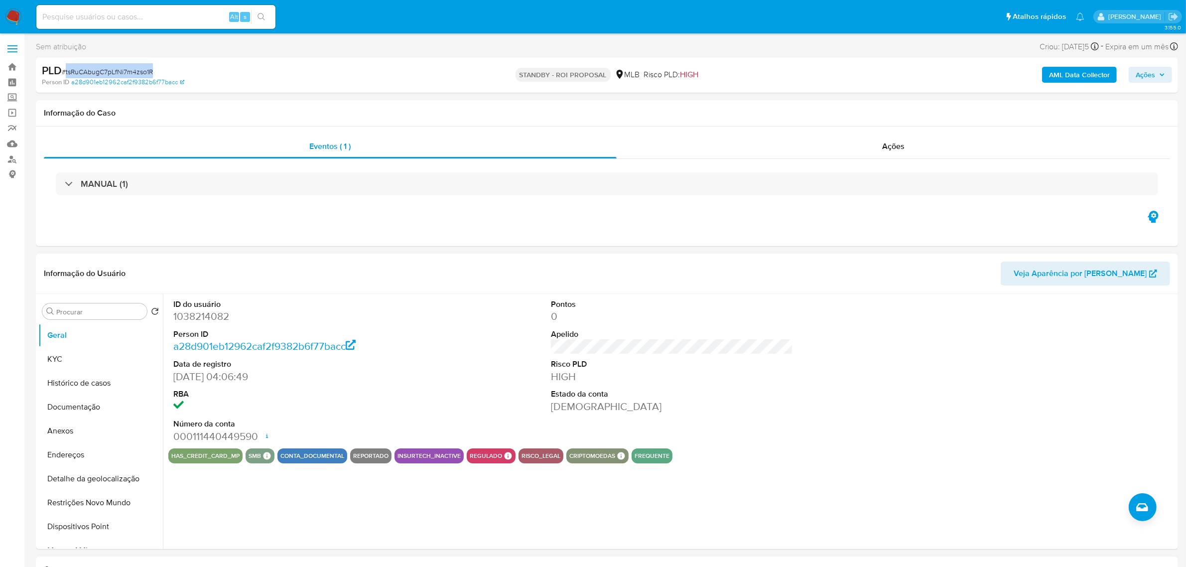
drag, startPoint x: 153, startPoint y: 70, endPoint x: 64, endPoint y: 70, distance: 89.1
click at [64, 70] on span "# tsRuCAbugC7pLfNi7m4zso1R" at bounding box center [107, 72] width 91 height 10
copy span "tsRuCAbugC7pLfNi7m4zso1R"
click at [75, 382] on button "Histórico de casos" at bounding box center [96, 383] width 117 height 24
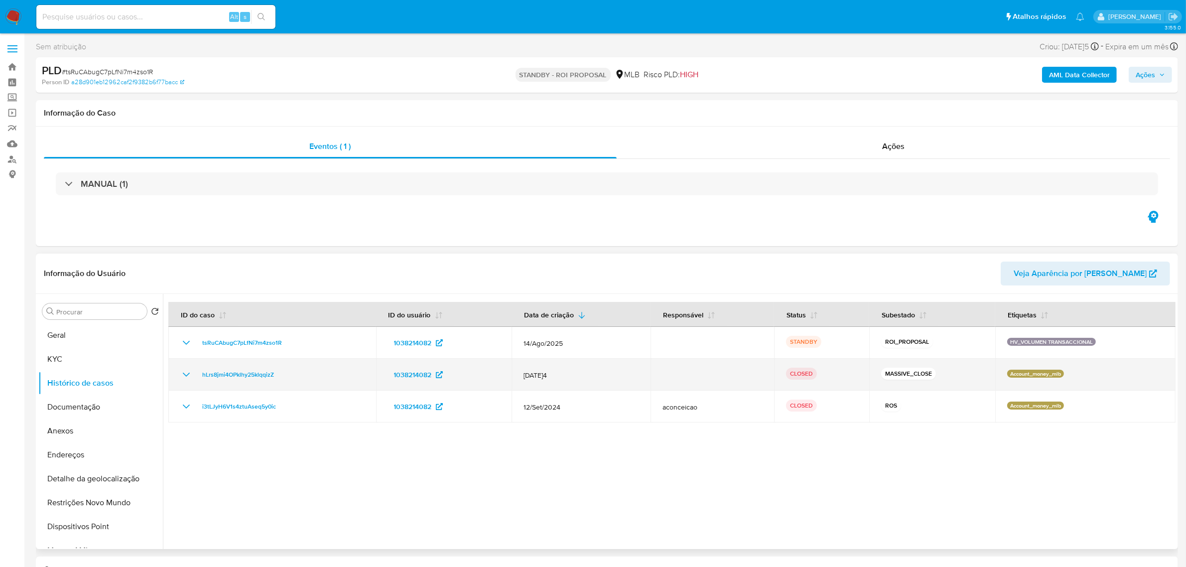
click at [593, 369] on td "12/Nov/2024" at bounding box center [580, 375] width 139 height 32
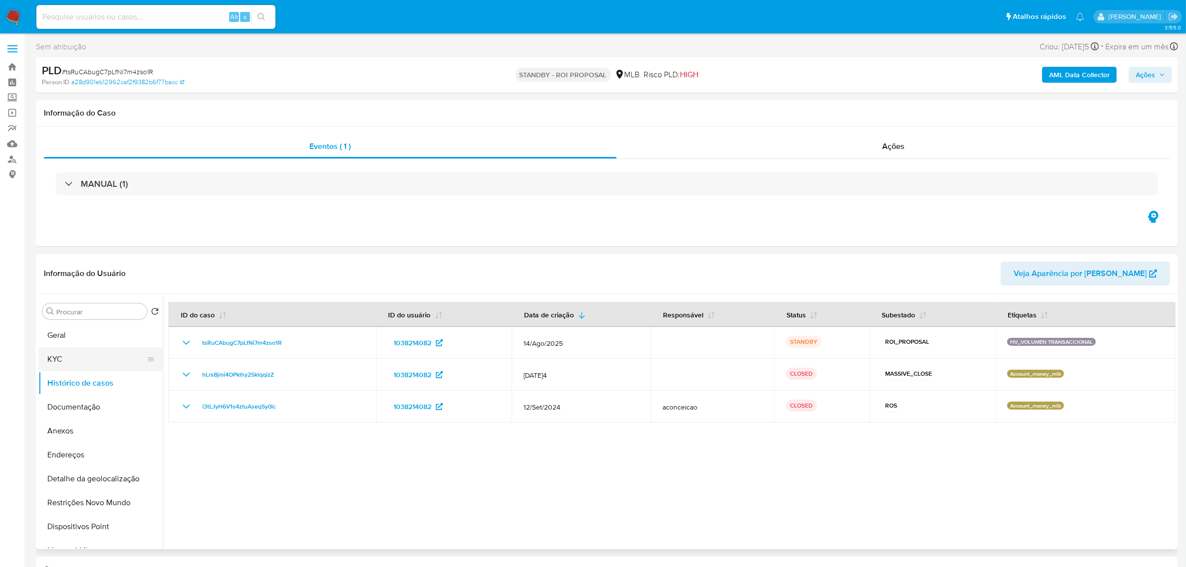
click at [83, 353] on button "KYC" at bounding box center [96, 359] width 117 height 24
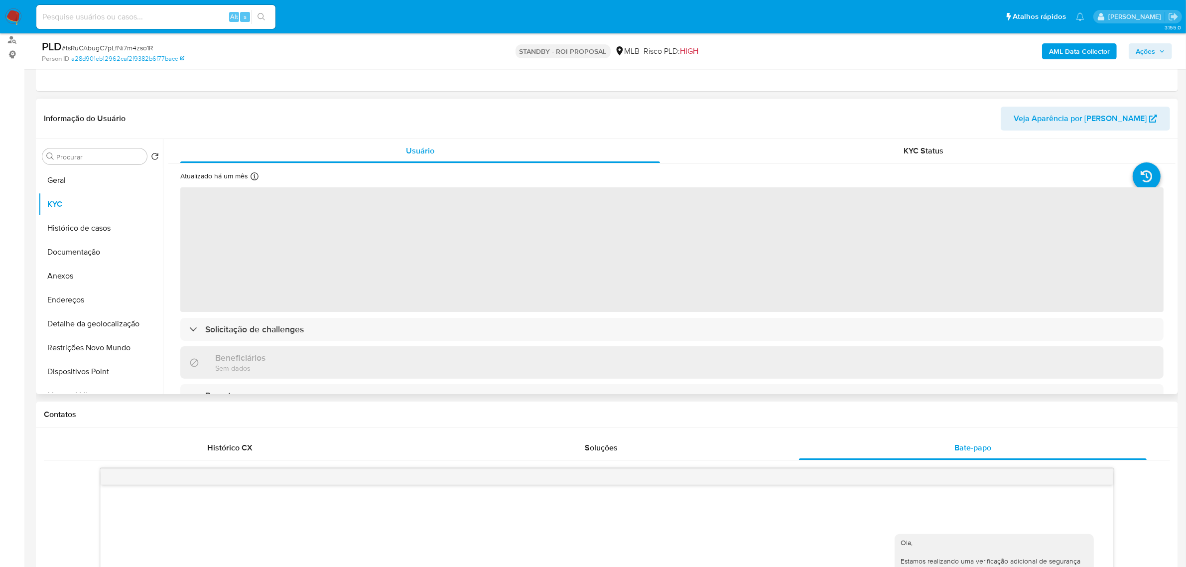
scroll to position [125, 0]
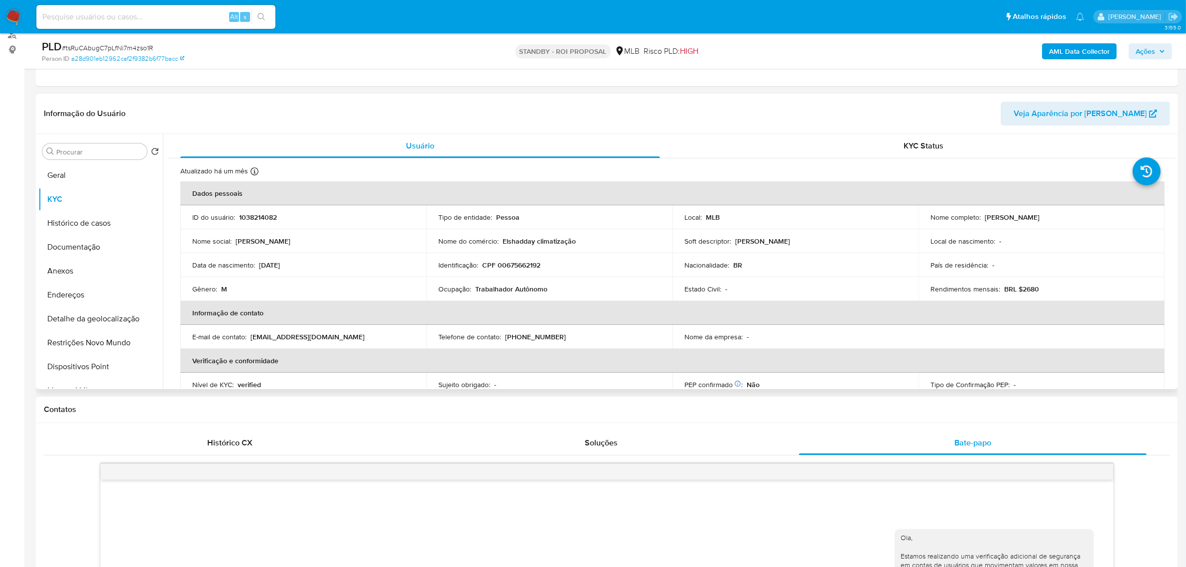
click at [452, 289] on p "Ocupação :" at bounding box center [454, 288] width 33 height 9
copy div "Ocupação : Trabalhador Autônomo"
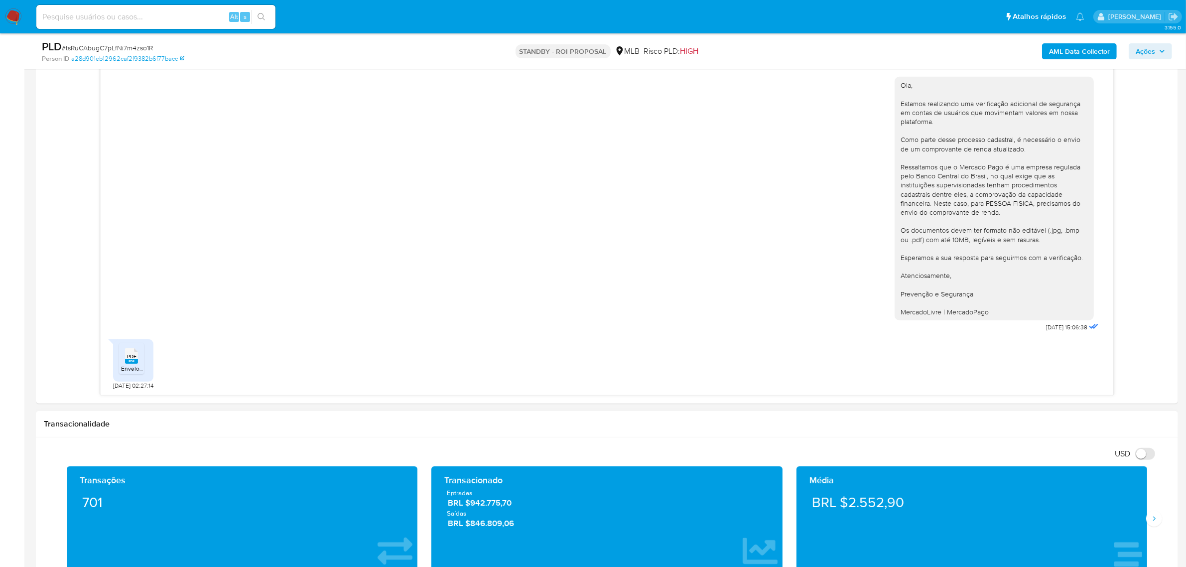
scroll to position [623, 0]
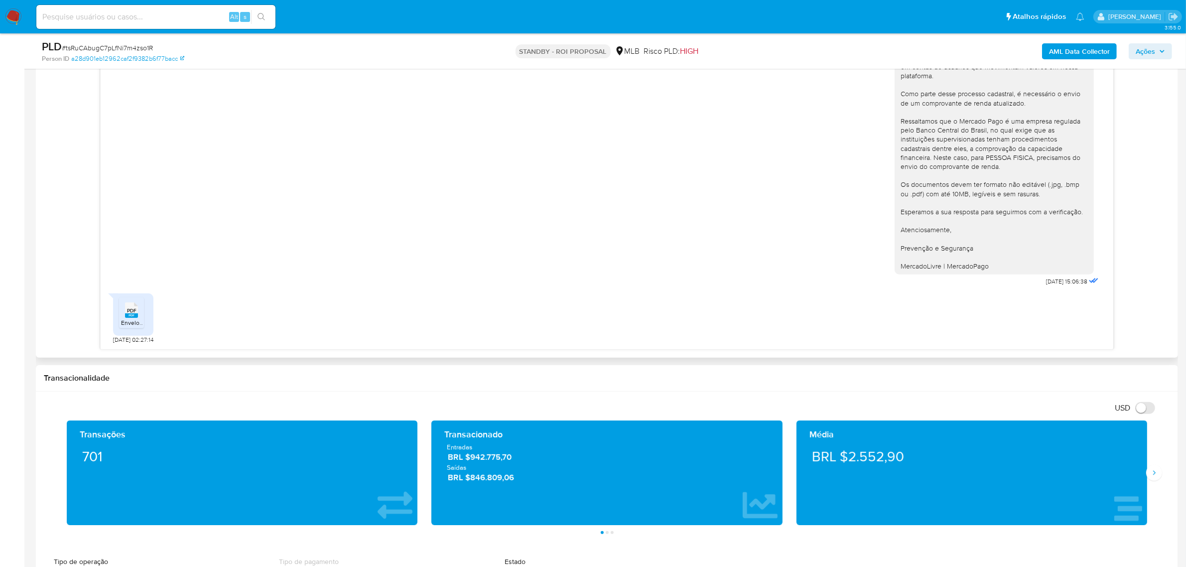
click at [128, 316] on rect at bounding box center [131, 315] width 13 height 4
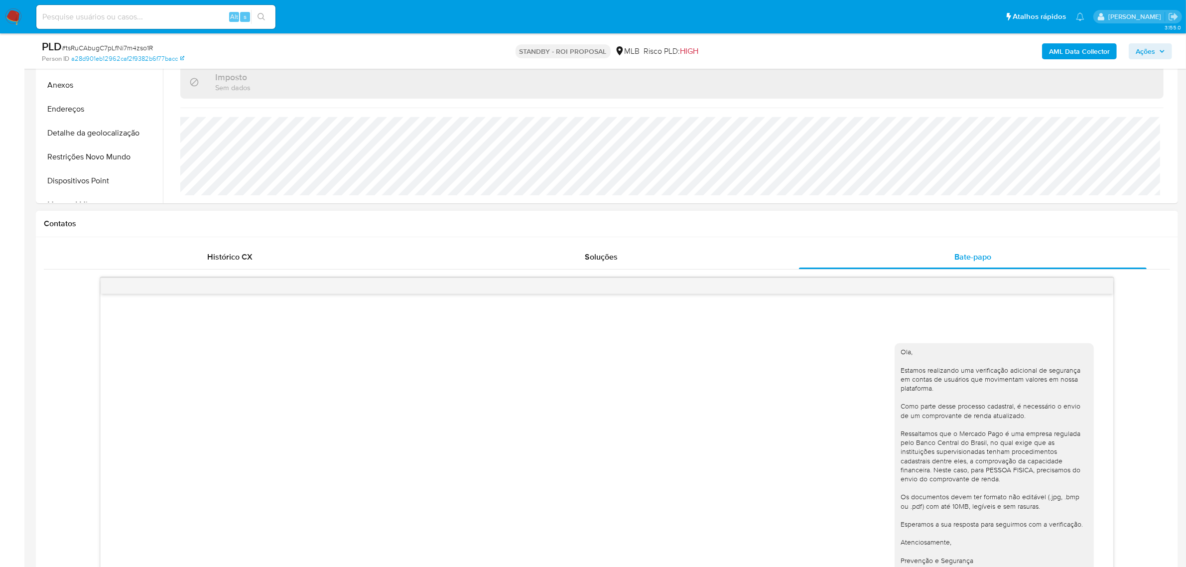
scroll to position [62, 0]
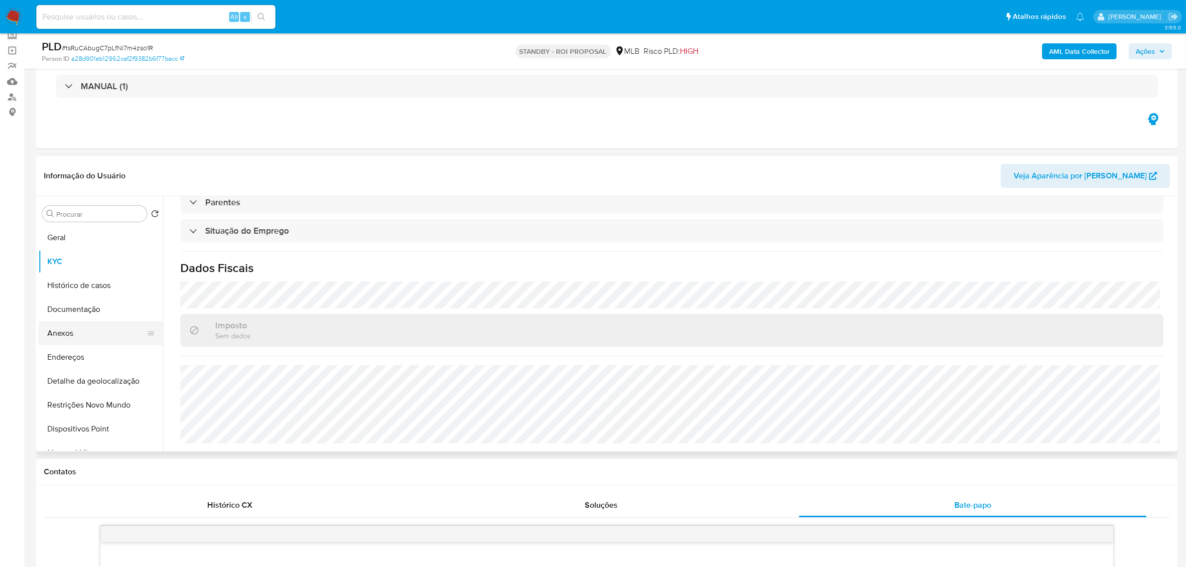
click at [76, 342] on button "Anexos" at bounding box center [96, 333] width 117 height 24
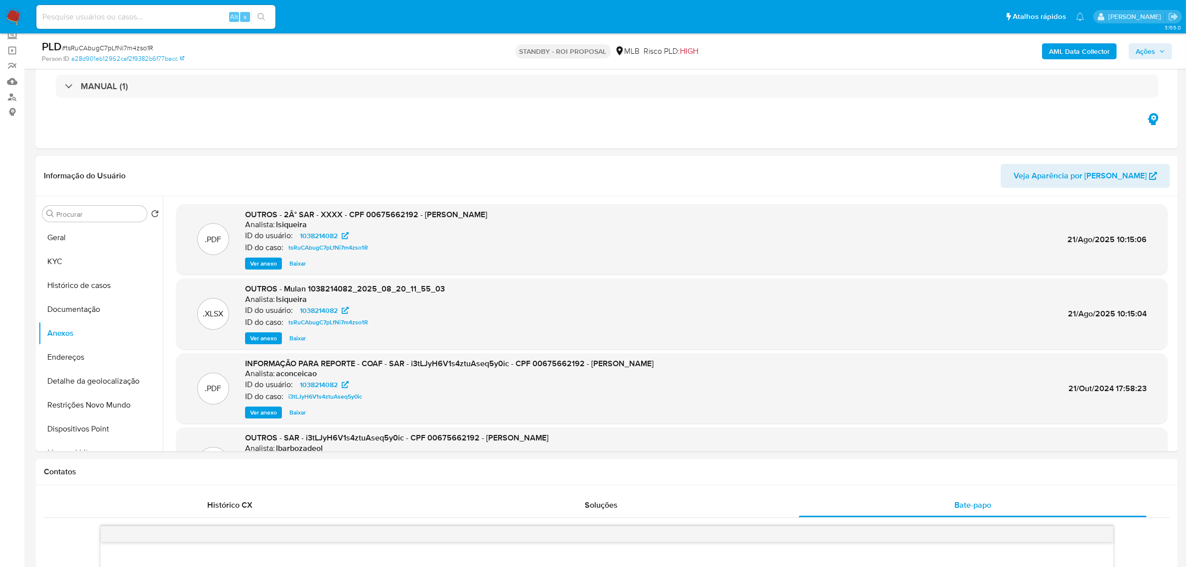
click at [1087, 57] on b "AML Data Collector" at bounding box center [1079, 51] width 61 height 16
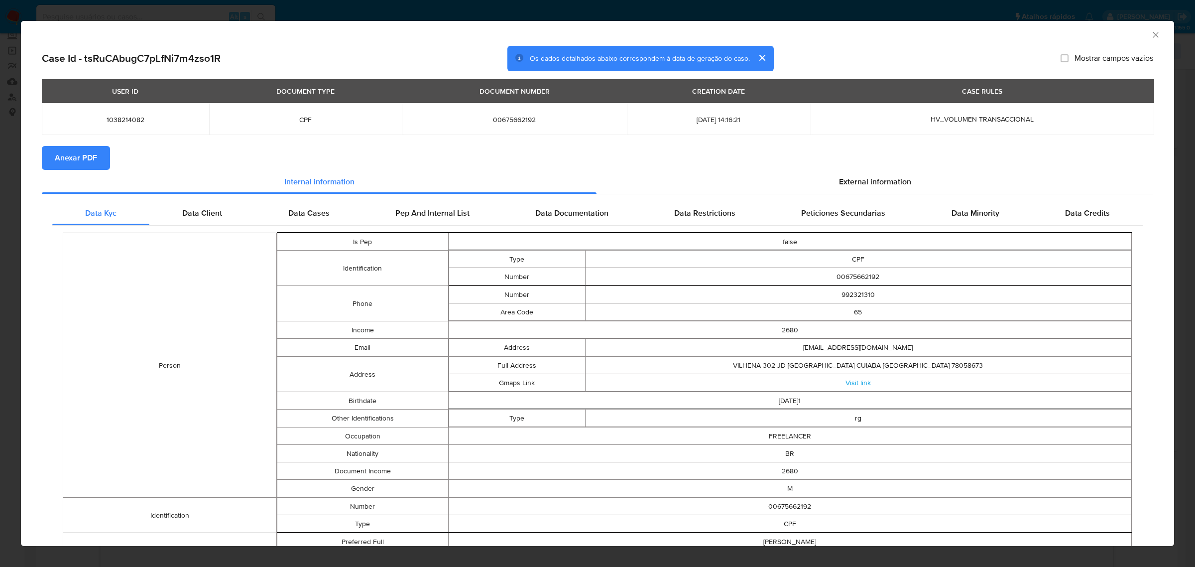
click at [89, 162] on span "Anexar PDF" at bounding box center [76, 158] width 42 height 22
click at [1151, 33] on icon "Fechar a janela" at bounding box center [1156, 35] width 10 height 10
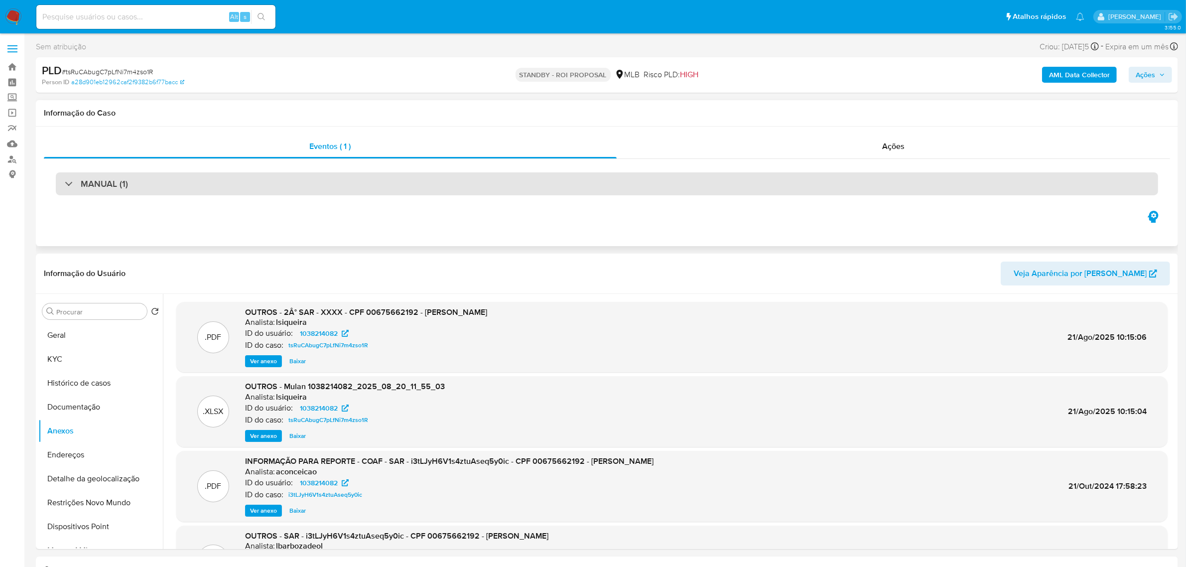
click at [212, 177] on div "MANUAL (1)" at bounding box center [607, 183] width 1102 height 23
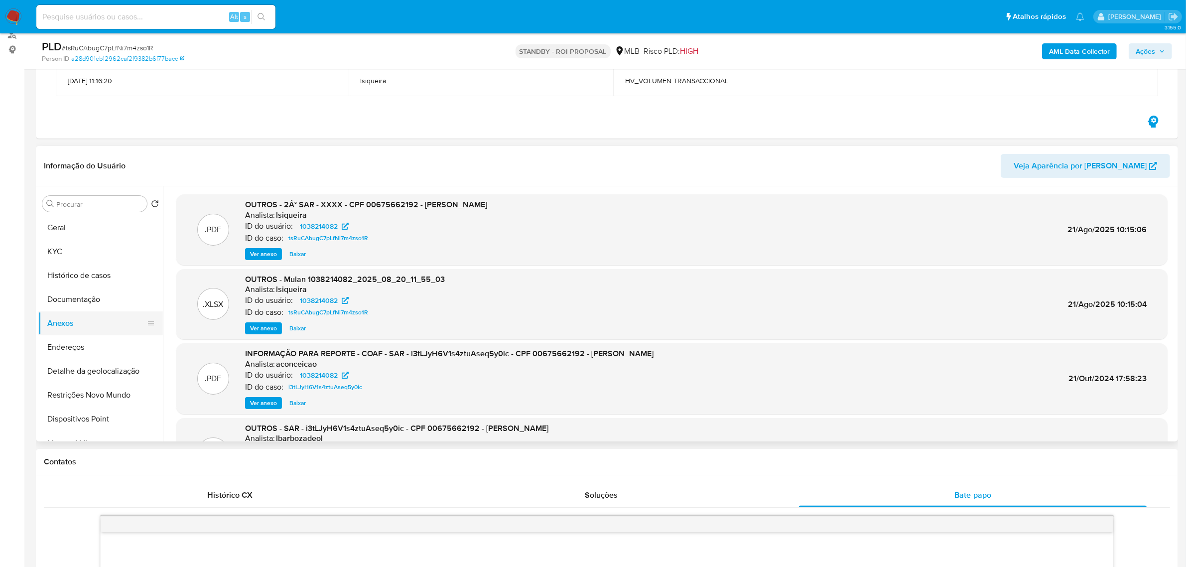
click at [80, 325] on button "Anexos" at bounding box center [96, 323] width 117 height 24
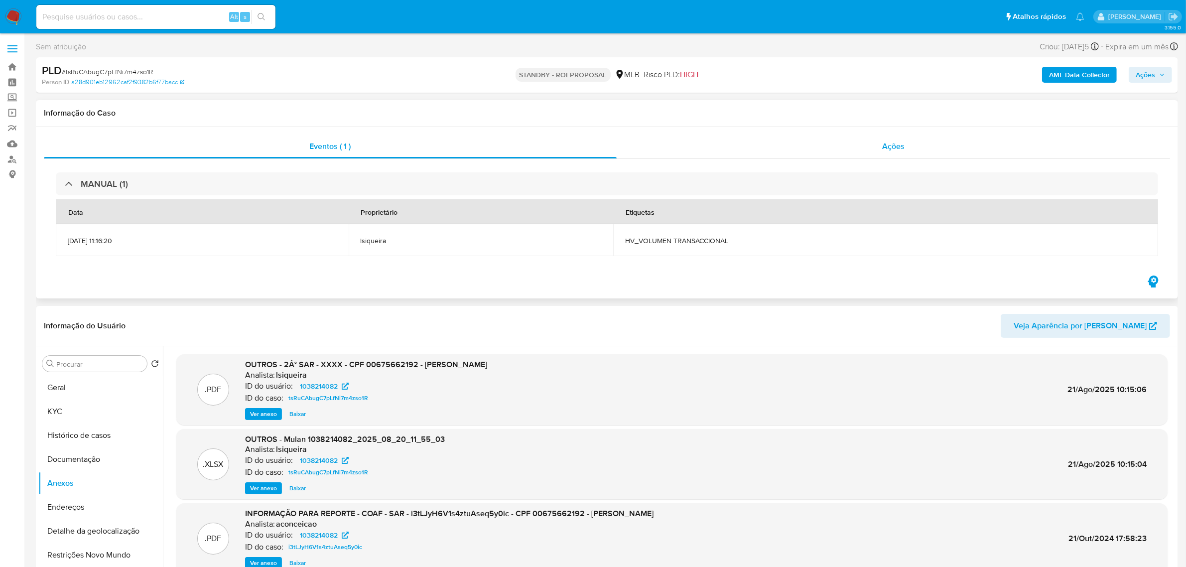
click at [897, 145] on span "Ações" at bounding box center [893, 145] width 22 height 11
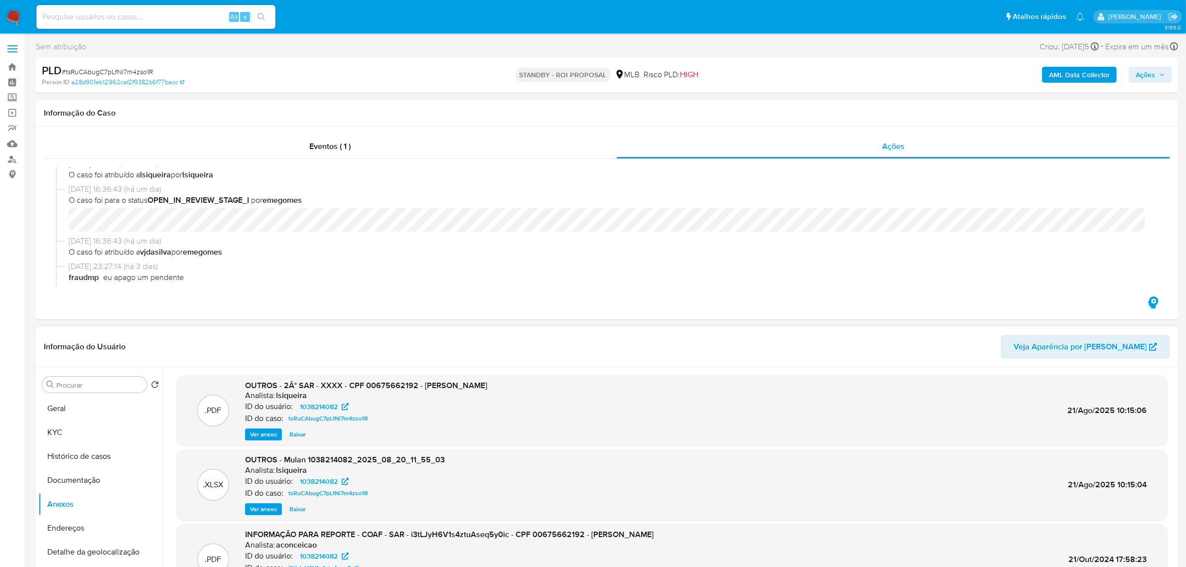
click at [270, 432] on span "Ver anexo" at bounding box center [263, 434] width 27 height 10
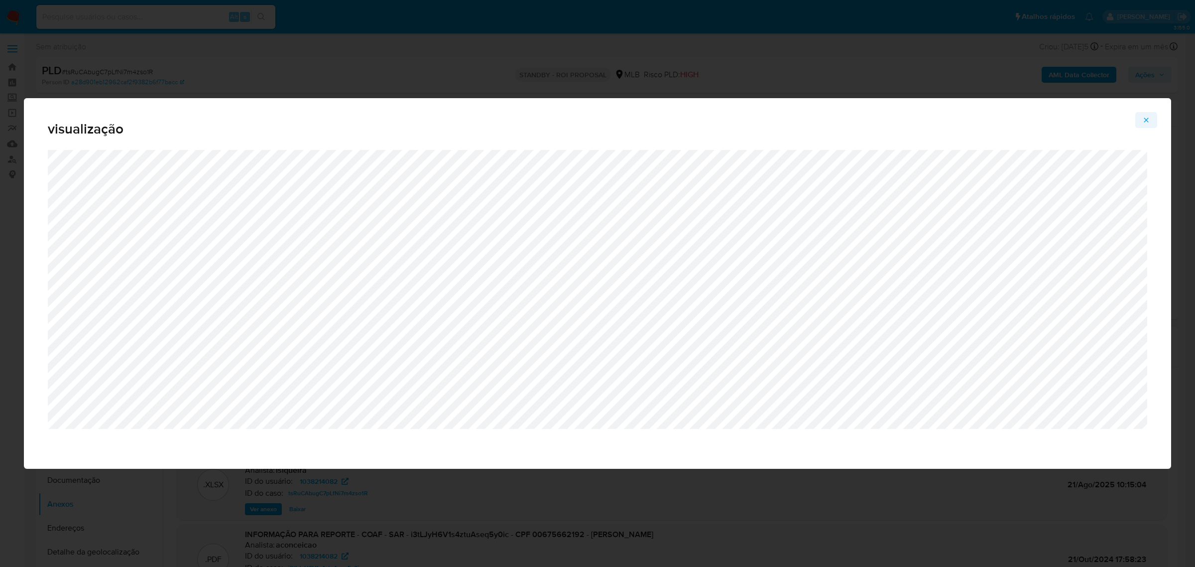
click at [1149, 123] on icon "Attachment preview" at bounding box center [1146, 120] width 8 height 8
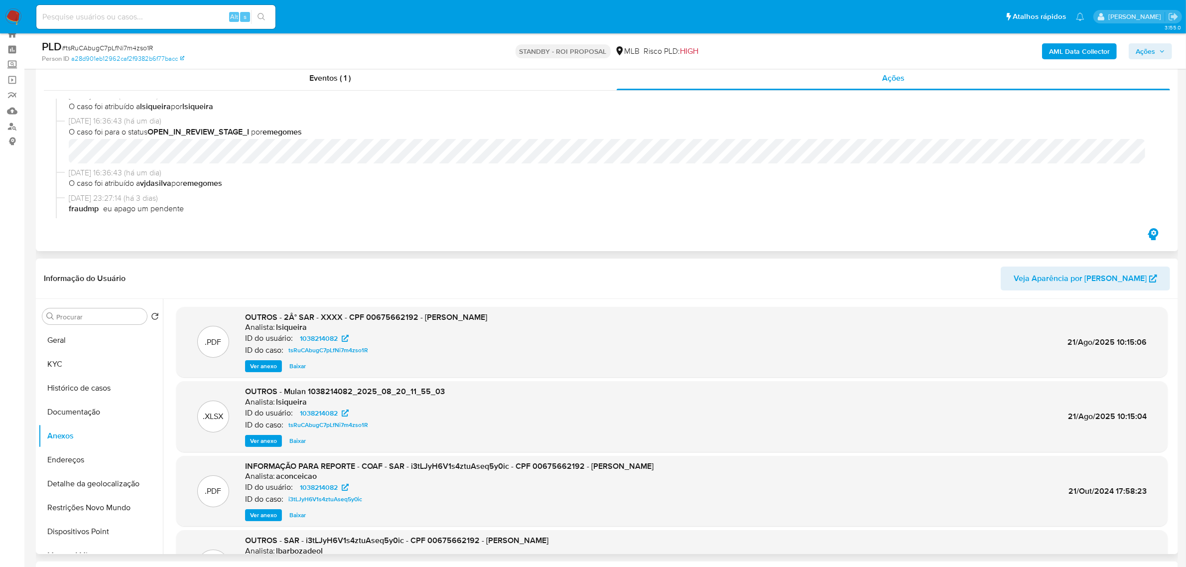
scroll to position [62, 0]
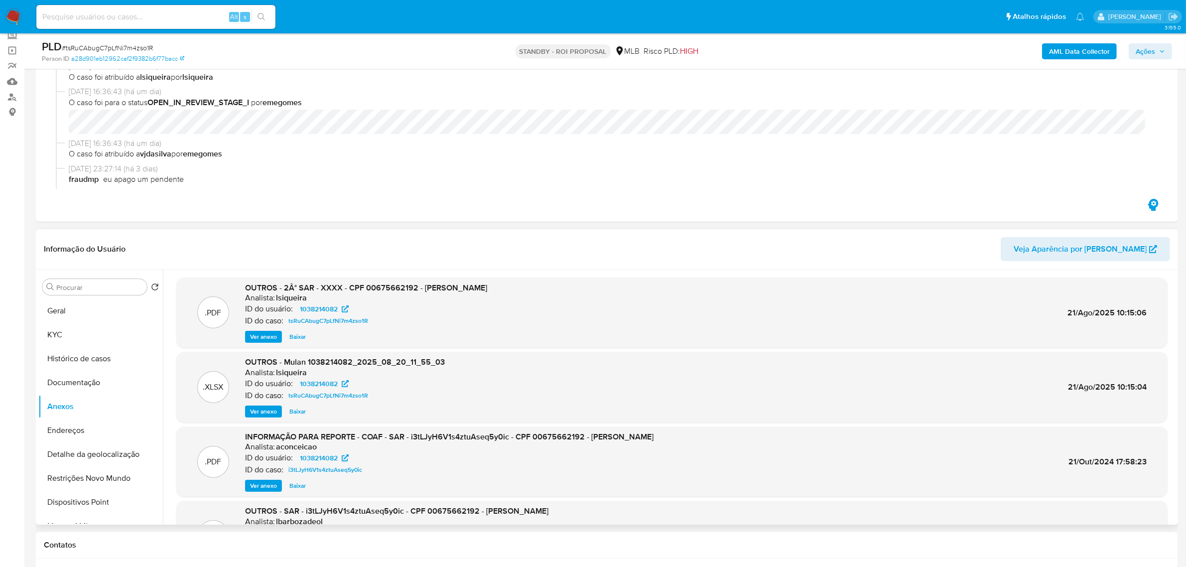
click at [104, 20] on input at bounding box center [155, 16] width 239 height 13
paste input "9oTWfwShMNr73AV2eGqxo4Su"
type input "9oTWfwShMNr73AV2eGqxo4Su"
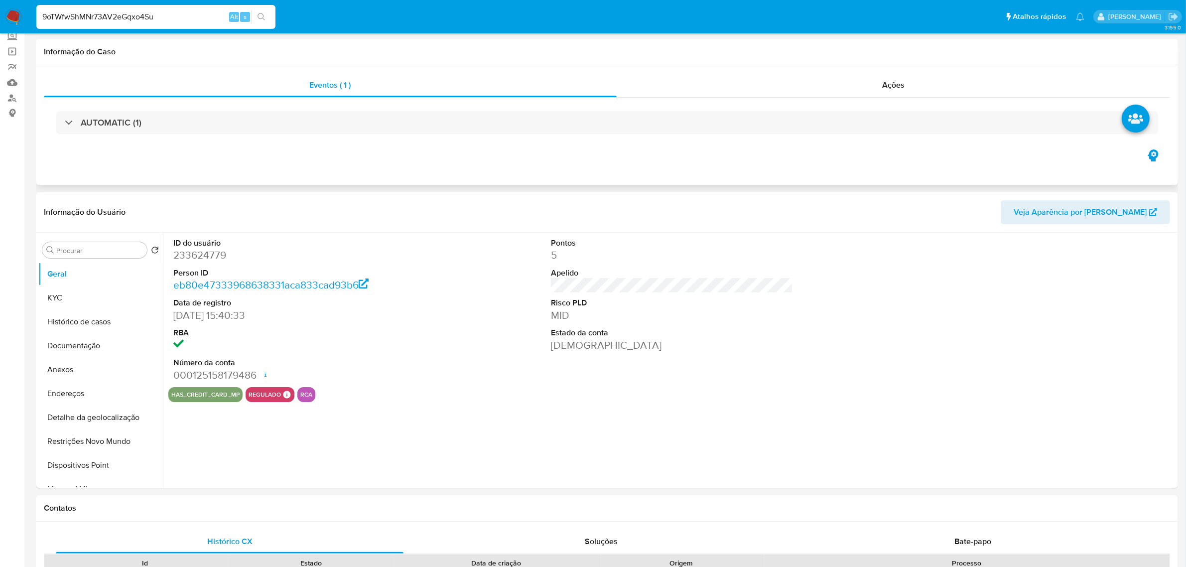
select select "10"
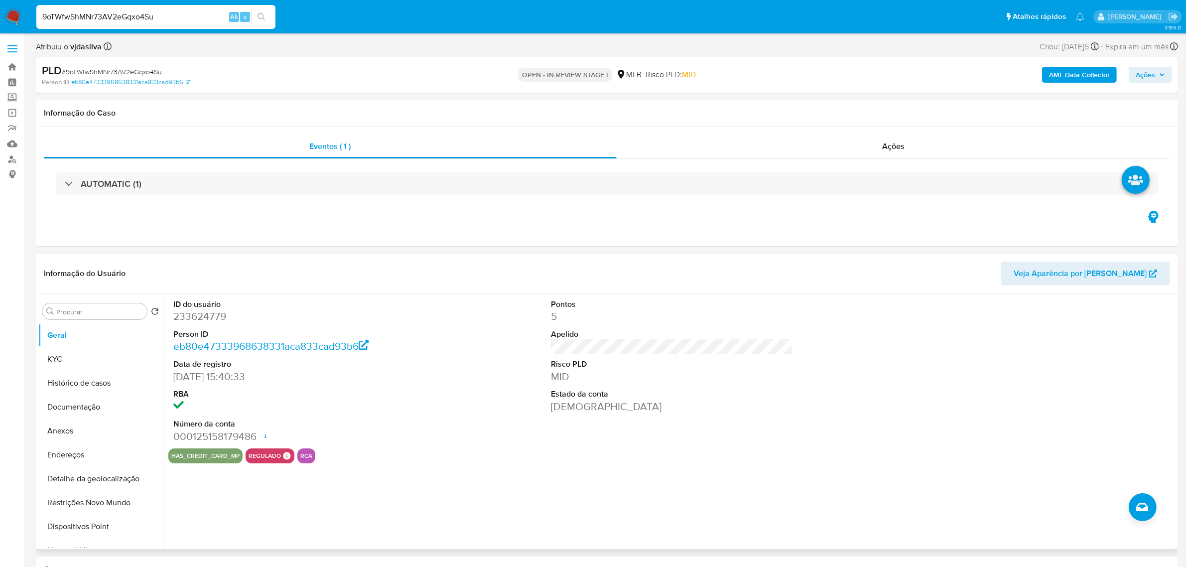
drag, startPoint x: 270, startPoint y: 262, endPoint x: 140, endPoint y: 315, distance: 140.8
click at [213, 282] on div "Informação do Usuário Veja Aparência por Pessoa" at bounding box center [607, 273] width 1142 height 40
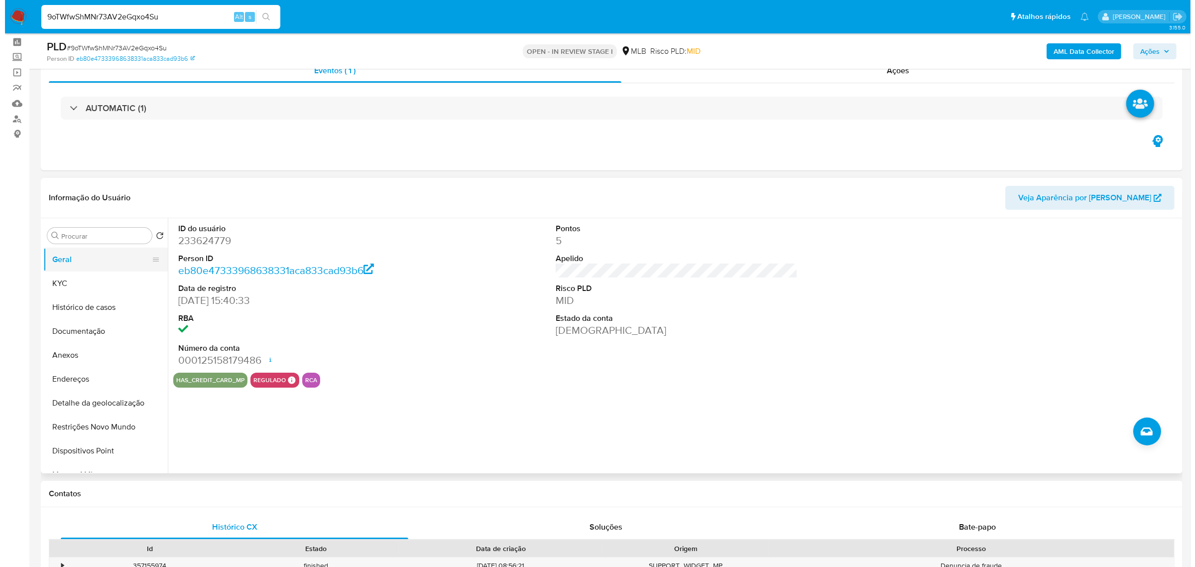
scroll to position [62, 0]
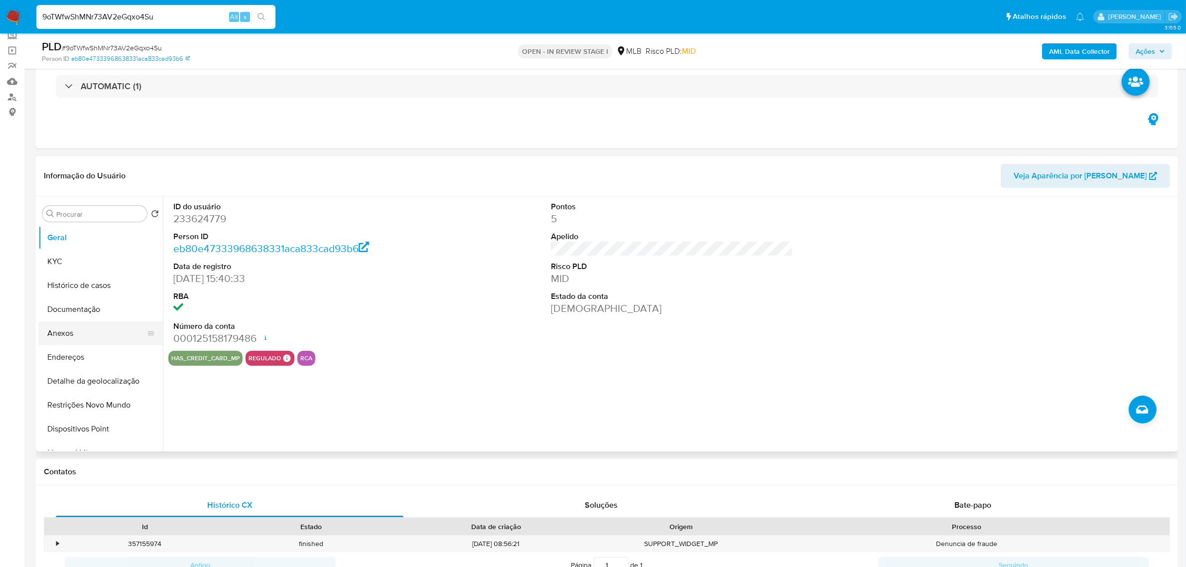
click at [97, 340] on button "Anexos" at bounding box center [96, 333] width 117 height 24
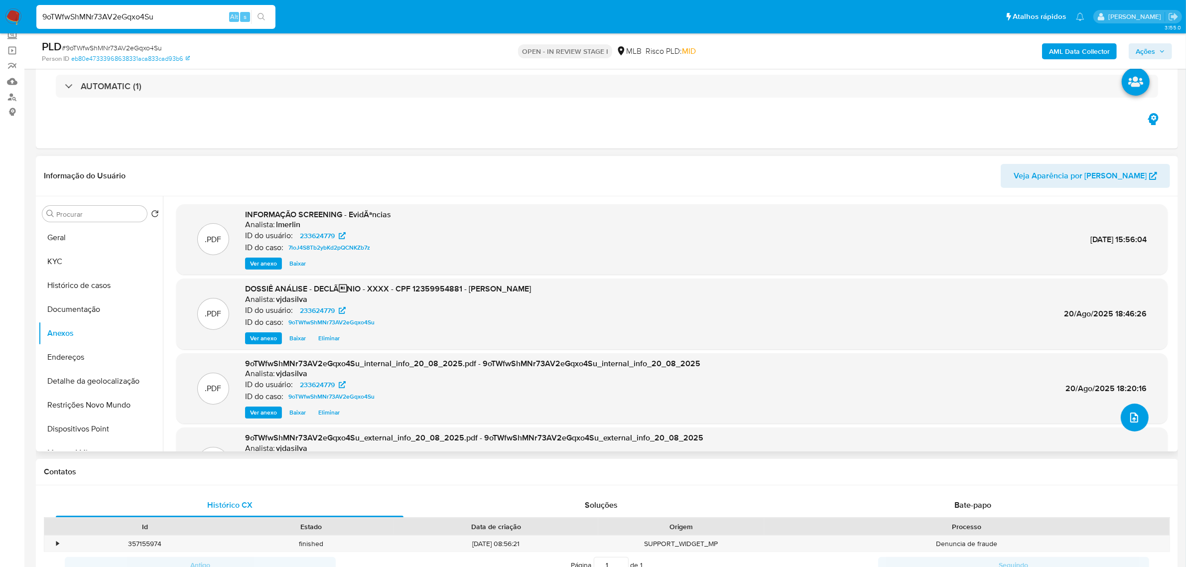
click at [1129, 420] on icon "upload-file" at bounding box center [1134, 417] width 12 height 12
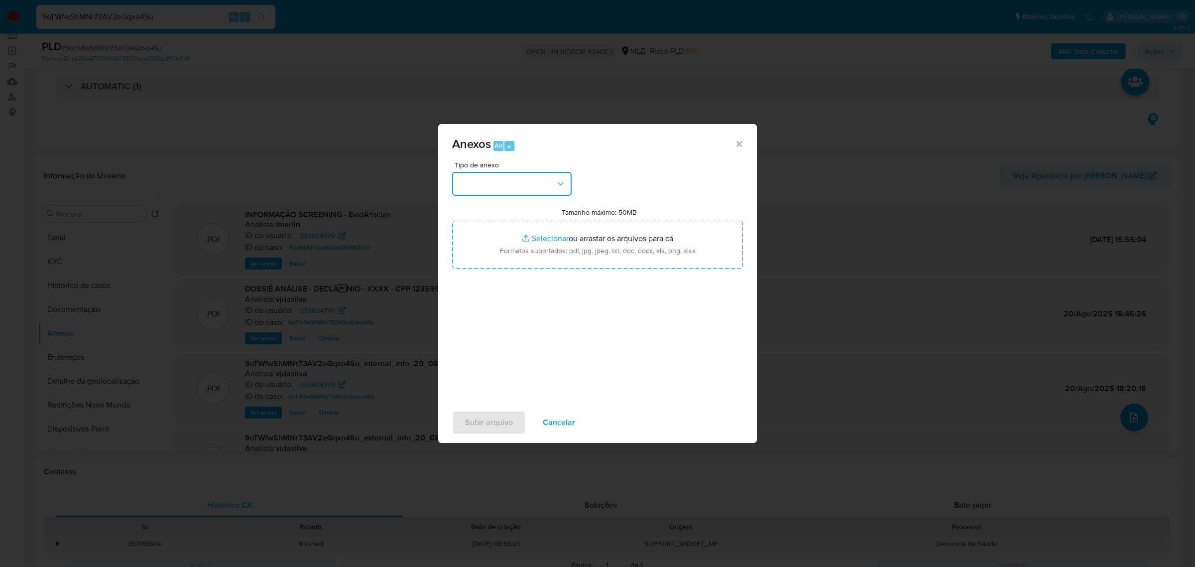
click at [516, 177] on button "button" at bounding box center [512, 184] width 120 height 24
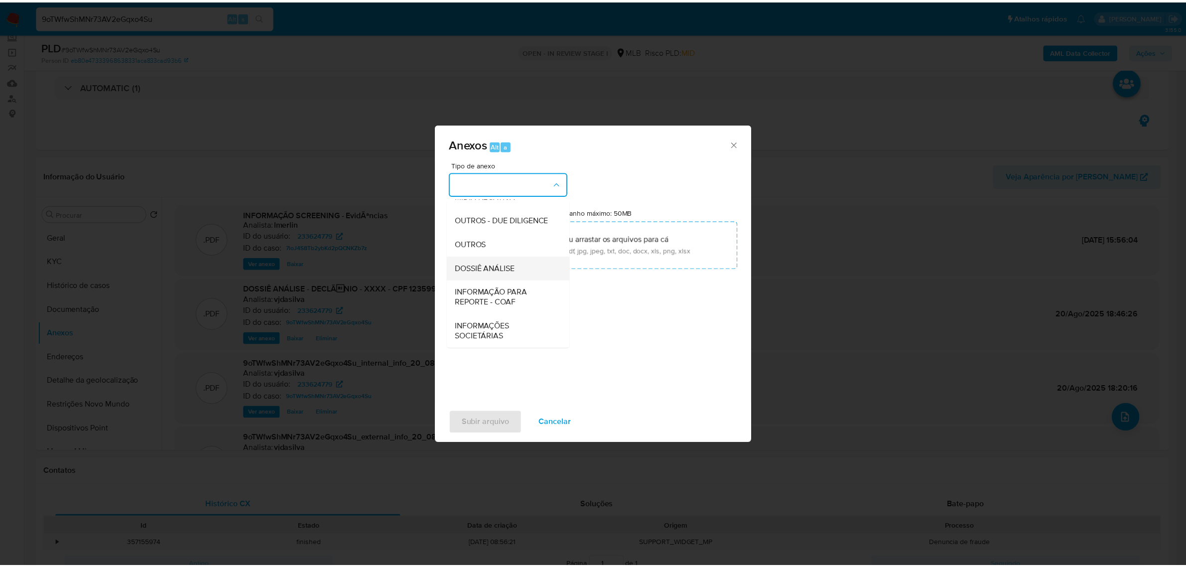
scroll to position [153, 0]
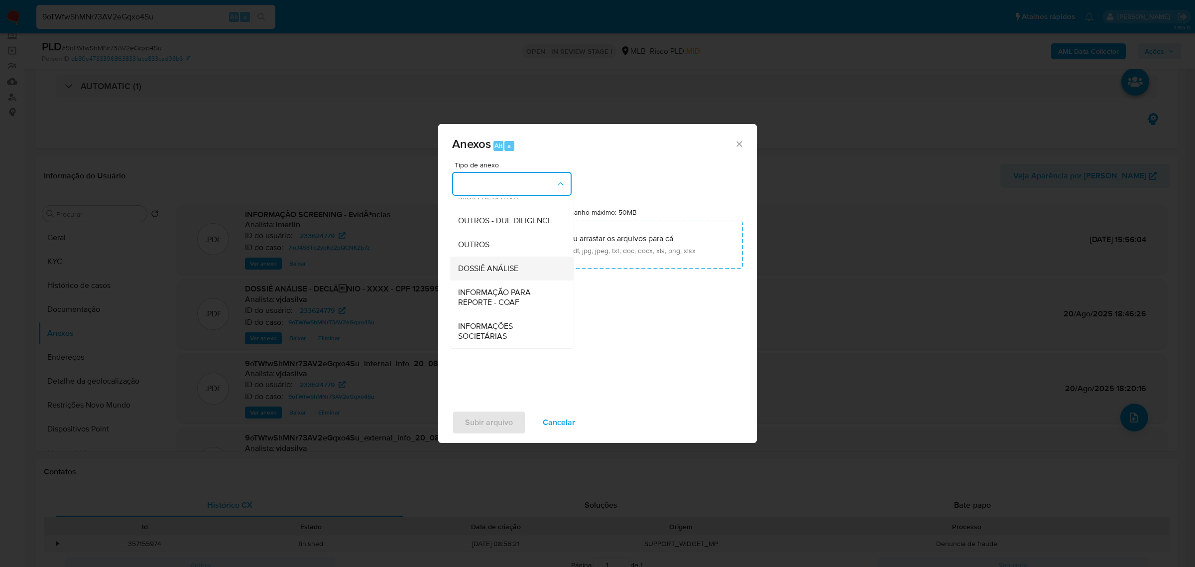
click at [503, 266] on span "DOSSIÊ ANÁLISE" at bounding box center [488, 268] width 60 height 10
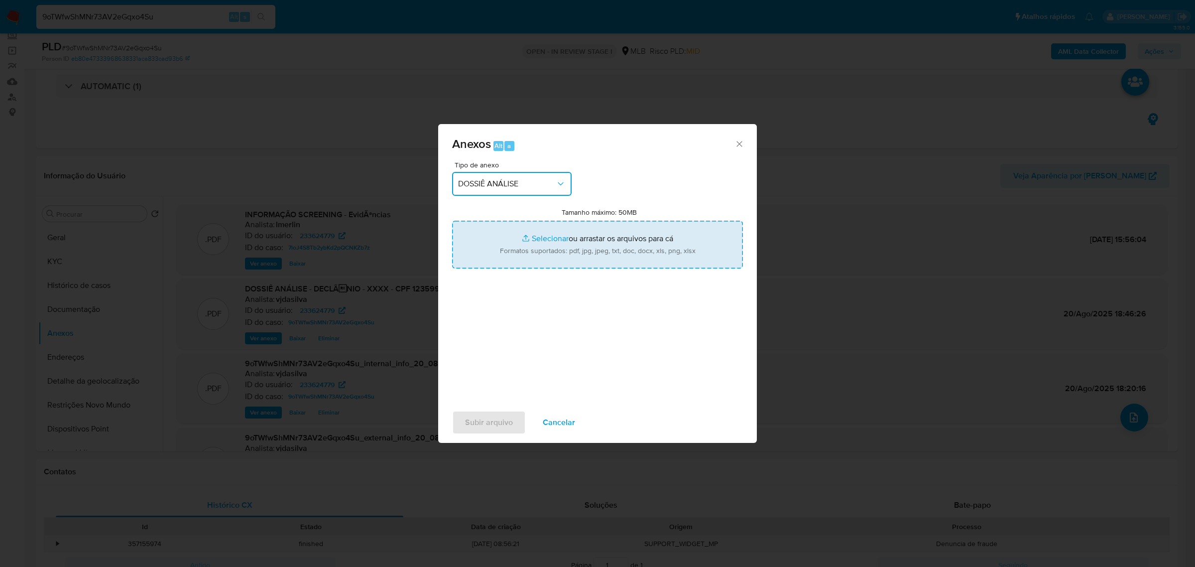
type input "C:\fakepath\DECLÍNIO - CPF 12359954881 - HIRAN SEBASTIAO MENEGHELLI FILHO.pdf"
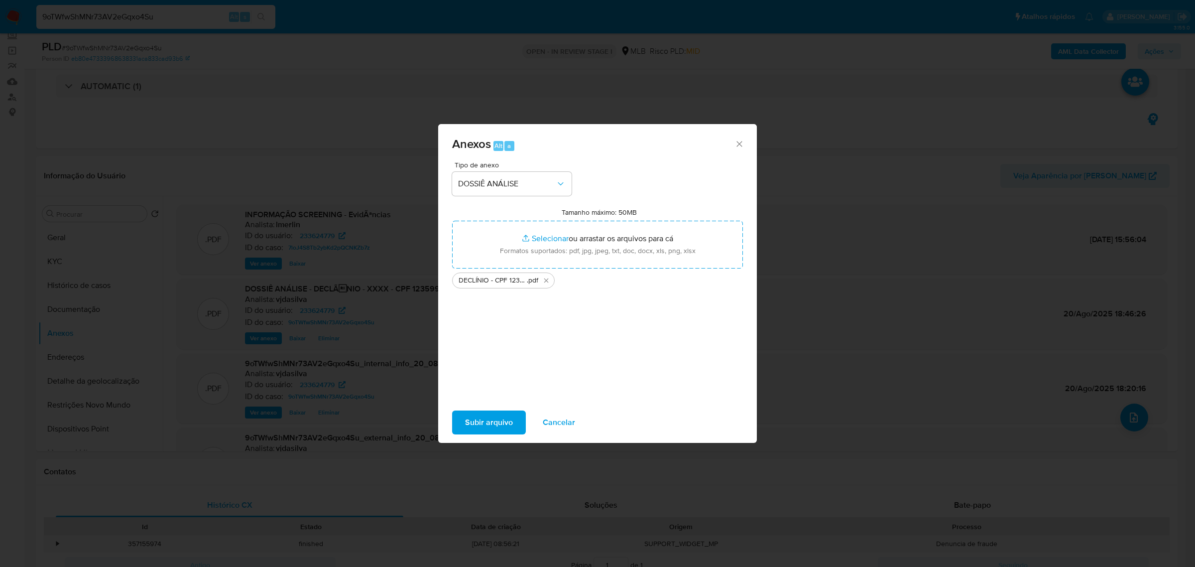
click at [489, 422] on span "Subir arquivo" at bounding box center [489, 422] width 48 height 22
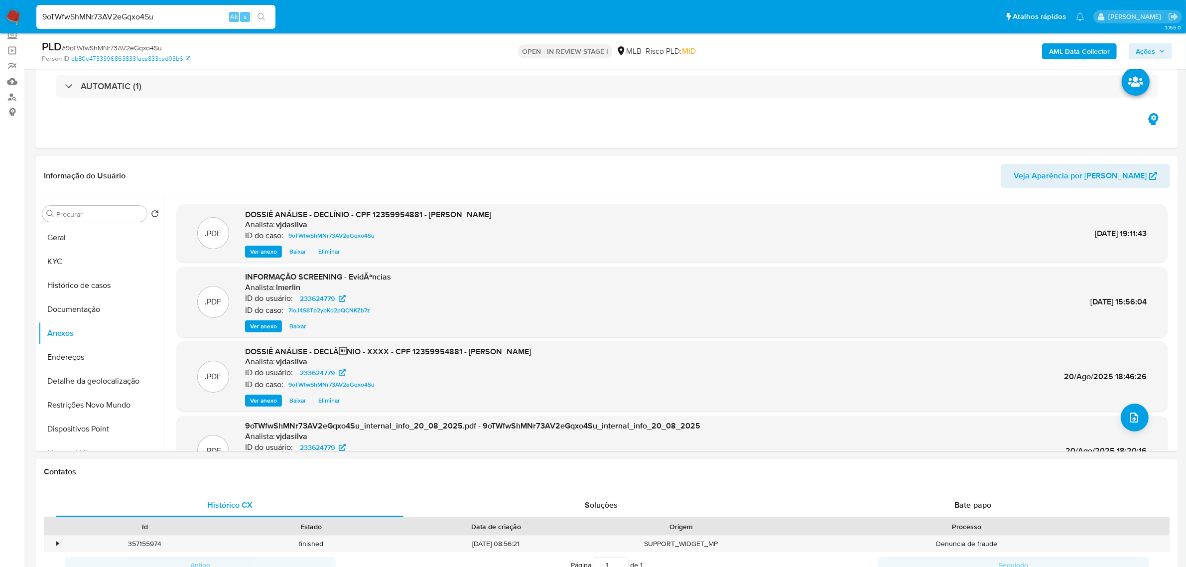
click at [1150, 56] on span "Ações" at bounding box center [1144, 51] width 19 height 16
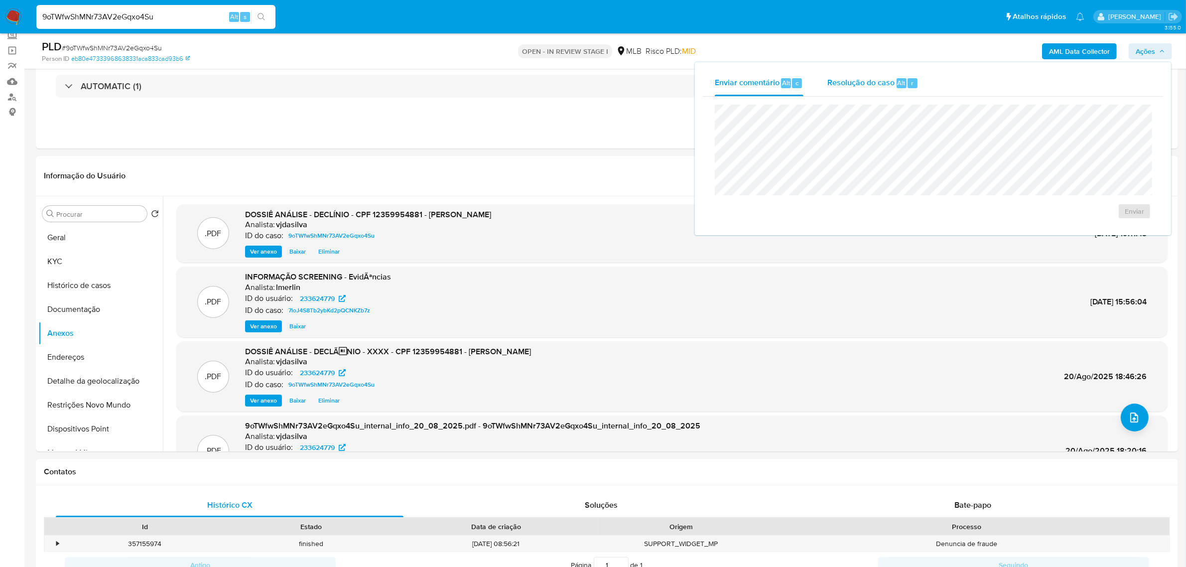
click at [863, 77] on span "Resolução do caso" at bounding box center [860, 82] width 67 height 11
click at [1091, 228] on span "ROI Proposal" at bounding box center [1110, 227] width 52 height 14
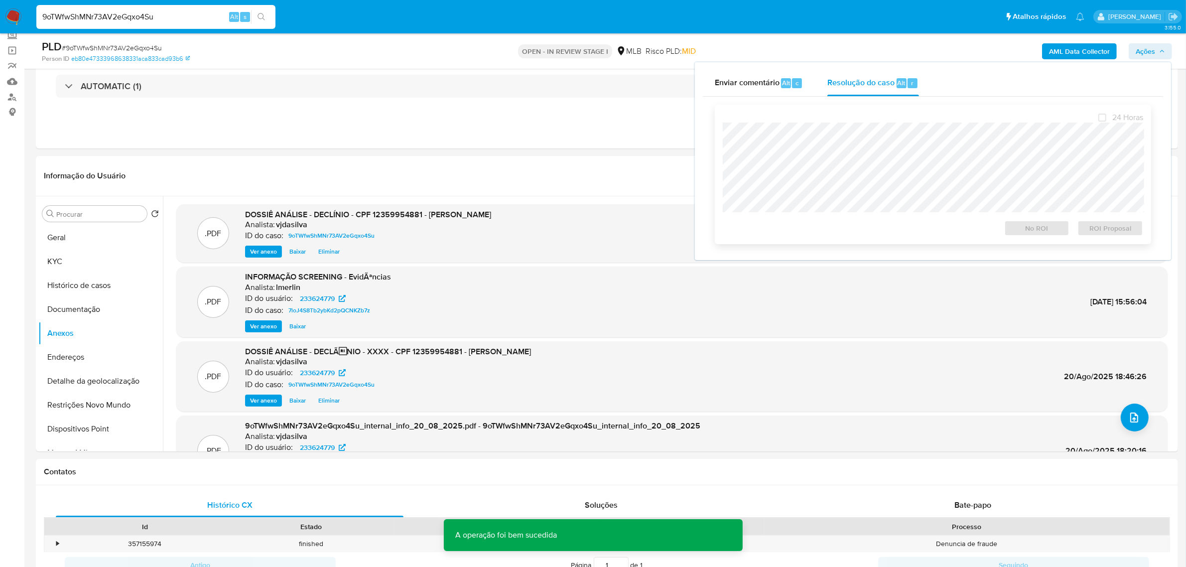
click at [1091, 228] on div "ROI Proposal" at bounding box center [1108, 226] width 70 height 20
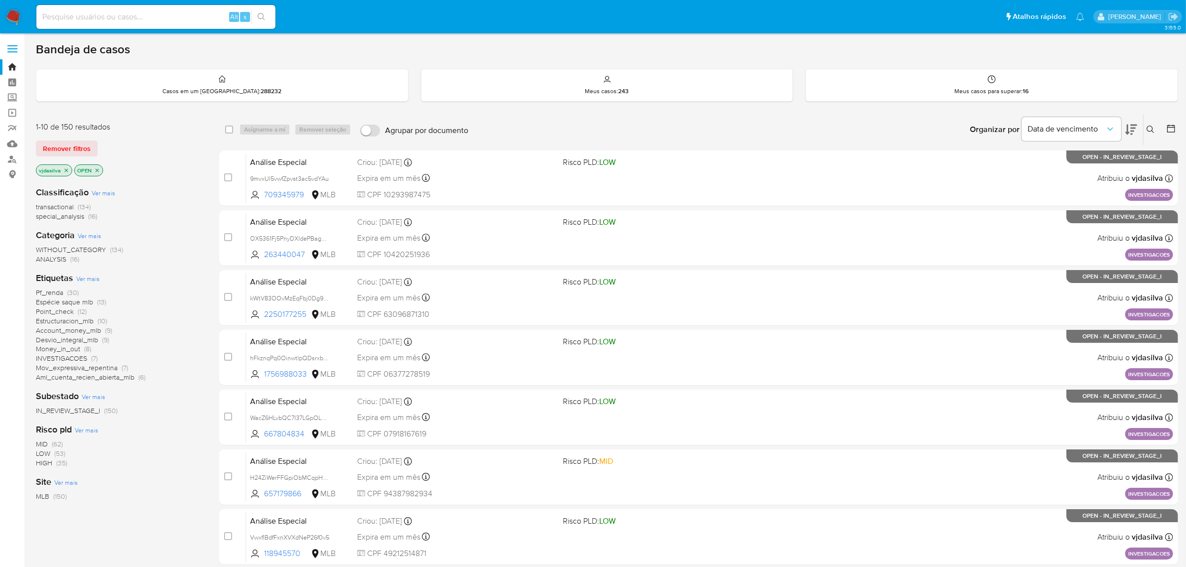
click at [1148, 127] on icon at bounding box center [1150, 129] width 8 height 8
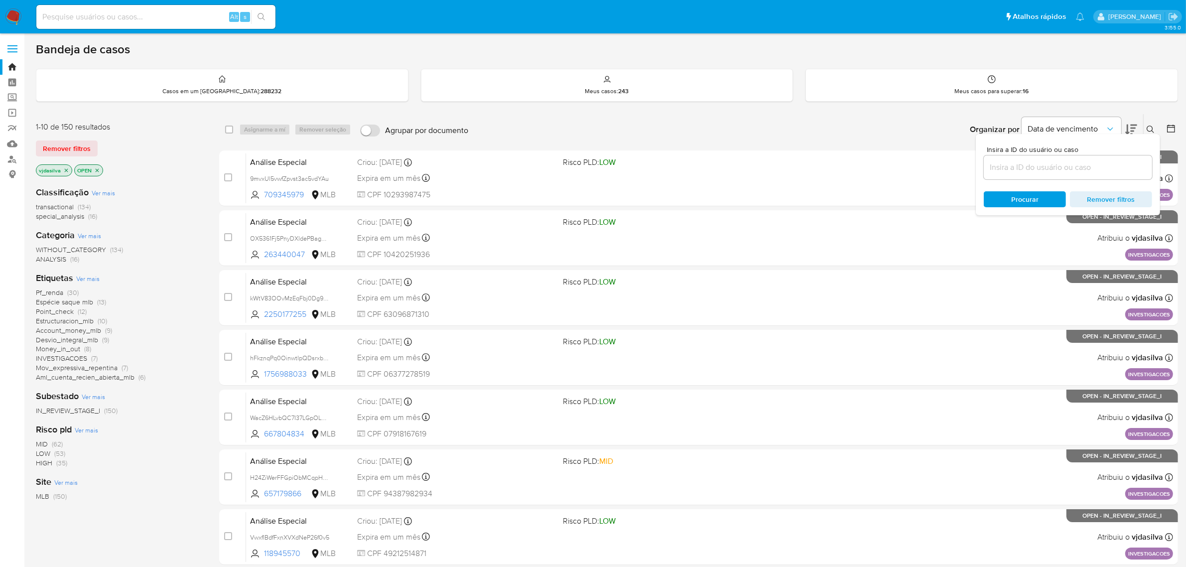
click at [1003, 167] on input at bounding box center [1068, 167] width 168 height 13
type input "tsRuCAbugC7pLfNi7m4zso1R"
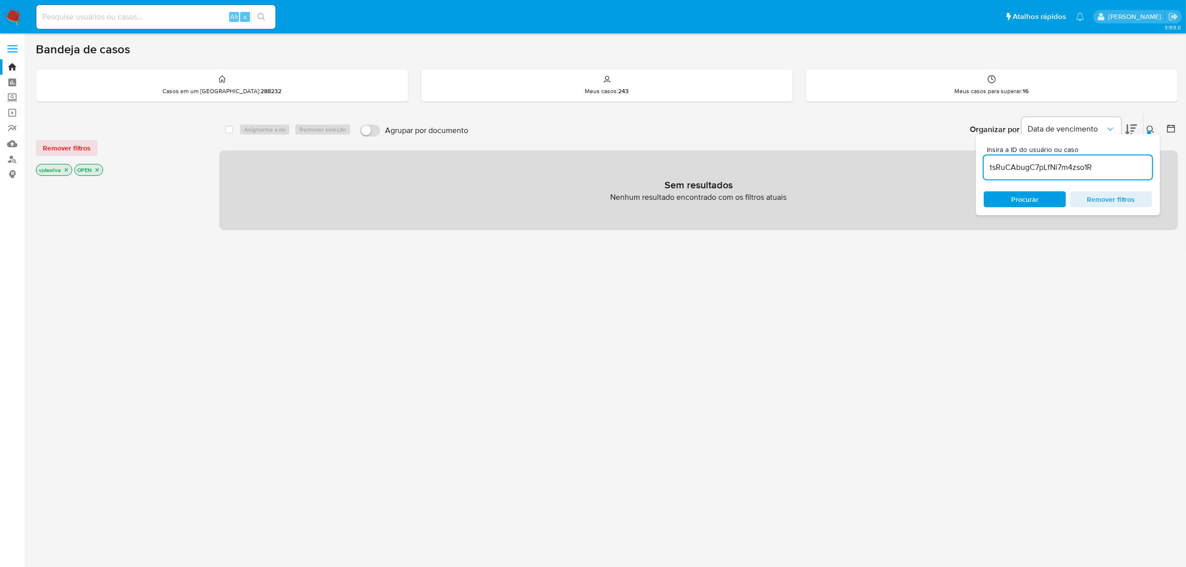
drag, startPoint x: 99, startPoint y: 169, endPoint x: 113, endPoint y: 174, distance: 15.3
click at [99, 169] on icon "close-filter" at bounding box center [97, 170] width 6 height 6
click at [1089, 164] on input "tsRuCAbugC7pLfNi7m4zso1R" at bounding box center [1068, 167] width 168 height 13
click at [10, 65] on link "Bandeja" at bounding box center [59, 66] width 119 height 15
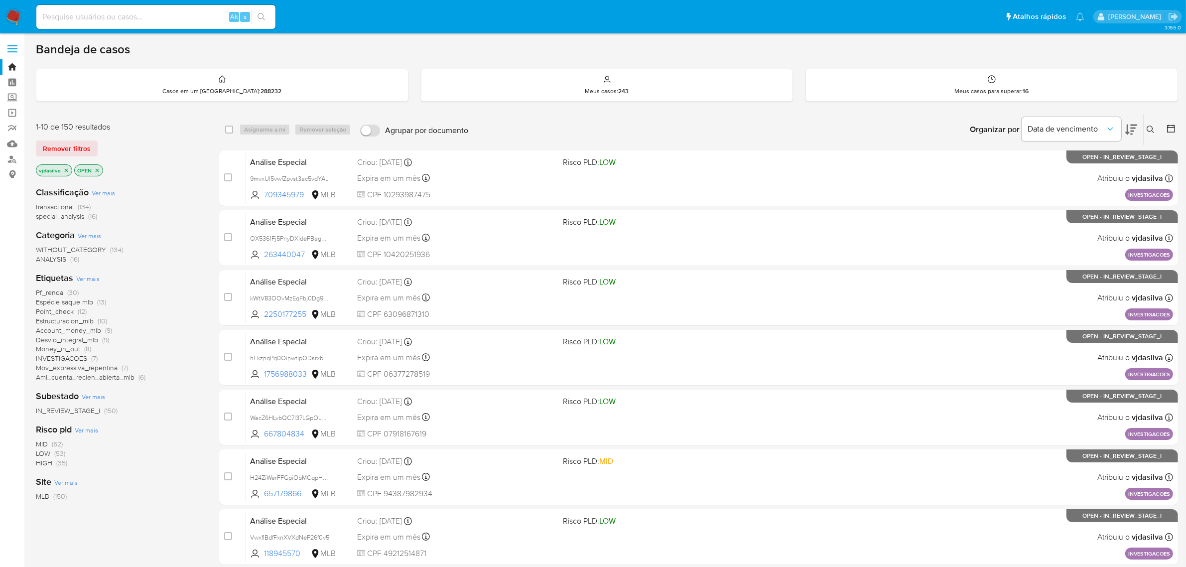
click at [88, 277] on span "Ver mais" at bounding box center [87, 278] width 23 height 9
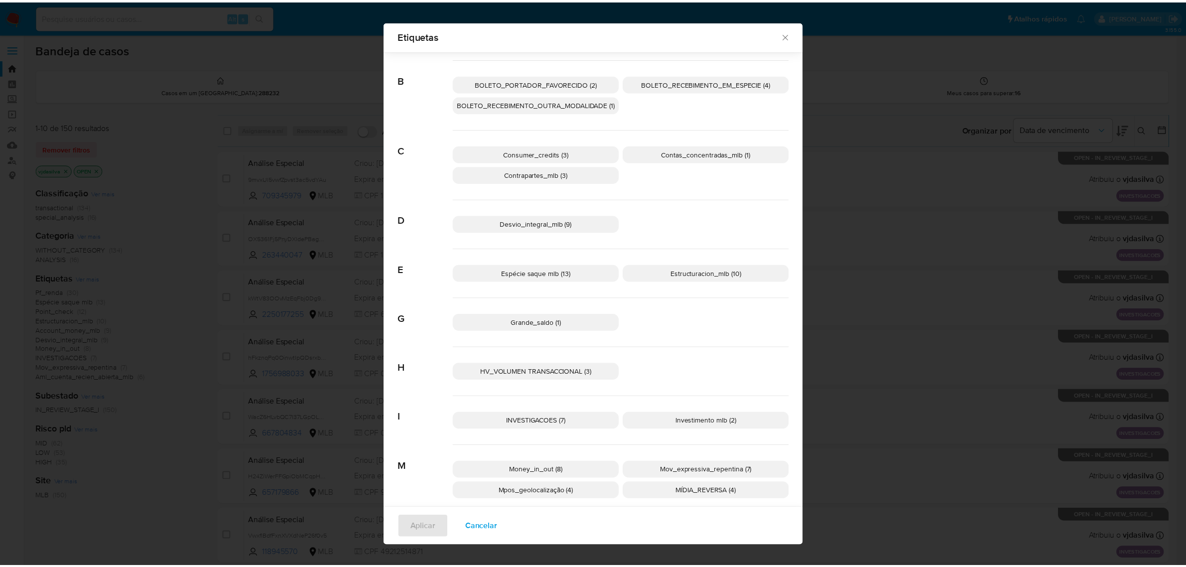
scroll to position [117, 0]
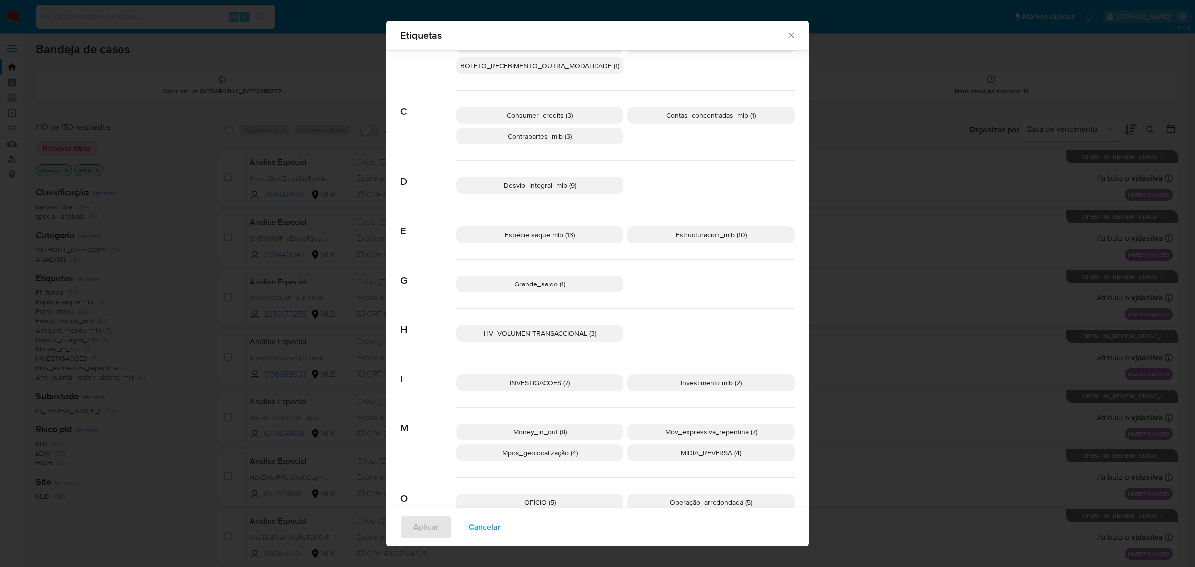
click at [504, 333] on span "HV_VOLUMEN TRANSACCIONAL (3)" at bounding box center [540, 333] width 112 height 10
click at [414, 526] on span "Aplicar" at bounding box center [425, 527] width 25 height 22
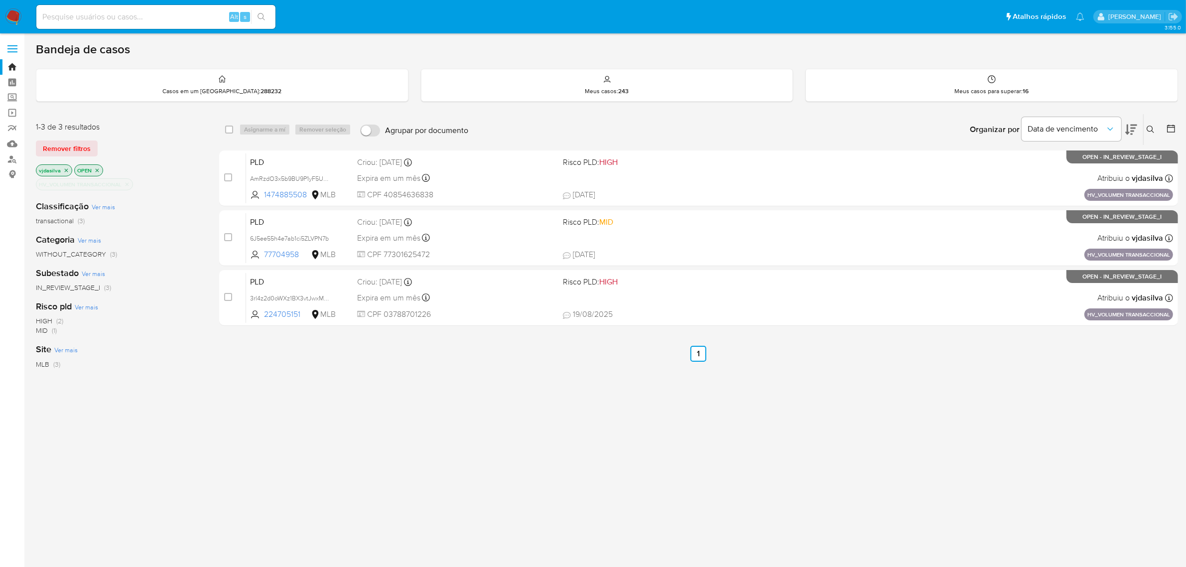
click at [66, 171] on icon "close-filter" at bounding box center [66, 169] width 3 height 3
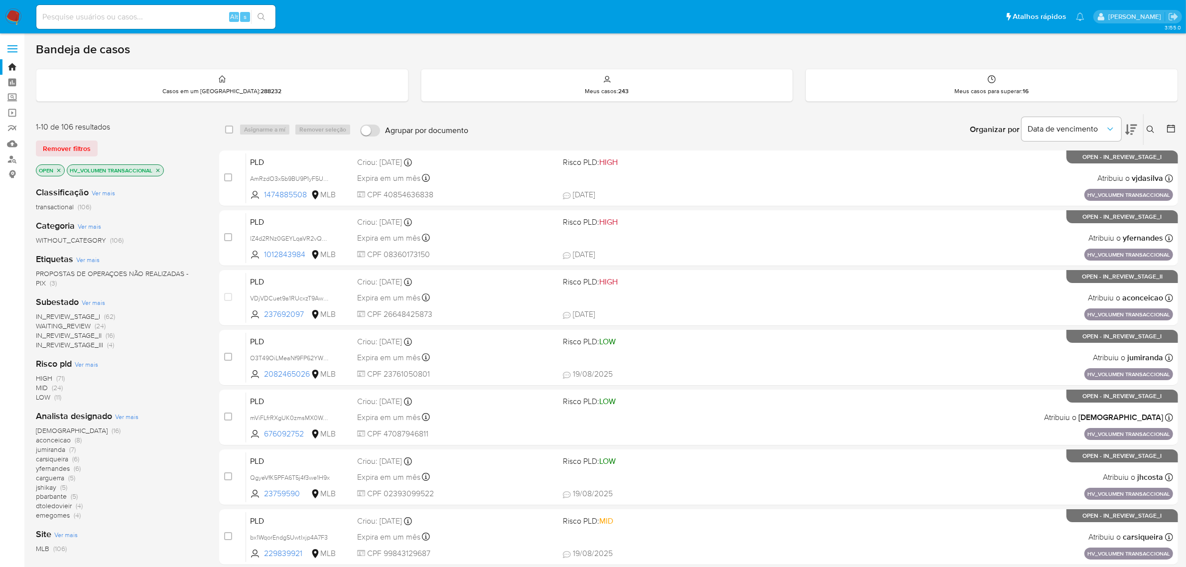
click at [60, 172] on icon "close-filter" at bounding box center [59, 170] width 6 height 6
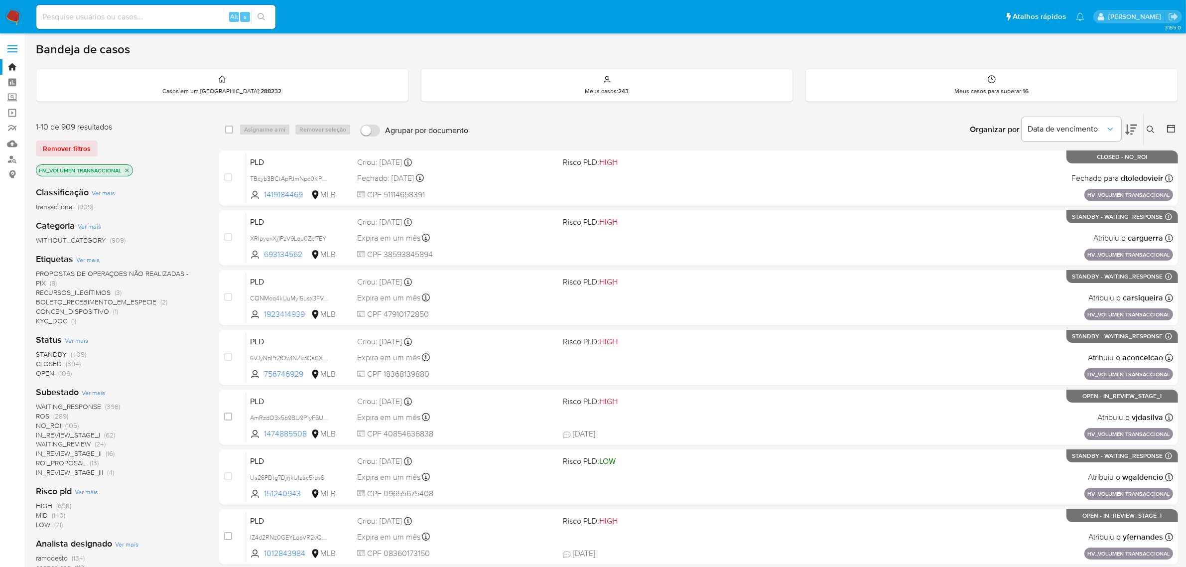
click at [1153, 125] on icon at bounding box center [1150, 129] width 8 height 8
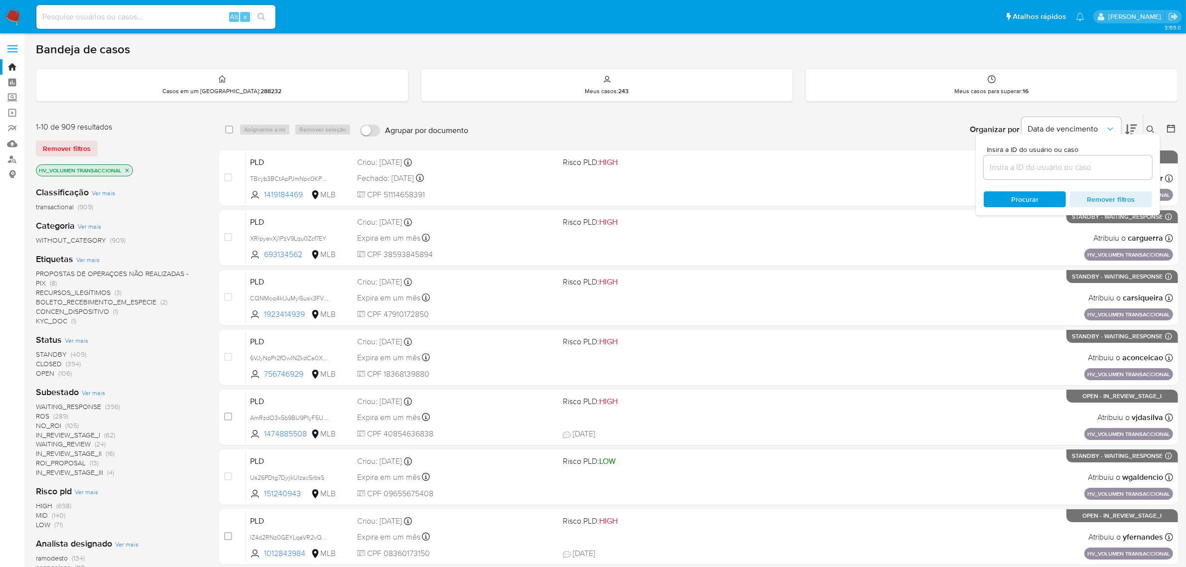
click at [1045, 158] on div at bounding box center [1068, 167] width 168 height 24
click at [1041, 162] on input at bounding box center [1068, 167] width 168 height 13
paste input "tsRuCAbugC7pLfNi7m4zso1R"
type input "tsRuCAbugC7pLfNi7m4zso1R"
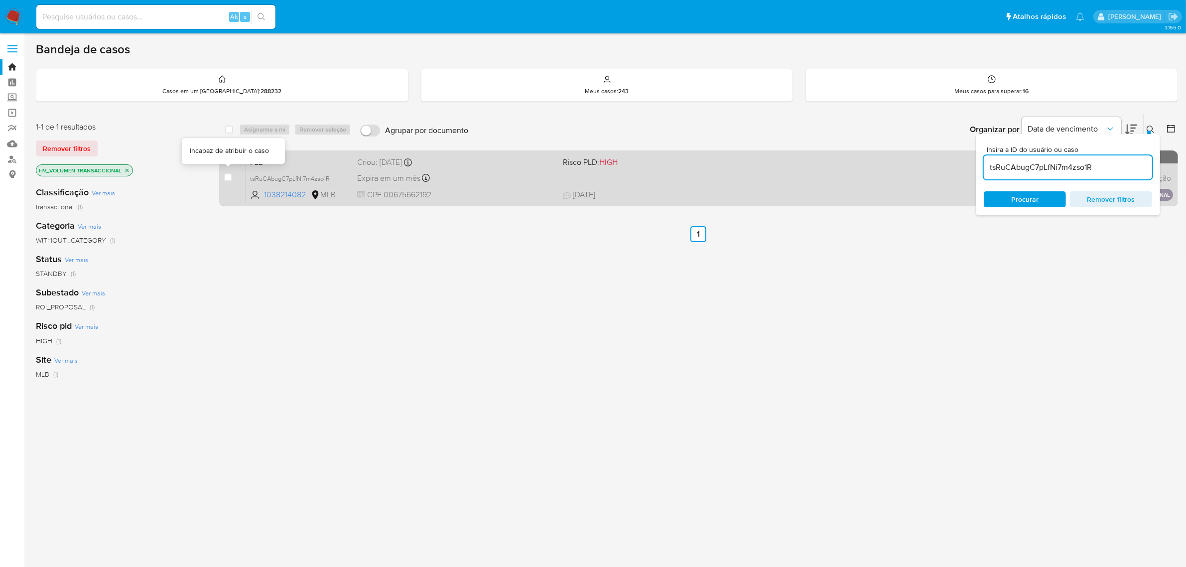
click at [230, 175] on div "case-item-checkbox Incapaz de atribuir o caso" at bounding box center [235, 178] width 22 height 50
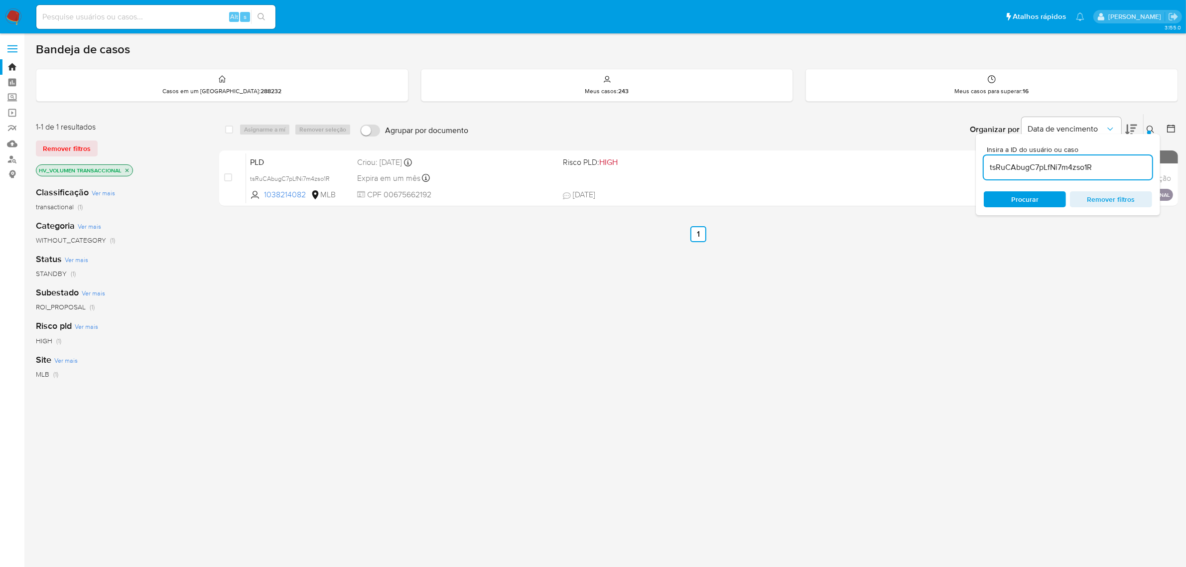
click at [280, 125] on div "Asignarme a mí Remover seleção" at bounding box center [297, 130] width 116 height 12
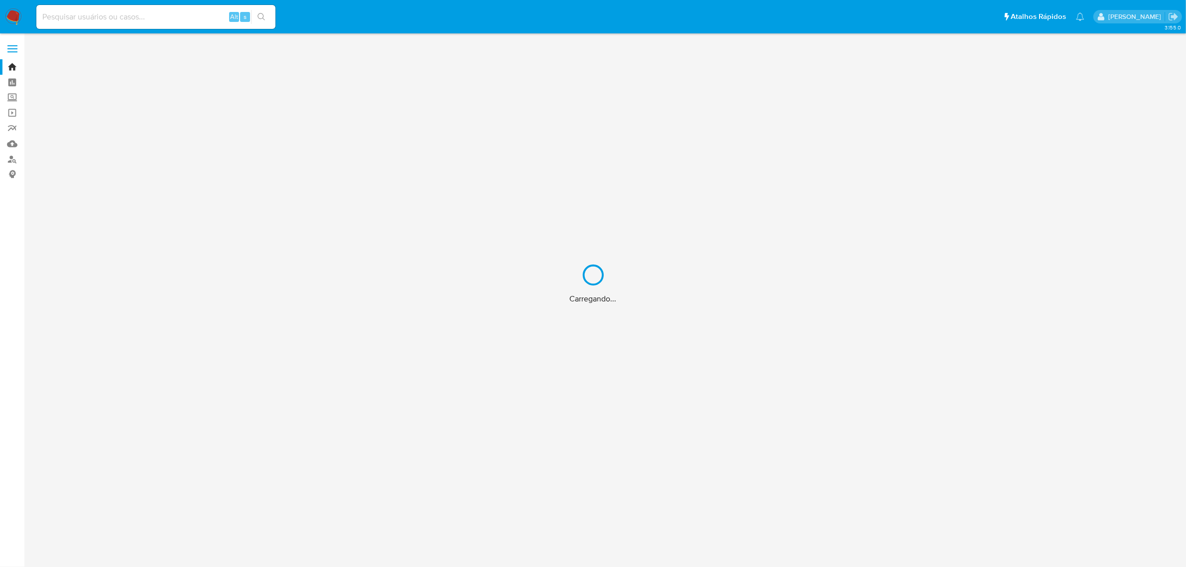
click at [108, 16] on input at bounding box center [155, 16] width 239 height 13
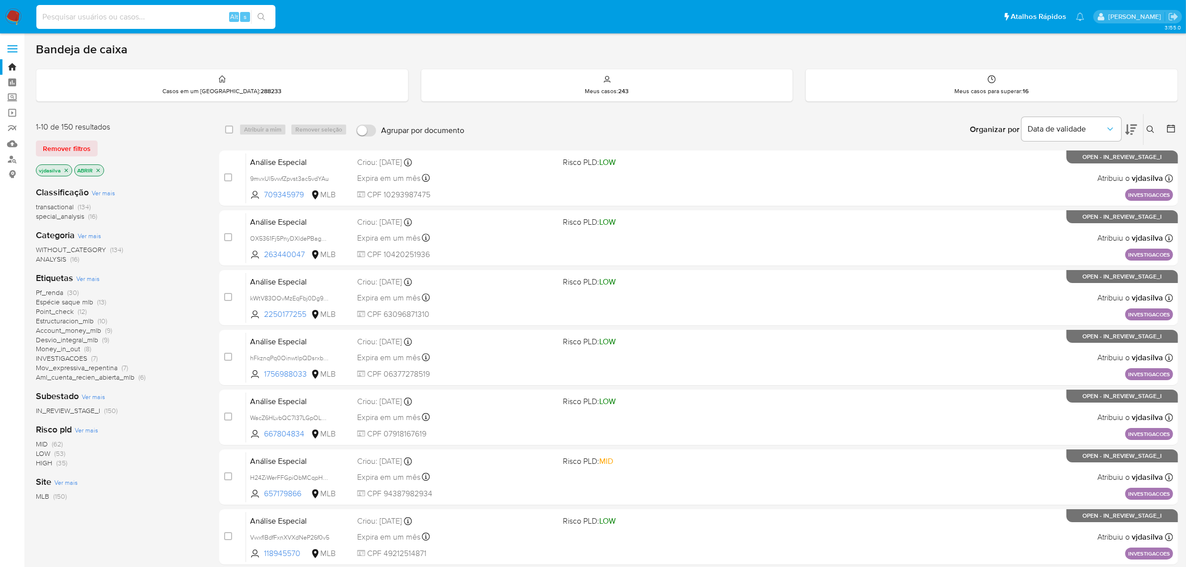
paste input "rkaREQNca0oqCReXnn4L4KOe"
type input "rkaREQNca0oqCReXnn4L4KOe"
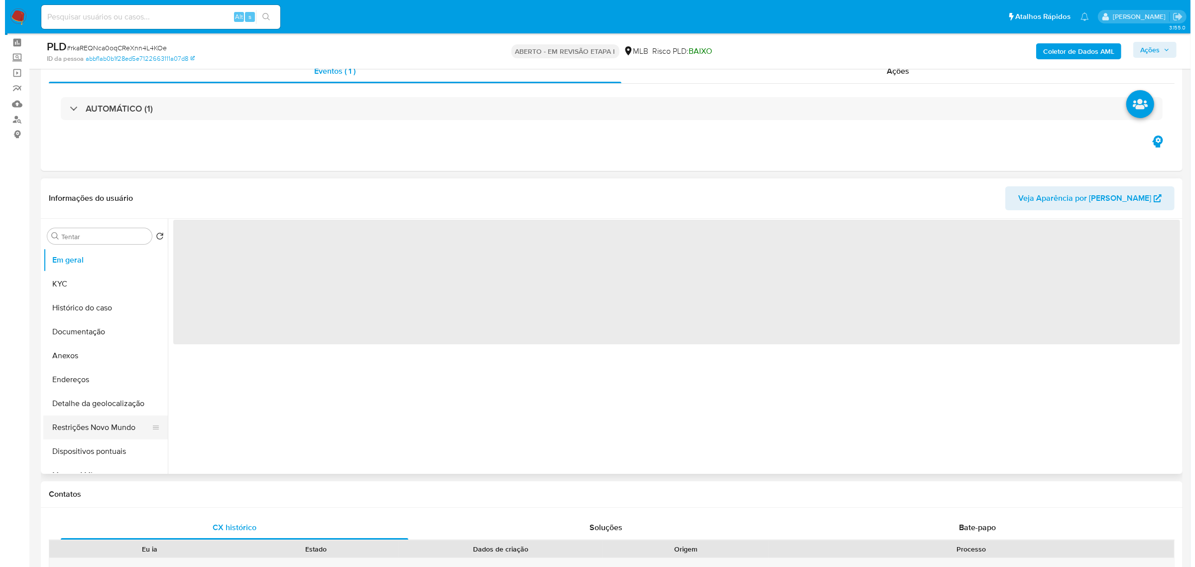
scroll to position [62, 0]
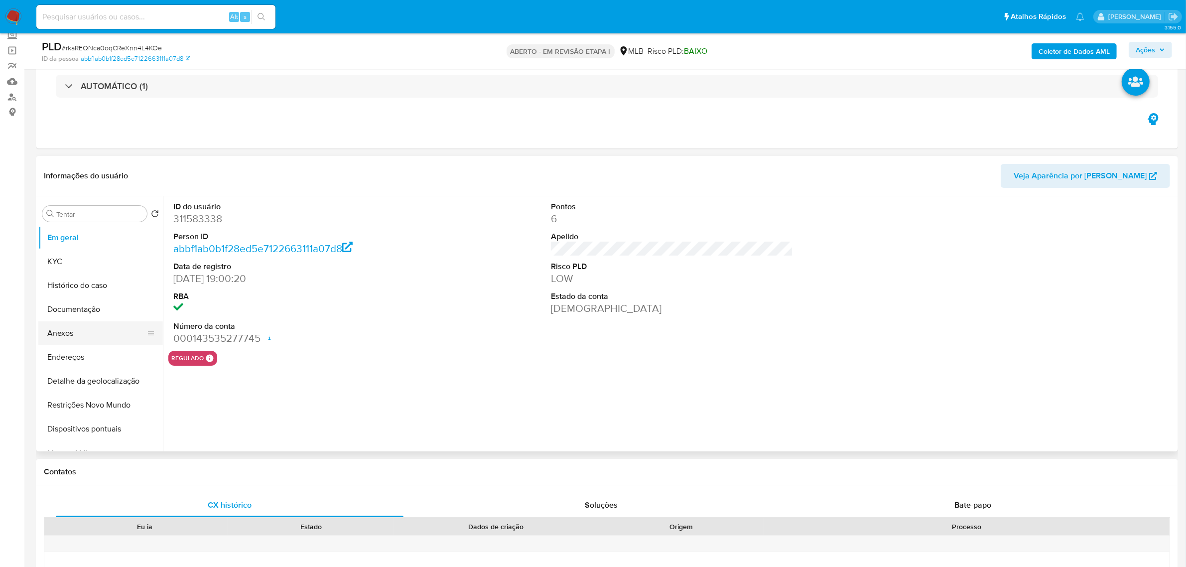
select select "10"
click at [91, 332] on button "Anexos" at bounding box center [96, 333] width 117 height 24
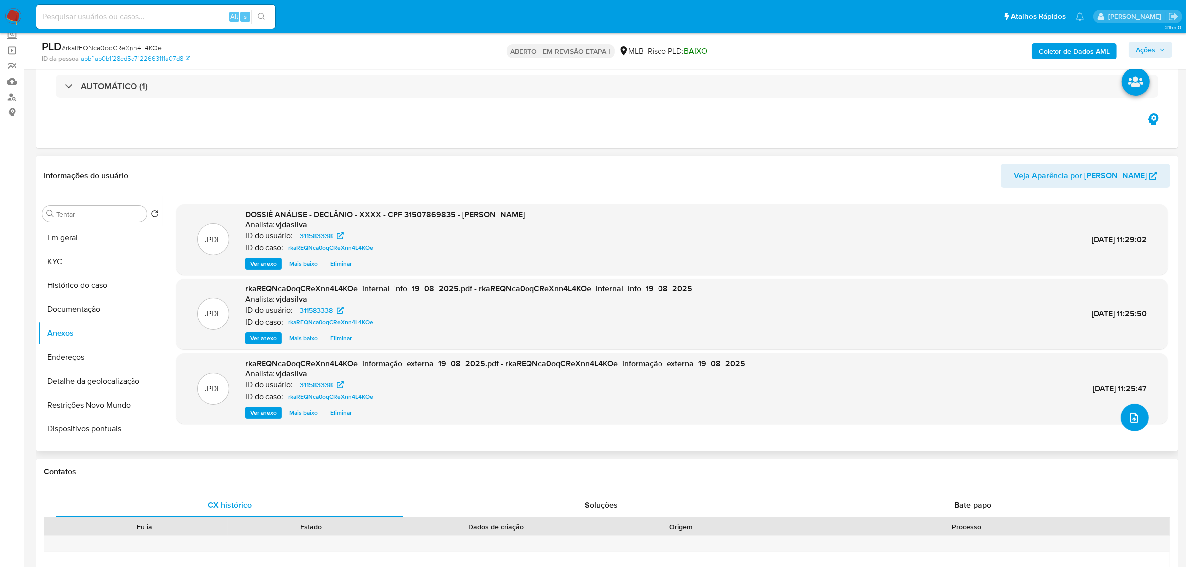
click at [1134, 416] on icon "upload de arquivo" at bounding box center [1134, 417] width 12 height 12
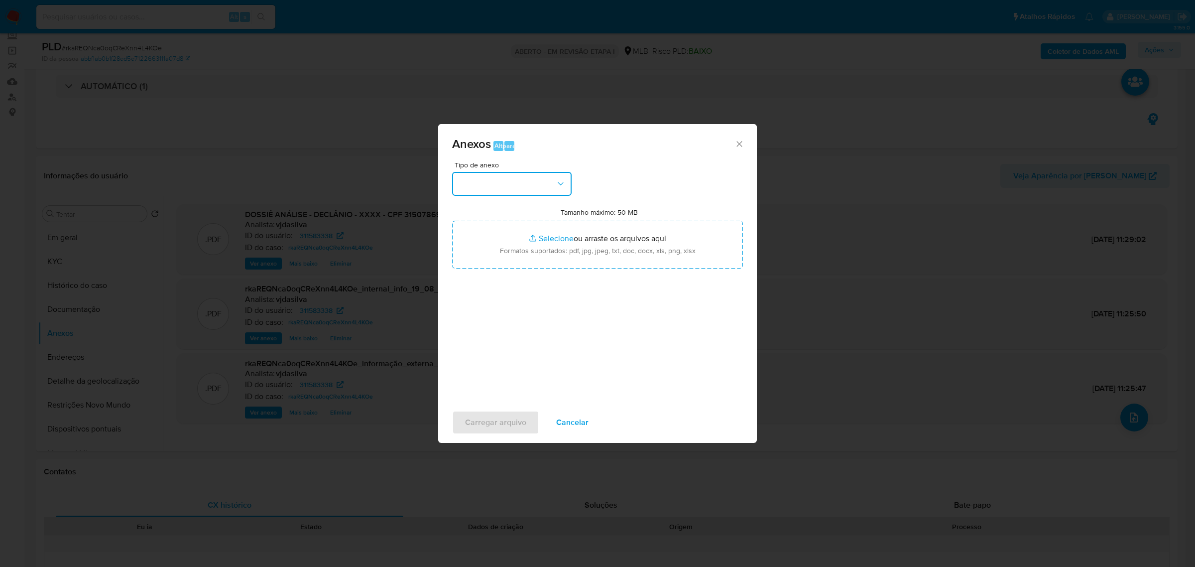
click at [518, 176] on button "button" at bounding box center [512, 184] width 120 height 24
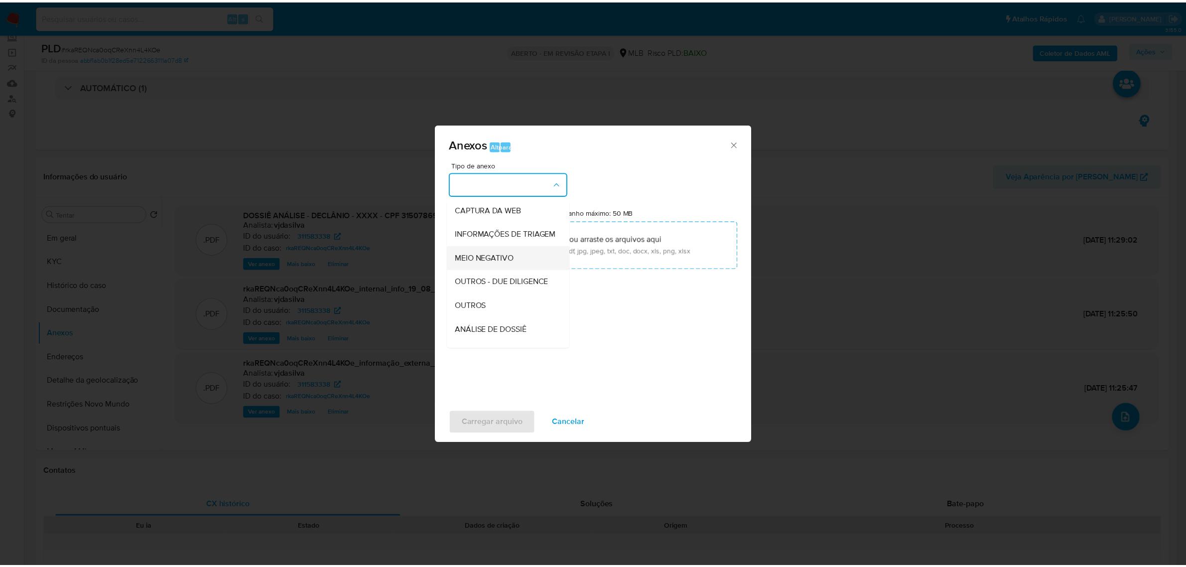
scroll to position [163, 0]
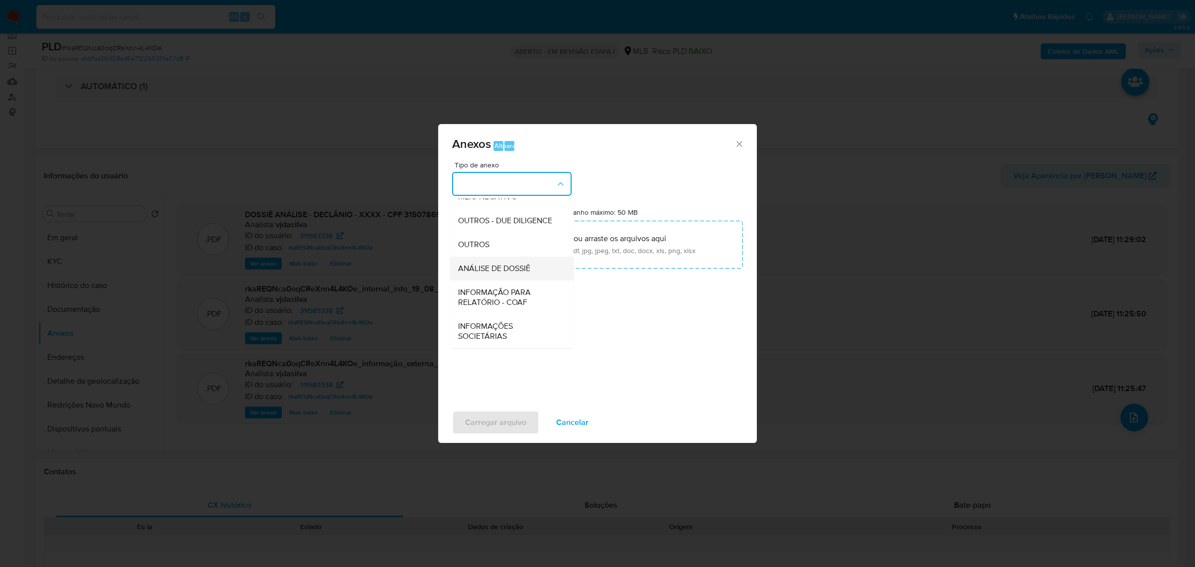
click at [496, 267] on font "ANÁLISE DE DOSSIÊ" at bounding box center [494, 267] width 72 height 11
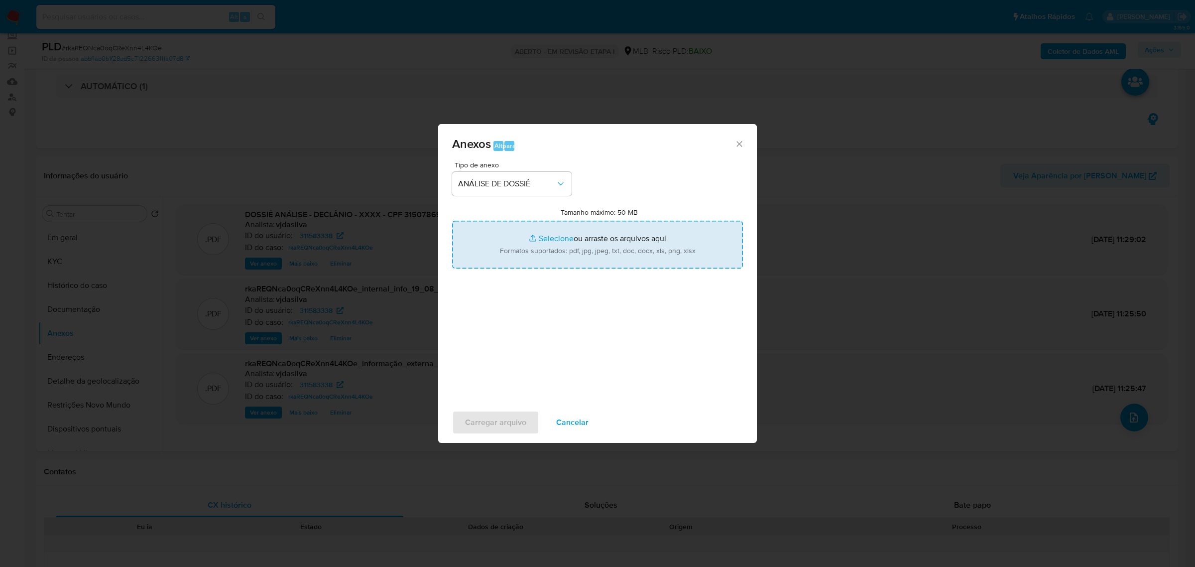
type input "C:\fakepath\DECLÍNIO - CPF 31507869835 - [PERSON_NAME].pdf"
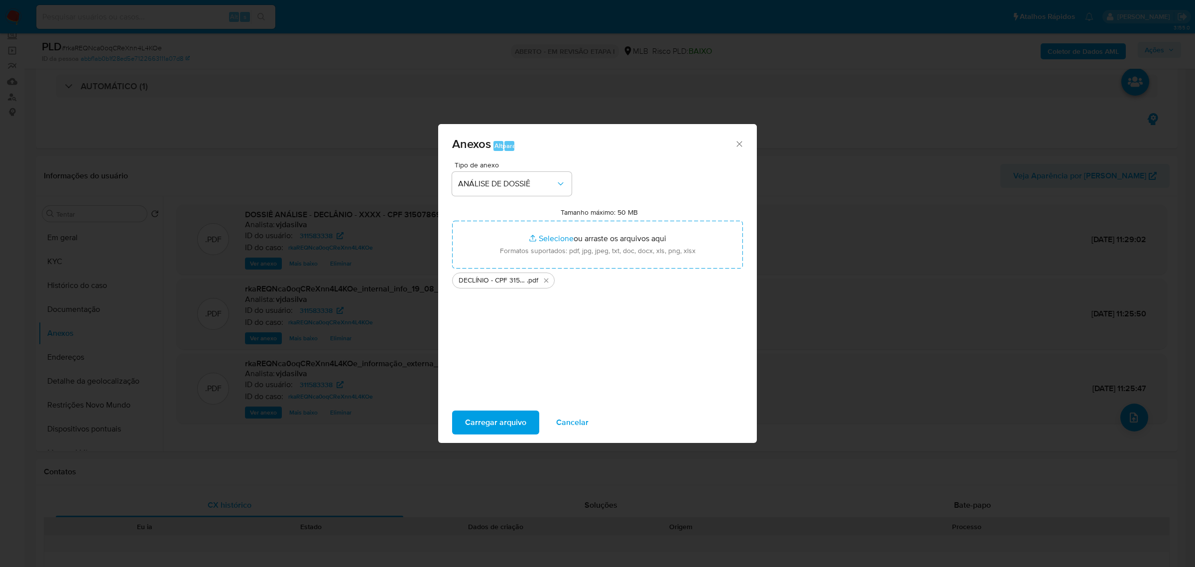
click at [489, 428] on font "Carregar arquivo" at bounding box center [495, 422] width 61 height 24
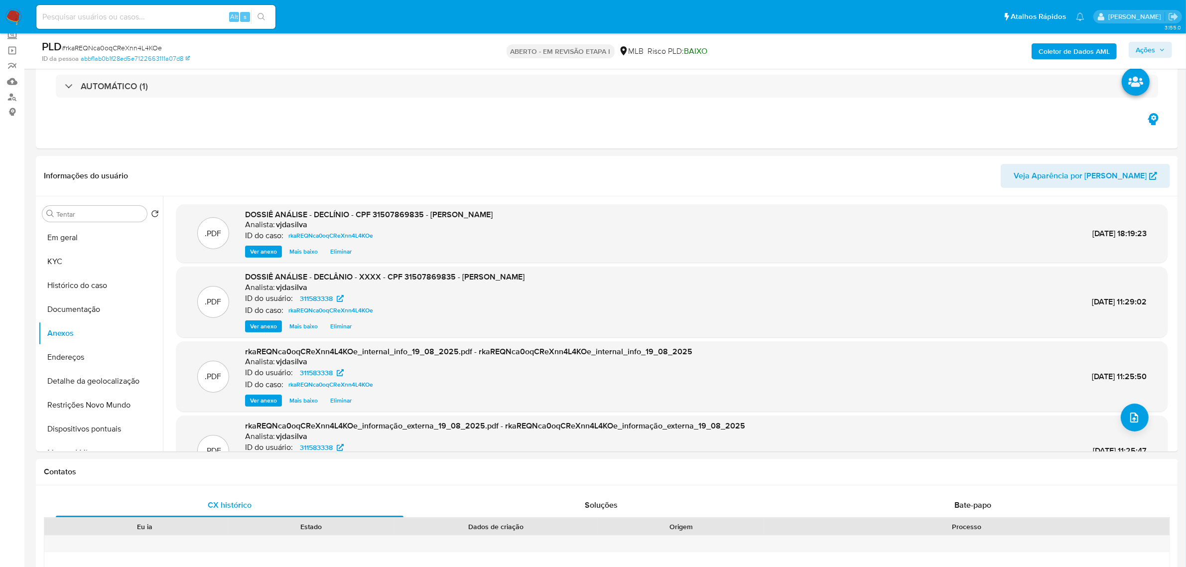
click at [1146, 49] on font "Ações" at bounding box center [1144, 50] width 19 height 16
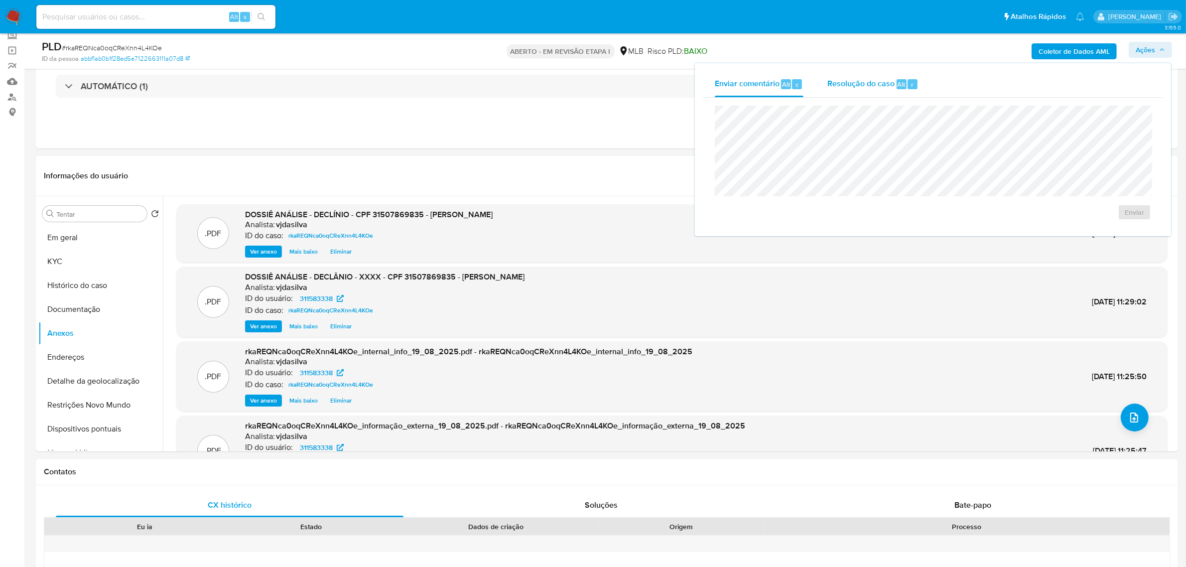
click at [882, 87] on font "Resolução do caso" at bounding box center [860, 83] width 67 height 11
click at [1034, 234] on font "Não ROI" at bounding box center [1036, 228] width 27 height 16
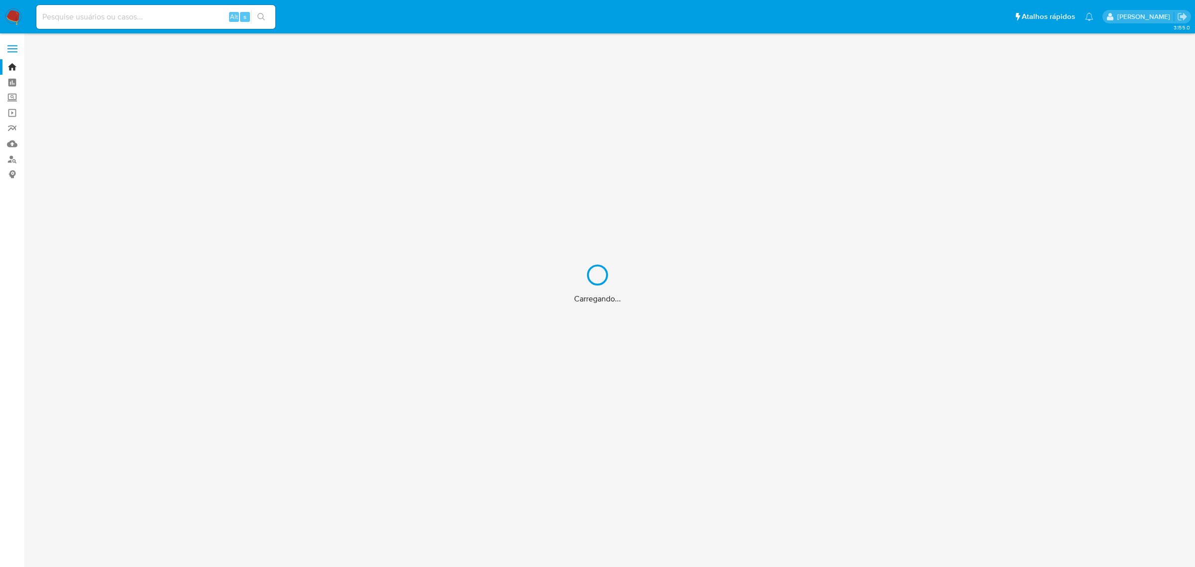
click at [153, 13] on div "Carregando..." at bounding box center [597, 283] width 1195 height 567
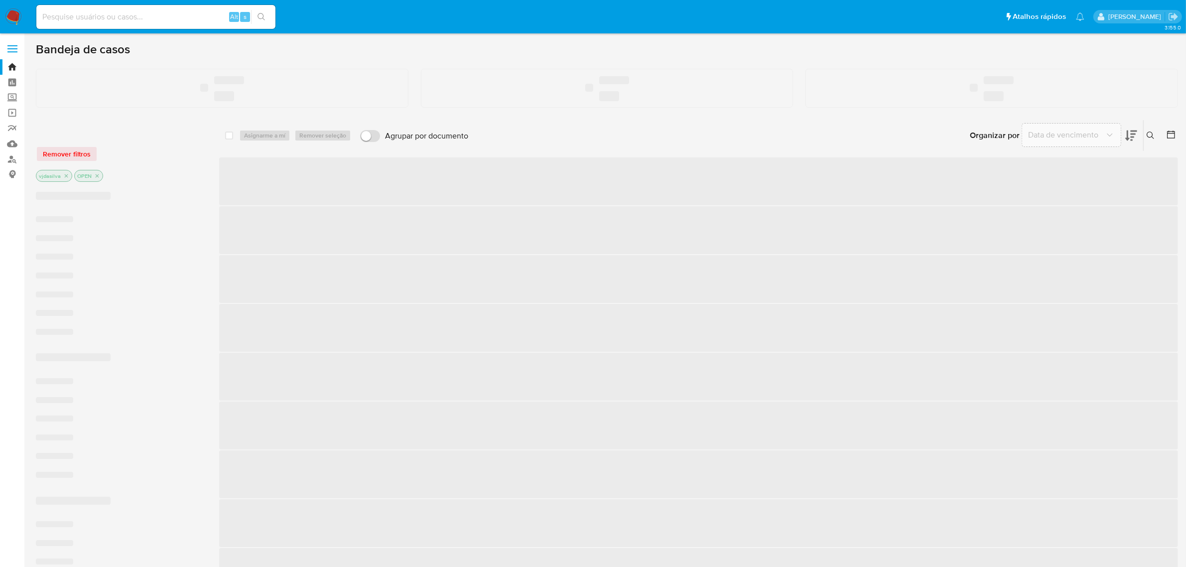
click at [143, 16] on input at bounding box center [155, 16] width 239 height 13
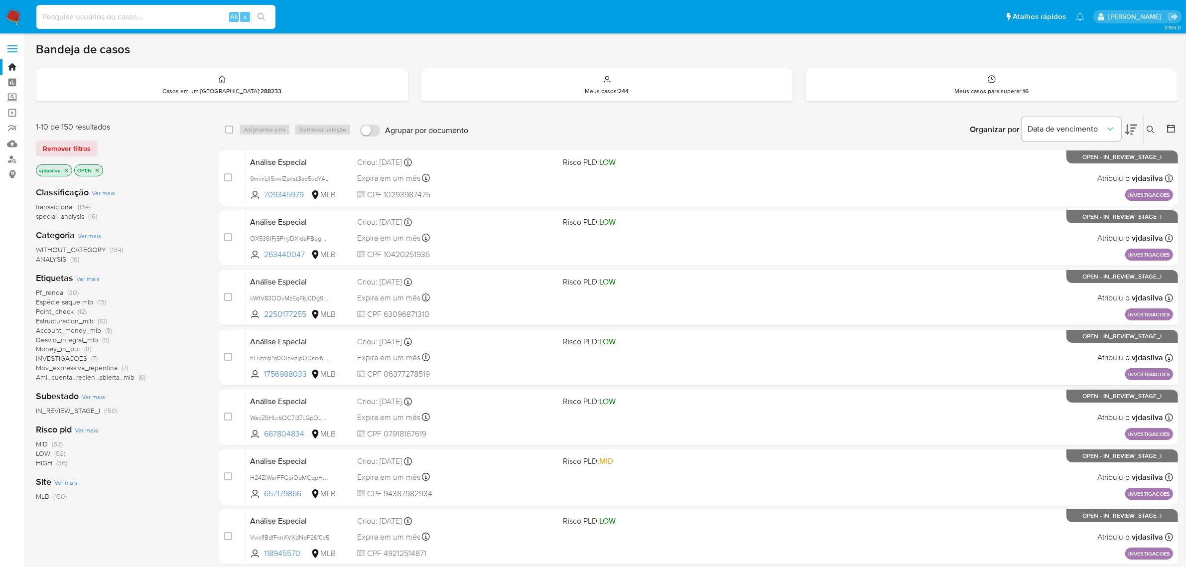
paste input "deu4iGopz8q0cr0LyPlAvBYL"
type input "deu4iGopz8q0cr0LyPlAvBYL"
click at [165, 17] on input "deu4iGopz8q0cr0LyPlAvBYL" at bounding box center [155, 16] width 239 height 13
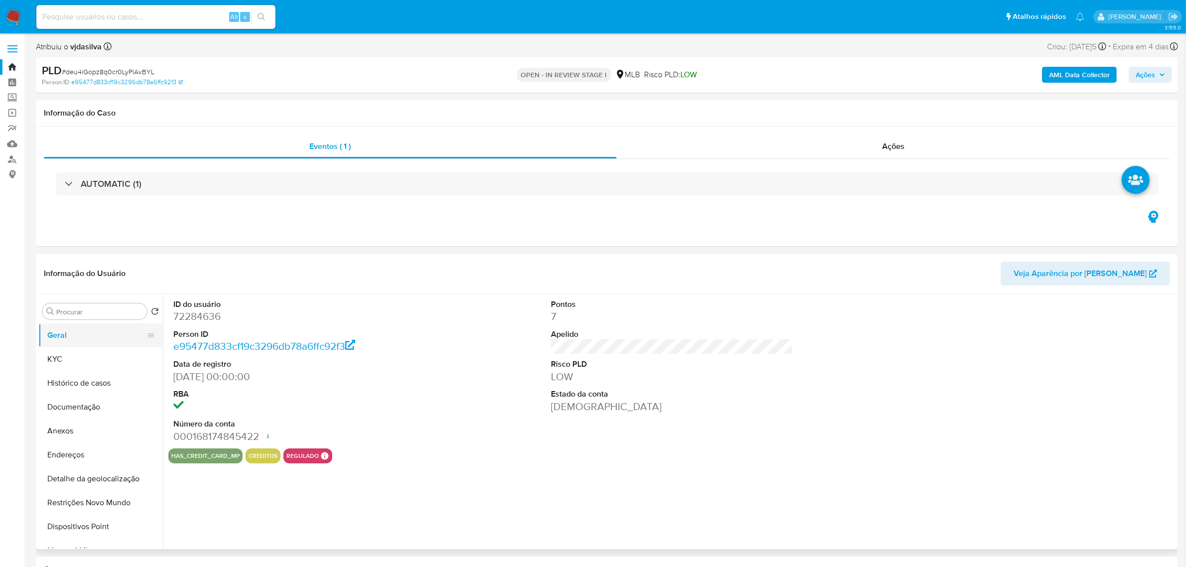
select select "10"
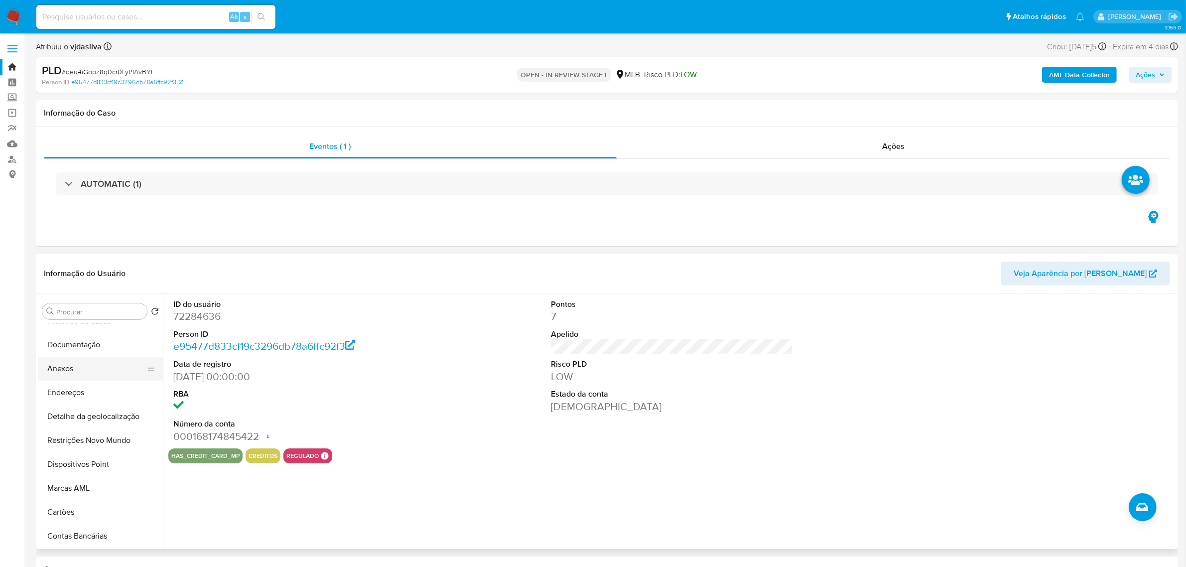
click at [86, 367] on button "Anexos" at bounding box center [96, 369] width 117 height 24
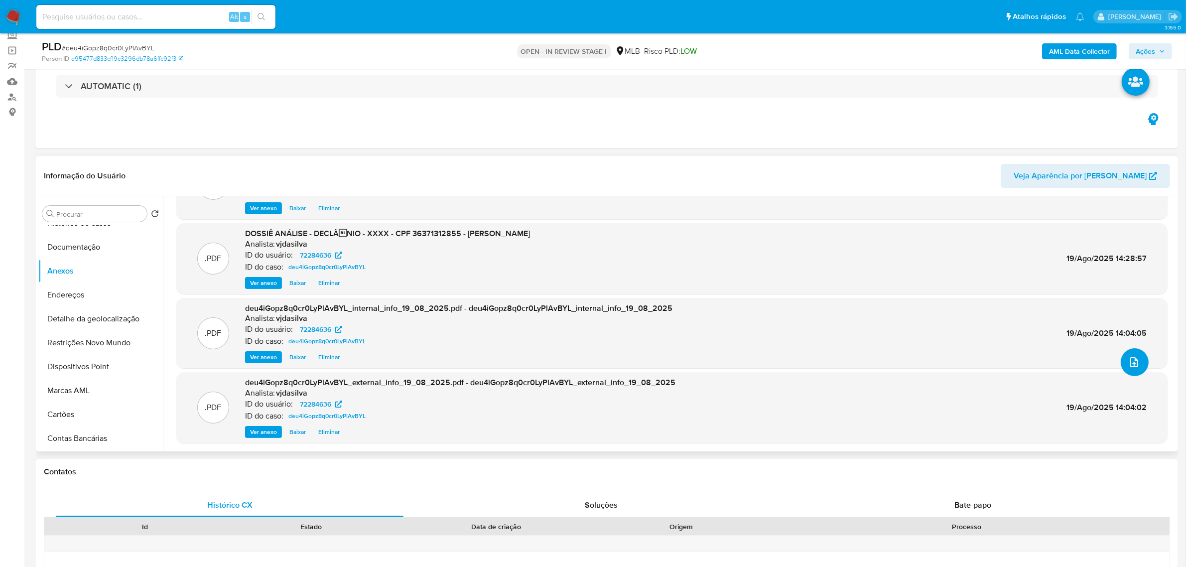
click at [1128, 360] on icon "upload-file" at bounding box center [1134, 362] width 12 height 12
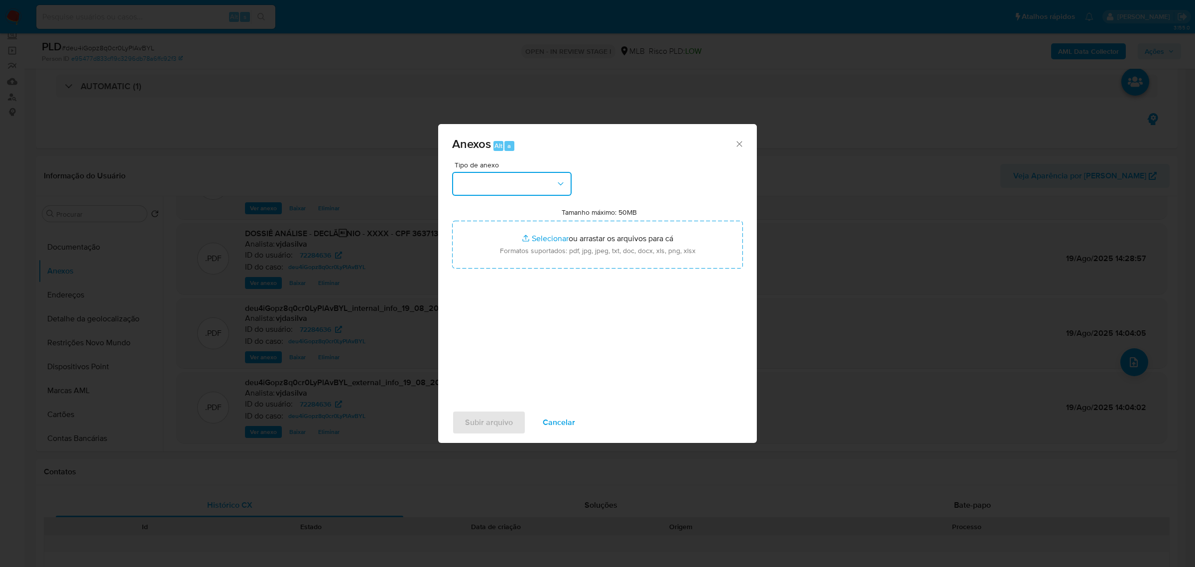
click at [534, 185] on button "button" at bounding box center [512, 184] width 120 height 24
click at [487, 263] on span "DOSSIÊ ANÁLISE" at bounding box center [488, 268] width 60 height 10
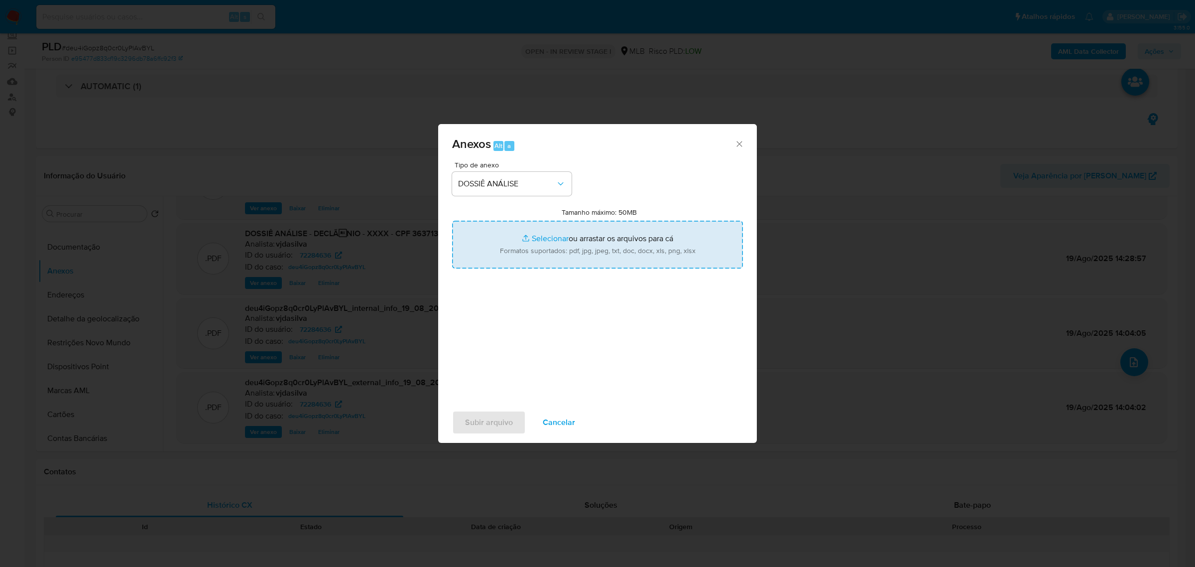
type input "C:\fakepath\DECLÍNIO - CPF 36371312855 - THAMA BORGES LEITE.pdf"
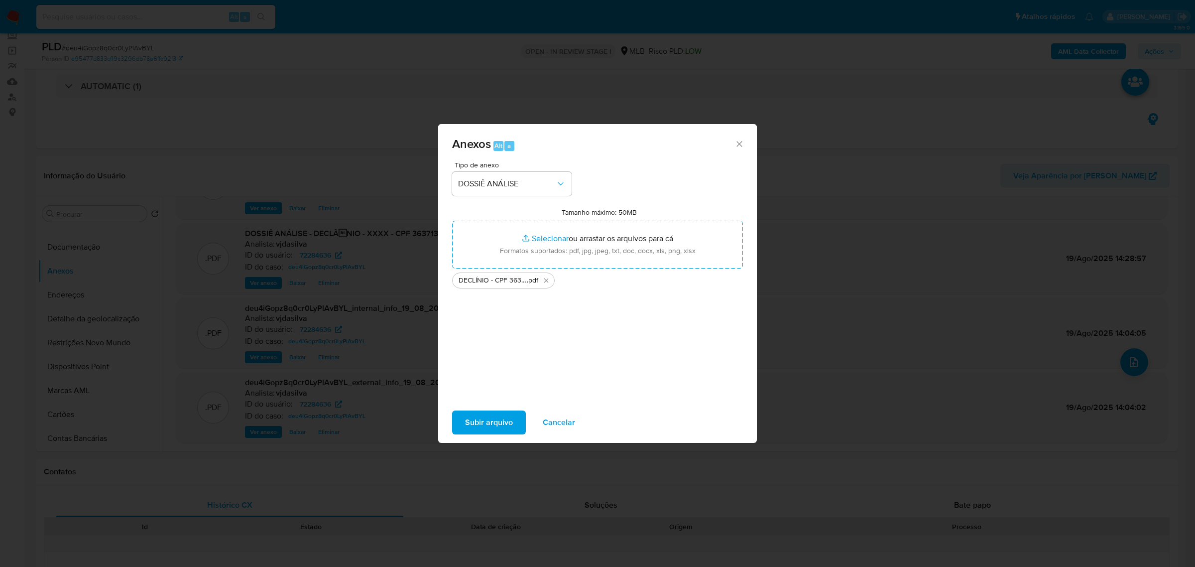
click at [469, 428] on span "Subir arquivo" at bounding box center [489, 422] width 48 height 22
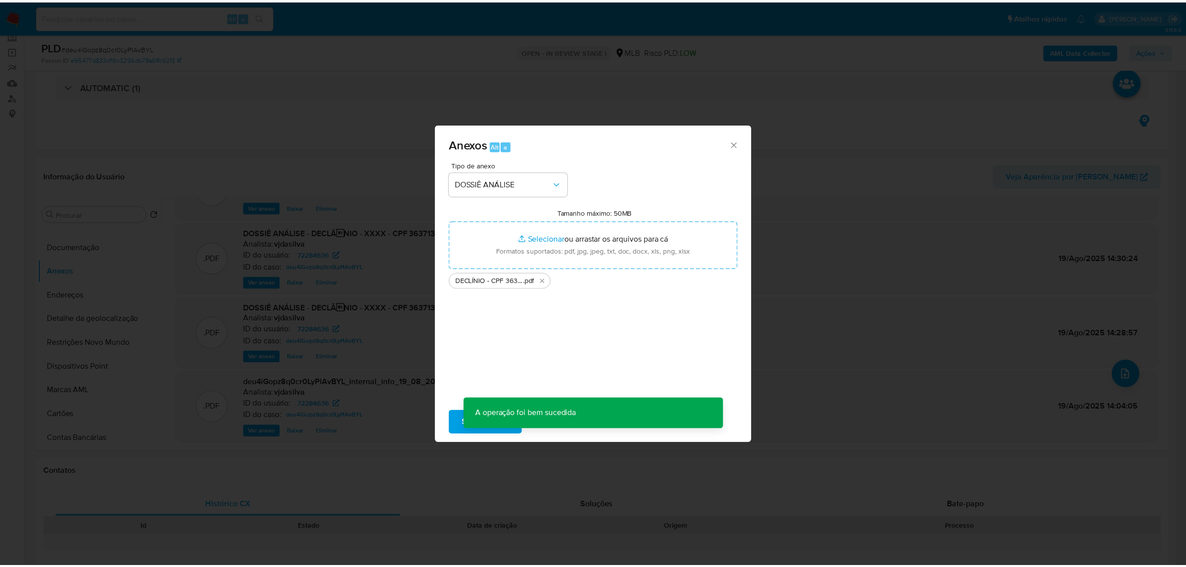
scroll to position [43, 0]
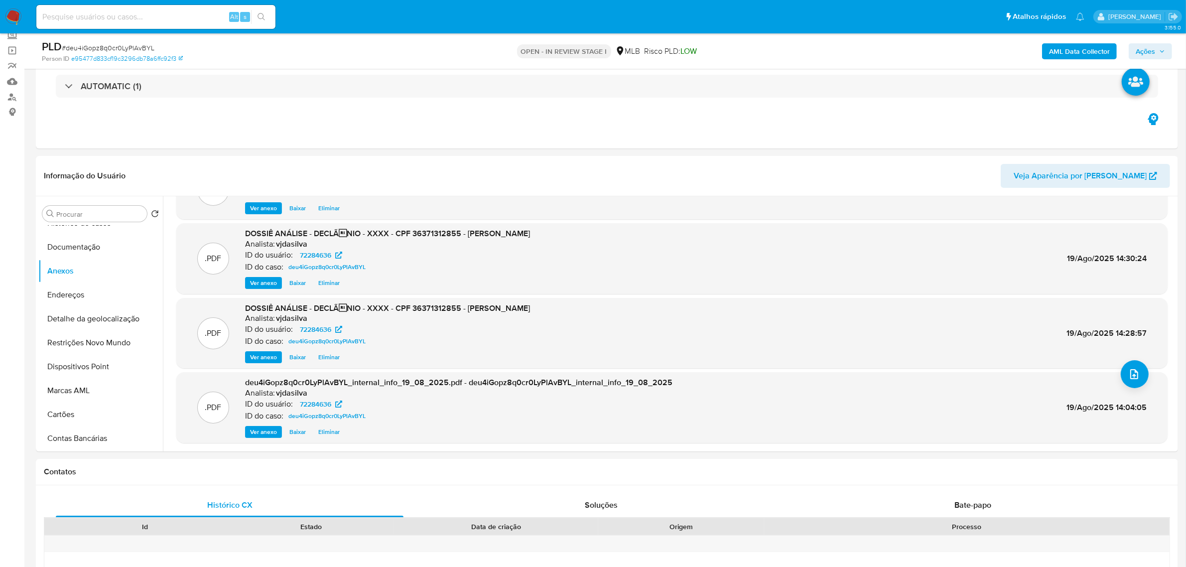
click at [1150, 49] on span "Ações" at bounding box center [1144, 51] width 19 height 16
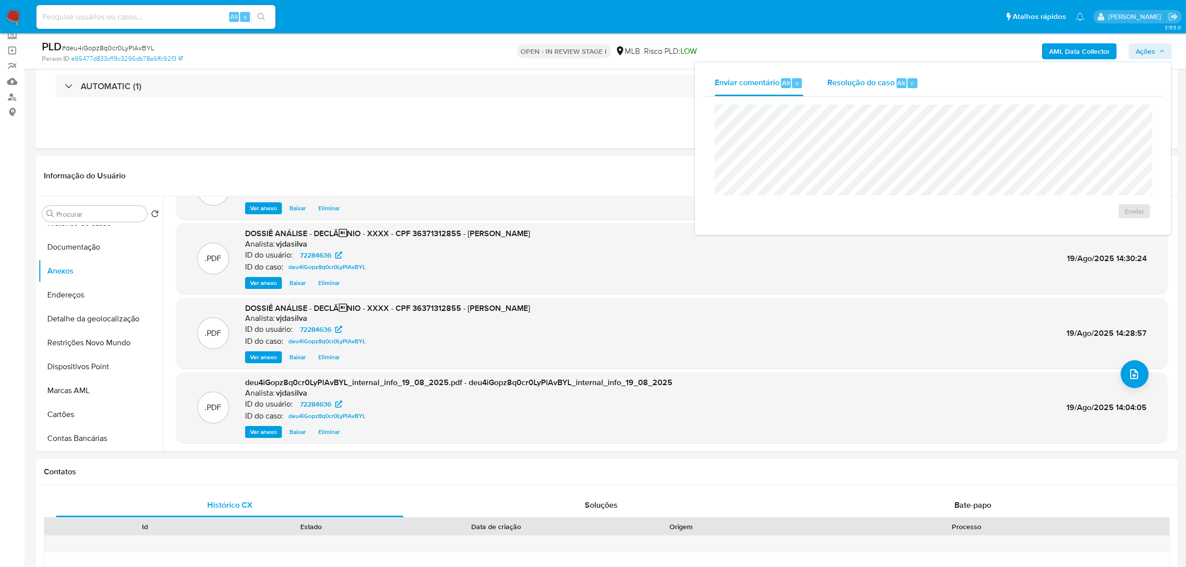
click at [861, 77] on span "Resolução do caso" at bounding box center [860, 82] width 67 height 11
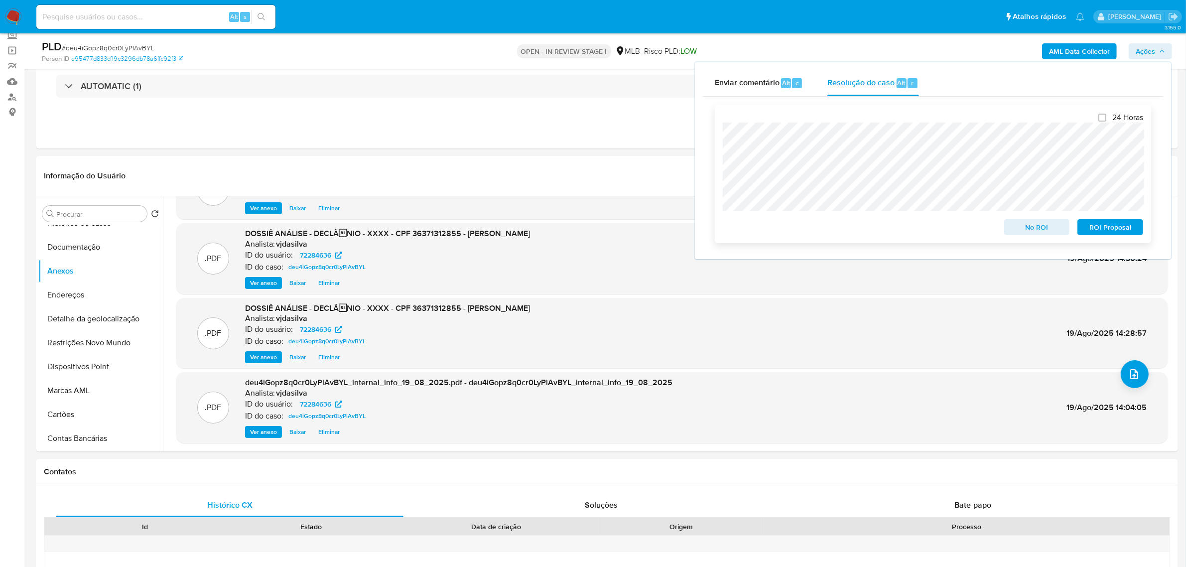
click at [1036, 227] on span "No ROI" at bounding box center [1037, 227] width 52 height 14
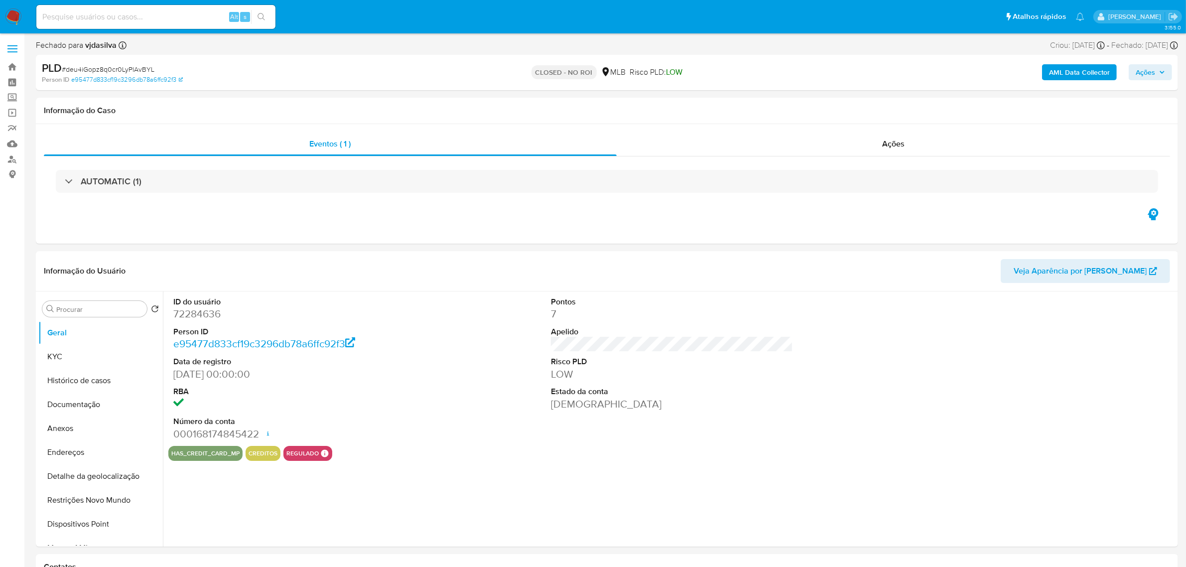
select select "10"
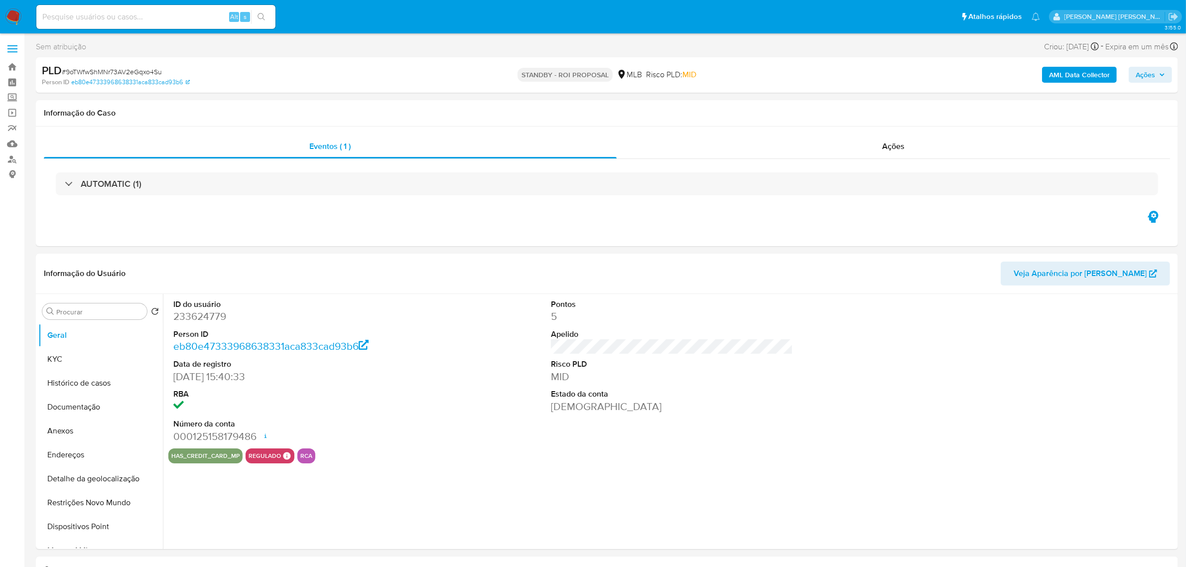
select select "10"
